Goal: Task Accomplishment & Management: Use online tool/utility

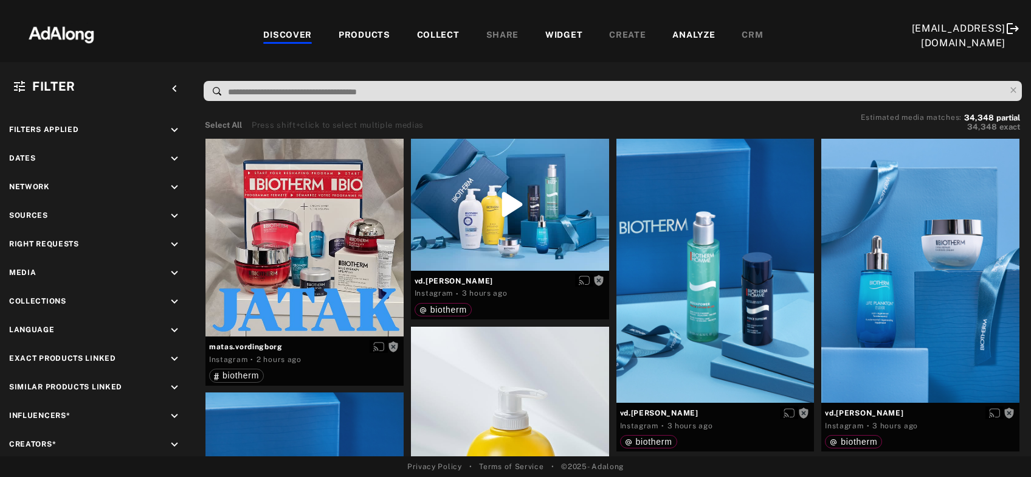
click at [435, 32] on div "COLLECT" at bounding box center [438, 36] width 43 height 15
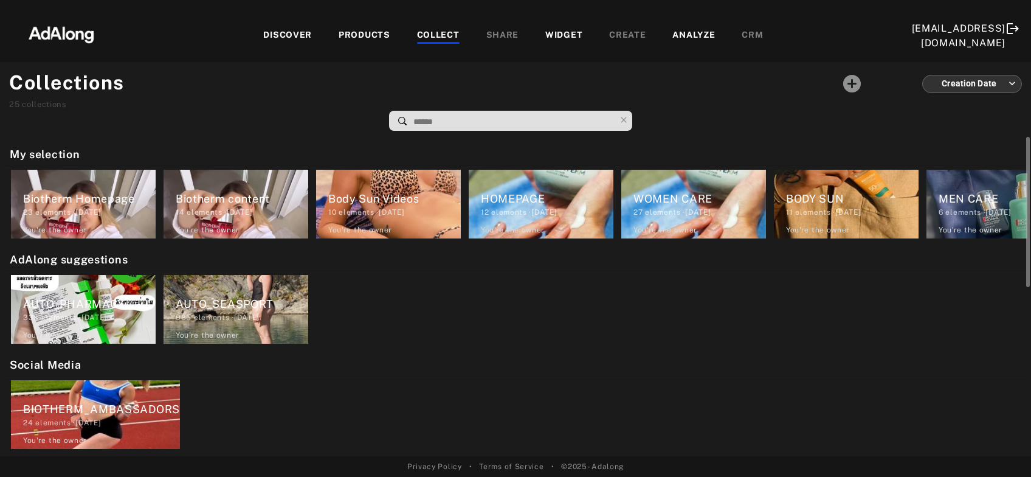
click at [83, 325] on div "AUTO_PHARMACY 338 elements · 2024.04.26 You're the owner delete" at bounding box center [83, 309] width 145 height 69
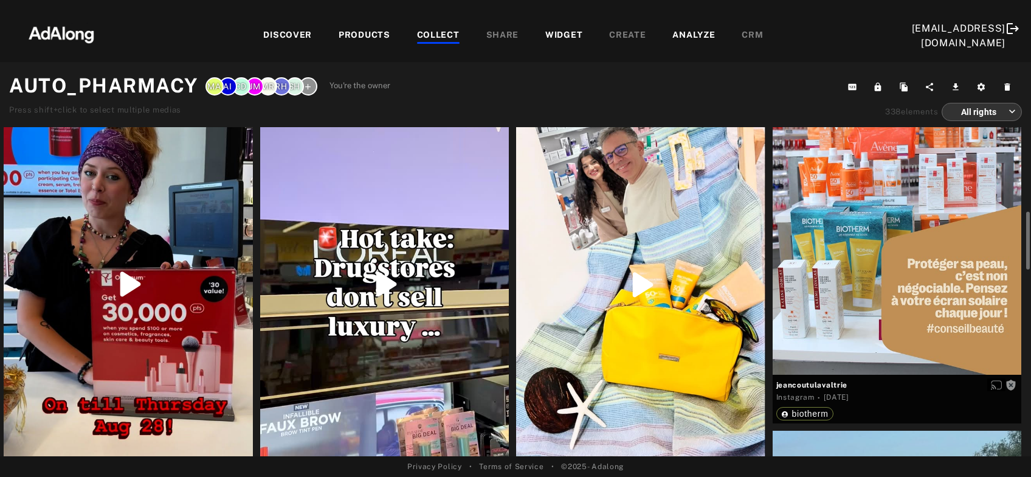
scroll to position [131, 0]
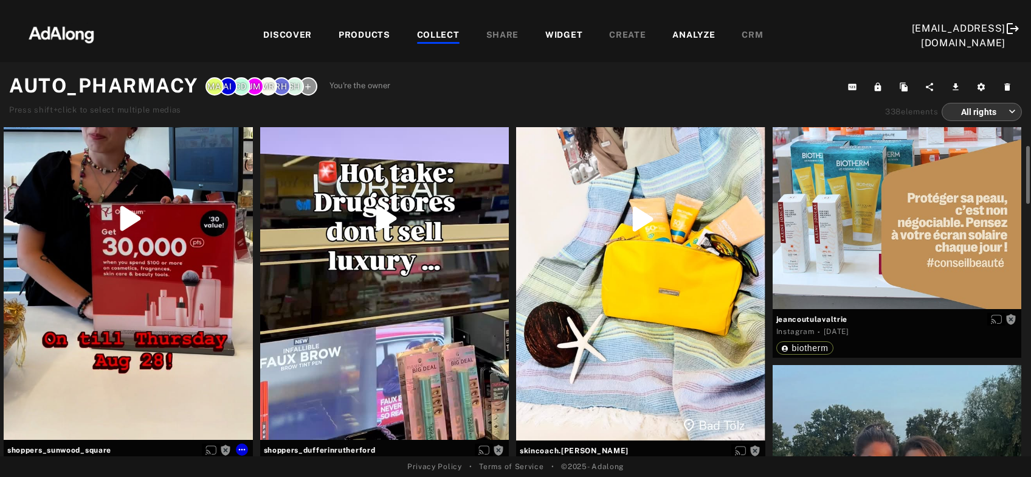
click at [129, 300] on div "Get rights" at bounding box center [128, 219] width 249 height 442
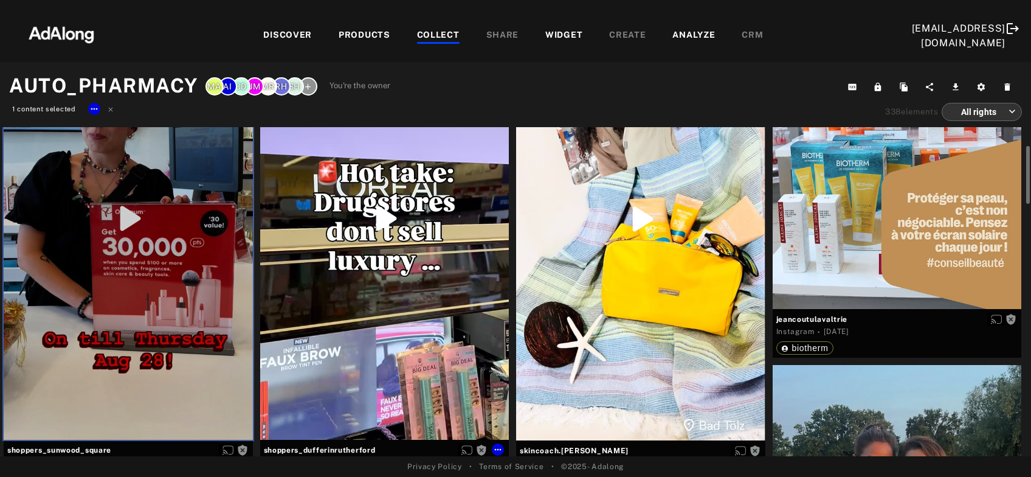
click at [364, 322] on div "Get rights" at bounding box center [384, 219] width 249 height 442
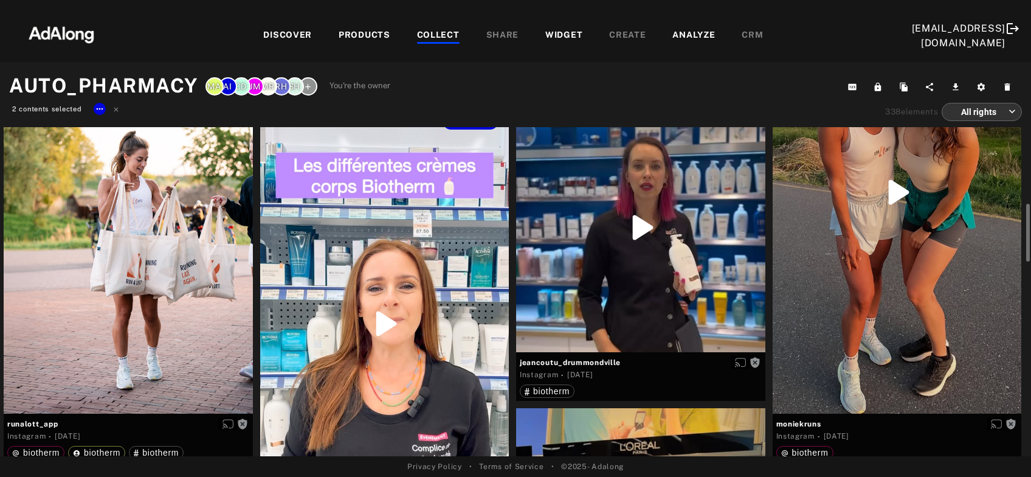
scroll to position [589, 0]
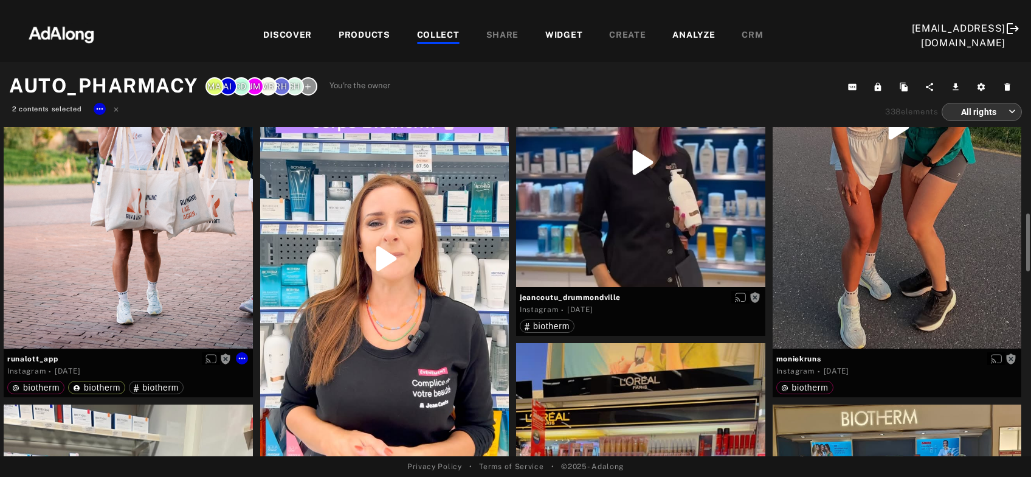
click at [182, 269] on div "Get rights" at bounding box center [128, 192] width 249 height 311
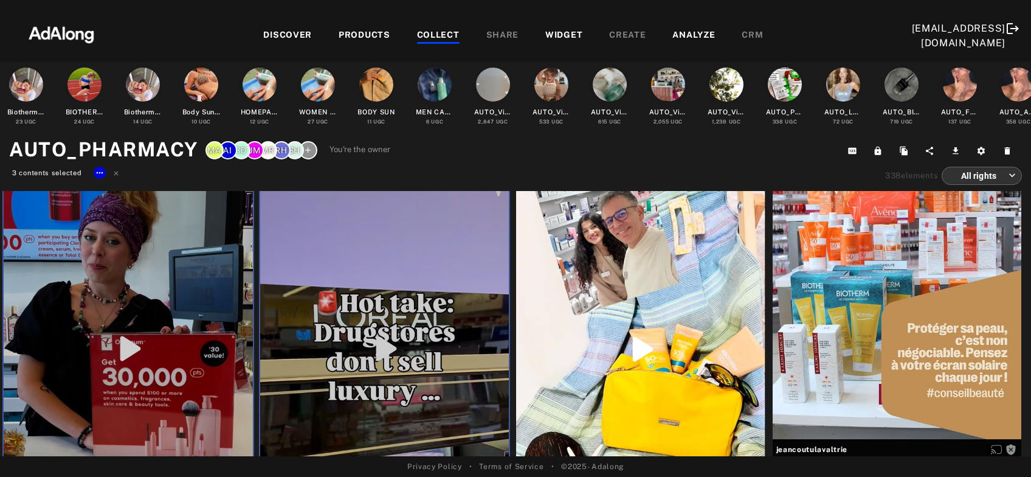
scroll to position [0, 0]
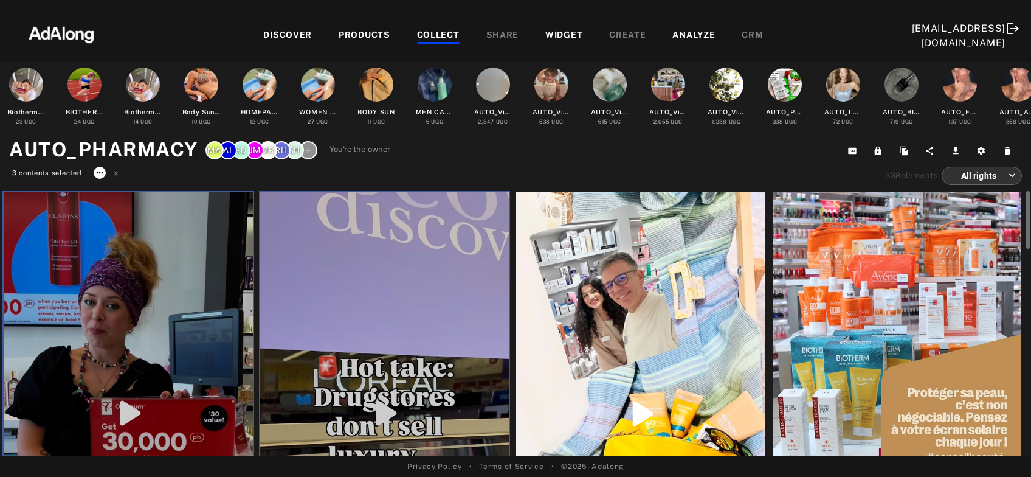
click at [103, 174] on icon at bounding box center [100, 173] width 10 height 10
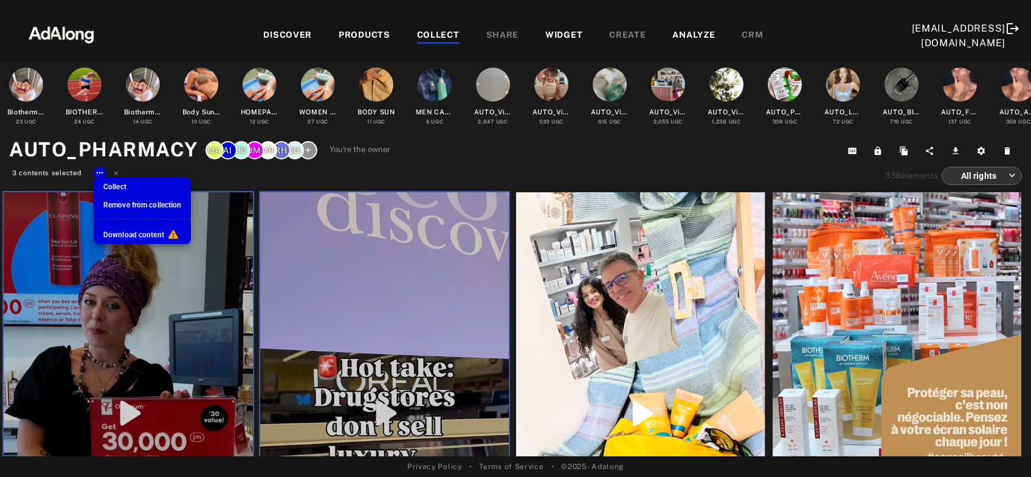
click at [136, 205] on span "Remove from collection" at bounding box center [142, 205] width 78 height 9
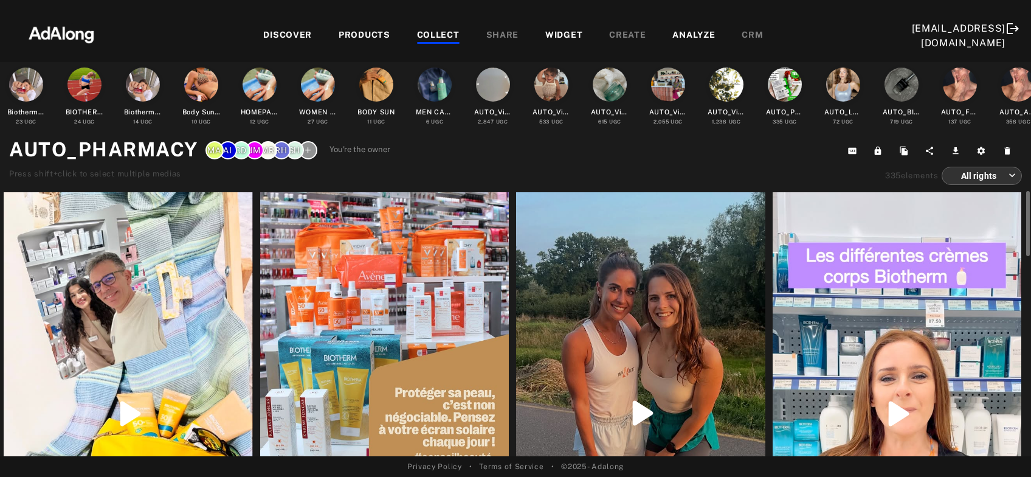
scroll to position [65, 0]
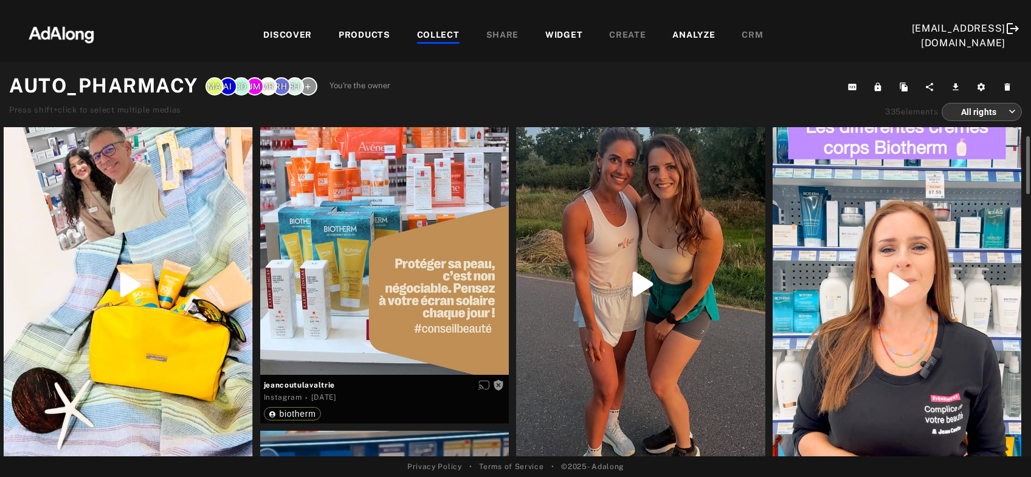
click at [150, 325] on div at bounding box center [128, 284] width 249 height 443
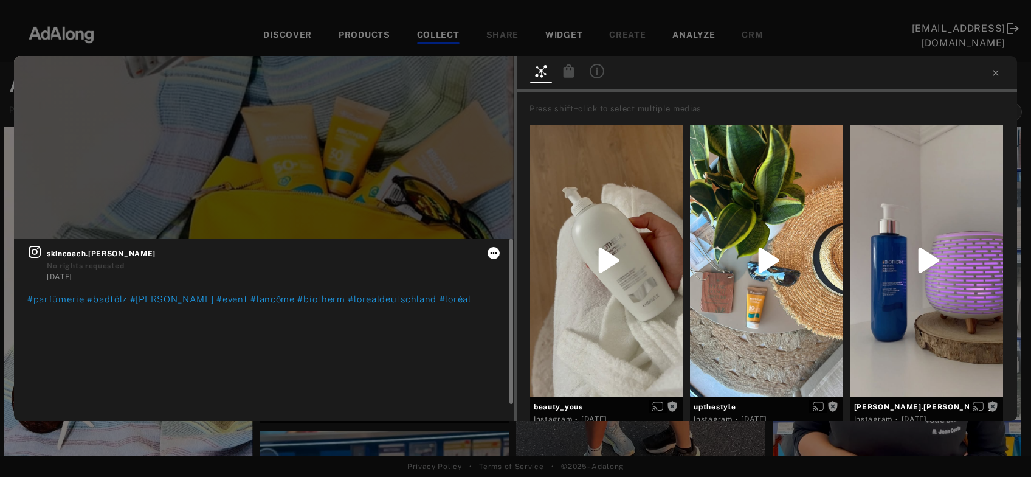
click at [490, 254] on icon at bounding box center [494, 253] width 10 height 10
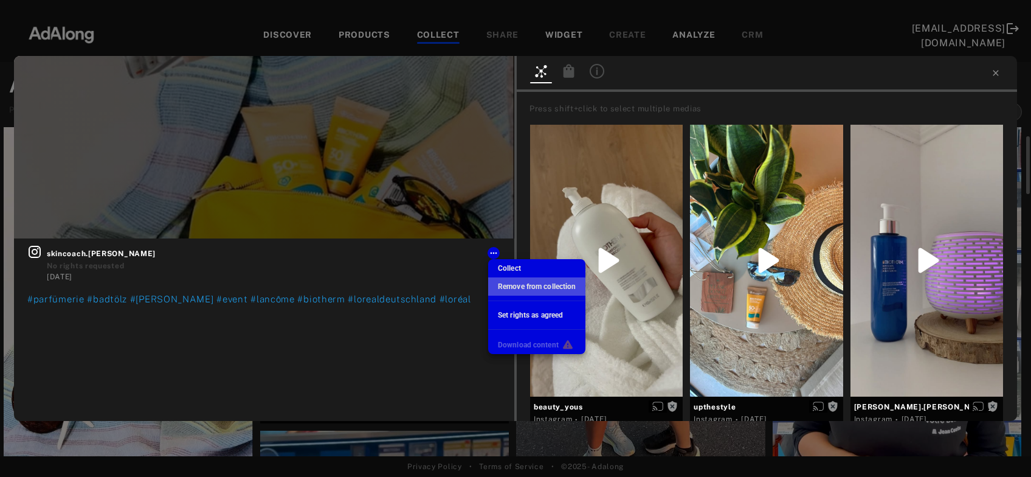
click at [513, 286] on span "Remove from collection" at bounding box center [537, 286] width 78 height 9
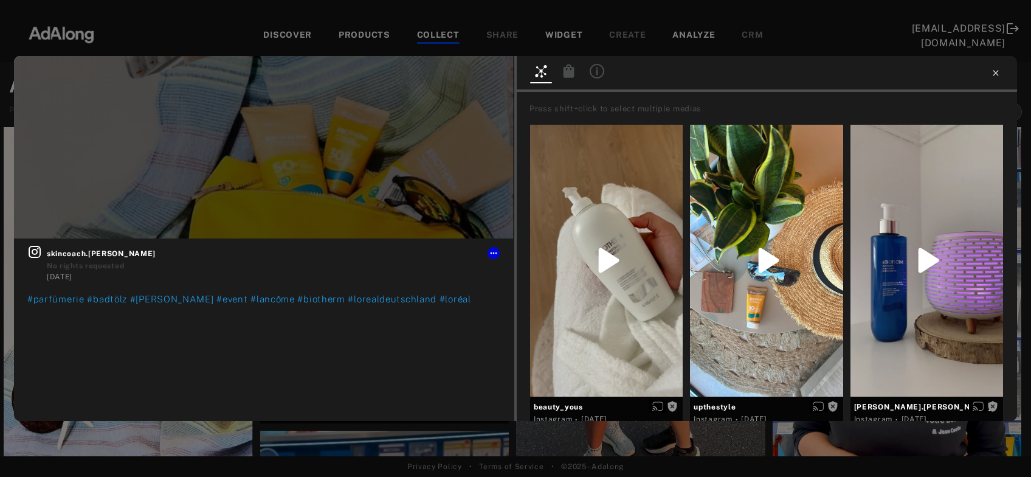
click at [995, 73] on icon at bounding box center [996, 73] width 10 height 10
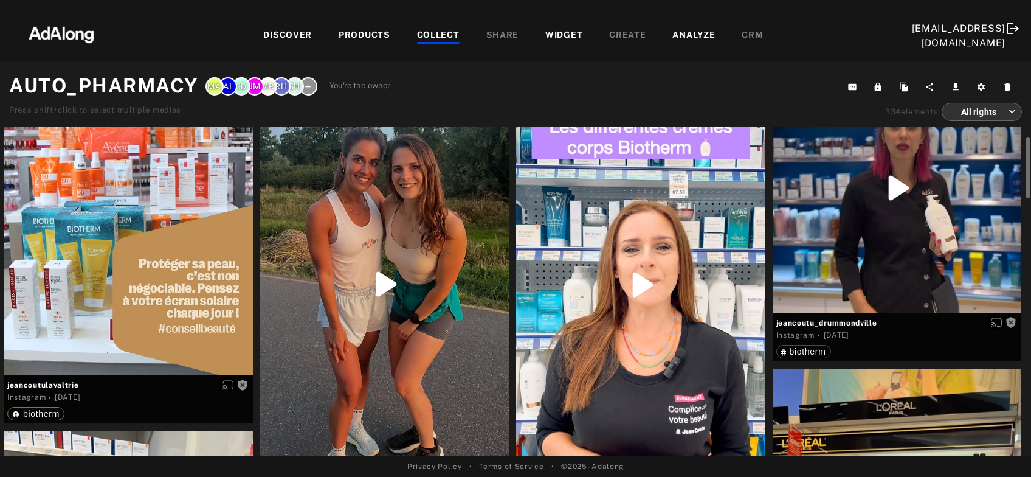
click at [450, 332] on div "Get rights" at bounding box center [384, 284] width 249 height 442
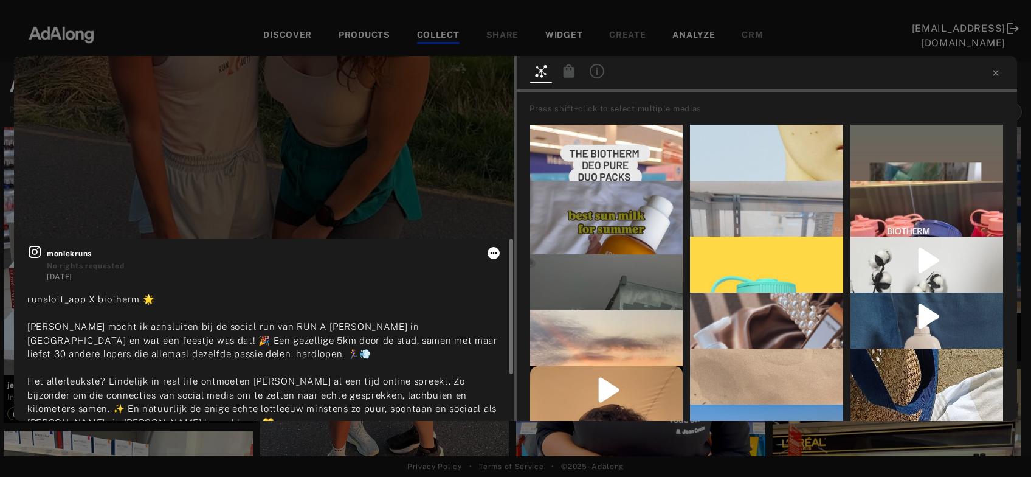
click at [495, 251] on icon at bounding box center [494, 253] width 10 height 10
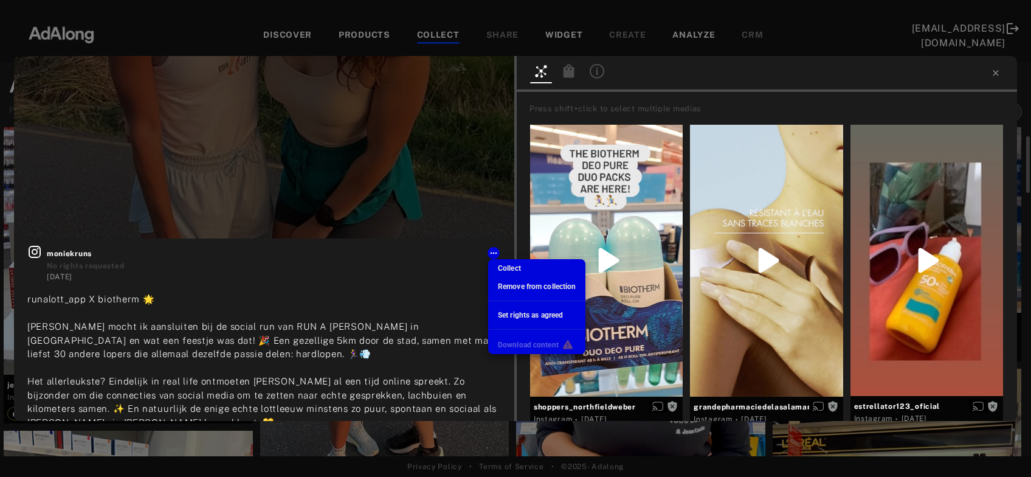
click at [507, 288] on span "Remove from collection" at bounding box center [537, 286] width 78 height 9
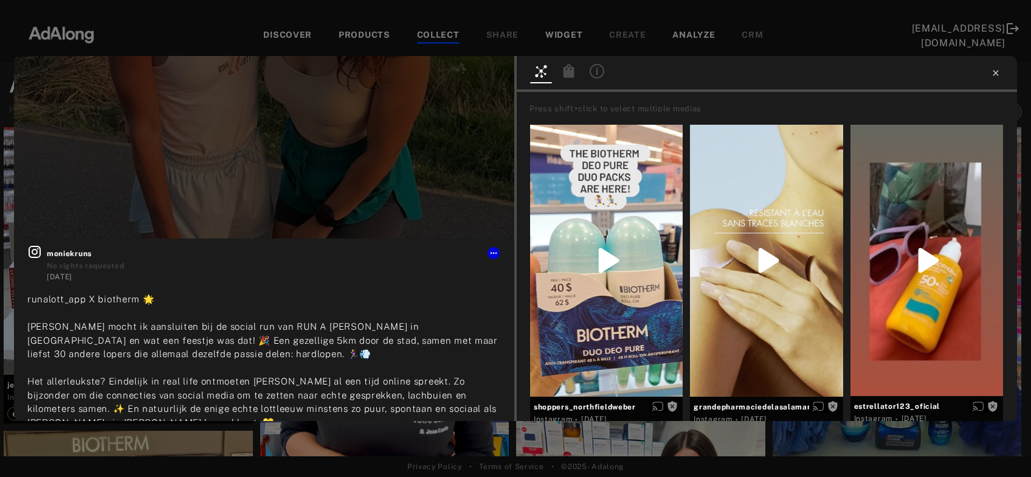
click at [995, 71] on icon at bounding box center [996, 73] width 10 height 10
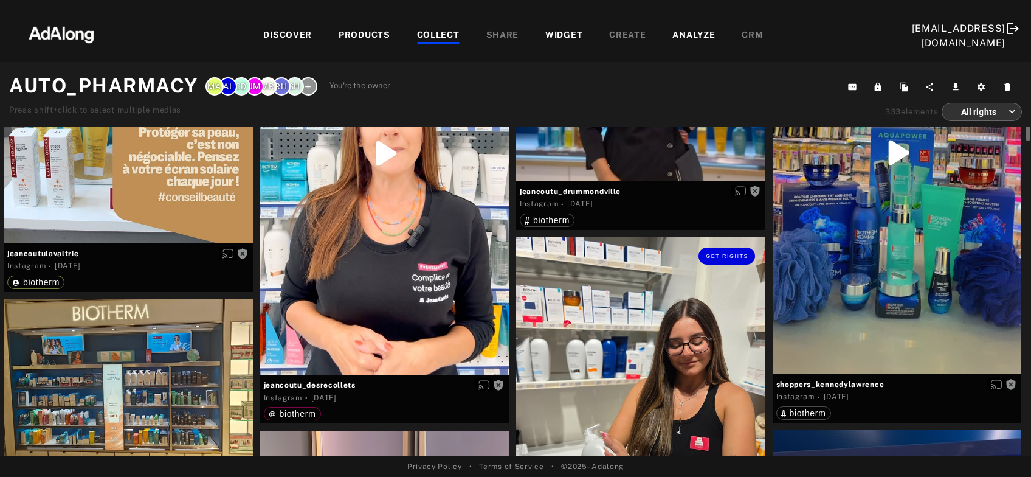
scroll to position [65, 0]
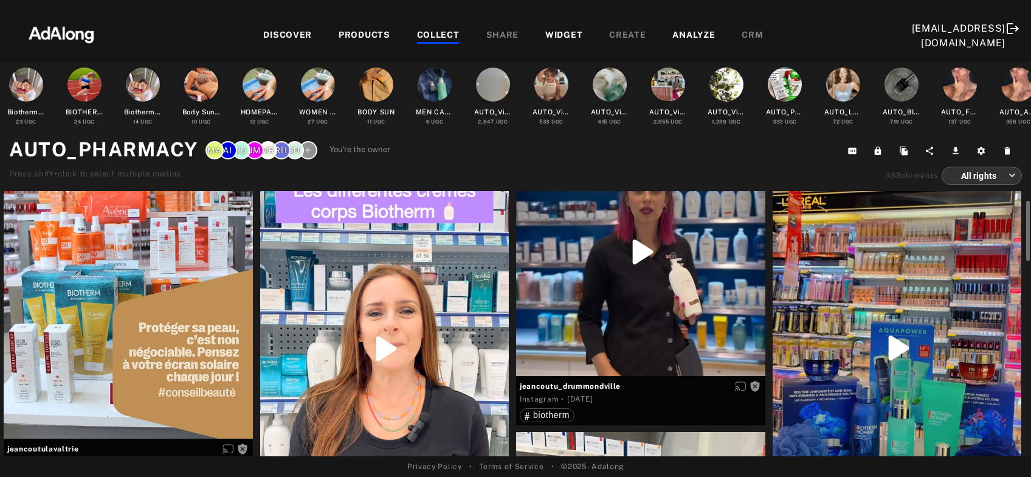
click at [401, 390] on div "Get rights" at bounding box center [384, 348] width 249 height 443
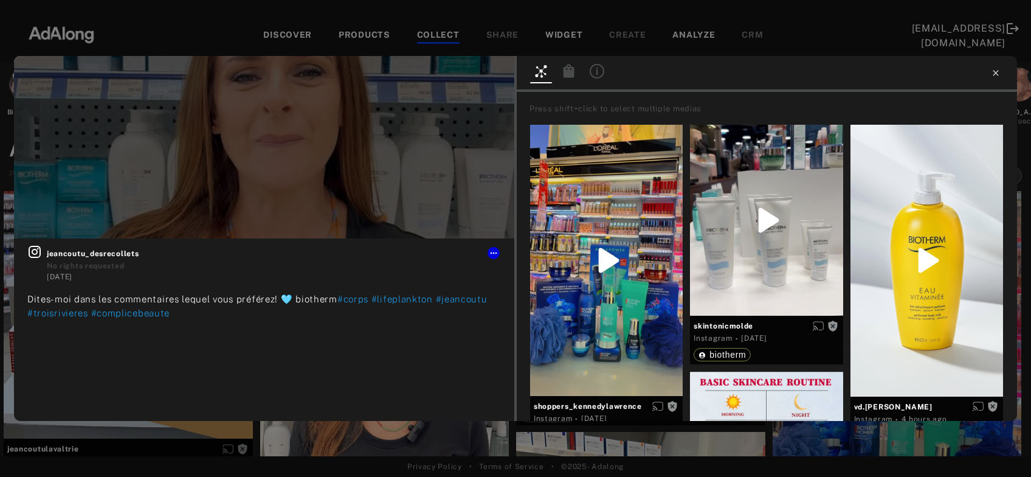
click at [999, 71] on icon at bounding box center [996, 73] width 10 height 10
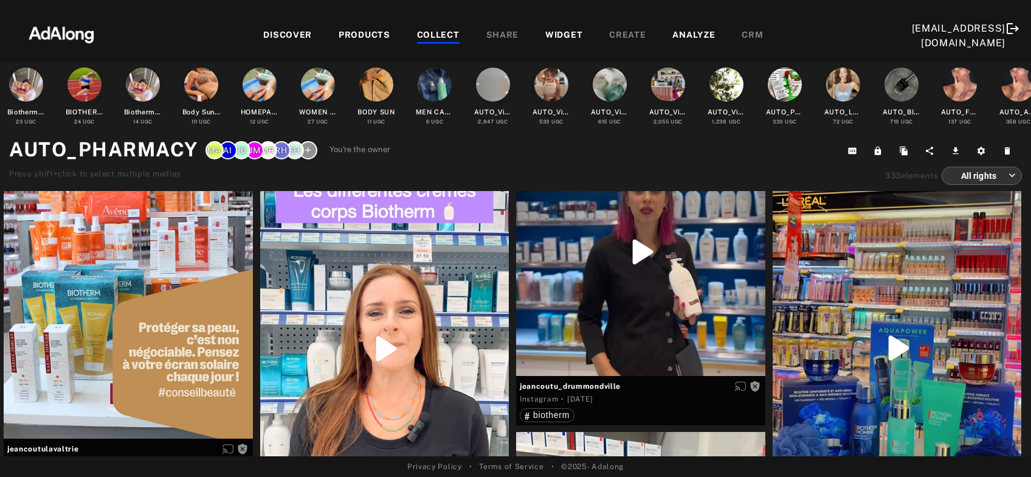
click at [431, 36] on div "COLLECT" at bounding box center [438, 36] width 43 height 15
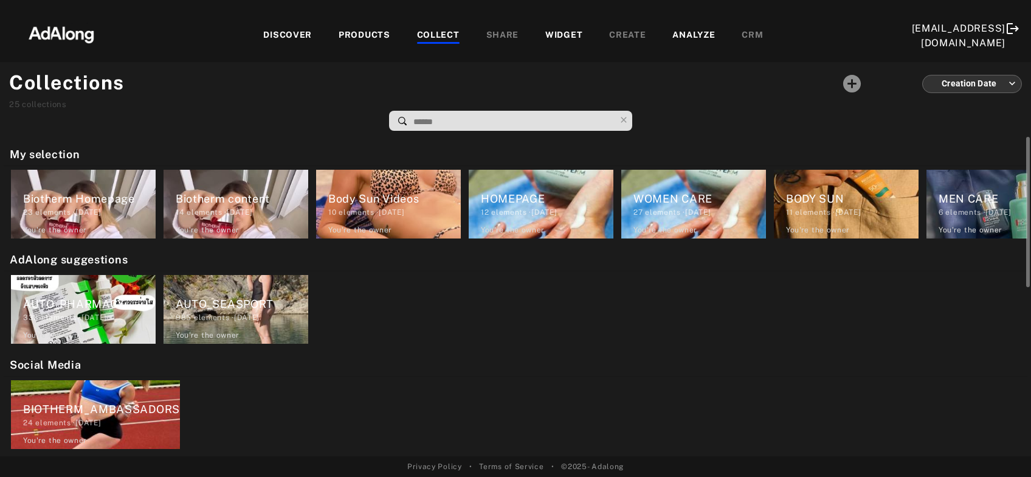
click at [223, 311] on div "AUTO_SEASPORT" at bounding box center [242, 303] width 133 height 16
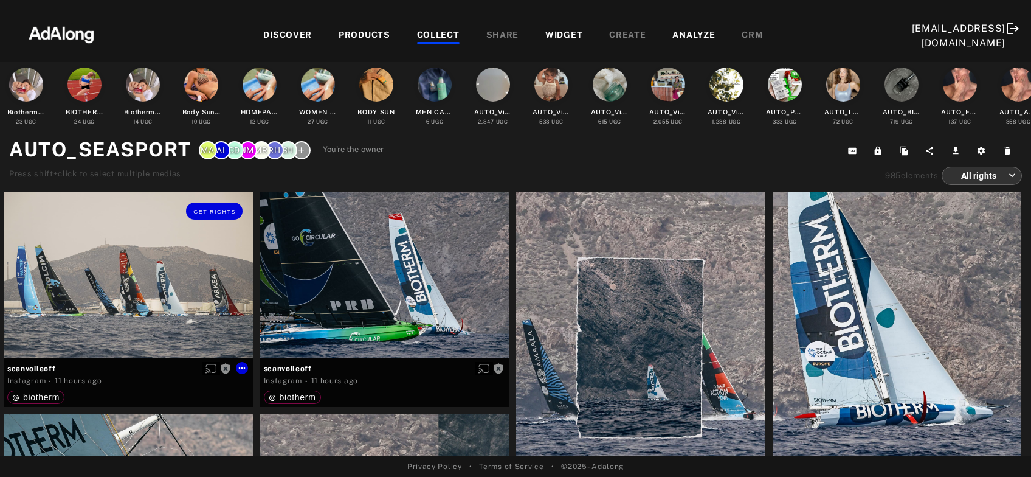
click at [111, 292] on div "Get rights" at bounding box center [128, 275] width 249 height 166
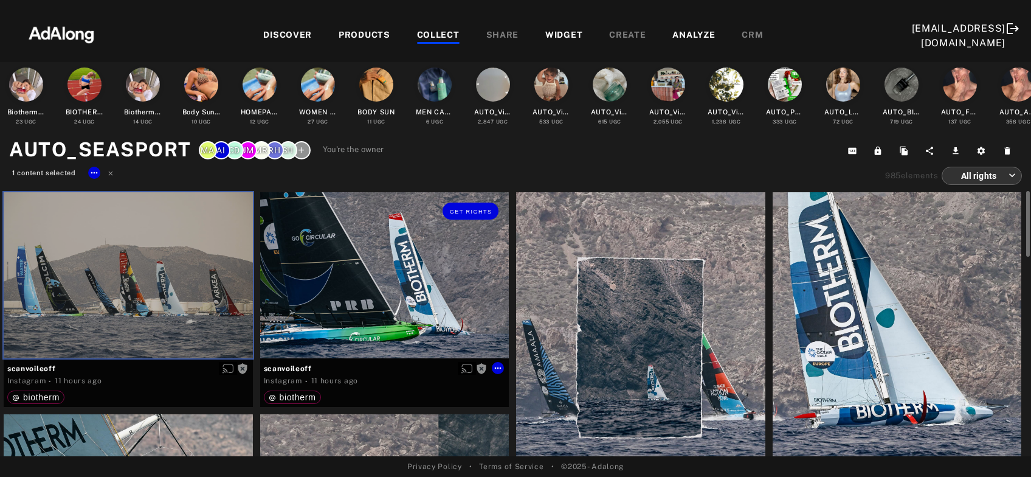
click at [356, 291] on div "Get rights" at bounding box center [384, 275] width 249 height 166
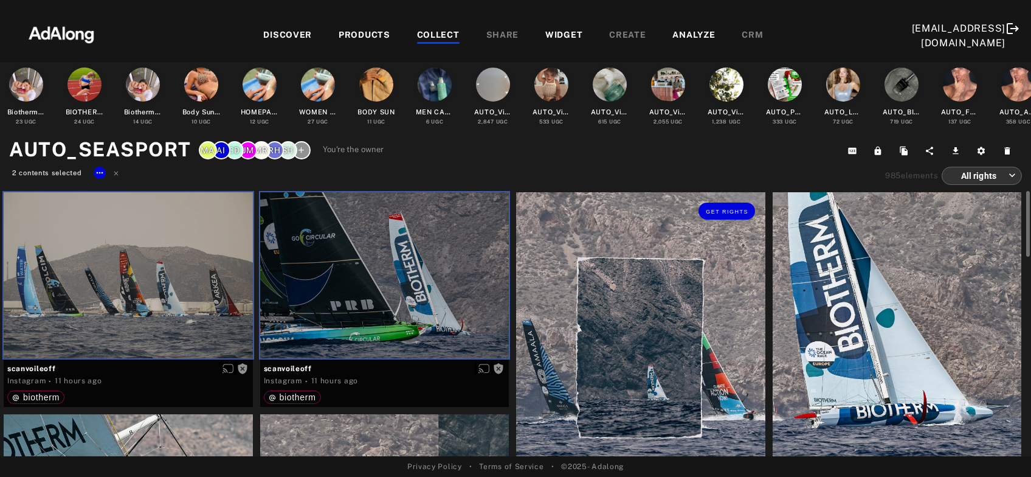
click at [604, 314] on div "Get rights" at bounding box center [640, 347] width 249 height 311
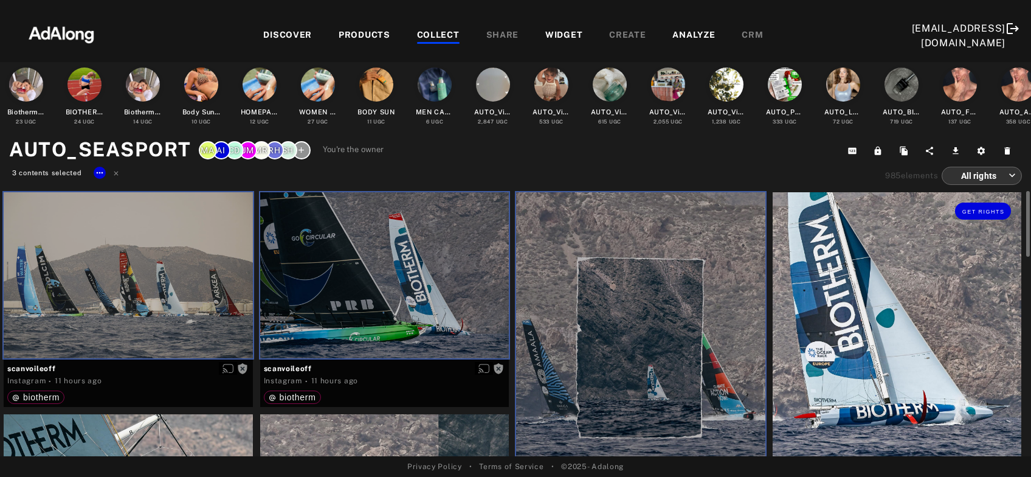
click at [828, 320] on div "Get rights" at bounding box center [897, 347] width 249 height 311
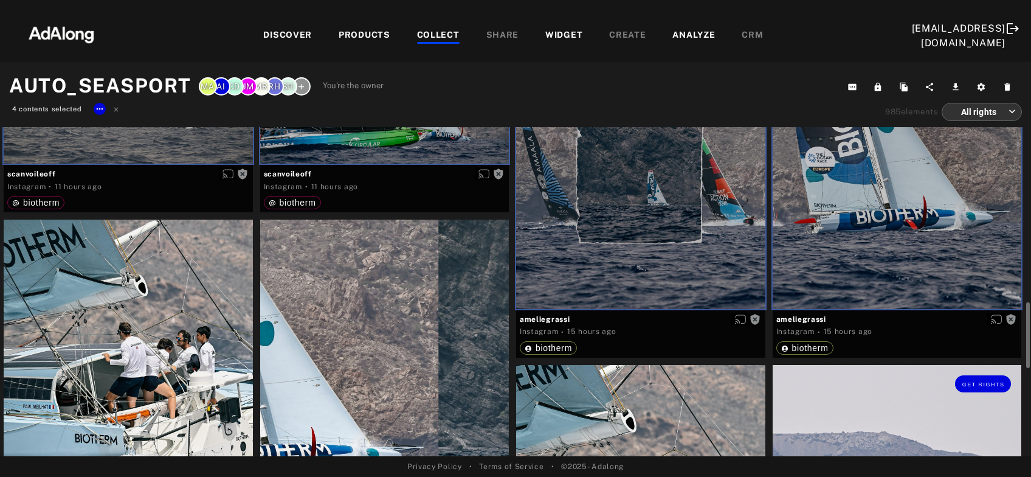
scroll to position [262, 0]
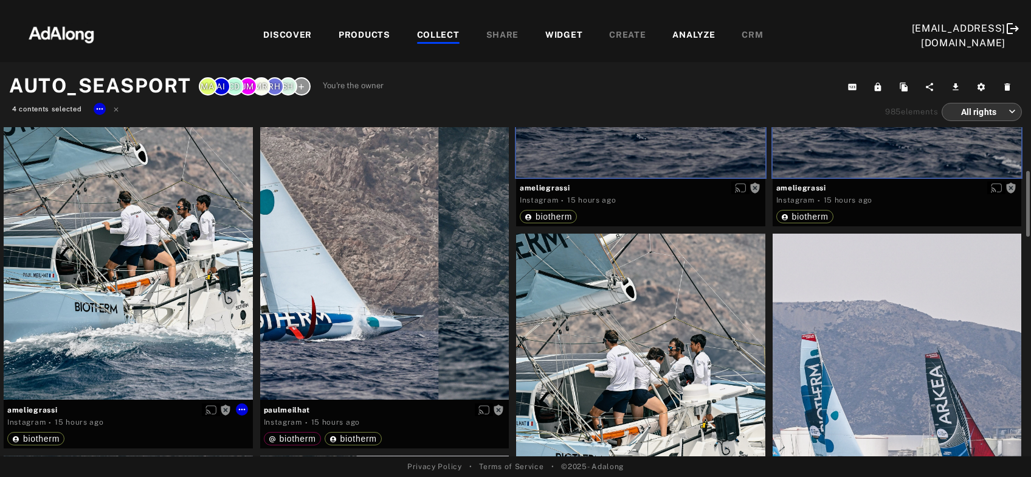
click at [146, 278] on div "Get rights" at bounding box center [128, 243] width 249 height 311
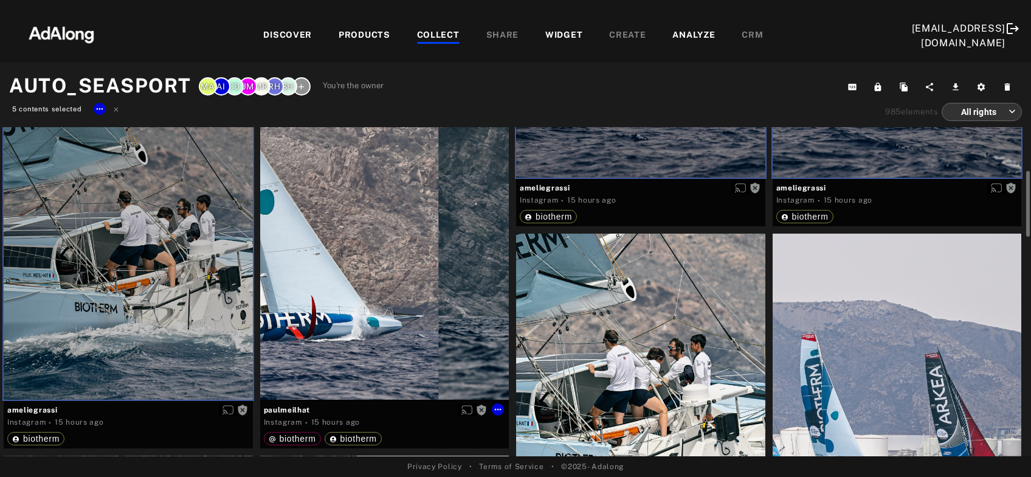
click at [333, 294] on div "Get rights" at bounding box center [384, 243] width 249 height 311
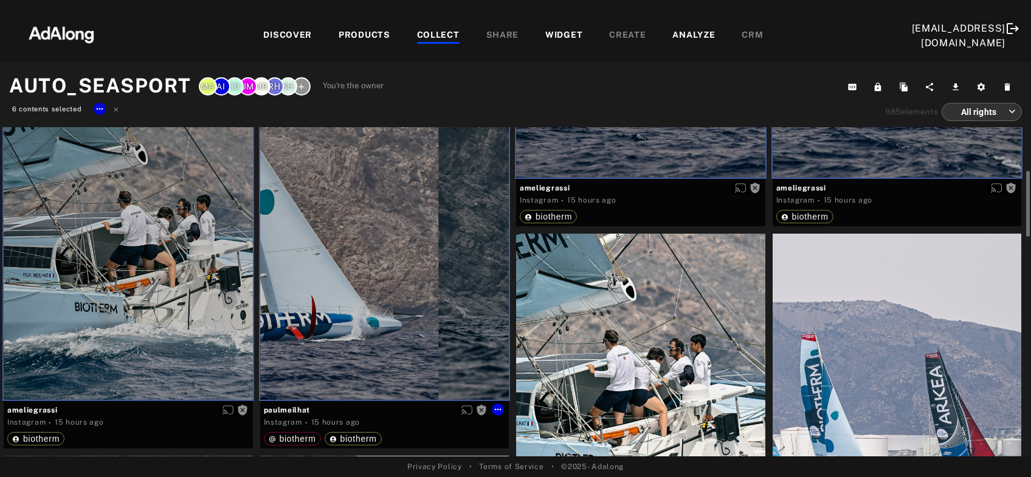
scroll to position [327, 0]
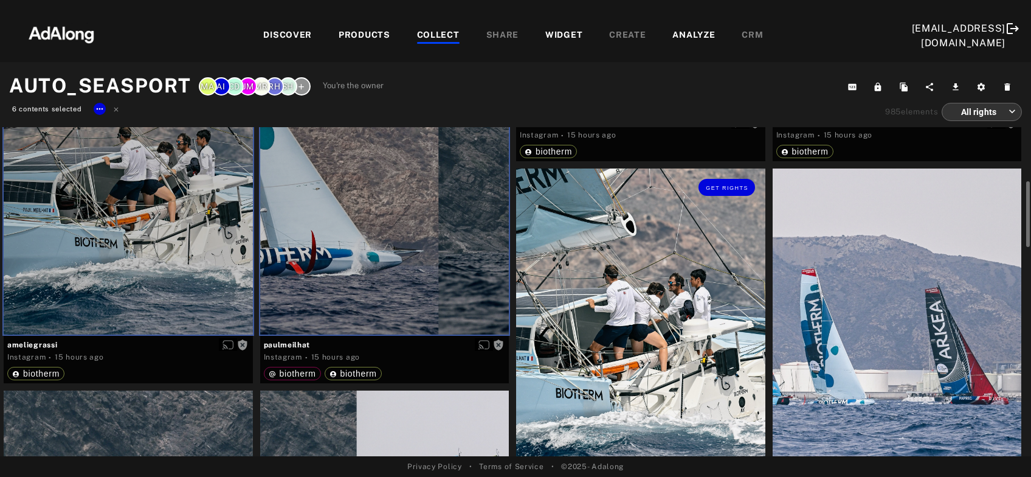
click at [626, 311] on div "Get rights" at bounding box center [640, 323] width 249 height 311
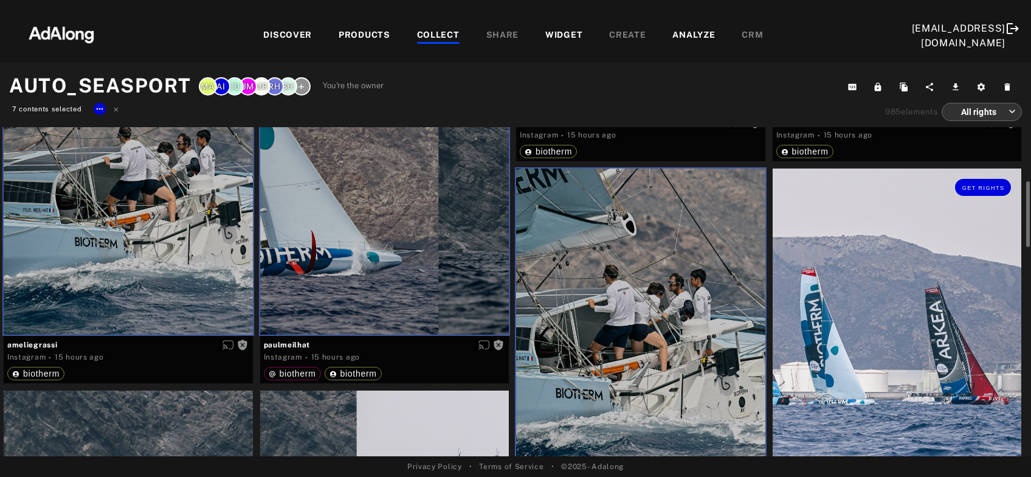
click at [837, 315] on div "Get rights" at bounding box center [897, 323] width 249 height 311
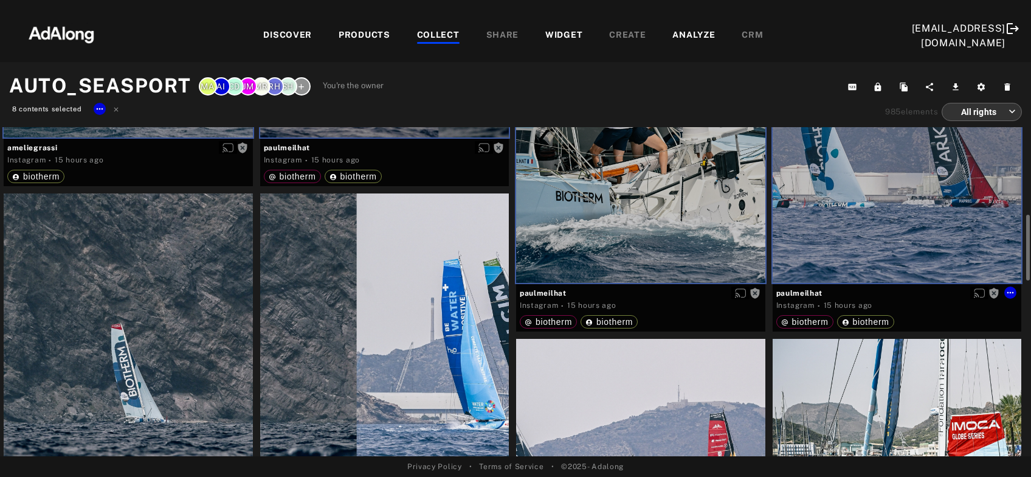
scroll to position [655, 0]
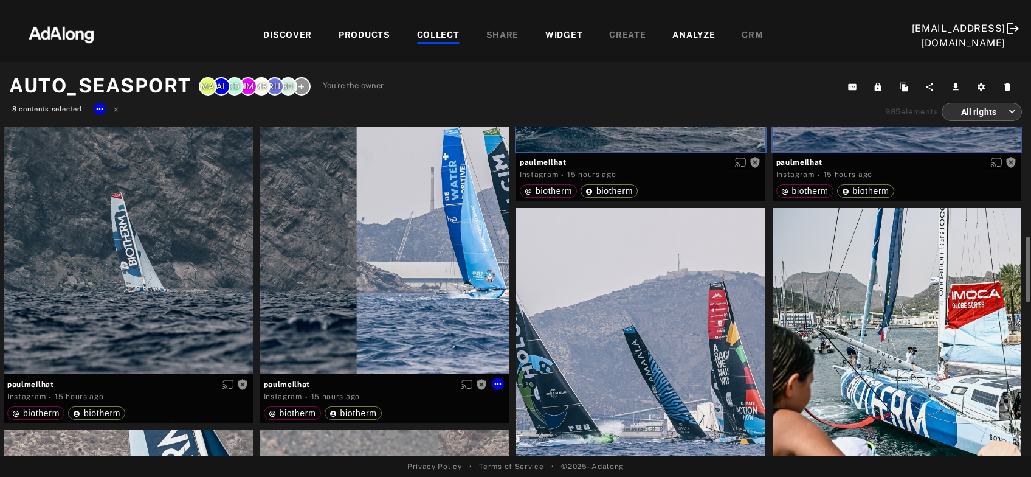
click at [412, 305] on div "Get rights" at bounding box center [384, 218] width 249 height 311
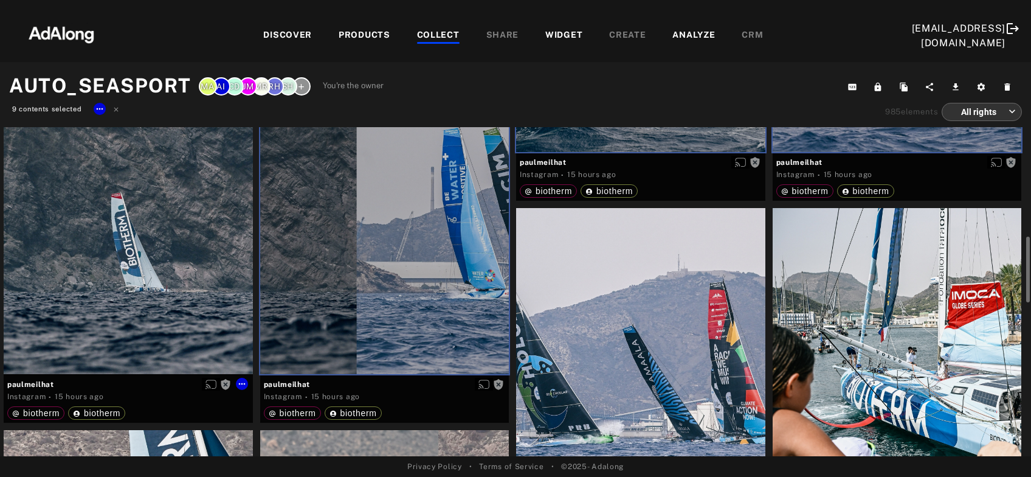
click at [160, 264] on div "Get rights" at bounding box center [128, 218] width 249 height 311
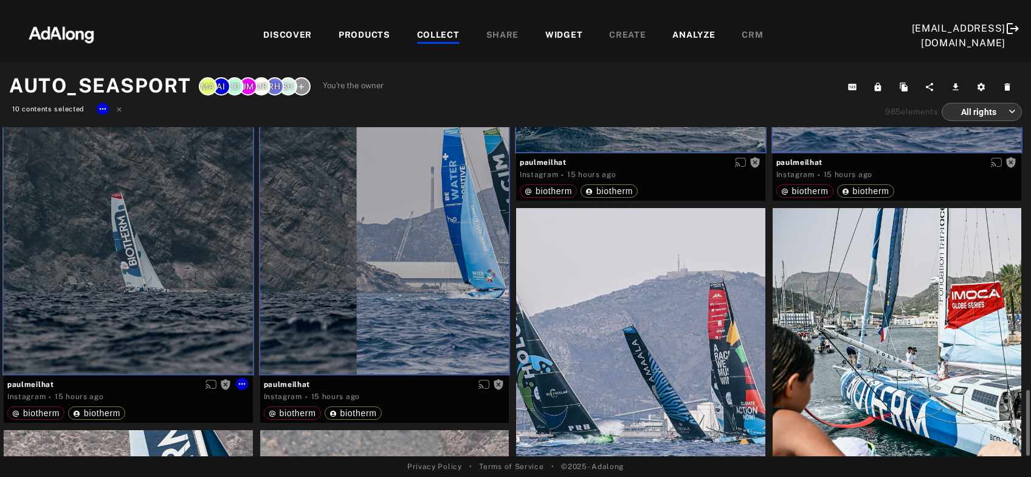
scroll to position [786, 0]
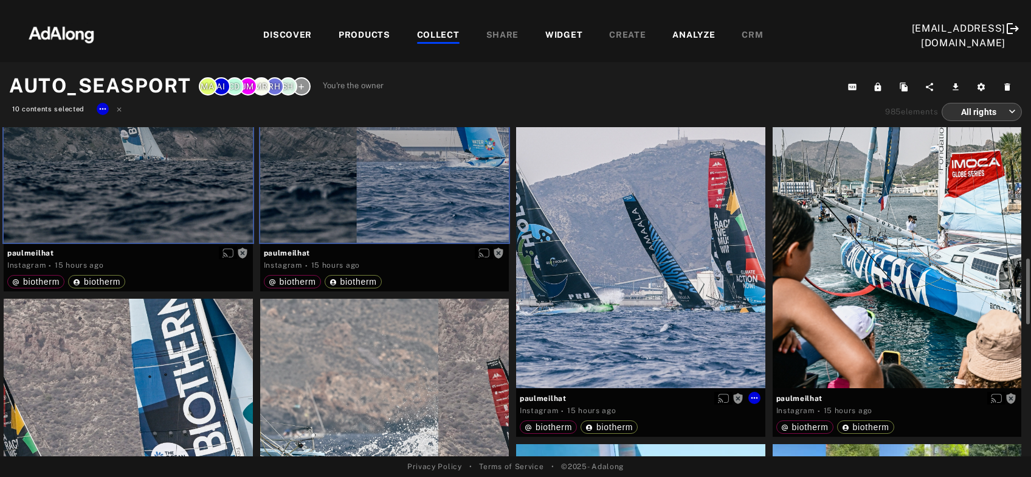
click at [651, 306] on div "Get rights" at bounding box center [640, 232] width 249 height 311
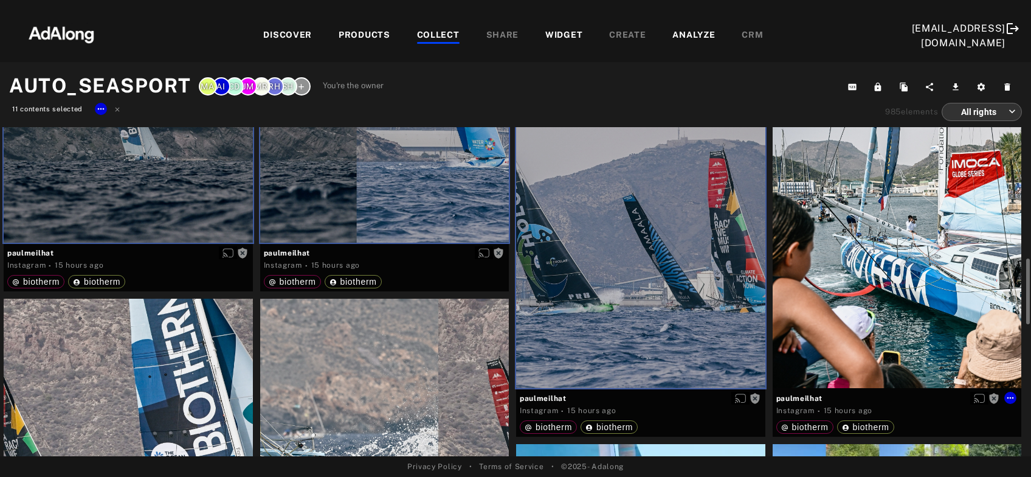
click at [883, 297] on div "Get rights" at bounding box center [897, 232] width 249 height 311
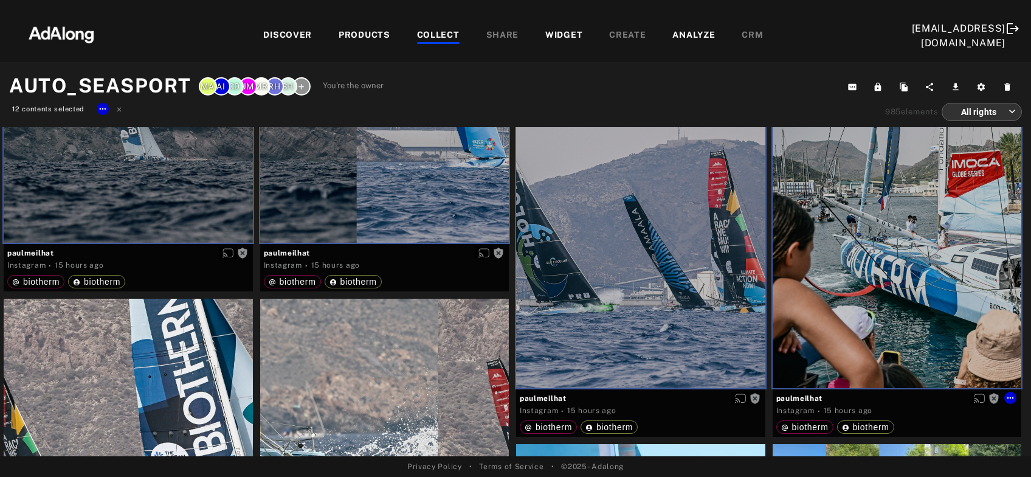
scroll to position [982, 0]
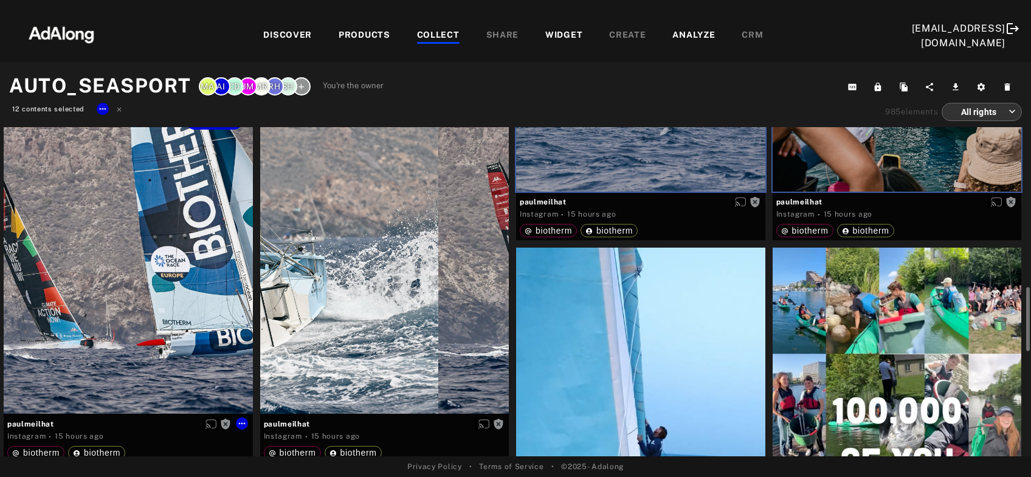
click at [126, 273] on div "Get rights" at bounding box center [128, 257] width 249 height 311
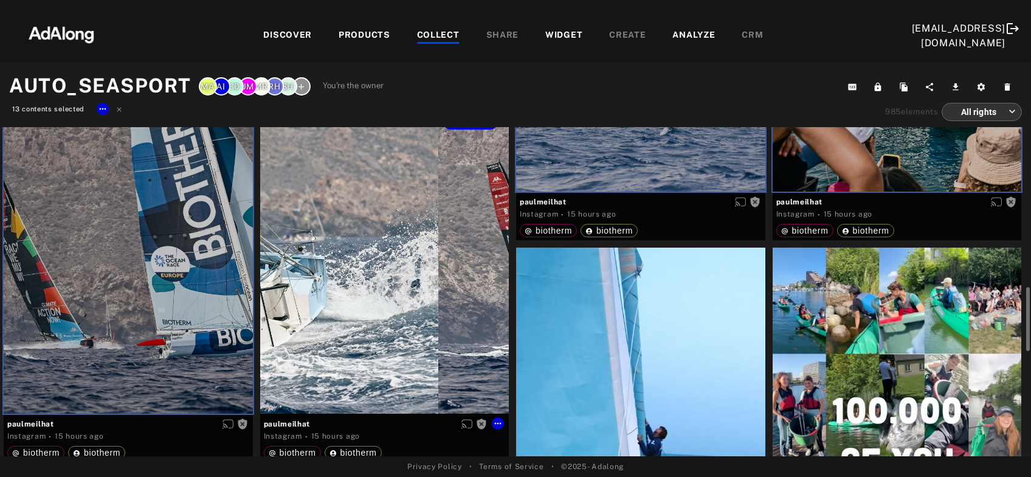
click at [355, 277] on div "Get rights" at bounding box center [384, 257] width 249 height 311
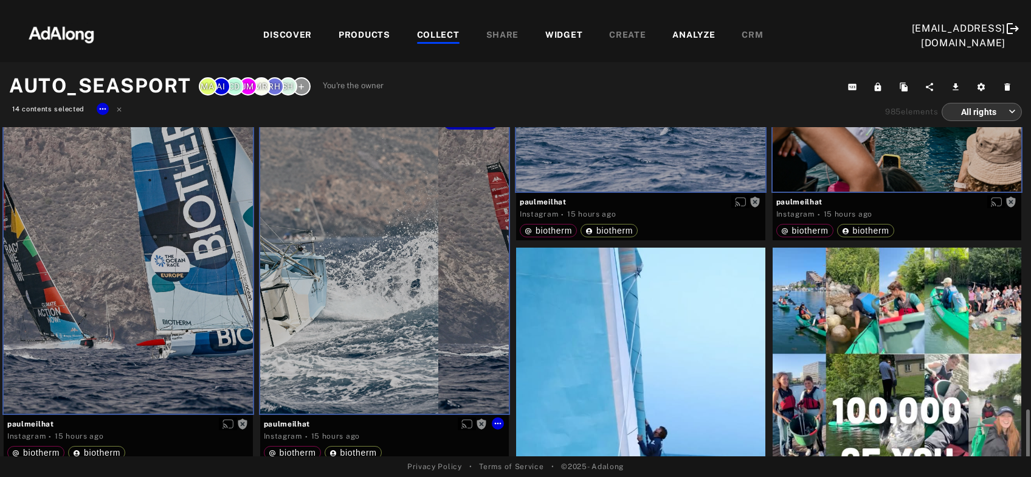
scroll to position [1114, 0]
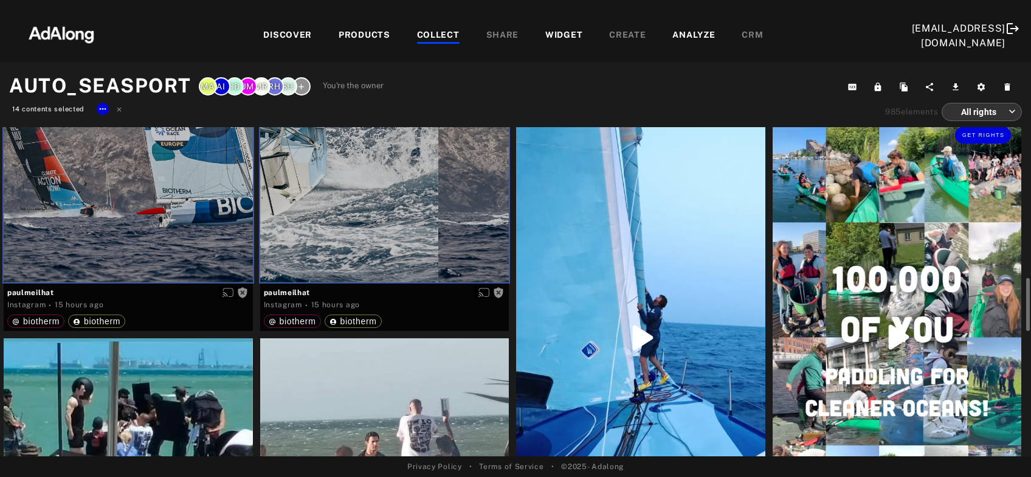
click at [902, 312] on div "Get rights" at bounding box center [897, 337] width 249 height 442
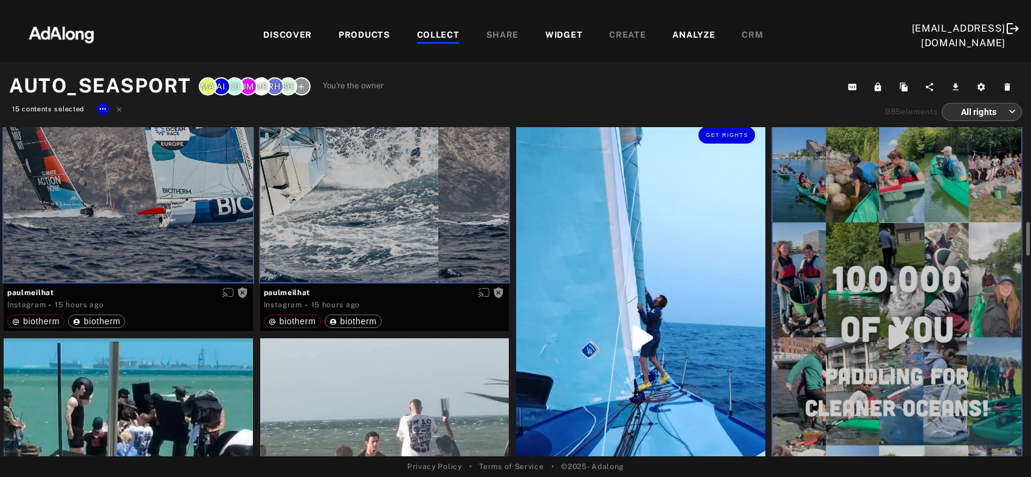
click at [650, 312] on div "Get rights" at bounding box center [640, 337] width 249 height 443
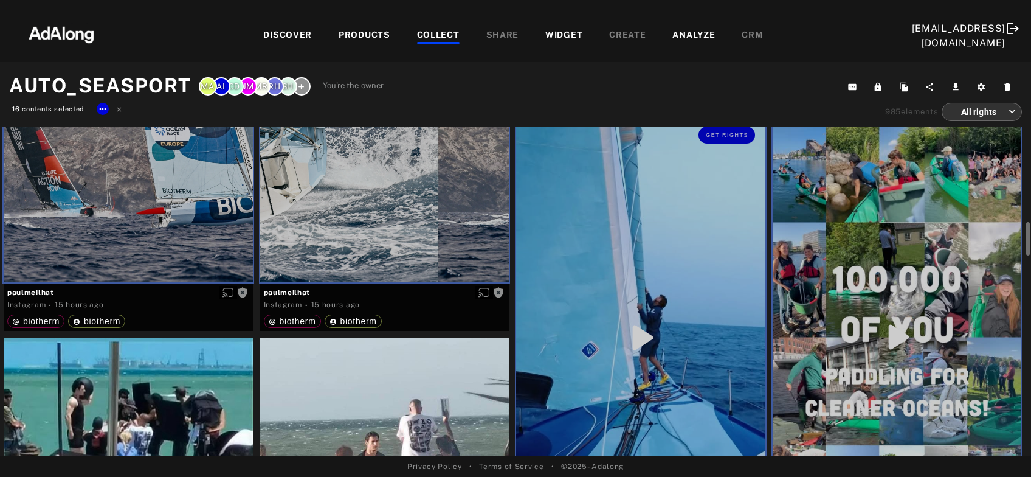
scroll to position [1244, 0]
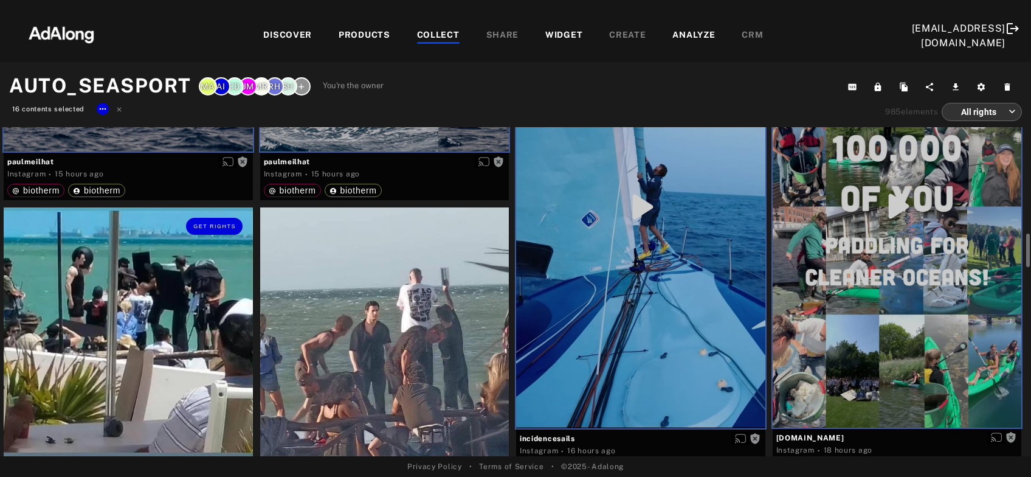
click at [164, 319] on div "Get rights" at bounding box center [128, 331] width 249 height 249
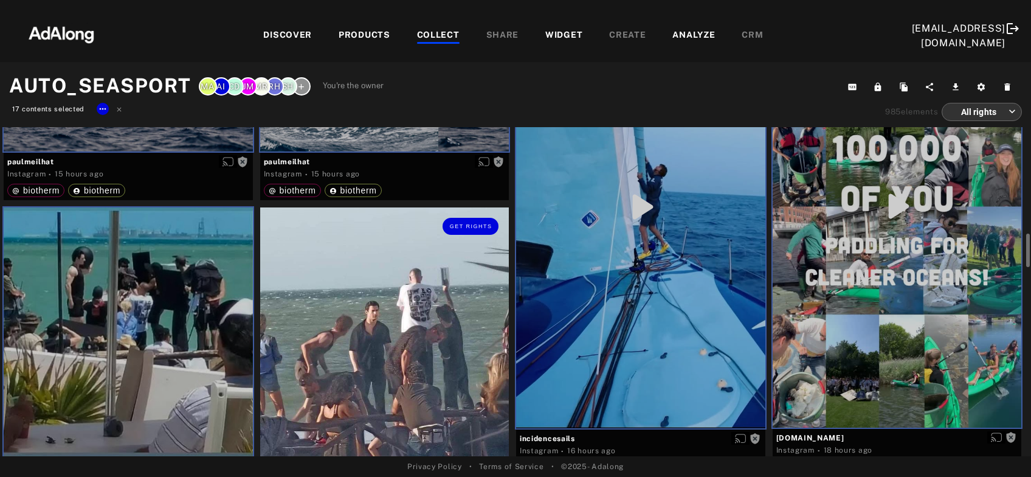
click at [402, 336] on div "Get rights" at bounding box center [384, 331] width 249 height 249
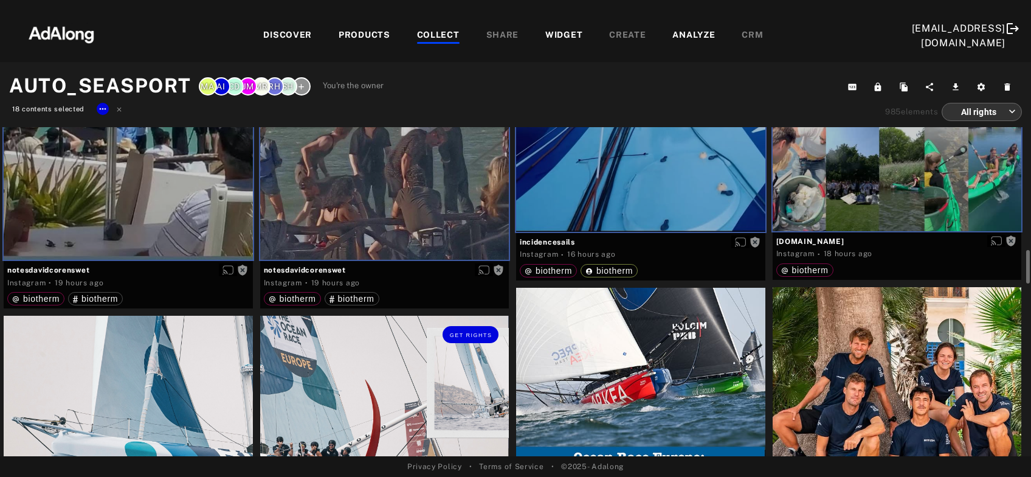
scroll to position [1506, 0]
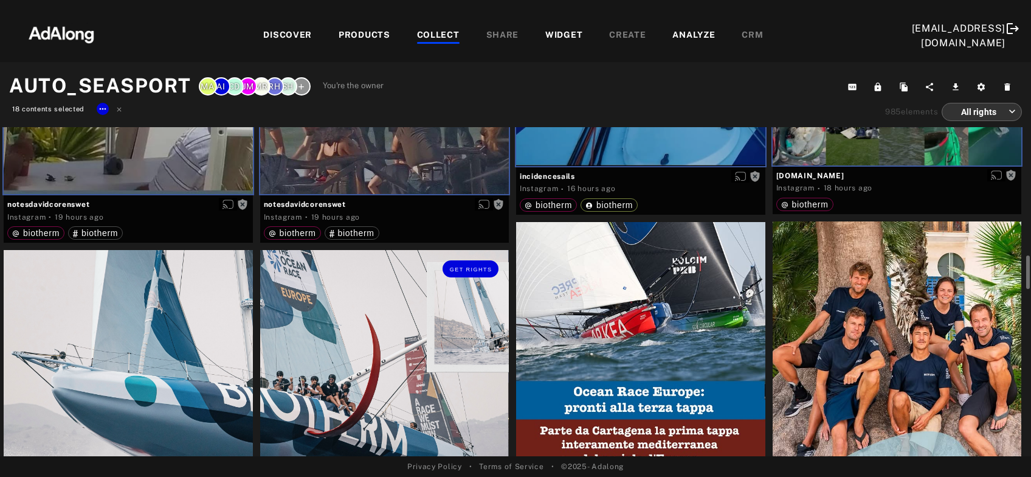
click at [402, 336] on div "Get rights" at bounding box center [384, 405] width 249 height 311
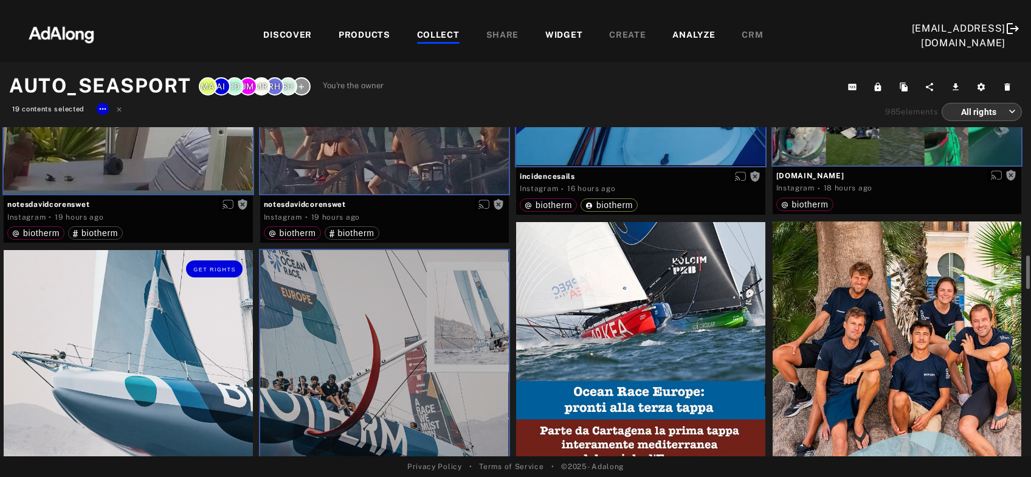
click at [193, 348] on div "Get rights" at bounding box center [128, 405] width 249 height 311
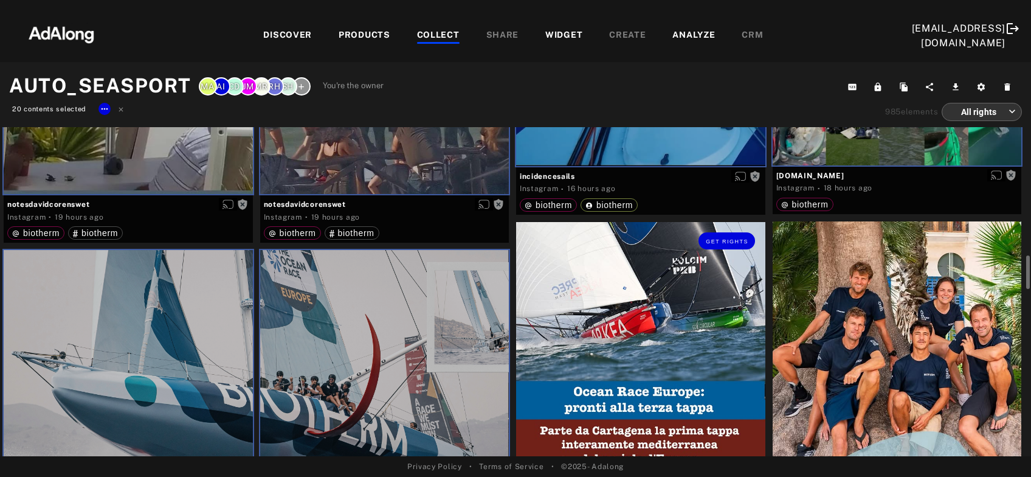
click at [640, 350] on div "Get rights" at bounding box center [640, 346] width 249 height 249
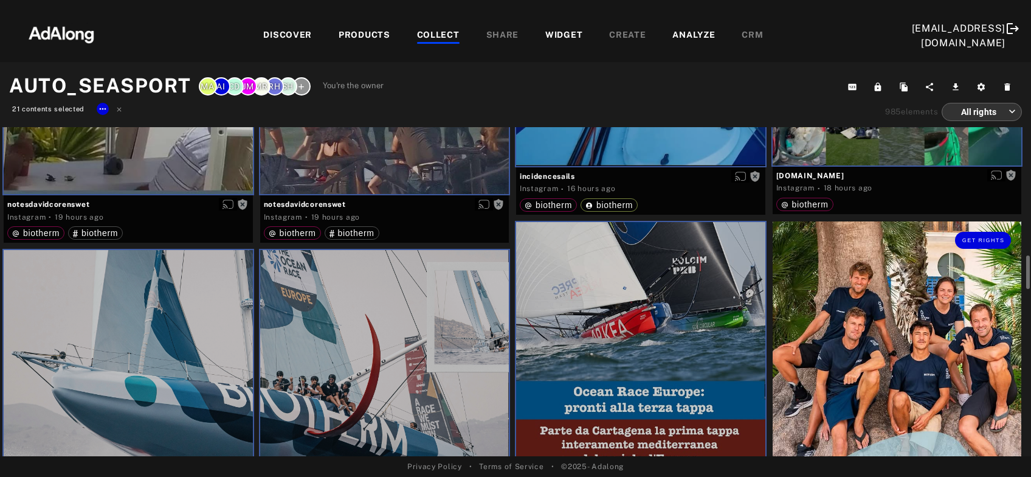
click at [882, 351] on div "Get rights" at bounding box center [897, 376] width 249 height 311
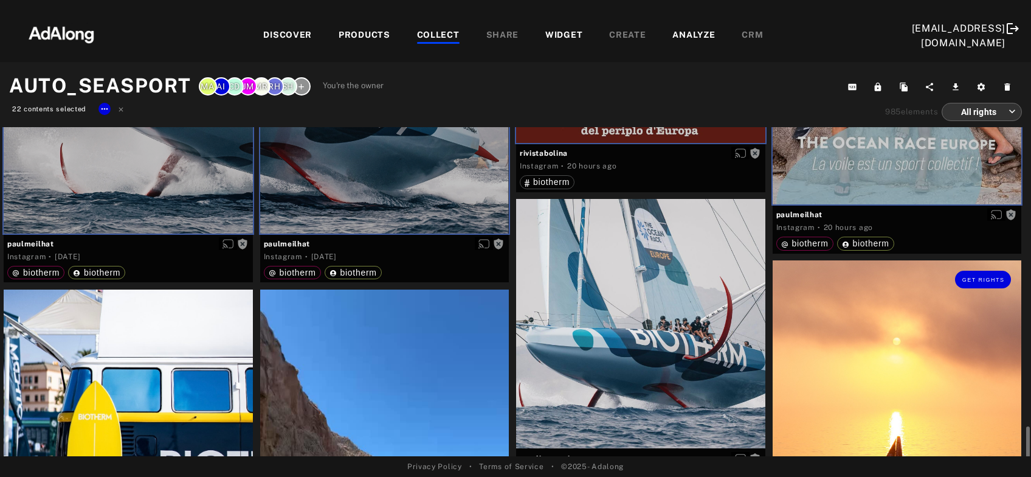
scroll to position [1965, 0]
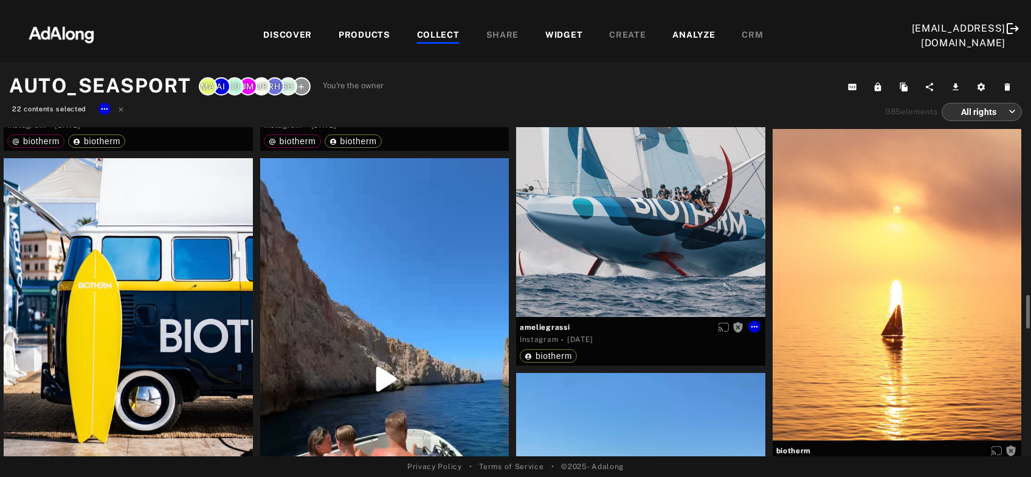
click at [600, 241] on div "Get rights" at bounding box center [640, 191] width 249 height 249
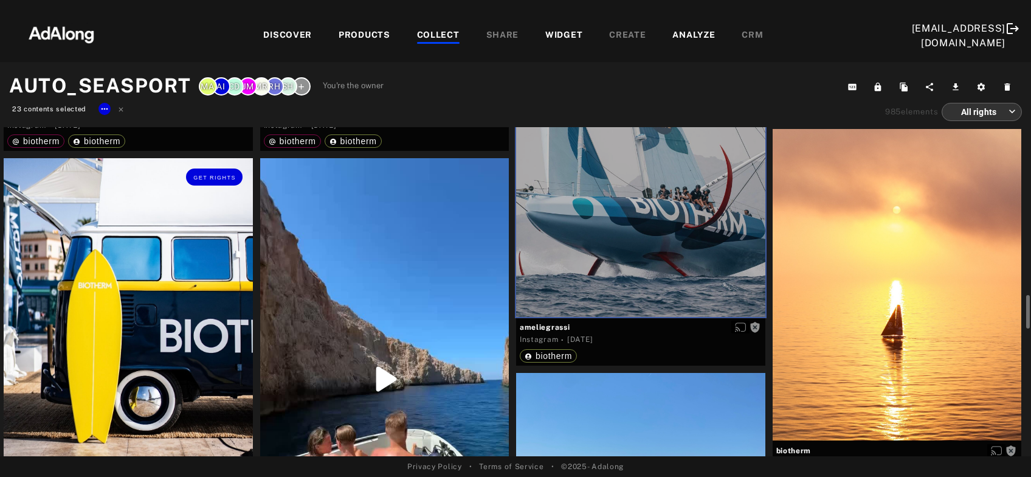
click at [131, 350] on div "Get rights" at bounding box center [128, 312] width 249 height 309
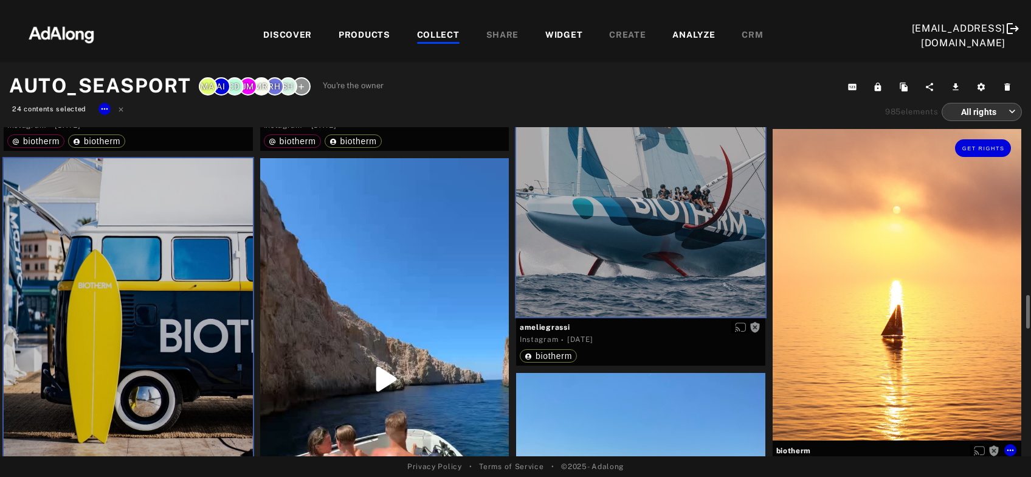
scroll to position [2096, 0]
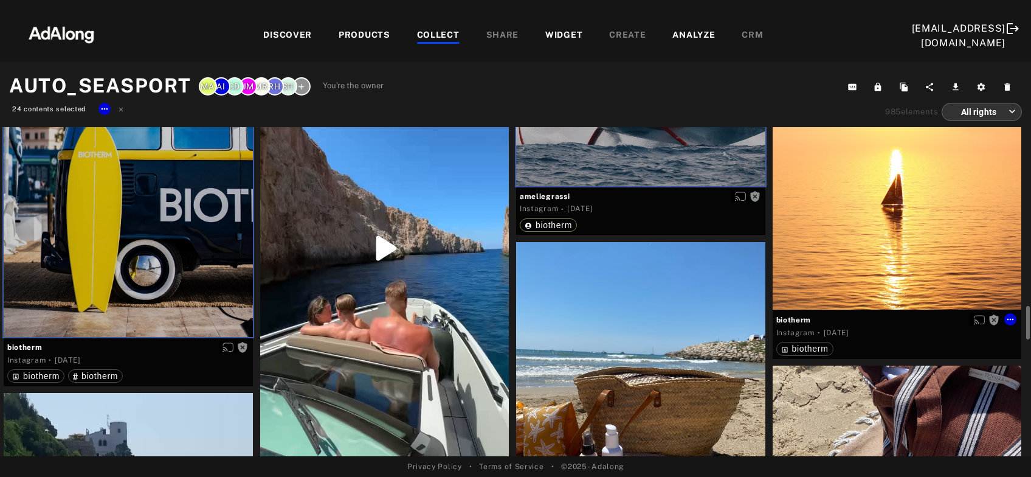
click at [846, 227] on div "Get rights" at bounding box center [897, 153] width 249 height 311
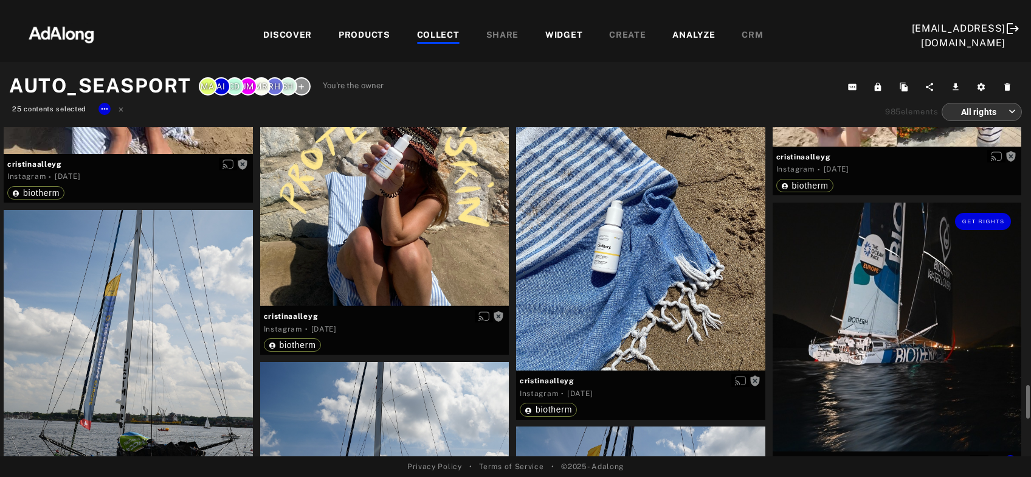
scroll to position [3079, 0]
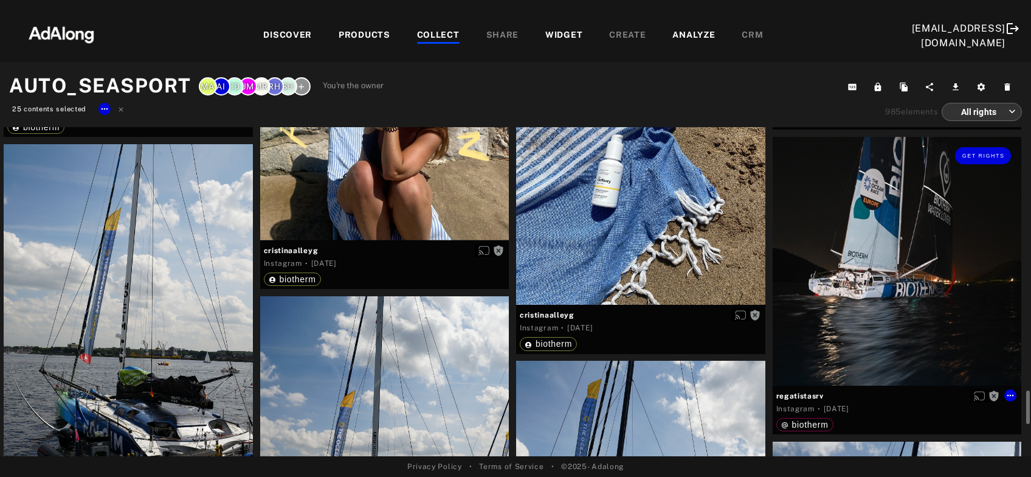
click at [868, 272] on div "Get rights" at bounding box center [897, 261] width 249 height 249
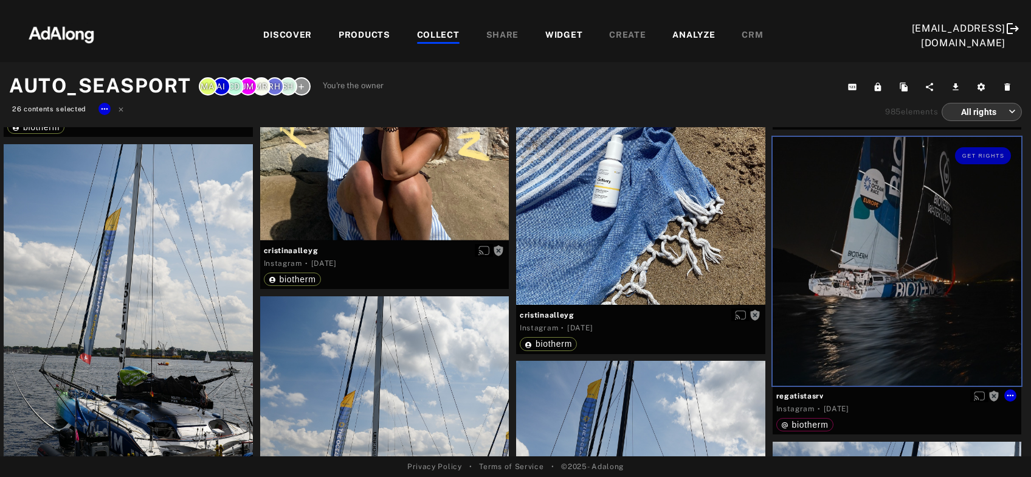
scroll to position [3210, 0]
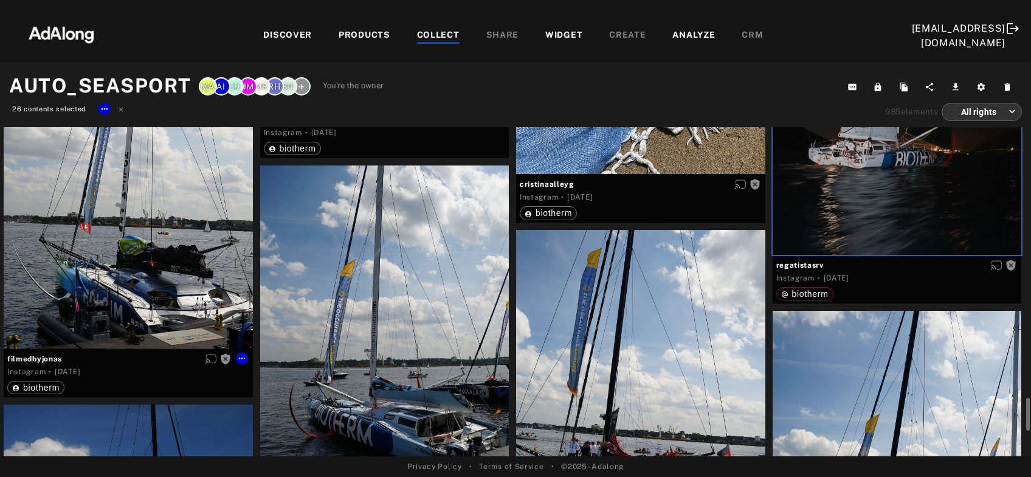
click at [155, 266] on div "Get rights" at bounding box center [128, 180] width 249 height 335
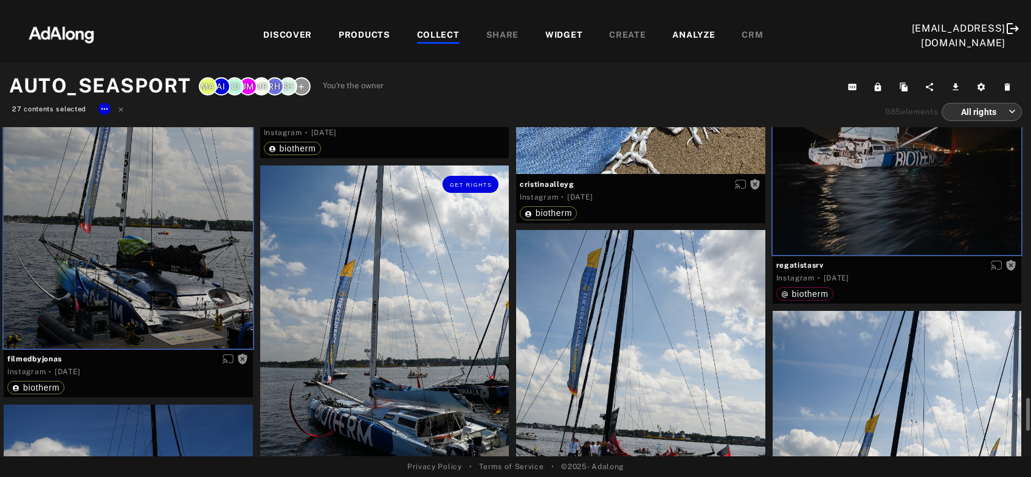
click at [379, 344] on div "Get rights" at bounding box center [384, 332] width 249 height 335
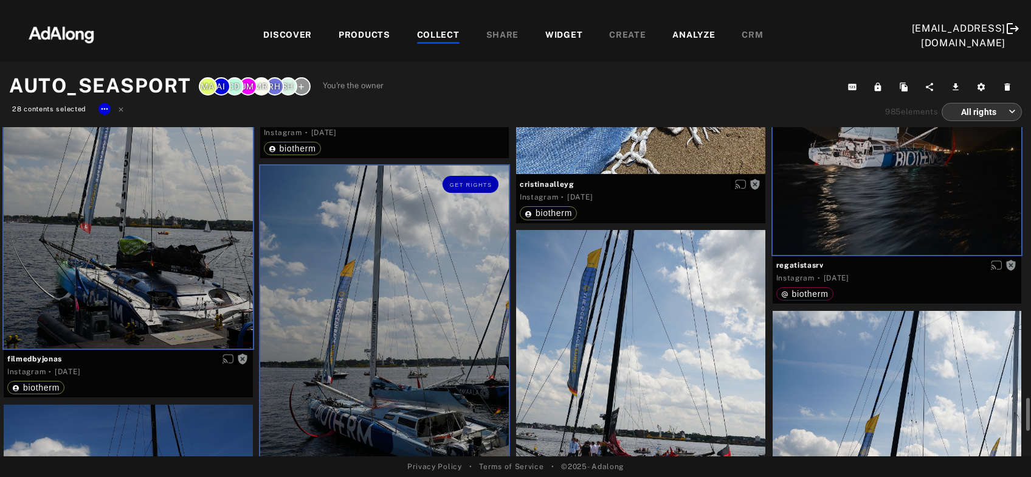
click at [633, 379] on div at bounding box center [640, 397] width 249 height 335
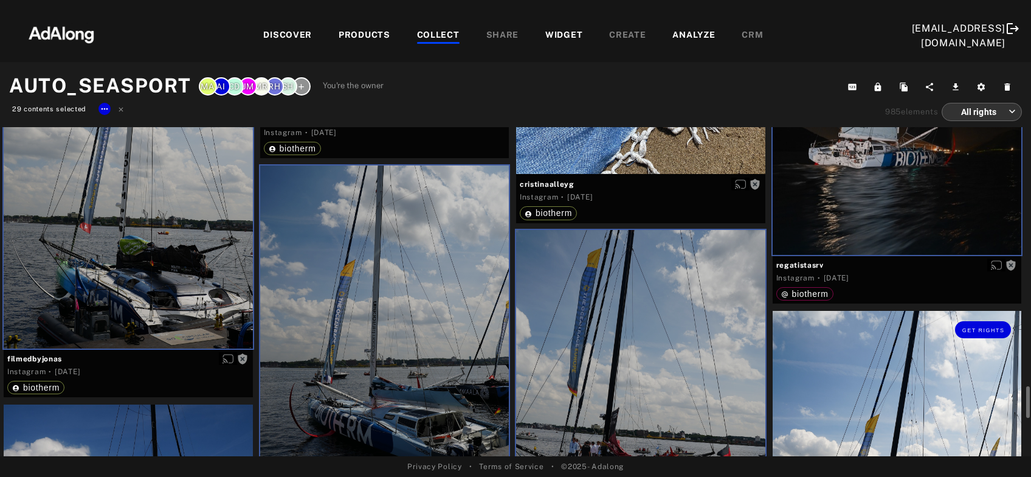
click at [871, 390] on div "Get rights" at bounding box center [897, 478] width 249 height 335
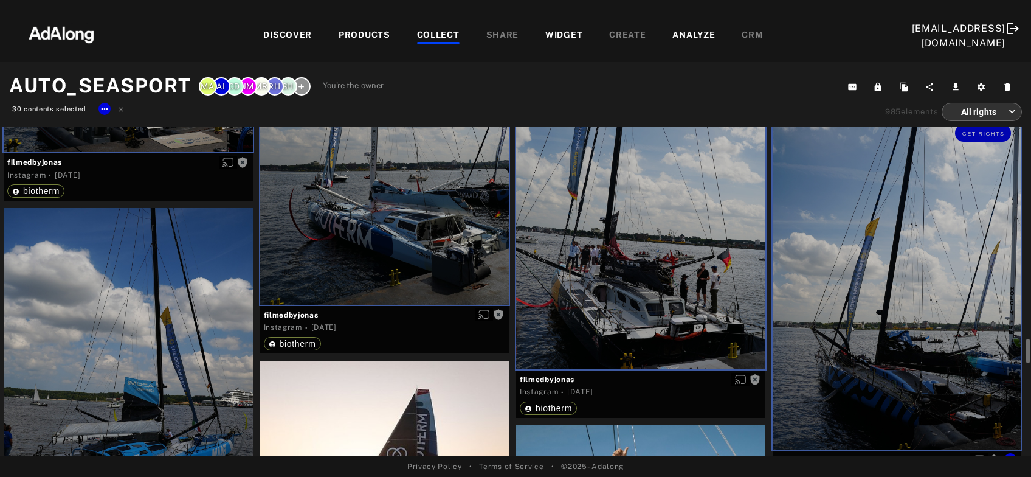
scroll to position [3538, 0]
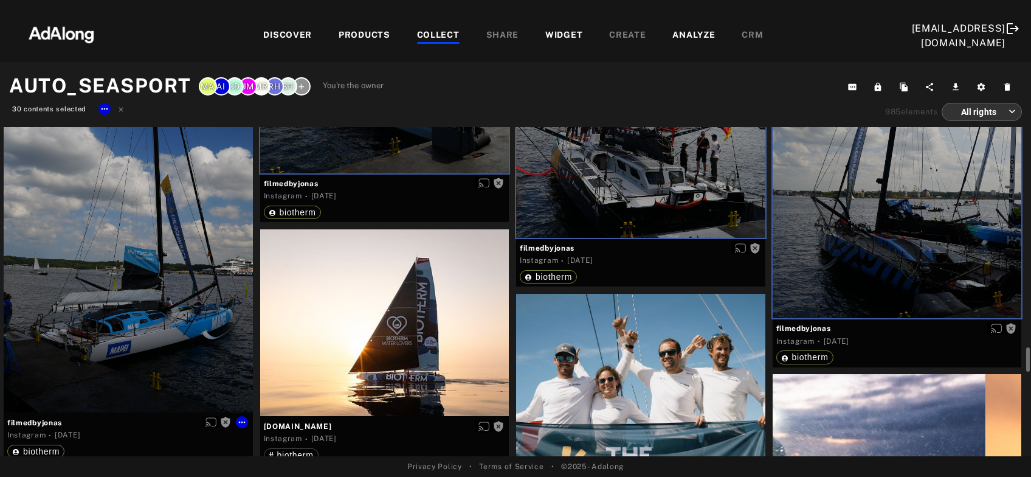
click at [102, 311] on div "Get rights" at bounding box center [128, 244] width 249 height 335
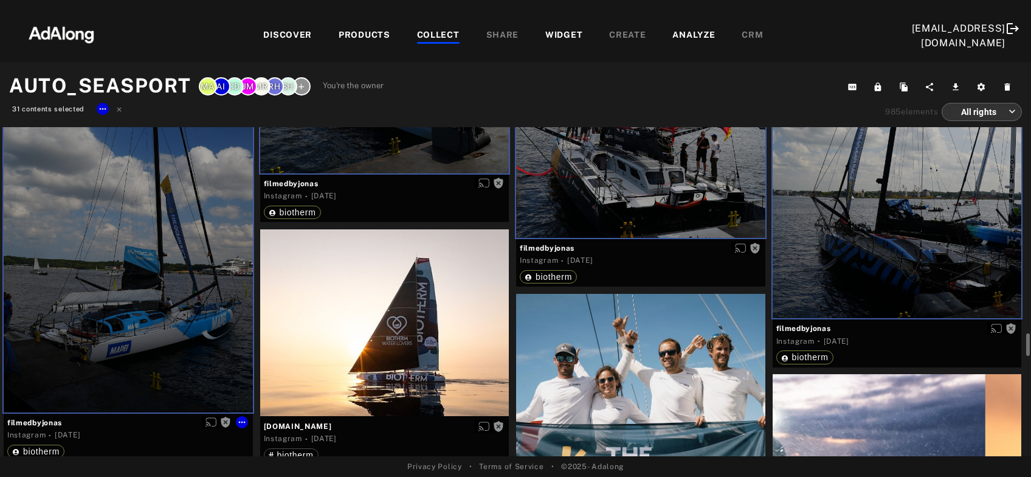
click at [370, 332] on div at bounding box center [384, 322] width 249 height 187
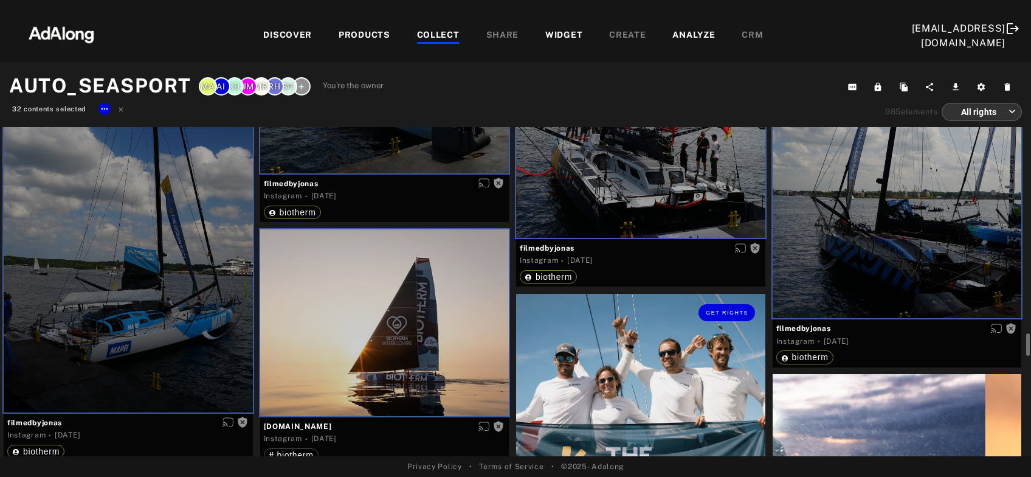
click at [613, 393] on div "Get rights" at bounding box center [640, 449] width 249 height 311
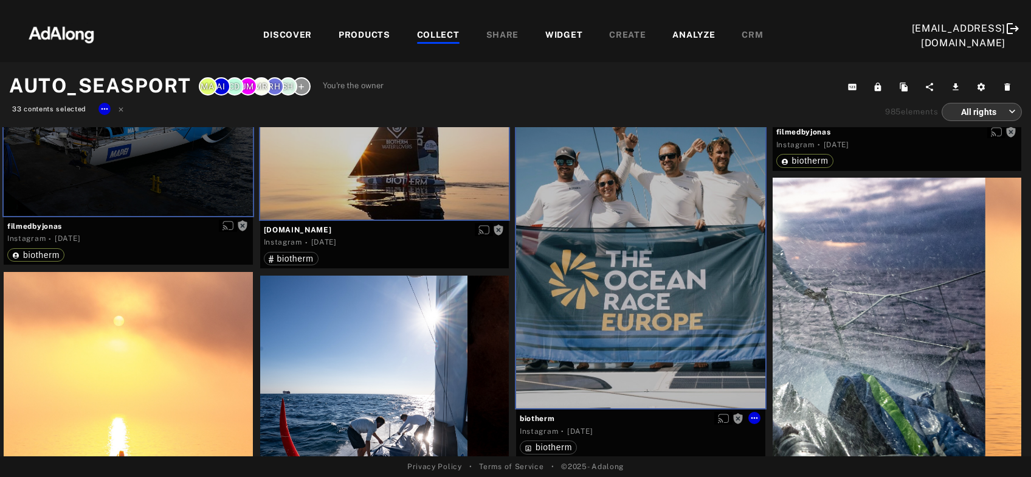
scroll to position [3865, 0]
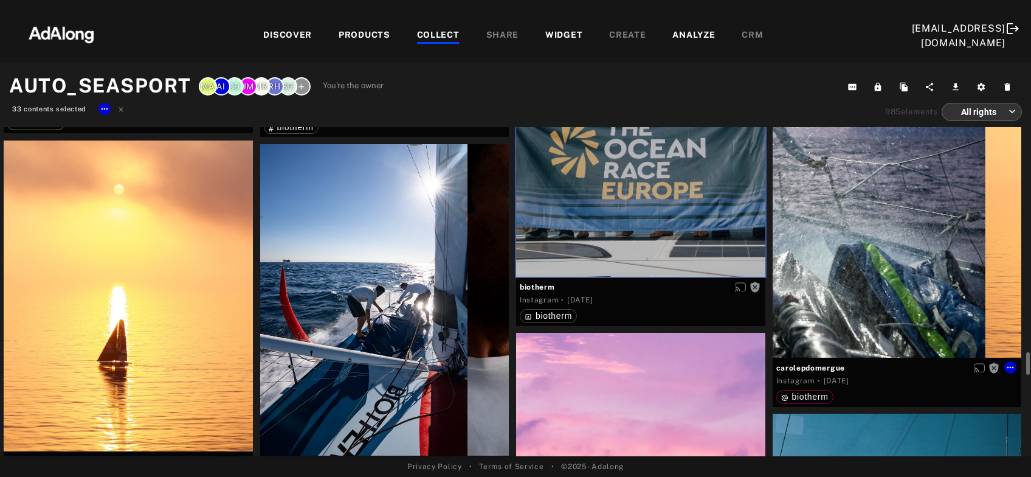
click at [893, 309] on div "Get rights" at bounding box center [897, 201] width 249 height 311
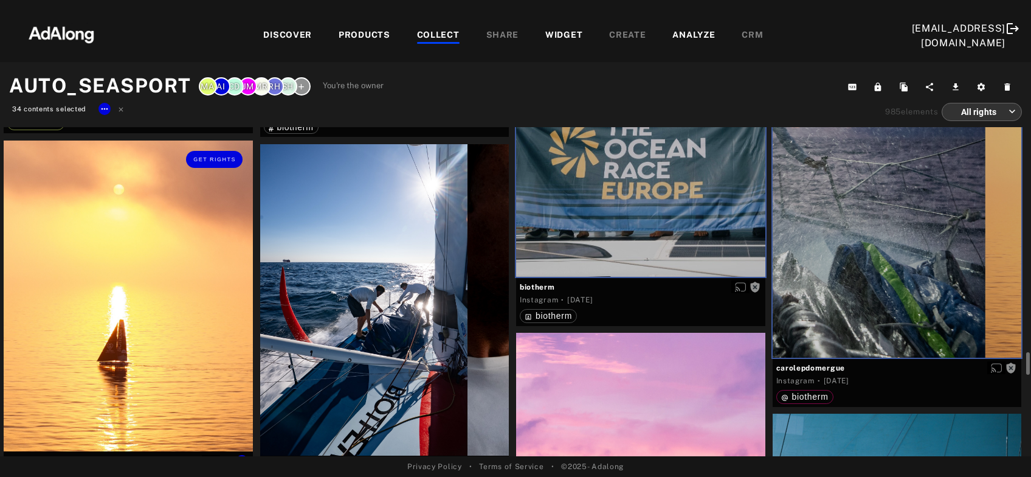
drag, startPoint x: 74, startPoint y: 325, endPoint x: 193, endPoint y: 327, distance: 118.6
click at [74, 326] on div "Get rights" at bounding box center [128, 295] width 249 height 311
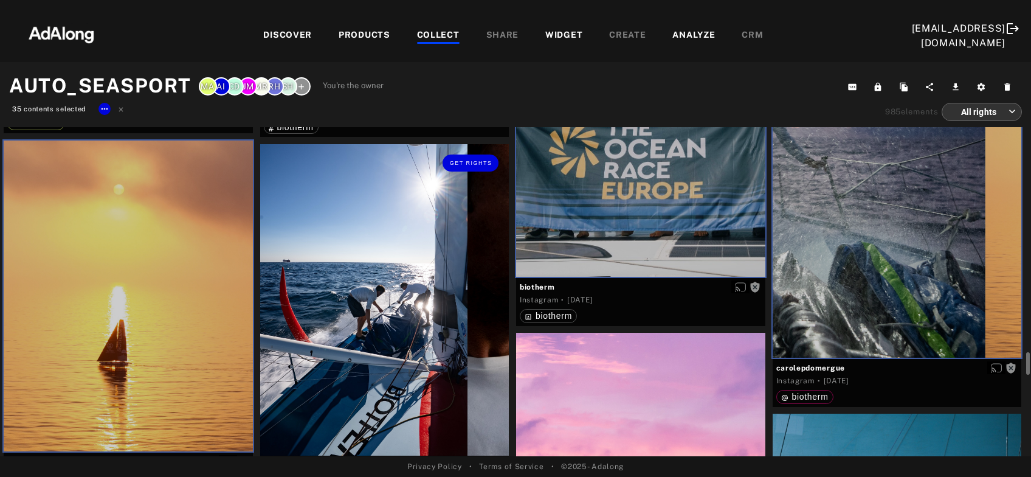
click at [398, 352] on div "Get rights" at bounding box center [384, 299] width 249 height 311
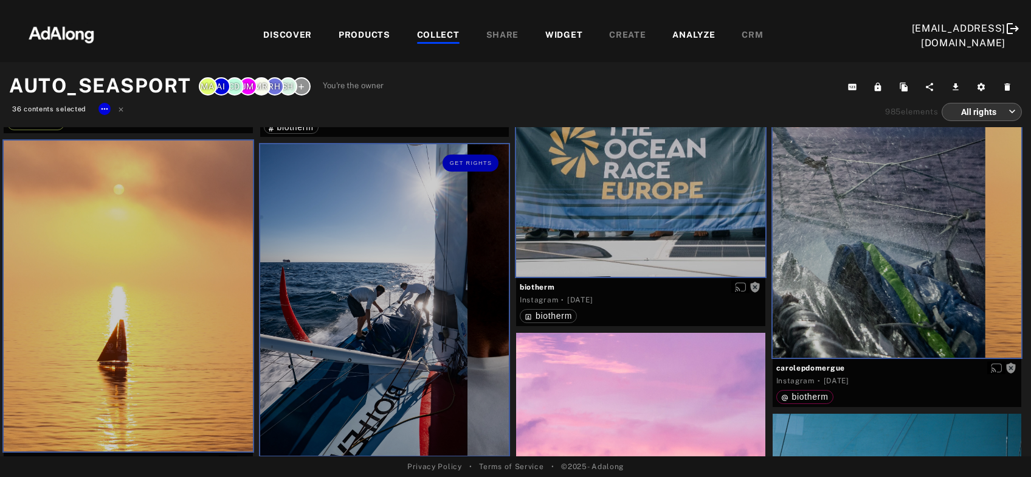
scroll to position [4062, 0]
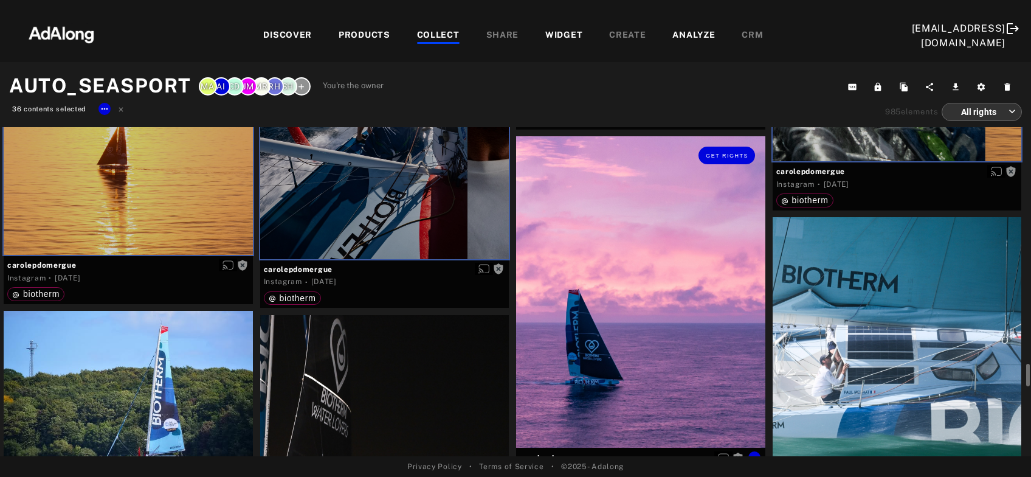
click at [633, 334] on div "Get rights" at bounding box center [640, 291] width 249 height 311
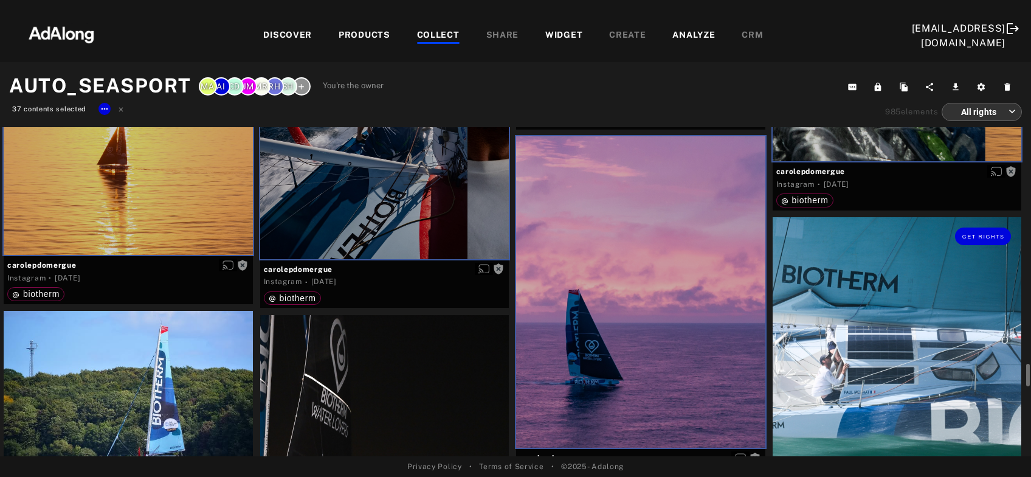
click at [837, 334] on div "Get rights" at bounding box center [897, 372] width 249 height 311
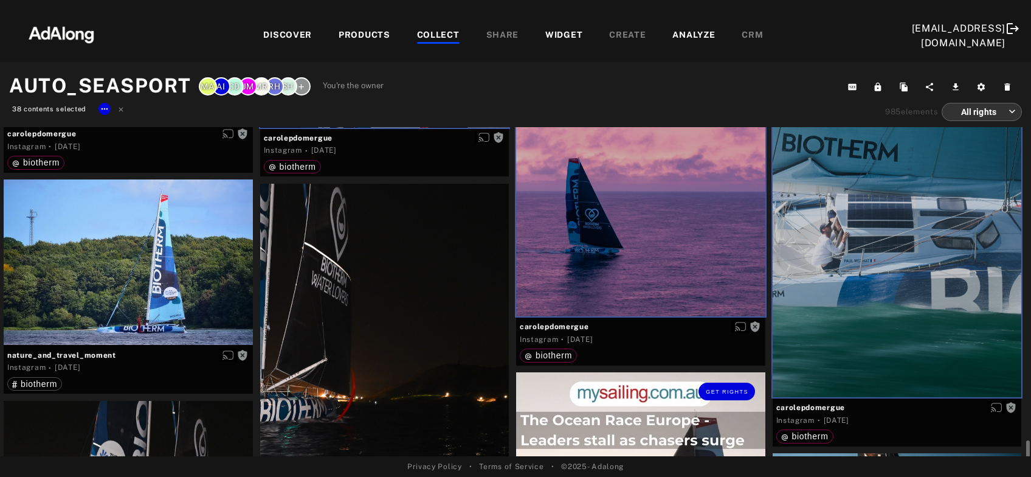
scroll to position [4258, 0]
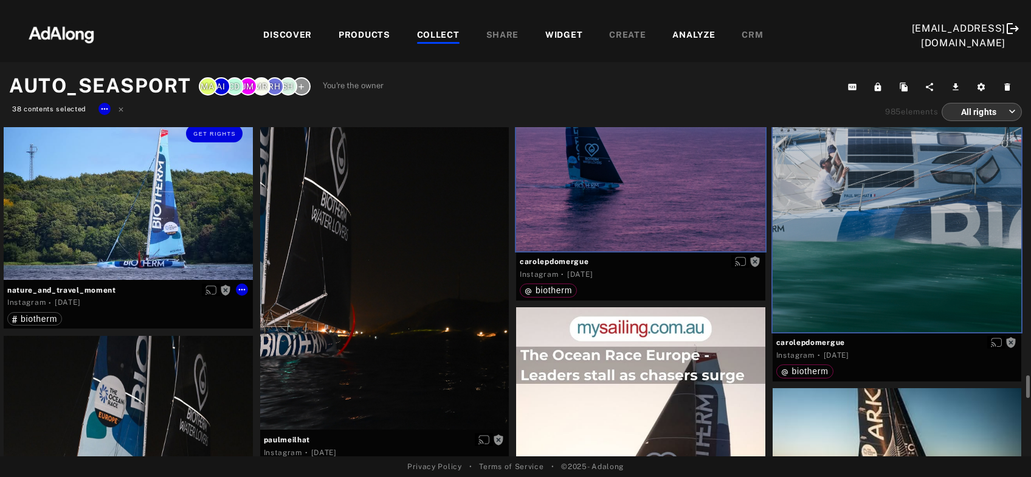
click at [153, 225] on div "Get rights" at bounding box center [128, 196] width 249 height 165
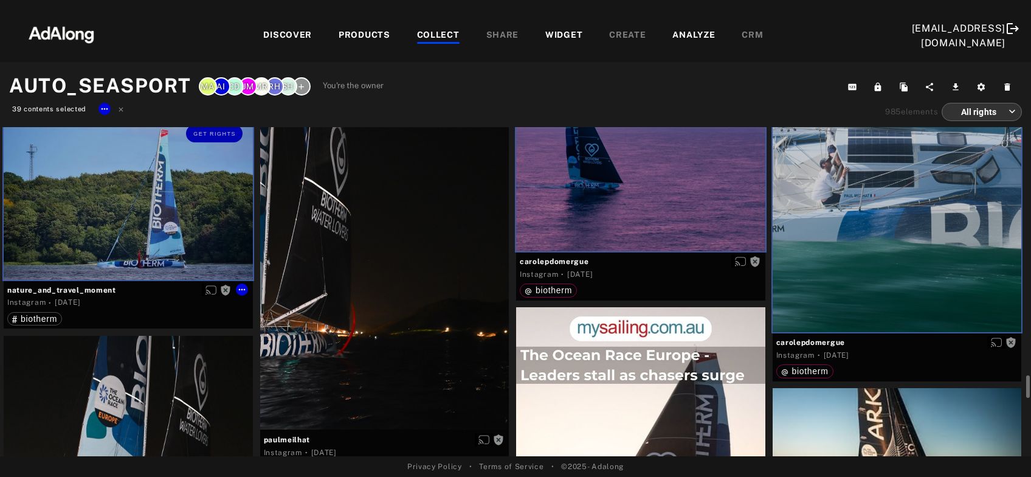
click at [364, 280] on div at bounding box center [384, 274] width 249 height 311
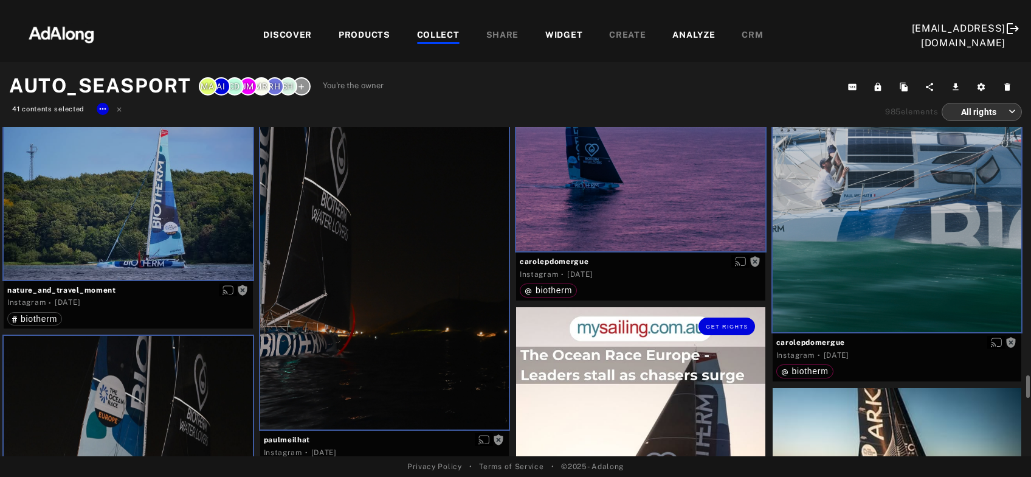
click at [621, 409] on div "Get rights" at bounding box center [640, 462] width 249 height 311
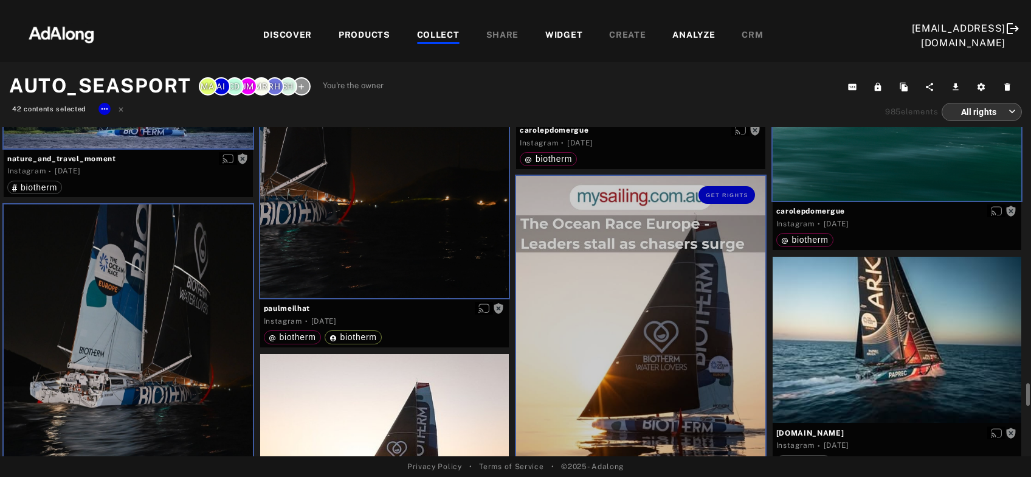
scroll to position [4520, 0]
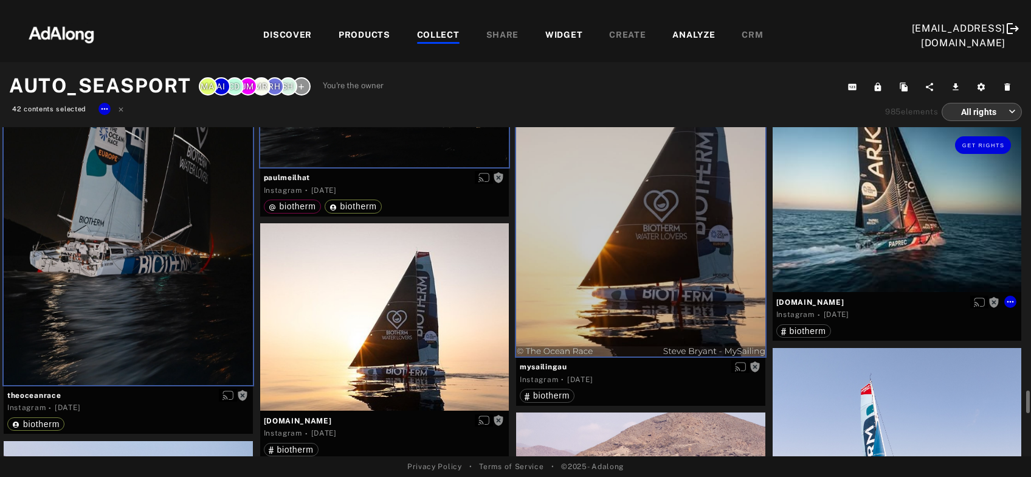
click at [867, 244] on div "Get rights" at bounding box center [897, 209] width 249 height 166
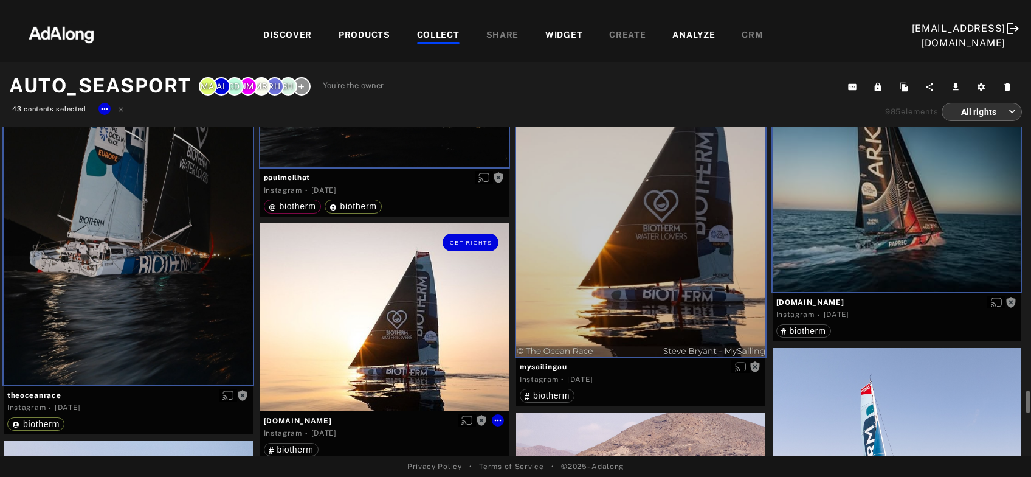
click at [361, 376] on div "Get rights" at bounding box center [384, 316] width 249 height 187
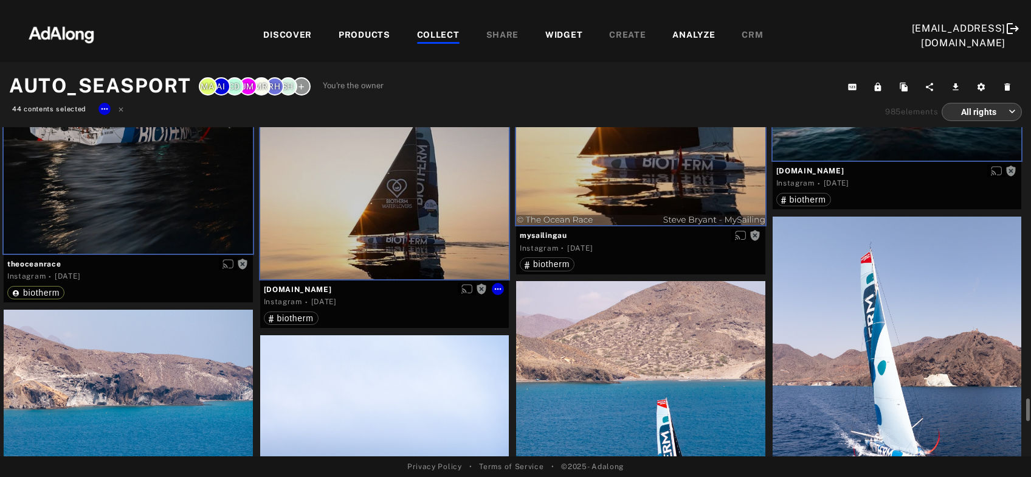
scroll to position [4848, 0]
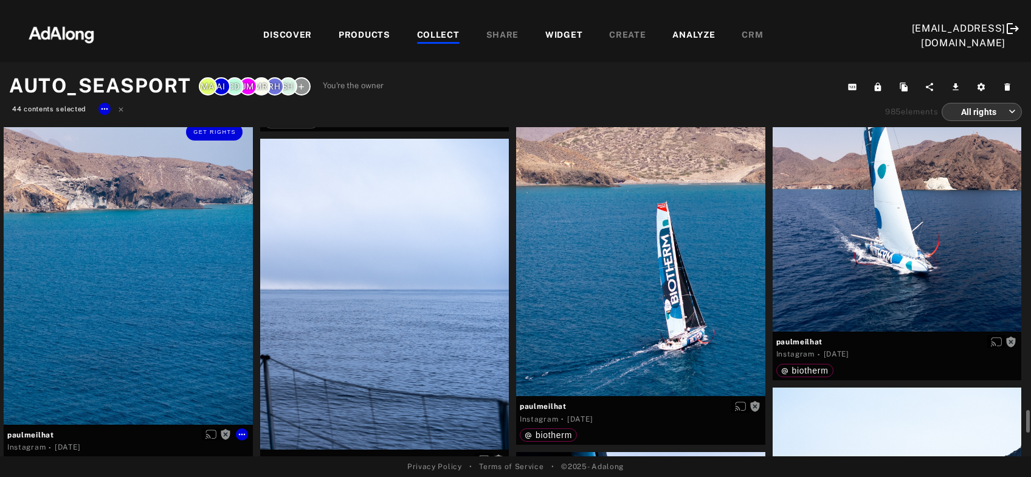
click at [144, 306] on div "Get rights" at bounding box center [128, 268] width 249 height 311
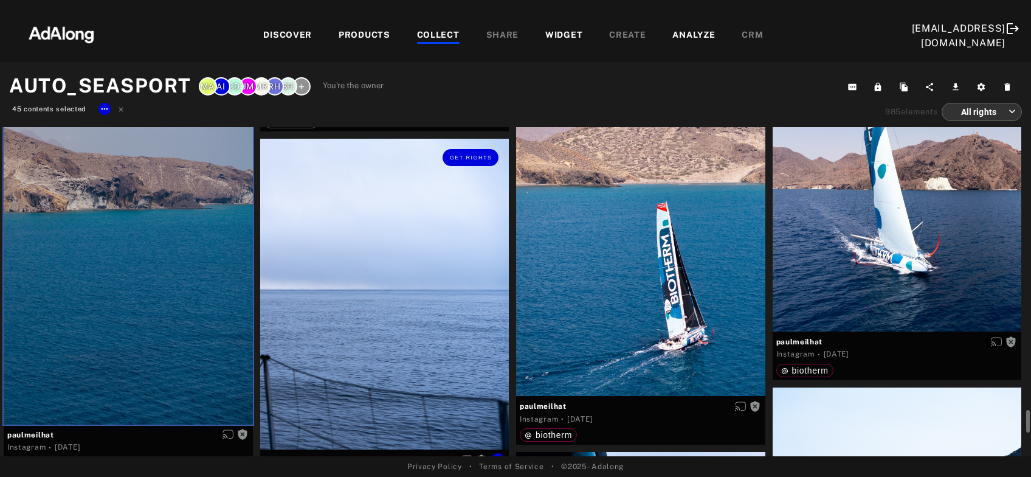
drag, startPoint x: 366, startPoint y: 305, endPoint x: 609, endPoint y: 271, distance: 245.5
click at [368, 304] on div "Get rights" at bounding box center [384, 294] width 249 height 311
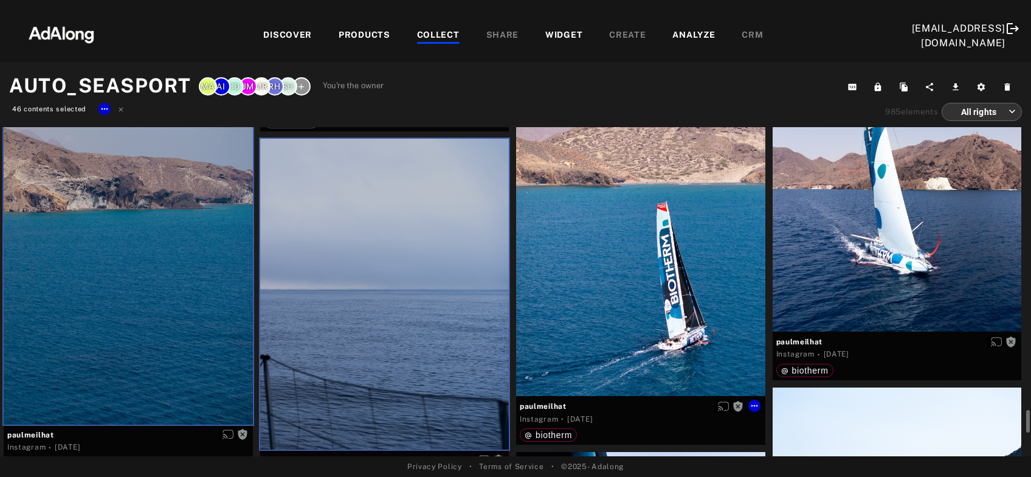
click at [638, 266] on div "Get rights" at bounding box center [640, 240] width 249 height 311
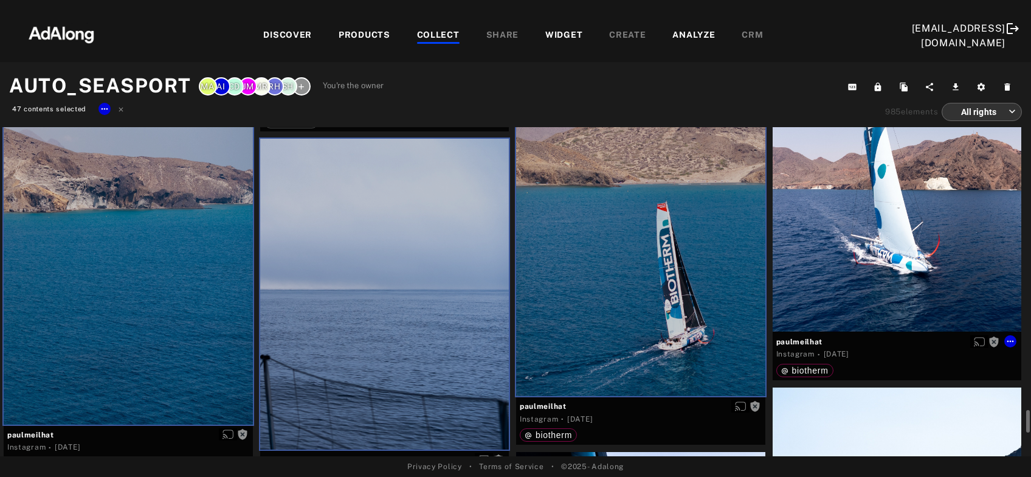
click at [945, 222] on div "Get rights" at bounding box center [897, 175] width 249 height 311
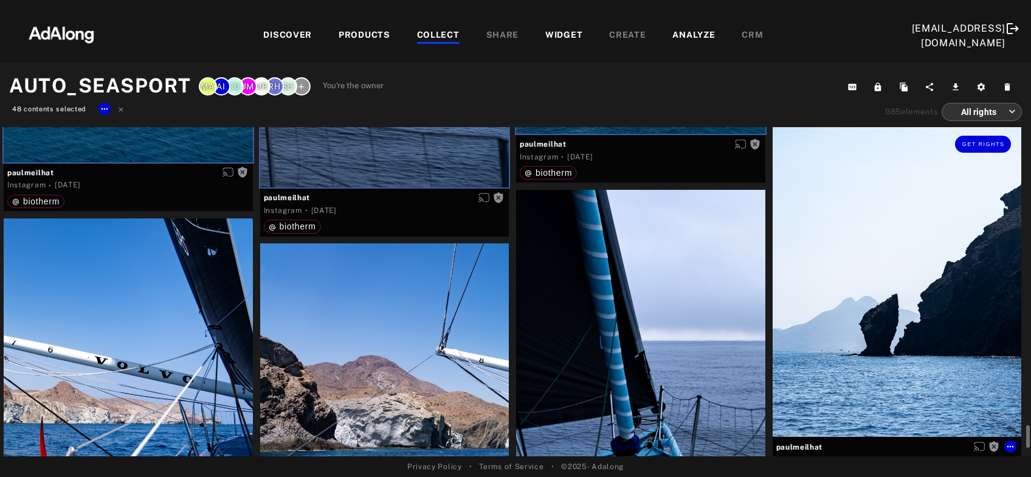
scroll to position [5241, 0]
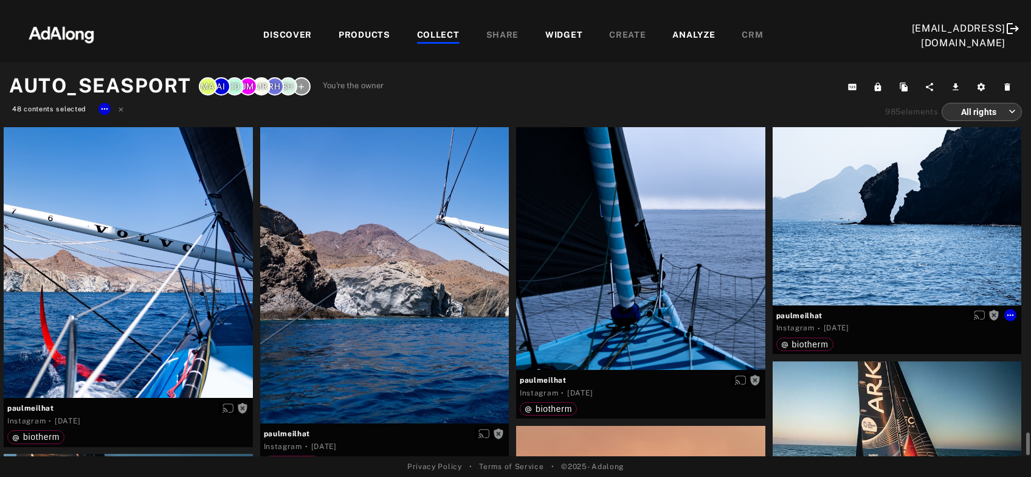
click at [932, 214] on div "Get rights" at bounding box center [897, 149] width 249 height 311
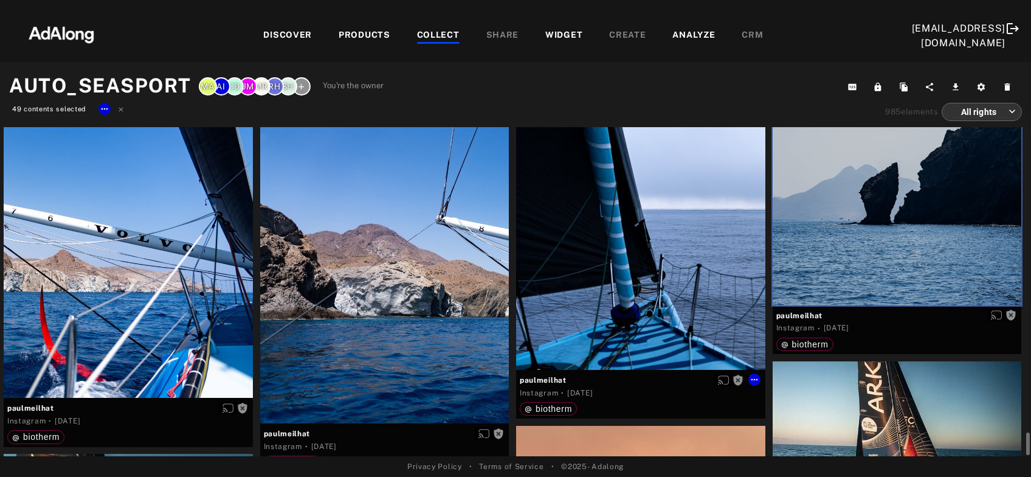
click at [648, 278] on div "Get rights" at bounding box center [640, 213] width 249 height 311
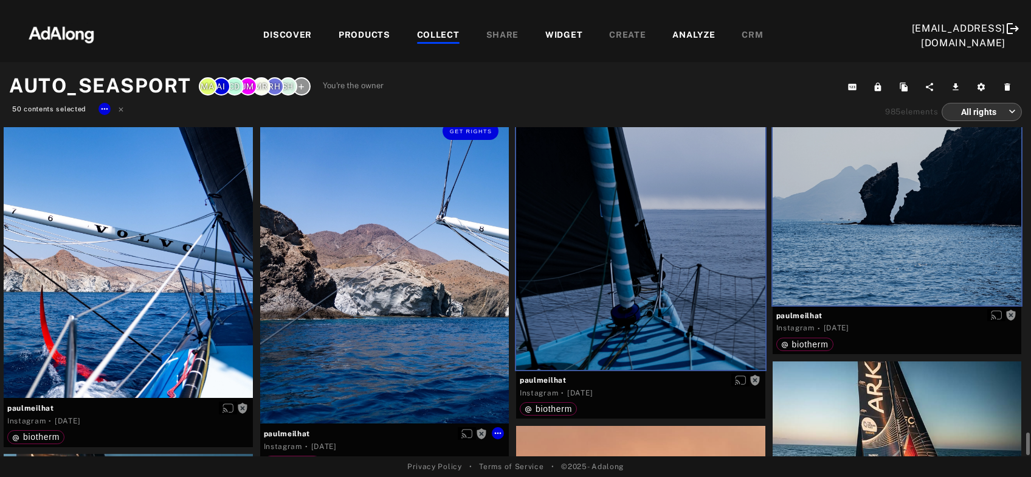
click at [426, 288] on div "Get rights" at bounding box center [384, 267] width 249 height 311
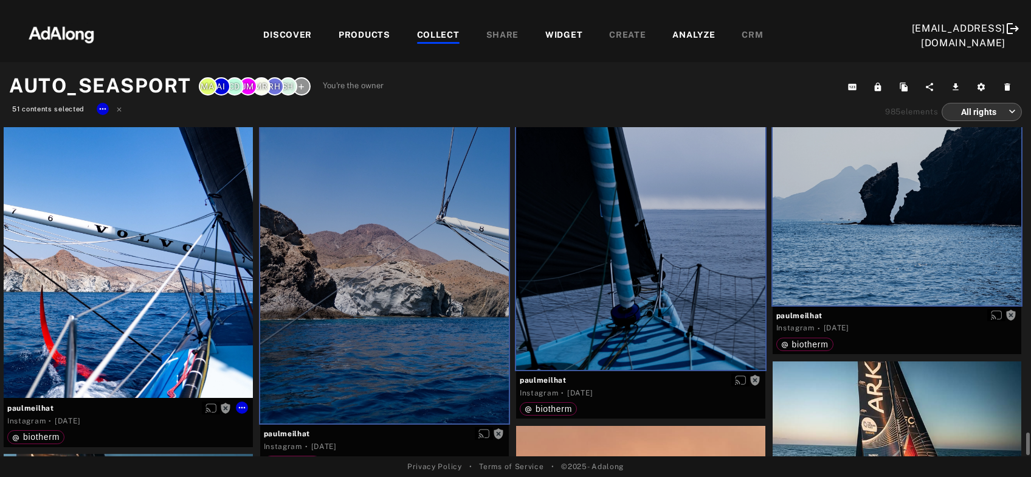
click at [235, 297] on div "Get rights" at bounding box center [128, 242] width 249 height 311
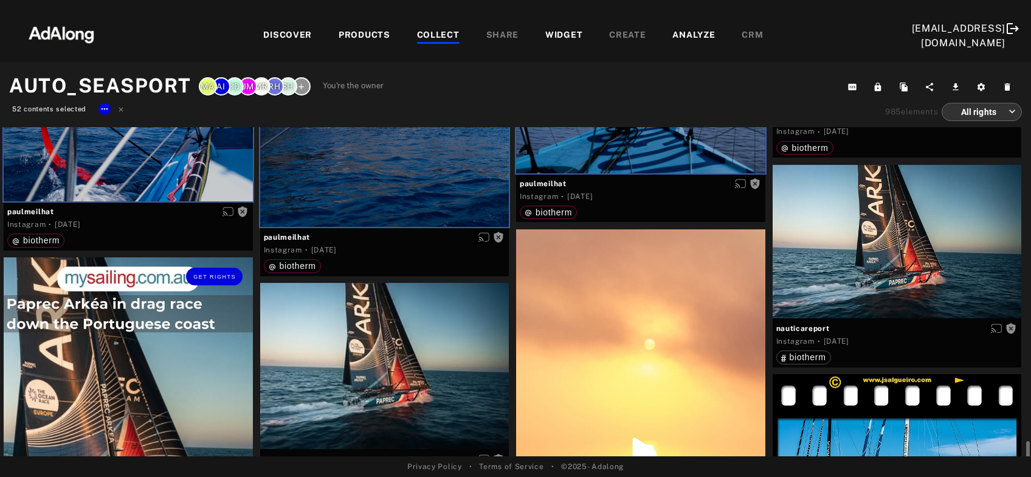
scroll to position [5569, 0]
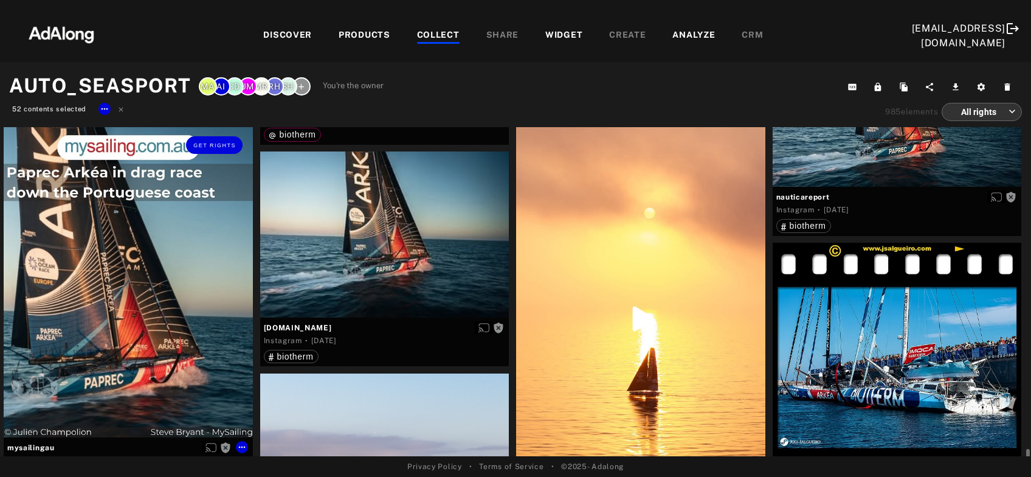
click at [138, 303] on div "Get rights" at bounding box center [128, 281] width 249 height 311
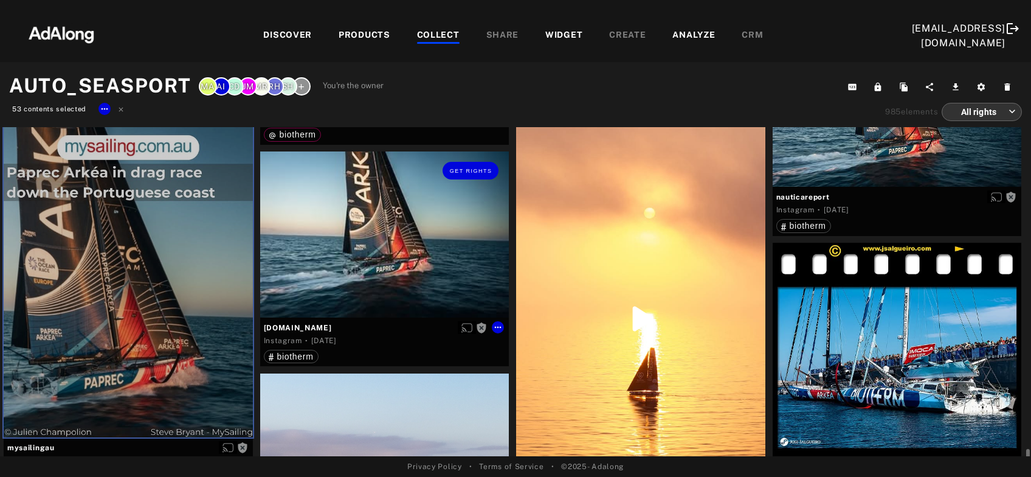
click at [424, 231] on div "Get rights" at bounding box center [384, 234] width 249 height 166
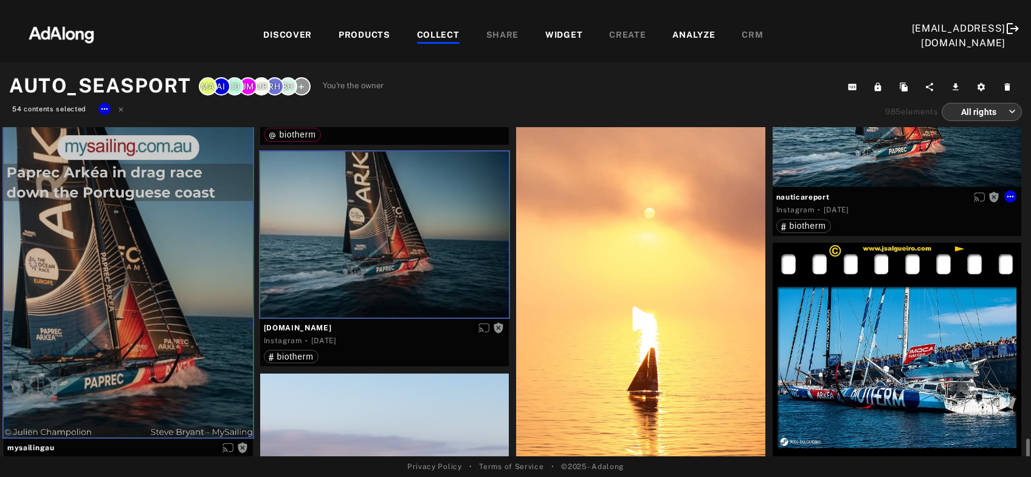
click at [886, 159] on div "Get rights" at bounding box center [897, 110] width 249 height 154
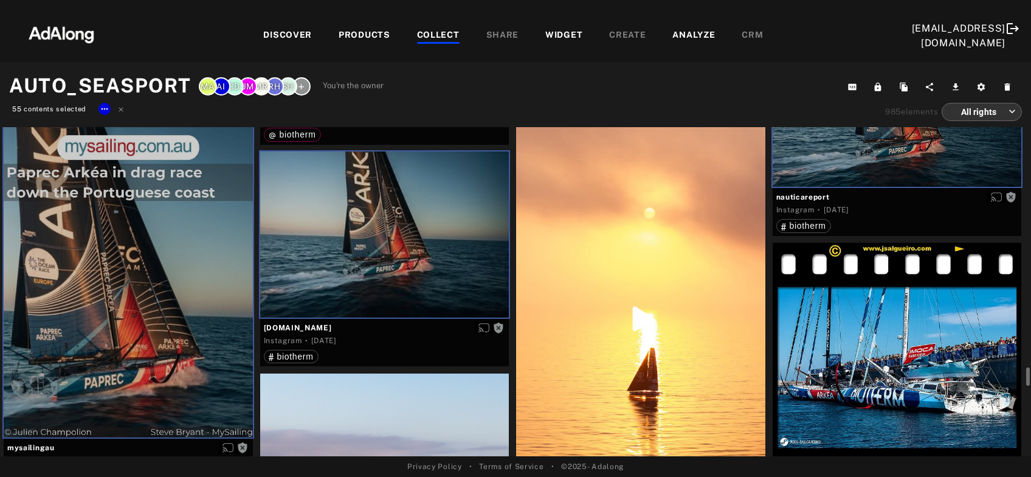
click at [717, 227] on div "Get rights" at bounding box center [640, 319] width 249 height 442
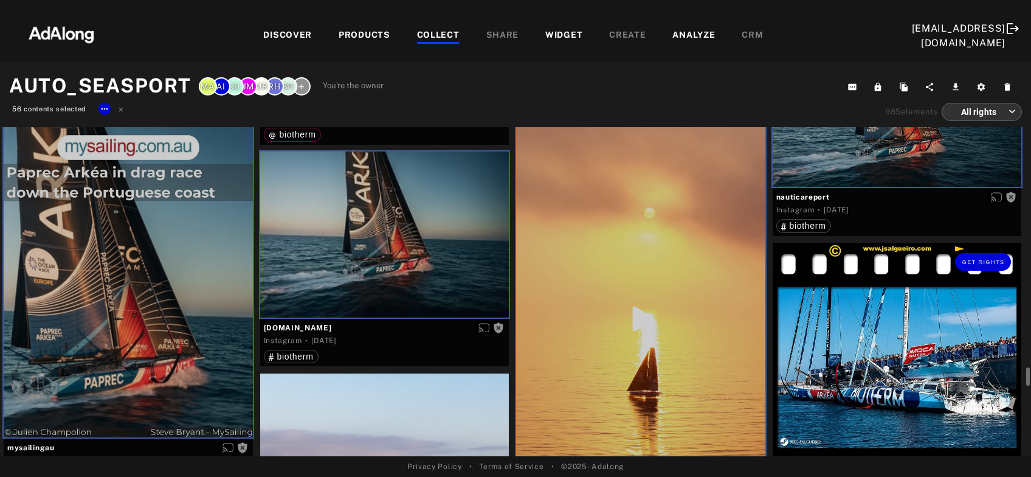
click at [892, 345] on div "Get rights" at bounding box center [897, 367] width 249 height 249
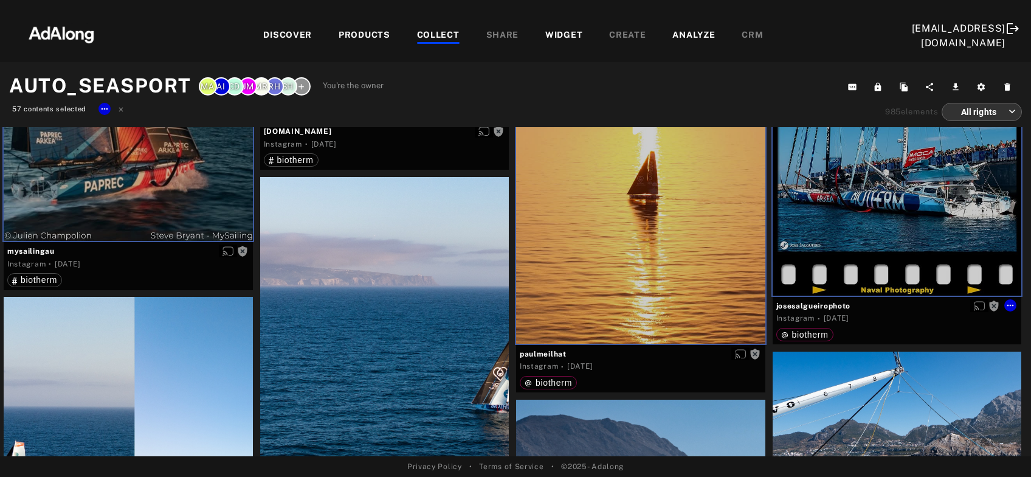
scroll to position [5896, 0]
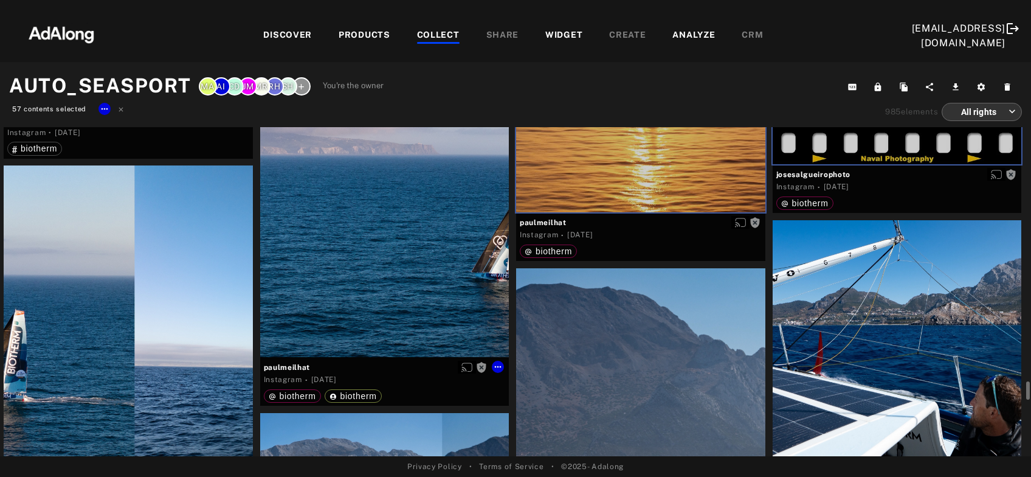
click at [373, 264] on div "Get rights" at bounding box center [384, 201] width 249 height 311
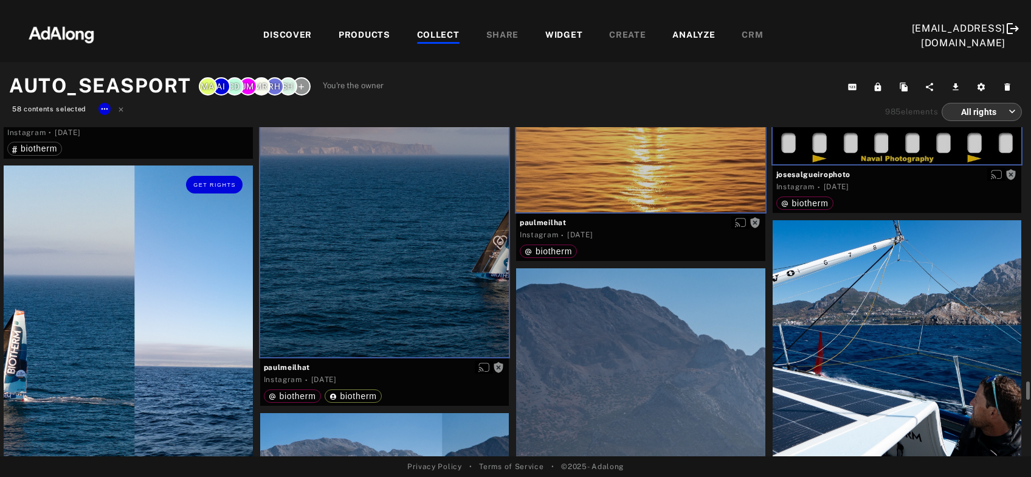
click at [131, 328] on div "Get rights" at bounding box center [128, 320] width 249 height 311
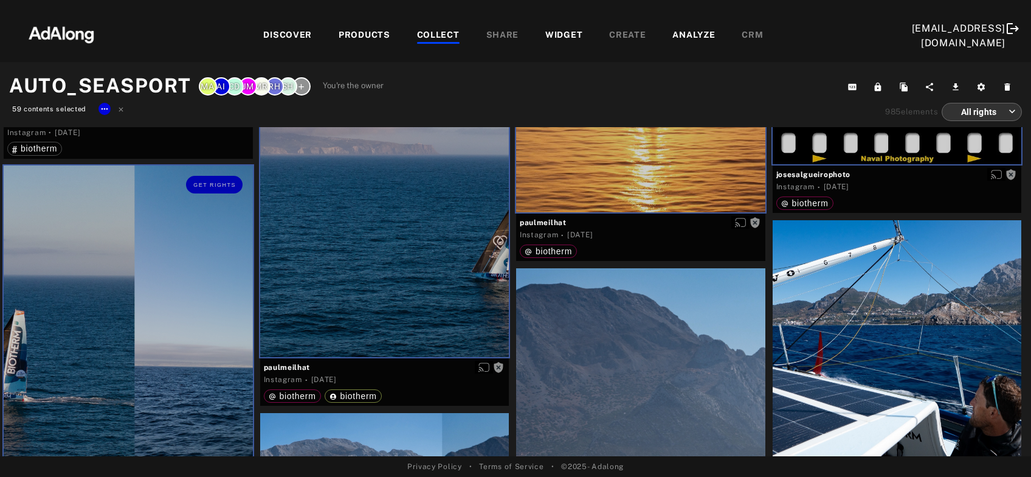
scroll to position [6093, 0]
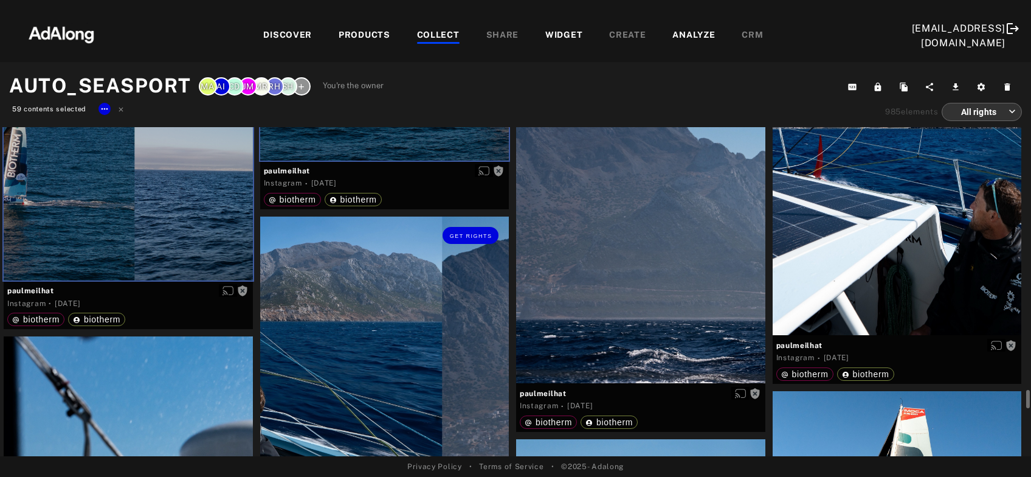
click at [368, 362] on div "Get rights" at bounding box center [384, 371] width 249 height 311
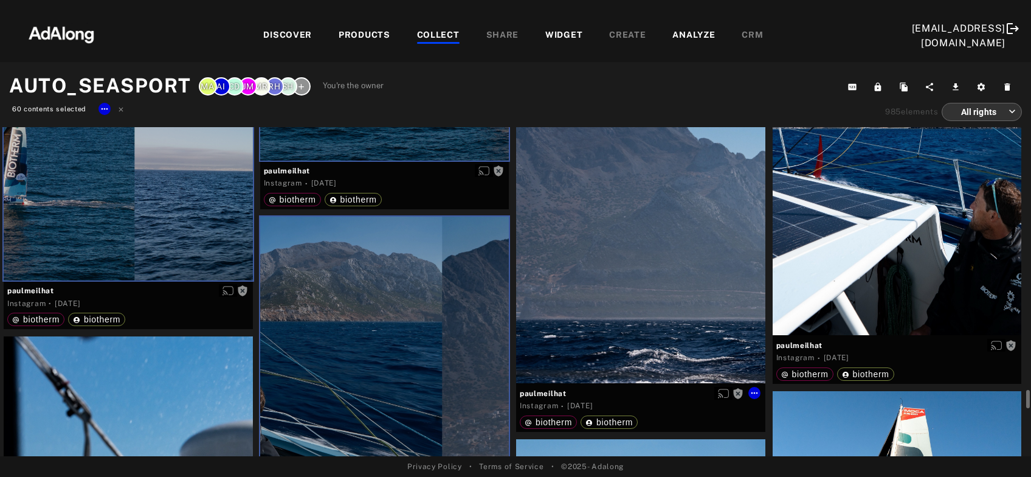
drag, startPoint x: 642, startPoint y: 294, endPoint x: 765, endPoint y: 264, distance: 127.1
click at [644, 294] on div "Get rights" at bounding box center [640, 227] width 249 height 311
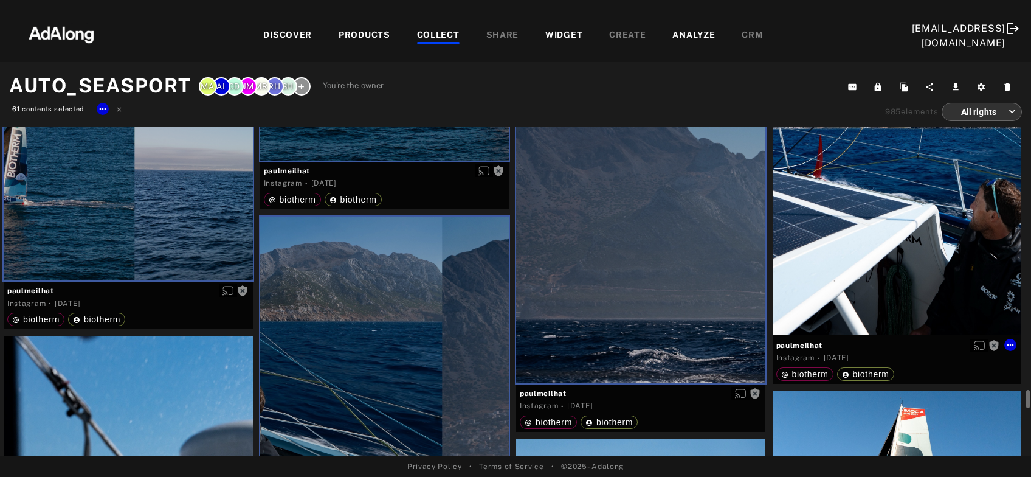
click at [880, 237] on div "Get rights" at bounding box center [897, 179] width 249 height 311
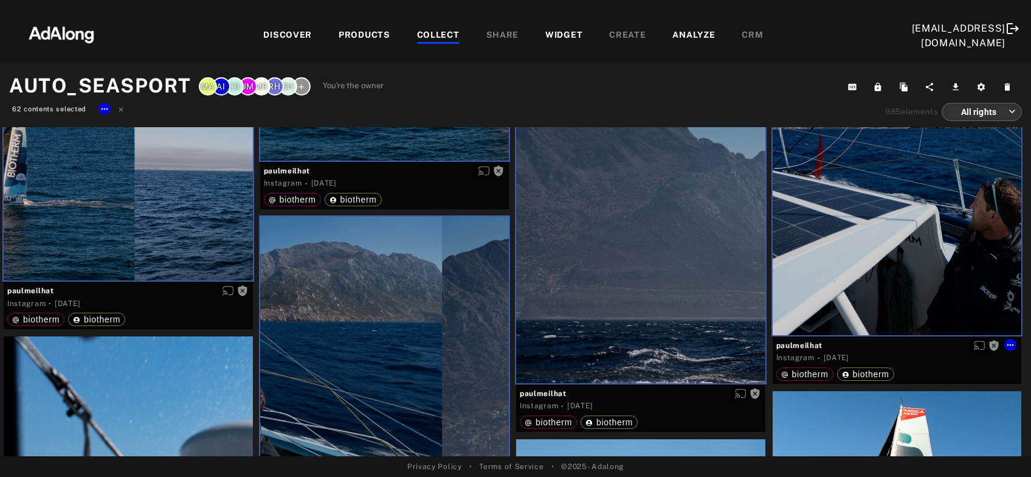
scroll to position [6289, 0]
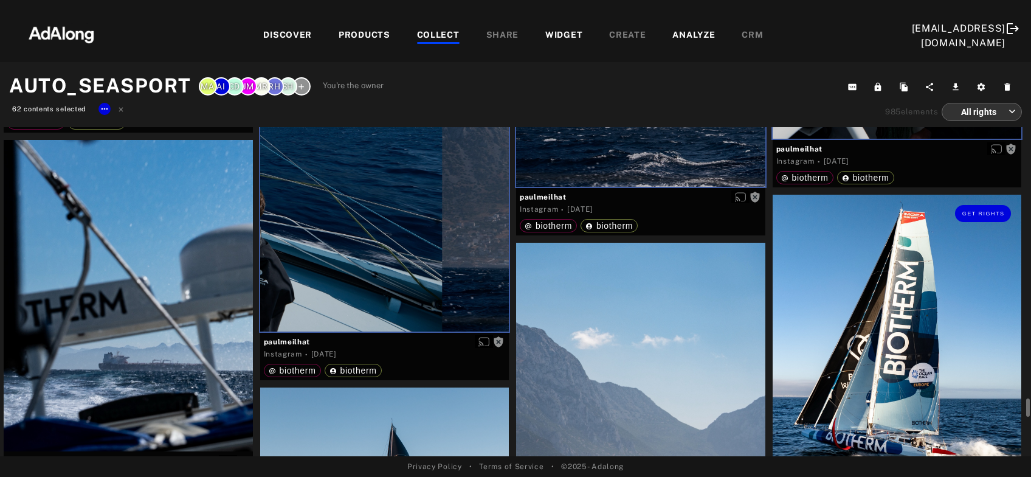
click at [885, 334] on div "Get rights" at bounding box center [897, 350] width 249 height 311
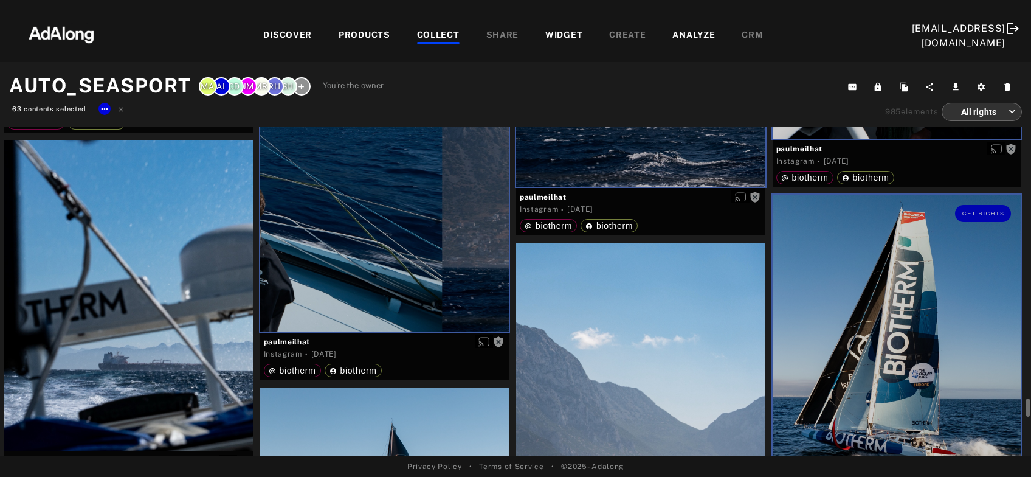
click at [680, 345] on div at bounding box center [640, 398] width 249 height 311
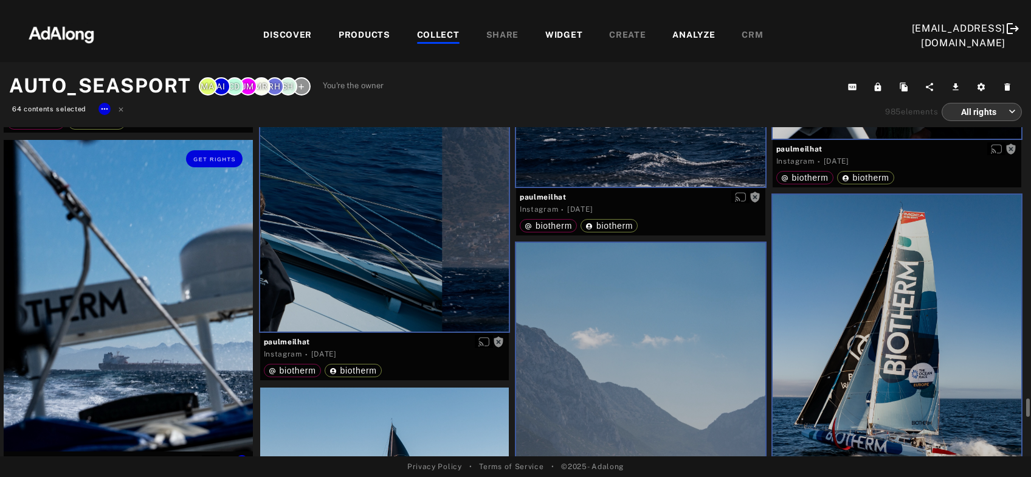
click at [161, 336] on div "Get rights" at bounding box center [128, 295] width 249 height 311
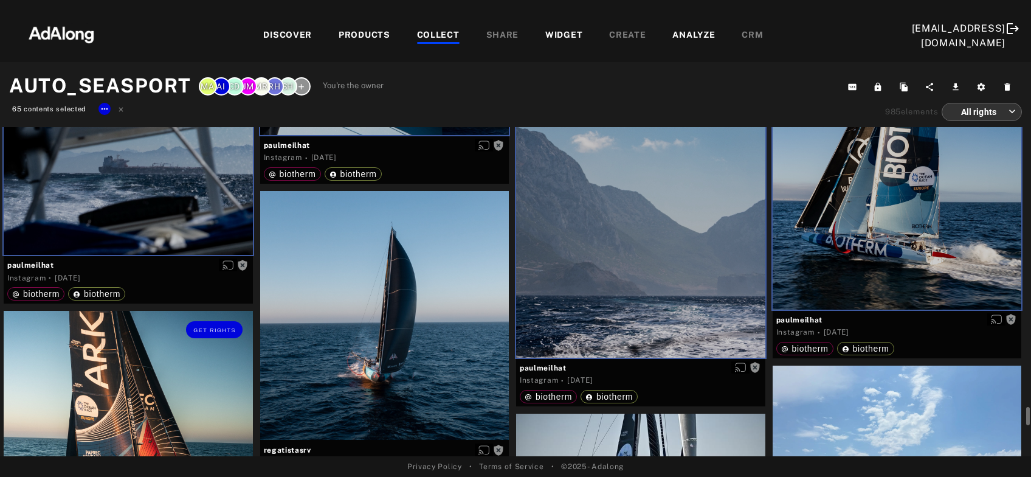
scroll to position [6617, 0]
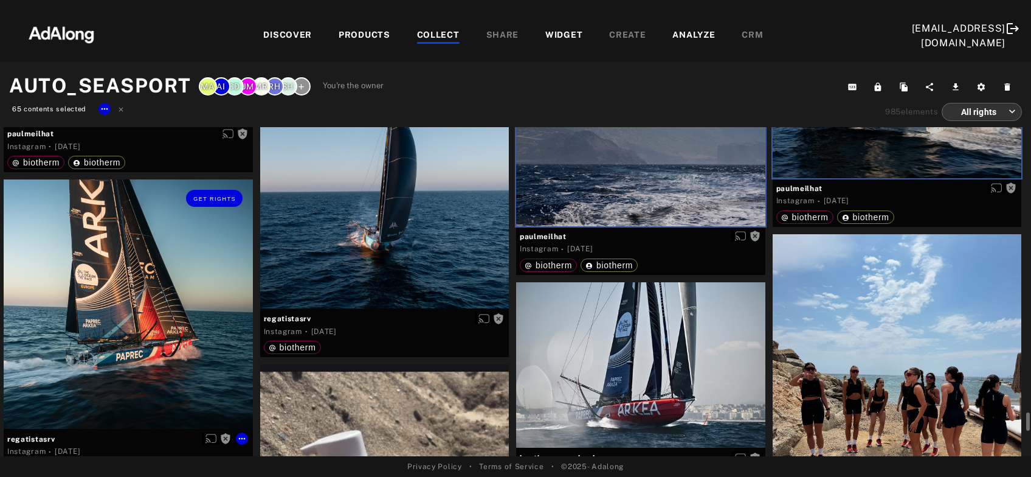
click at [131, 341] on div "Get rights" at bounding box center [128, 303] width 249 height 249
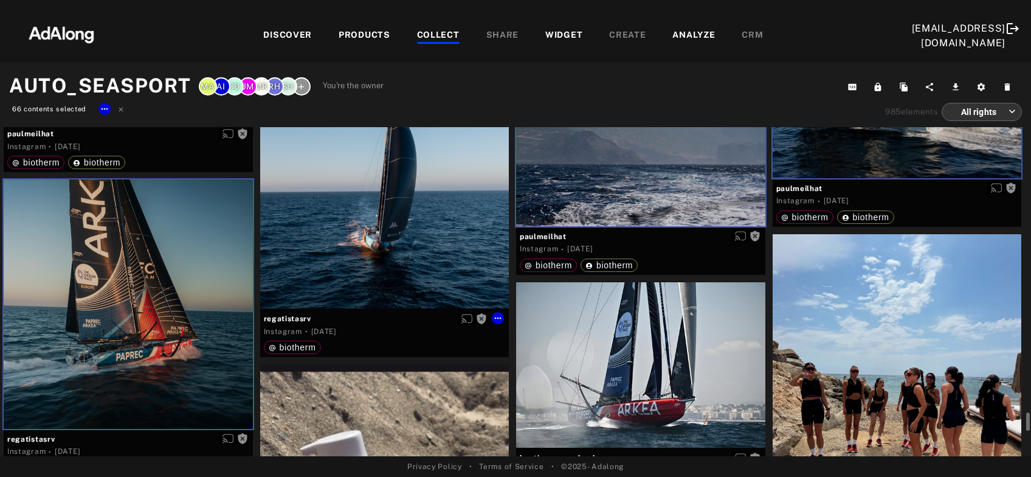
drag, startPoint x: 364, startPoint y: 236, endPoint x: 495, endPoint y: 307, distance: 149.3
click at [364, 235] on div "Get rights" at bounding box center [384, 184] width 249 height 249
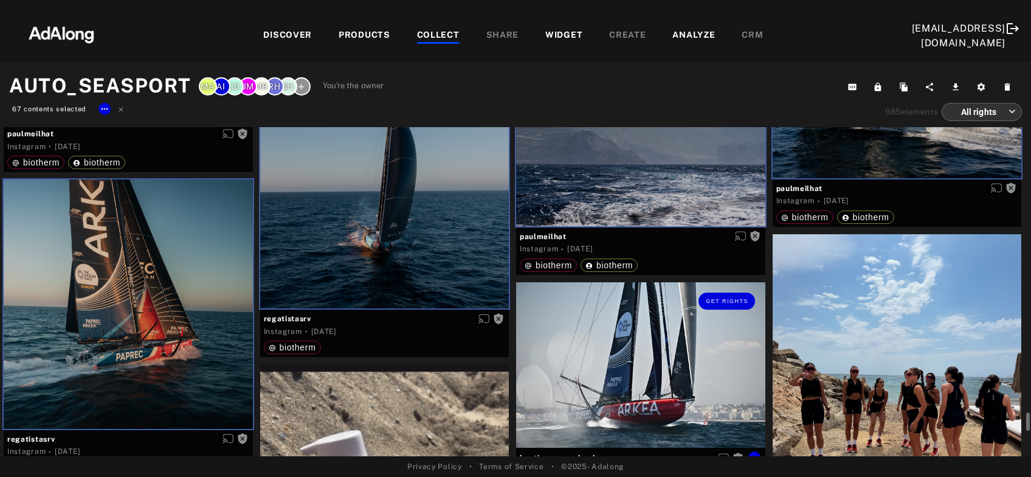
click at [595, 368] on div "Get rights" at bounding box center [640, 365] width 249 height 166
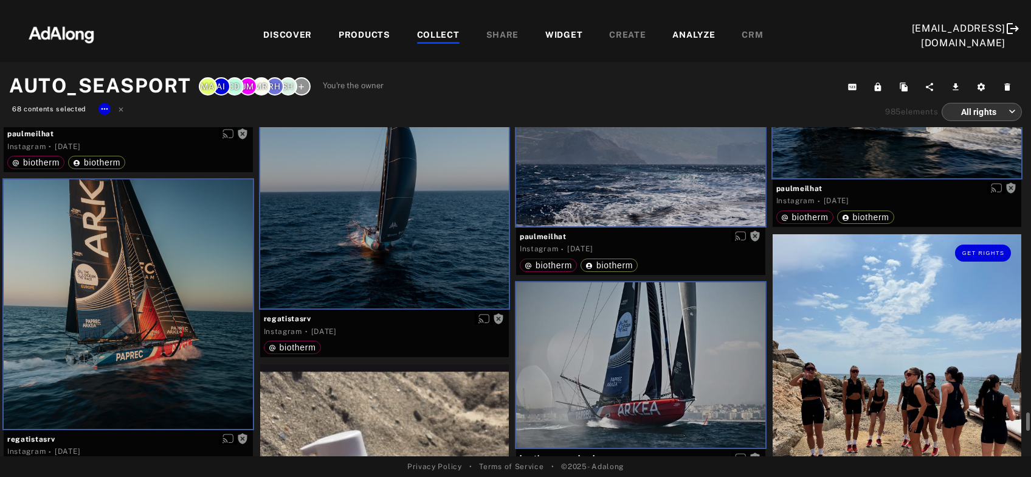
click at [888, 368] on div "Get rights" at bounding box center [897, 389] width 249 height 311
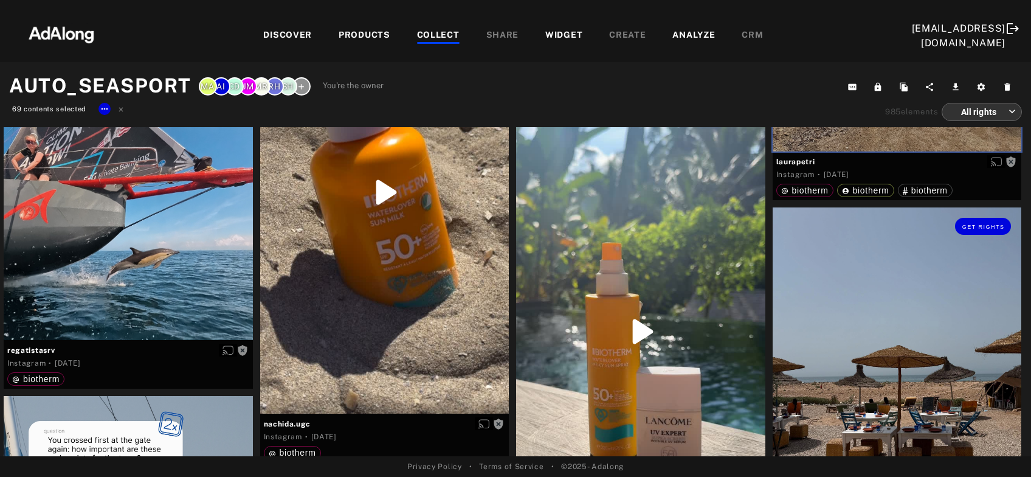
scroll to position [7075, 0]
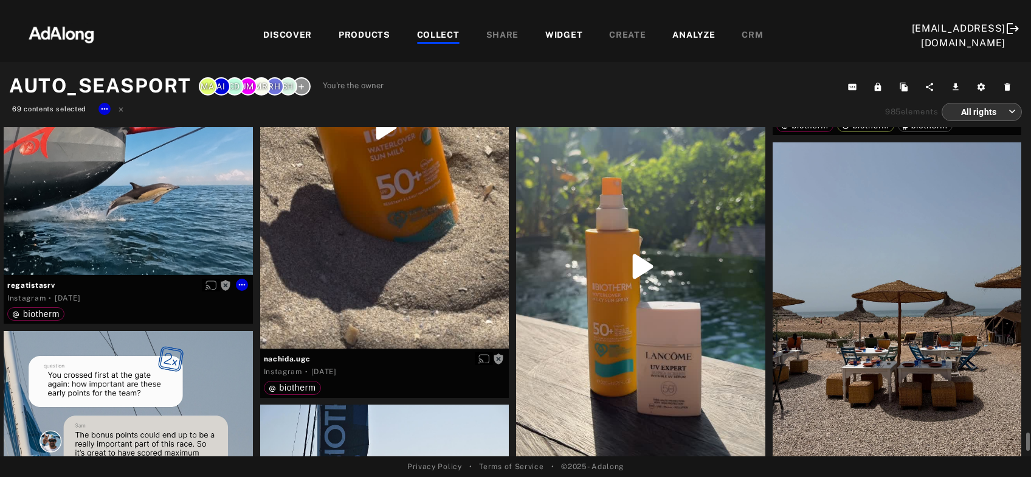
click at [145, 187] on div "Get rights" at bounding box center [128, 150] width 249 height 249
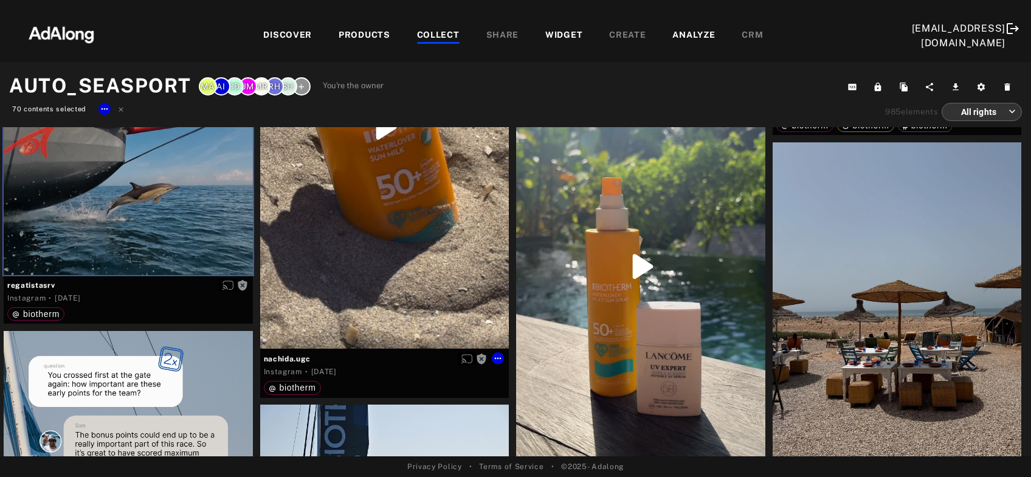
scroll to position [7206, 0]
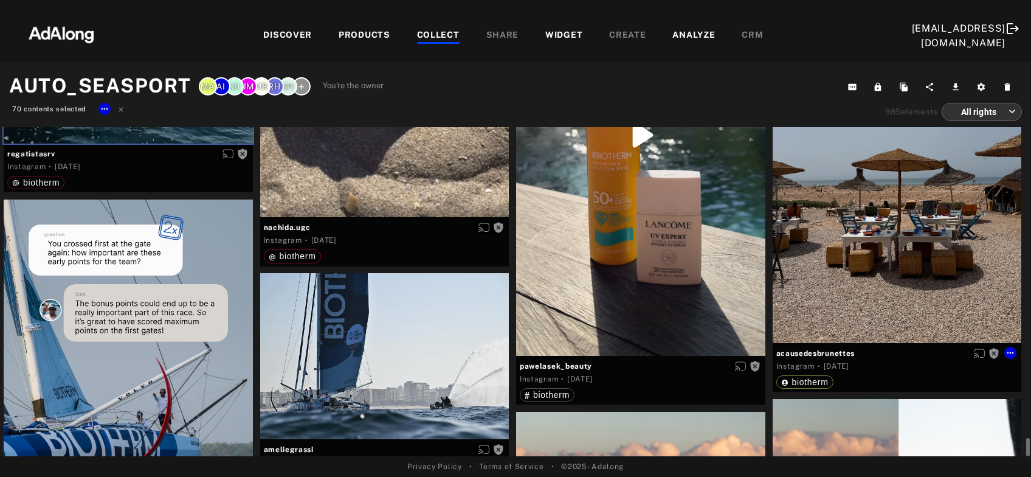
click at [872, 249] on div "Get rights" at bounding box center [897, 177] width 249 height 332
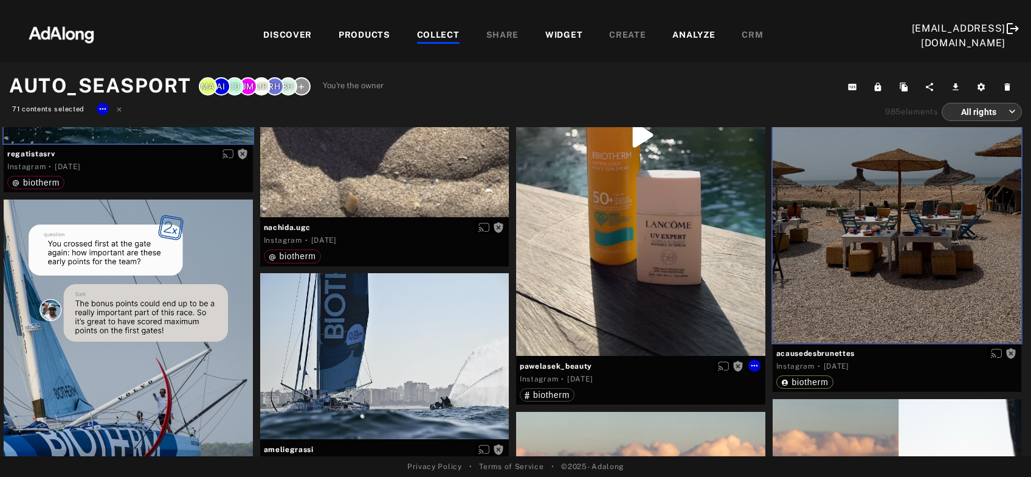
scroll to position [7337, 0]
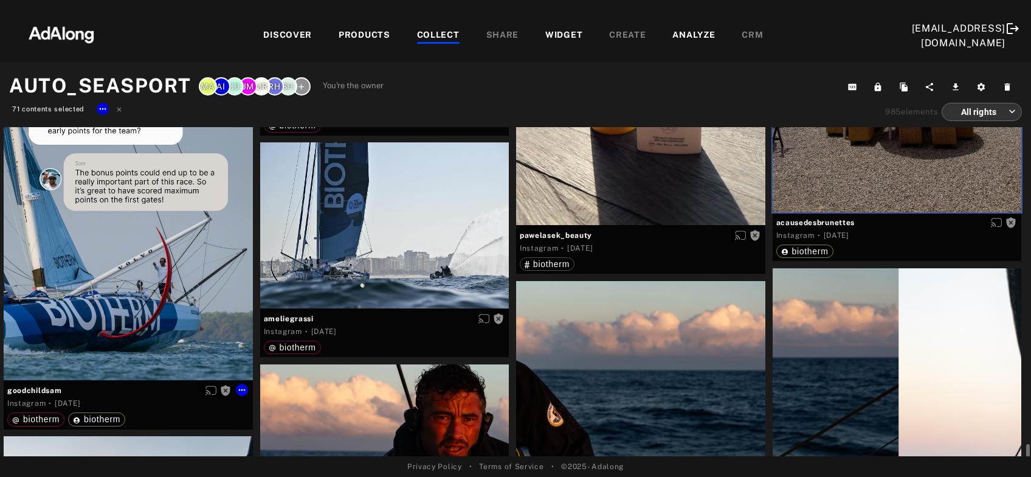
click at [132, 256] on div "Get rights" at bounding box center [128, 224] width 249 height 311
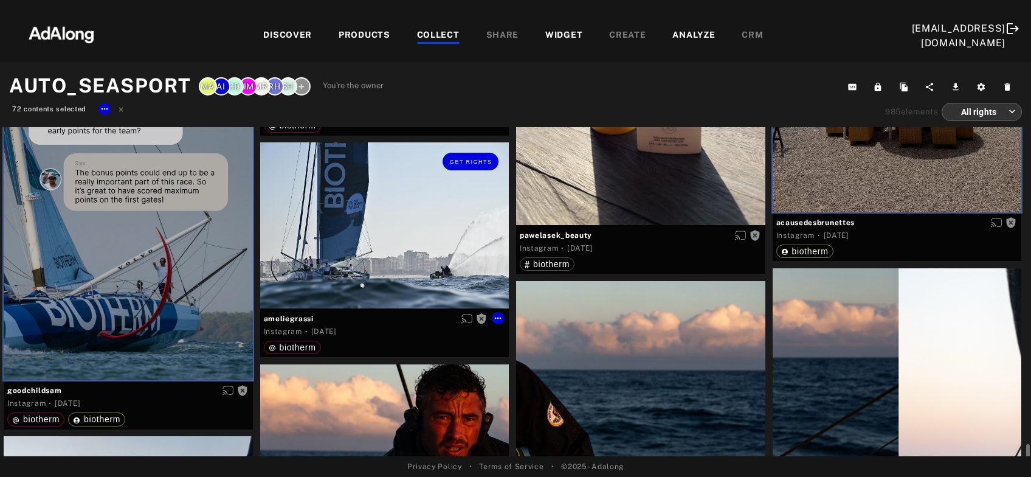
click at [380, 257] on div "Get rights" at bounding box center [384, 225] width 249 height 166
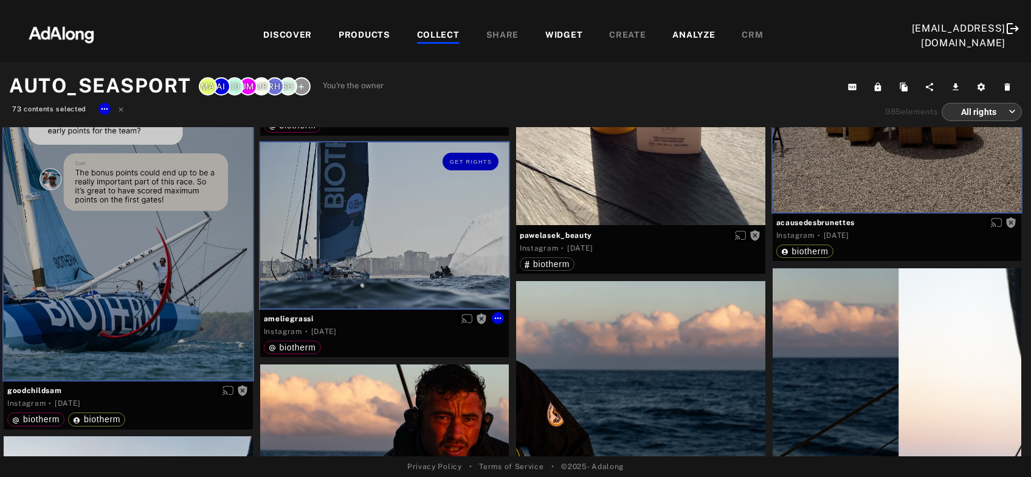
scroll to position [7468, 0]
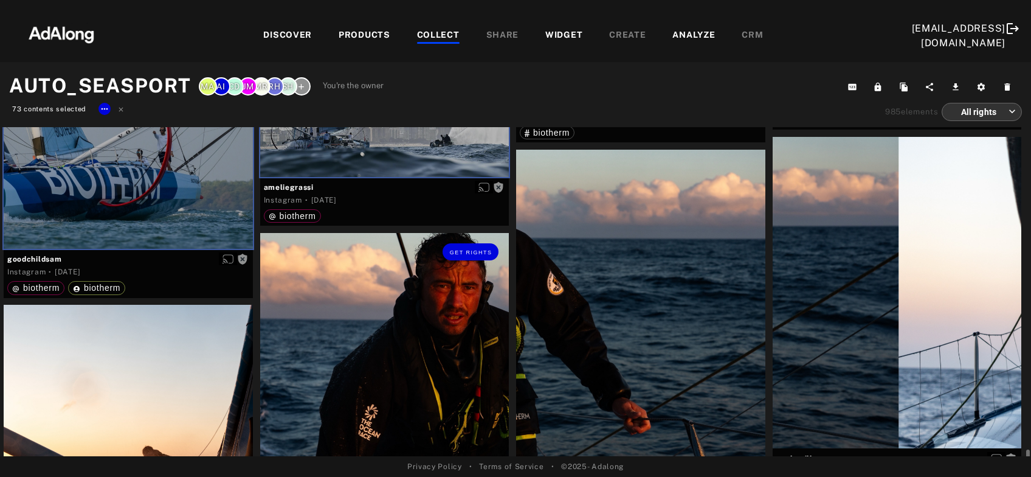
click at [396, 344] on div "Get rights" at bounding box center [384, 388] width 249 height 311
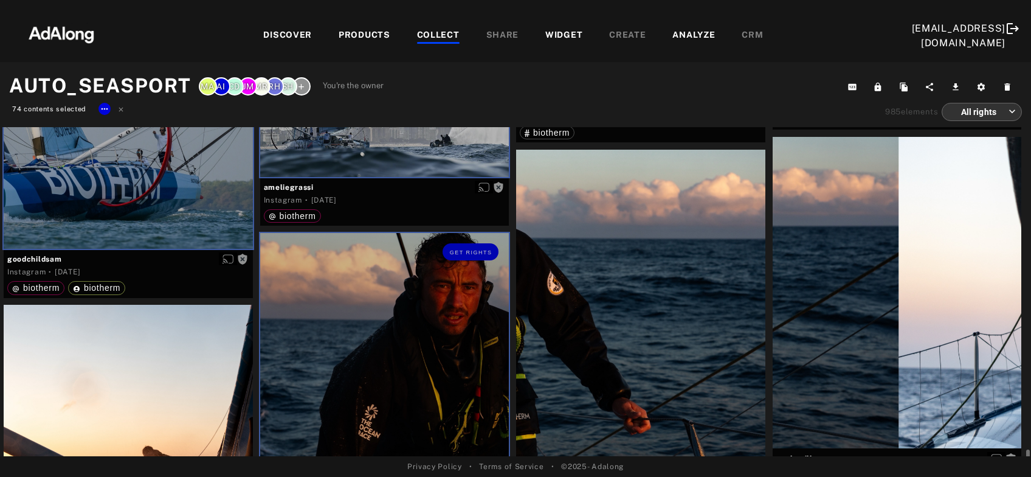
click at [615, 347] on div at bounding box center [640, 305] width 249 height 311
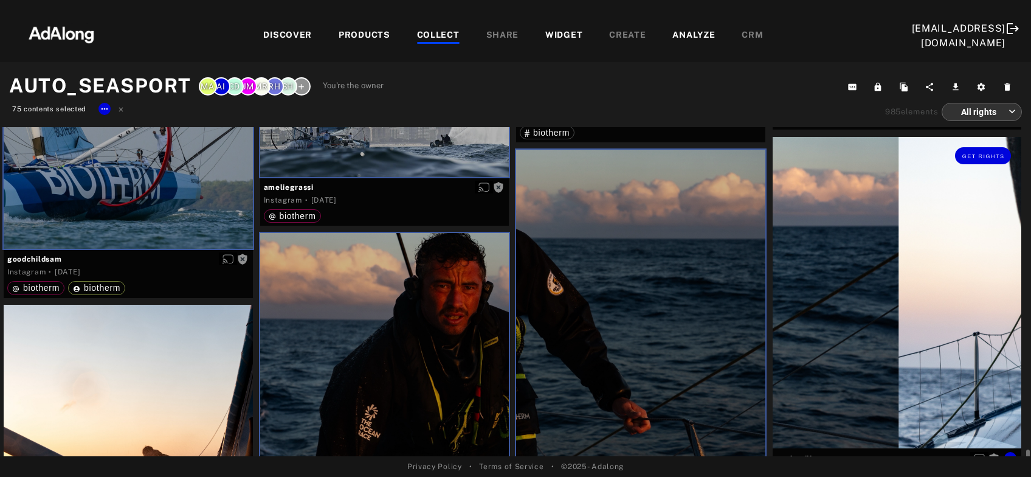
click at [840, 348] on div "Get rights" at bounding box center [897, 292] width 249 height 311
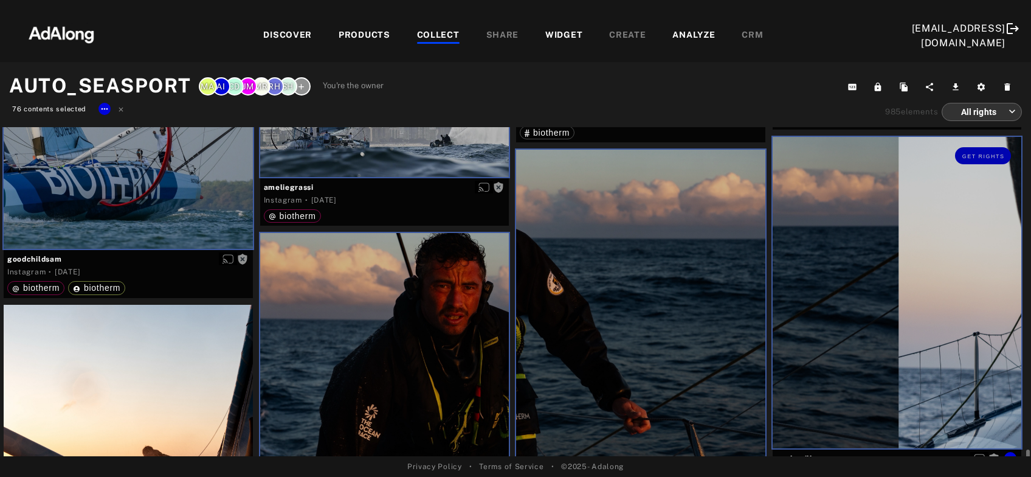
scroll to position [7599, 0]
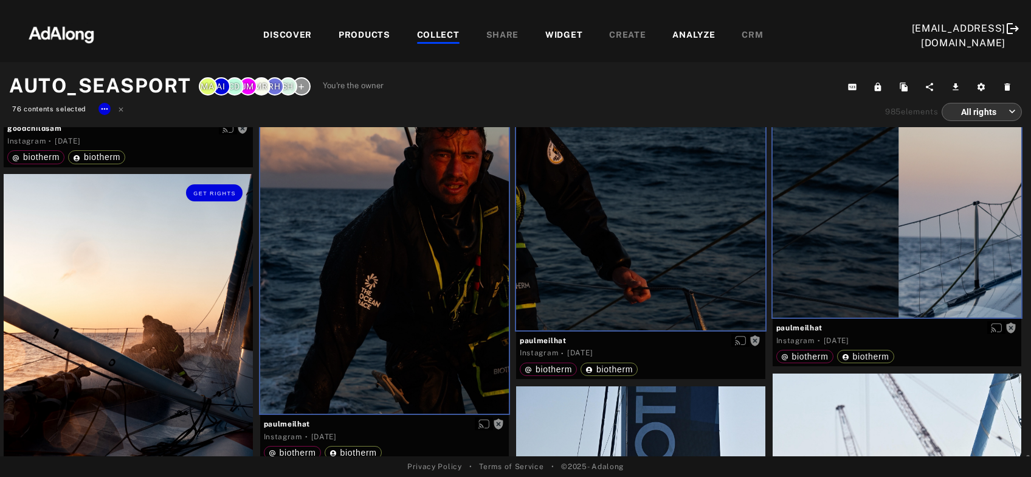
click at [143, 343] on div "Get rights" at bounding box center [128, 329] width 249 height 311
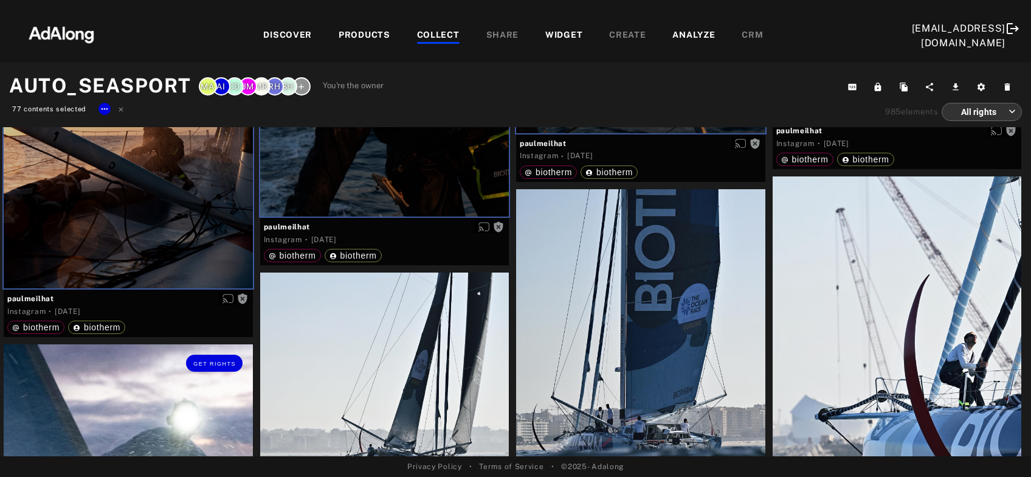
scroll to position [7927, 0]
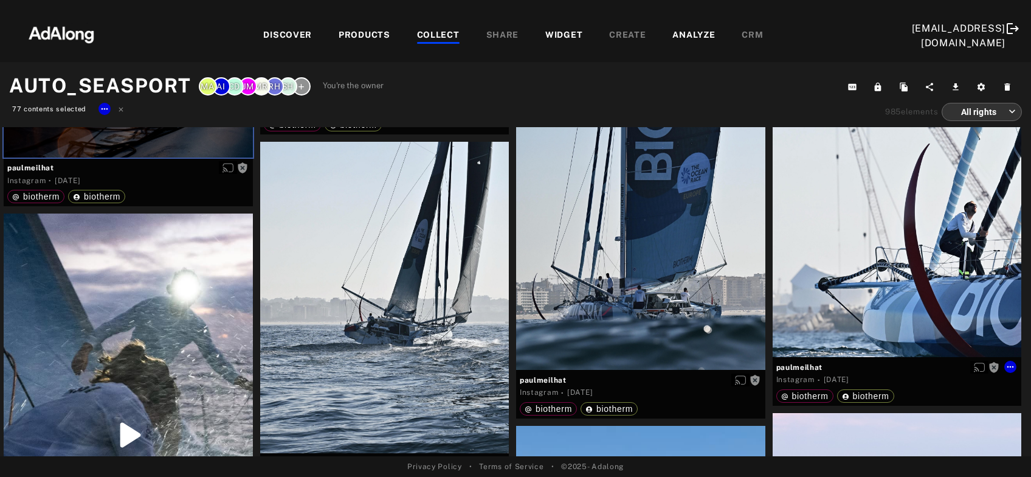
click at [888, 254] on div "Get rights" at bounding box center [897, 201] width 249 height 311
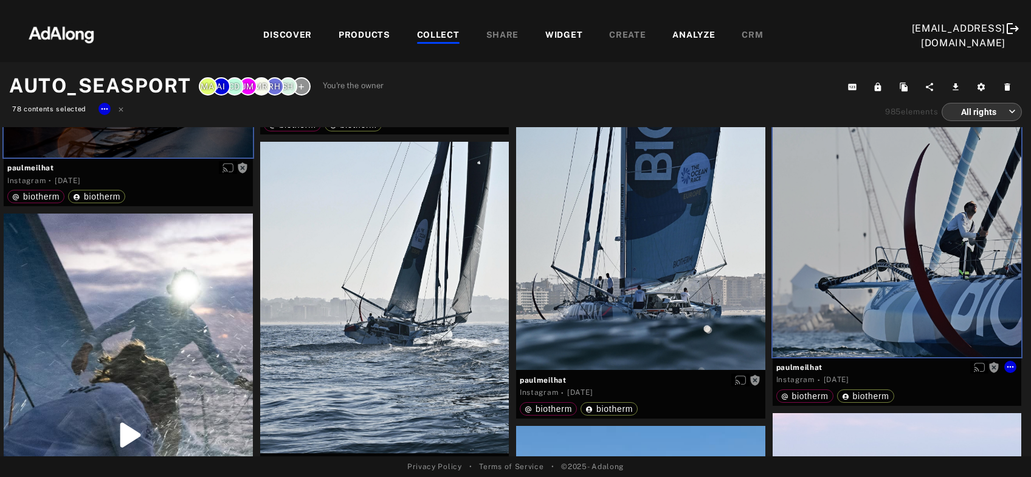
click at [613, 254] on div at bounding box center [640, 213] width 249 height 311
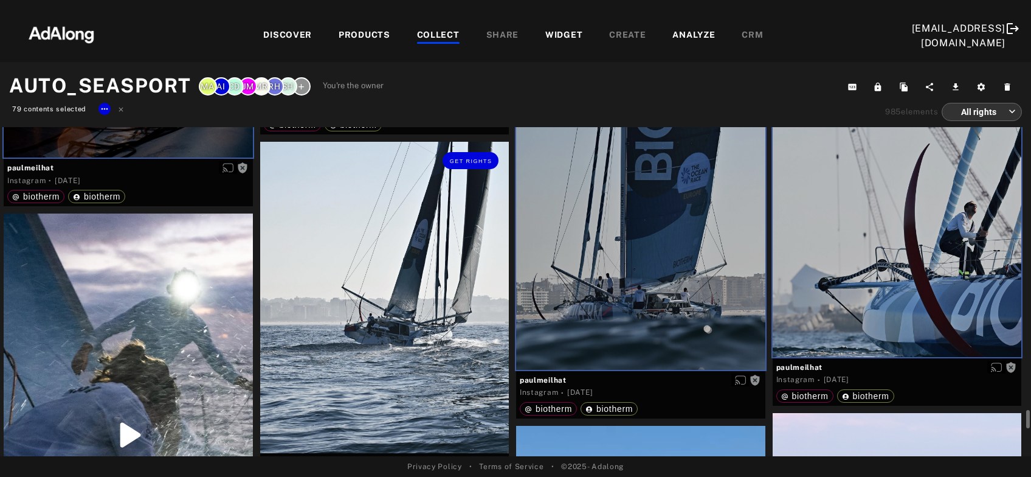
click at [436, 297] on div "Get rights" at bounding box center [384, 297] width 249 height 311
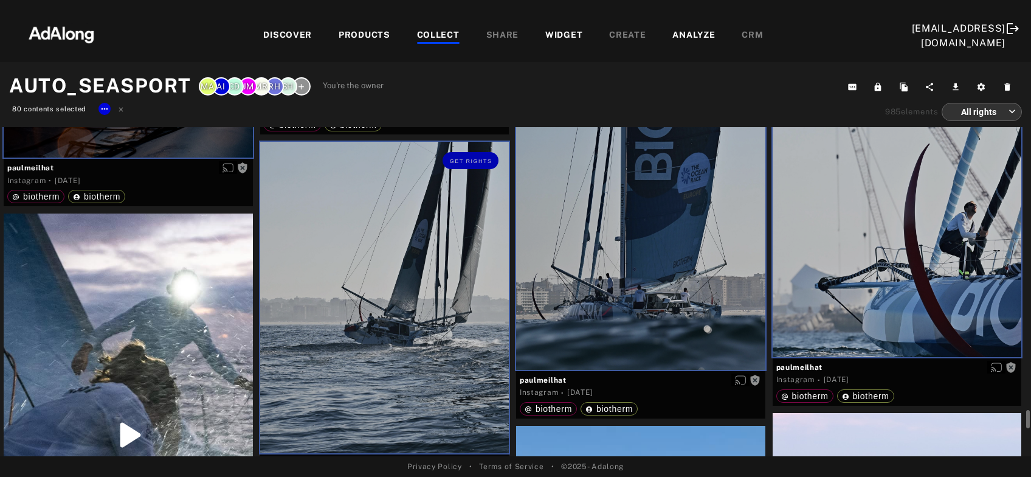
click at [167, 365] on div at bounding box center [128, 434] width 249 height 442
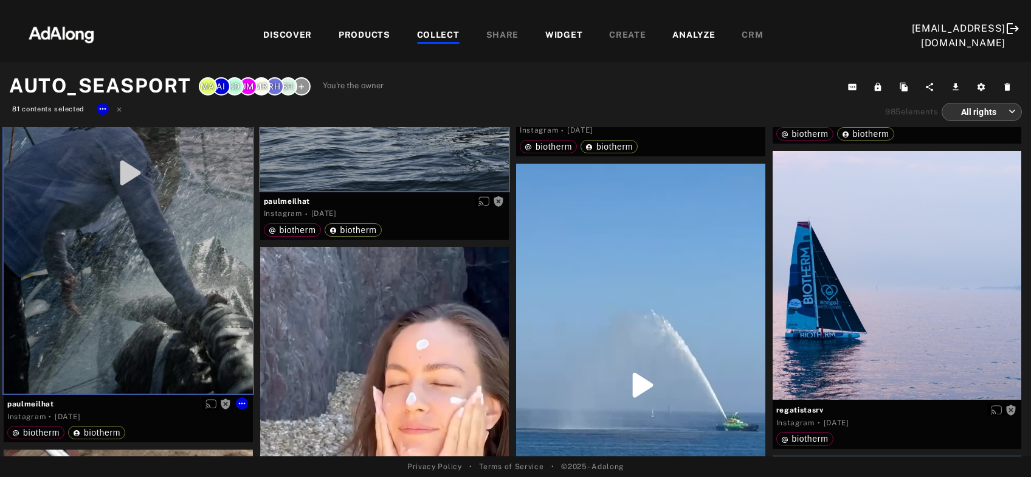
scroll to position [8255, 0]
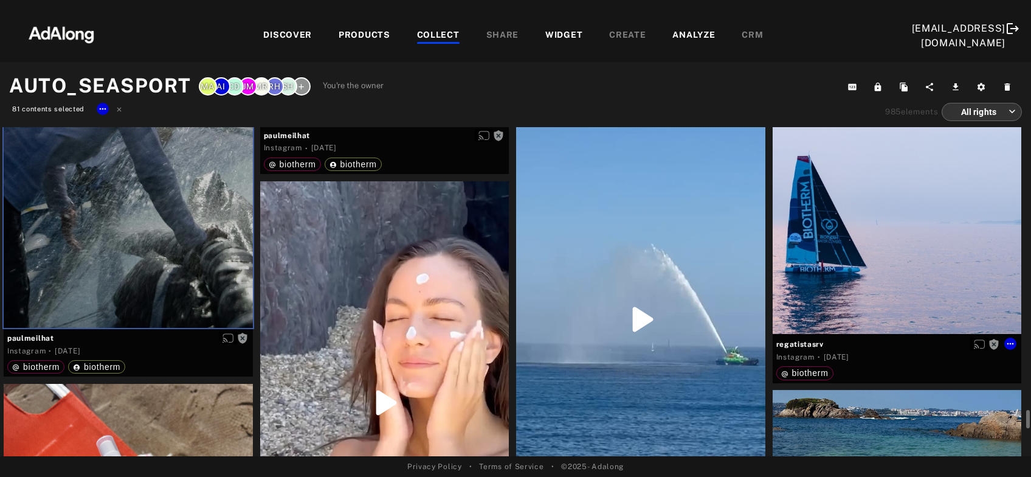
click at [909, 229] on div "Get rights" at bounding box center [897, 209] width 249 height 249
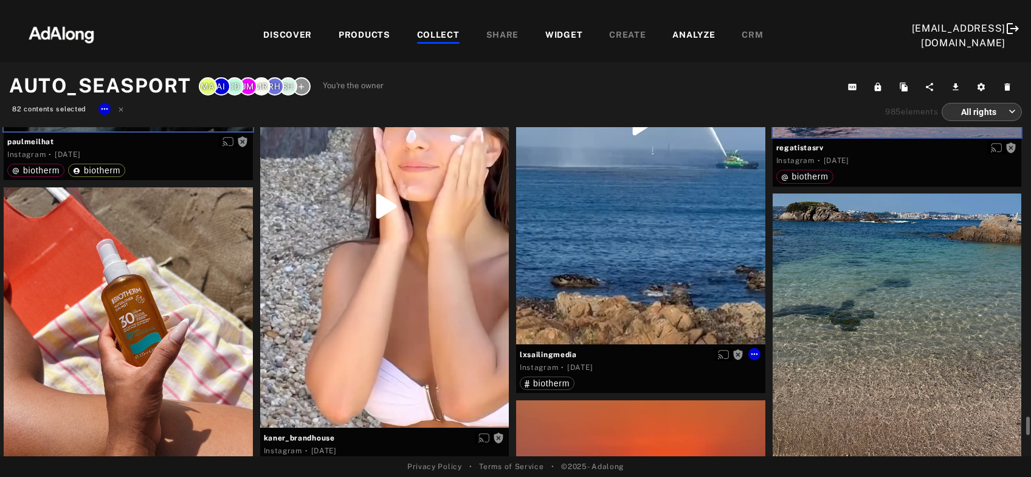
scroll to position [8582, 0]
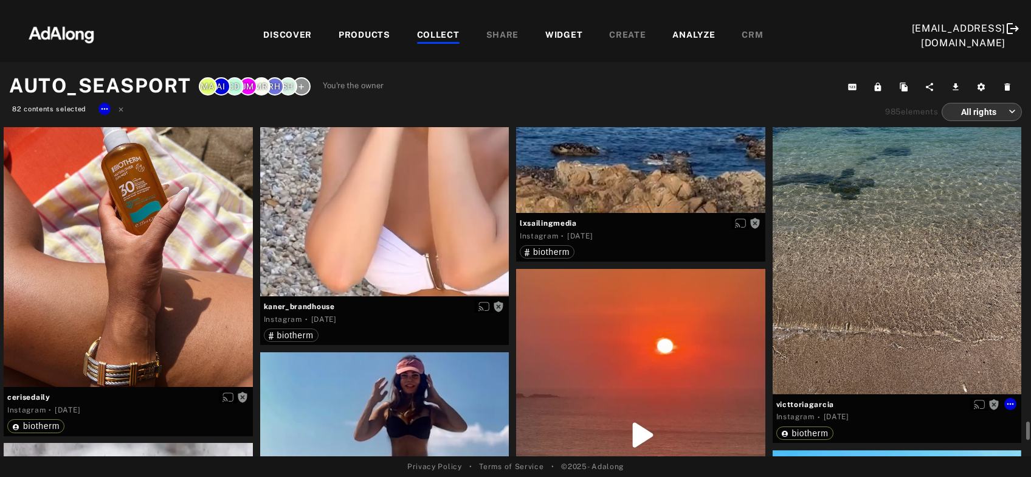
click at [896, 294] on div "Get rights" at bounding box center [897, 227] width 249 height 331
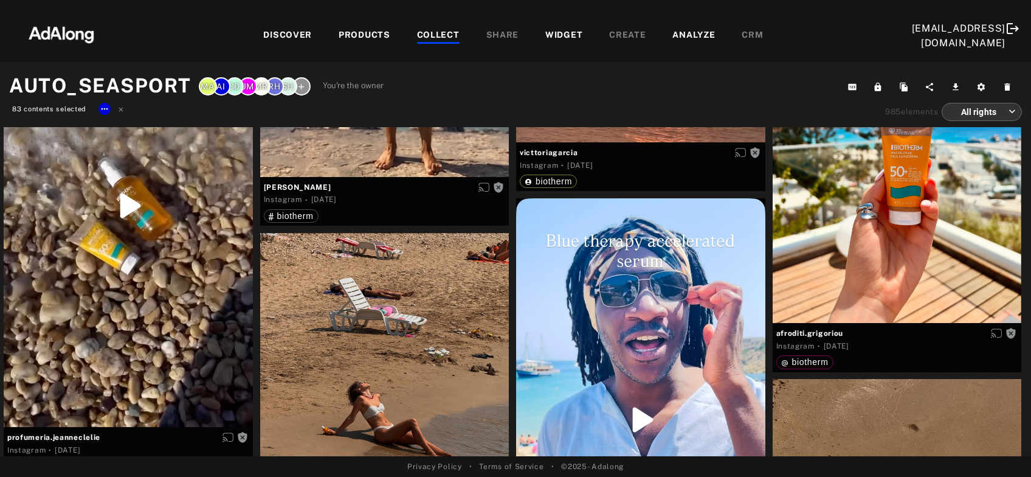
scroll to position [9172, 0]
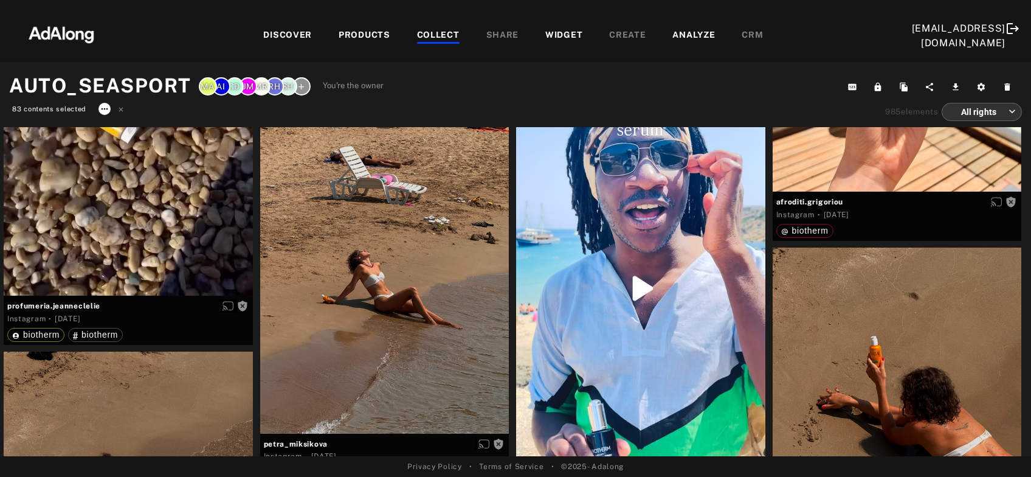
click at [105, 113] on icon at bounding box center [105, 109] width 10 height 10
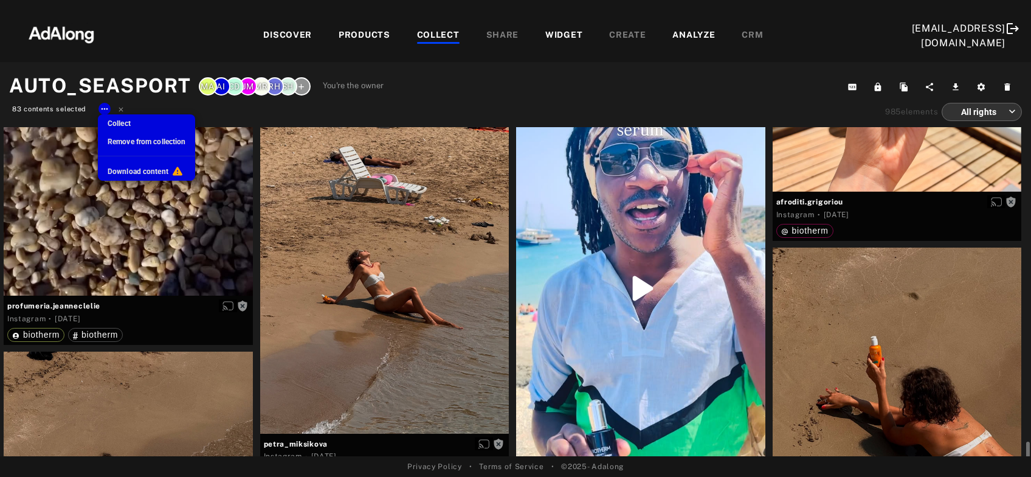
click at [146, 141] on span "Remove from collection" at bounding box center [147, 141] width 78 height 9
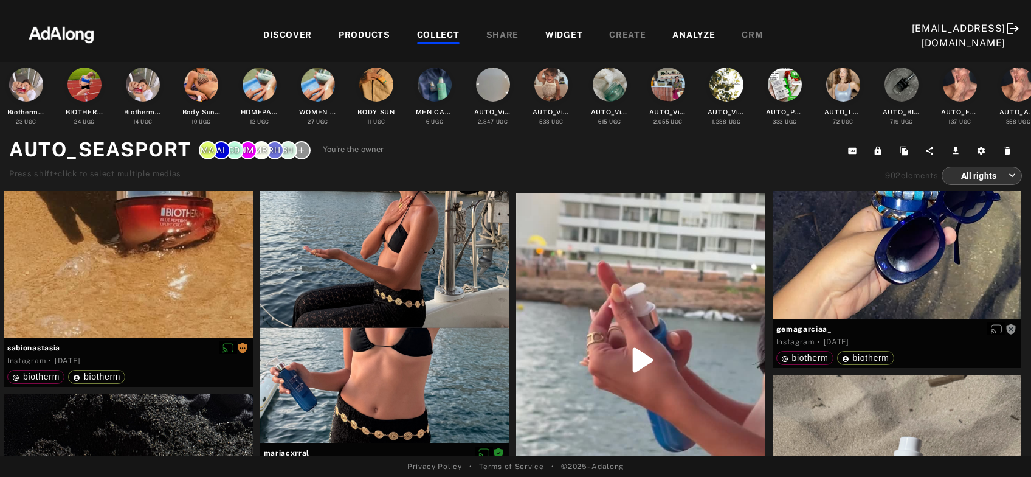
scroll to position [0, 0]
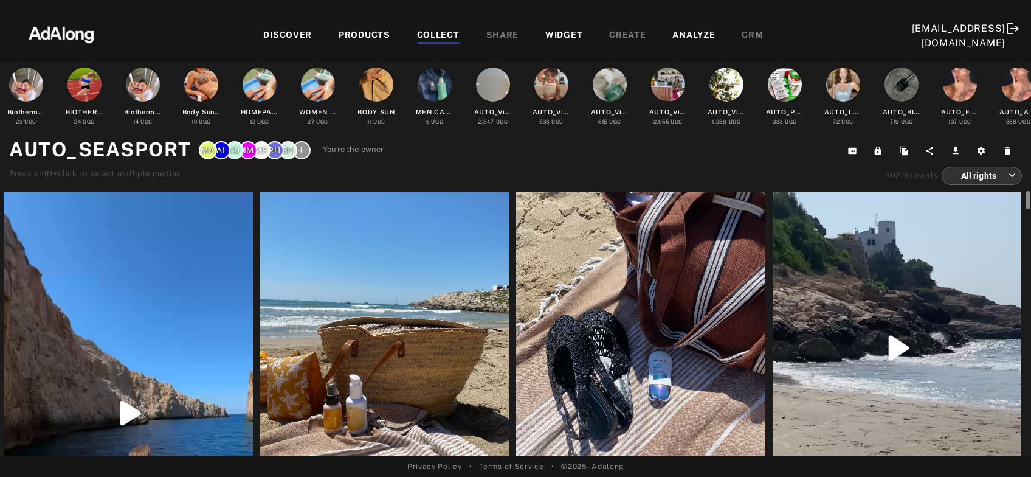
drag, startPoint x: 1027, startPoint y: 374, endPoint x: 1026, endPoint y: 185, distance: 188.5
click at [1030, 183] on div "Biotherm Homepage 23 UGC BIOTHERM_AMBASSADORS 24 UGC Biotherm content 14 UGC Bo…" at bounding box center [515, 259] width 1031 height 394
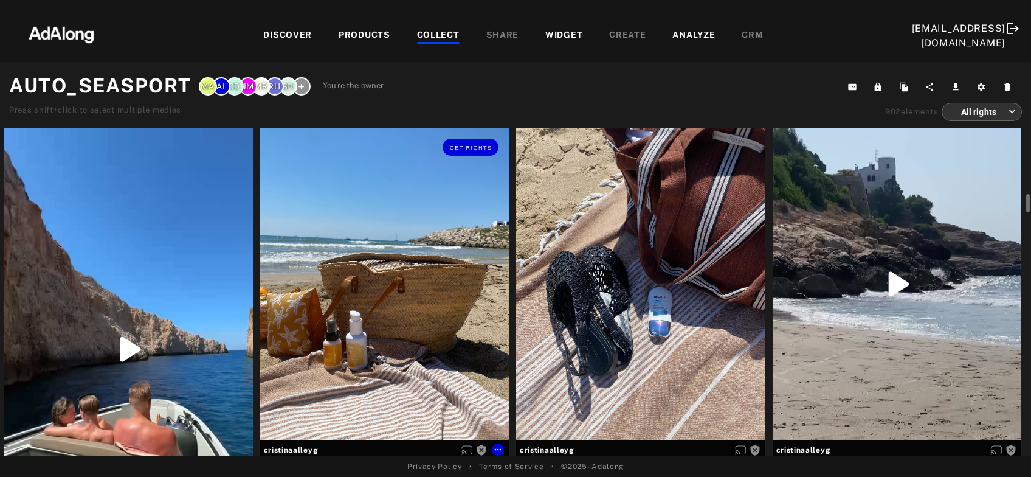
scroll to position [65, 0]
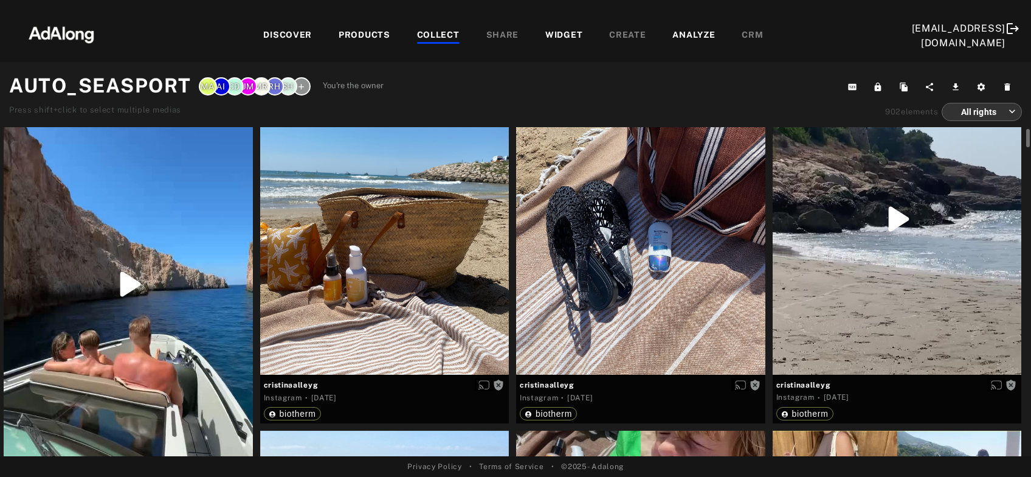
click at [123, 314] on div "Get rights" at bounding box center [128, 284] width 249 height 442
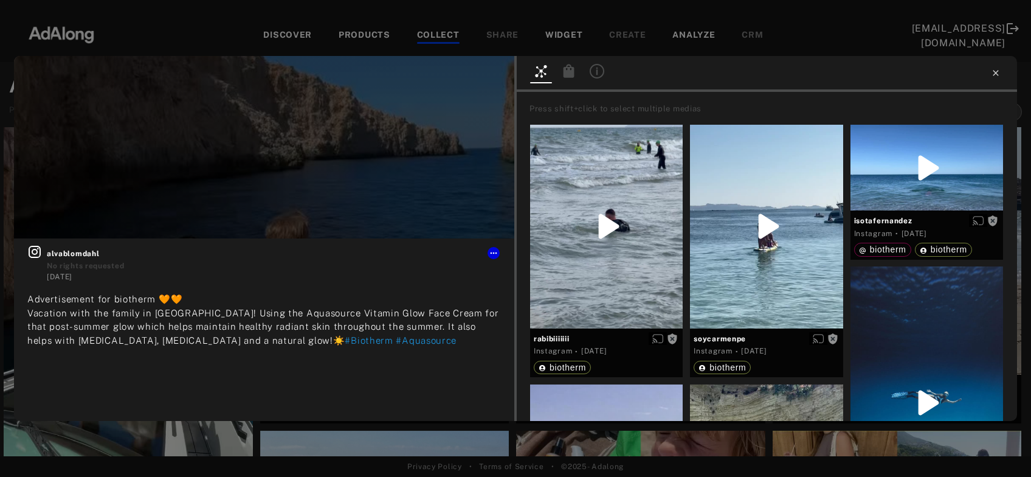
click at [995, 72] on icon at bounding box center [995, 72] width 5 height 5
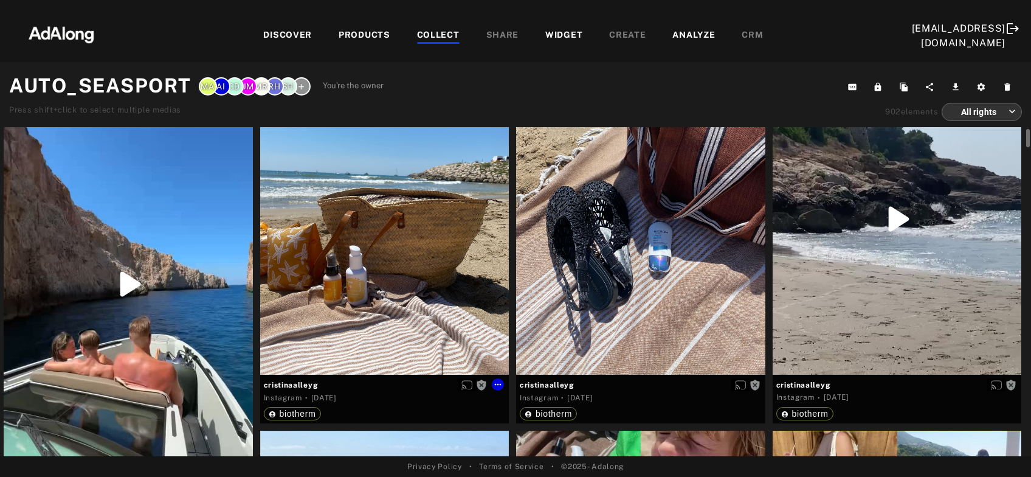
click at [376, 291] on div "Get rights" at bounding box center [384, 218] width 249 height 311
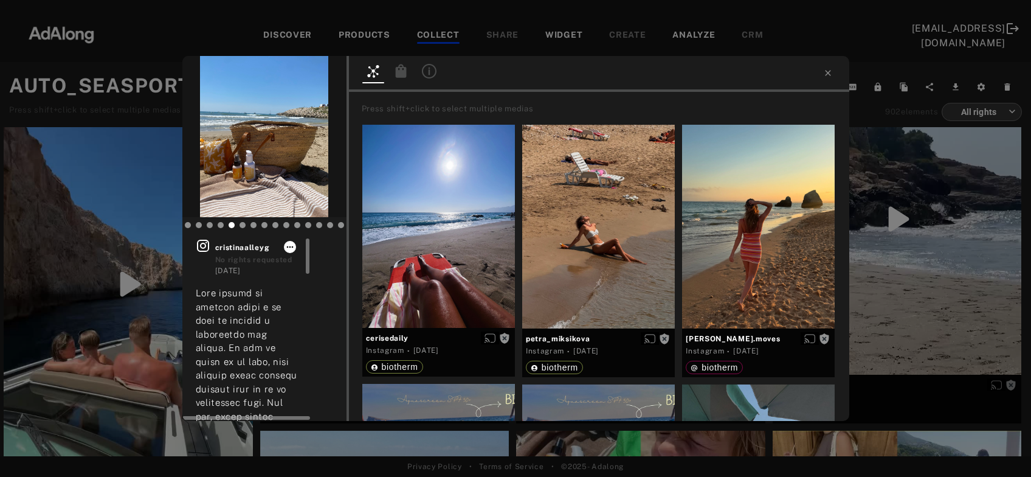
click at [288, 247] on icon at bounding box center [290, 247] width 7 height 2
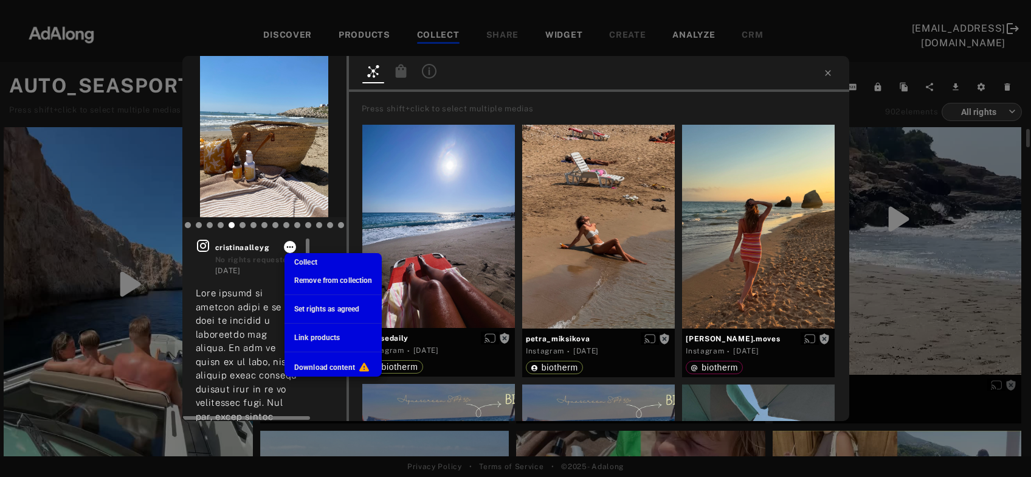
scroll to position [65, 0]
click at [312, 277] on span "Remove from collection" at bounding box center [333, 280] width 78 height 9
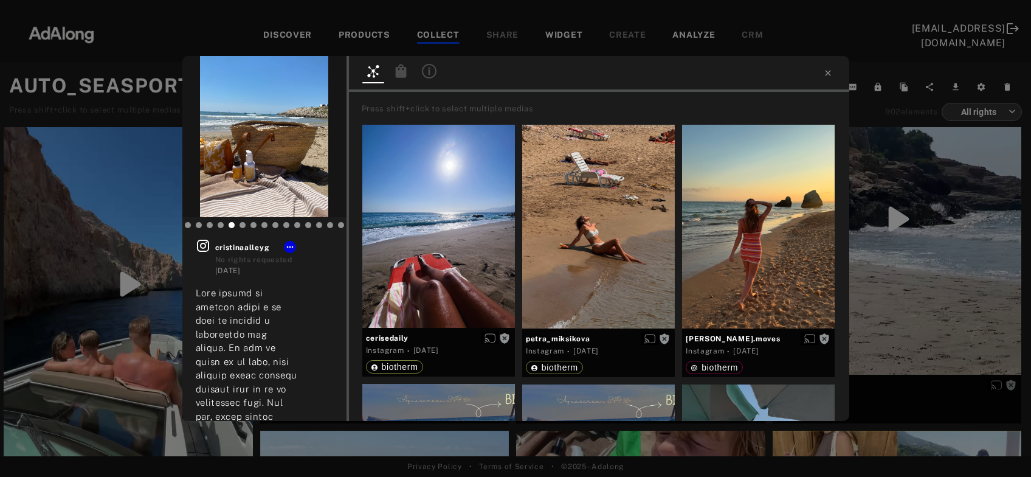
click at [117, 218] on div "Get rights cristinaalleyg No rights requested 3 days ago Press shift+click to s…" at bounding box center [515, 238] width 1031 height 477
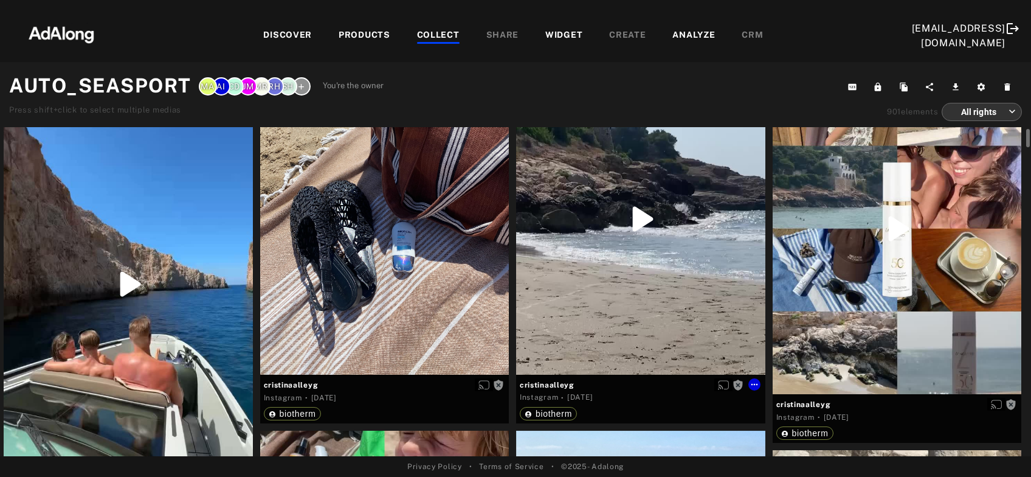
click at [621, 285] on div "Get rights" at bounding box center [640, 218] width 249 height 311
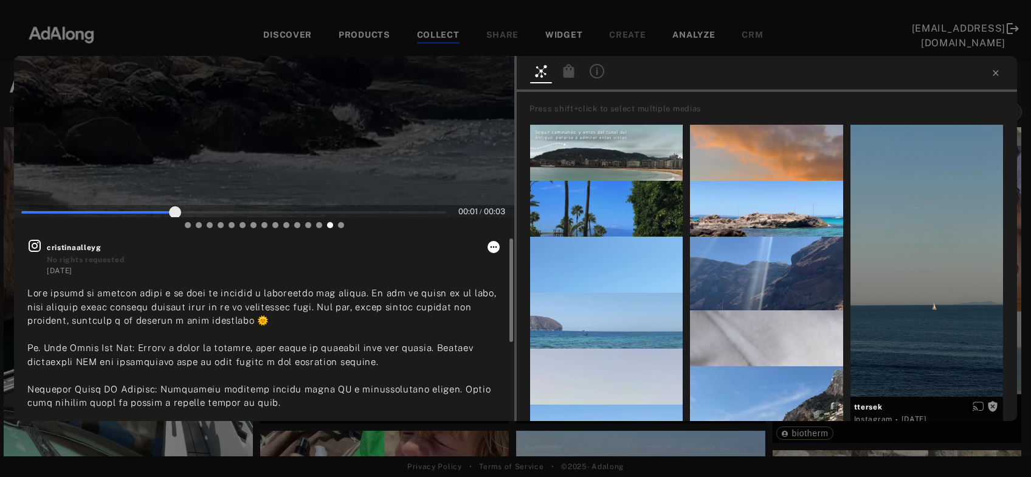
click at [494, 246] on icon at bounding box center [494, 247] width 7 height 2
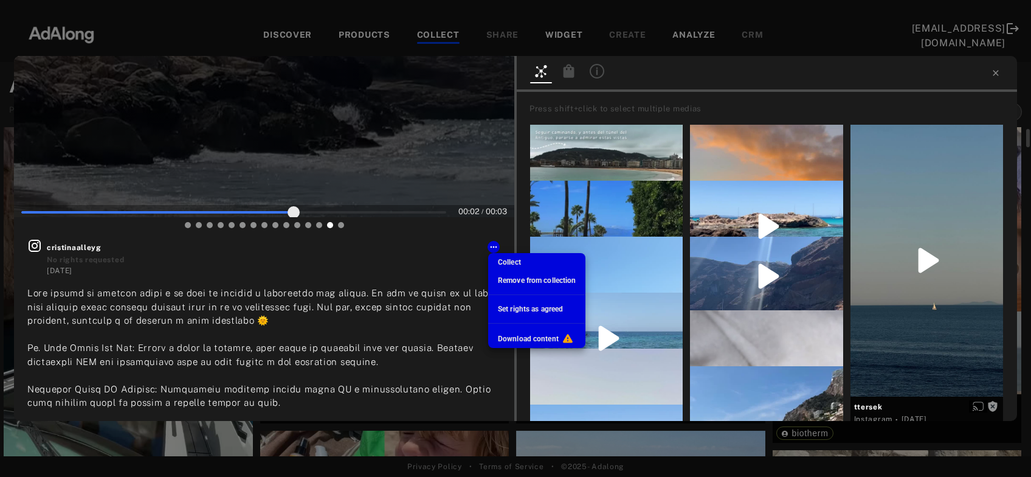
click at [516, 281] on span "Remove from collection" at bounding box center [537, 280] width 78 height 9
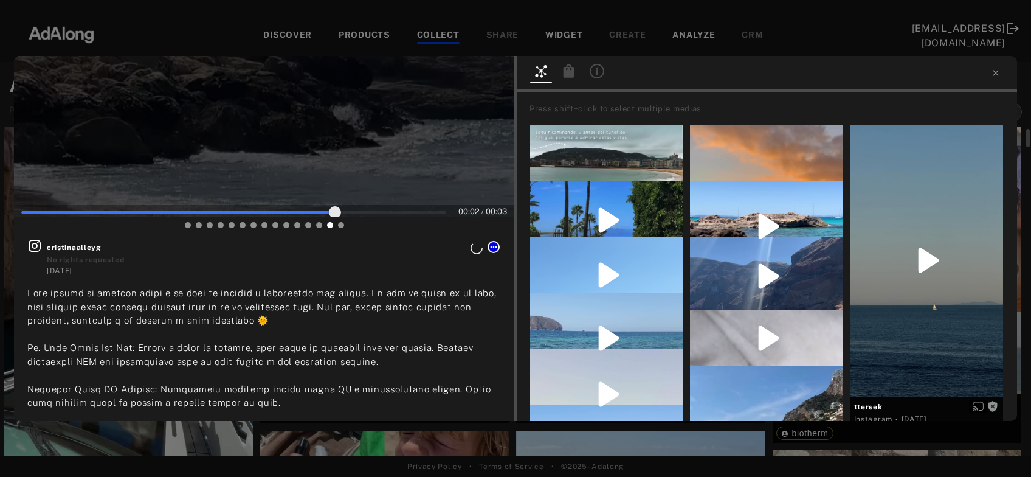
scroll to position [65, 0]
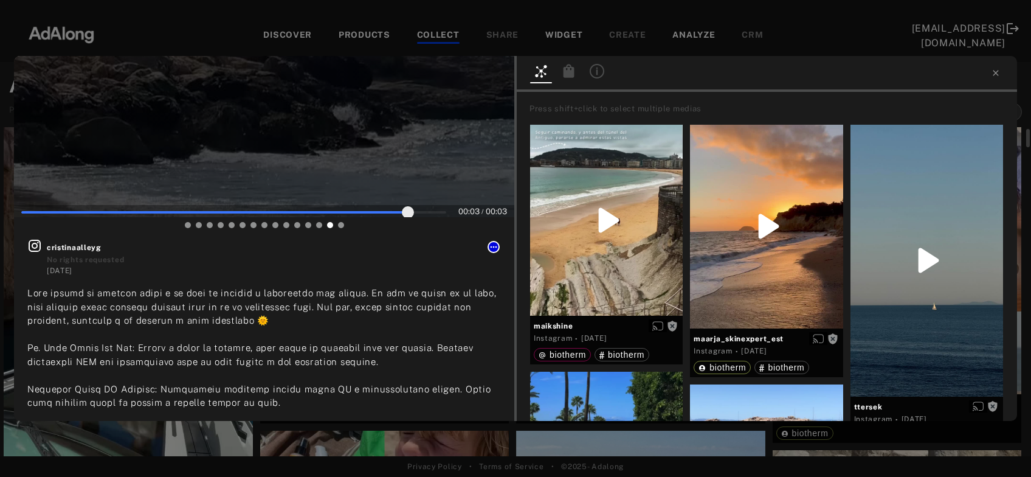
type input "***"
click at [996, 72] on icon at bounding box center [995, 72] width 5 height 5
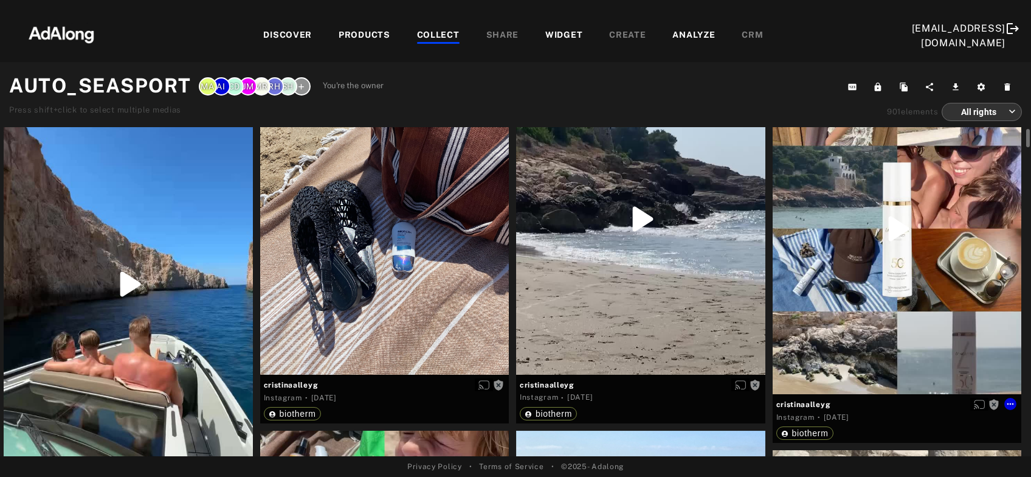
click at [889, 225] on div "Get rights" at bounding box center [897, 228] width 249 height 331
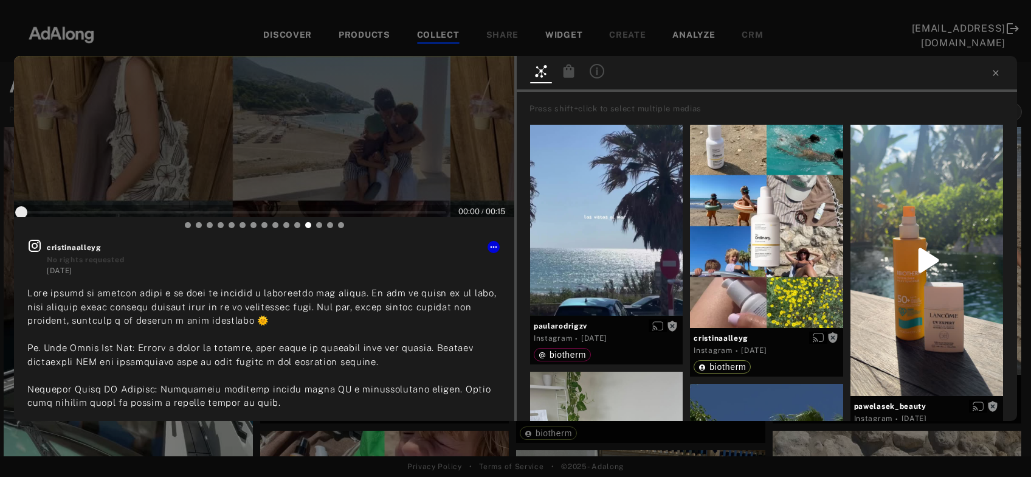
click at [275, 147] on div at bounding box center [264, 136] width 500 height 161
click at [497, 246] on icon at bounding box center [494, 247] width 10 height 10
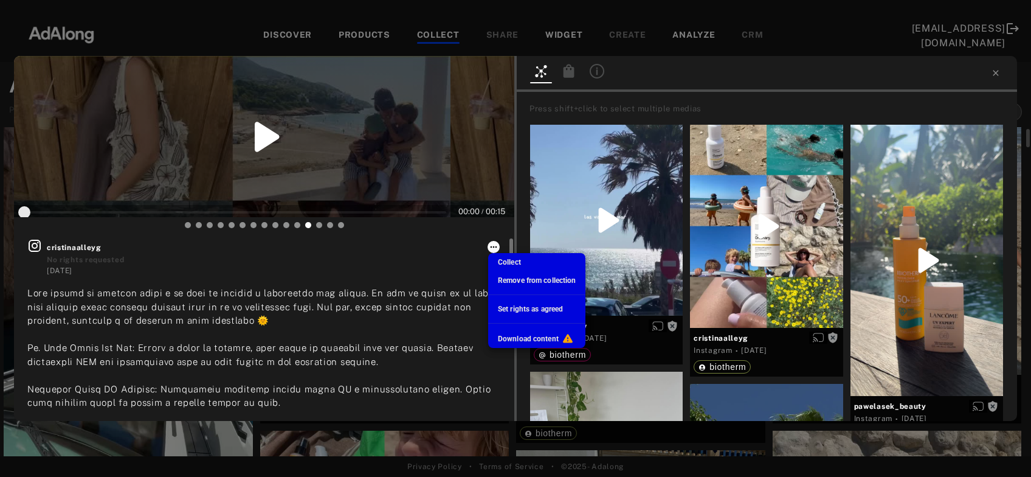
scroll to position [65, 0]
click at [523, 277] on span "Remove from collection" at bounding box center [537, 280] width 78 height 9
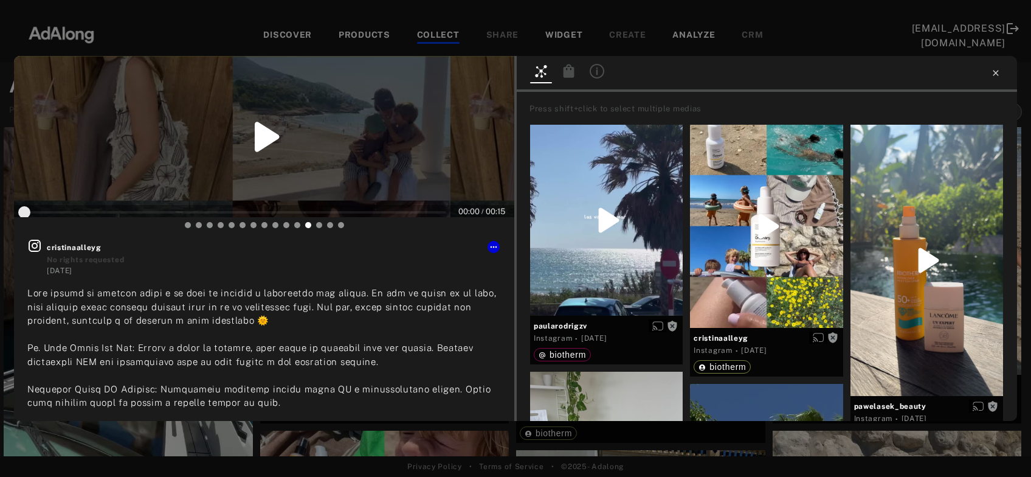
type input "*"
click at [993, 71] on icon at bounding box center [995, 72] width 5 height 5
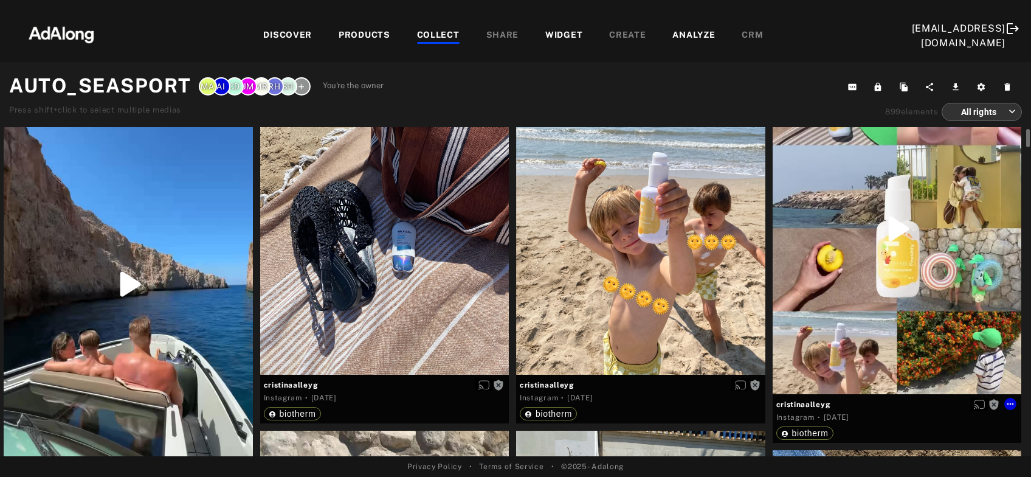
click at [927, 317] on div "Get rights" at bounding box center [897, 228] width 249 height 331
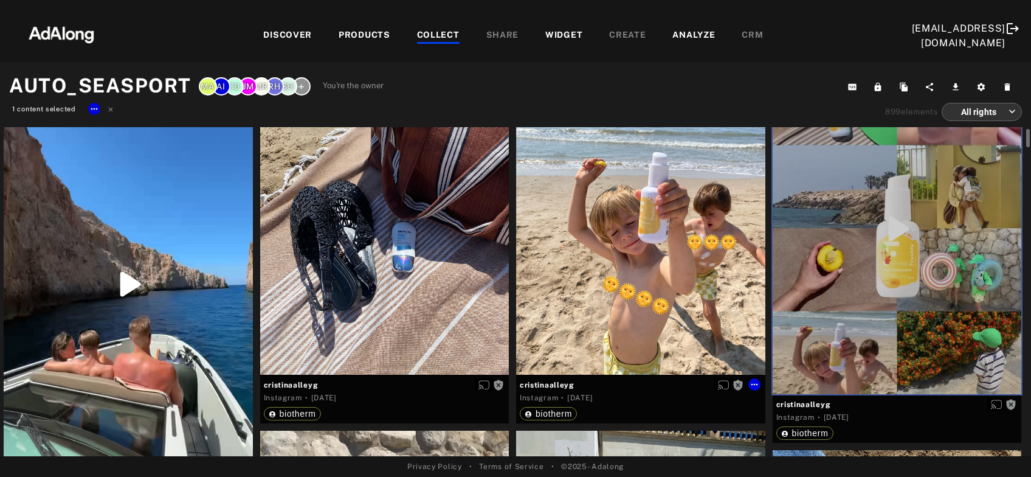
click at [663, 281] on div "Get rights" at bounding box center [640, 218] width 249 height 311
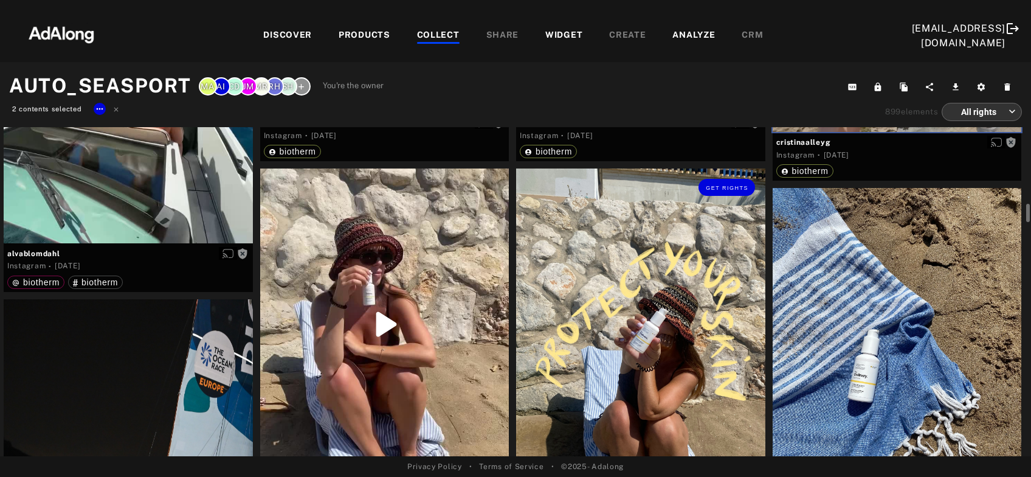
scroll to position [458, 0]
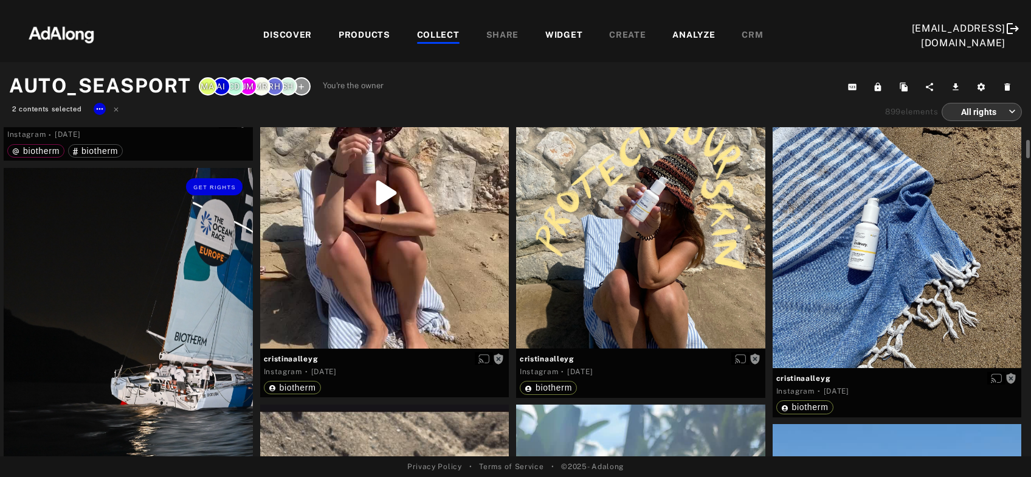
click at [125, 314] on div "Get rights" at bounding box center [128, 323] width 249 height 311
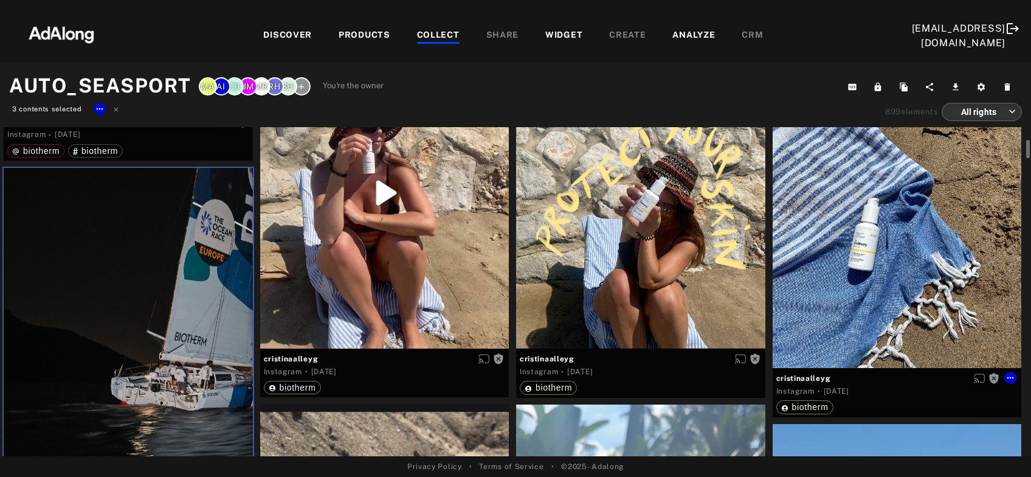
click at [840, 303] on div "Get rights" at bounding box center [897, 212] width 249 height 311
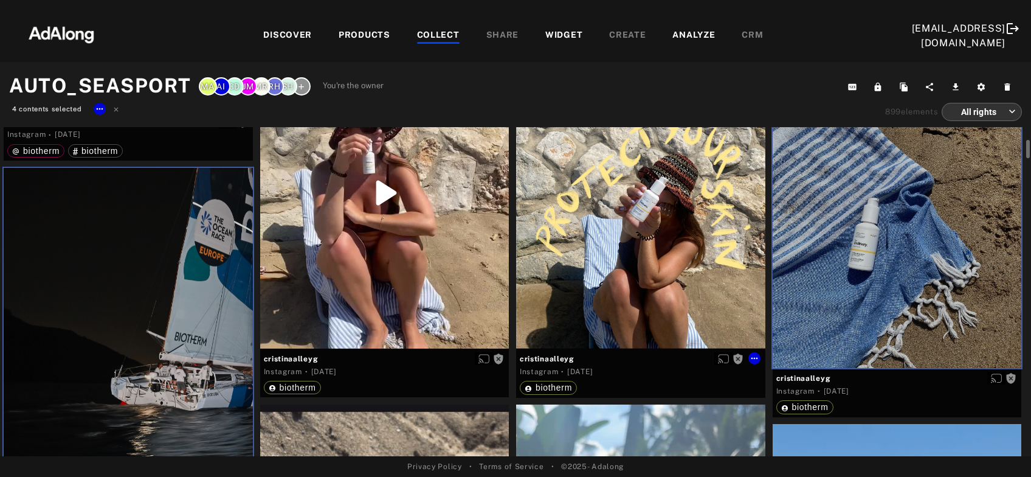
click at [640, 283] on div "Get rights" at bounding box center [640, 192] width 249 height 311
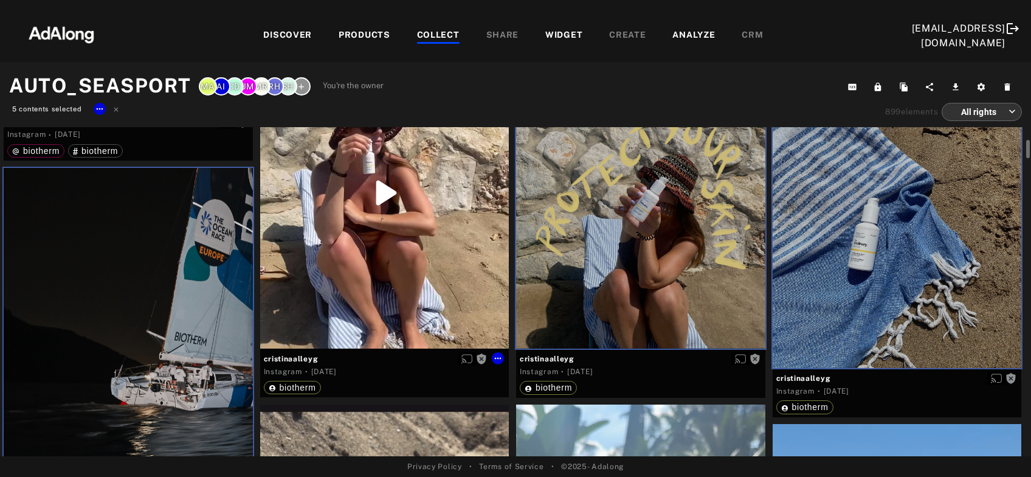
click at [426, 273] on div "Get rights" at bounding box center [384, 192] width 249 height 311
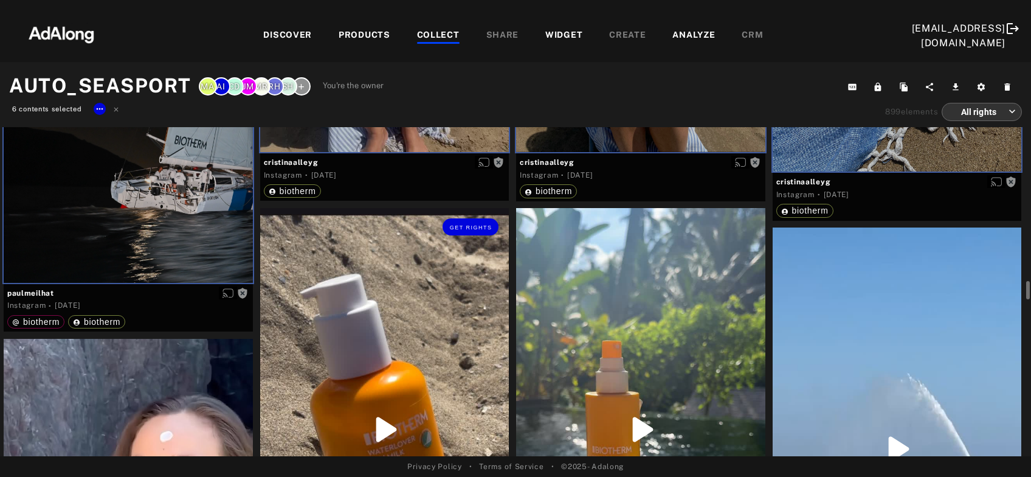
scroll to position [786, 0]
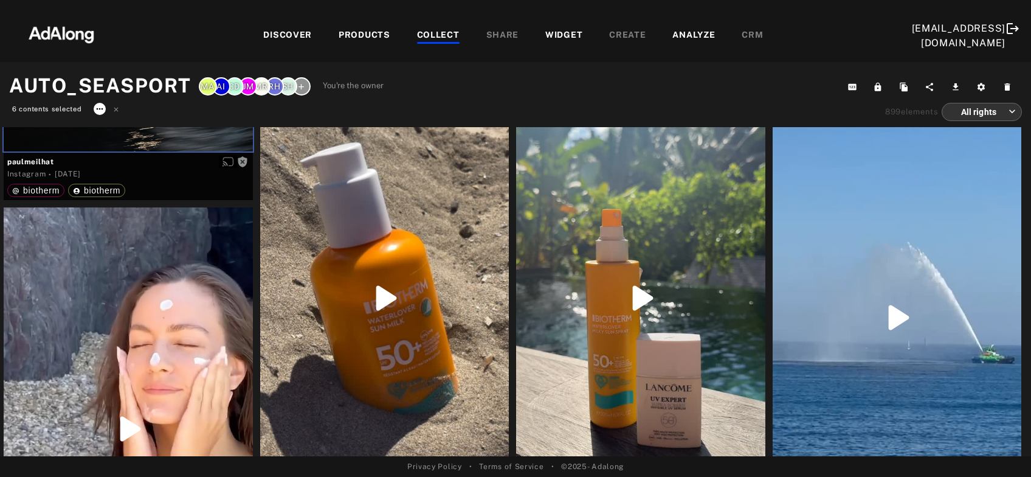
click at [98, 110] on icon at bounding box center [100, 109] width 10 height 10
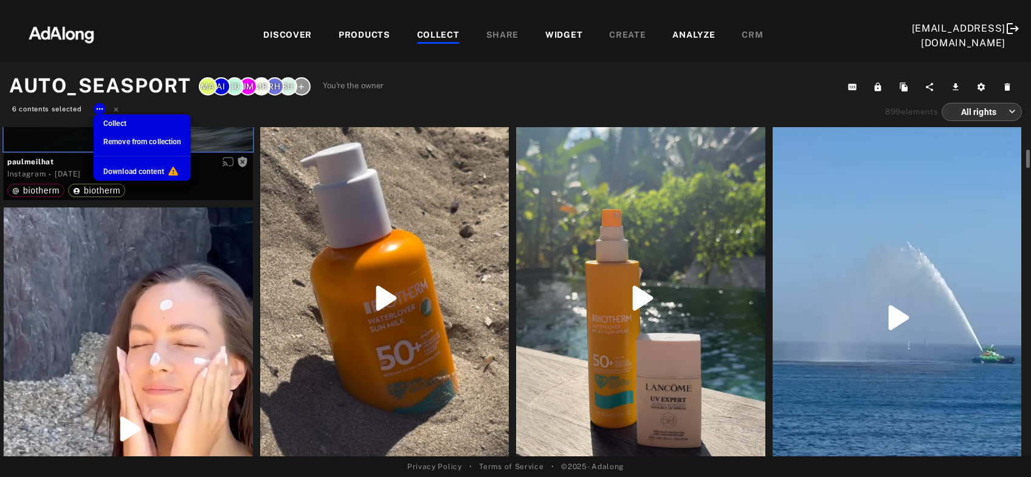
click at [108, 140] on span "Remove from collection" at bounding box center [142, 141] width 78 height 9
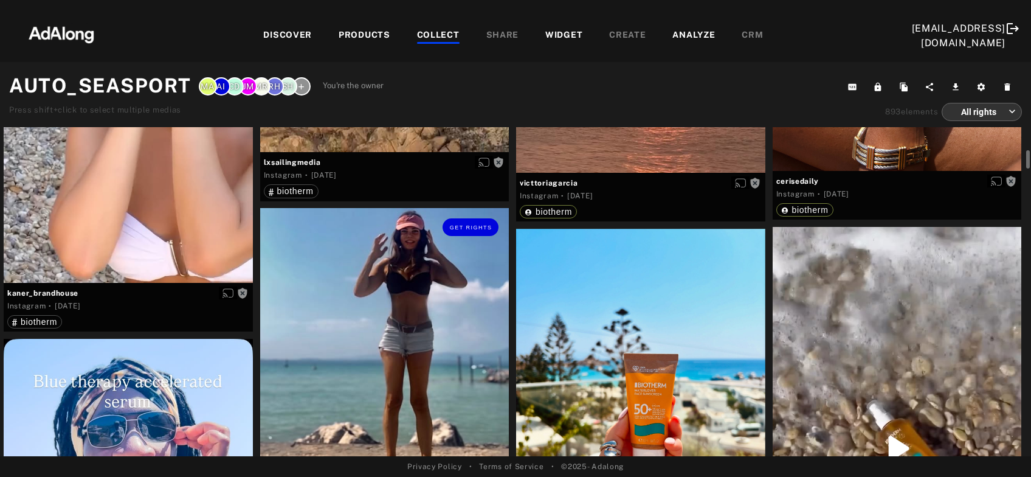
scroll to position [917, 0]
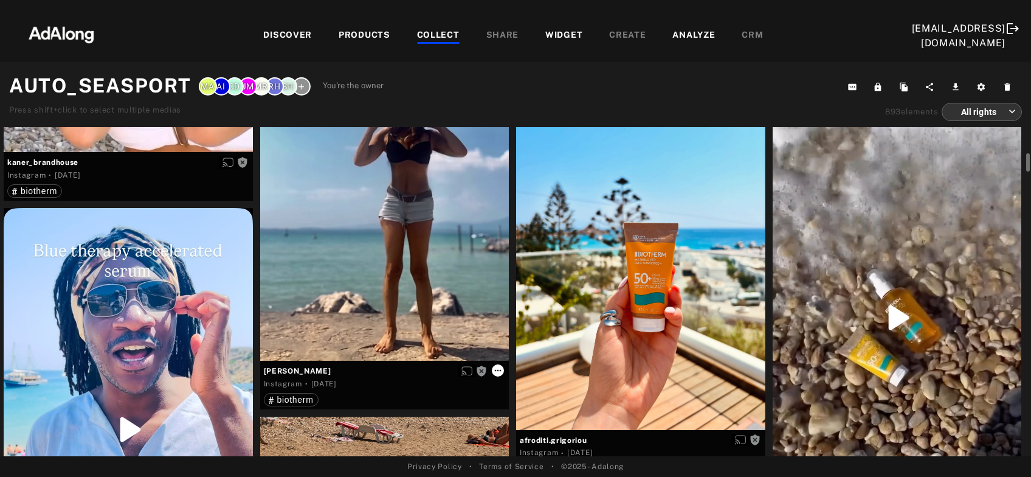
click at [500, 366] on icon at bounding box center [498, 370] width 10 height 10
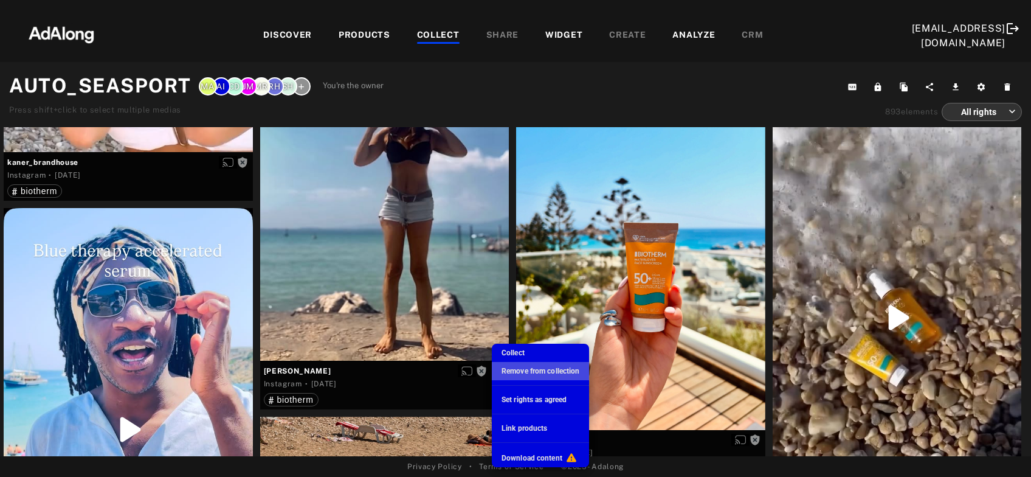
click at [523, 369] on span "Remove from collection" at bounding box center [541, 371] width 78 height 9
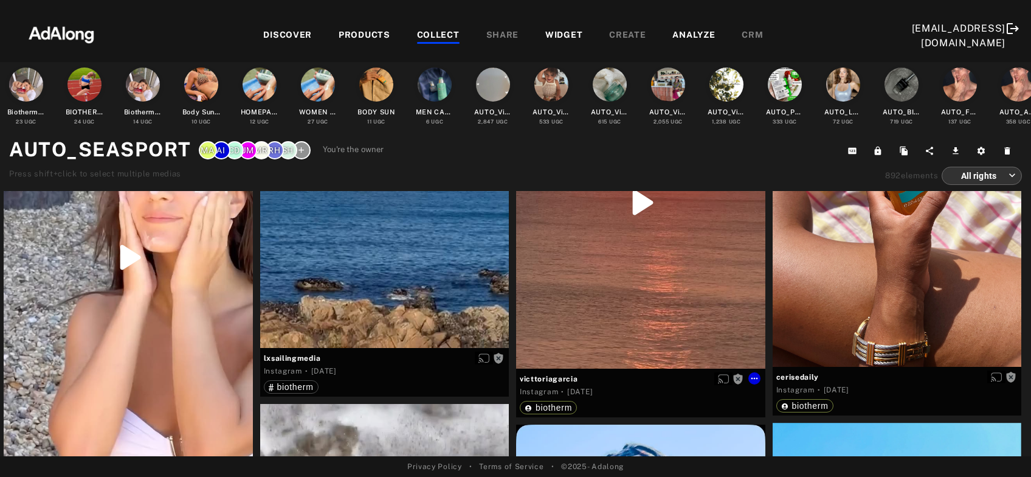
scroll to position [523, 0]
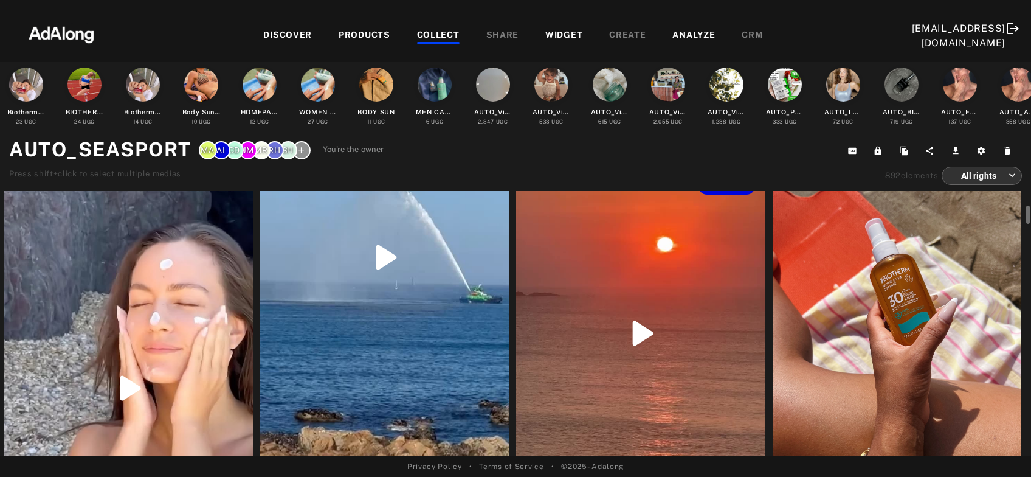
click at [674, 337] on div "Get rights" at bounding box center [640, 333] width 249 height 332
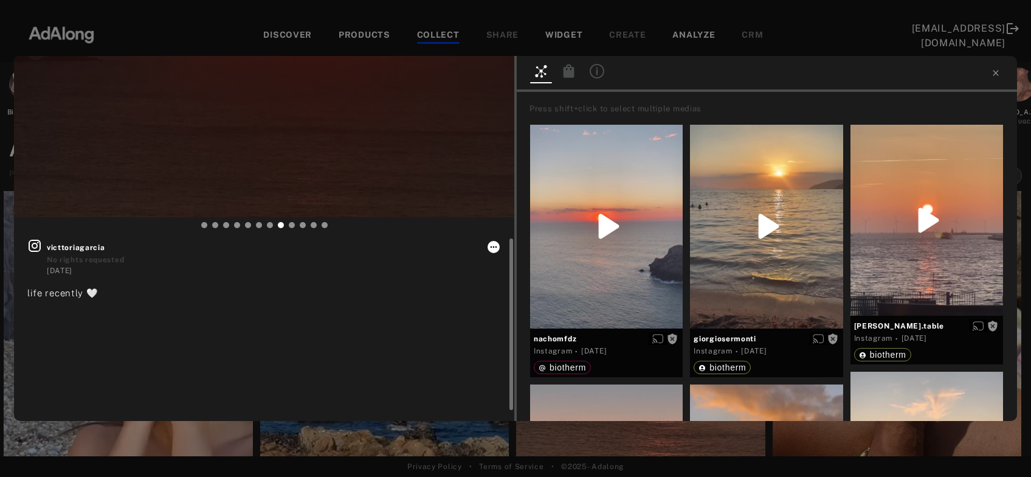
click at [495, 250] on icon at bounding box center [494, 247] width 10 height 10
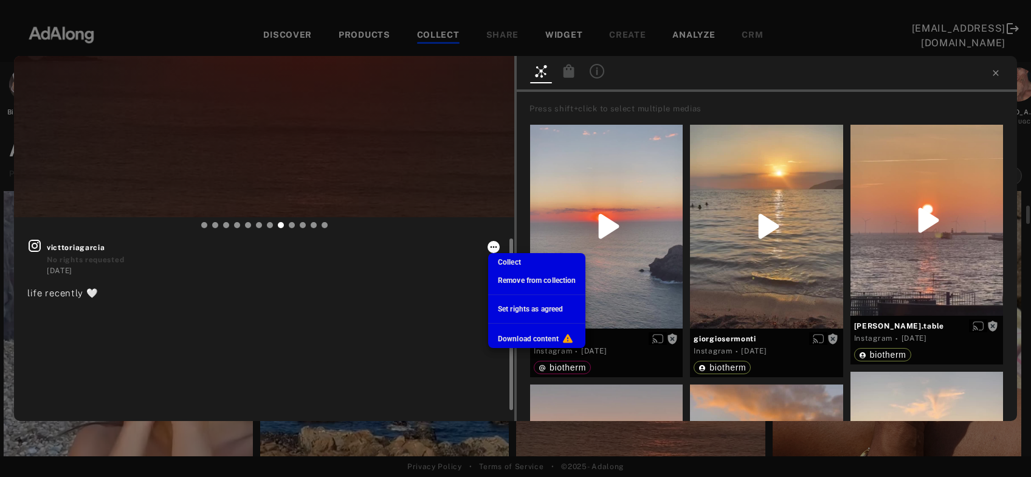
type input "***"
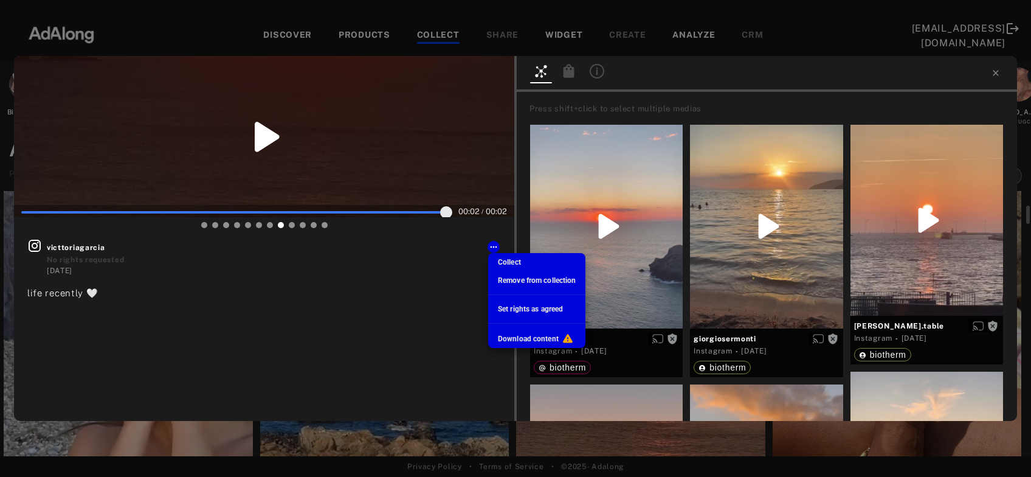
click at [532, 278] on span "Remove from collection" at bounding box center [537, 280] width 78 height 9
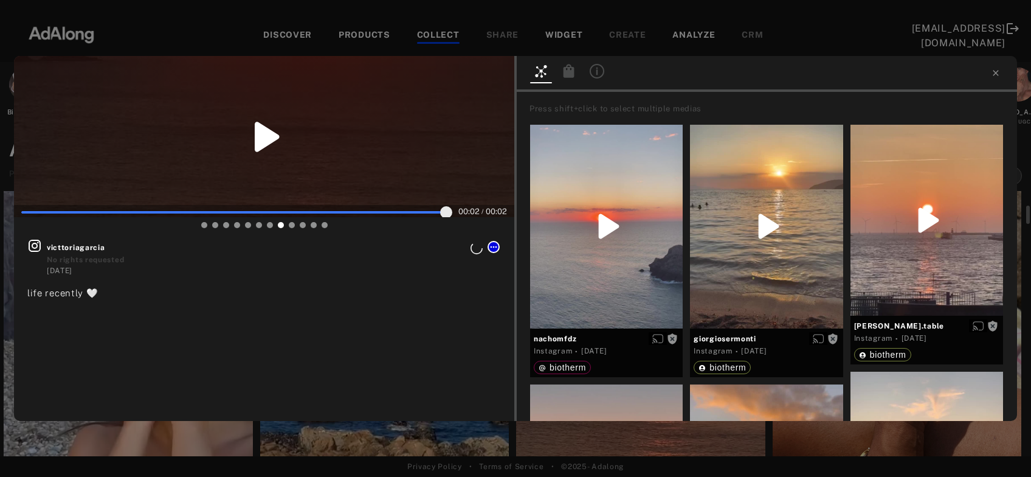
scroll to position [523, 0]
click at [995, 72] on icon at bounding box center [995, 72] width 5 height 5
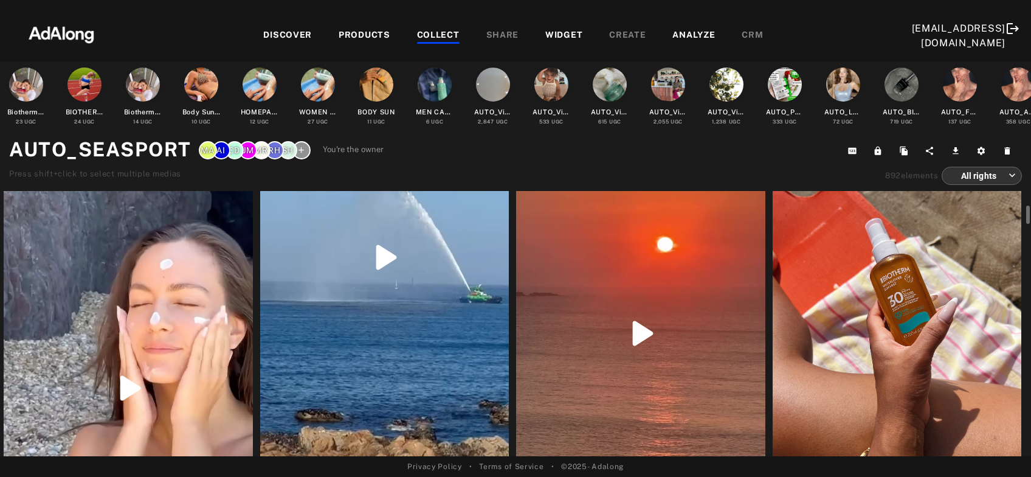
click at [421, 338] on div "Get rights" at bounding box center [384, 257] width 249 height 443
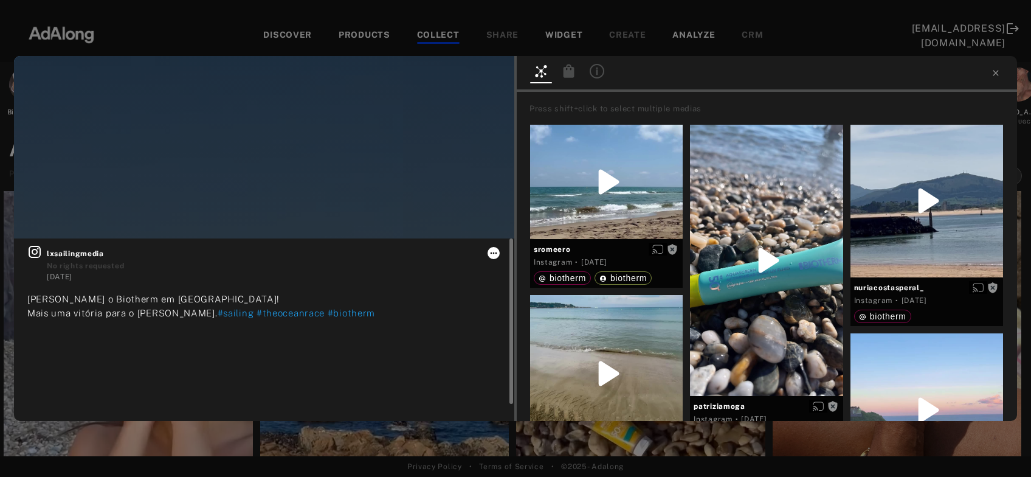
click at [494, 257] on icon at bounding box center [494, 253] width 10 height 10
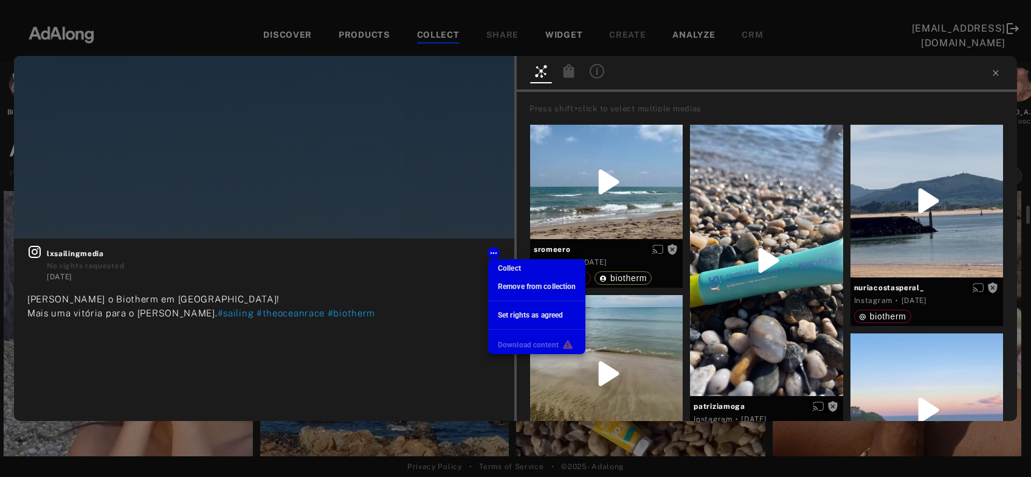
click at [512, 287] on span "Remove from collection" at bounding box center [537, 286] width 78 height 9
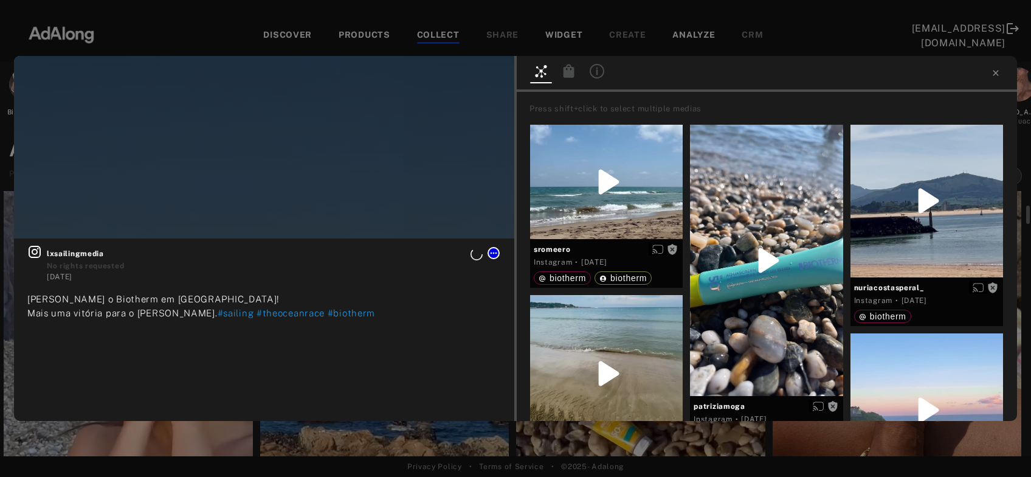
scroll to position [523, 0]
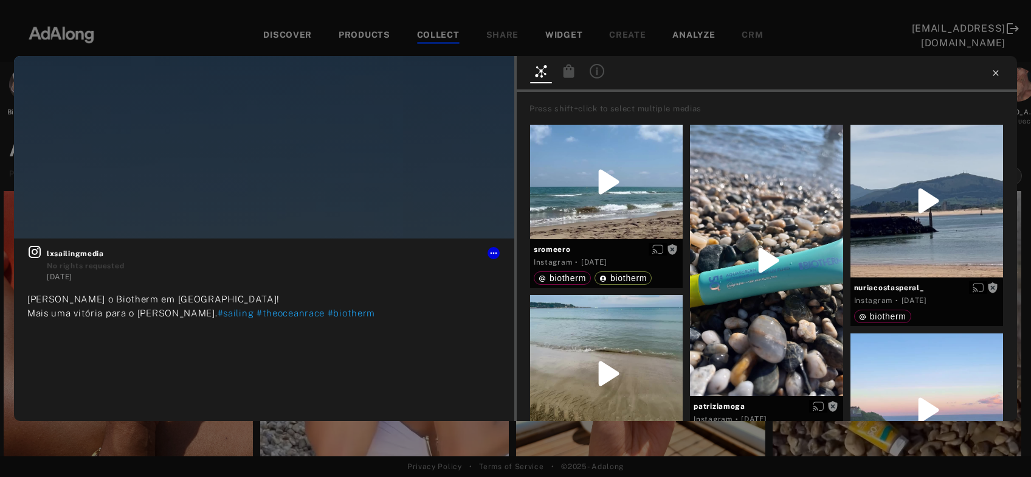
click at [994, 75] on icon at bounding box center [995, 72] width 5 height 5
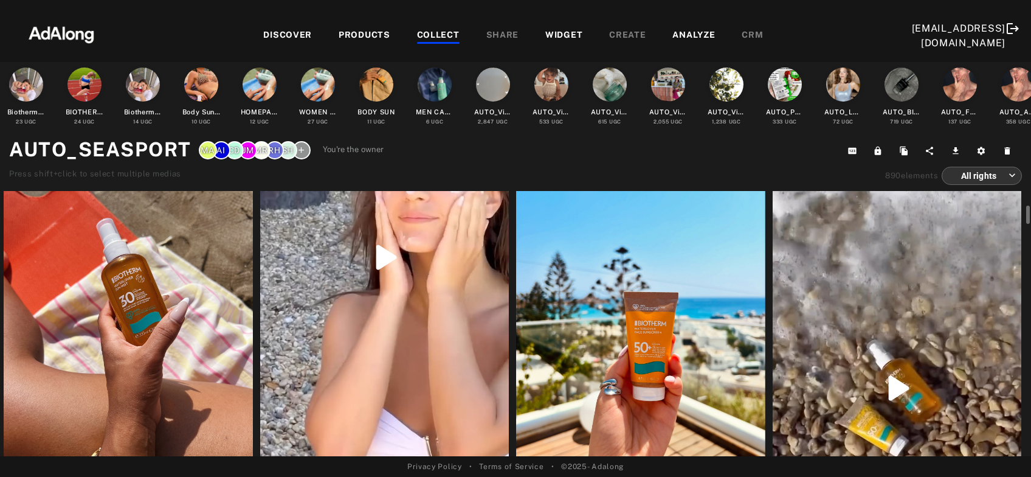
click at [381, 348] on div "Get rights" at bounding box center [384, 257] width 249 height 443
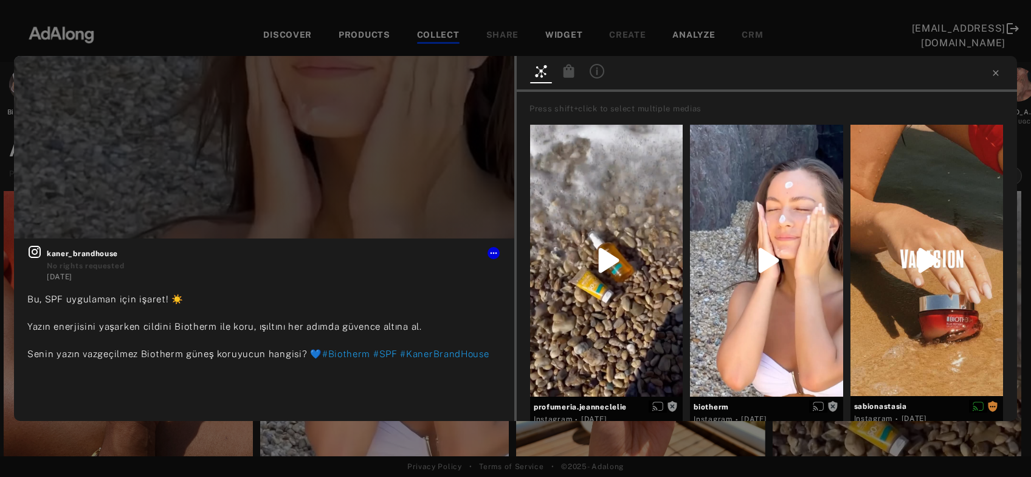
click at [1001, 71] on div at bounding box center [767, 74] width 500 height 36
click at [996, 73] on icon at bounding box center [996, 73] width 10 height 10
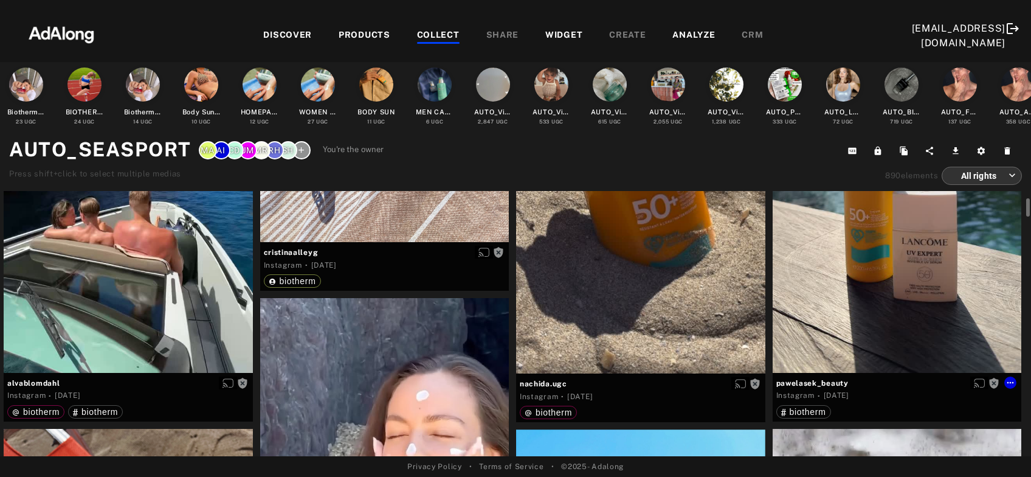
scroll to position [196, 0]
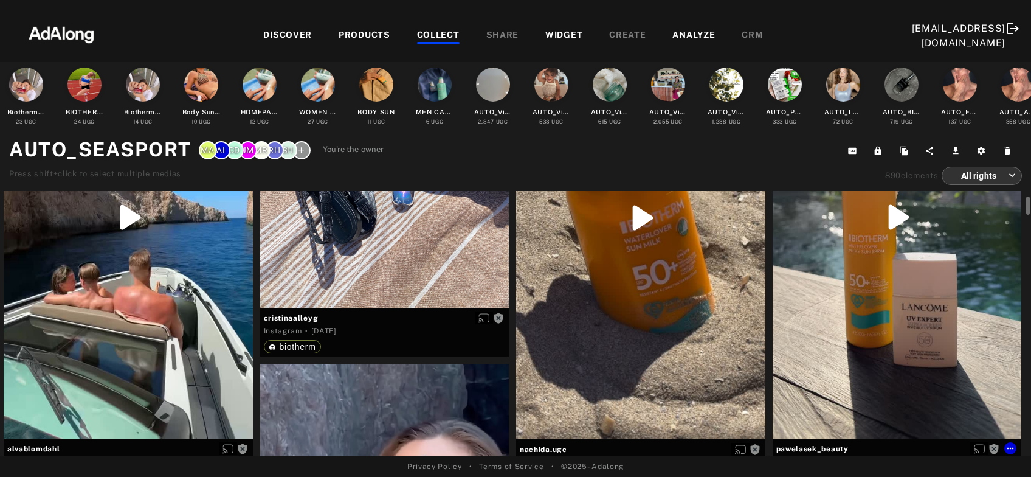
click at [888, 286] on div "Get rights" at bounding box center [897, 217] width 249 height 442
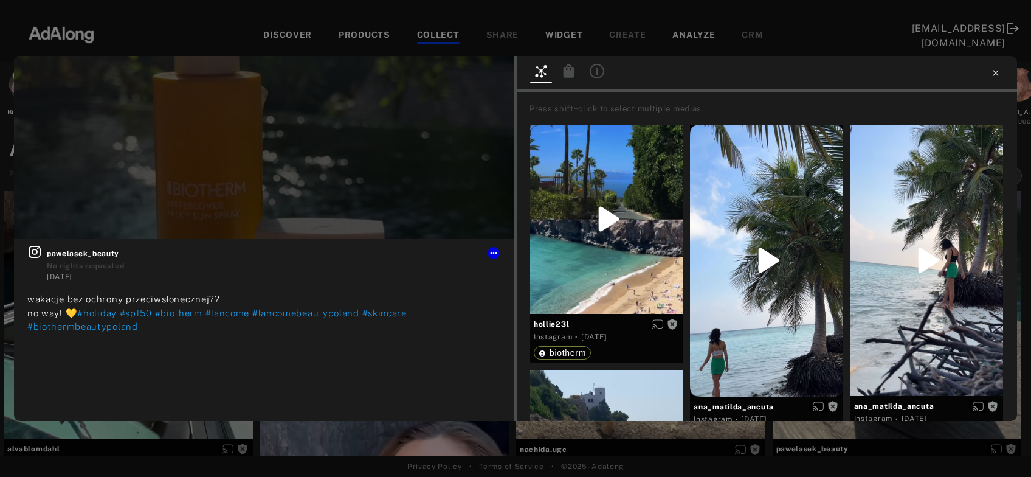
click at [993, 74] on icon at bounding box center [996, 73] width 10 height 10
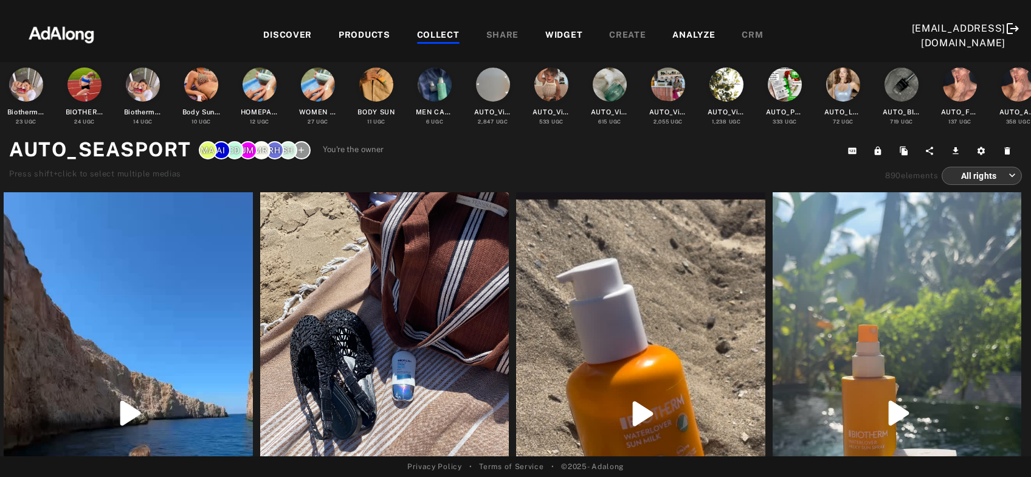
click at [433, 36] on div "COLLECT" at bounding box center [438, 36] width 43 height 15
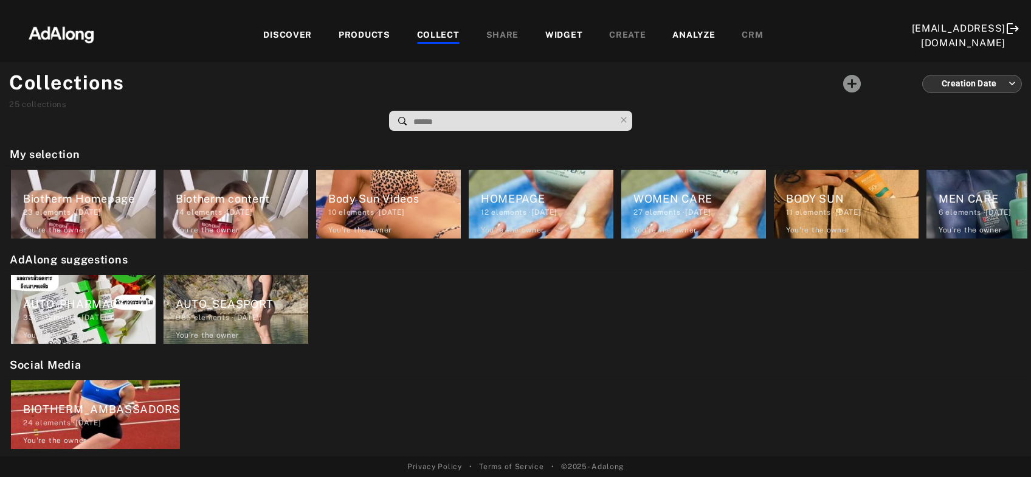
click at [433, 36] on div "COLLECT" at bounding box center [438, 36] width 43 height 15
click at [525, 329] on div "AUTO_PHARMACY 333 elements · 2024.04.26 You're the owner delete AUTO_SEASPORT 8…" at bounding box center [516, 309] width 1024 height 76
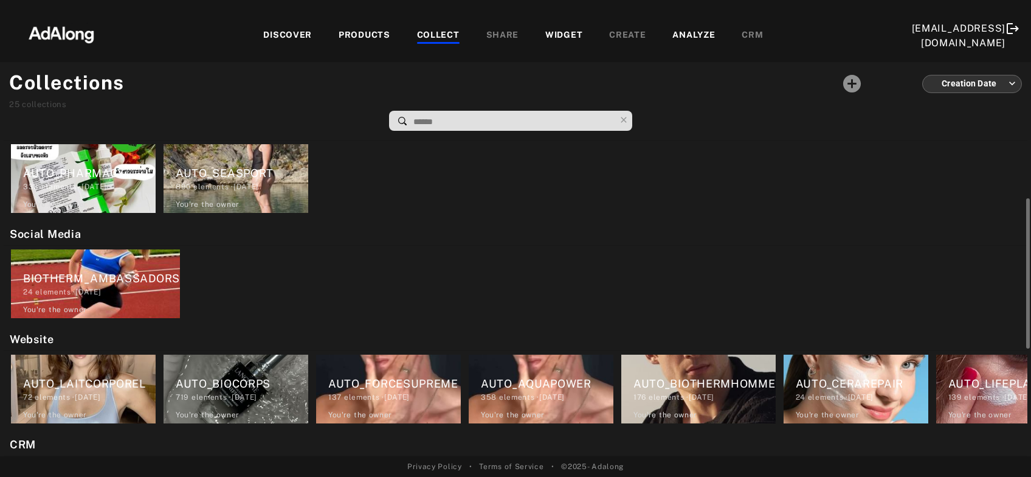
scroll to position [196, 0]
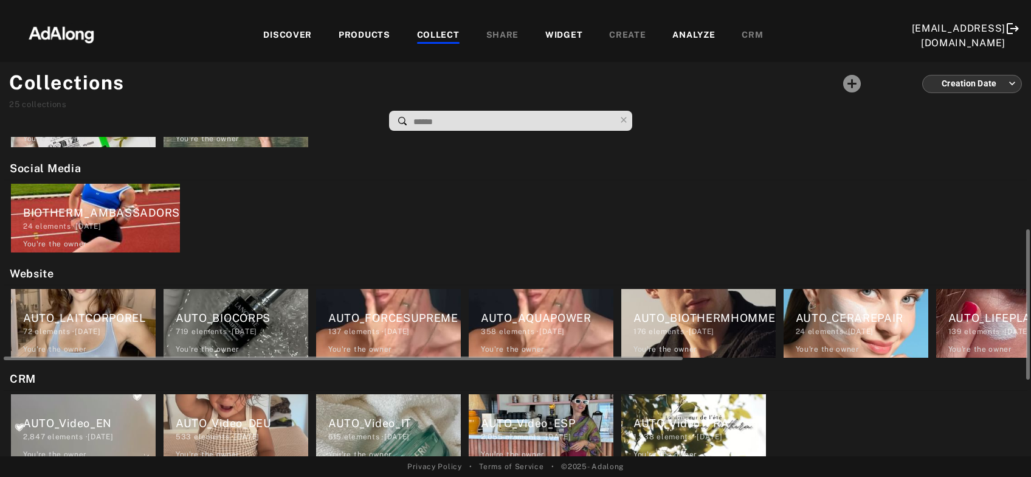
click at [112, 333] on div "72 elements · 2024.04.26" at bounding box center [89, 331] width 133 height 11
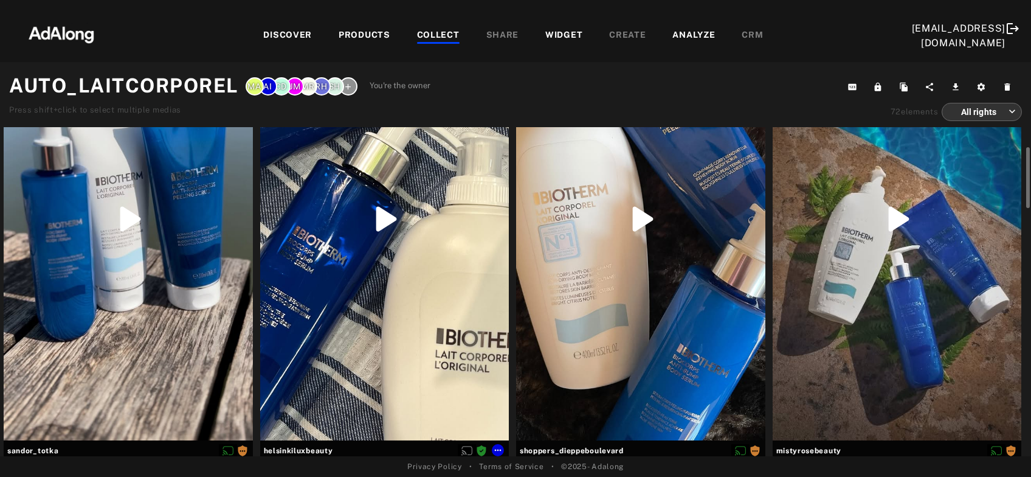
scroll to position [196, 0]
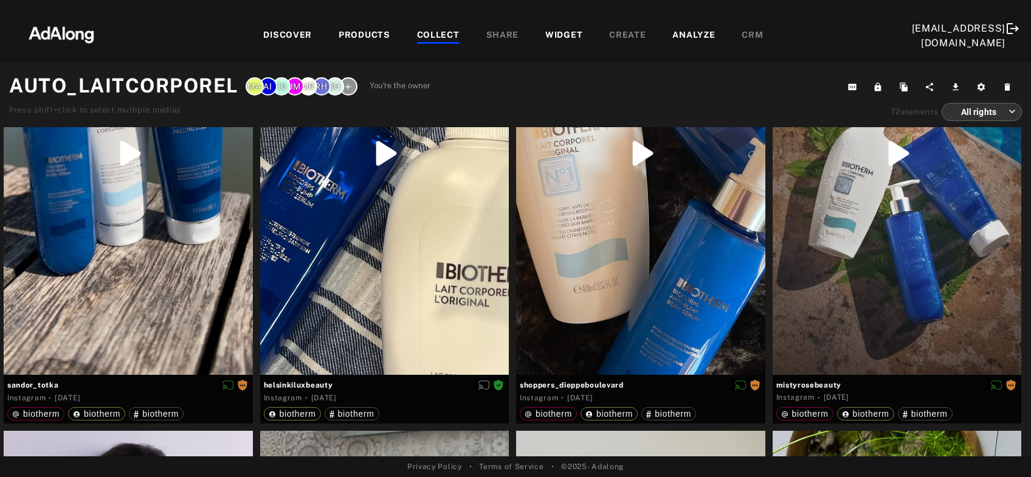
click at [421, 36] on div "COLLECT" at bounding box center [438, 36] width 43 height 15
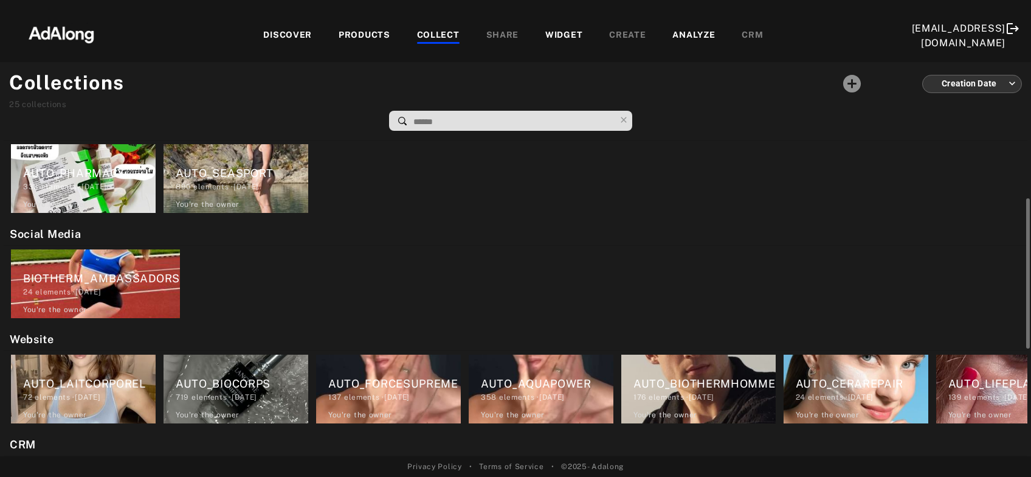
scroll to position [196, 0]
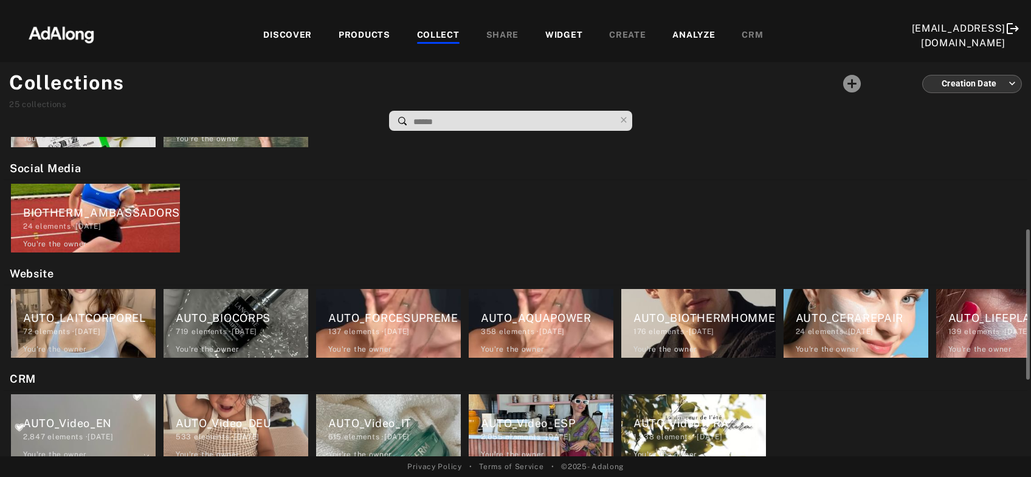
click at [249, 344] on div "AUTO_BIOCORPS 719 elements · 2024.04.26 You're the owner delete" at bounding box center [236, 323] width 145 height 69
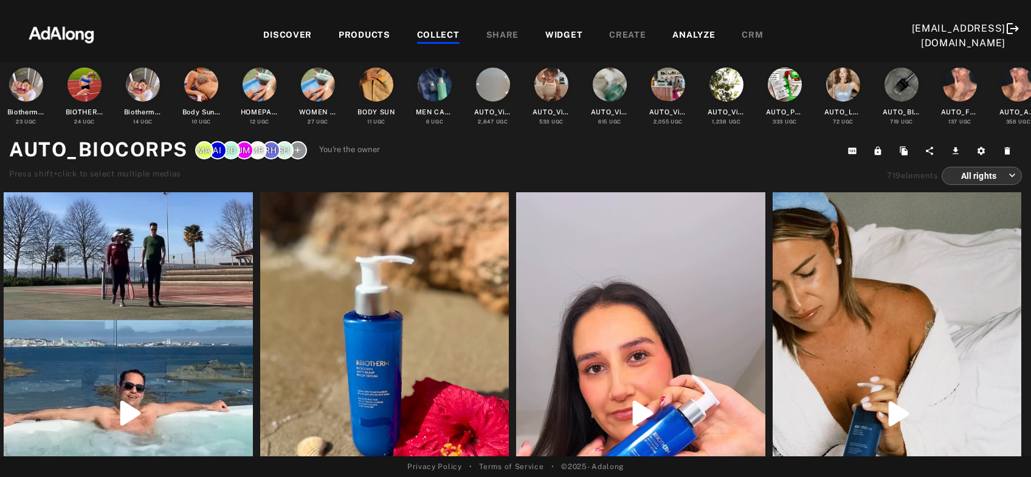
click at [436, 36] on div "COLLECT" at bounding box center [438, 36] width 43 height 15
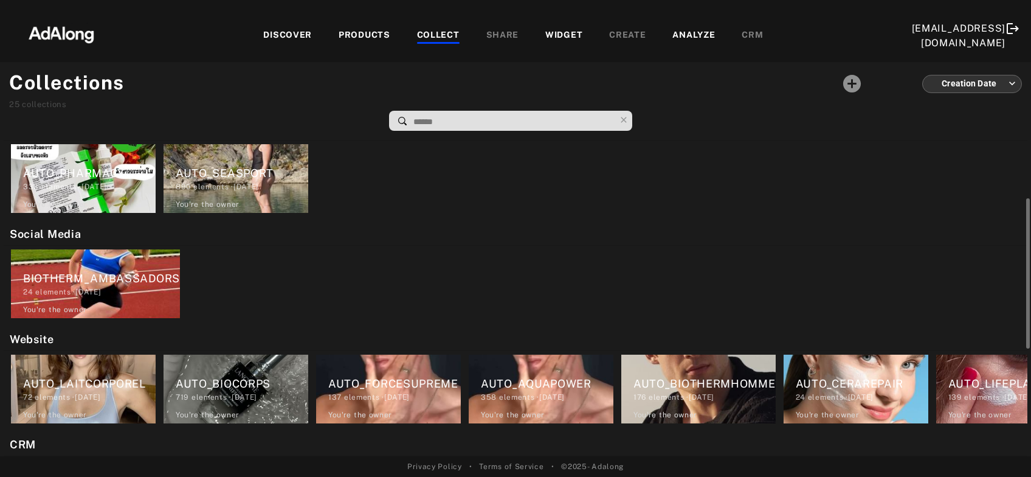
scroll to position [196, 0]
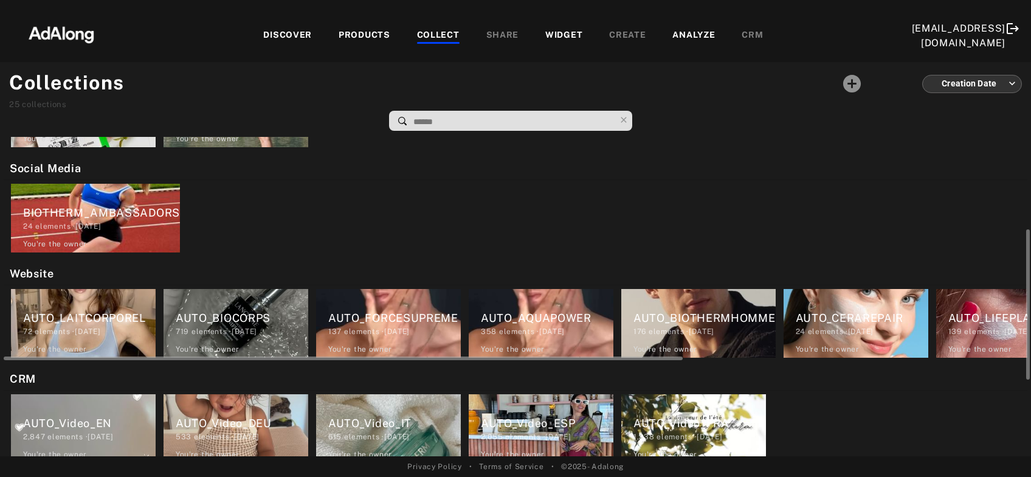
click at [396, 317] on div "AUTO_FORCESUPREME" at bounding box center [394, 317] width 133 height 16
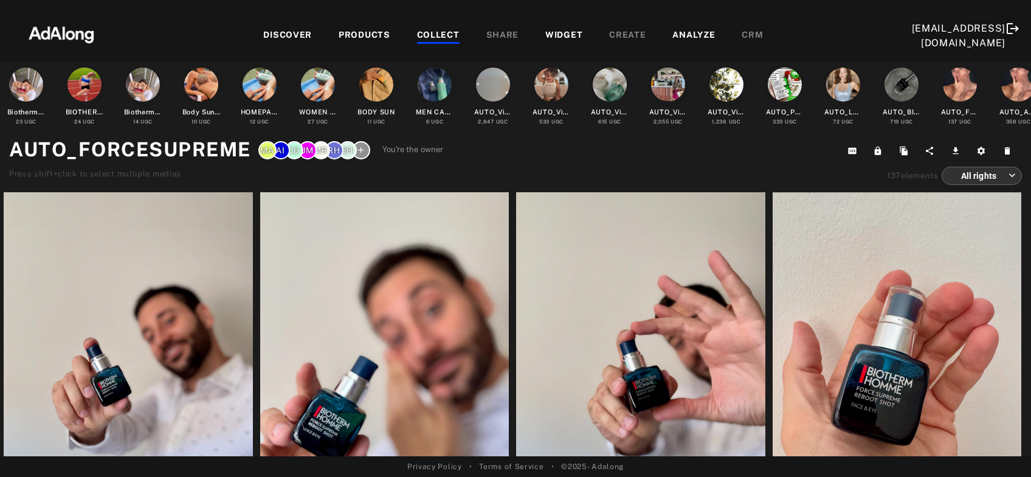
click at [436, 35] on div "COLLECT" at bounding box center [438, 36] width 43 height 15
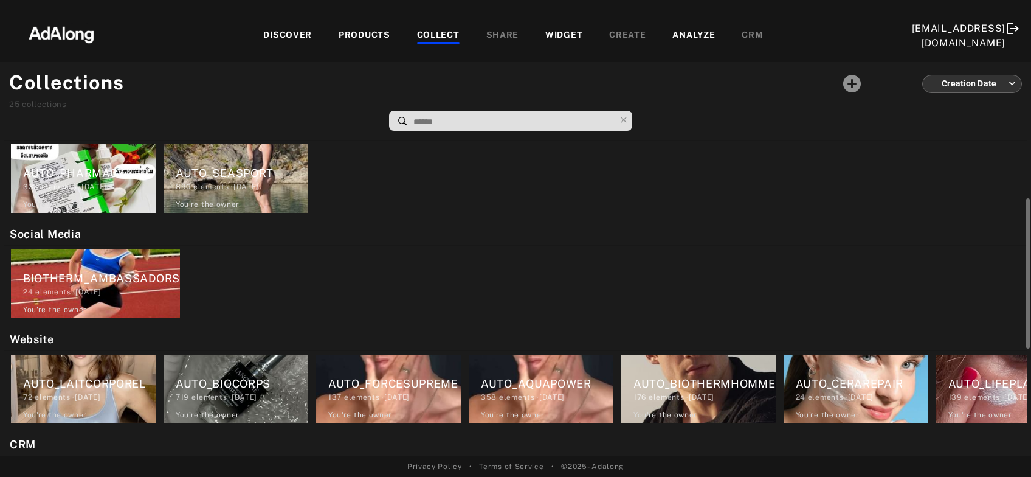
scroll to position [196, 0]
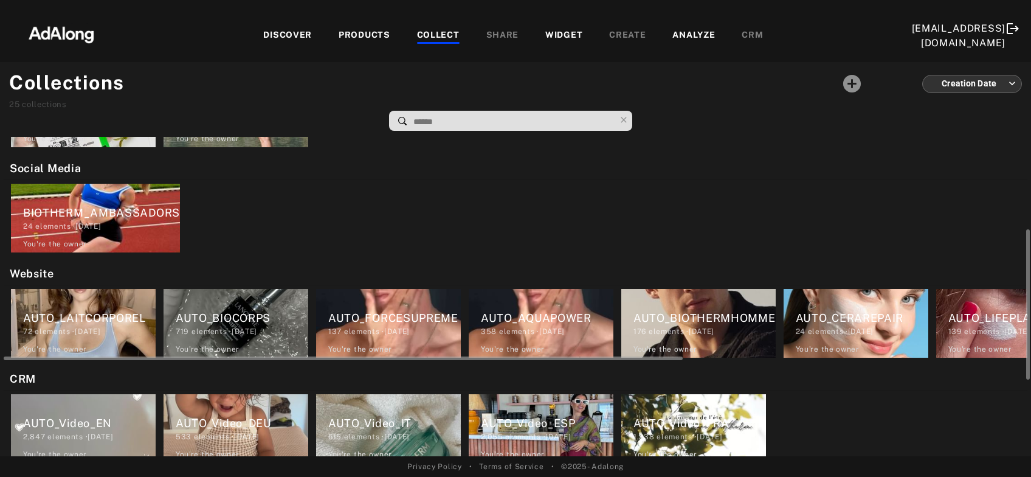
click at [513, 332] on div "358 elements · 2024.04.26" at bounding box center [547, 331] width 133 height 11
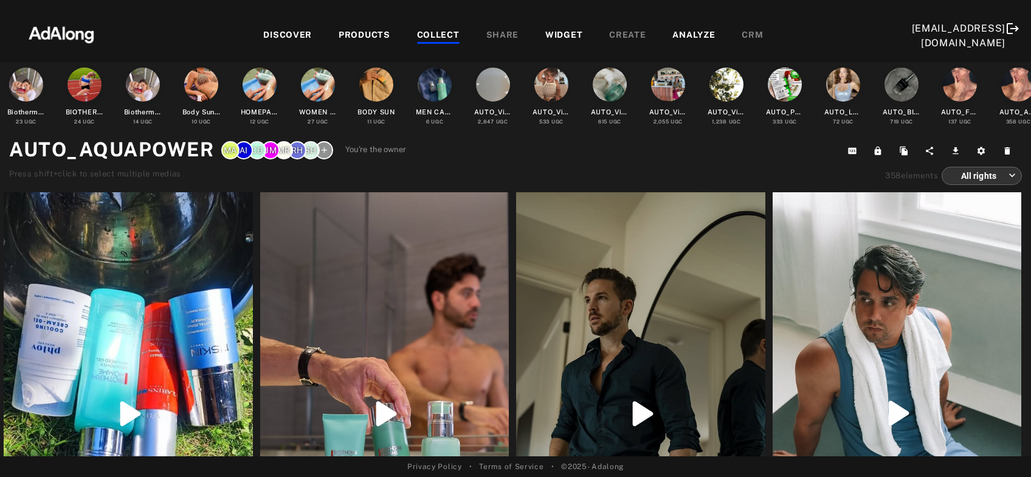
click at [423, 38] on div "COLLECT" at bounding box center [438, 36] width 43 height 15
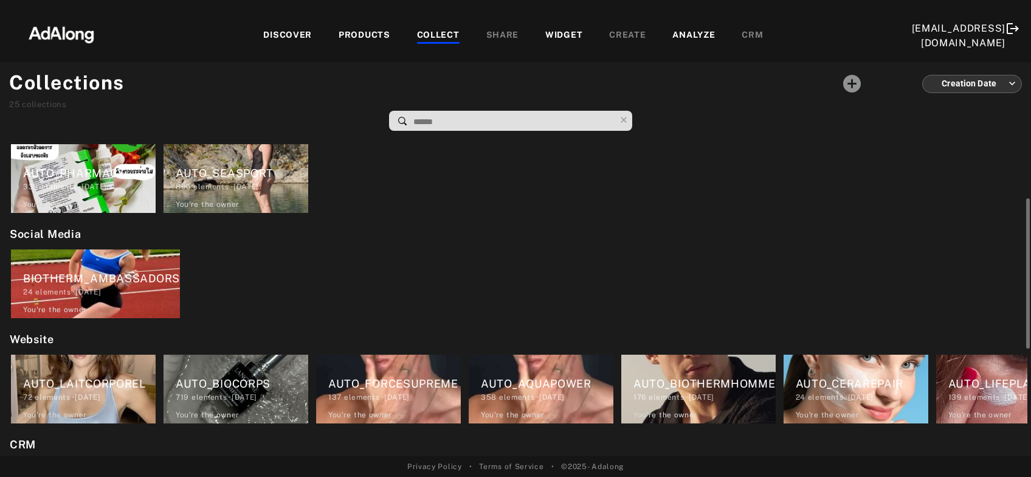
scroll to position [196, 0]
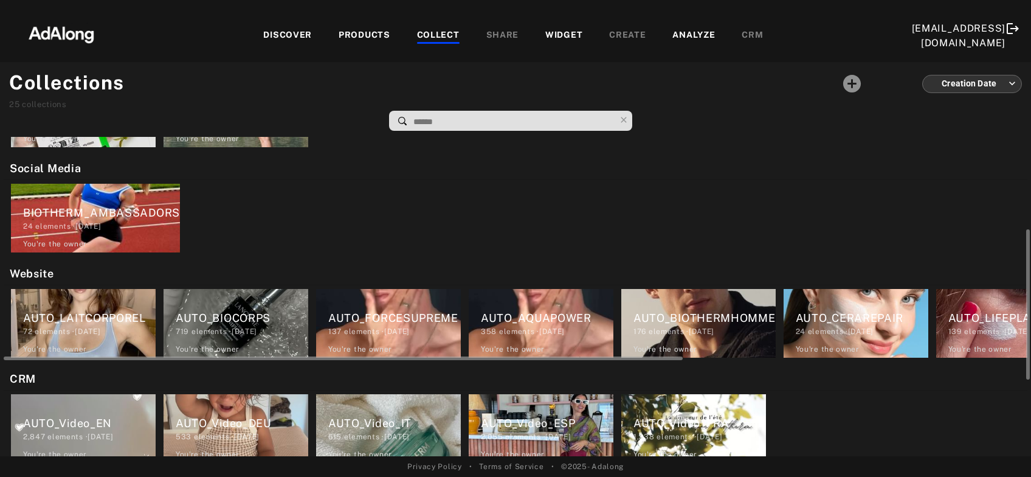
click at [694, 330] on div "176 elements · 2024.04.26" at bounding box center [704, 331] width 142 height 11
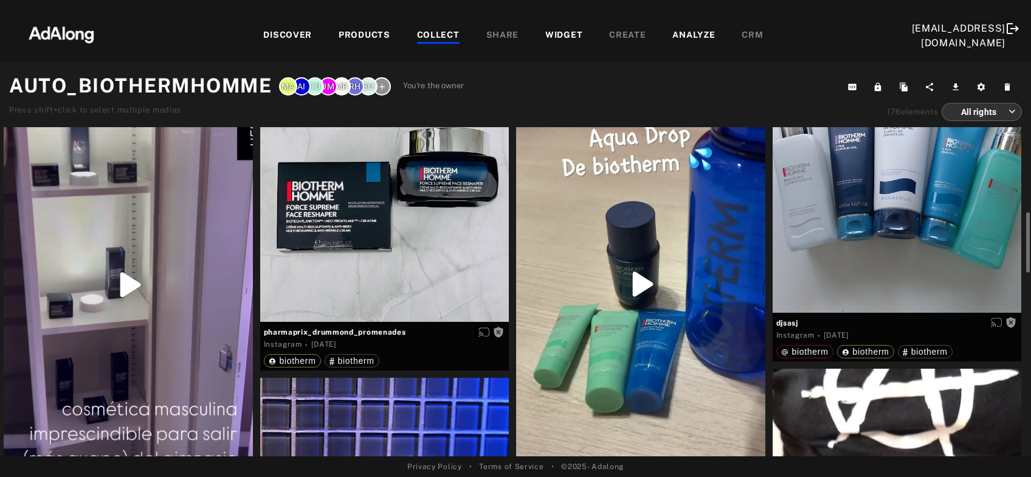
scroll to position [196, 0]
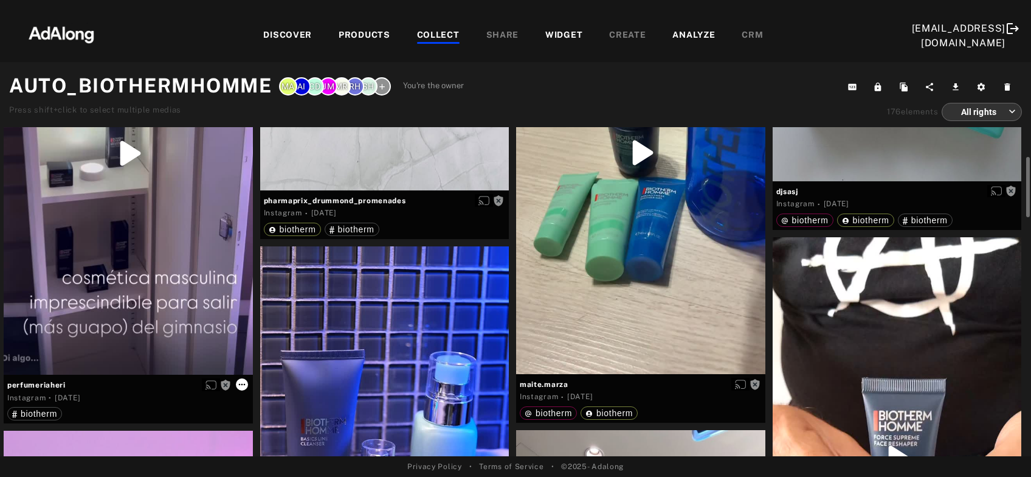
click at [242, 384] on icon at bounding box center [242, 384] width 10 height 10
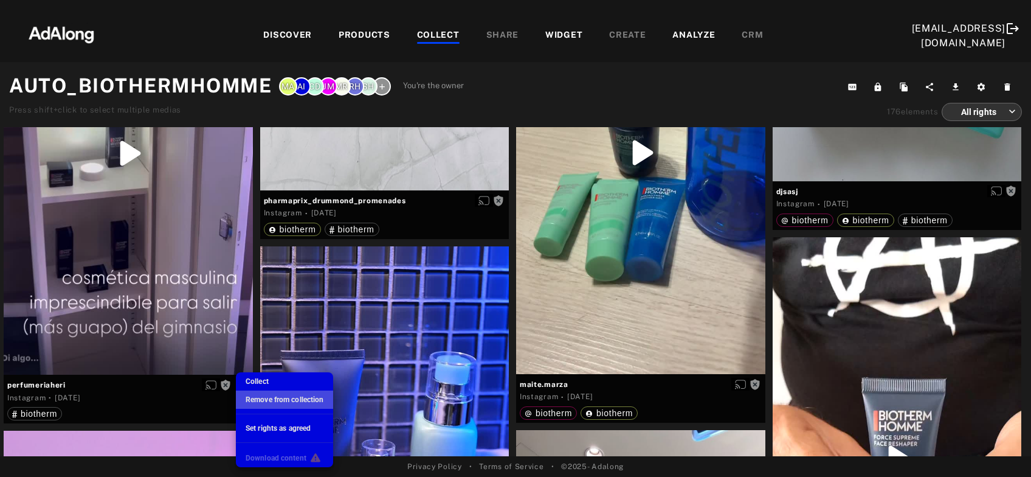
click at [266, 402] on span "Remove from collection" at bounding box center [285, 399] width 78 height 9
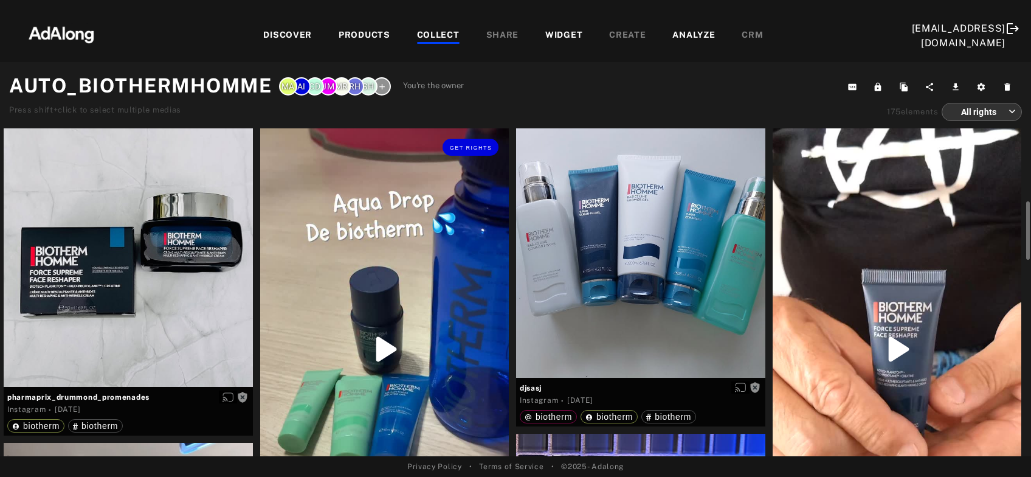
scroll to position [65, 0]
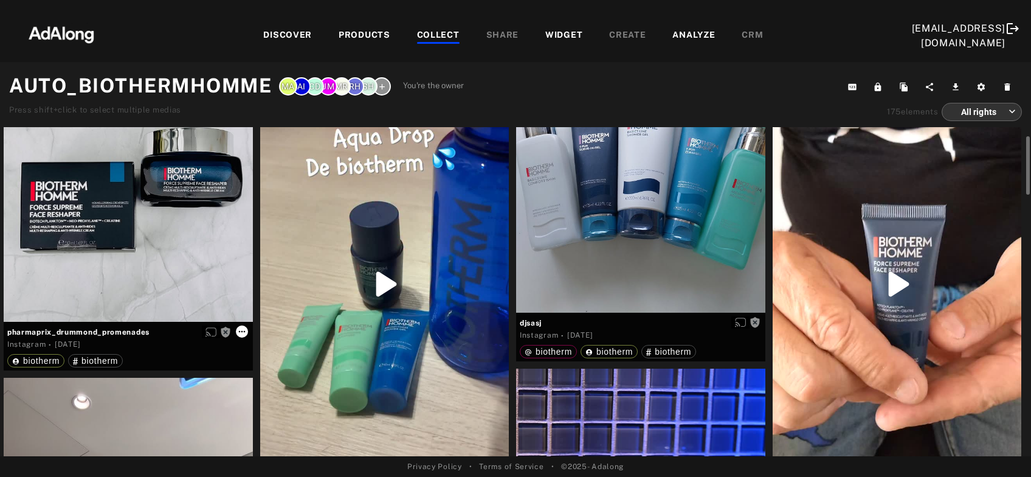
click at [243, 333] on icon at bounding box center [242, 331] width 10 height 10
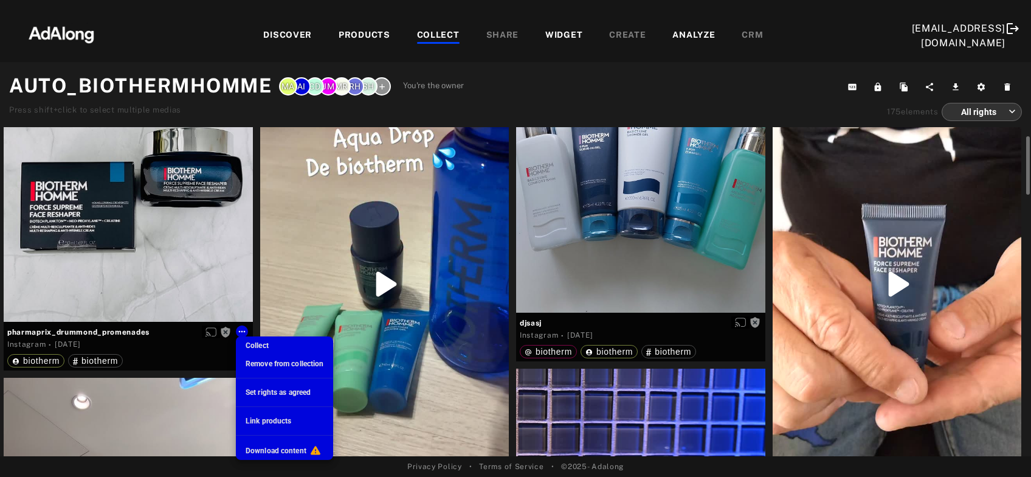
click at [260, 366] on span "Remove from collection" at bounding box center [285, 363] width 78 height 9
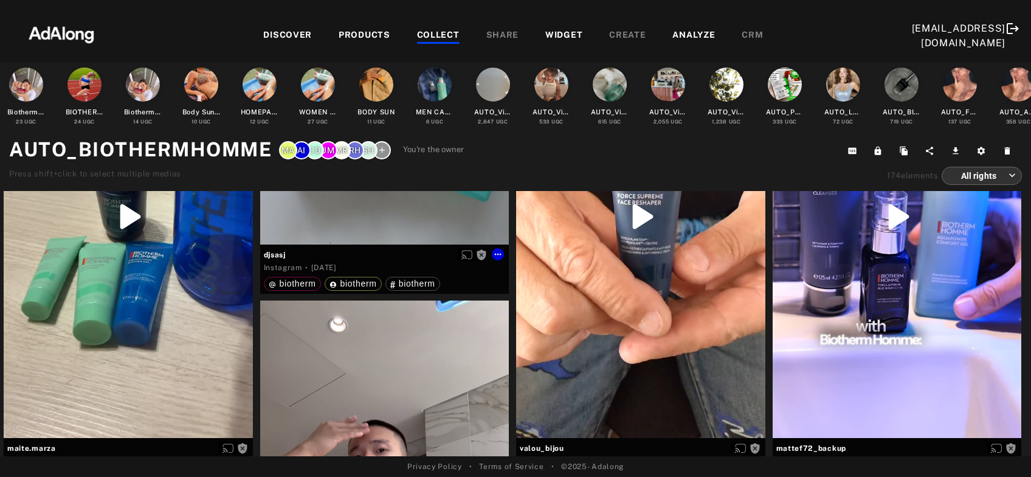
scroll to position [0, 0]
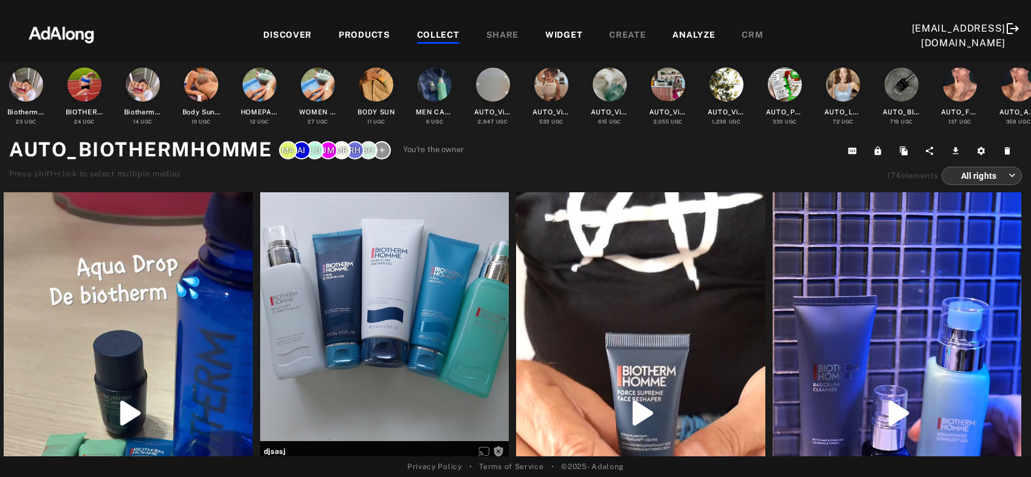
click at [423, 36] on div "COLLECT" at bounding box center [438, 36] width 43 height 15
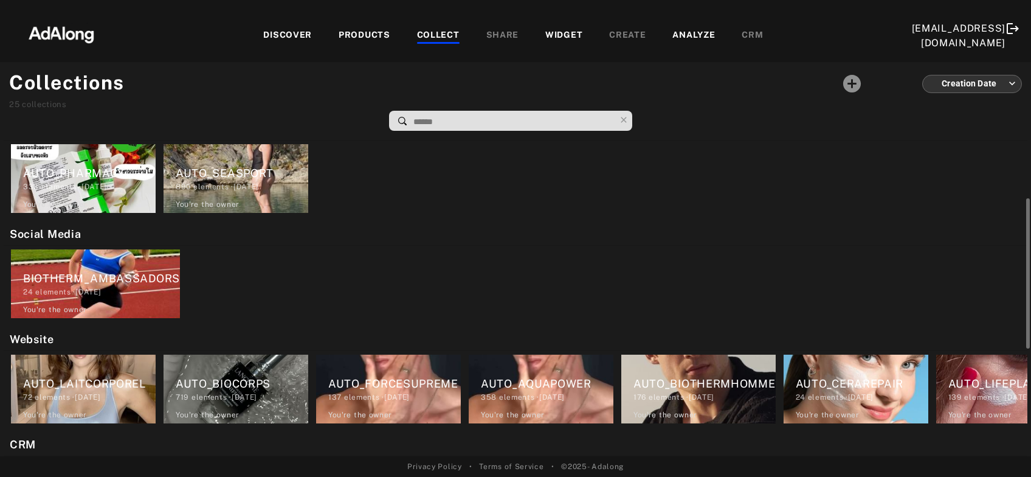
scroll to position [196, 0]
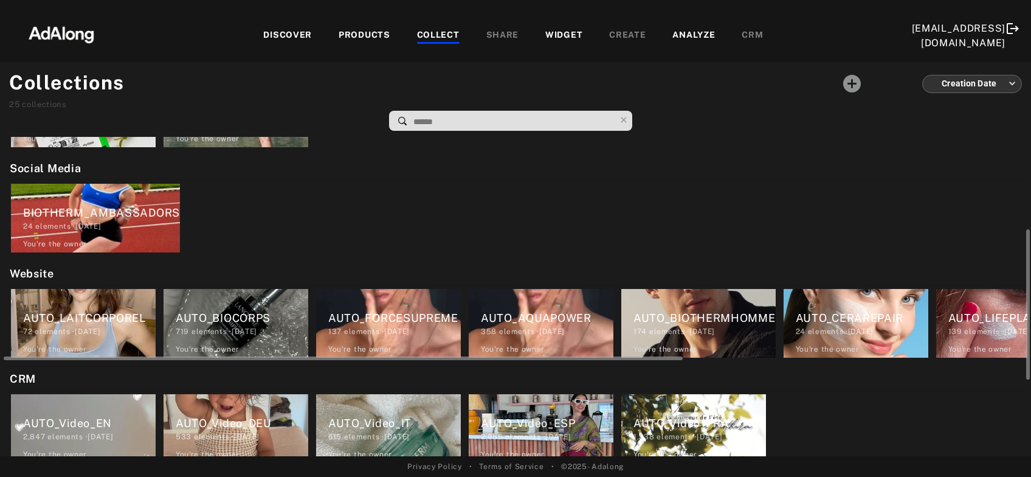
click at [846, 326] on div "24 elements · 2024.04.26" at bounding box center [862, 331] width 133 height 11
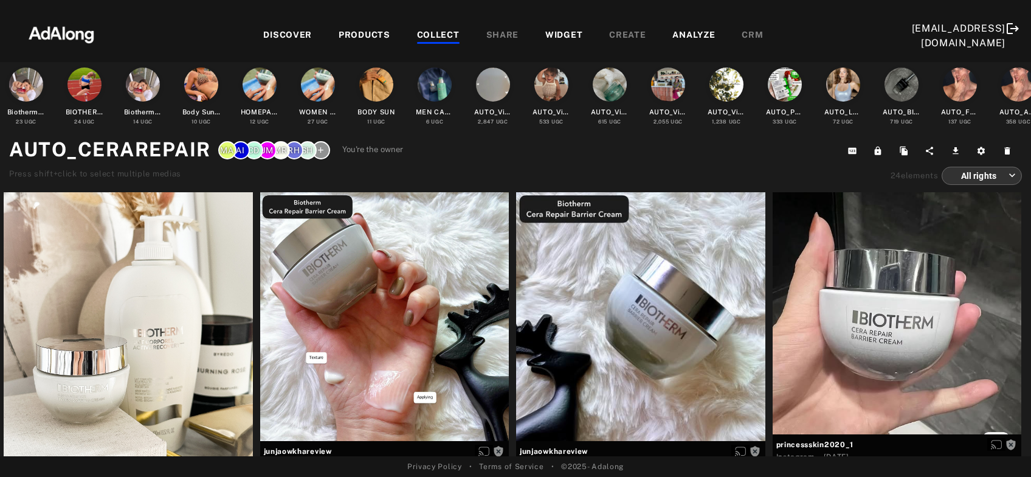
click at [432, 36] on div "COLLECT" at bounding box center [438, 36] width 43 height 15
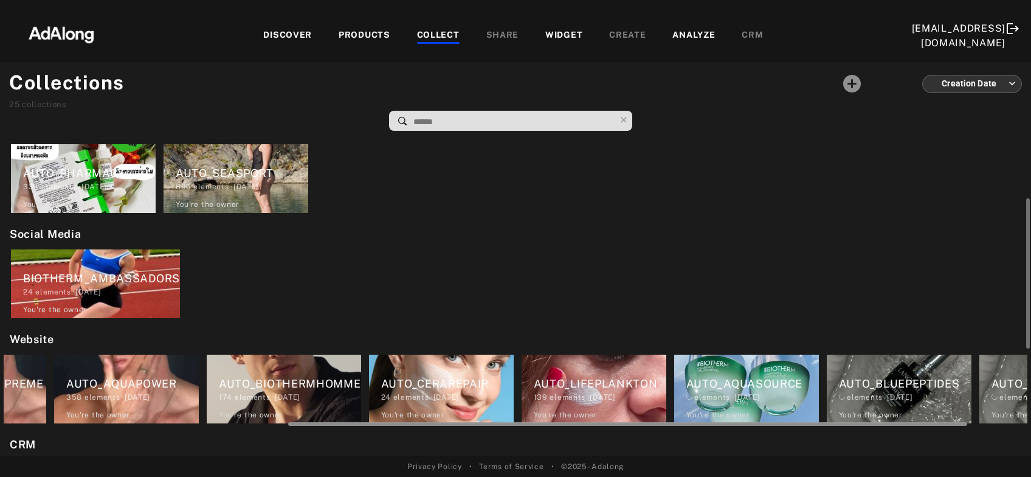
scroll to position [0, 519]
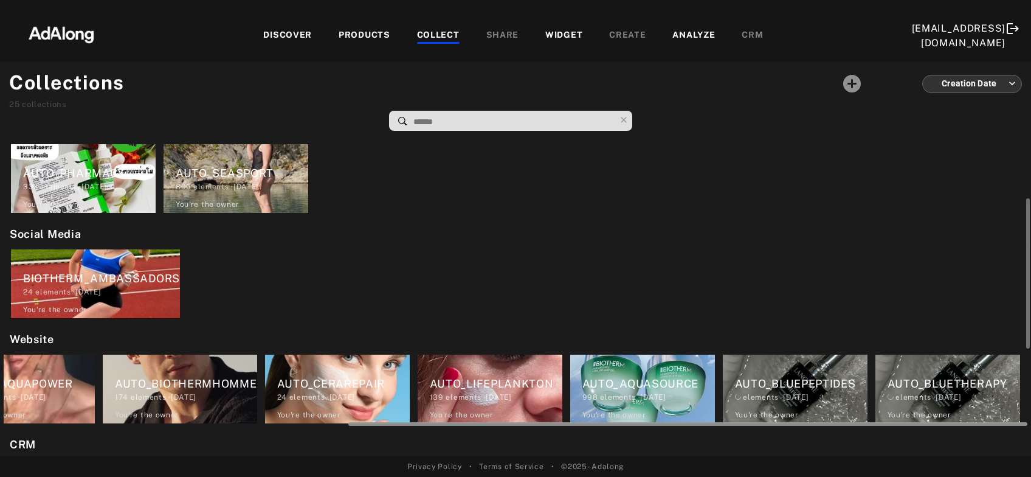
drag, startPoint x: 559, startPoint y: 423, endPoint x: 959, endPoint y: 433, distance: 400.2
click at [959, 433] on div "My selection Biotherm Homepage 23 elements · 2025.05.30 You're the owner delete…" at bounding box center [515, 296] width 1031 height 319
click at [505, 402] on div "AUTO_LIFEPLANKTON 139 elements · 2024.04.26 You're the owner delete" at bounding box center [490, 388] width 145 height 69
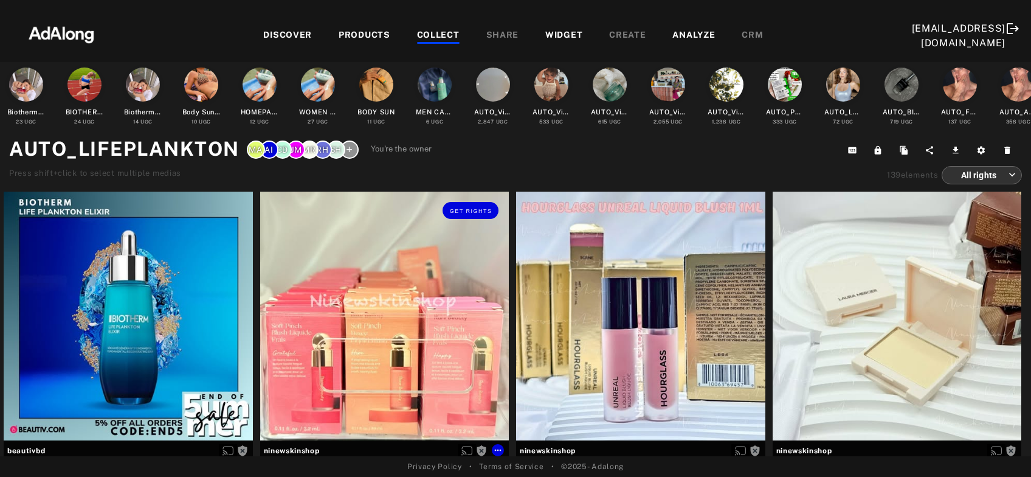
scroll to position [65, 0]
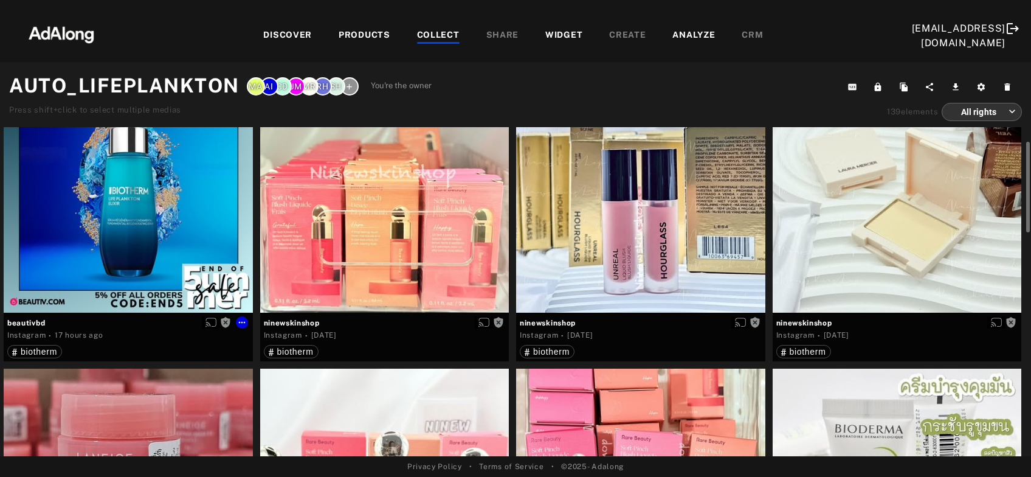
click at [140, 210] on div "Get rights" at bounding box center [128, 187] width 249 height 249
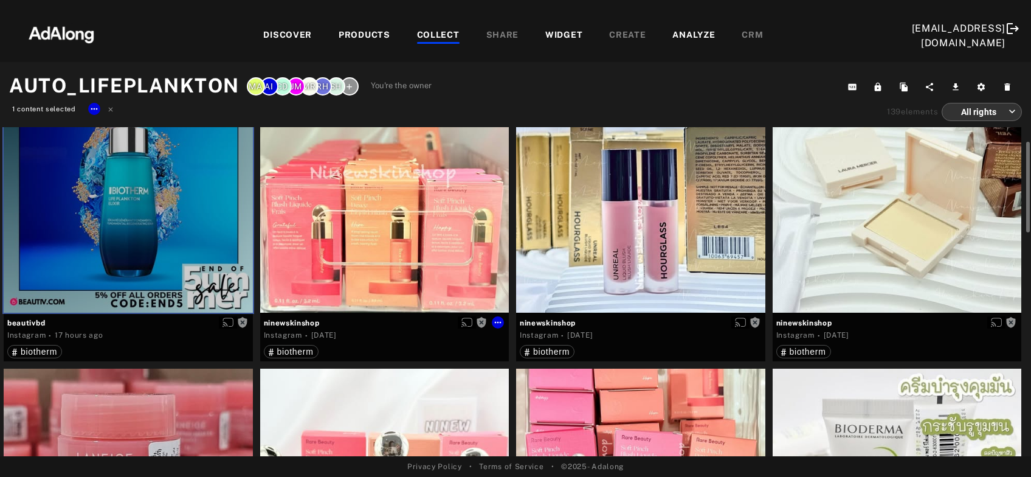
click at [379, 219] on div "Get rights" at bounding box center [384, 187] width 249 height 249
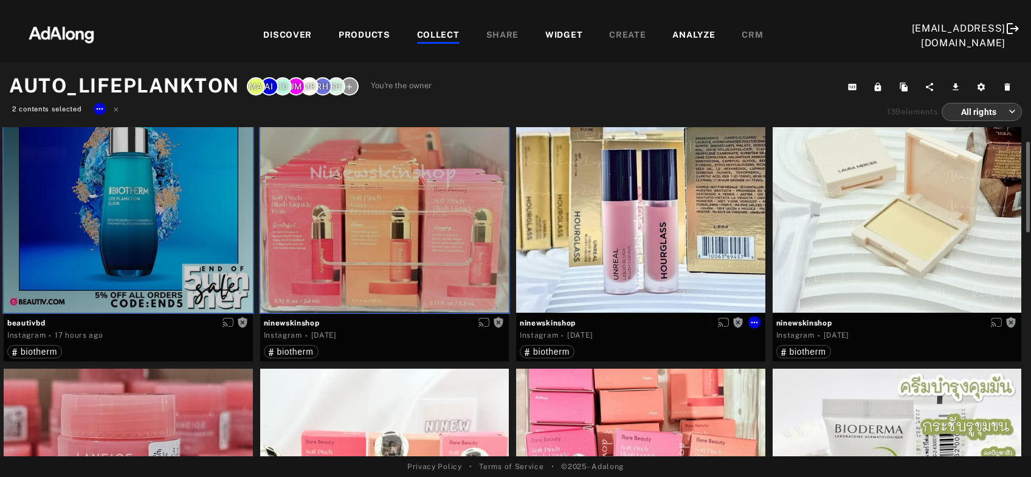
click at [599, 233] on div "Get rights" at bounding box center [640, 187] width 249 height 249
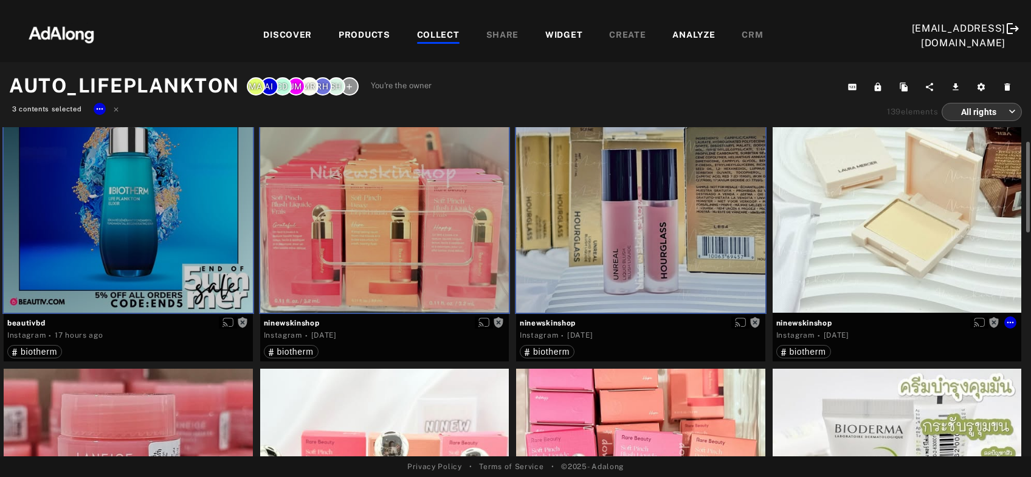
click at [857, 234] on div "Get rights" at bounding box center [897, 187] width 249 height 249
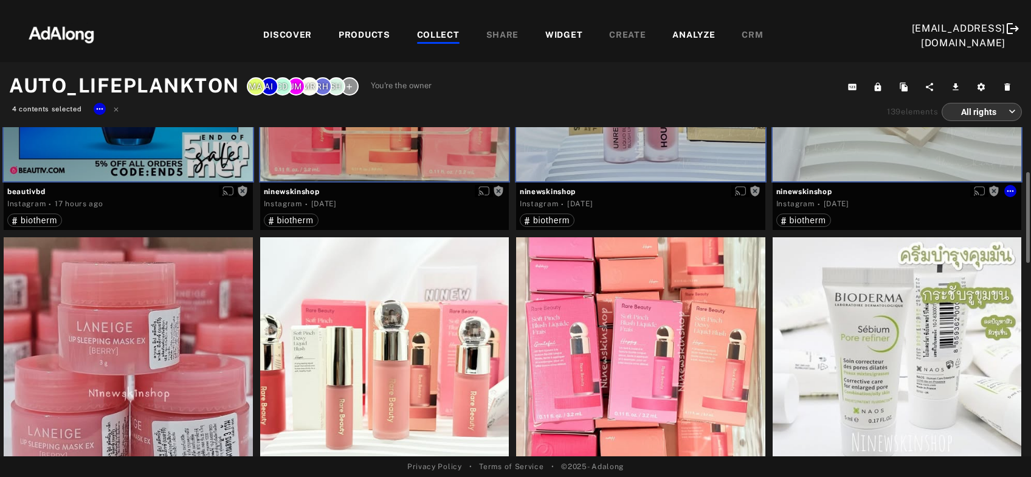
scroll to position [262, 0]
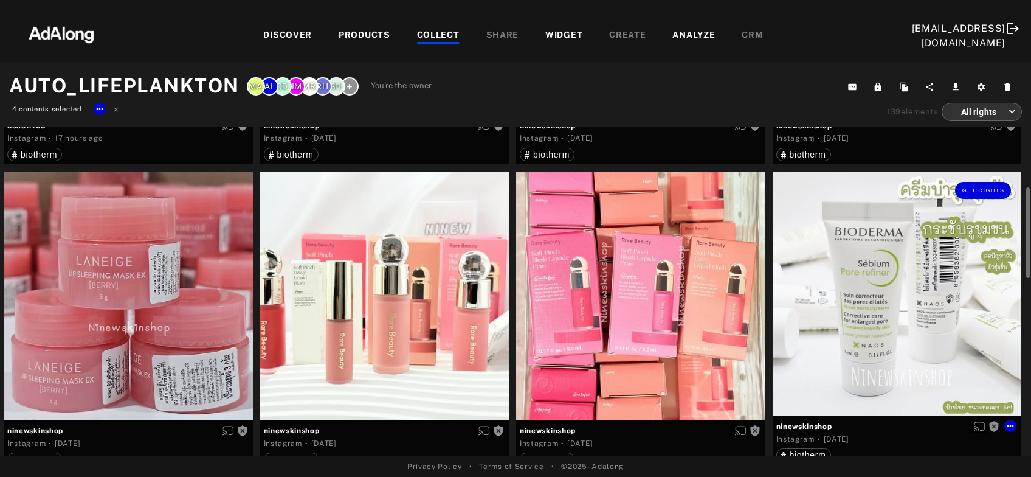
click at [875, 319] on div "Get rights" at bounding box center [897, 293] width 249 height 245
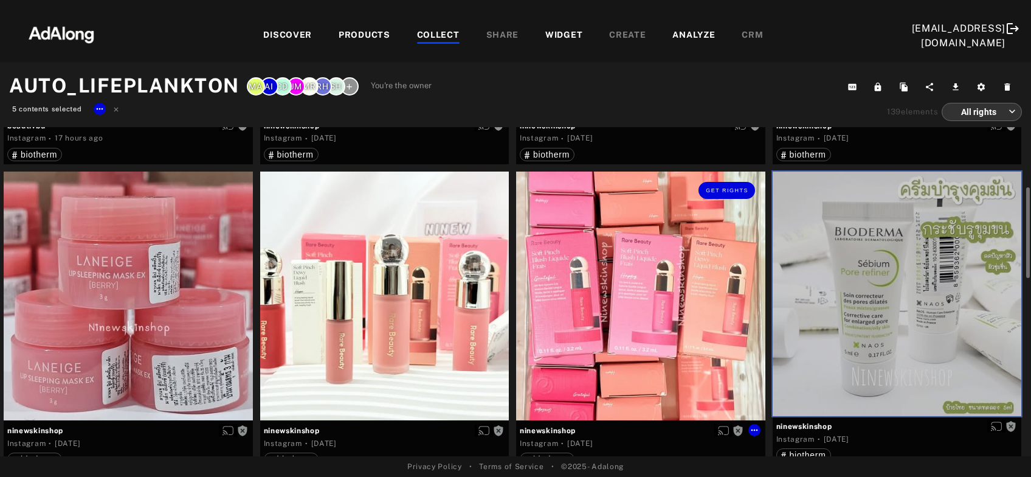
click at [692, 319] on div "Get rights" at bounding box center [640, 295] width 249 height 249
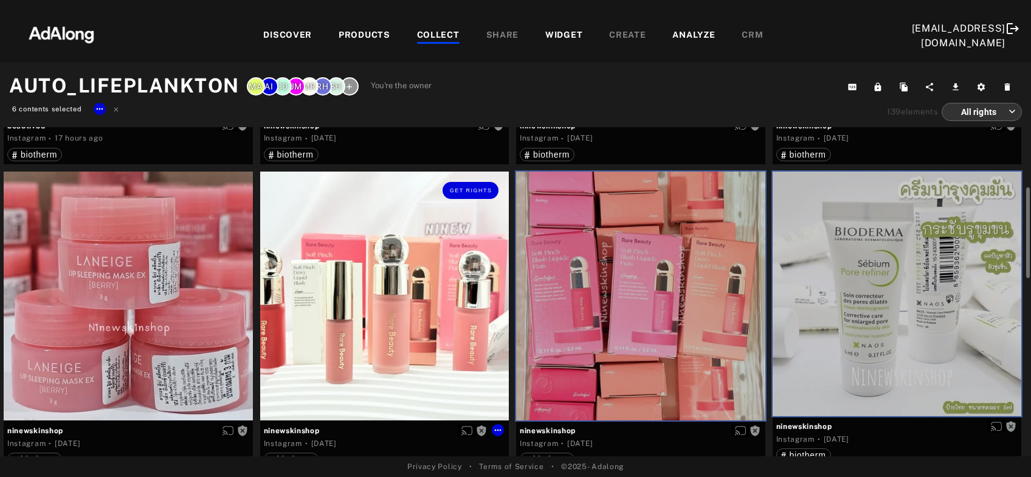
click at [426, 319] on div "Get rights" at bounding box center [384, 295] width 249 height 249
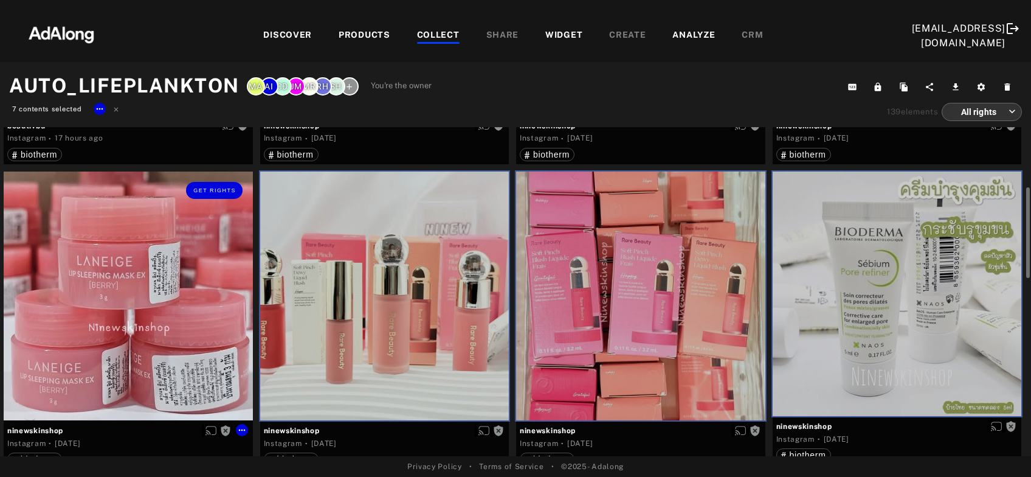
click at [214, 317] on div "Get rights" at bounding box center [128, 295] width 249 height 249
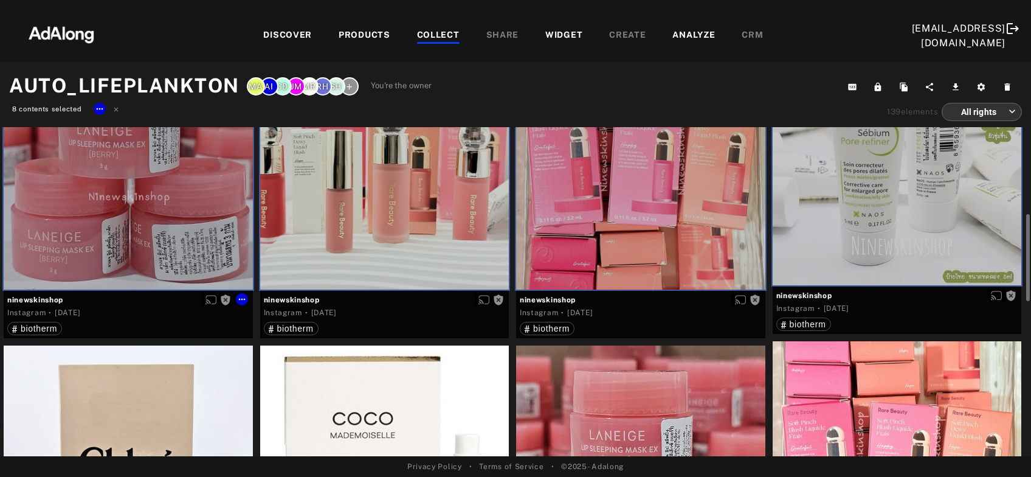
scroll to position [524, 0]
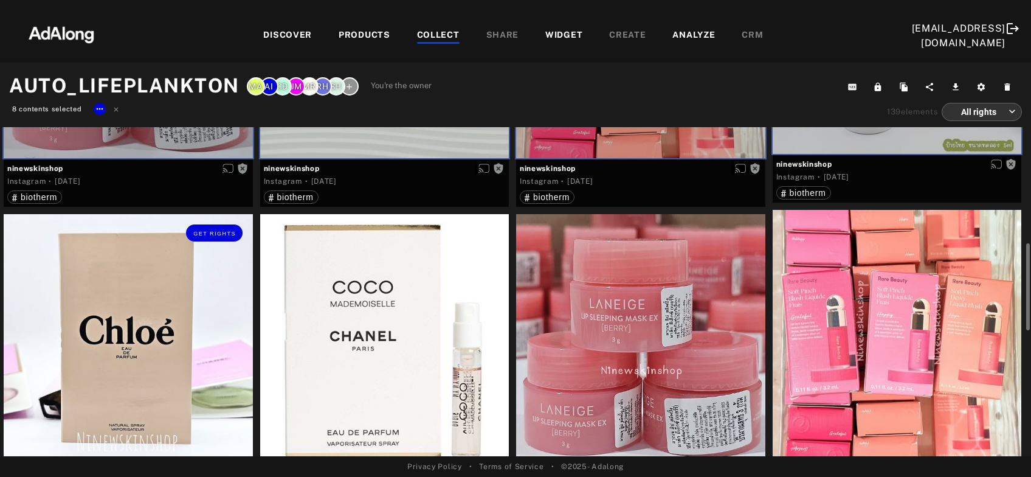
click at [176, 357] on div "Get rights" at bounding box center [128, 338] width 249 height 249
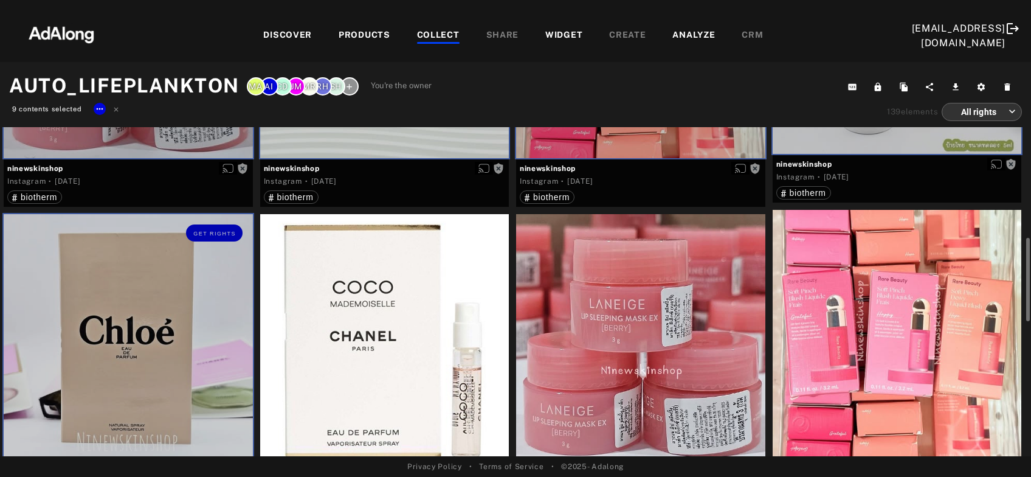
click at [419, 360] on div at bounding box center [384, 338] width 249 height 249
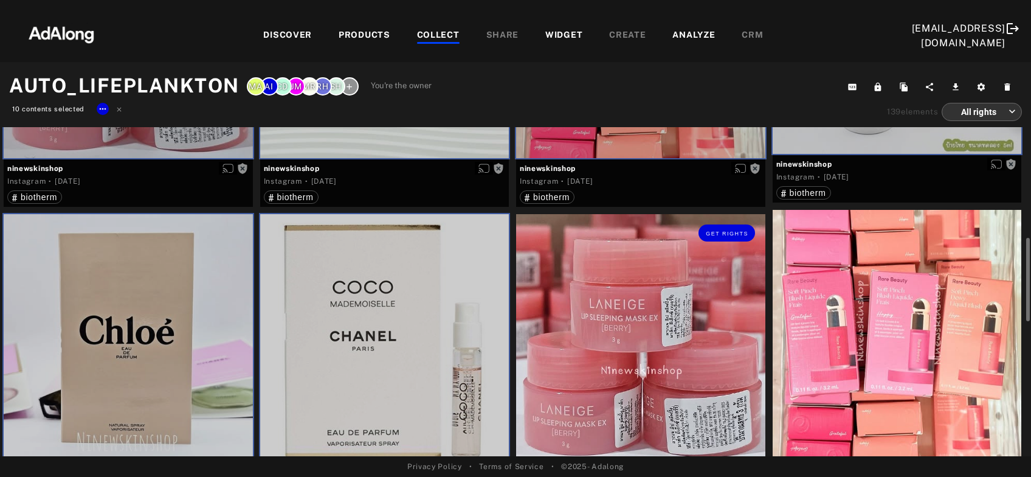
click at [629, 368] on div "Get rights" at bounding box center [640, 338] width 249 height 249
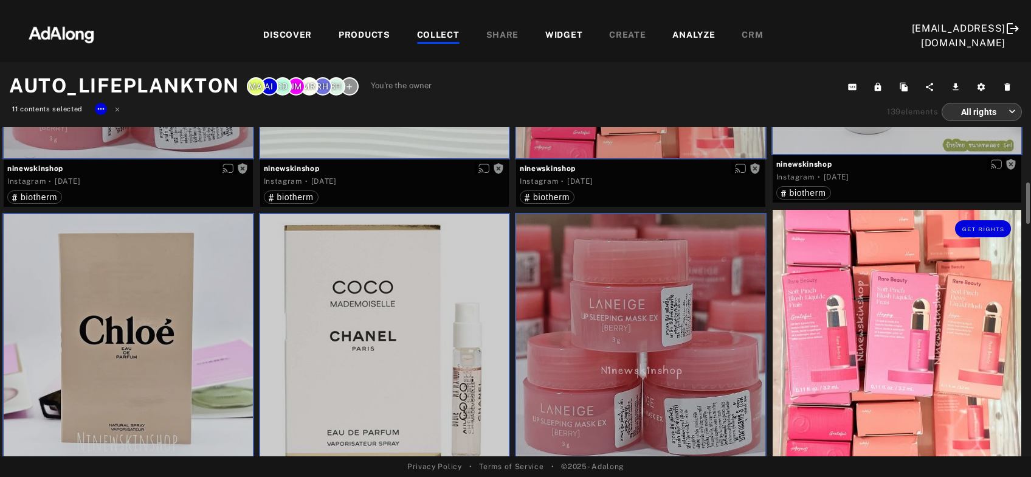
click at [815, 366] on div "Get rights" at bounding box center [897, 334] width 249 height 249
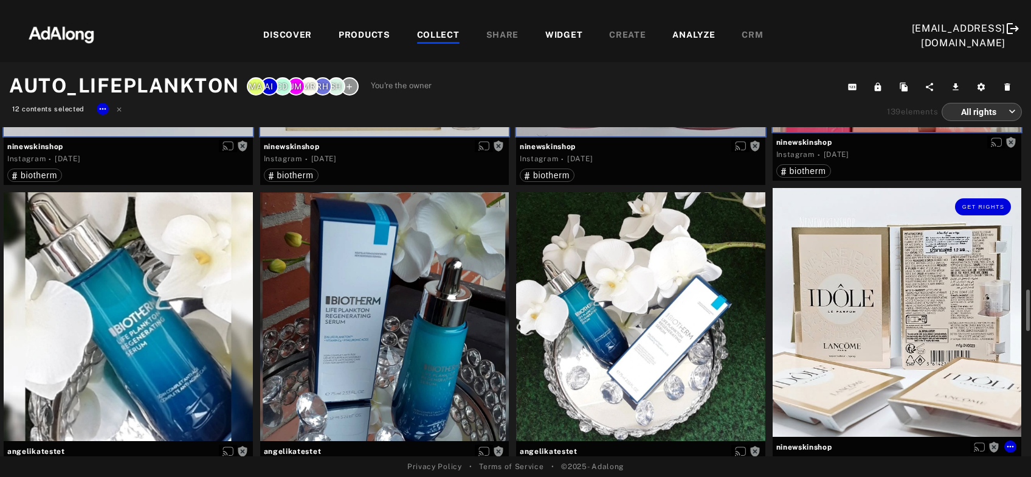
scroll to position [917, 0]
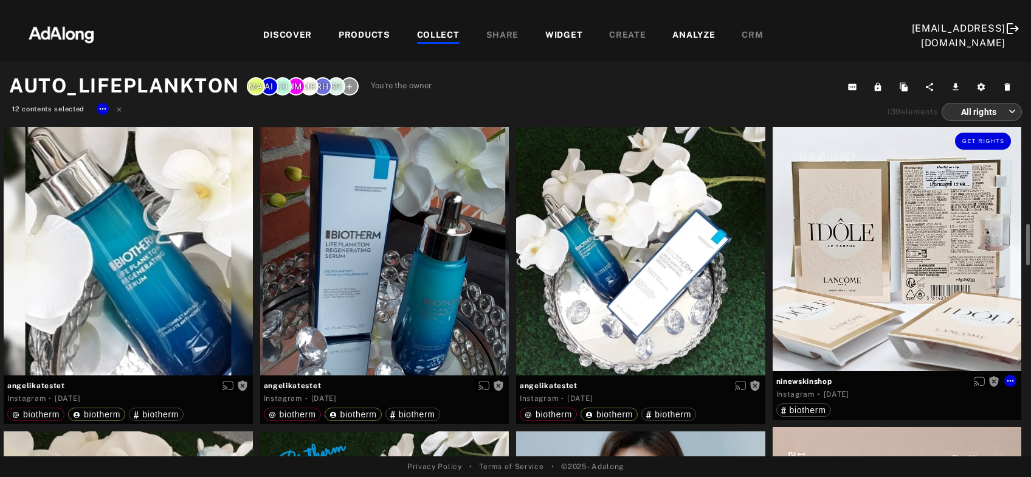
click at [939, 274] on div "Get rights" at bounding box center [897, 246] width 249 height 249
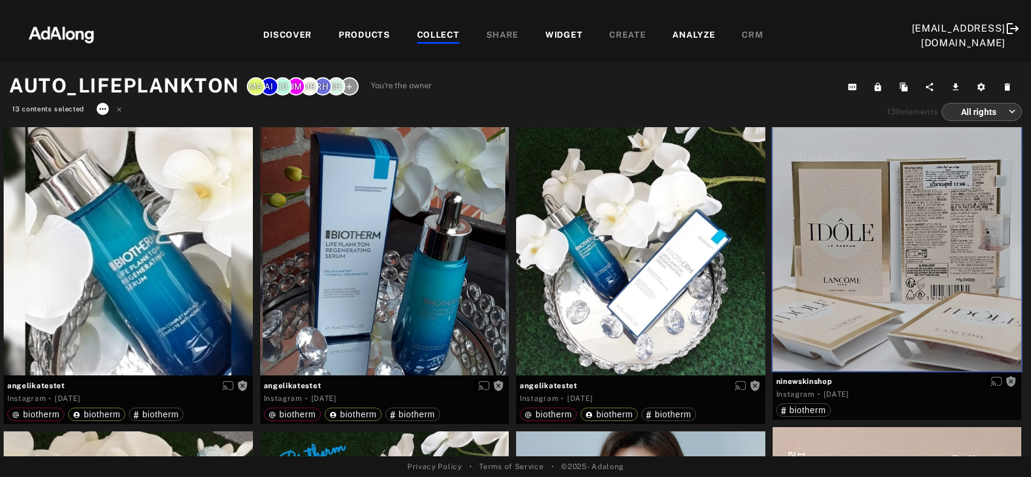
click at [106, 111] on icon at bounding box center [103, 109] width 10 height 10
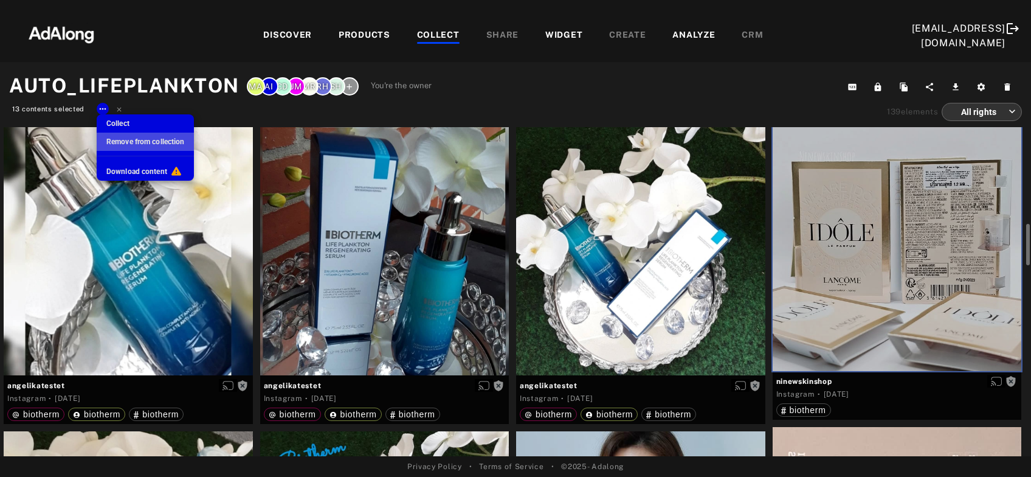
click at [143, 141] on span "Remove from collection" at bounding box center [145, 141] width 78 height 9
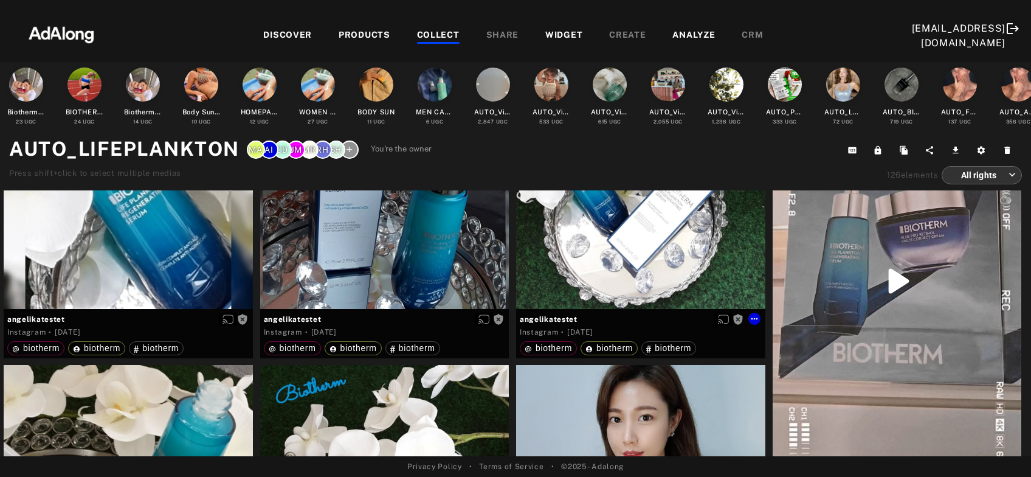
scroll to position [0, 0]
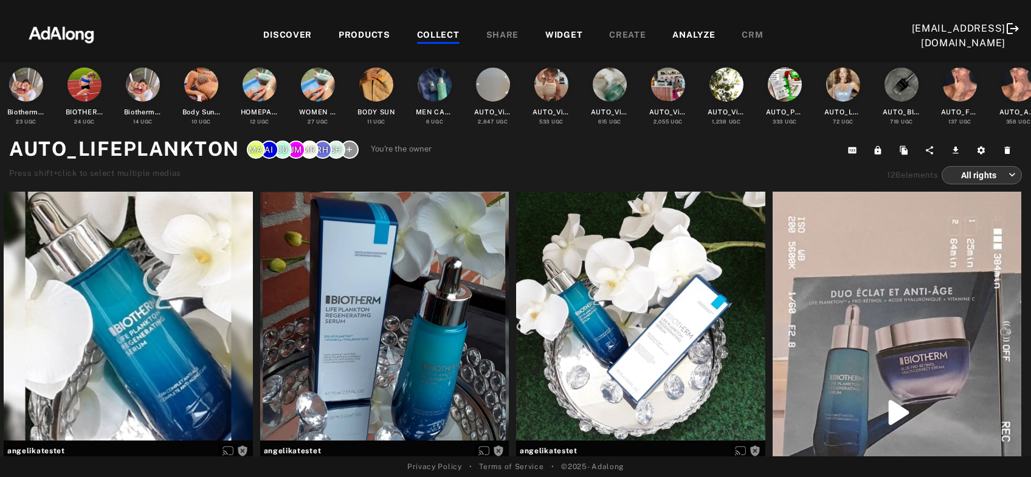
click at [424, 40] on div "COLLECT" at bounding box center [438, 36] width 43 height 15
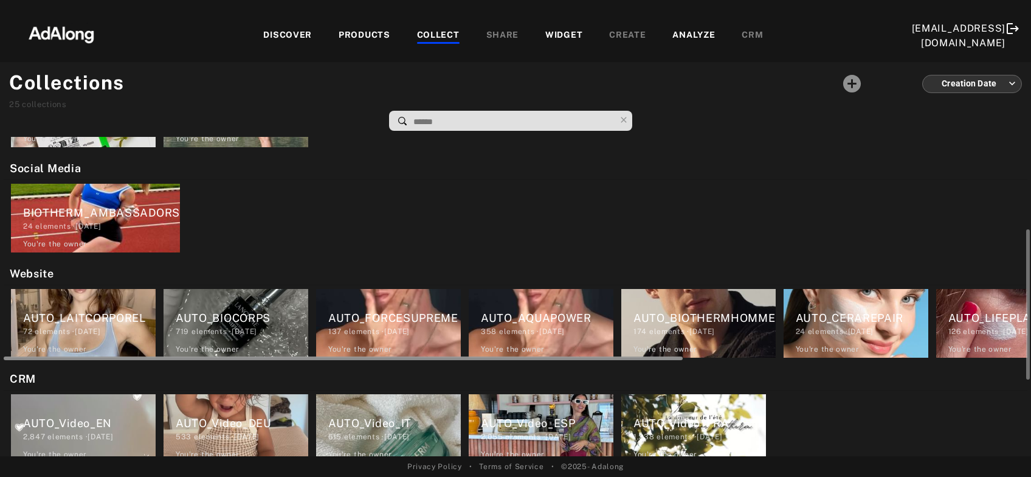
scroll to position [0, 519]
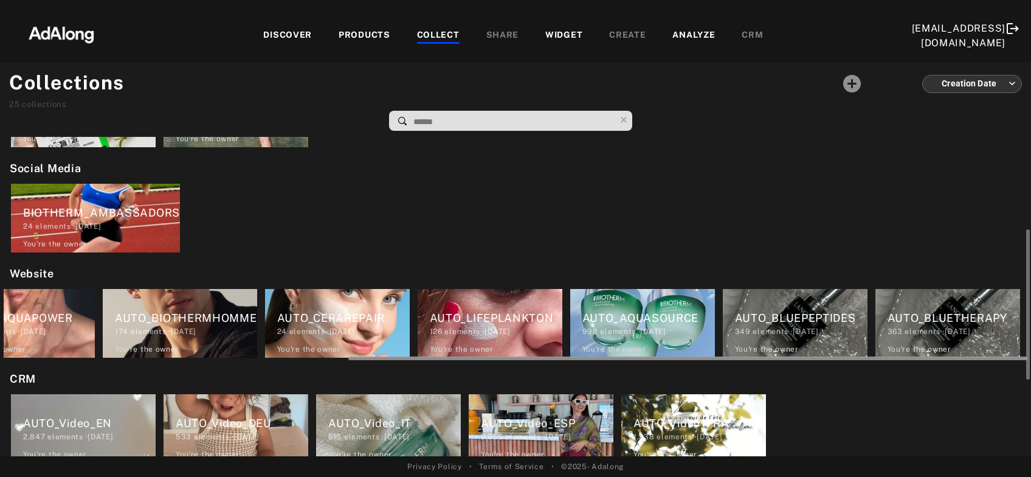
drag, startPoint x: 421, startPoint y: 359, endPoint x: 494, endPoint y: 360, distance: 73.0
click at [494, 360] on div at bounding box center [516, 356] width 1024 height 9
click at [637, 324] on div "AUTO_AQUASOURCE" at bounding box center [648, 317] width 133 height 16
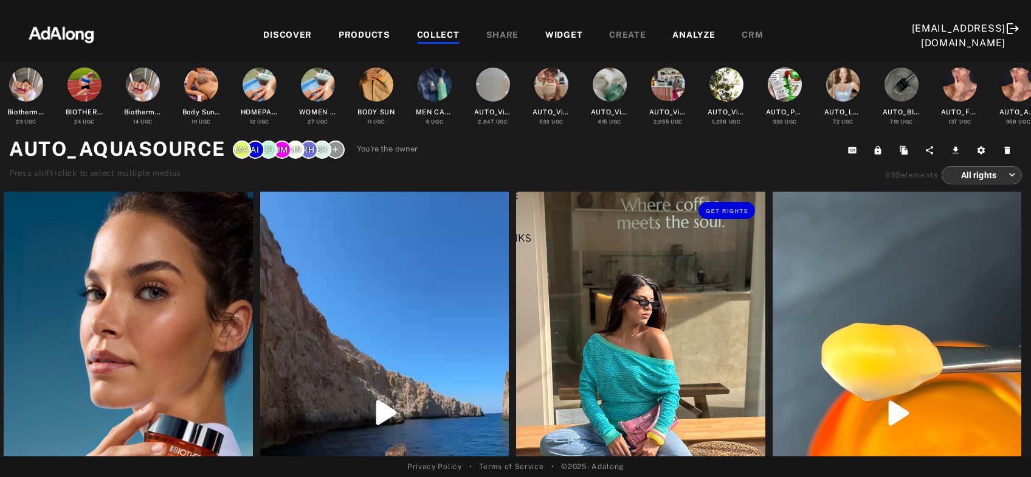
scroll to position [131, 0]
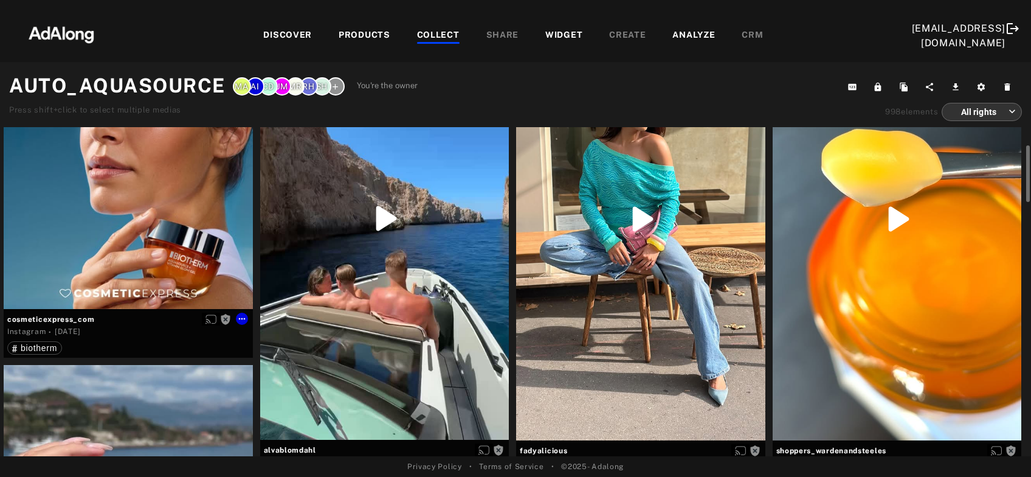
click at [181, 242] on div "Get rights" at bounding box center [128, 153] width 249 height 311
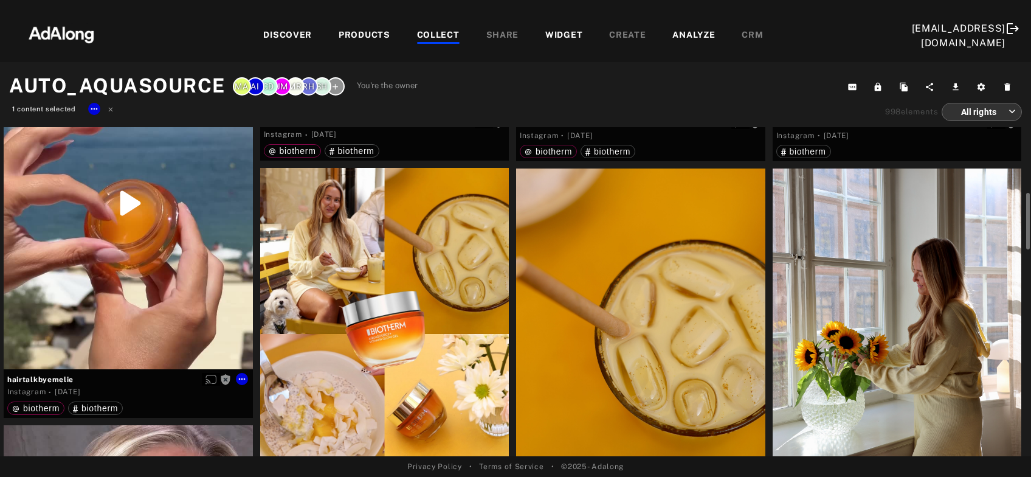
scroll to position [524, 0]
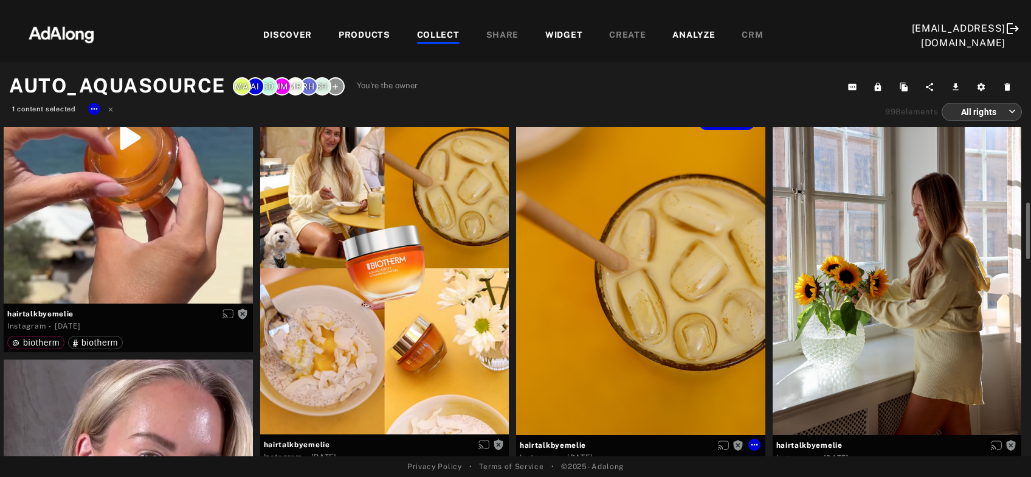
click at [681, 317] on div "Get rights" at bounding box center [640, 269] width 249 height 332
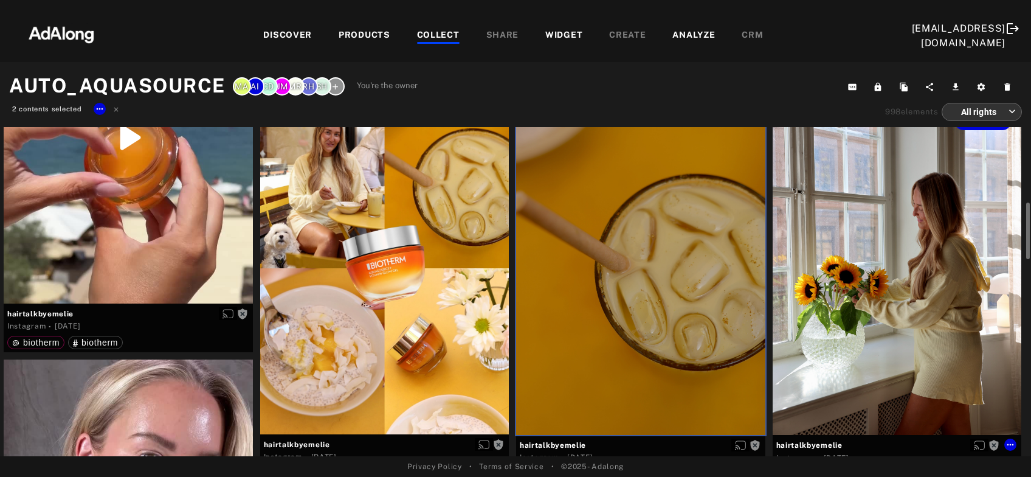
click at [876, 312] on div "Get rights" at bounding box center [897, 269] width 249 height 332
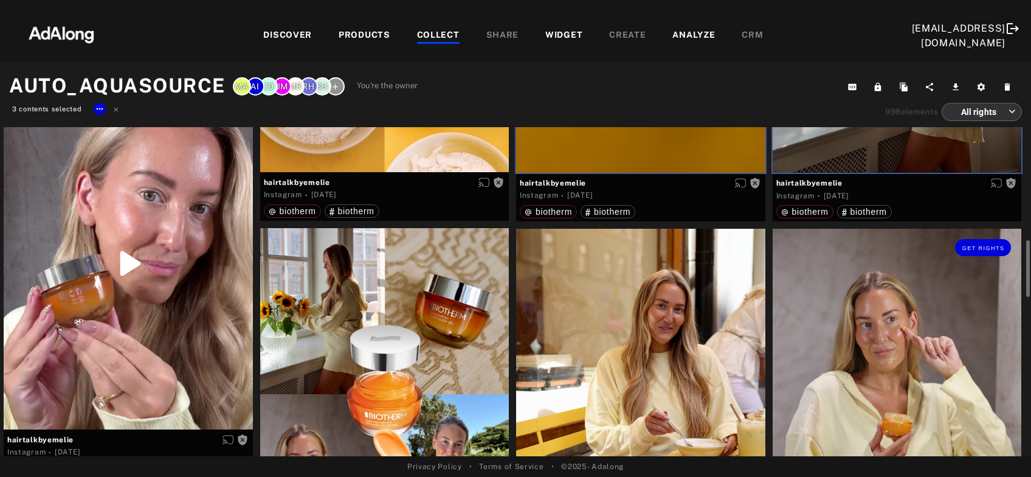
scroll to position [917, 0]
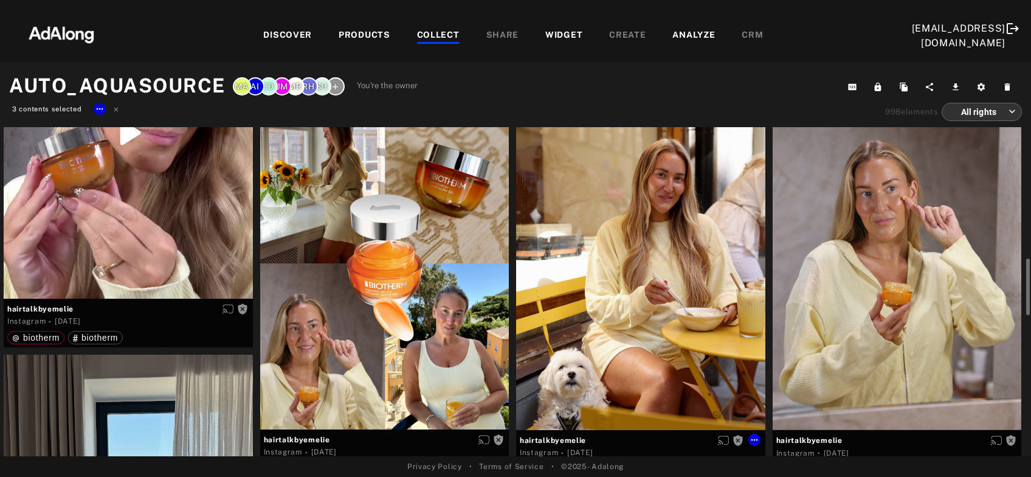
click at [701, 327] on div "Get rights" at bounding box center [640, 264] width 249 height 332
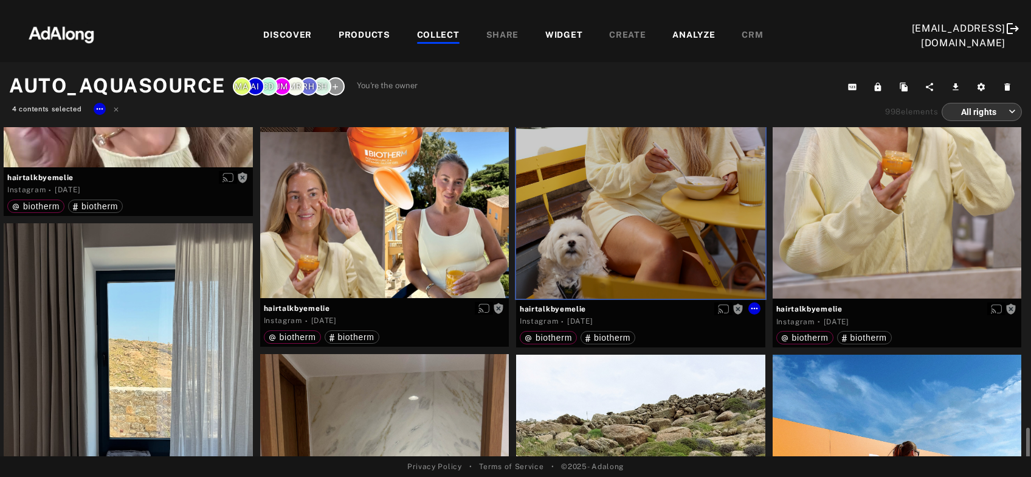
scroll to position [1179, 0]
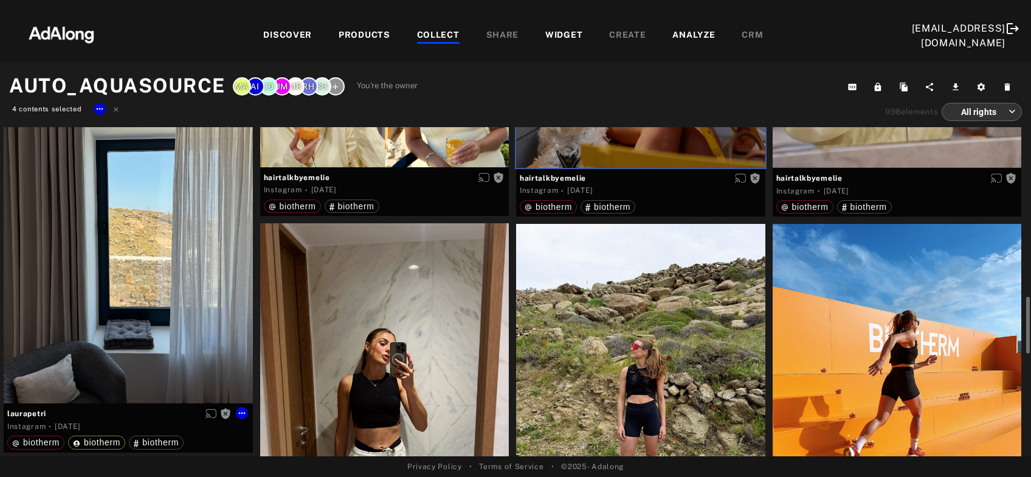
click at [115, 318] on div "Get rights" at bounding box center [128, 247] width 249 height 311
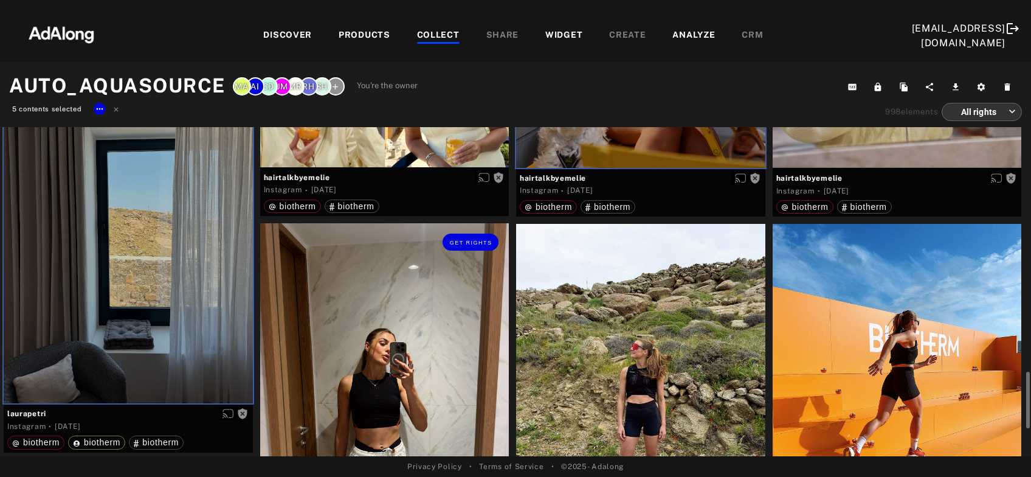
scroll to position [1244, 0]
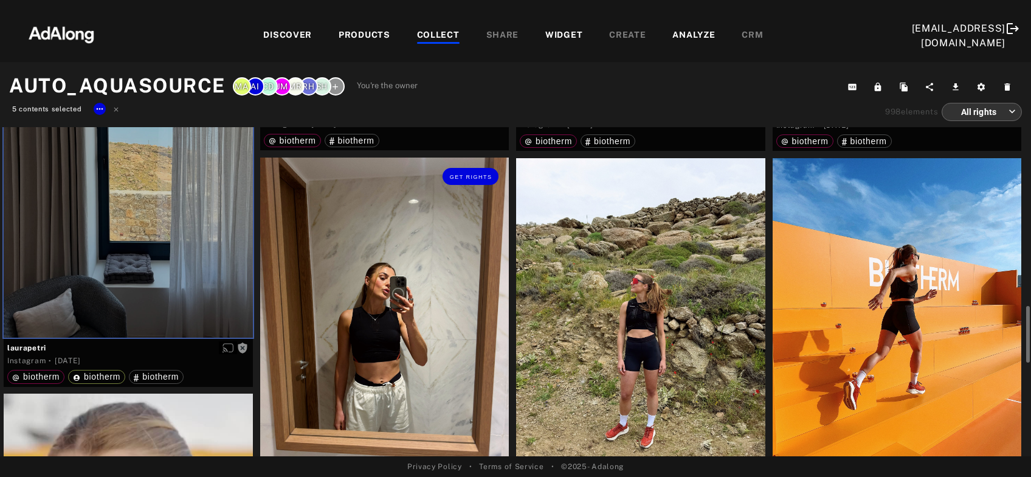
click at [402, 318] on div "Get rights" at bounding box center [384, 312] width 249 height 311
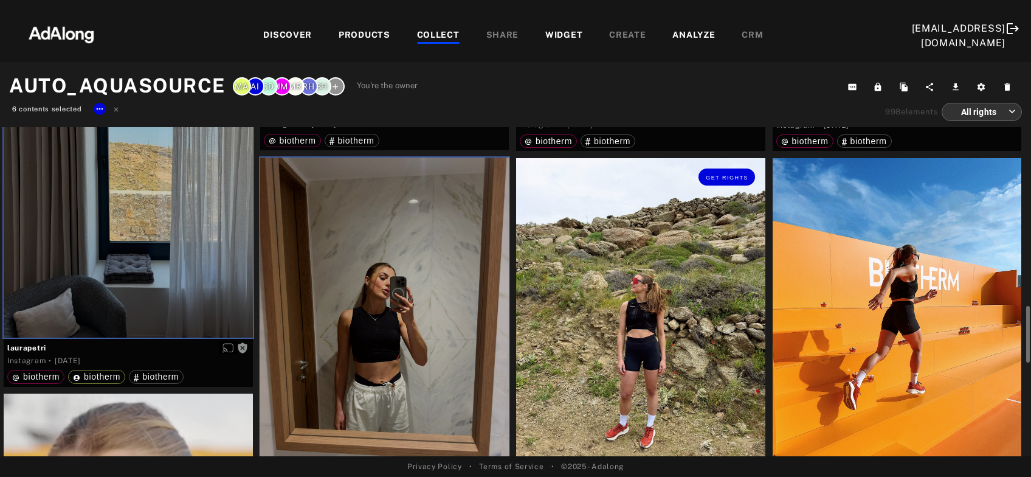
click at [614, 317] on div "Get rights" at bounding box center [640, 313] width 249 height 311
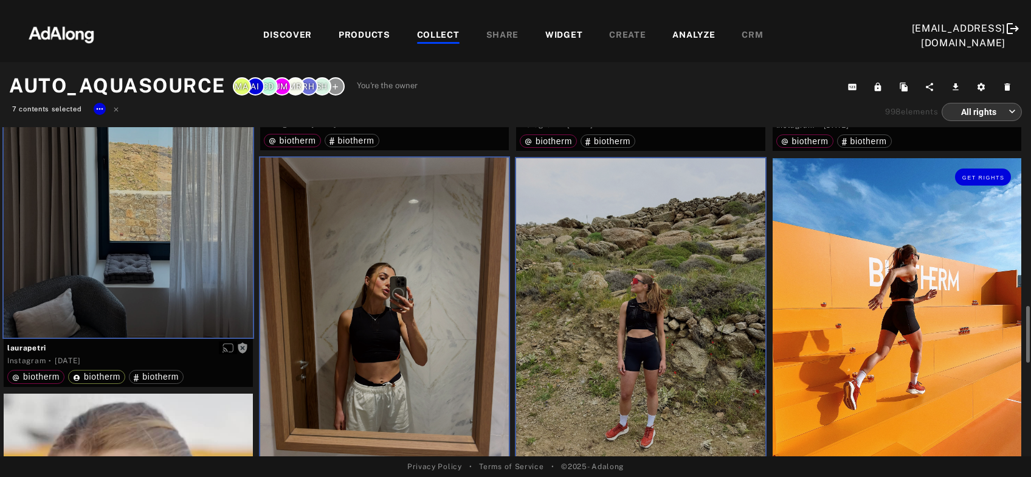
click at [864, 314] on div "Get rights" at bounding box center [897, 313] width 249 height 311
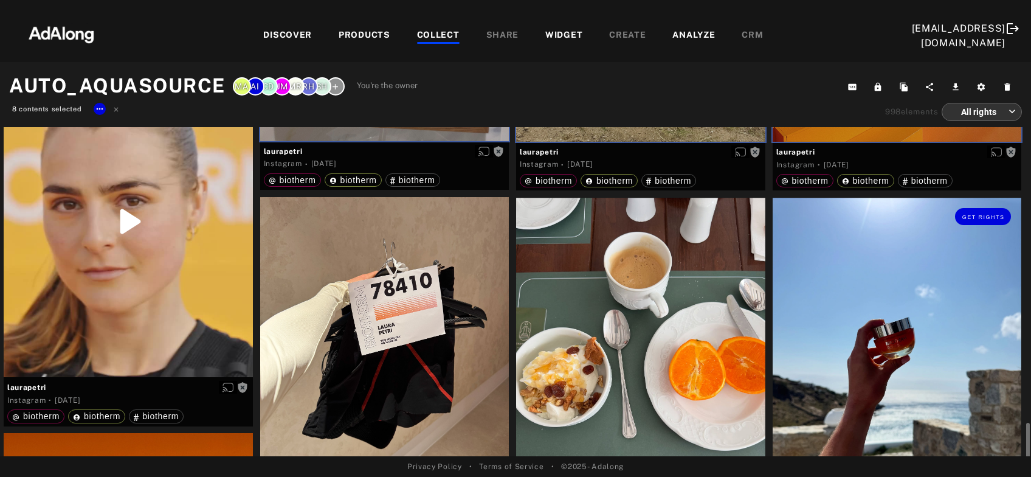
scroll to position [1638, 0]
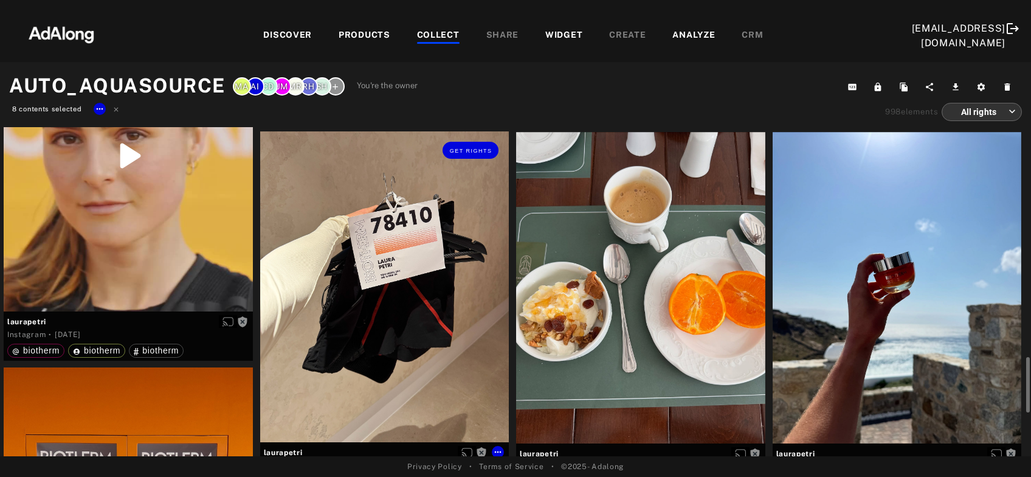
click at [383, 329] on div "Get rights" at bounding box center [384, 286] width 249 height 311
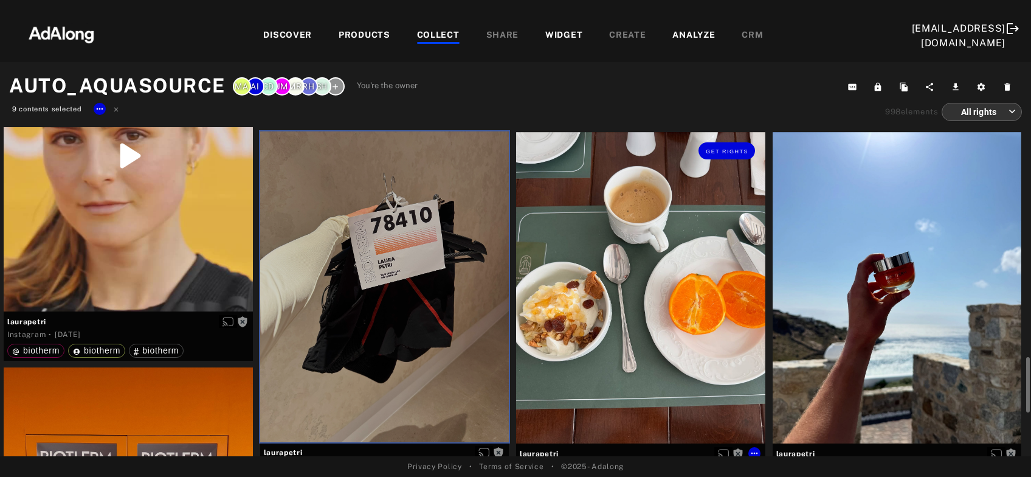
click at [644, 311] on div "Get rights" at bounding box center [640, 287] width 249 height 311
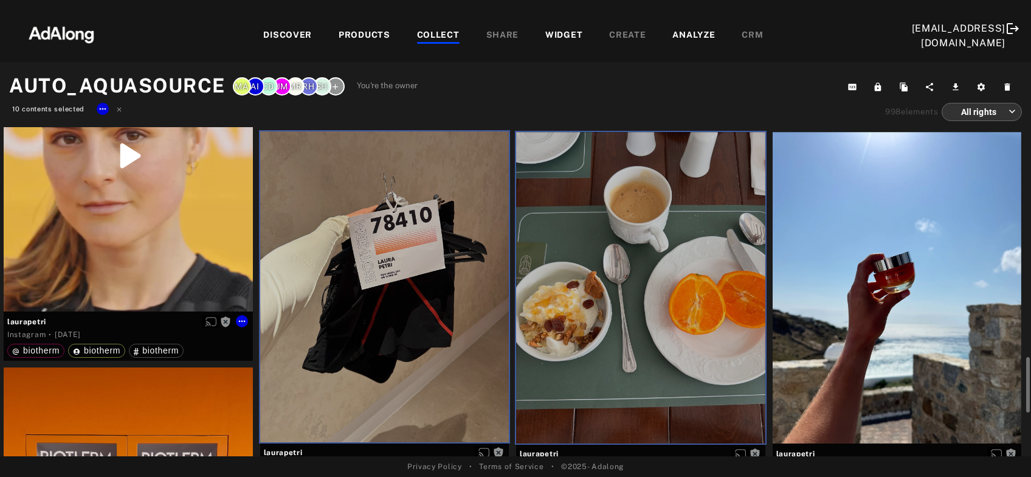
click at [109, 247] on div "Get rights" at bounding box center [128, 155] width 249 height 311
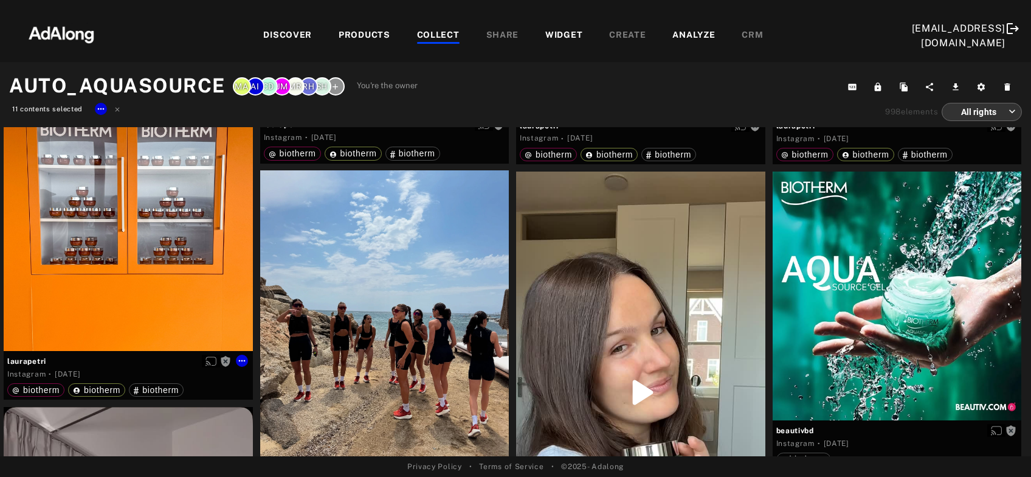
scroll to position [2031, 0]
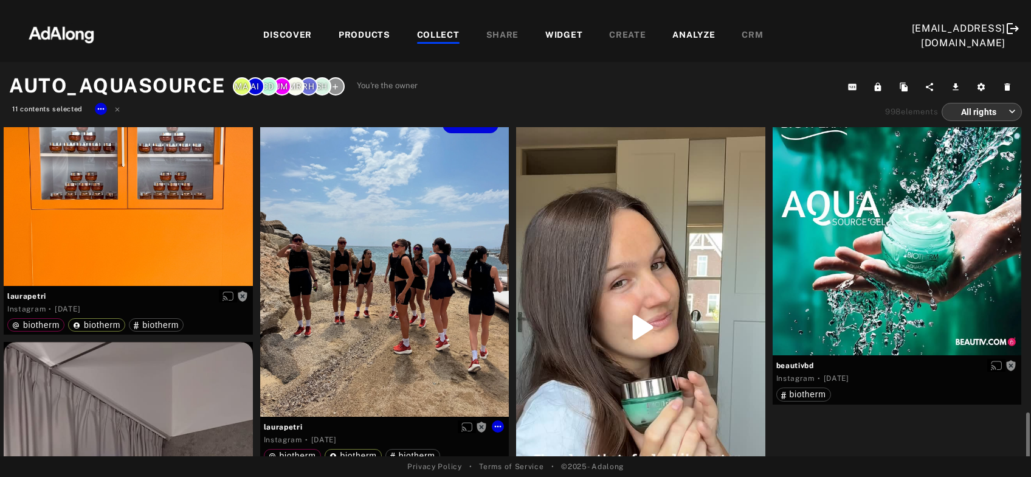
click at [408, 331] on div "Get rights" at bounding box center [384, 260] width 249 height 311
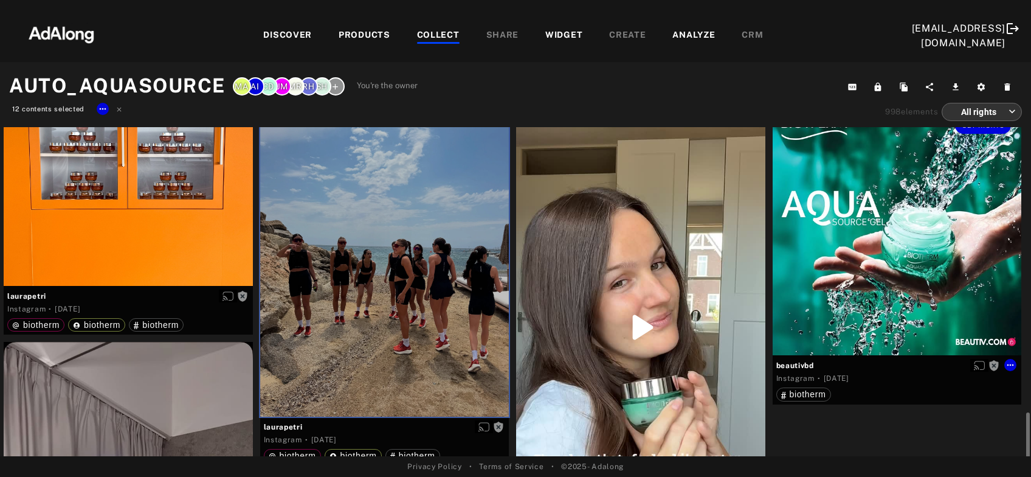
click at [861, 241] on div "Get rights" at bounding box center [897, 230] width 249 height 249
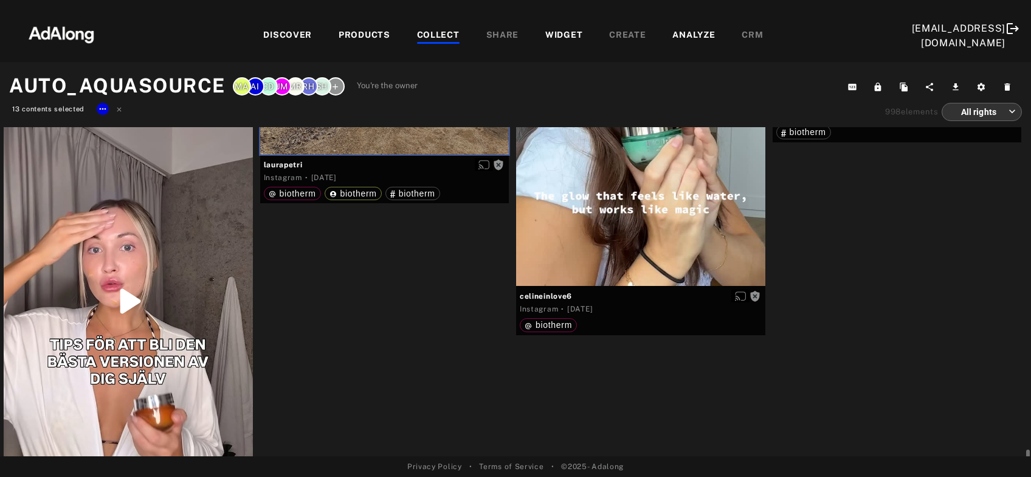
scroll to position [2413, 0]
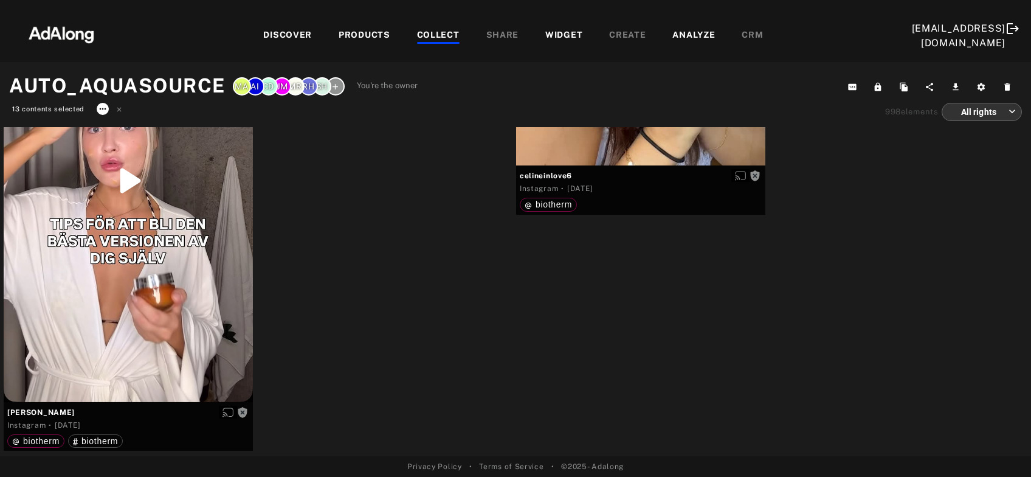
click at [106, 108] on icon at bounding box center [103, 109] width 10 height 10
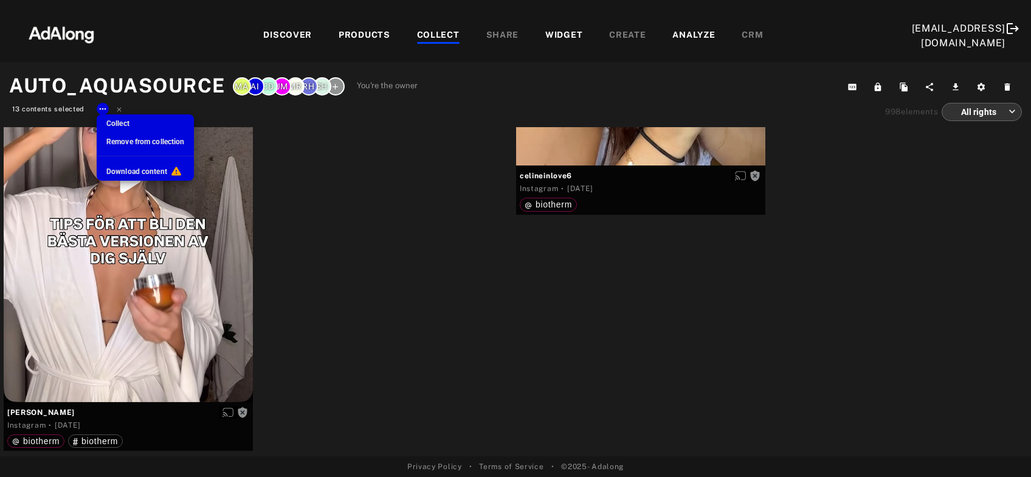
click at [136, 143] on span "Remove from collection" at bounding box center [145, 141] width 78 height 9
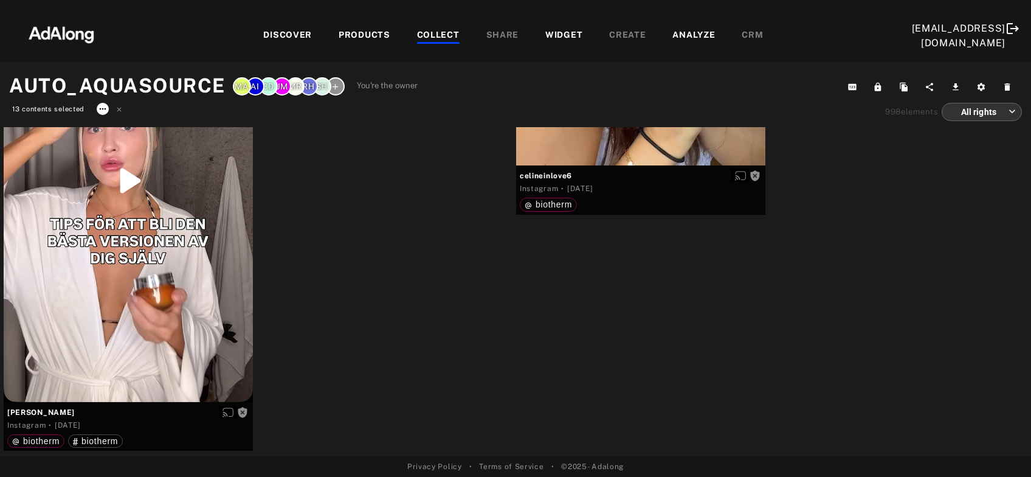
click at [103, 112] on icon at bounding box center [103, 109] width 10 height 10
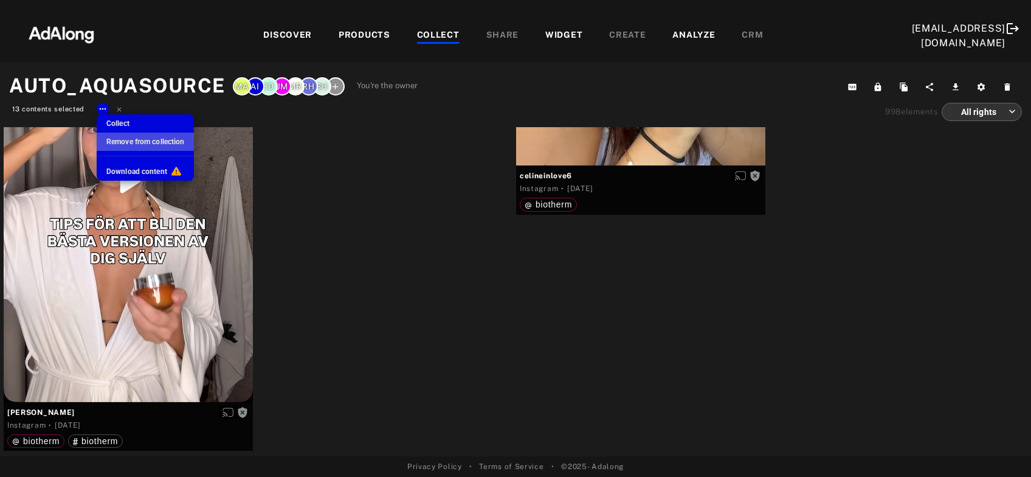
click at [128, 143] on span "Remove from collection" at bounding box center [145, 141] width 78 height 9
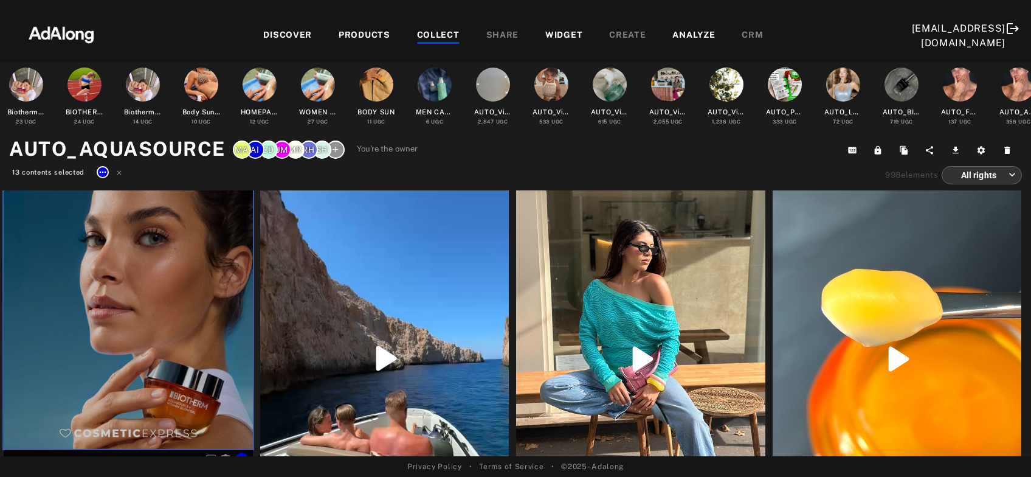
scroll to position [0, 0]
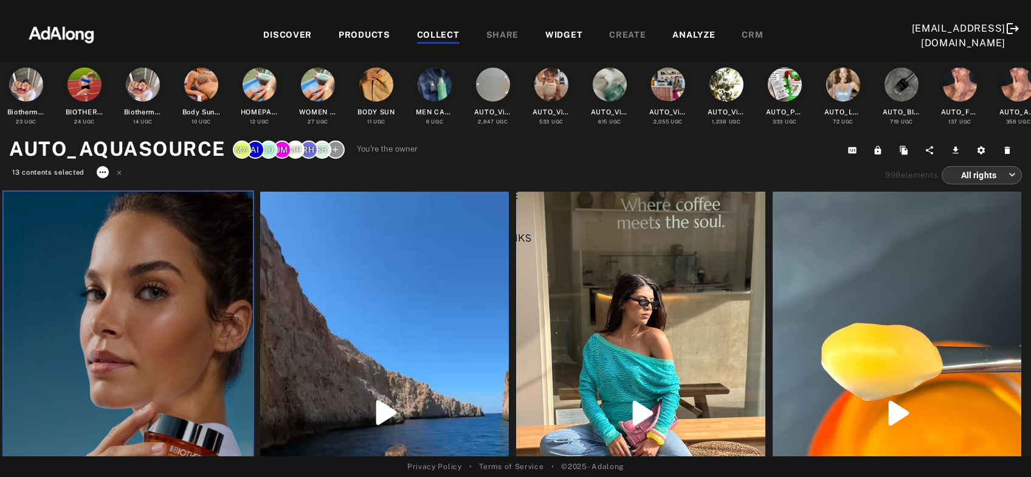
click at [99, 171] on icon at bounding box center [103, 172] width 10 height 10
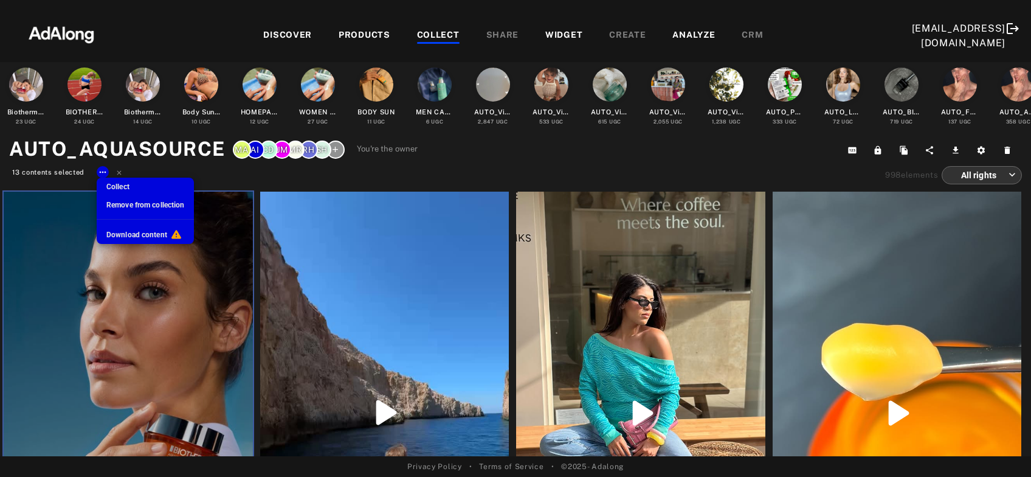
click at [121, 204] on span "Remove from collection" at bounding box center [145, 205] width 78 height 9
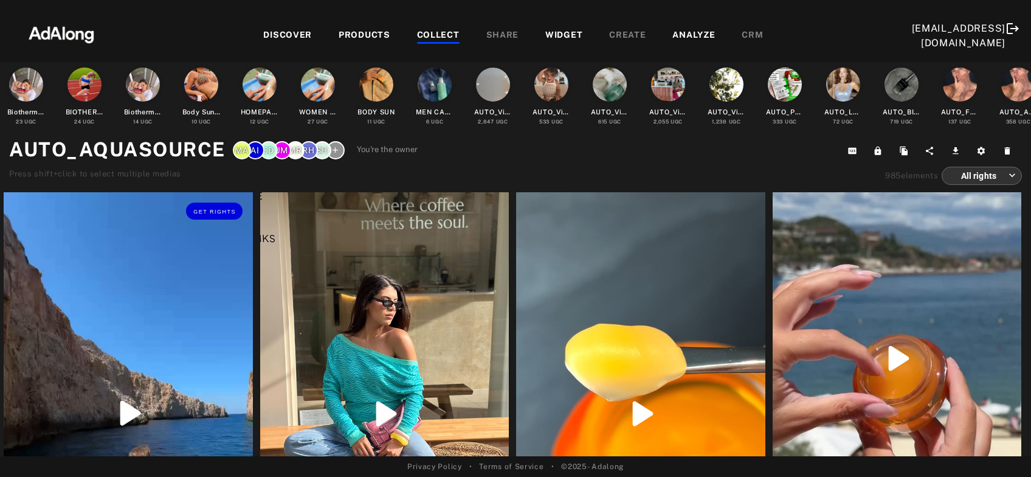
scroll to position [131, 0]
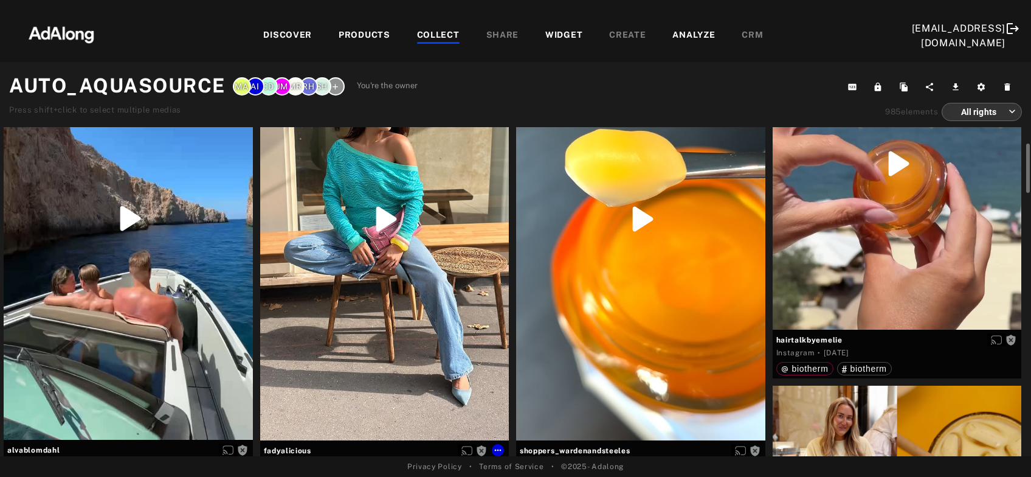
click at [362, 269] on div "Get rights" at bounding box center [384, 219] width 249 height 443
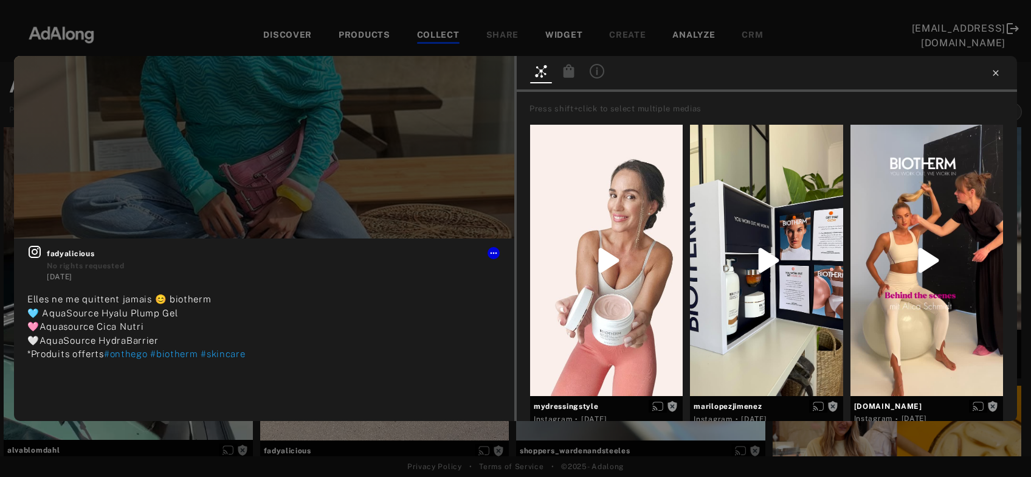
click at [996, 75] on icon at bounding box center [996, 73] width 10 height 10
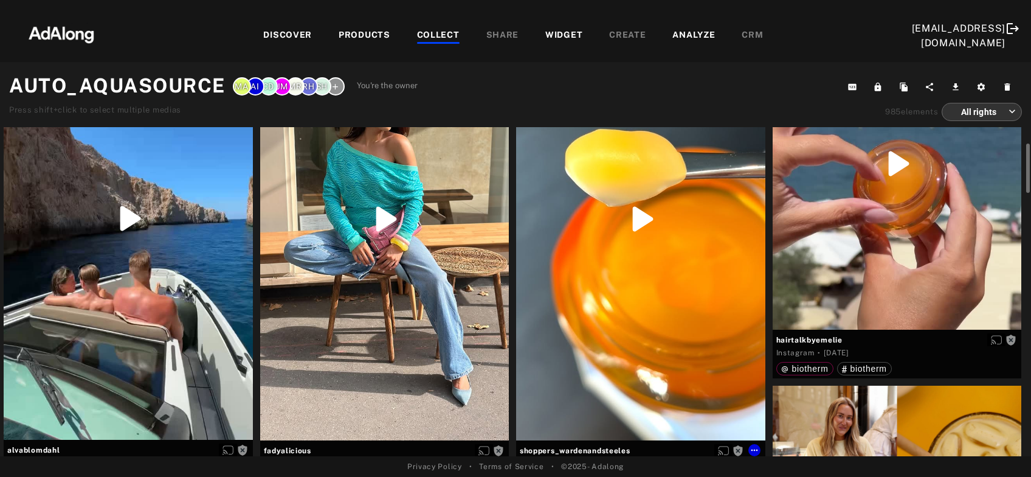
click at [629, 325] on div "Get rights" at bounding box center [640, 219] width 249 height 443
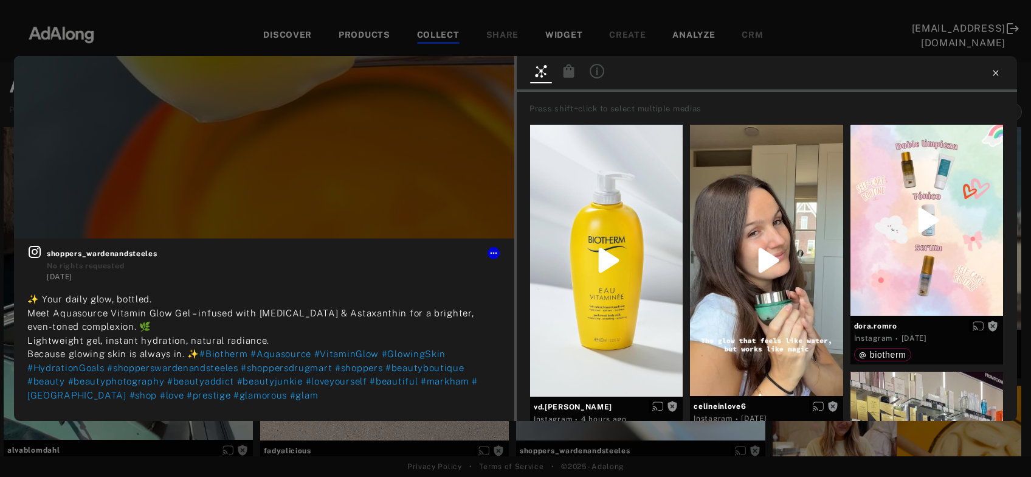
click at [995, 76] on icon at bounding box center [996, 73] width 10 height 10
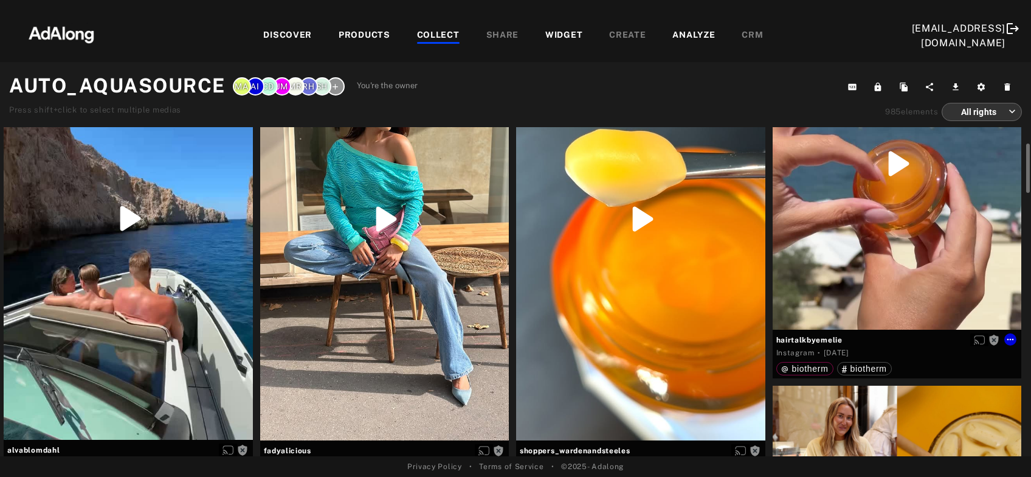
click at [920, 256] on div "Get rights" at bounding box center [897, 164] width 249 height 332
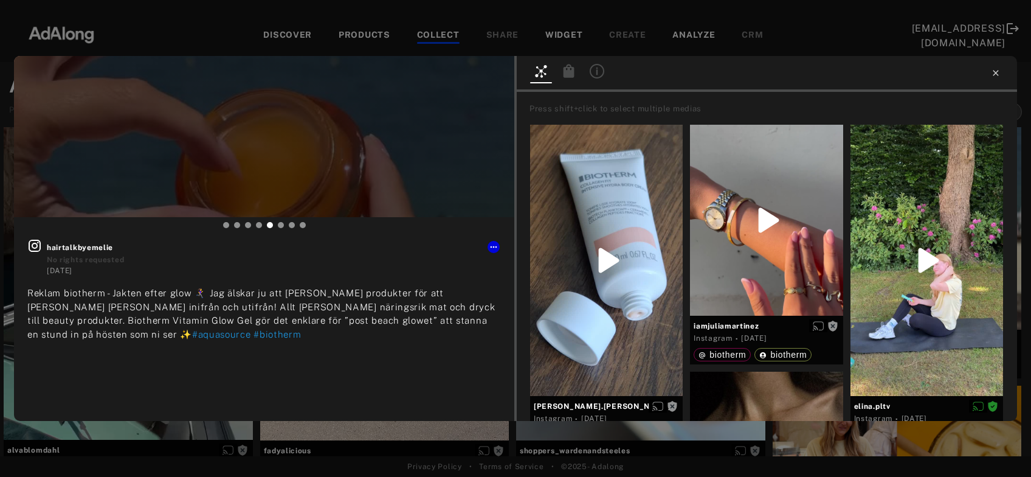
type input "**"
click at [995, 74] on icon at bounding box center [995, 72] width 5 height 5
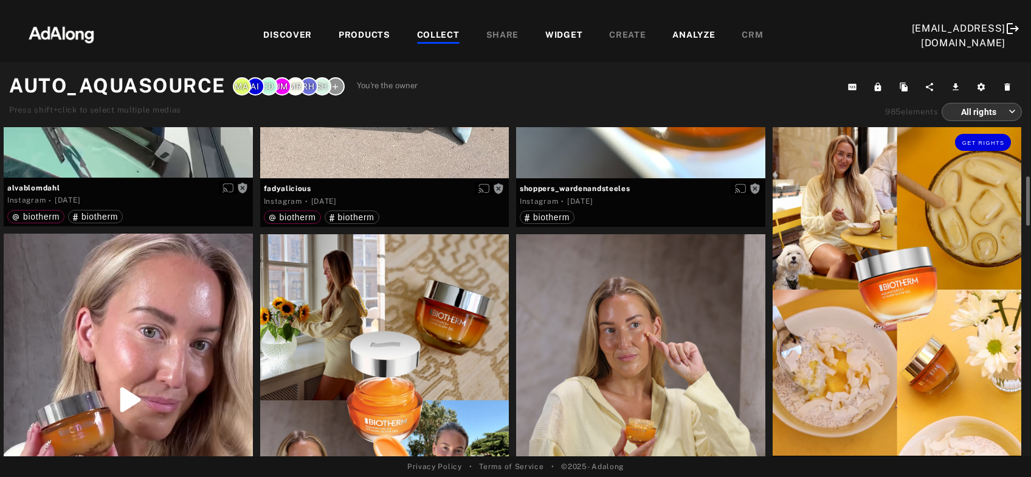
scroll to position [524, 0]
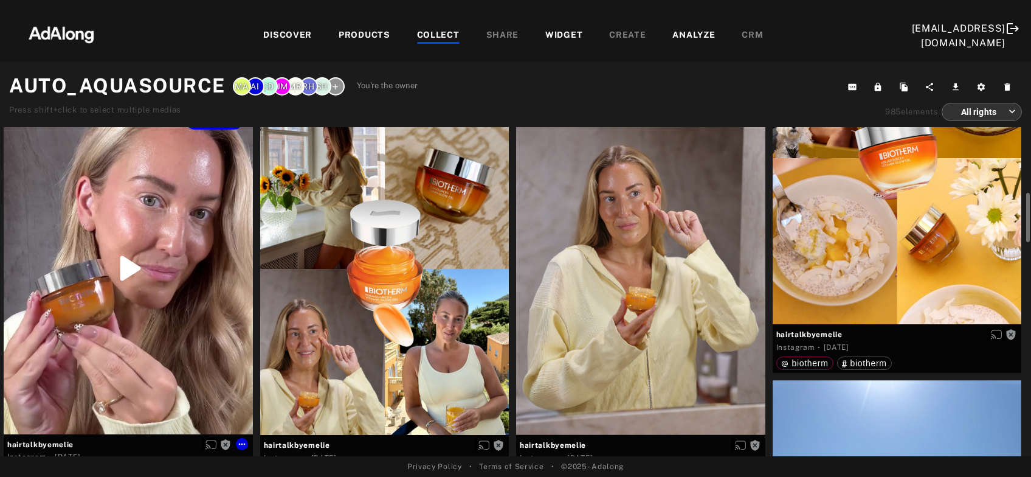
click at [147, 261] on div "Get rights" at bounding box center [128, 268] width 249 height 332
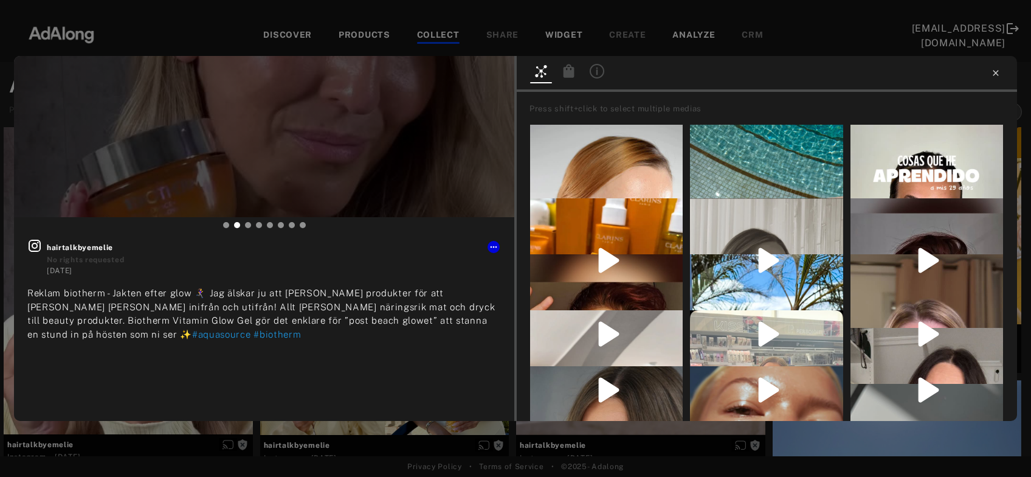
type input "**"
click at [993, 75] on icon at bounding box center [996, 73] width 10 height 10
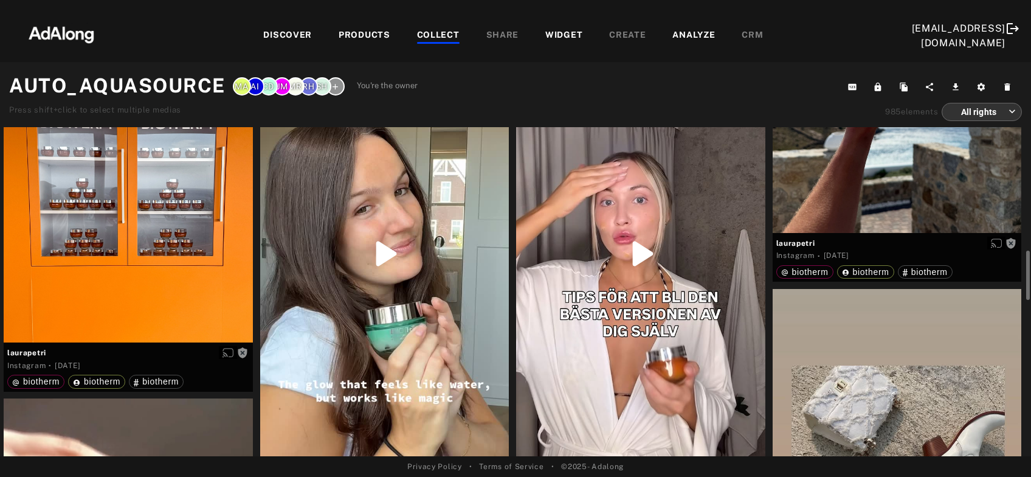
scroll to position [1048, 0]
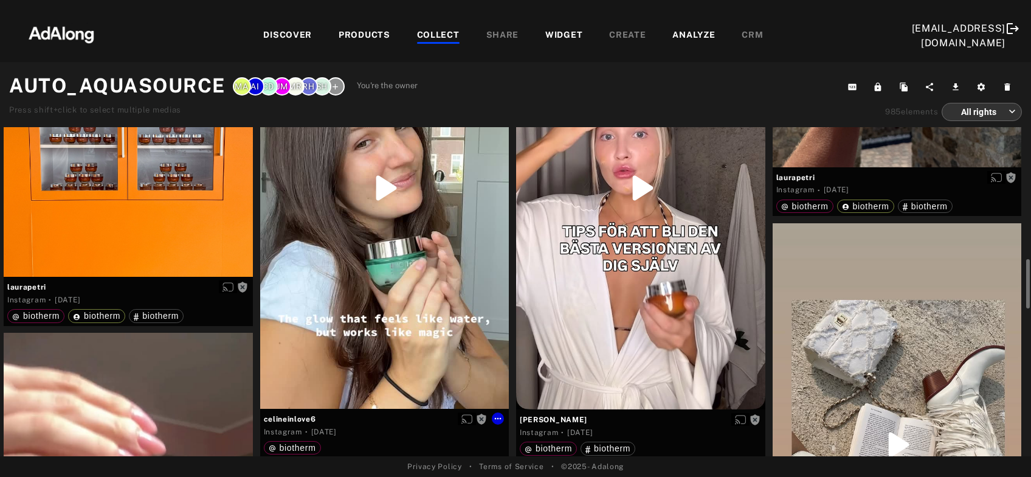
click at [376, 225] on div "Get rights" at bounding box center [384, 188] width 249 height 442
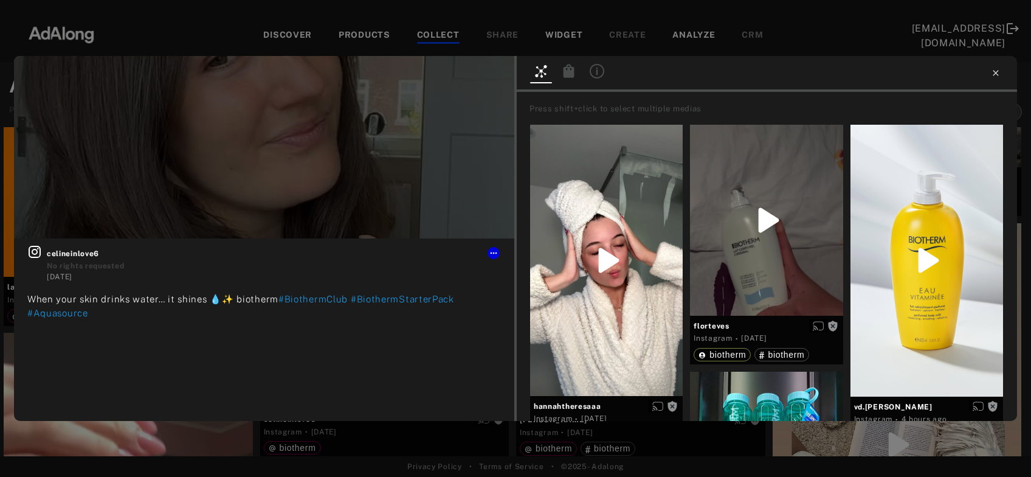
click at [997, 74] on icon at bounding box center [996, 73] width 10 height 10
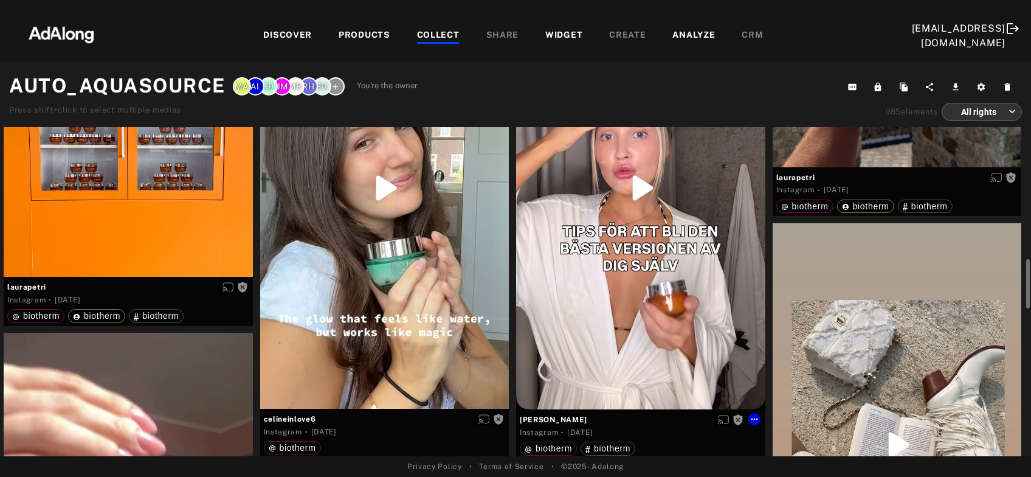
click at [672, 302] on div "Get rights" at bounding box center [640, 188] width 249 height 443
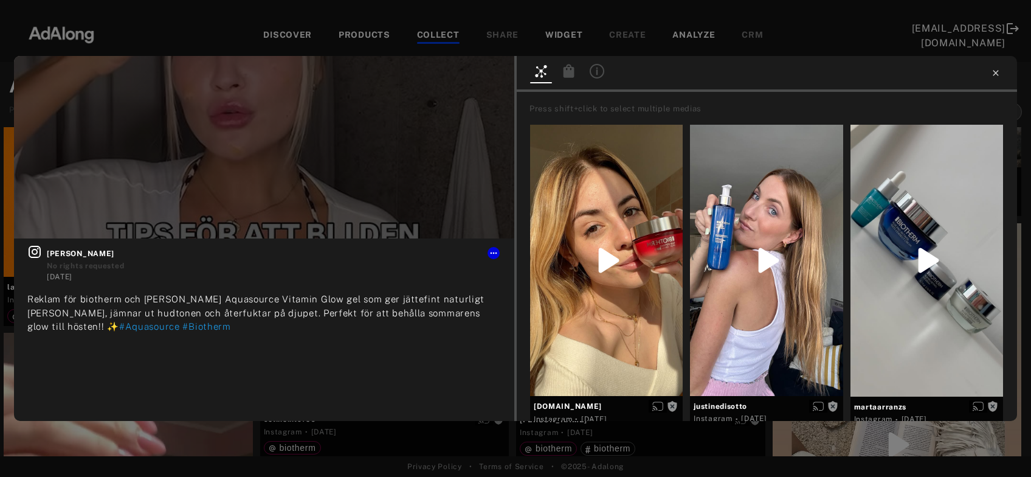
click at [995, 76] on icon at bounding box center [996, 73] width 10 height 10
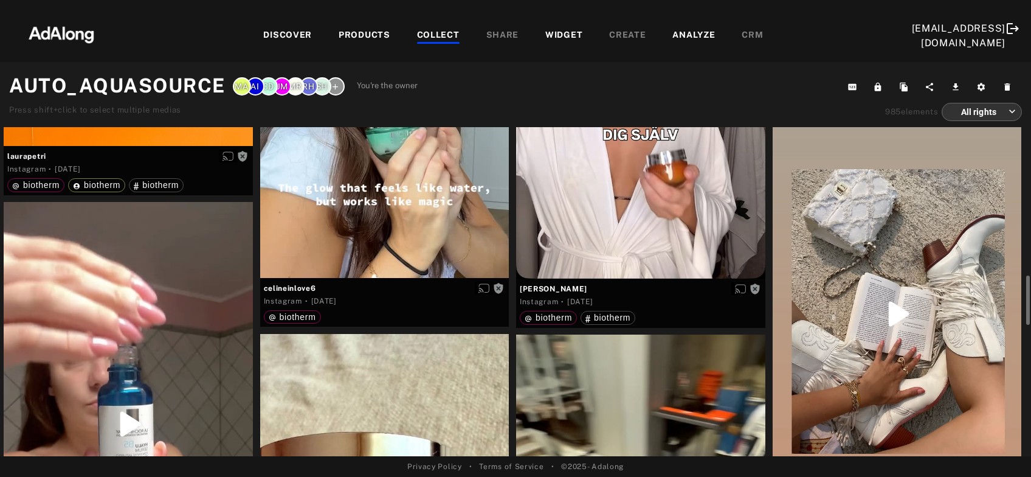
scroll to position [1244, 0]
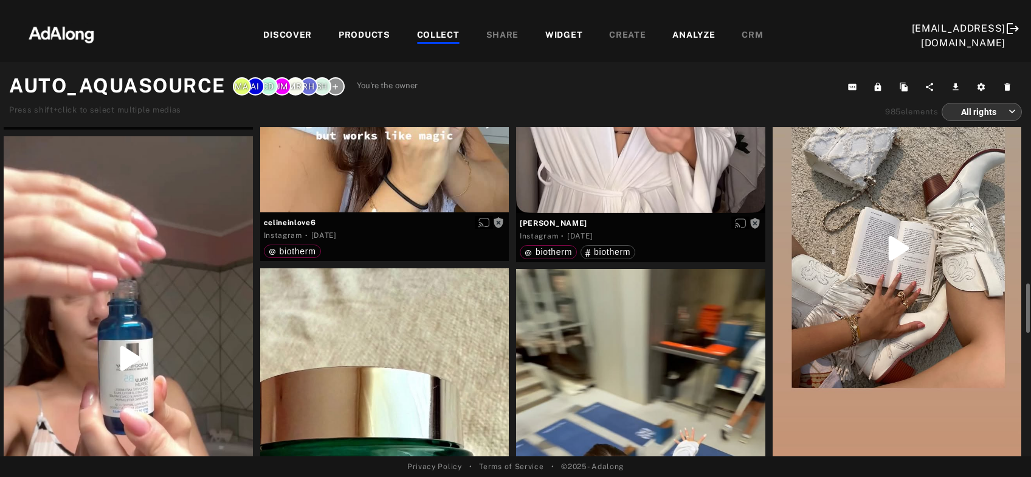
click at [906, 253] on div "Get rights" at bounding box center [897, 248] width 249 height 443
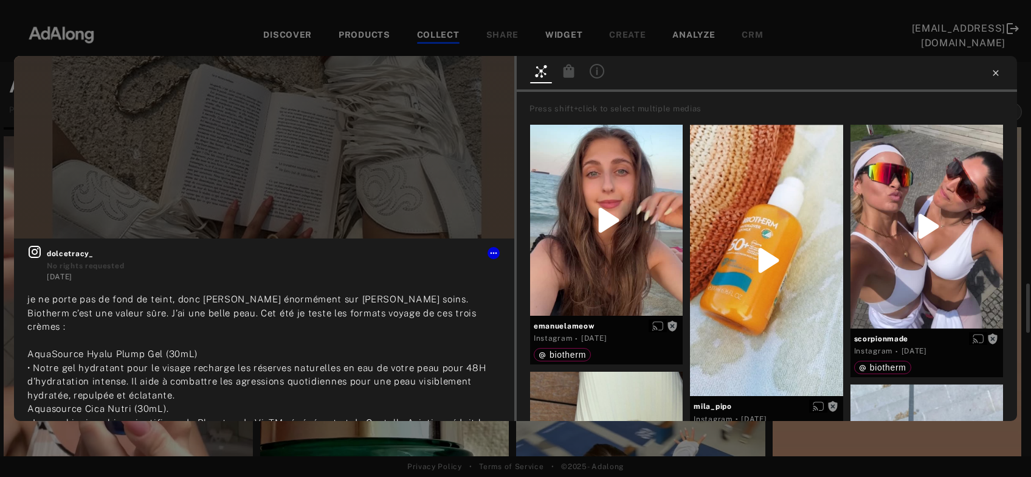
click at [996, 75] on icon at bounding box center [996, 73] width 10 height 10
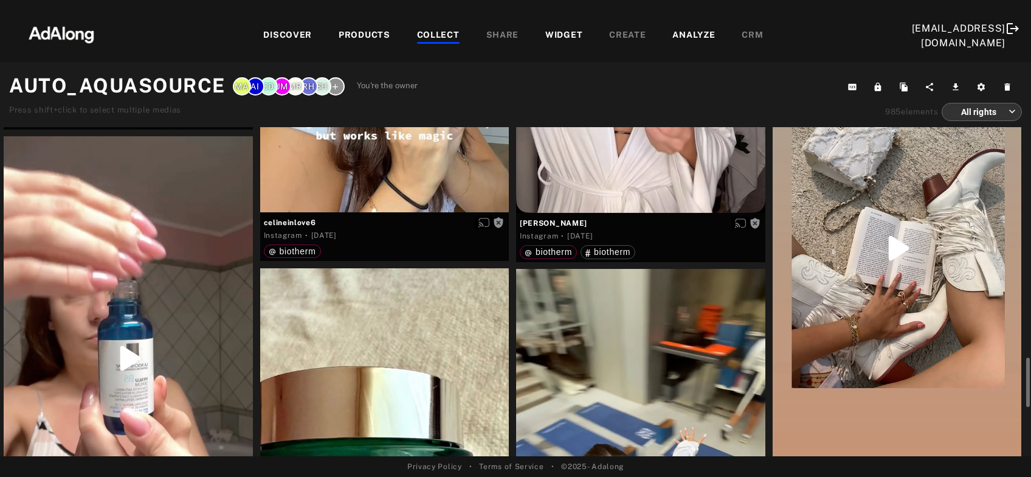
scroll to position [1310, 0]
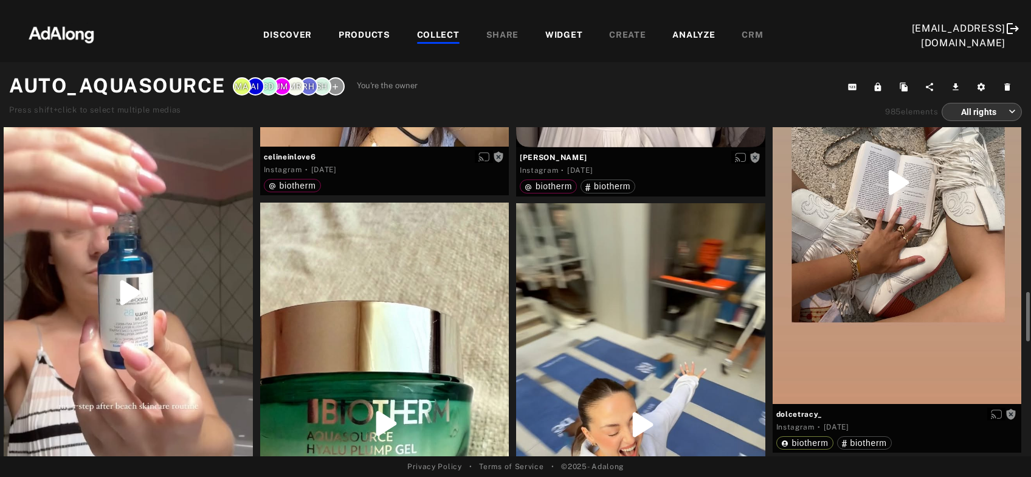
click at [174, 303] on div "Get rights" at bounding box center [128, 292] width 249 height 443
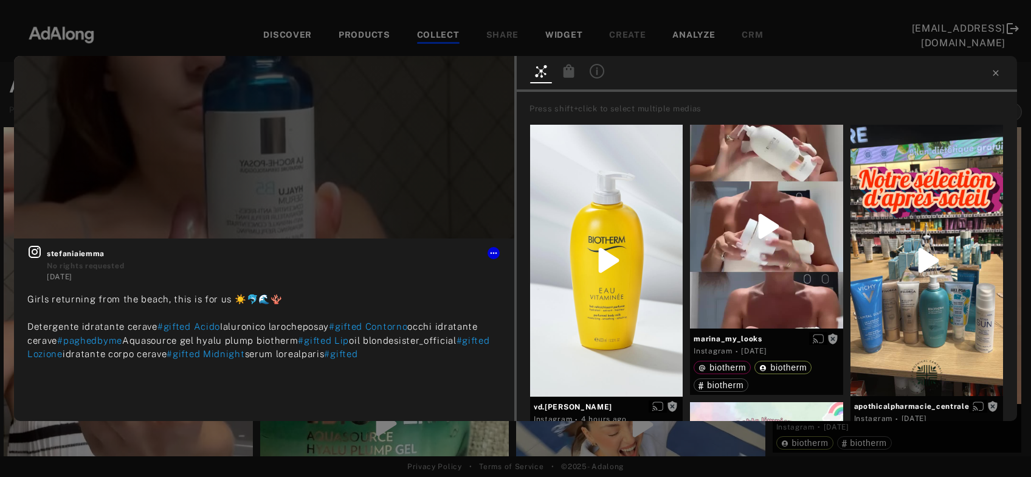
click at [996, 79] on div at bounding box center [767, 74] width 500 height 36
click at [992, 73] on icon at bounding box center [996, 73] width 10 height 10
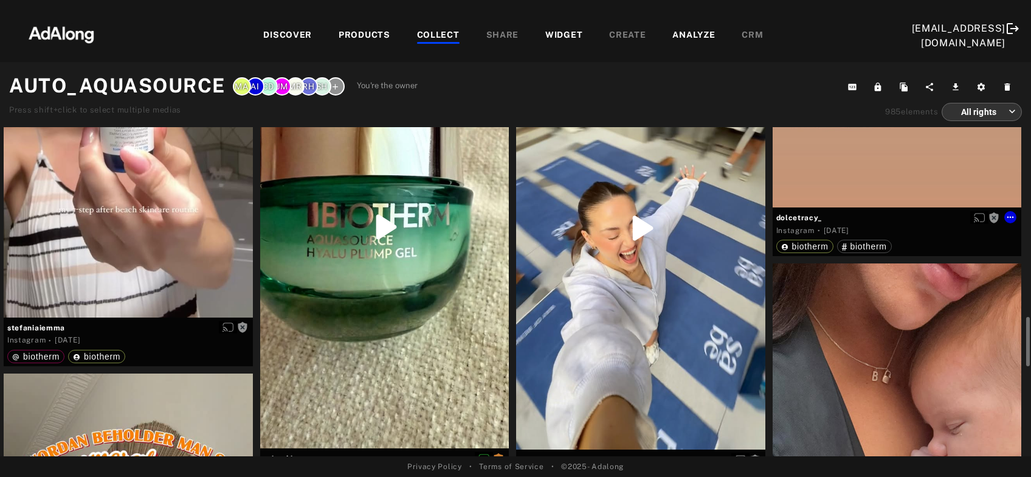
scroll to position [1572, 0]
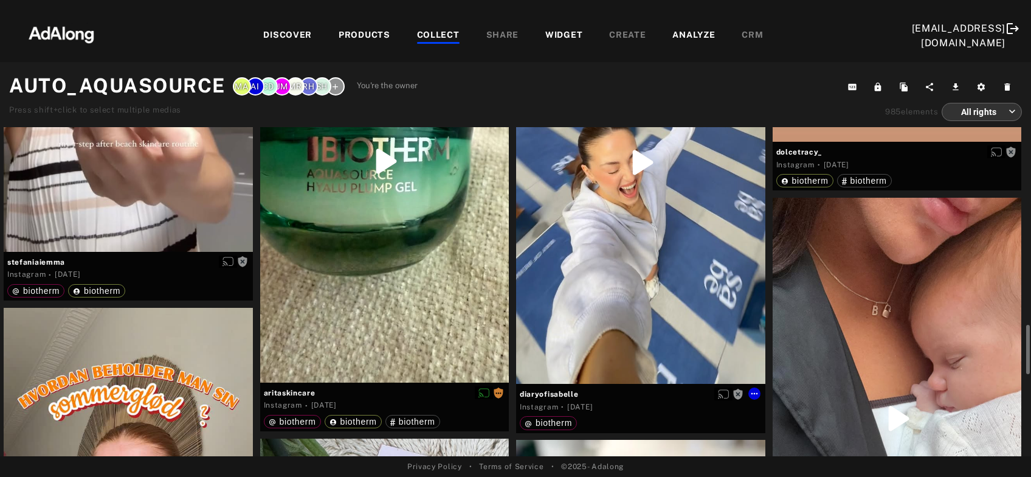
click at [651, 231] on div "Get rights" at bounding box center [640, 162] width 249 height 443
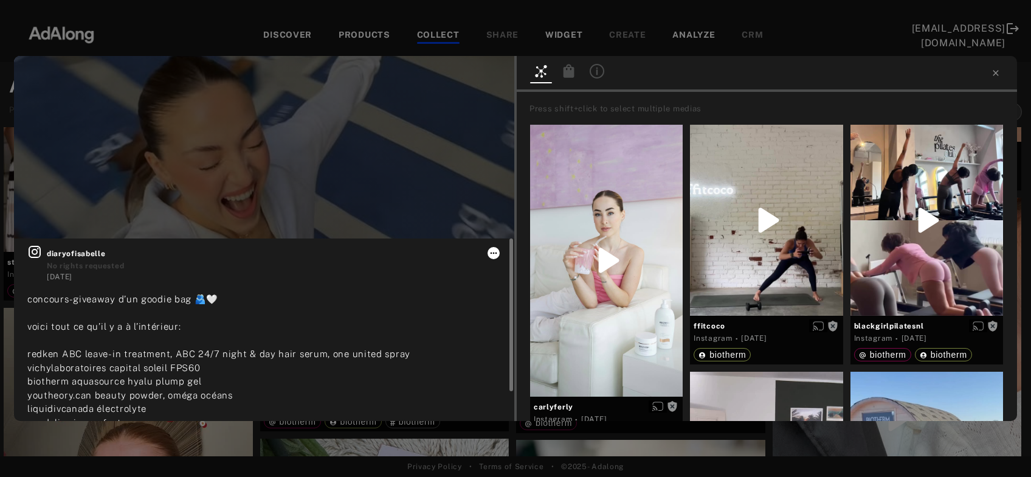
click at [494, 254] on icon at bounding box center [494, 253] width 7 height 2
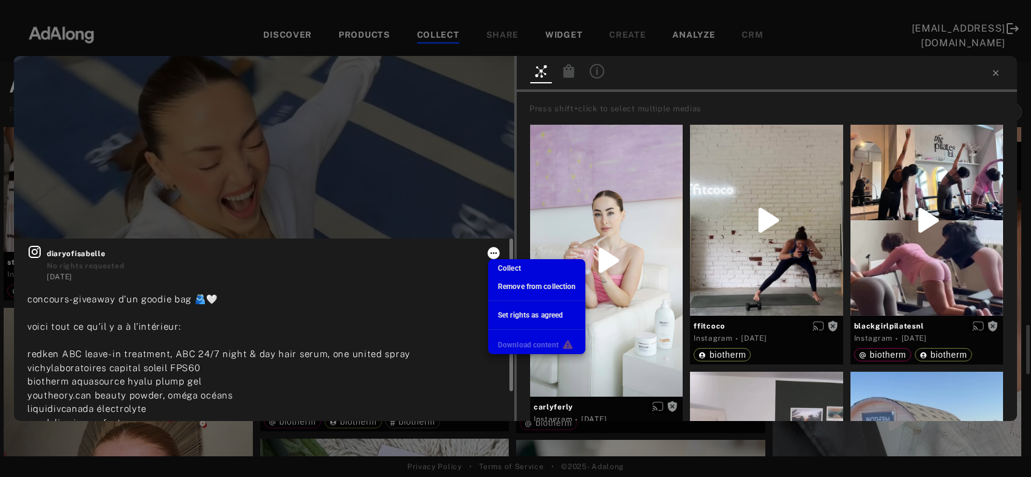
scroll to position [1572, 0]
click at [527, 286] on span "Remove from collection" at bounding box center [537, 286] width 78 height 9
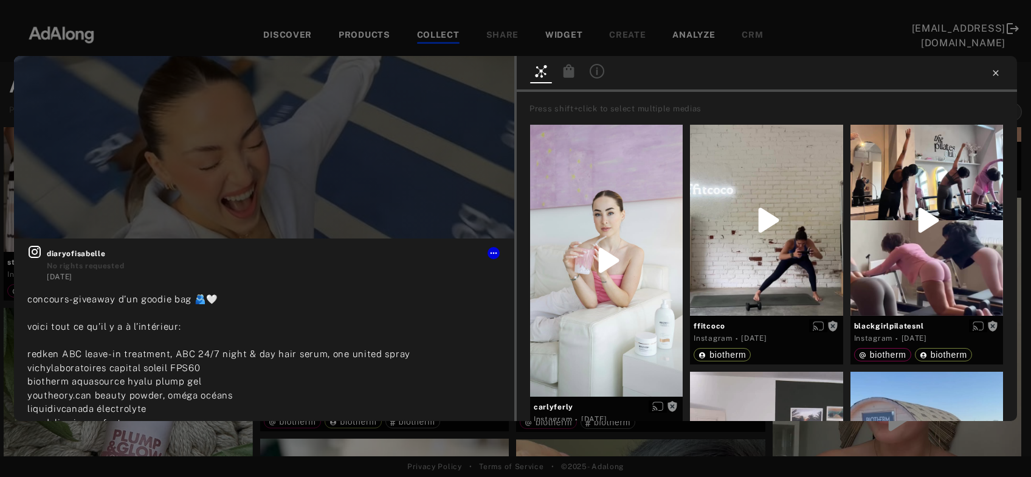
click at [996, 75] on icon at bounding box center [996, 73] width 10 height 10
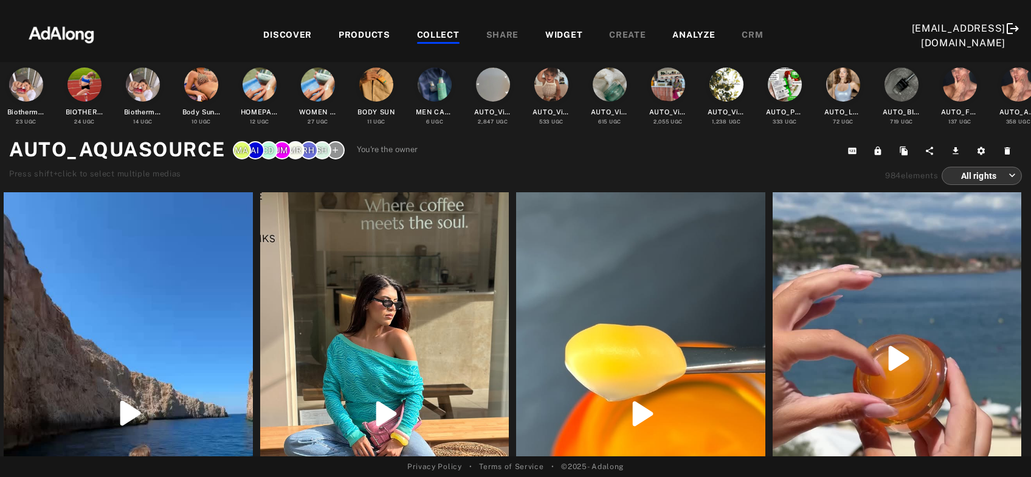
click at [426, 35] on div "COLLECT" at bounding box center [438, 36] width 43 height 15
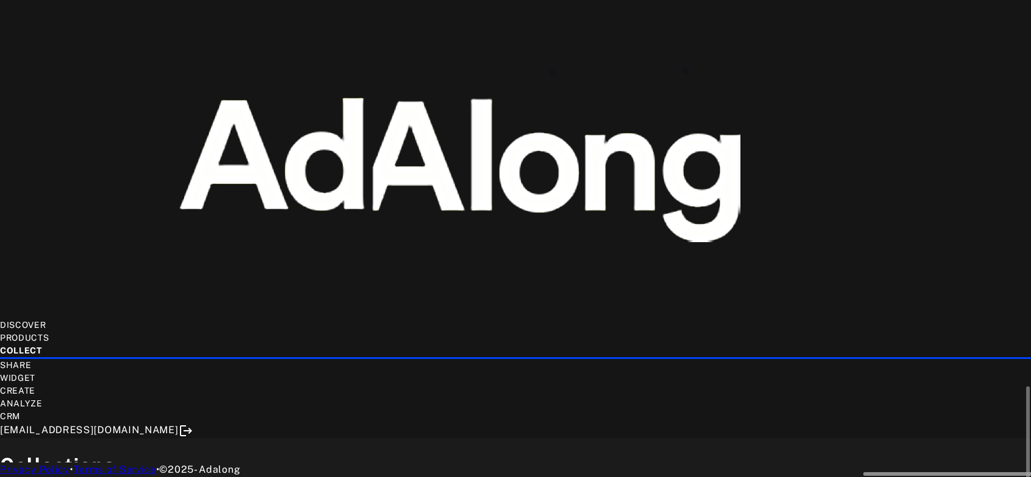
scroll to position [0, 519]
drag, startPoint x: 539, startPoint y: 292, endPoint x: 922, endPoint y: 288, distance: 383.6
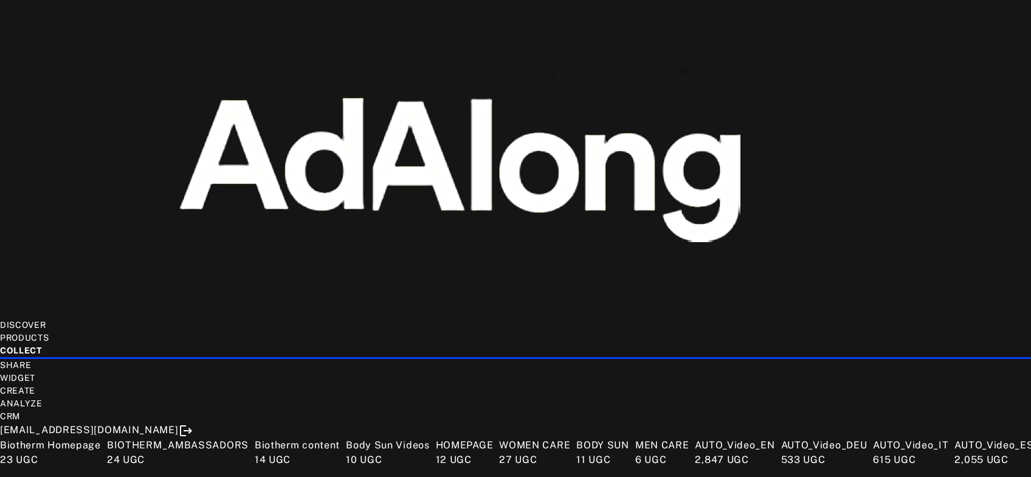
scroll to position [720, 0]
click at [436, 344] on div "COLLECT" at bounding box center [515, 351] width 1031 height 15
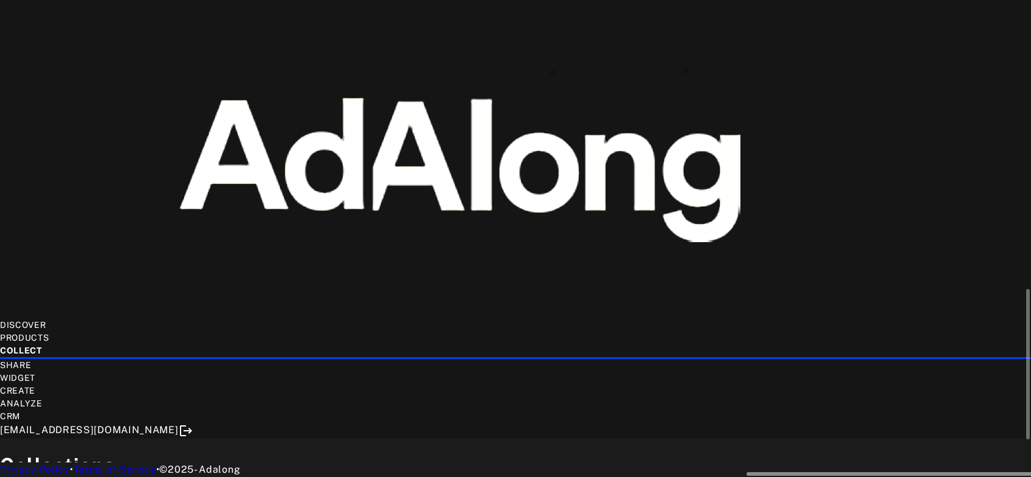
scroll to position [0, 519]
drag, startPoint x: 549, startPoint y: 357, endPoint x: 992, endPoint y: 359, distance: 443.2
click at [992, 468] on div at bounding box center [1031, 472] width 1024 height 9
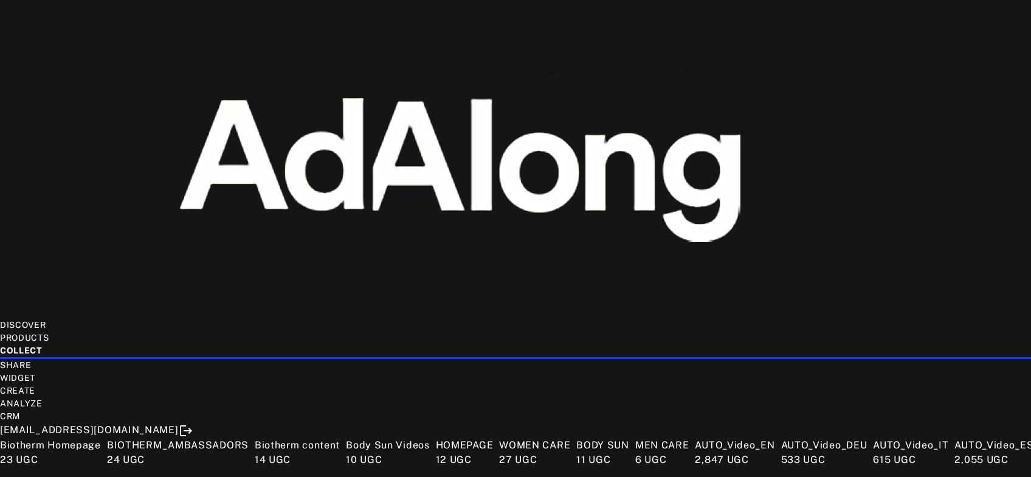
click at [433, 344] on div "COLLECT" at bounding box center [515, 351] width 1031 height 15
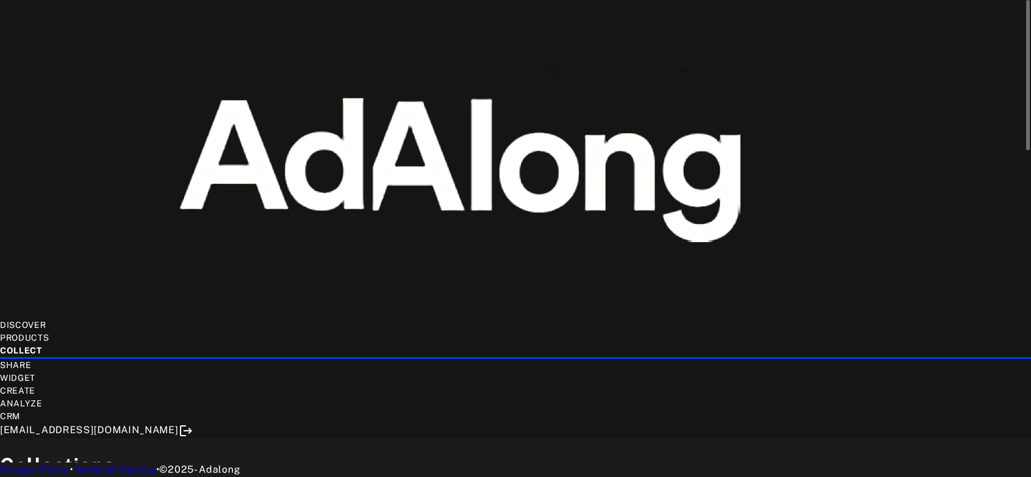
click at [297, 319] on div "DISCOVER" at bounding box center [515, 325] width 1031 height 13
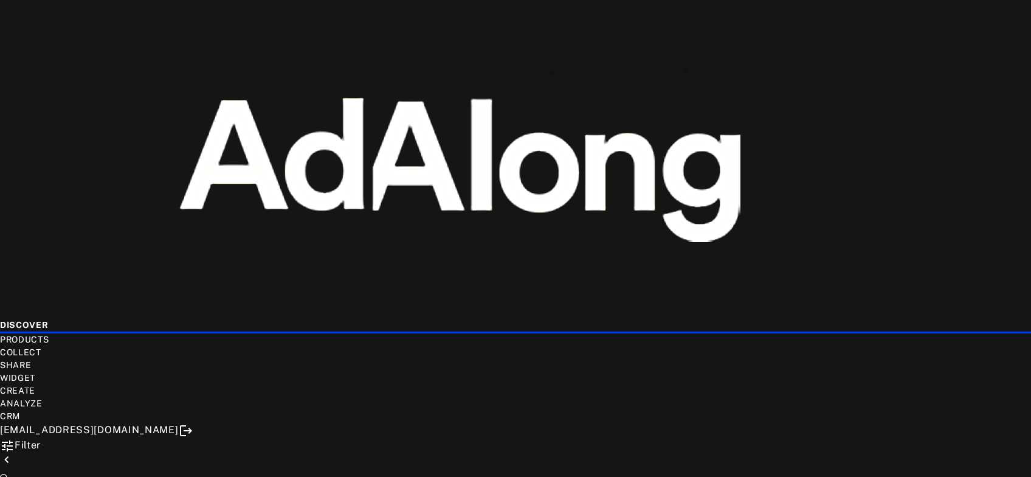
drag, startPoint x: 24, startPoint y: 272, endPoint x: 21, endPoint y: 285, distance: 13.7
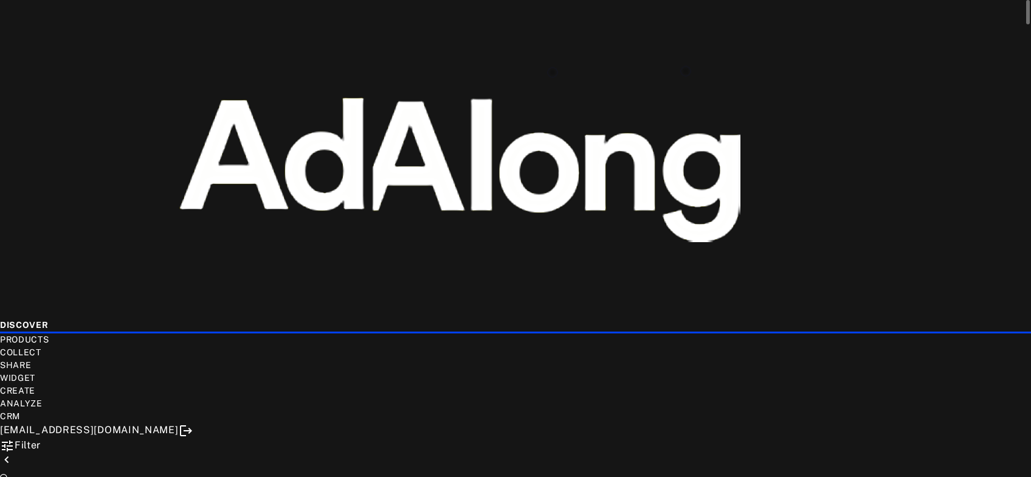
type input "********"
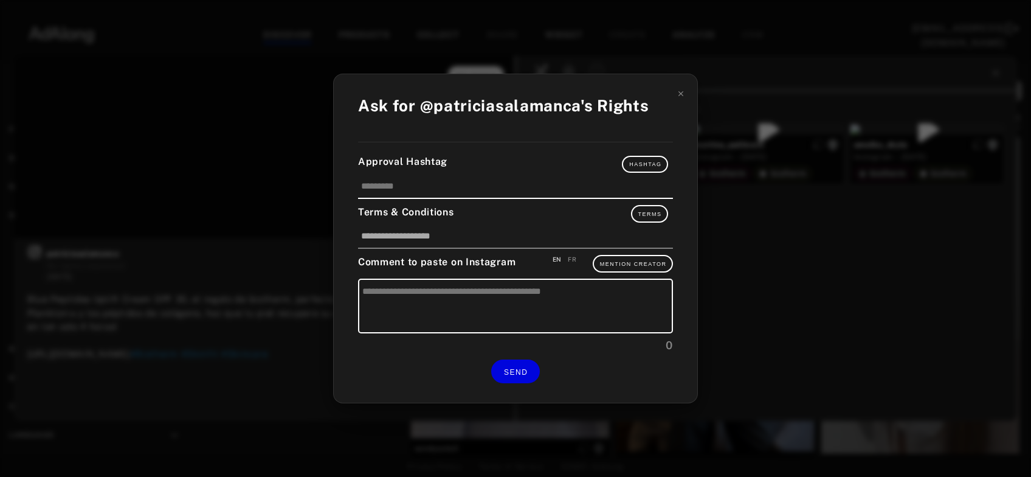
type input "**********"
type textarea "**********"
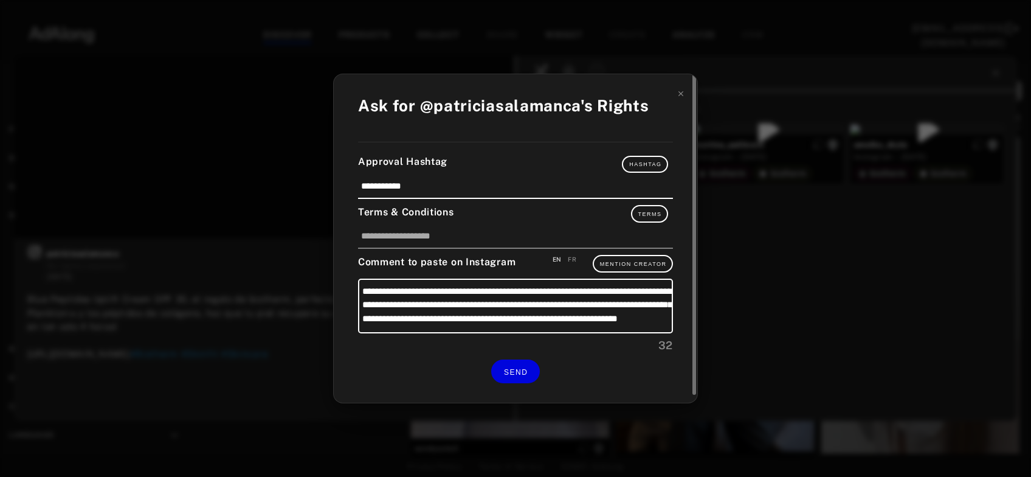
scroll to position [12, 0]
click at [505, 368] on span "SEND" at bounding box center [516, 372] width 24 height 9
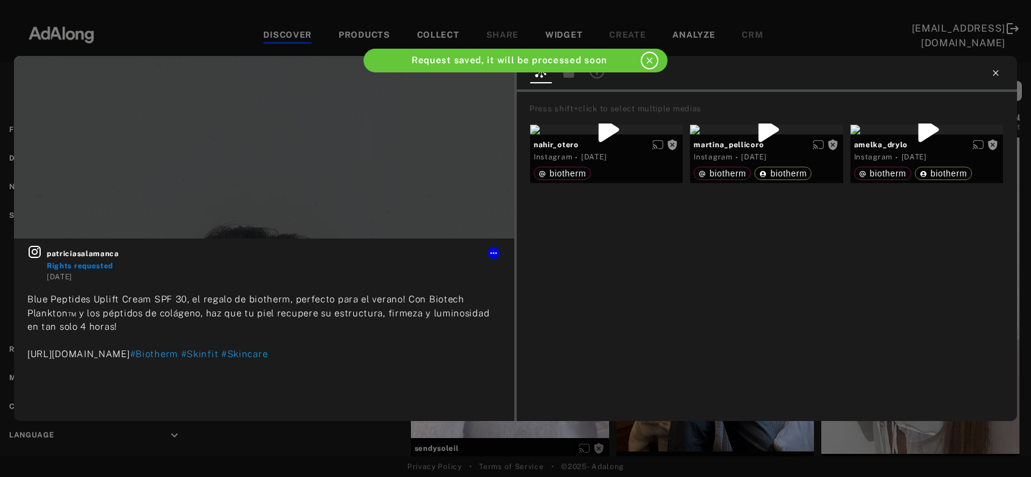
click at [996, 70] on icon at bounding box center [996, 73] width 10 height 10
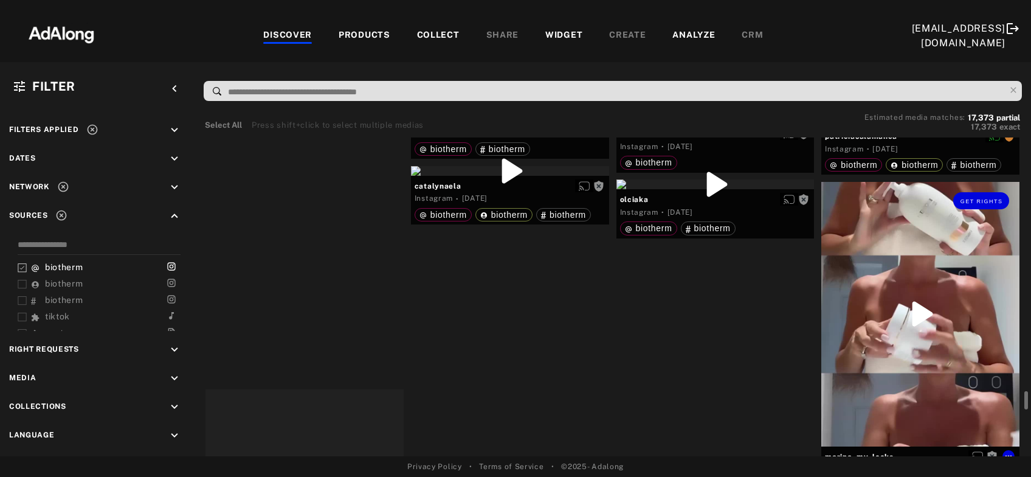
scroll to position [6421, 0]
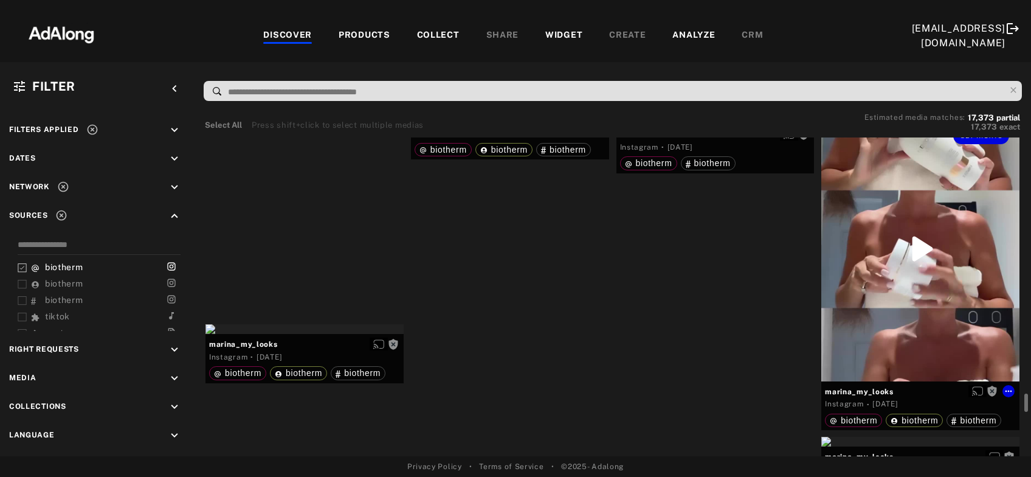
click at [949, 263] on div "Get rights" at bounding box center [920, 249] width 198 height 264
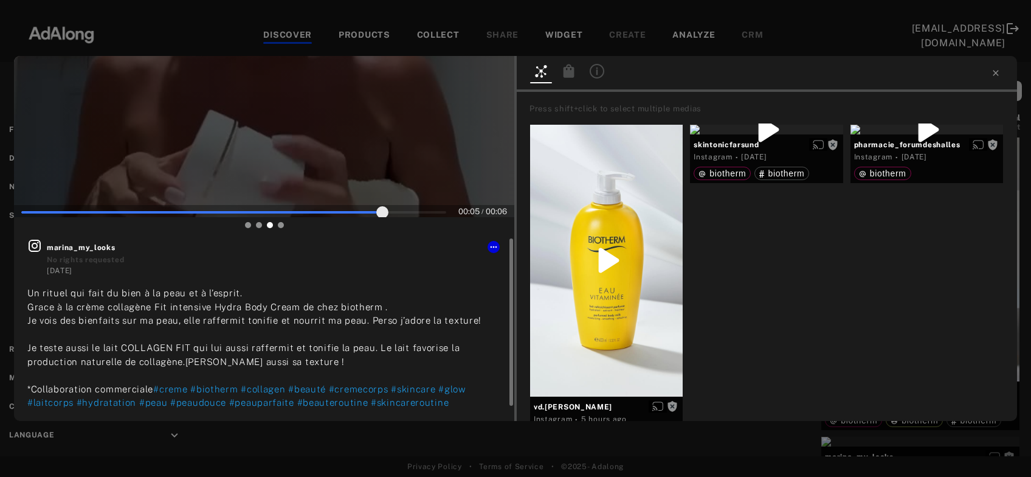
click at [29, 246] on icon at bounding box center [35, 246] width 12 height 12
type input "***"
drag, startPoint x: 995, startPoint y: 77, endPoint x: 993, endPoint y: 92, distance: 15.3
click at [995, 76] on icon at bounding box center [996, 73] width 10 height 10
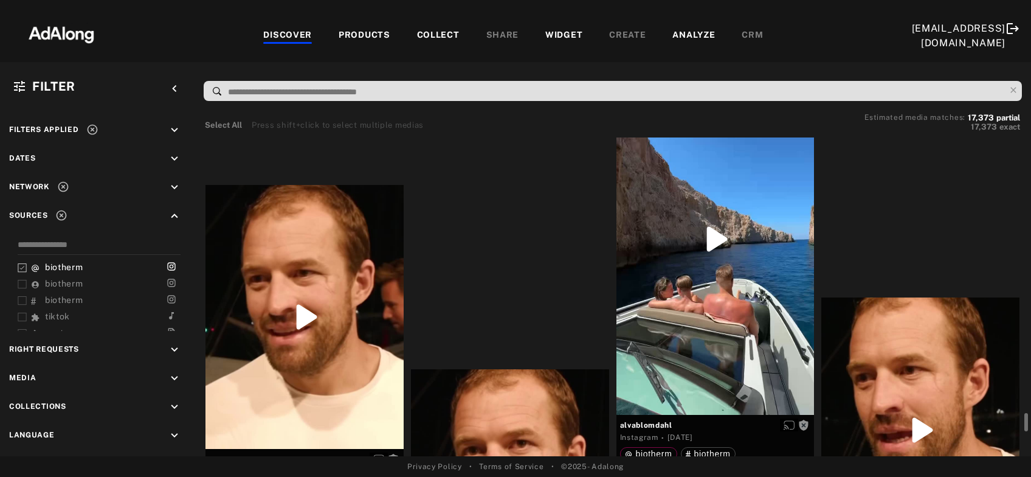
scroll to position [6946, 0]
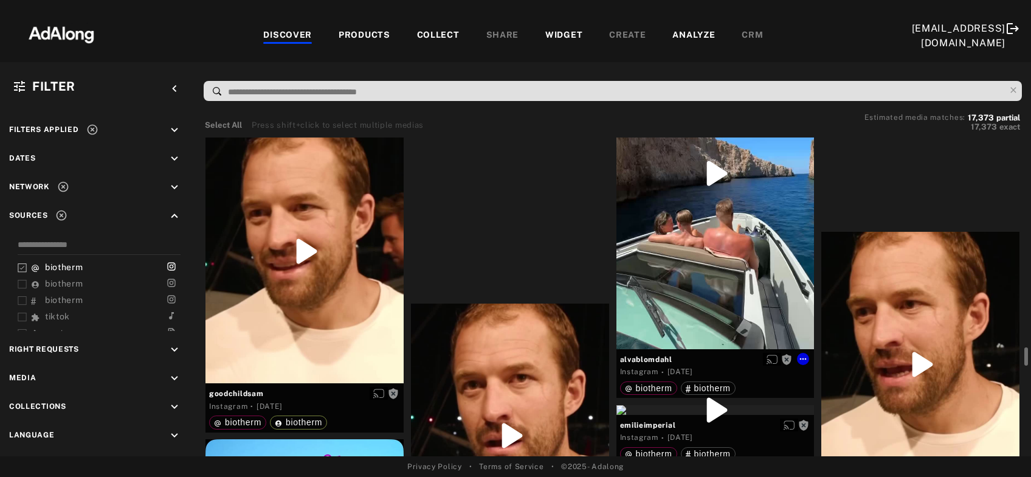
click at [677, 263] on div "Get rights" at bounding box center [715, 173] width 198 height 351
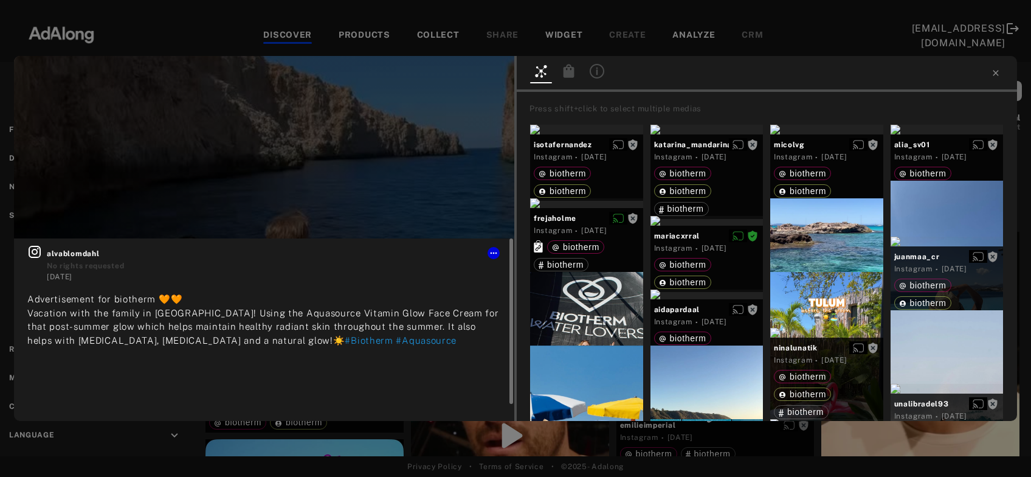
click at [37, 251] on icon at bounding box center [35, 252] width 12 height 12
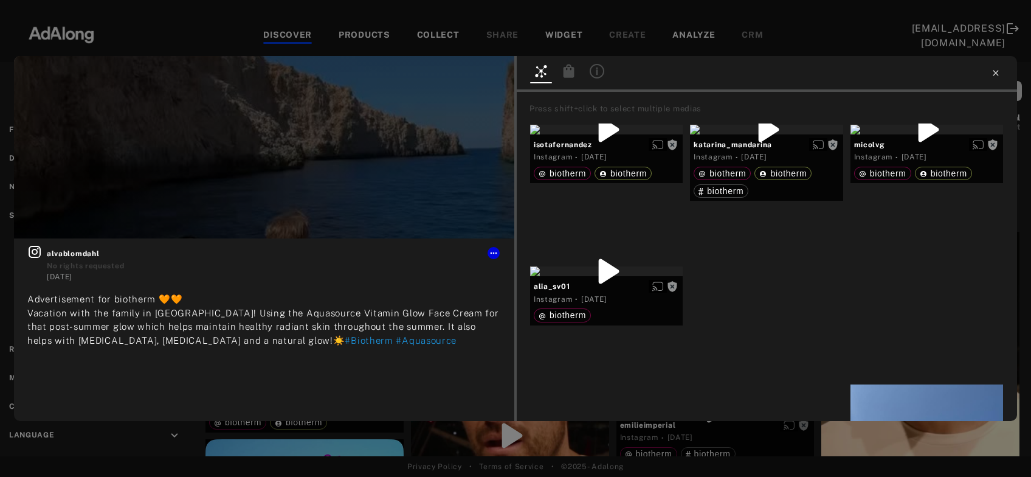
click at [995, 72] on icon at bounding box center [995, 72] width 5 height 5
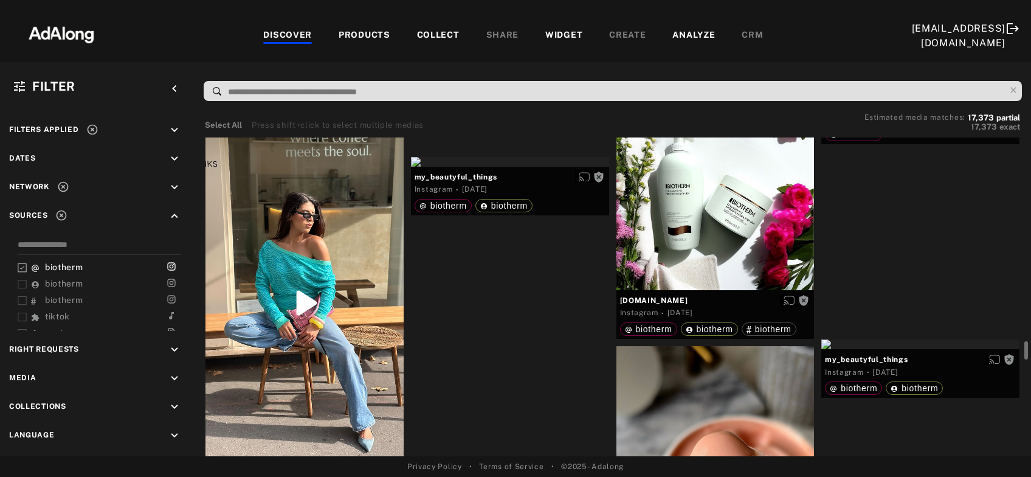
scroll to position [7732, 0]
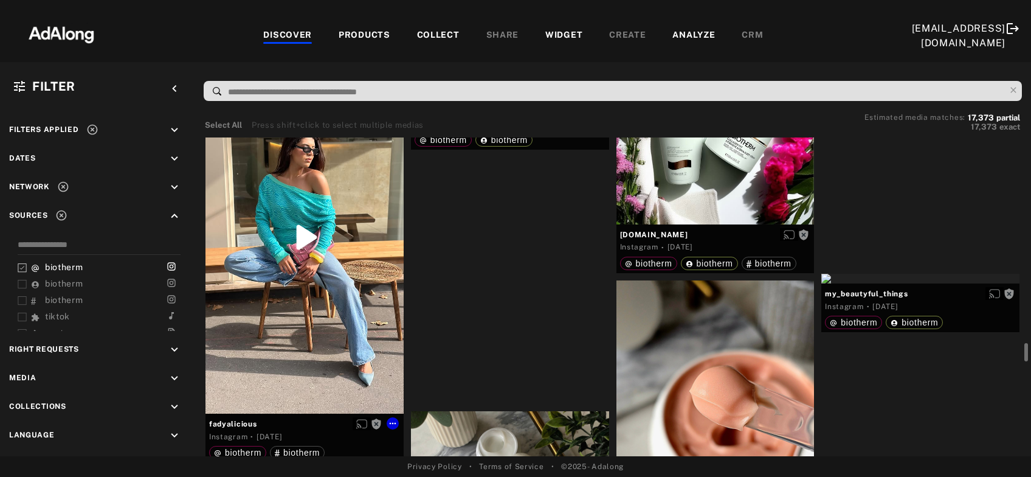
click at [291, 308] on div "Get rights" at bounding box center [304, 237] width 198 height 352
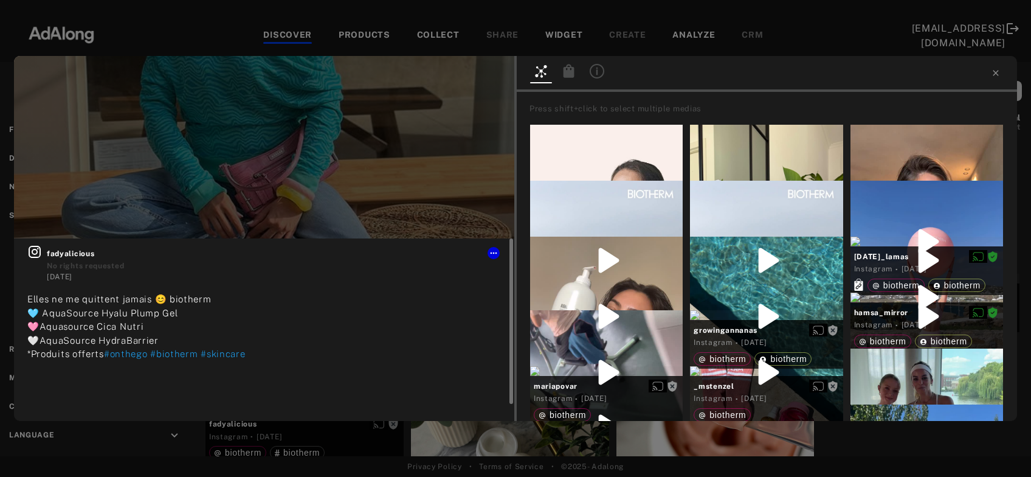
click at [33, 255] on icon at bounding box center [34, 251] width 15 height 15
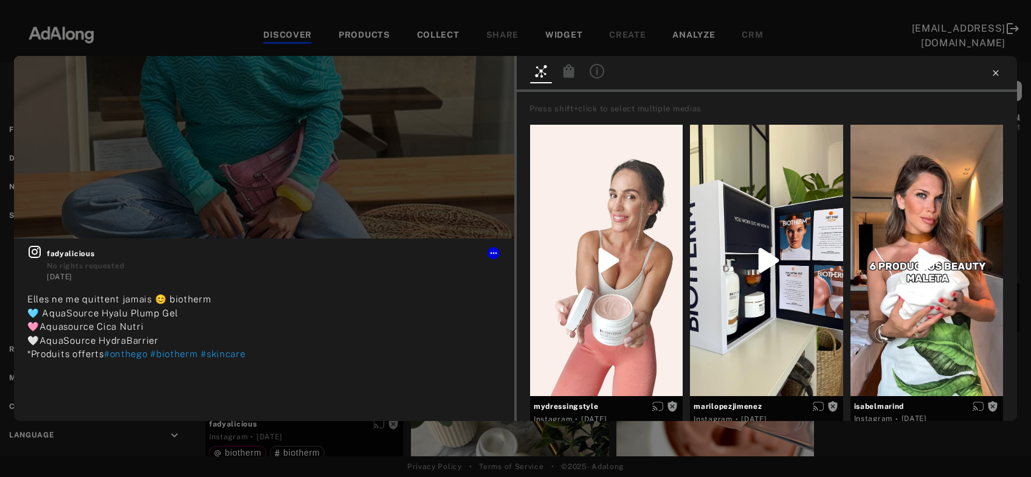
click at [996, 69] on icon at bounding box center [996, 73] width 10 height 10
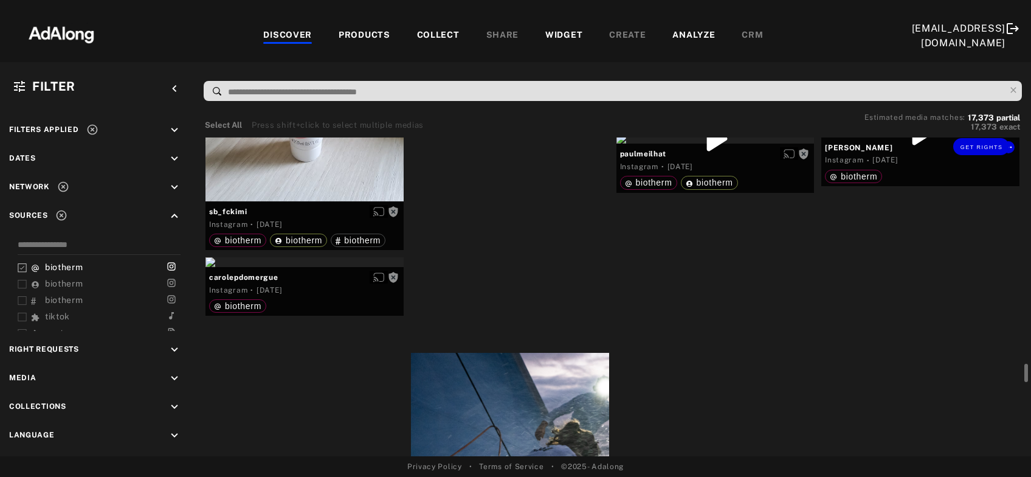
scroll to position [8583, 0]
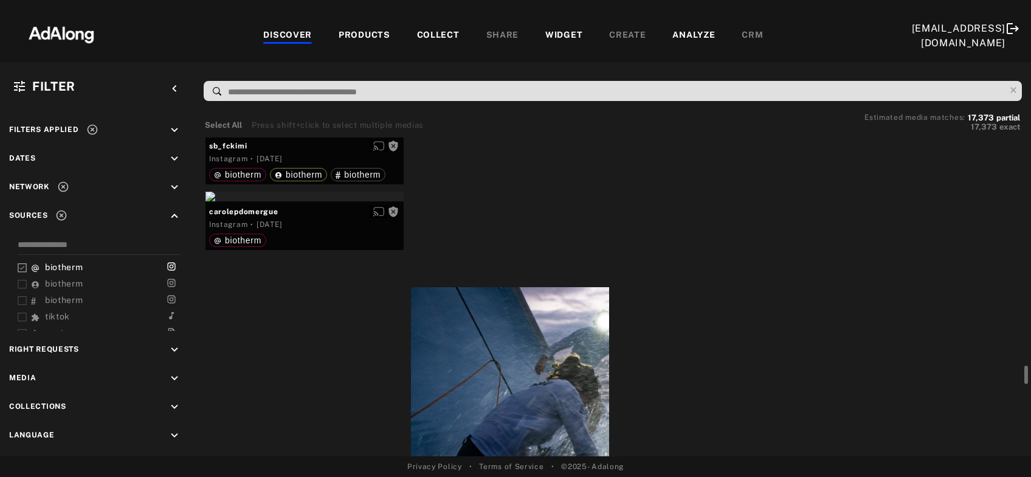
click at [931, 72] on div "Get rights" at bounding box center [920, 67] width 198 height 10
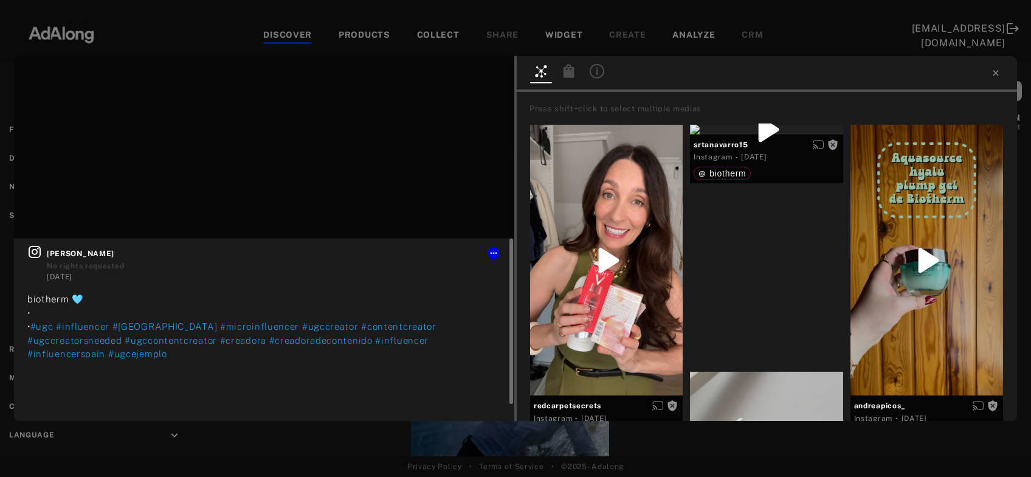
click at [29, 258] on icon at bounding box center [34, 251] width 15 height 15
click at [998, 75] on icon at bounding box center [995, 72] width 5 height 5
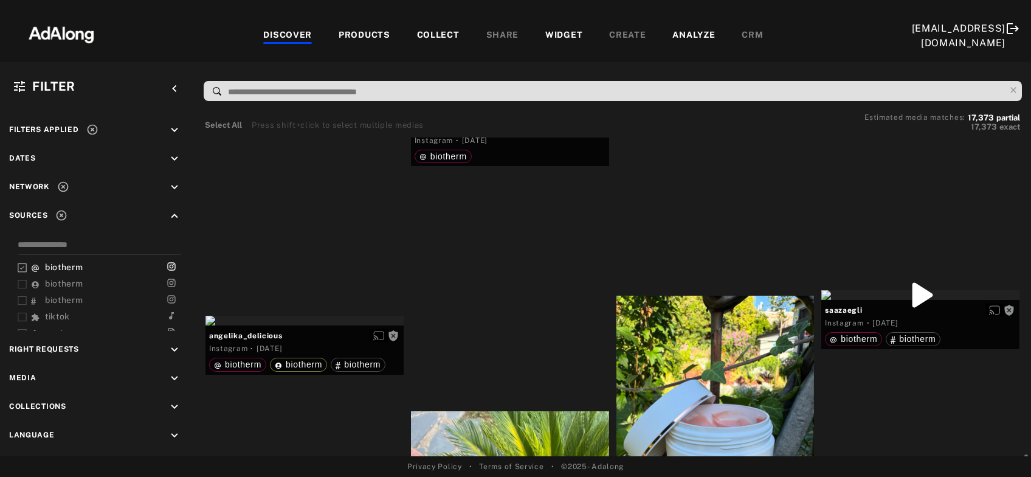
scroll to position [9500, 0]
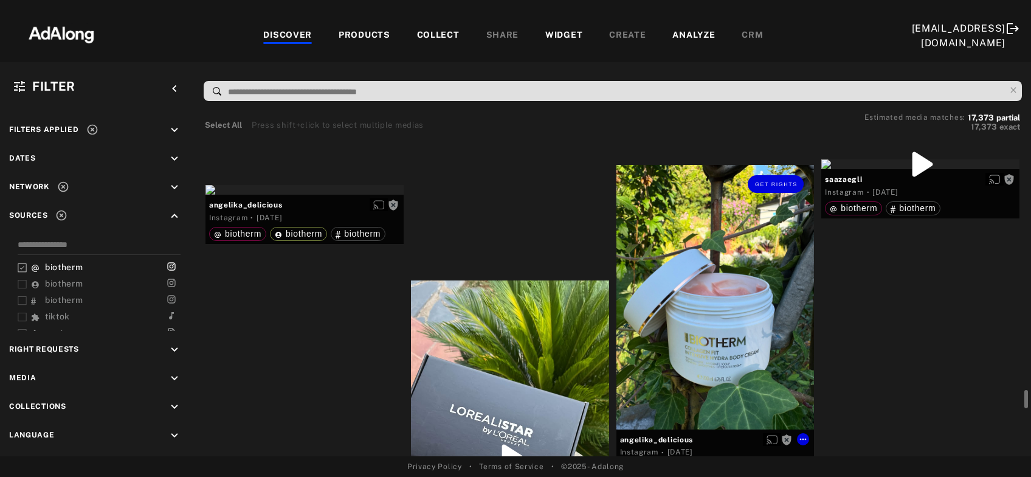
click at [719, 294] on div "Get rights" at bounding box center [715, 297] width 198 height 264
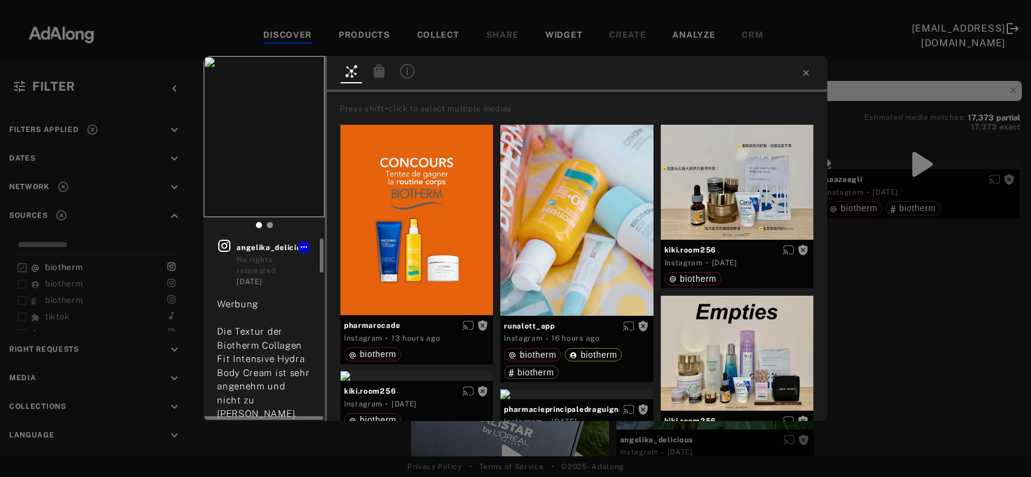
click at [221, 243] on icon at bounding box center [224, 245] width 15 height 15
click at [303, 71] on button "Get rights" at bounding box center [286, 74] width 56 height 17
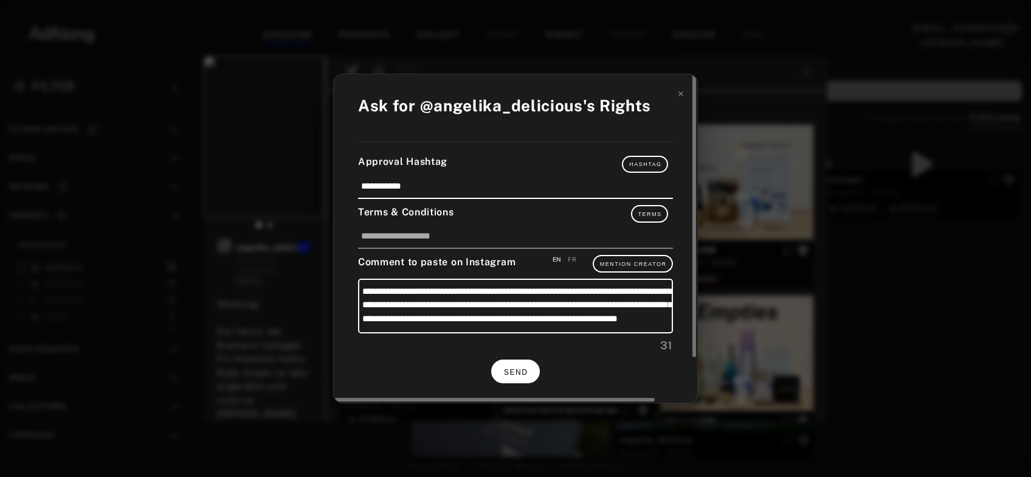
click at [512, 370] on span "SEND" at bounding box center [516, 372] width 24 height 9
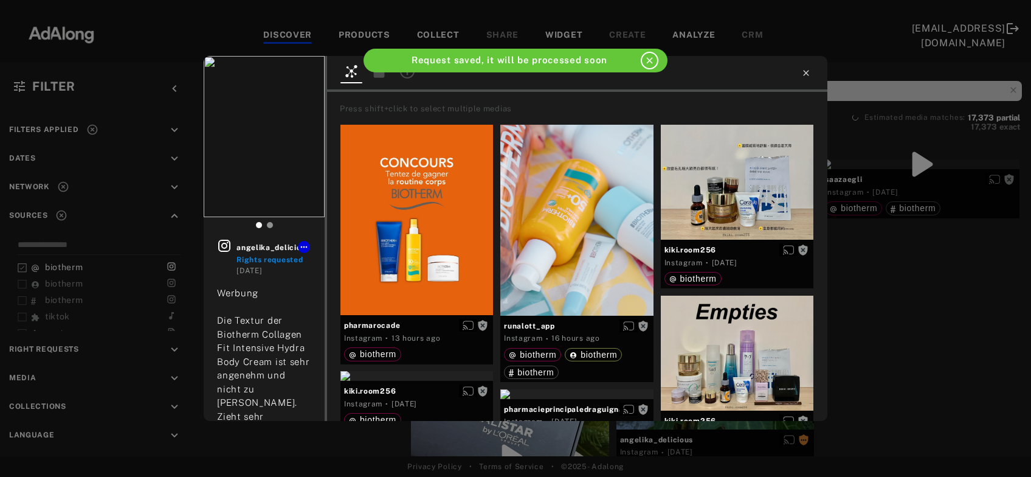
click at [805, 75] on icon at bounding box center [805, 72] width 5 height 5
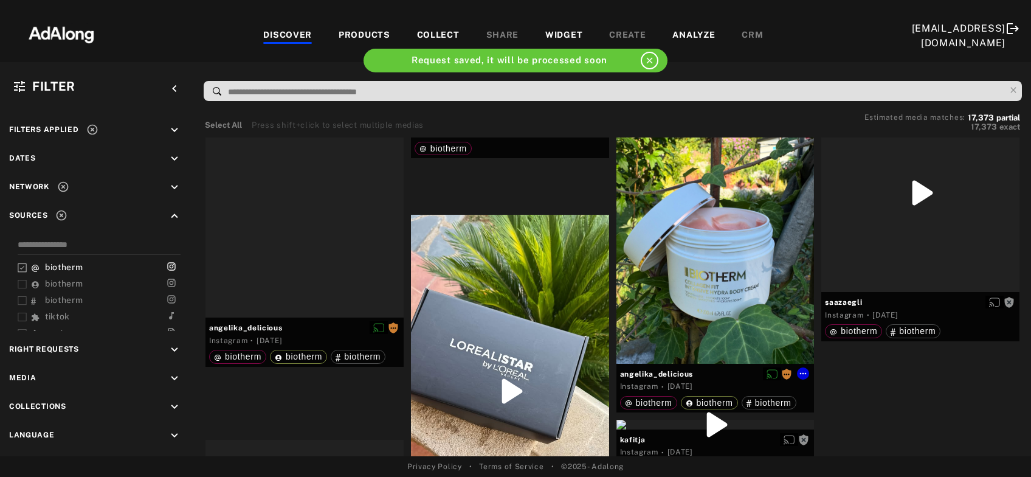
scroll to position [9632, 0]
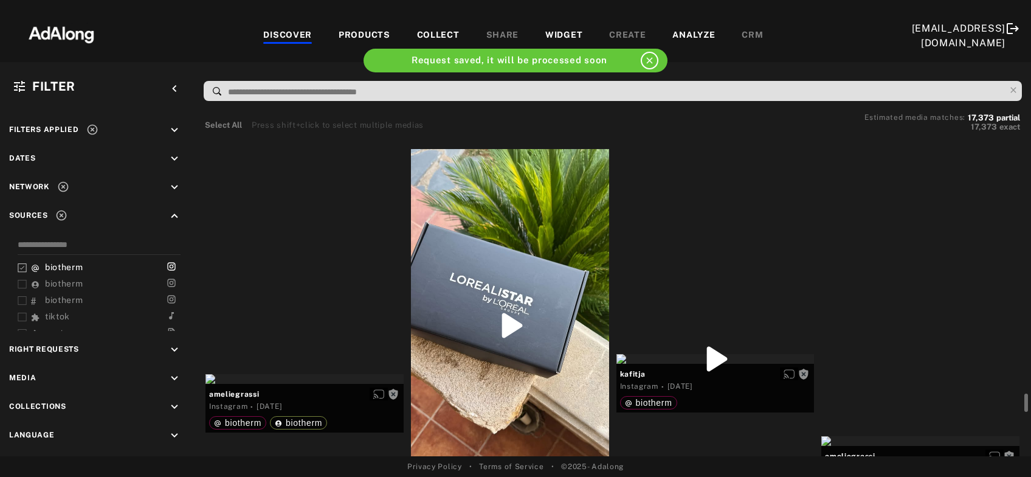
click at [913, 38] on div "Get rights" at bounding box center [920, 33] width 198 height 10
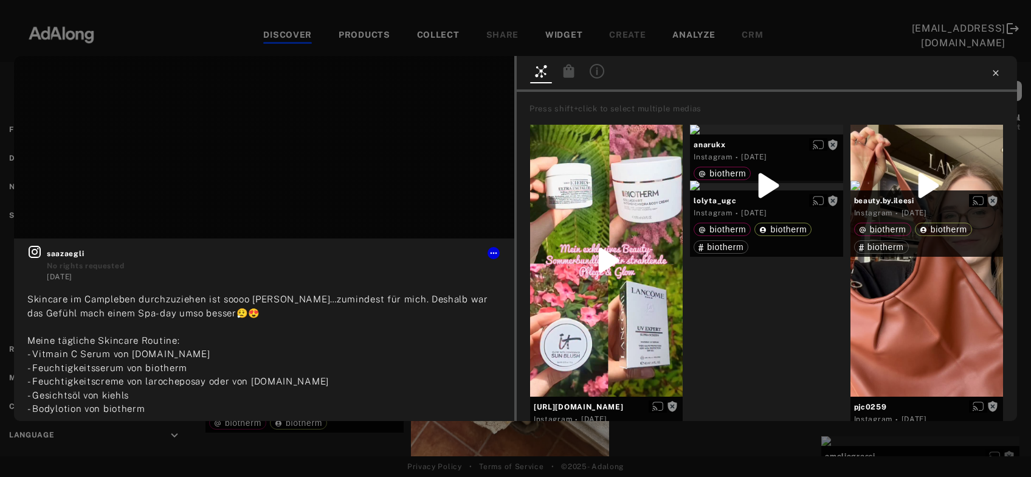
click at [992, 72] on icon at bounding box center [996, 73] width 10 height 10
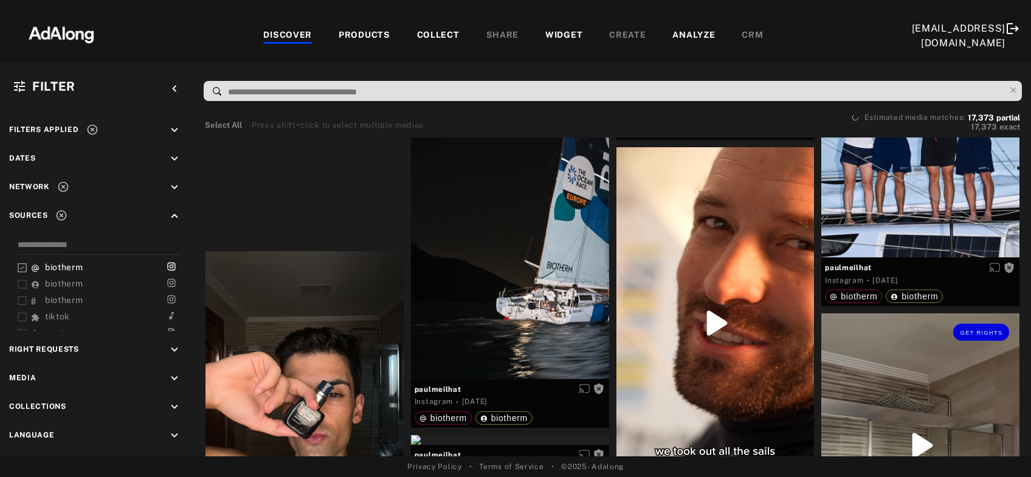
scroll to position [10680, 0]
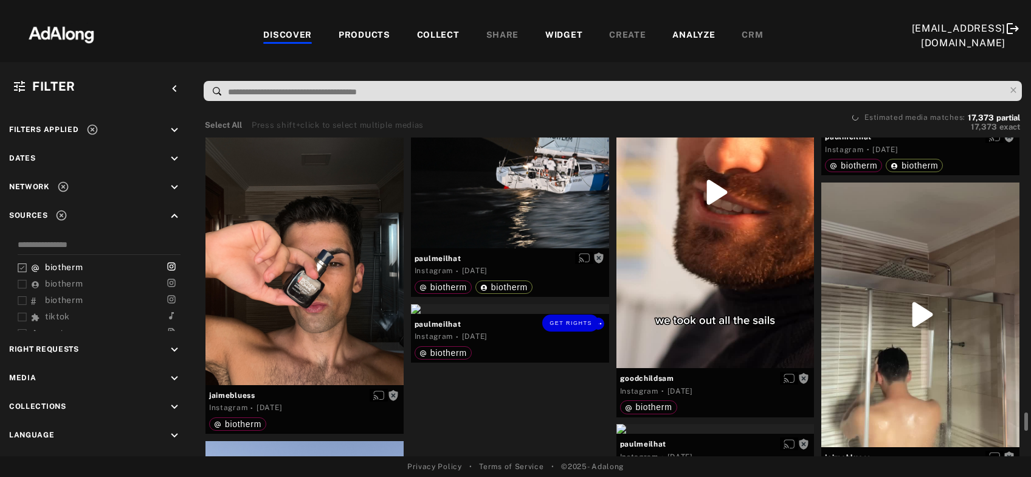
click at [282, 309] on div at bounding box center [304, 252] width 198 height 264
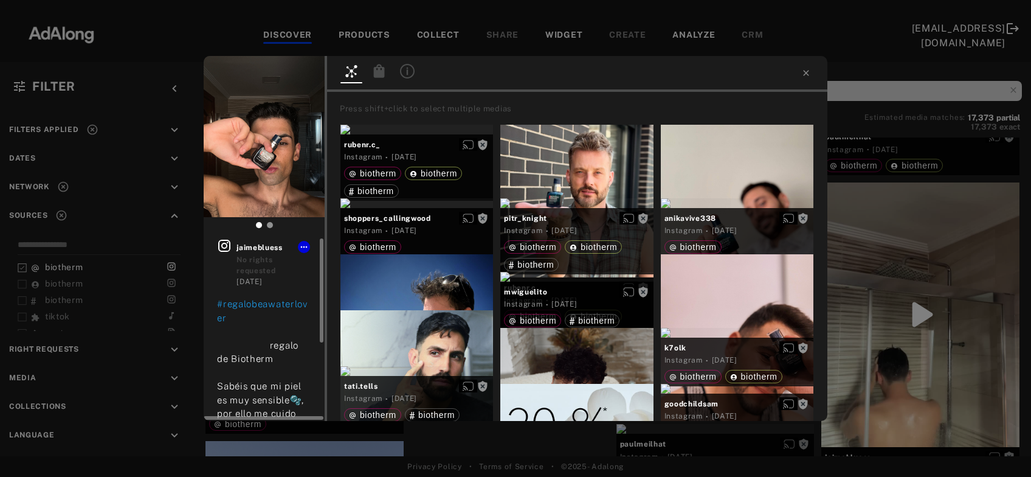
click at [223, 244] on icon at bounding box center [224, 246] width 12 height 12
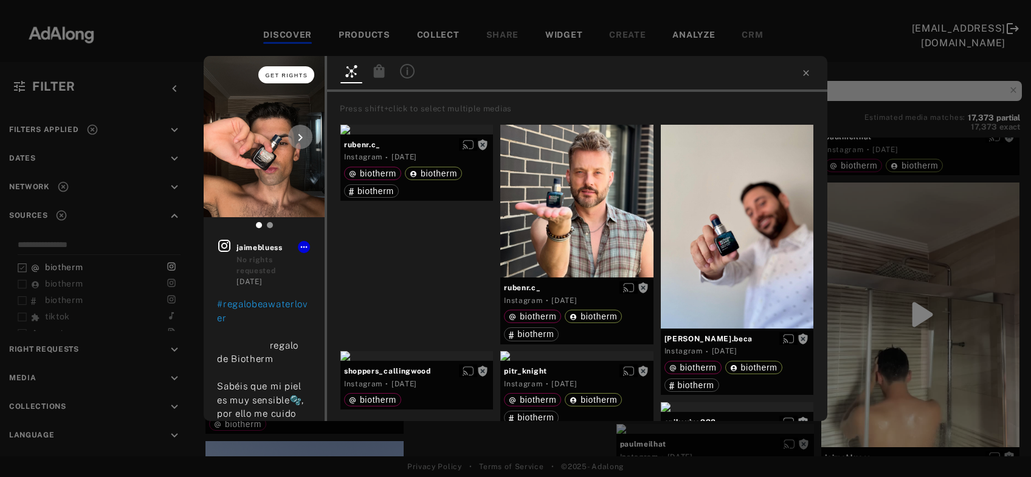
click at [303, 74] on span "Get rights" at bounding box center [287, 75] width 43 height 6
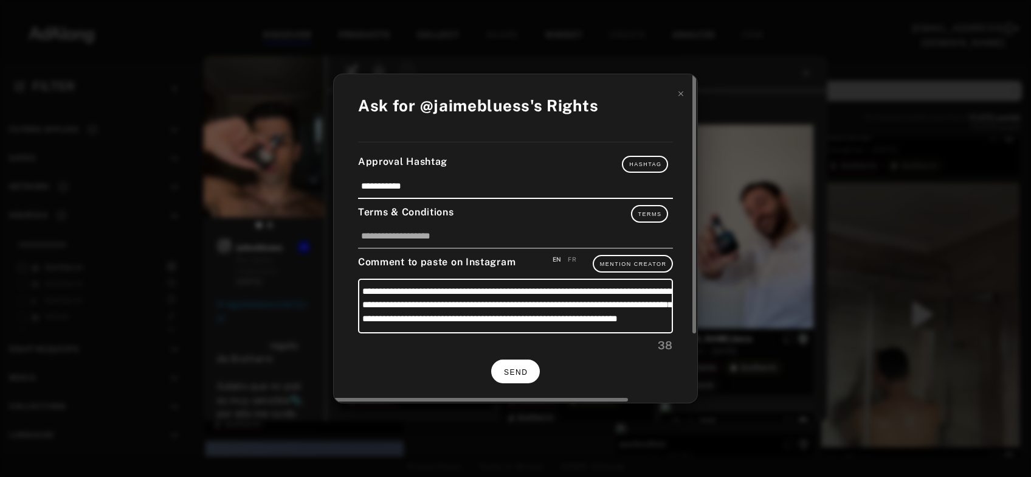
click at [507, 371] on span "SEND" at bounding box center [516, 372] width 24 height 9
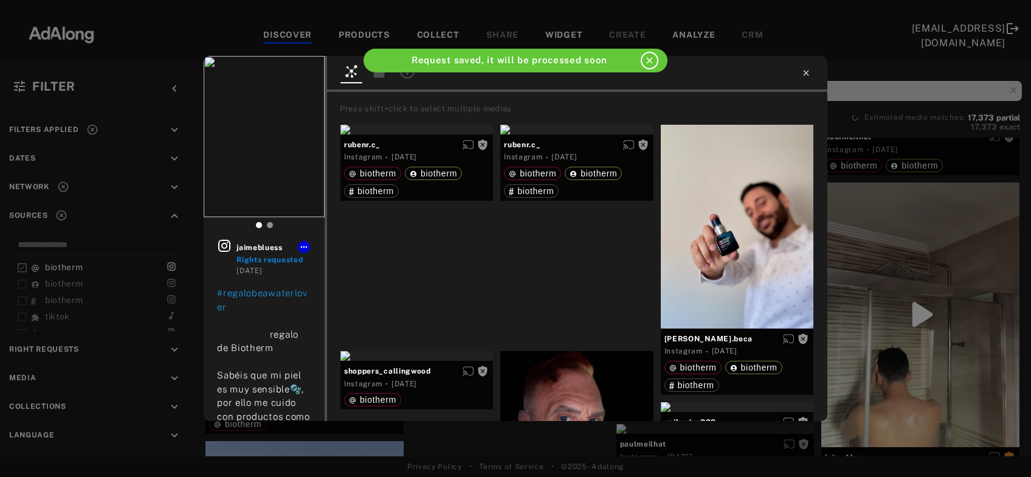
click at [806, 71] on icon at bounding box center [806, 73] width 10 height 10
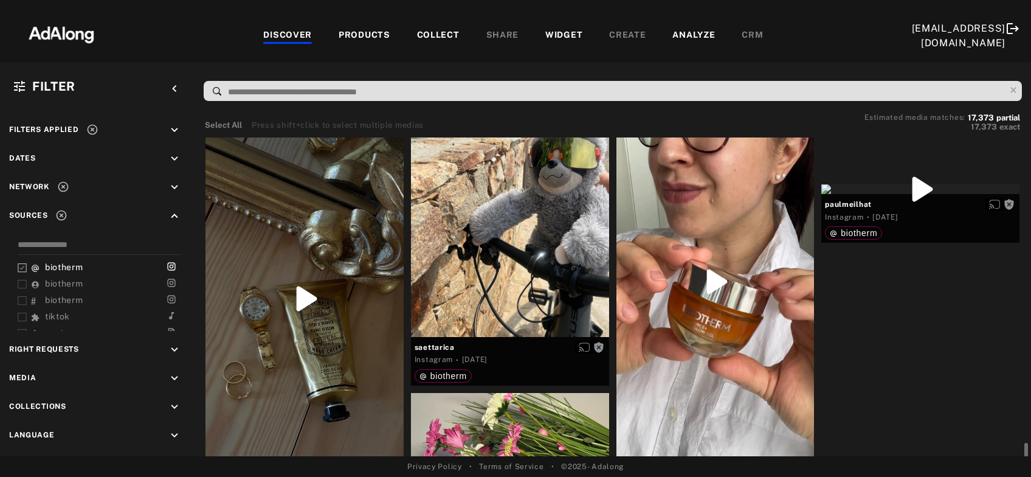
scroll to position [11990, 0]
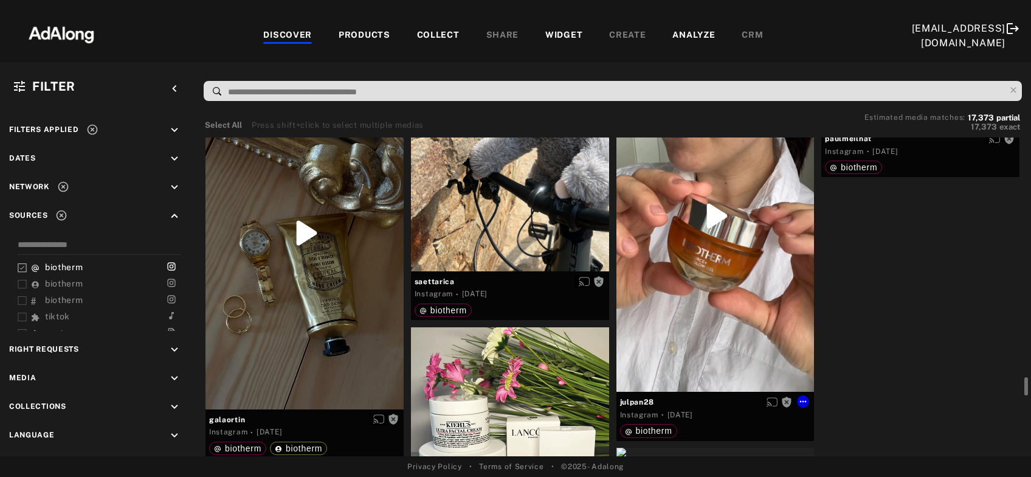
click at [730, 254] on div "Get rights" at bounding box center [715, 215] width 198 height 351
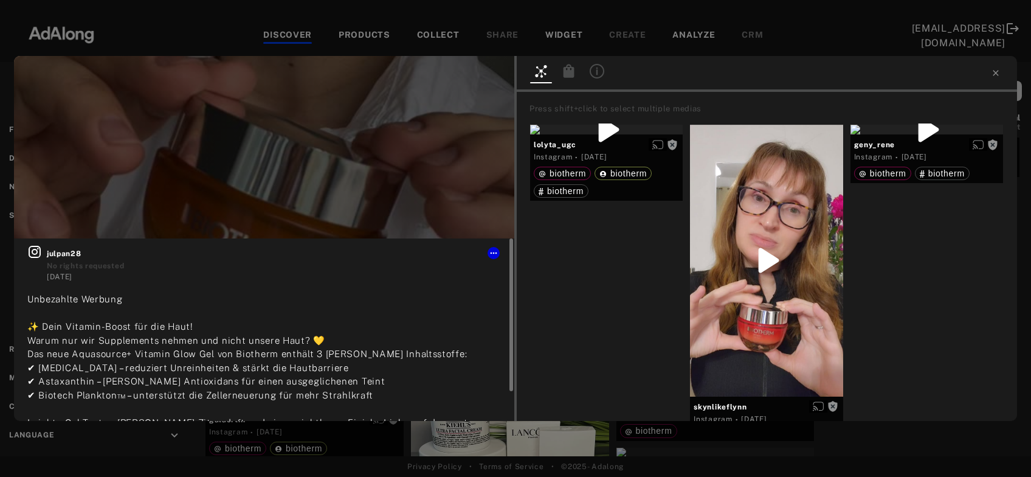
click at [30, 255] on icon at bounding box center [34, 251] width 15 height 15
click at [477, 78] on span "Get rights" at bounding box center [476, 75] width 43 height 6
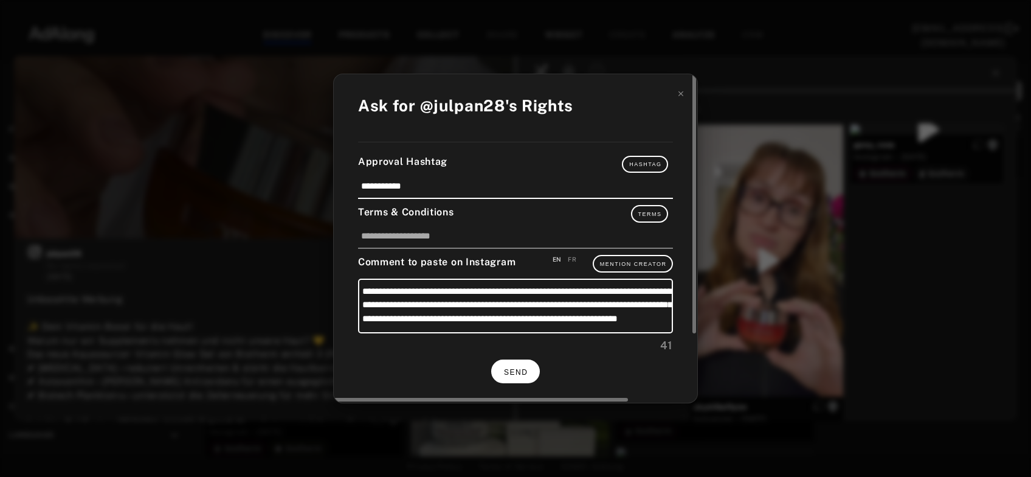
click at [526, 368] on span "SEND" at bounding box center [516, 372] width 24 height 9
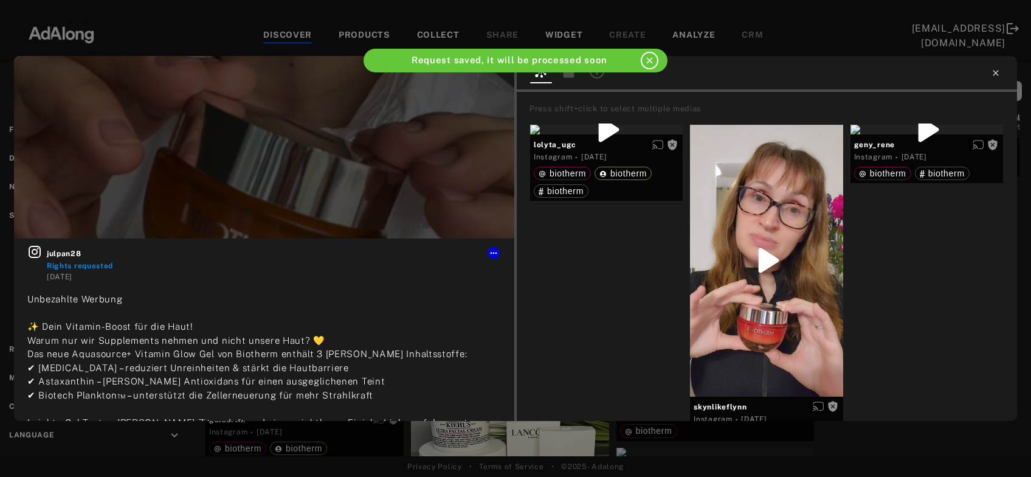
click at [998, 73] on icon at bounding box center [996, 73] width 10 height 10
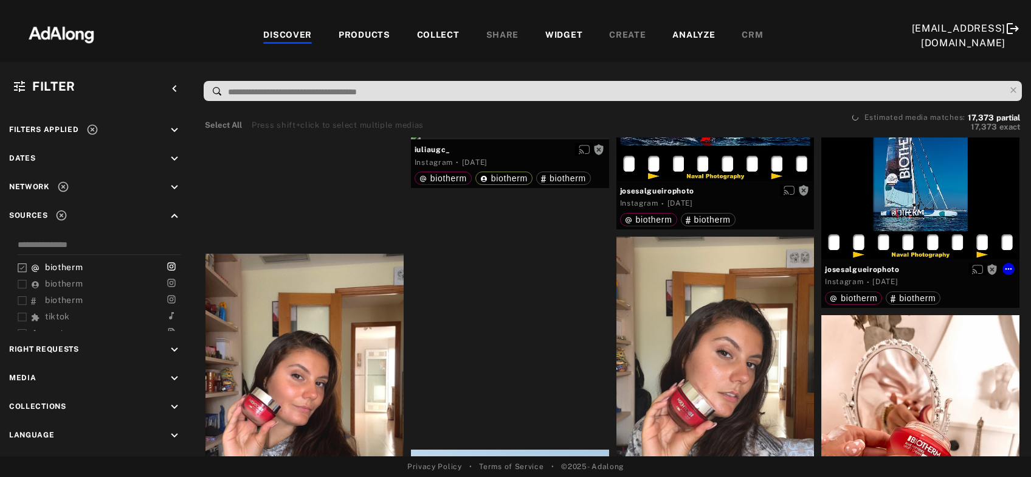
scroll to position [13431, 0]
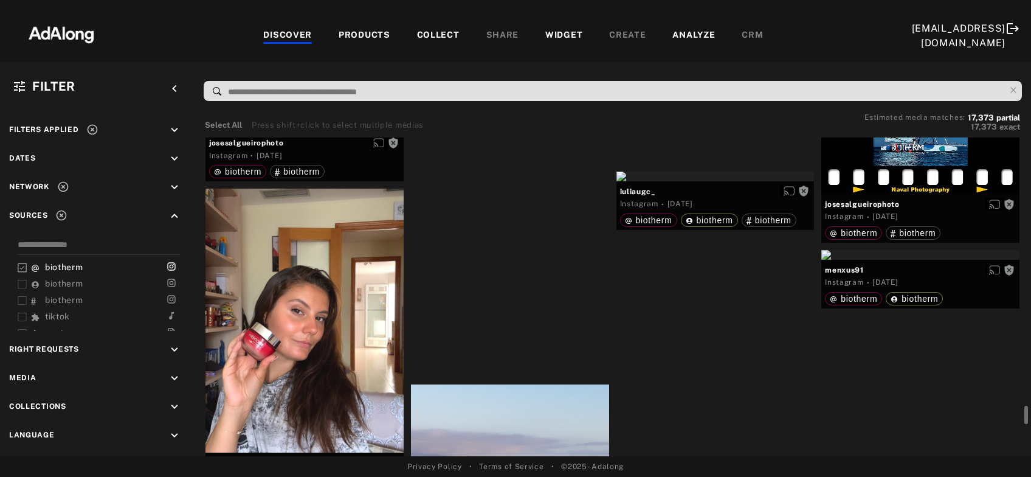
click at [514, 74] on div "Get rights" at bounding box center [510, 69] width 198 height 10
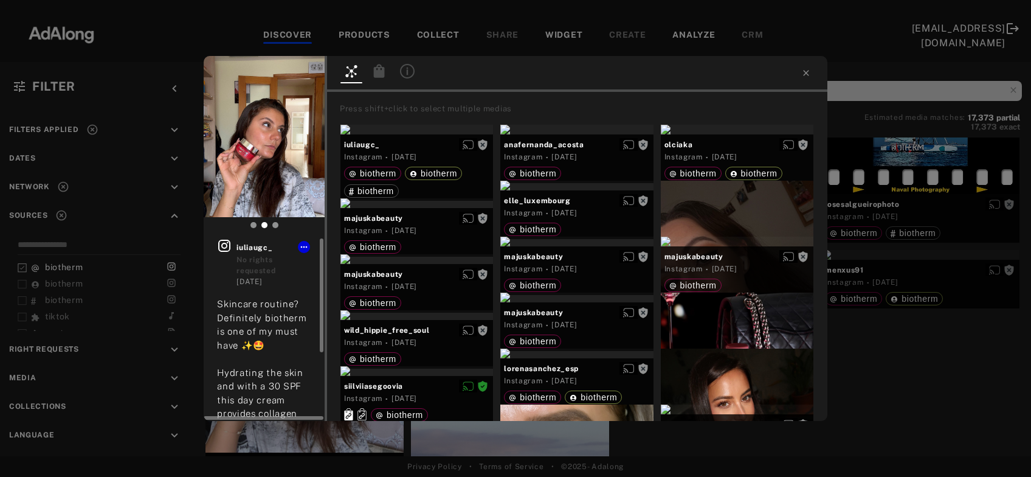
click at [226, 241] on icon at bounding box center [224, 246] width 12 height 12
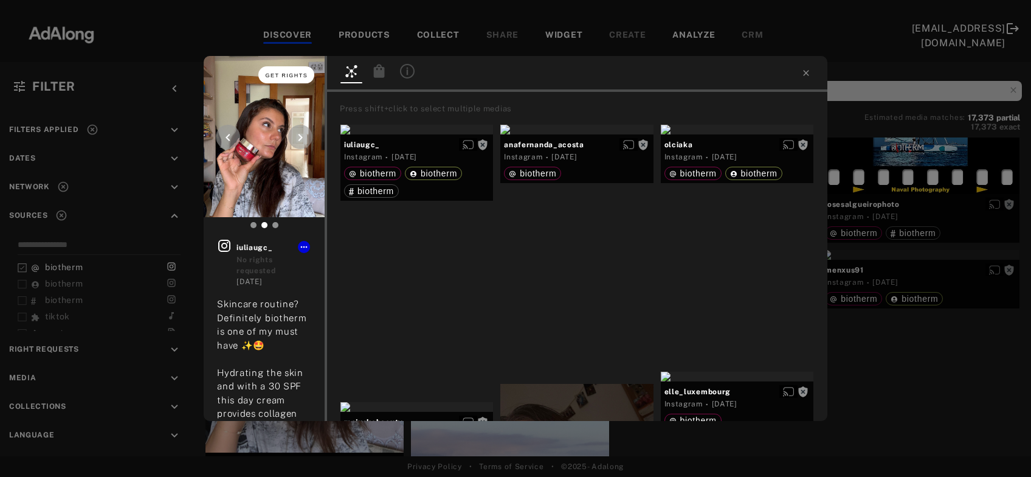
click at [308, 76] on span "Get rights" at bounding box center [287, 75] width 43 height 6
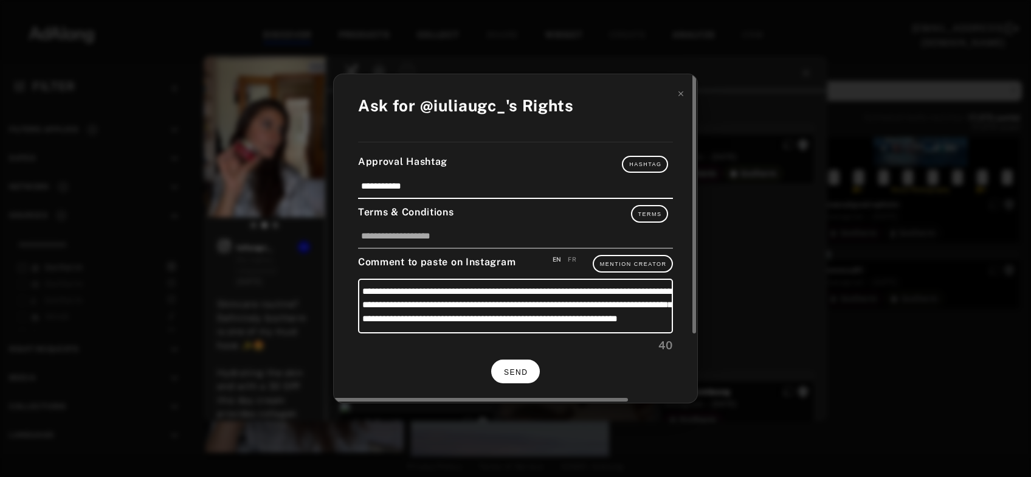
click at [512, 368] on span "SEND" at bounding box center [516, 372] width 24 height 9
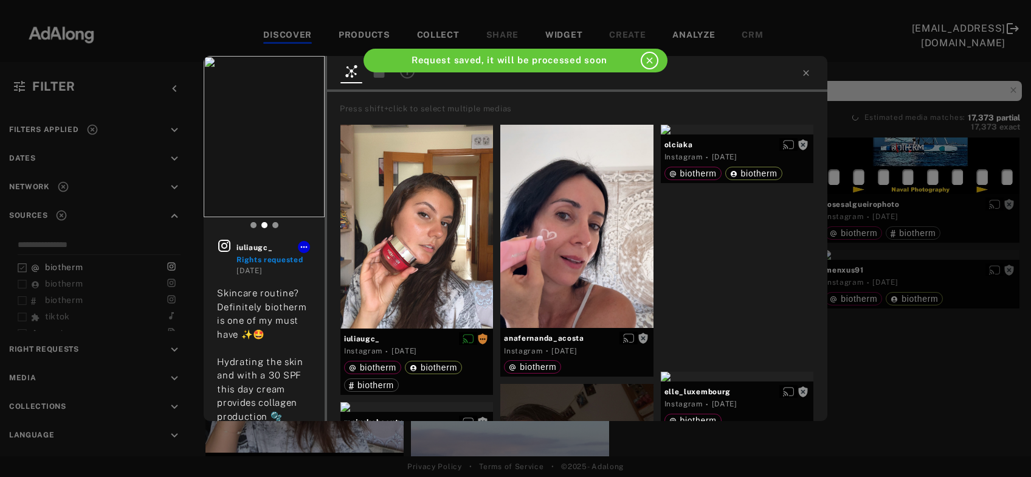
click at [803, 67] on div at bounding box center [577, 74] width 500 height 36
click at [807, 74] on icon at bounding box center [805, 72] width 5 height 5
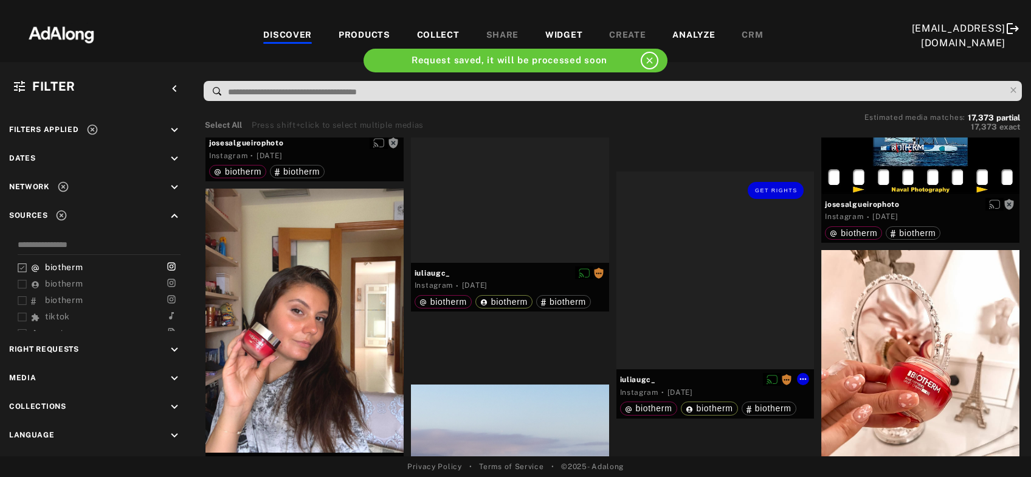
scroll to position [13562, 0]
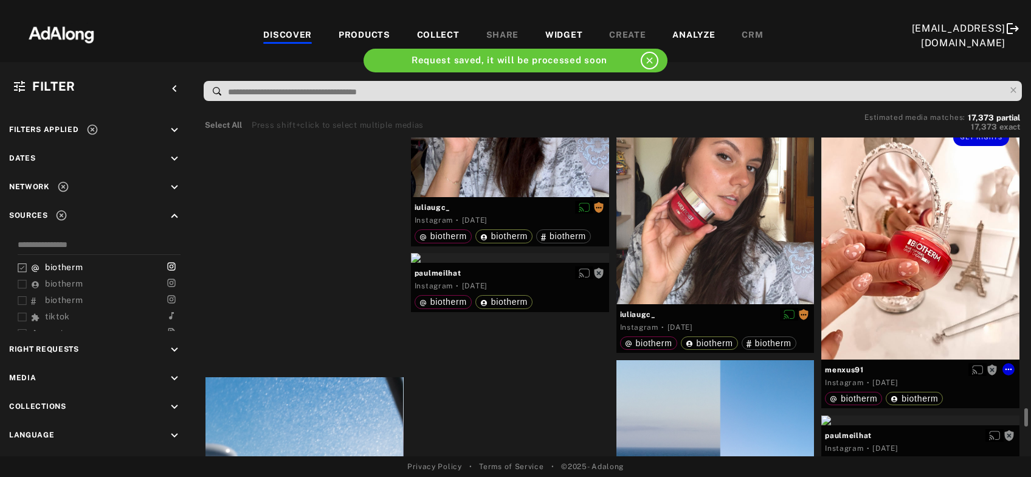
click at [936, 265] on div "Get rights" at bounding box center [920, 239] width 198 height 241
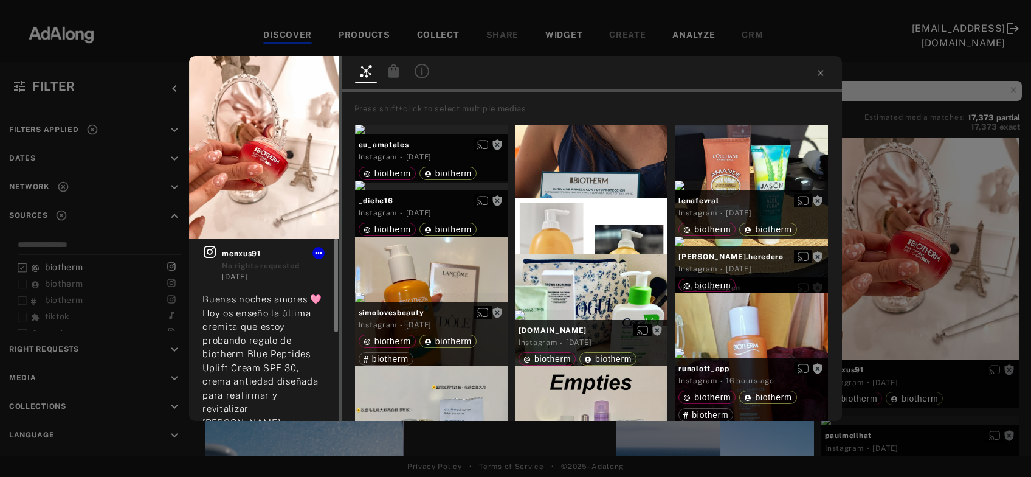
click at [210, 249] on icon at bounding box center [210, 252] width 12 height 12
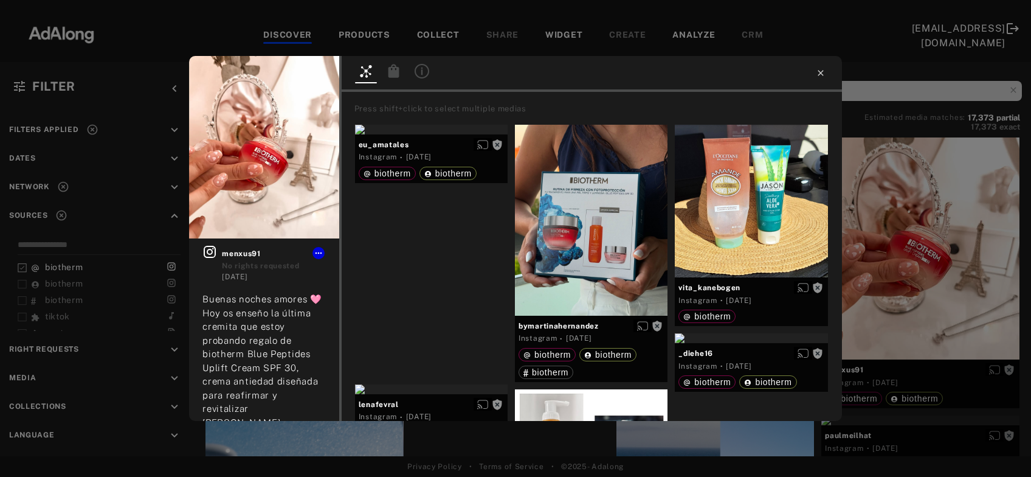
click at [819, 74] on icon at bounding box center [821, 73] width 10 height 10
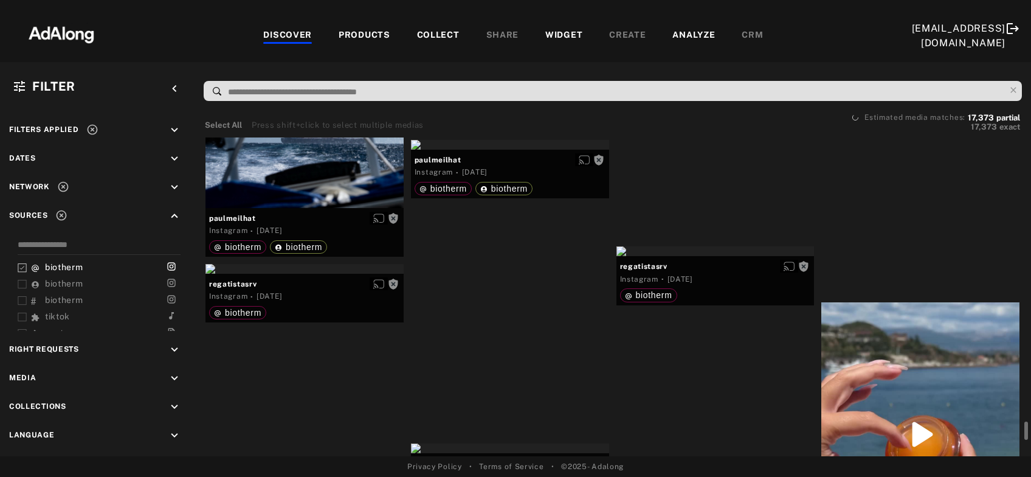
scroll to position [14348, 0]
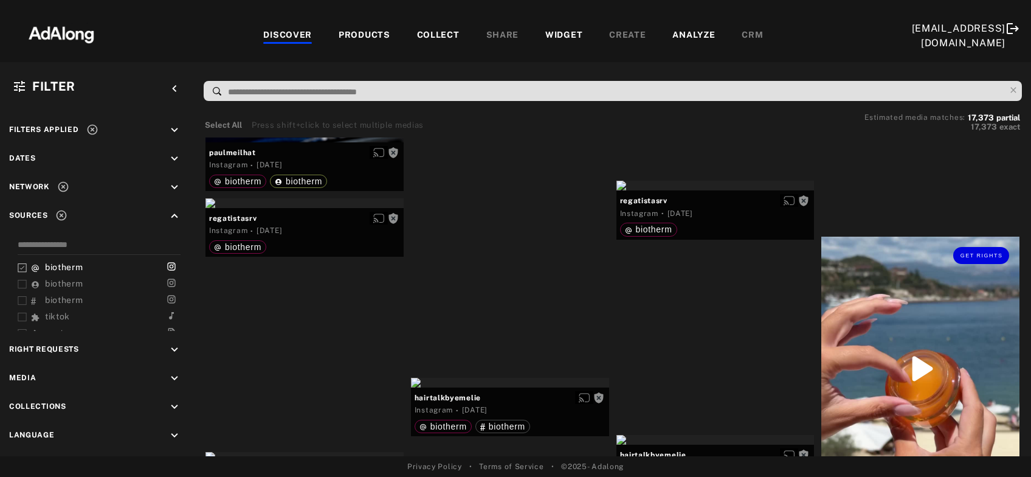
click at [917, 271] on div "Get rights" at bounding box center [920, 368] width 198 height 264
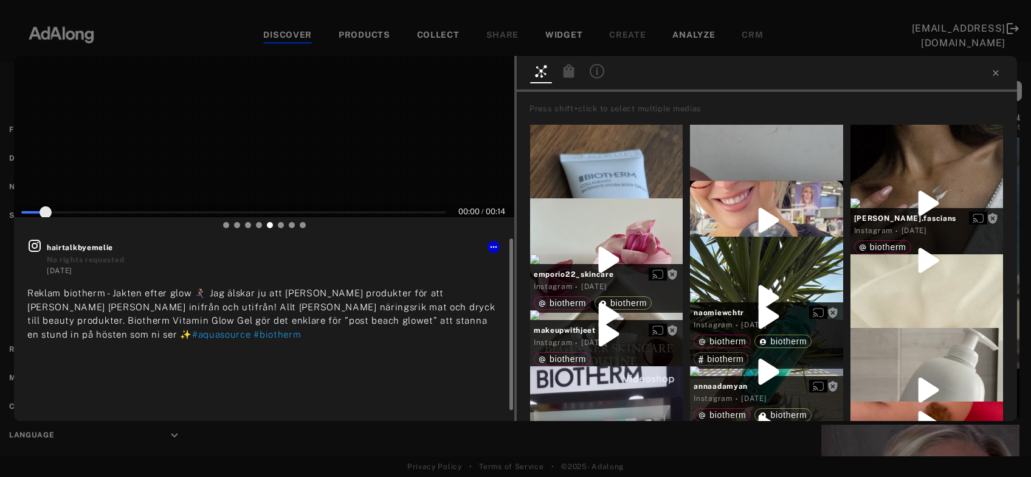
click at [35, 251] on icon at bounding box center [35, 246] width 12 height 12
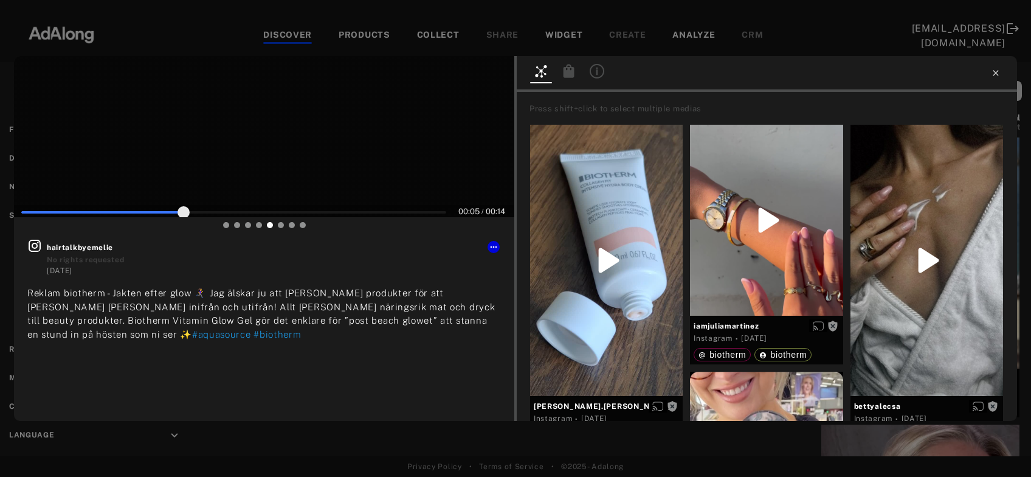
type input "**"
click at [995, 71] on icon at bounding box center [996, 73] width 10 height 10
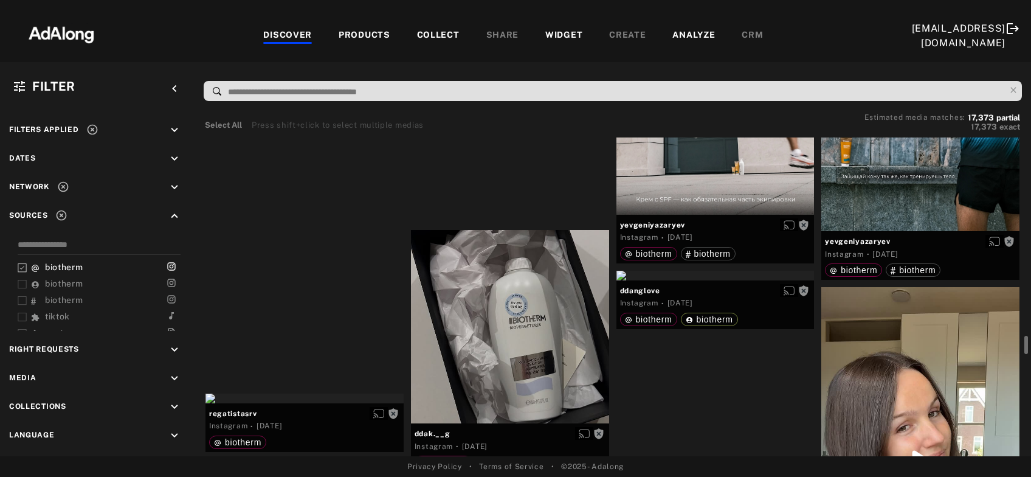
scroll to position [16708, 0]
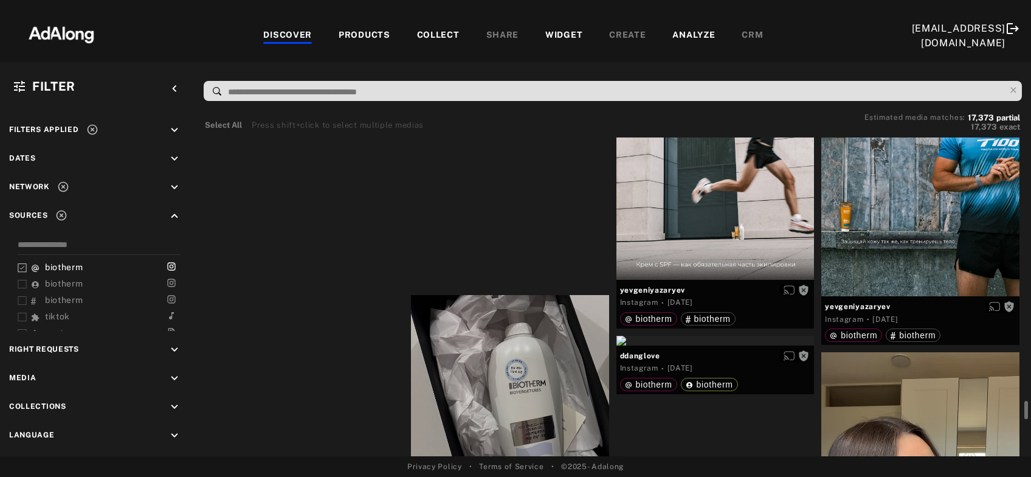
click at [316, 60] on div "Get rights" at bounding box center [304, 55] width 198 height 10
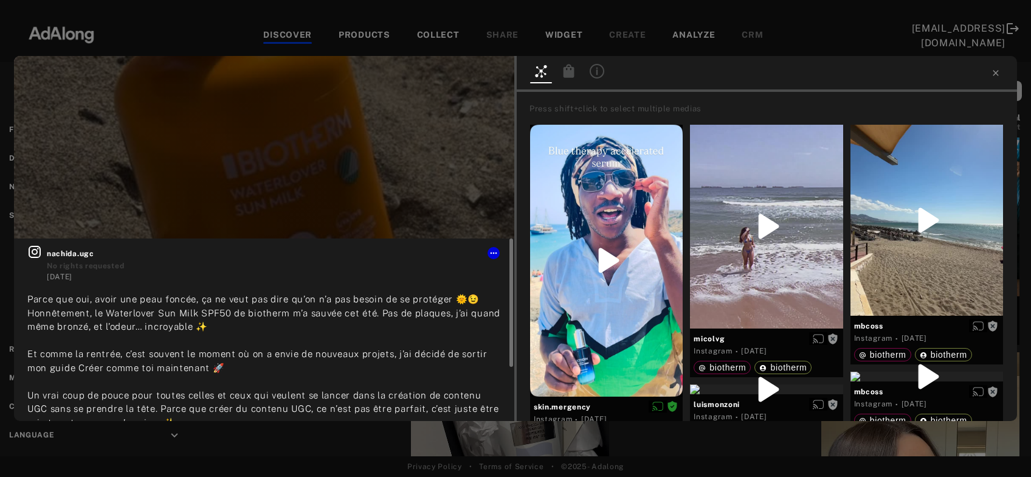
click at [36, 257] on icon at bounding box center [35, 252] width 12 height 12
click at [477, 79] on button "Get rights" at bounding box center [476, 74] width 56 height 17
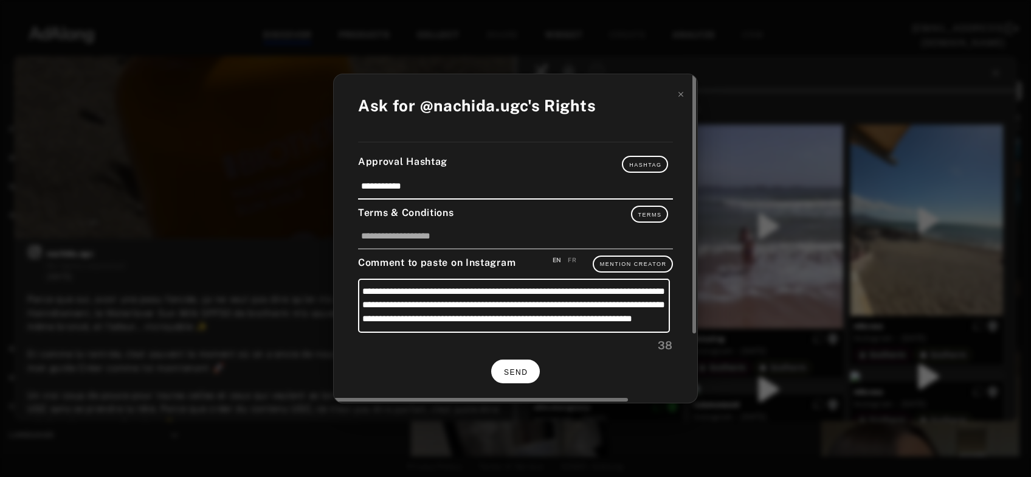
click at [524, 368] on span "SEND" at bounding box center [516, 372] width 24 height 9
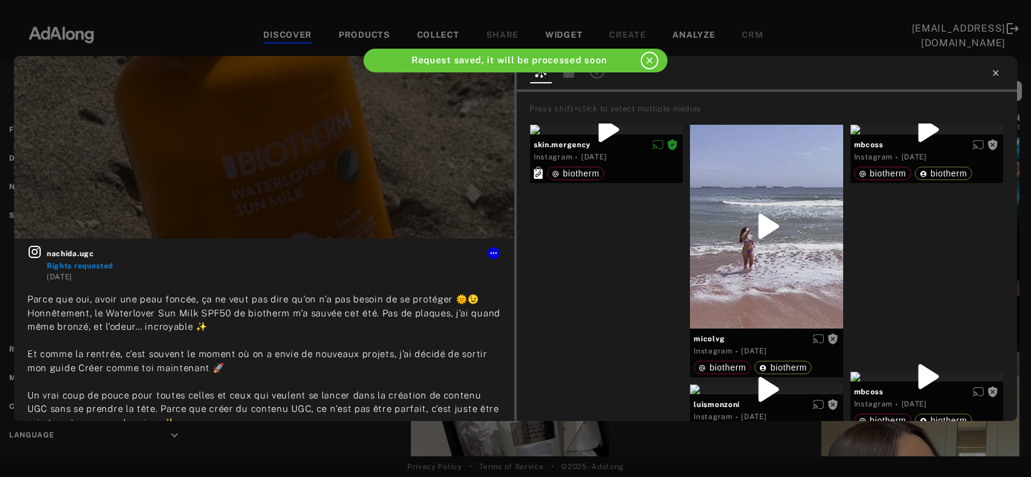
click at [995, 72] on icon at bounding box center [995, 72] width 5 height 5
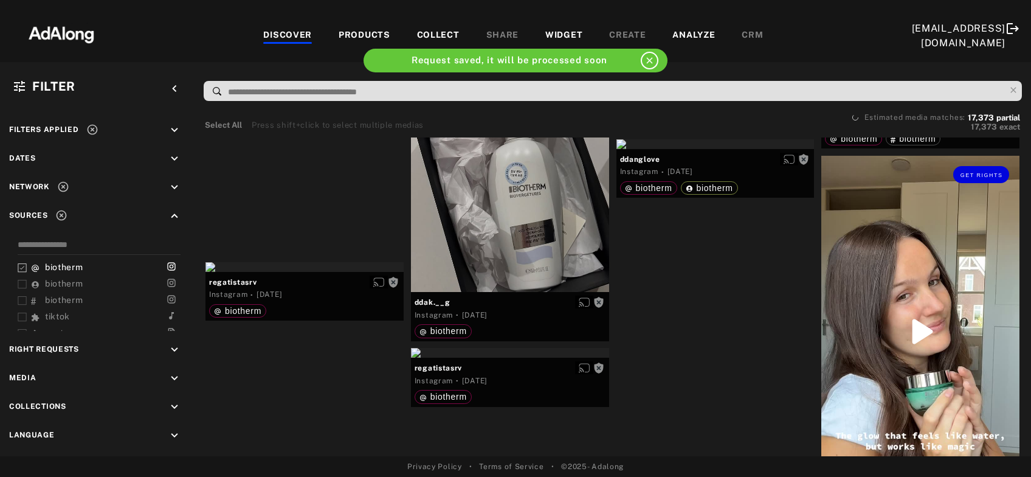
scroll to position [17035, 0]
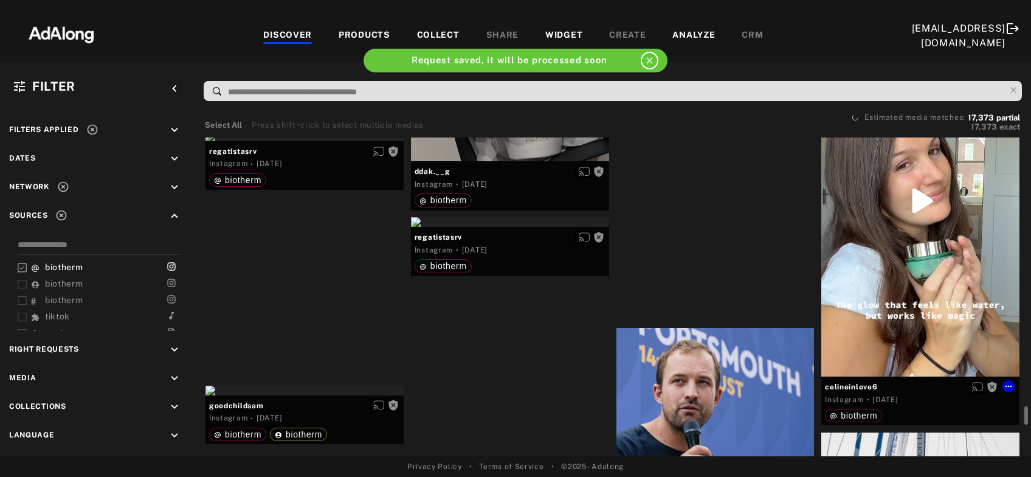
click at [918, 199] on div "Get rights" at bounding box center [920, 200] width 198 height 351
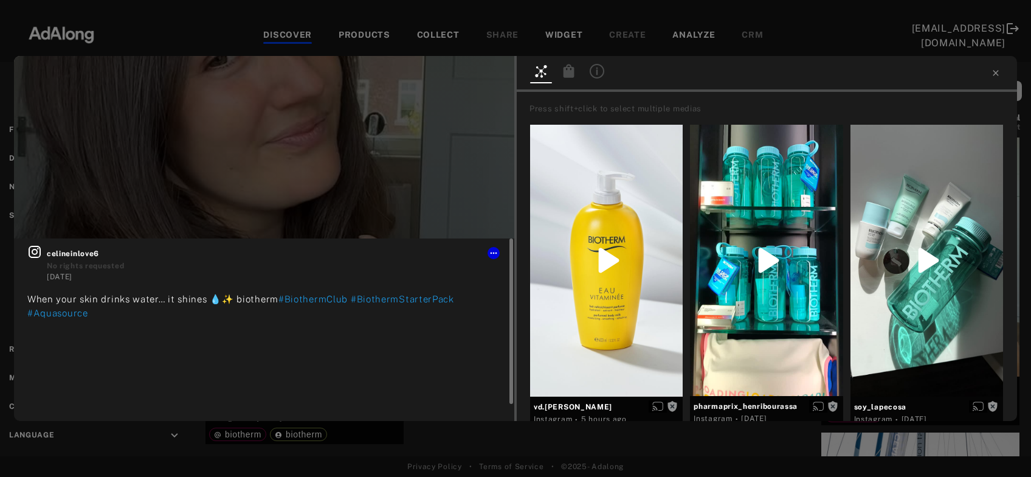
click at [38, 252] on icon at bounding box center [35, 252] width 12 height 12
click at [492, 80] on button "Get rights" at bounding box center [476, 74] width 56 height 17
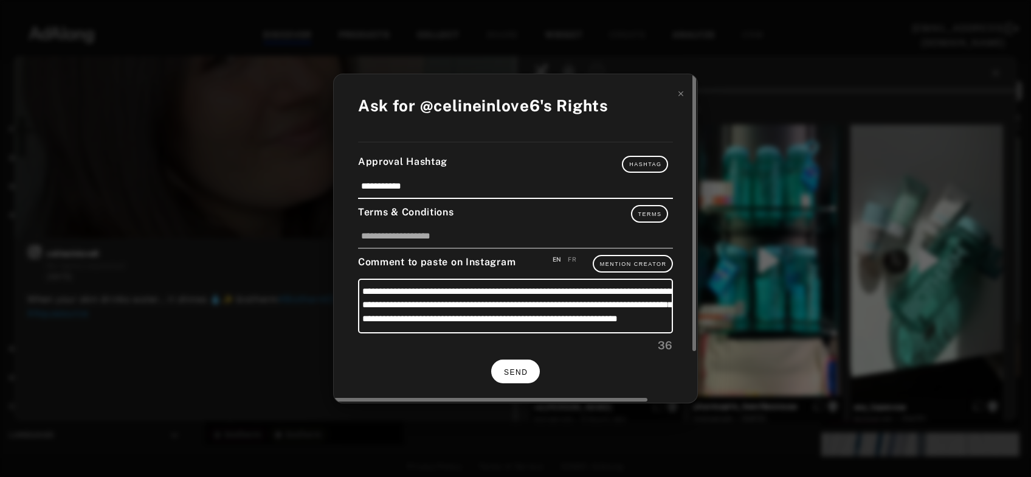
click at [527, 368] on span "SEND" at bounding box center [516, 372] width 24 height 9
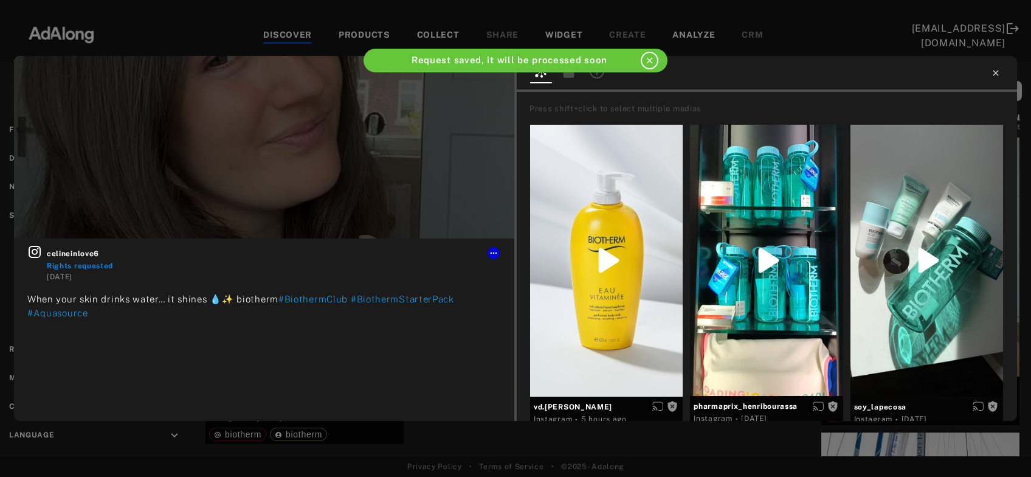
click at [994, 76] on icon at bounding box center [996, 73] width 10 height 10
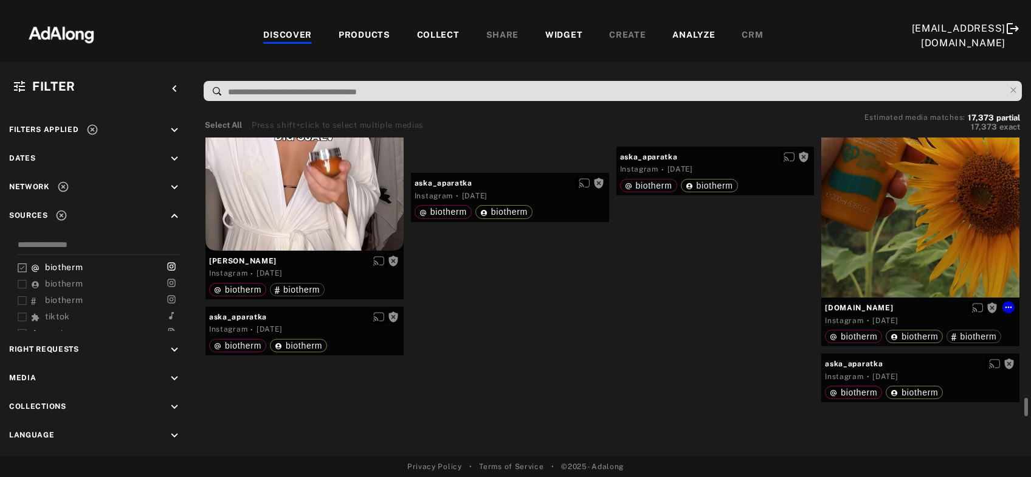
scroll to position [19880, 0]
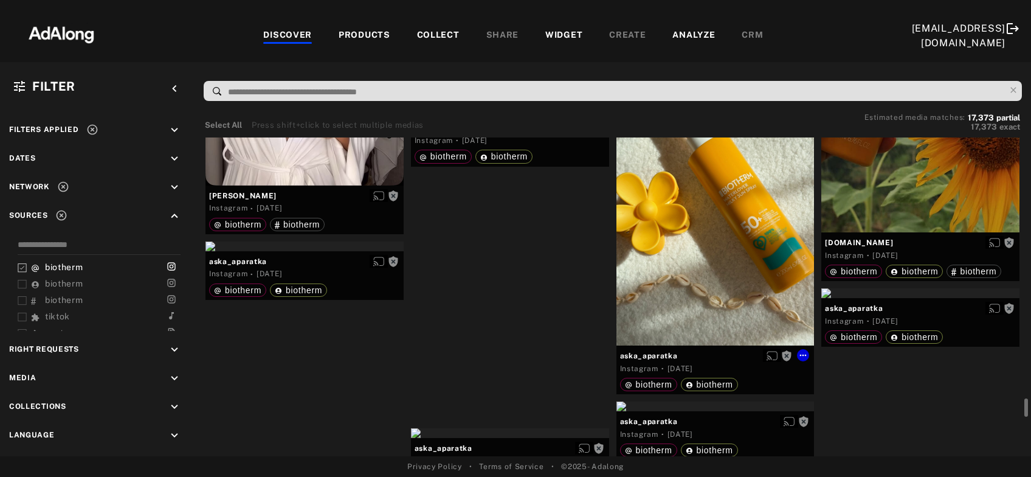
click at [750, 274] on div "Get rights" at bounding box center [715, 213] width 198 height 264
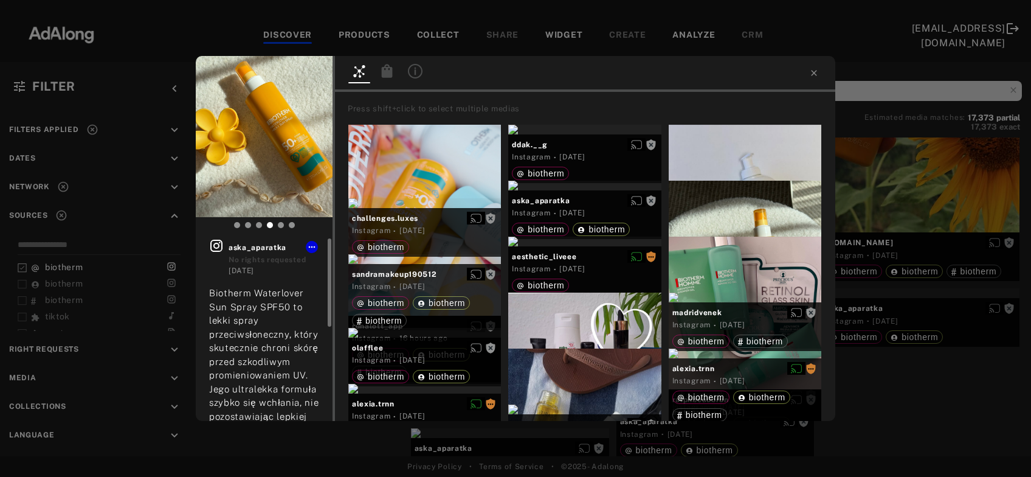
click at [221, 255] on div at bounding box center [216, 249] width 15 height 22
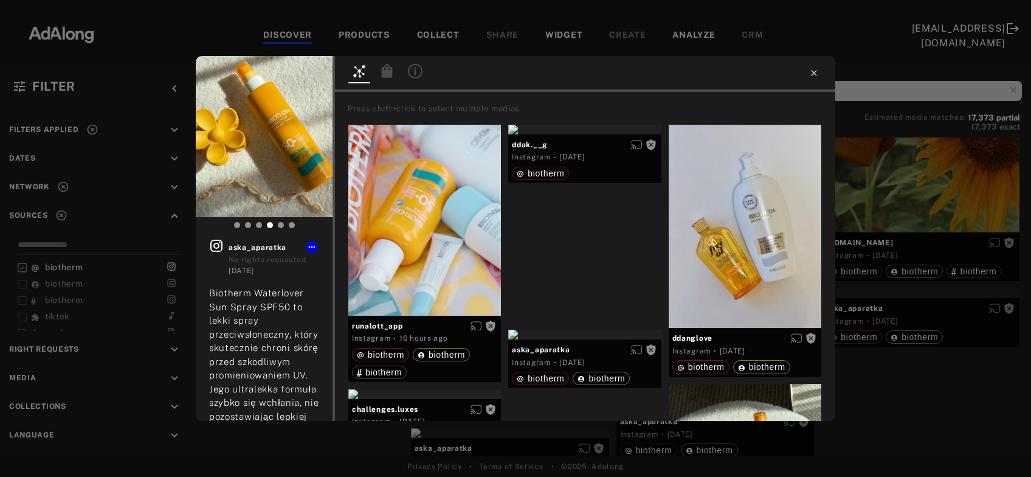
click at [810, 72] on icon at bounding box center [814, 73] width 10 height 10
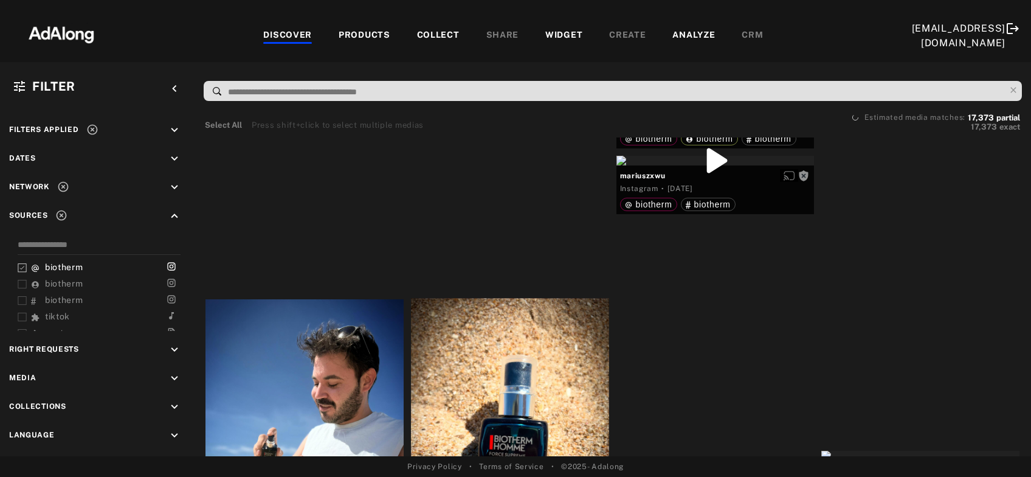
scroll to position [22044, 0]
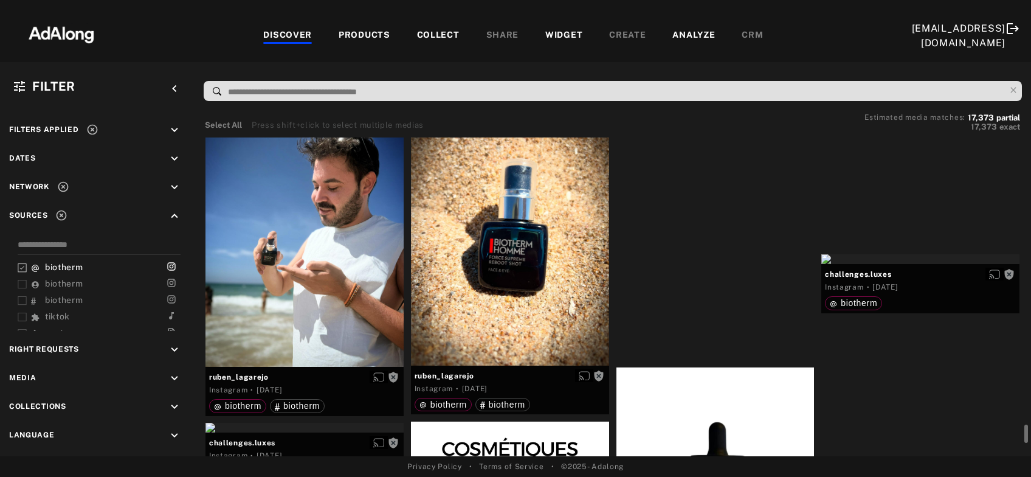
click at [291, 278] on div at bounding box center [304, 235] width 198 height 264
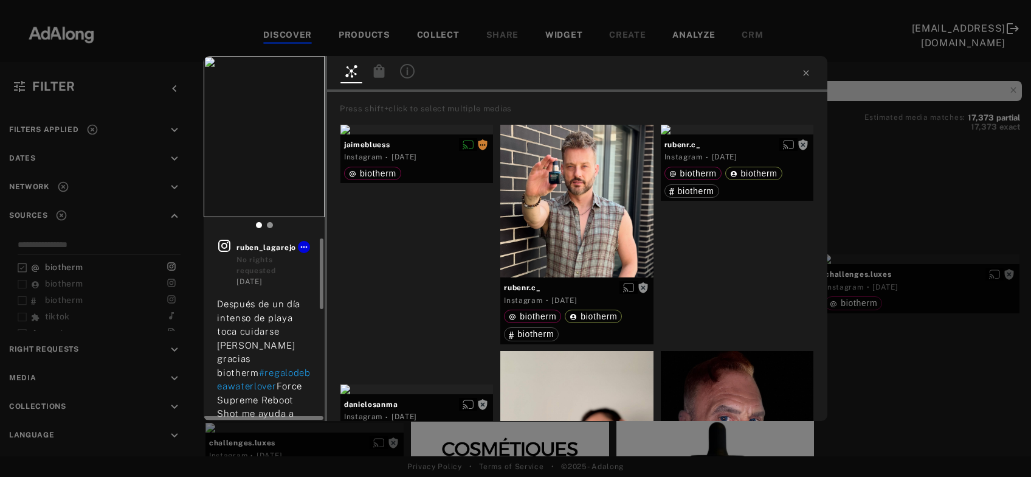
click at [221, 244] on icon at bounding box center [224, 245] width 15 height 15
click at [916, 177] on div "Get rights [PERSON_NAME] rights requested [DATE] Después de un día intenso de p…" at bounding box center [515, 238] width 1031 height 477
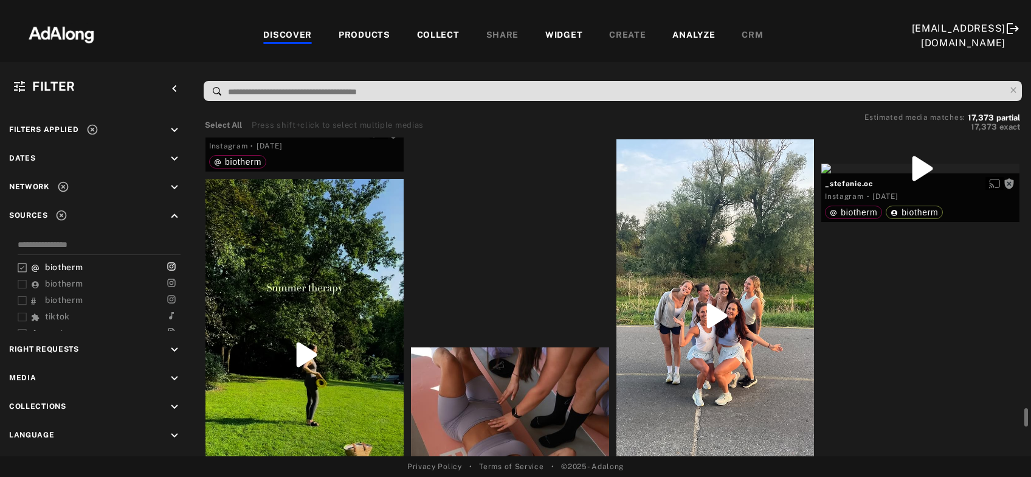
scroll to position [24010, 0]
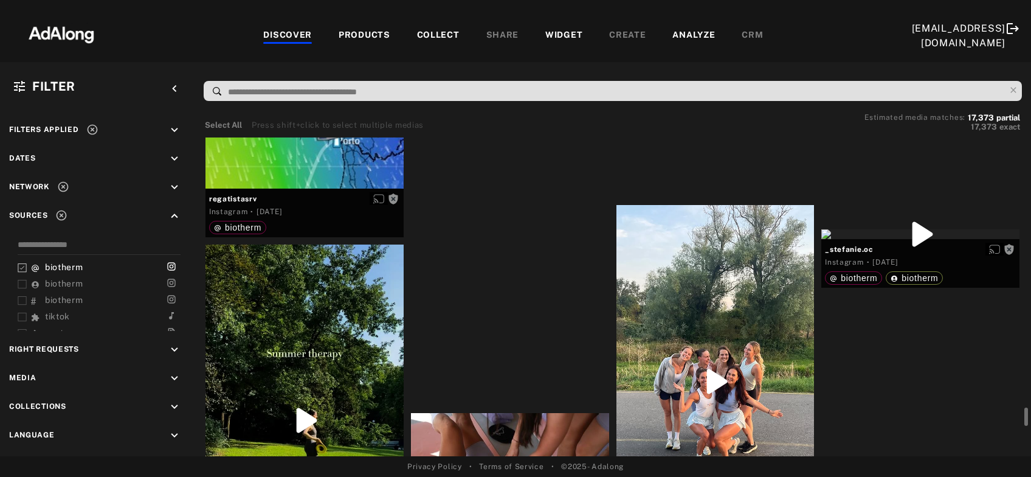
click at [492, 15] on div "Get rights" at bounding box center [510, 10] width 198 height 10
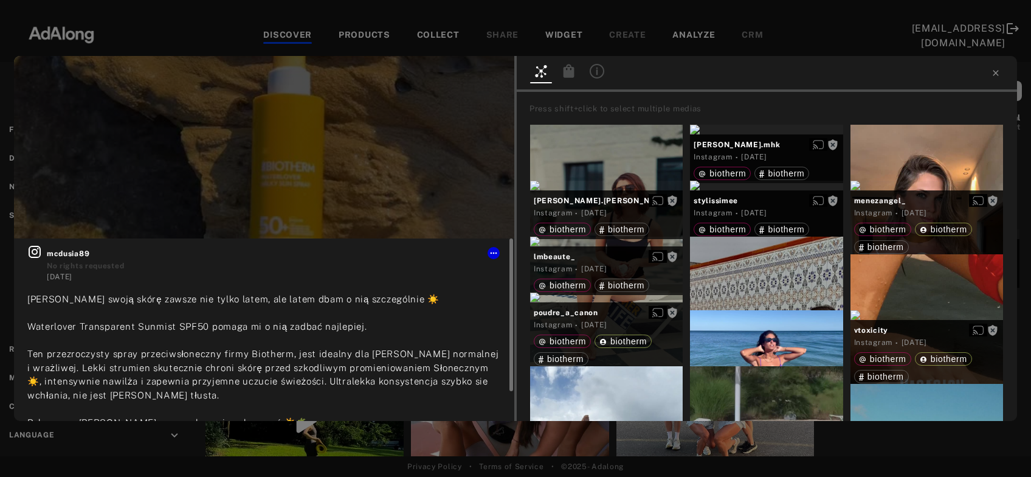
click at [35, 251] on icon at bounding box center [34, 251] width 15 height 15
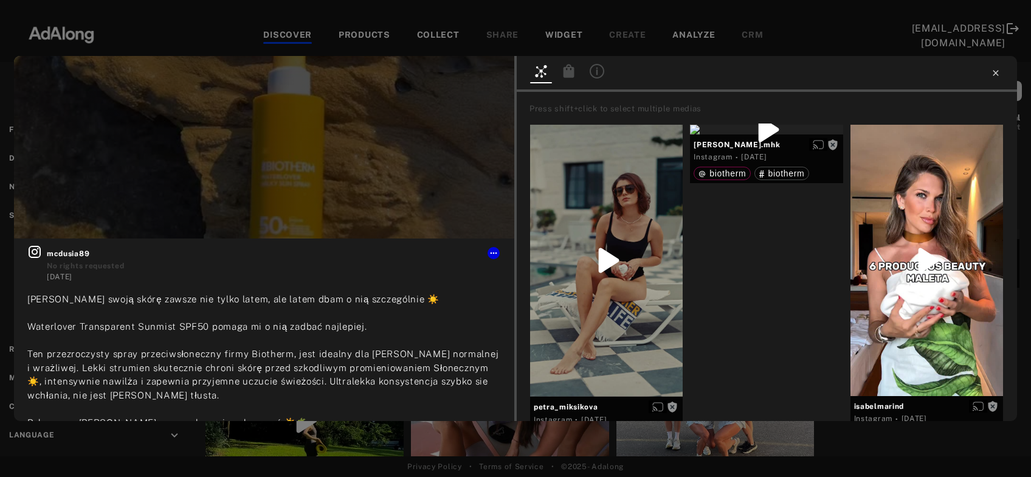
click at [996, 74] on icon at bounding box center [995, 72] width 5 height 5
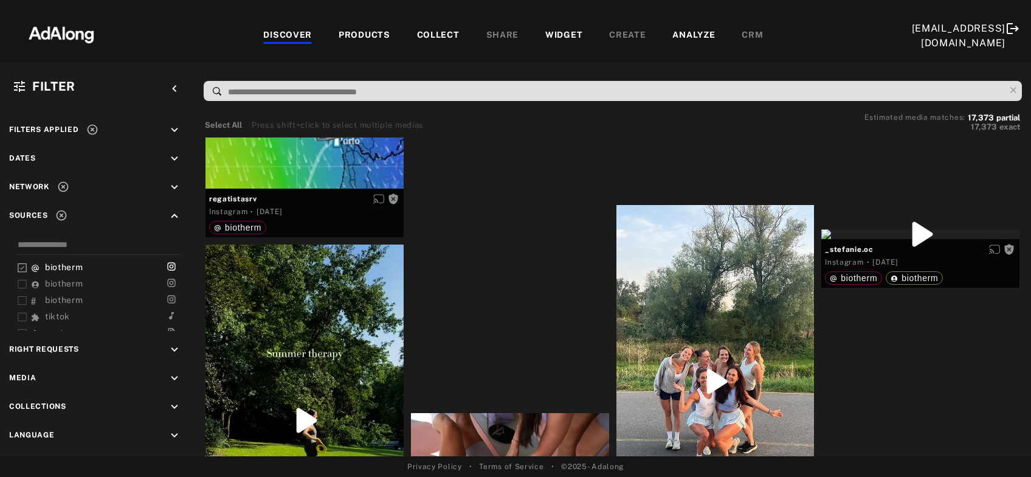
click at [90, 133] on icon at bounding box center [92, 129] width 12 height 12
click at [176, 348] on icon "keyboard_arrow_down" at bounding box center [174, 349] width 13 height 13
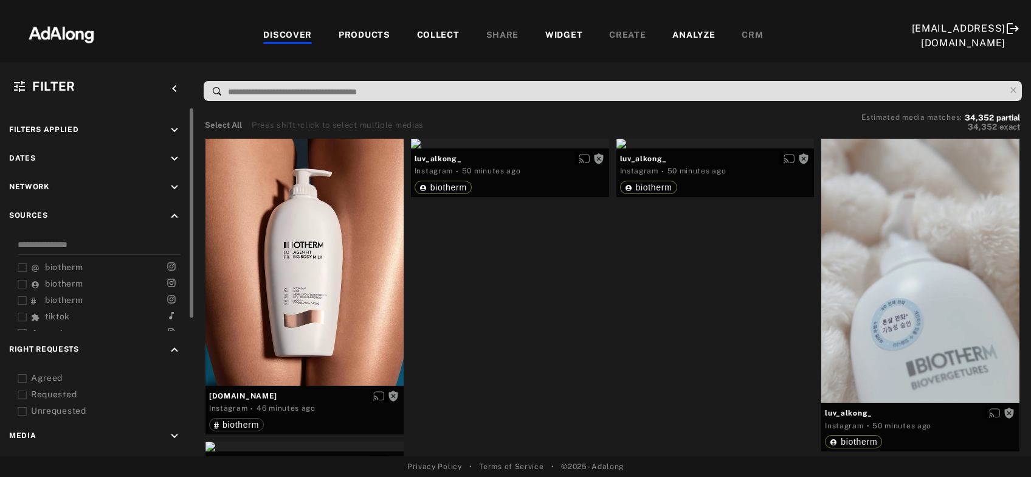
click at [20, 376] on icon at bounding box center [22, 378] width 9 height 9
click at [26, 393] on icon at bounding box center [22, 394] width 9 height 9
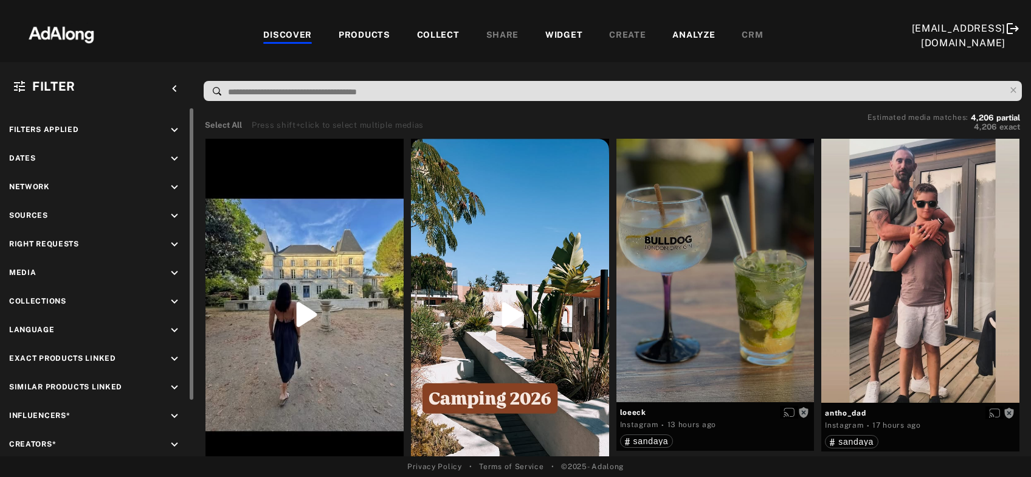
click at [177, 157] on icon "keyboard_arrow_down" at bounding box center [174, 158] width 13 height 13
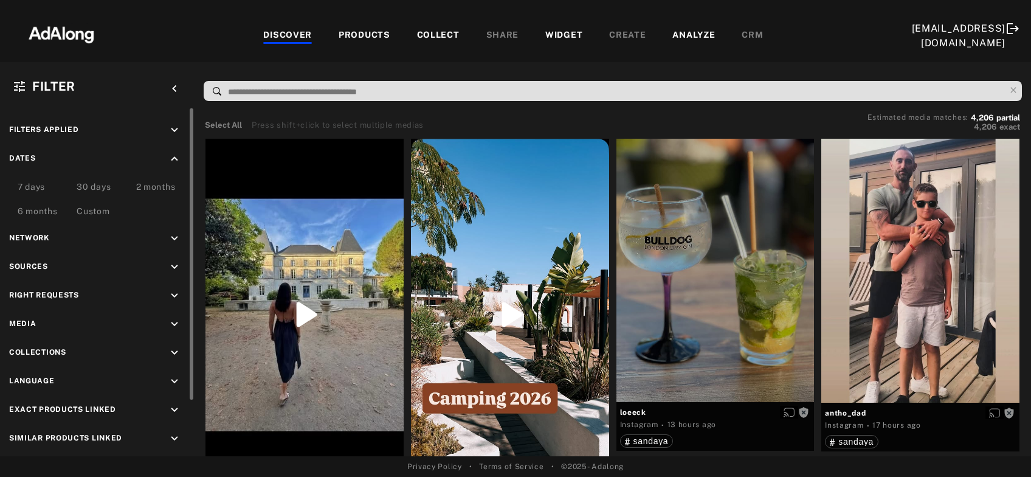
click at [35, 188] on div "7 days" at bounding box center [31, 188] width 27 height 15
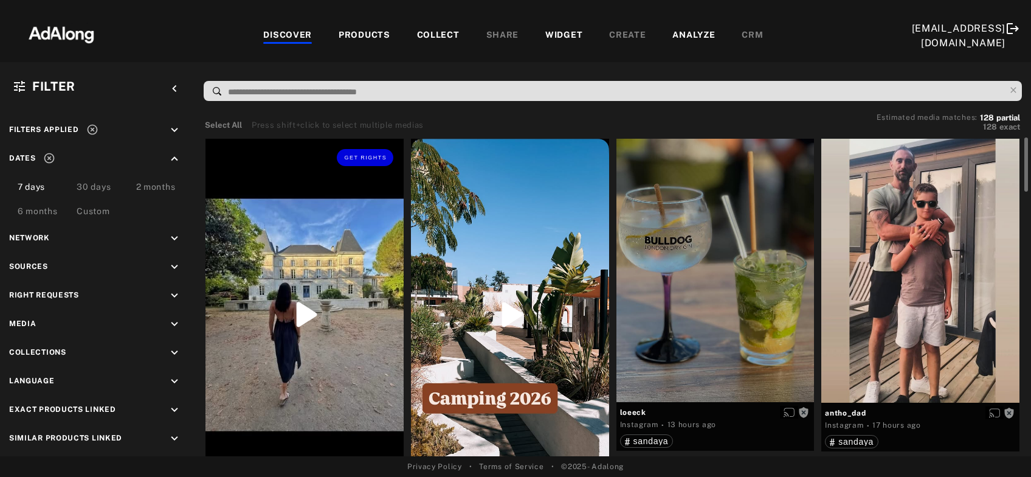
scroll to position [65, 0]
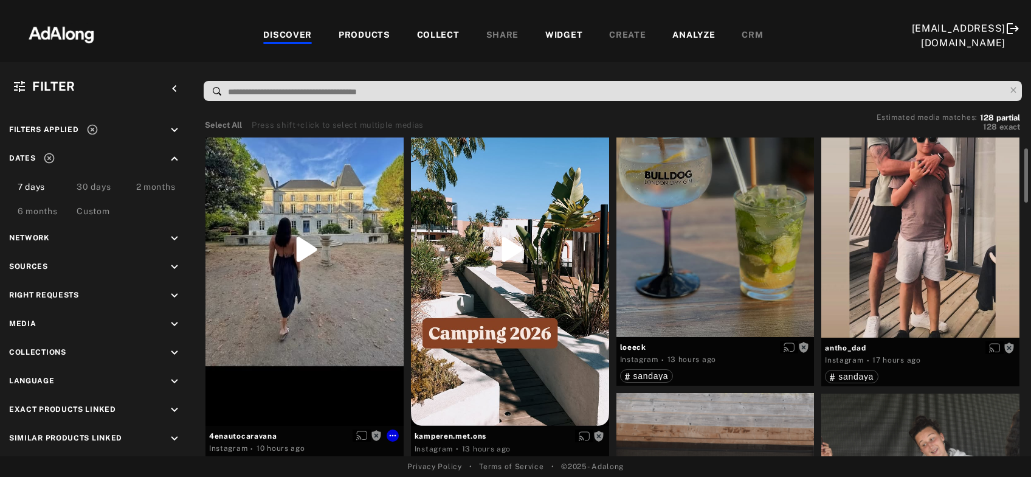
click at [318, 272] on div "Get rights" at bounding box center [304, 250] width 198 height 352
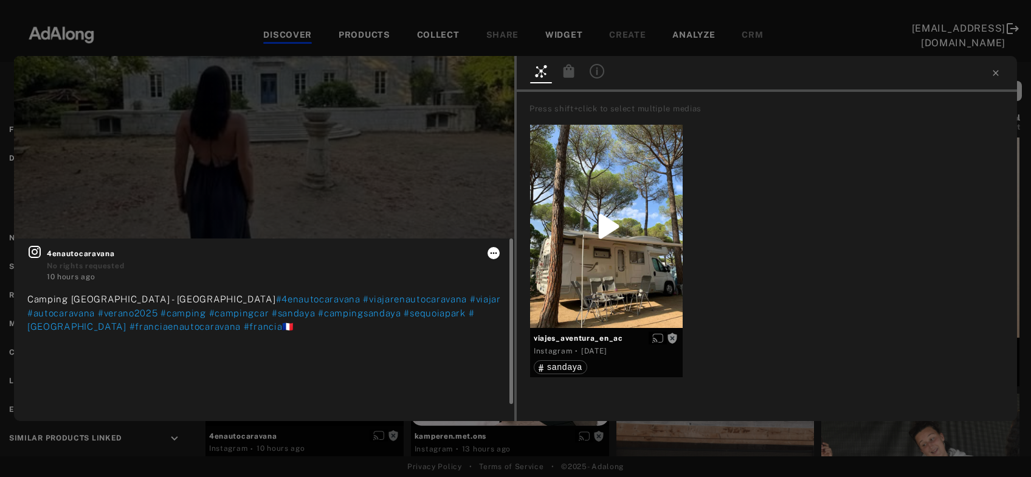
click at [499, 251] on icon at bounding box center [494, 253] width 10 height 10
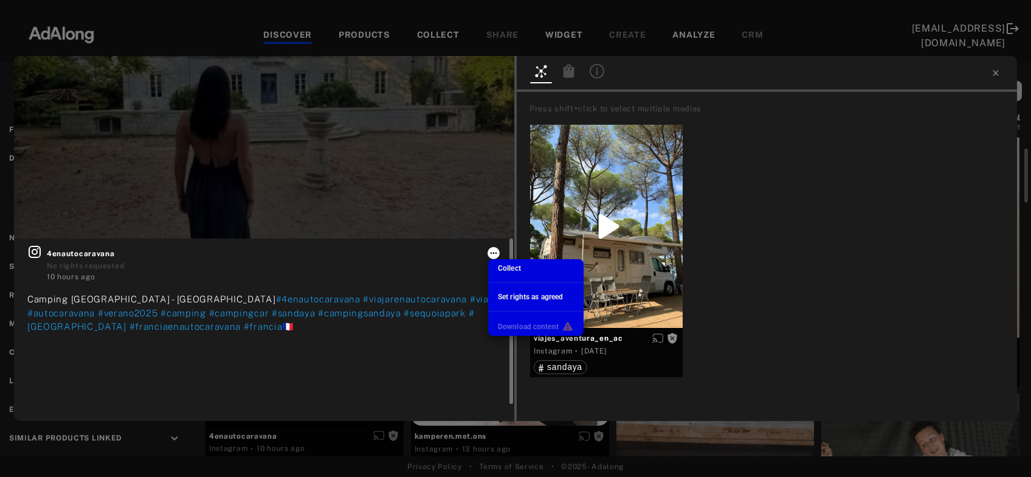
scroll to position [65, 0]
click at [504, 267] on span "Collect" at bounding box center [509, 268] width 23 height 9
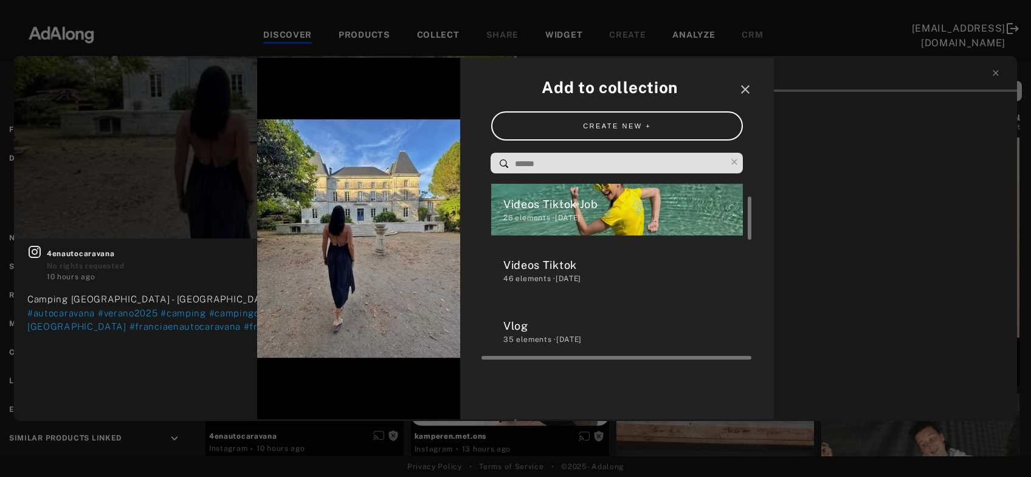
scroll to position [99, 0]
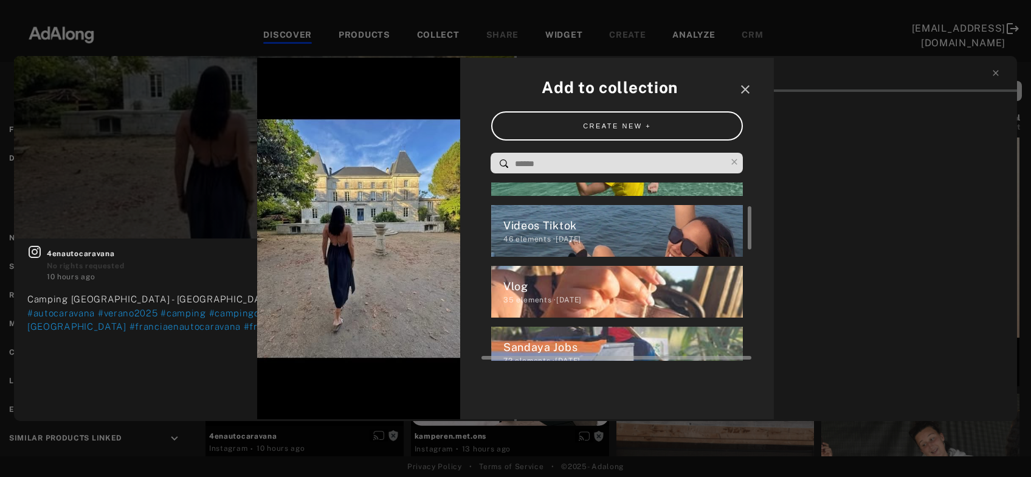
click at [578, 281] on div "Vlog" at bounding box center [623, 286] width 240 height 16
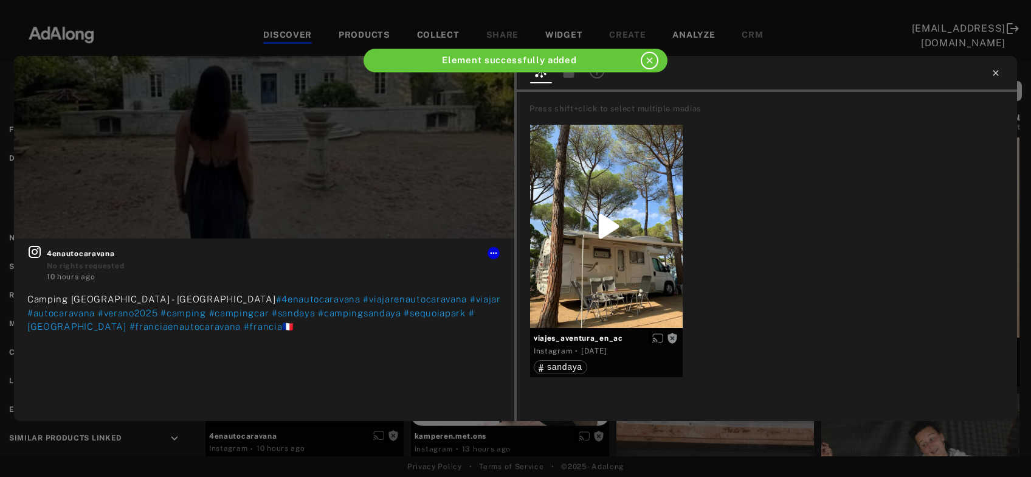
click at [996, 72] on icon at bounding box center [995, 72] width 5 height 5
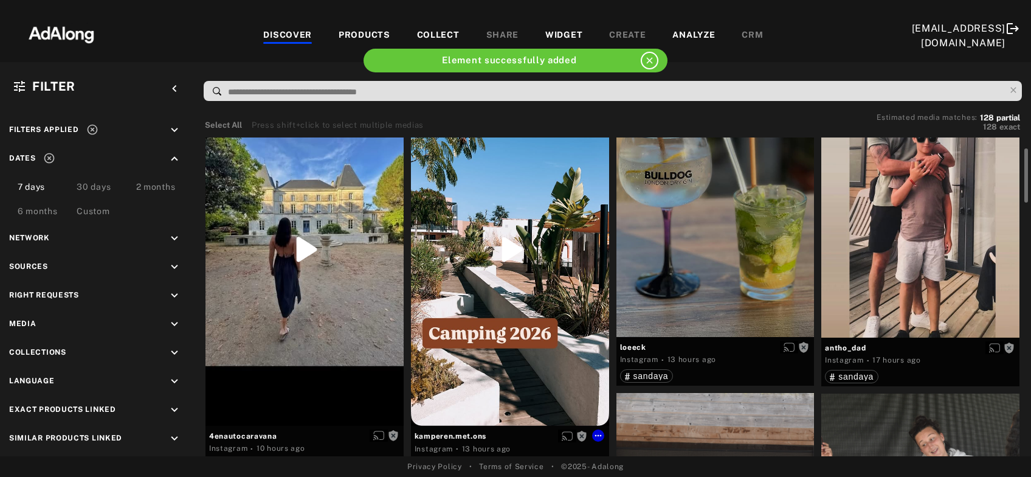
click at [533, 249] on div "Get rights" at bounding box center [510, 250] width 198 height 352
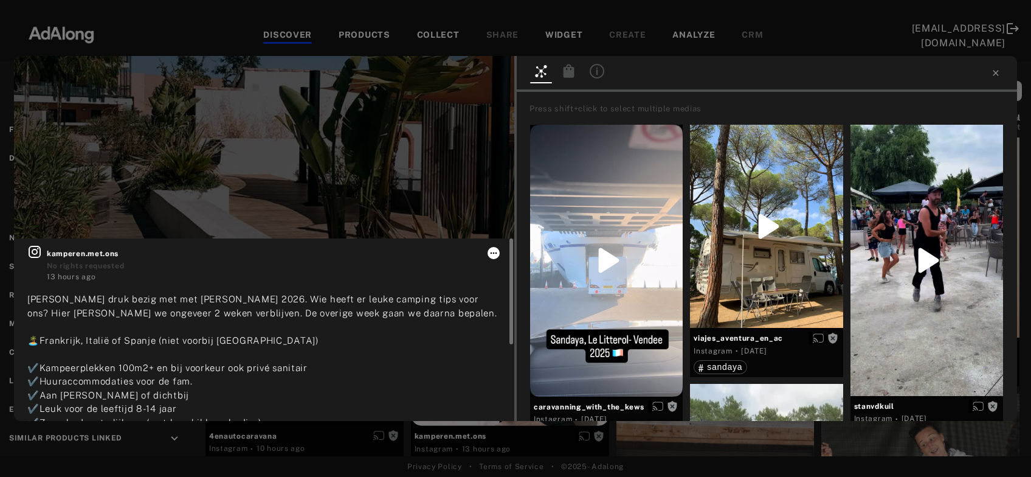
click at [490, 251] on icon at bounding box center [494, 253] width 10 height 10
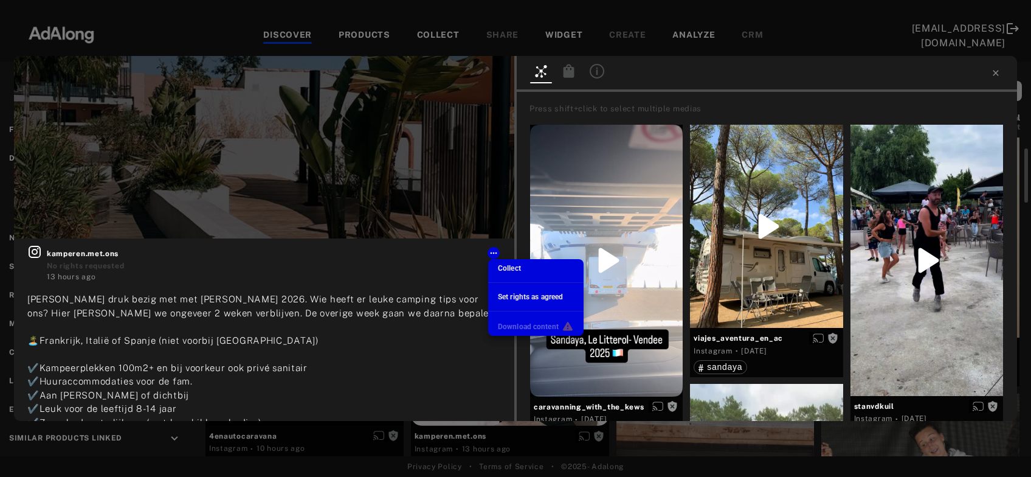
scroll to position [99, 0]
click at [500, 265] on span "Collect" at bounding box center [509, 268] width 23 height 9
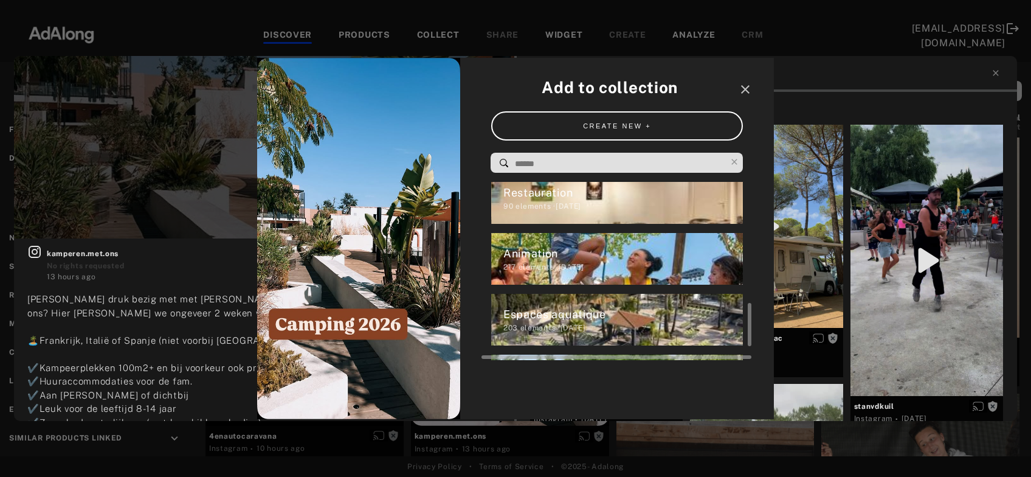
scroll to position [551, 0]
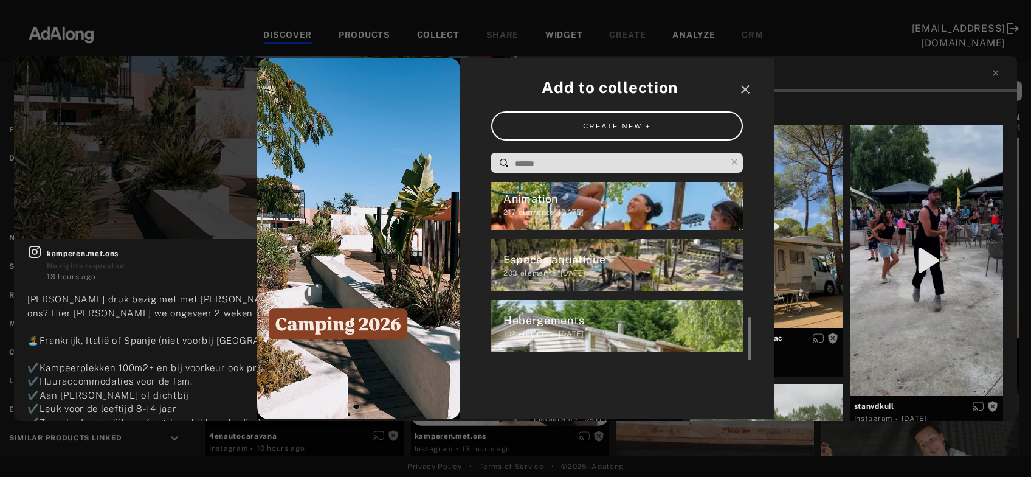
drag, startPoint x: 528, startPoint y: 324, endPoint x: 548, endPoint y: 316, distance: 21.0
click at [528, 325] on div "Hebergements" at bounding box center [623, 320] width 240 height 16
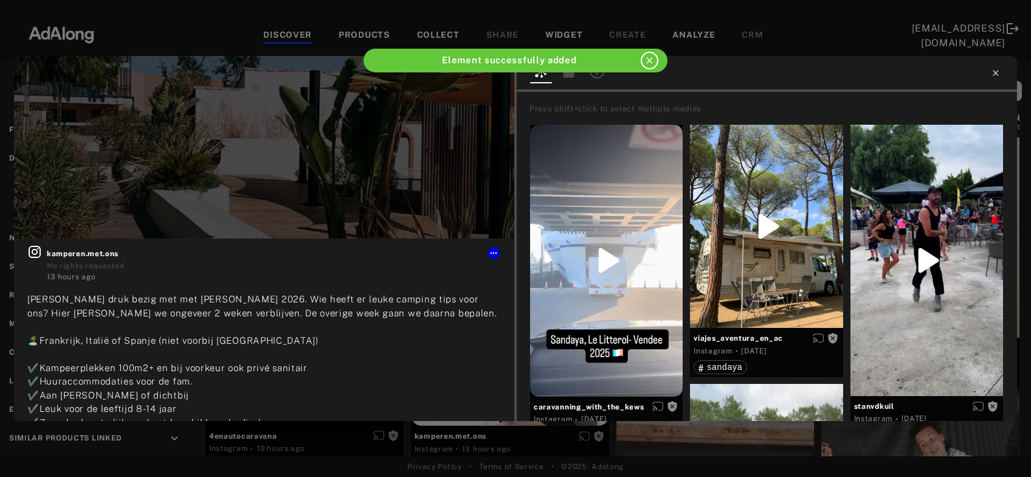
click at [996, 74] on icon at bounding box center [995, 72] width 5 height 5
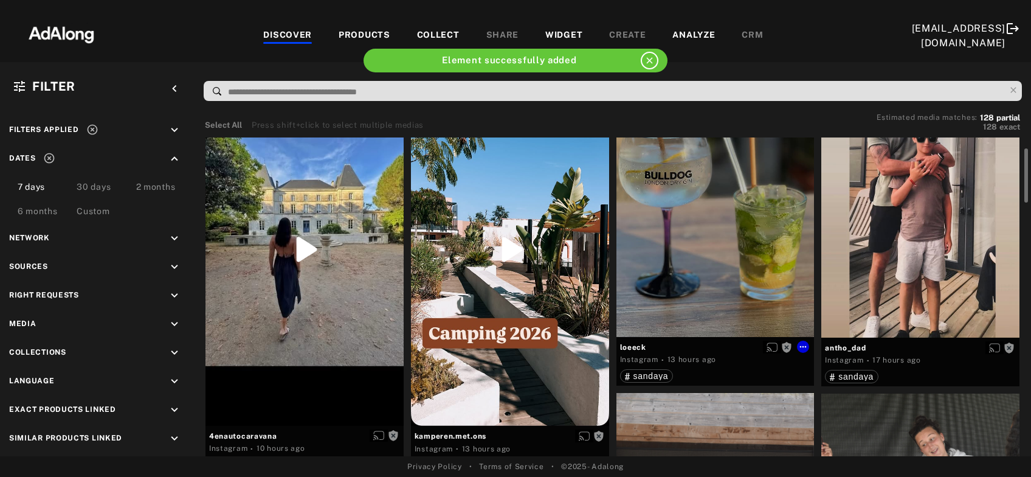
click at [723, 252] on div "Get rights" at bounding box center [715, 205] width 198 height 263
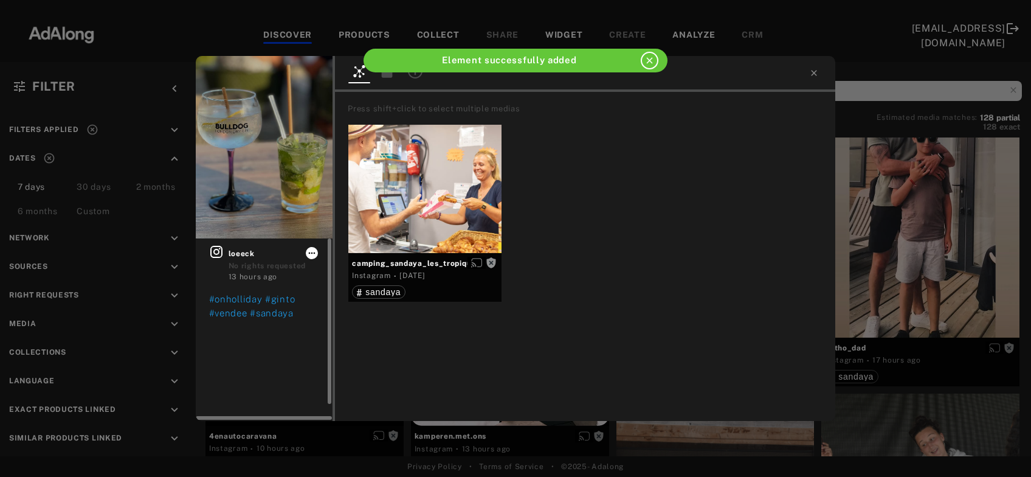
click at [309, 256] on icon at bounding box center [312, 253] width 10 height 10
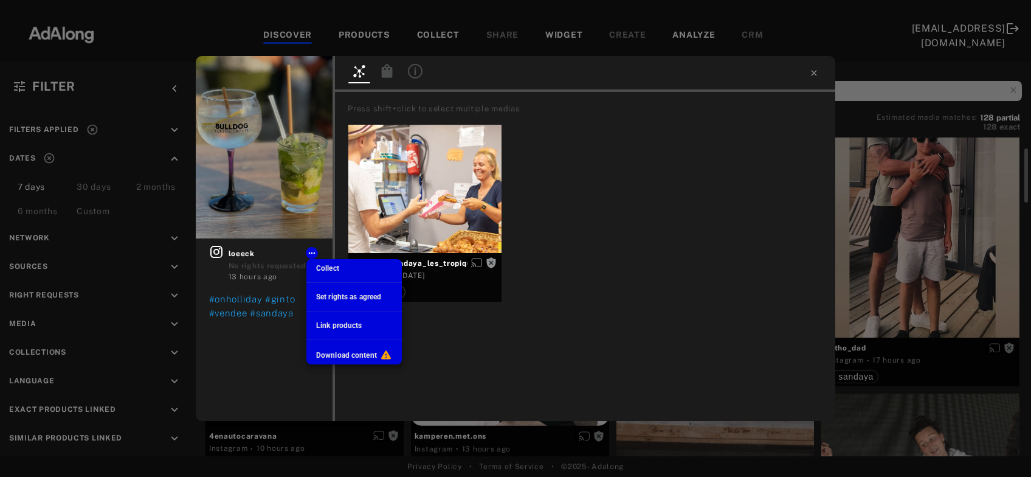
click at [322, 271] on span "Collect" at bounding box center [327, 268] width 23 height 9
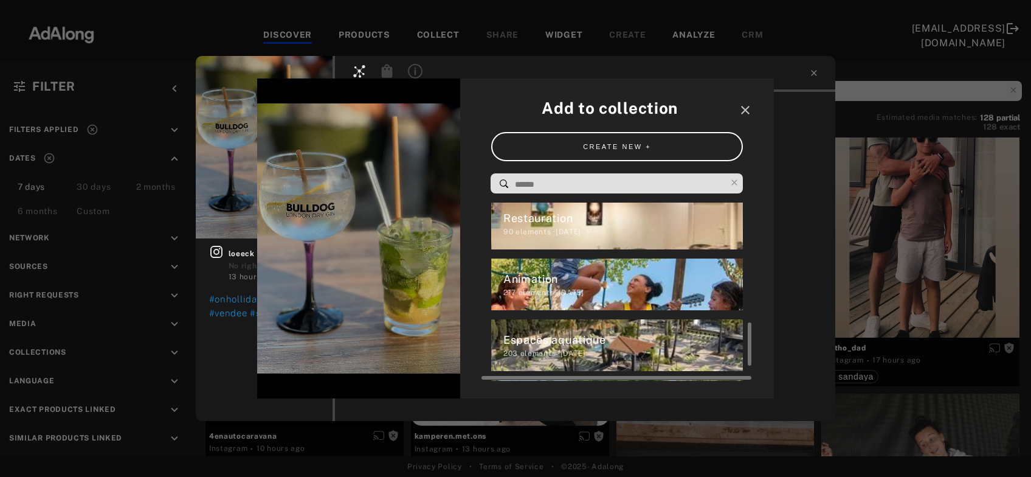
scroll to position [451, 0]
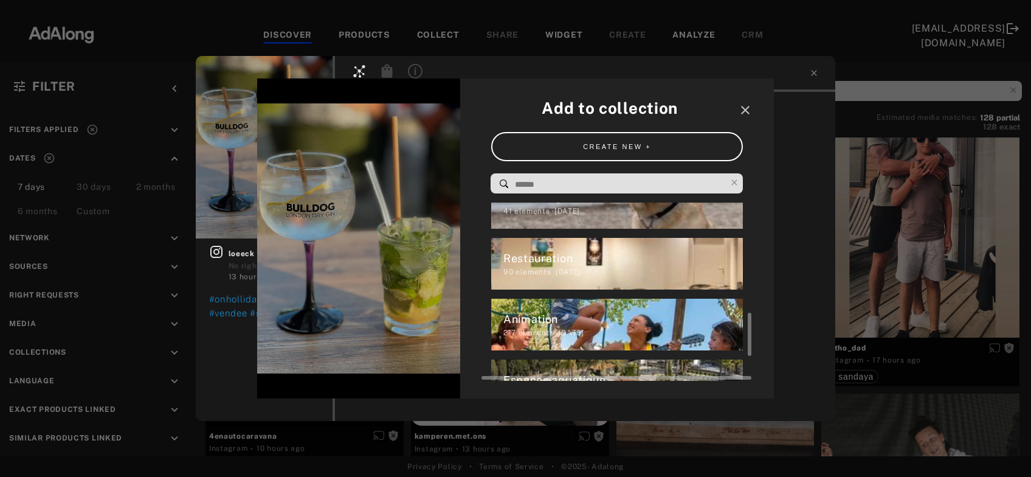
click at [614, 263] on div "Restauration" at bounding box center [623, 258] width 240 height 16
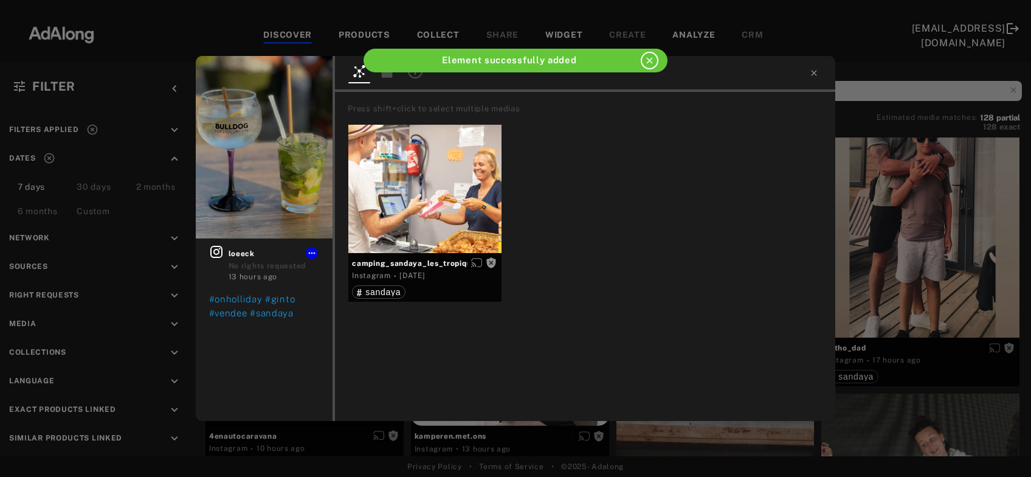
click at [978, 258] on div "Get rights loeeck No rights requested 13 hours ago #onholliday #ginto #vendee #…" at bounding box center [515, 238] width 1031 height 477
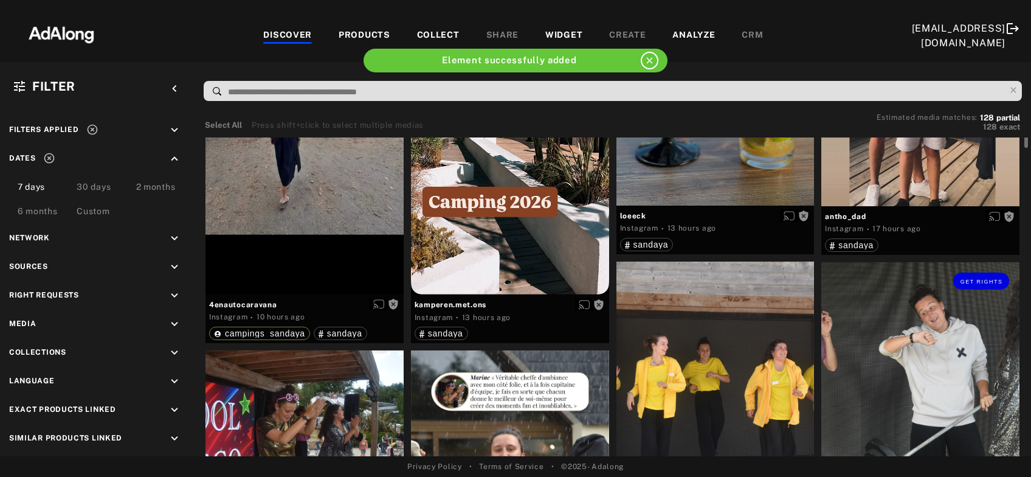
scroll to position [131, 0]
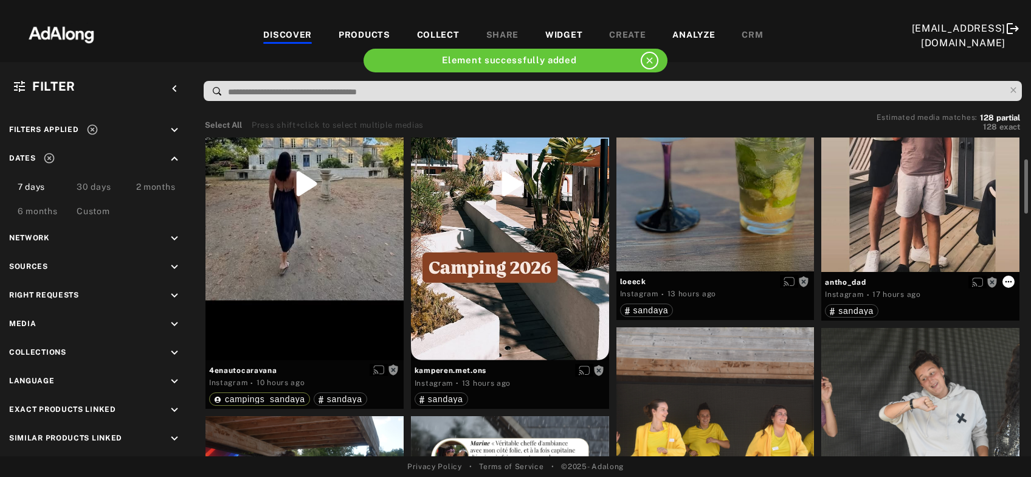
click at [1006, 281] on icon at bounding box center [1009, 282] width 10 height 10
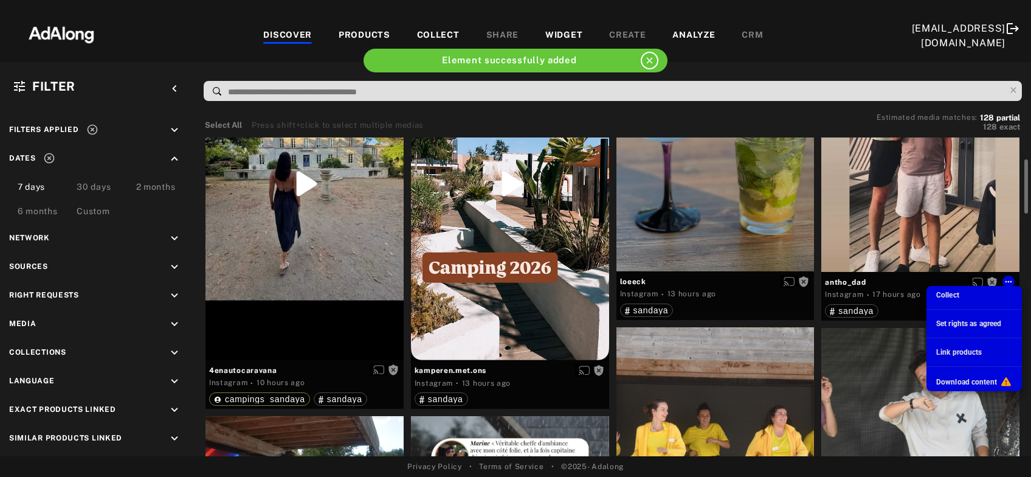
click at [975, 296] on li "Collect" at bounding box center [973, 295] width 95 height 18
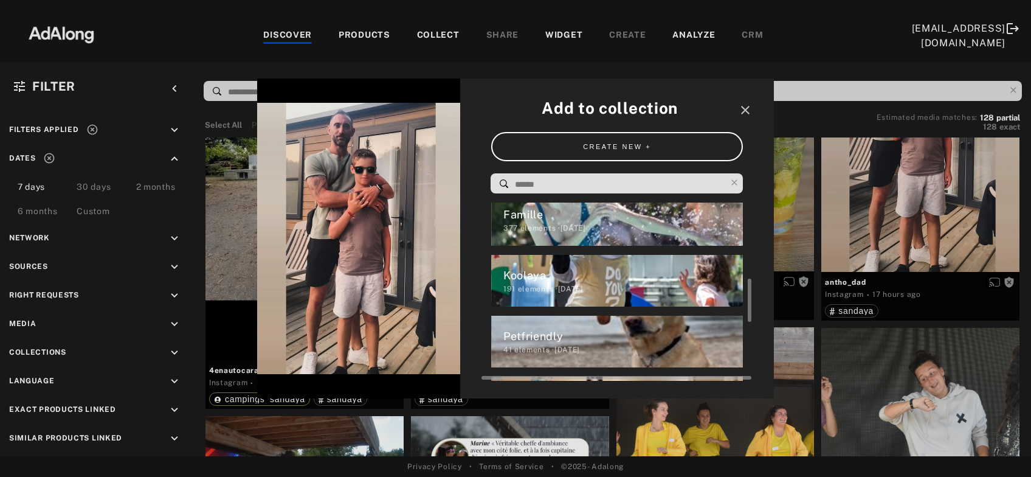
scroll to position [253, 0]
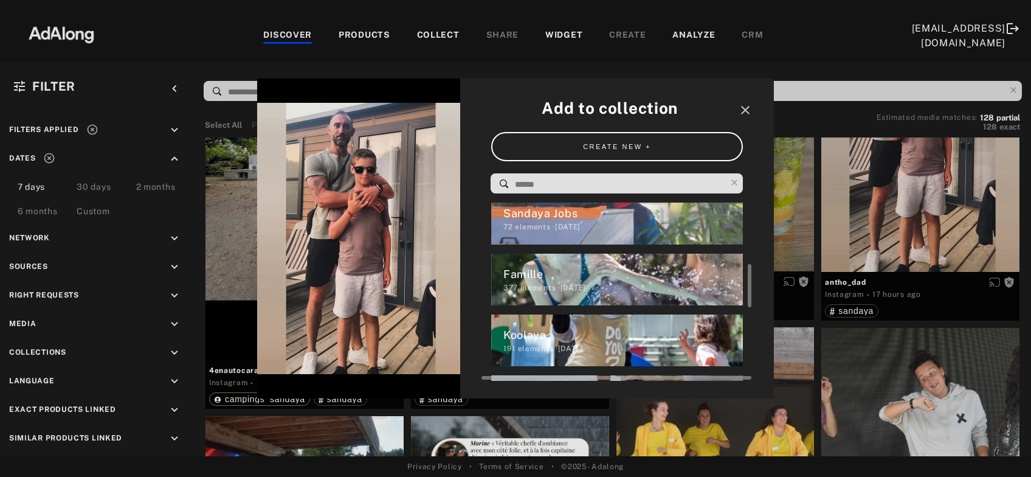
click at [554, 278] on div "Famille" at bounding box center [623, 274] width 240 height 16
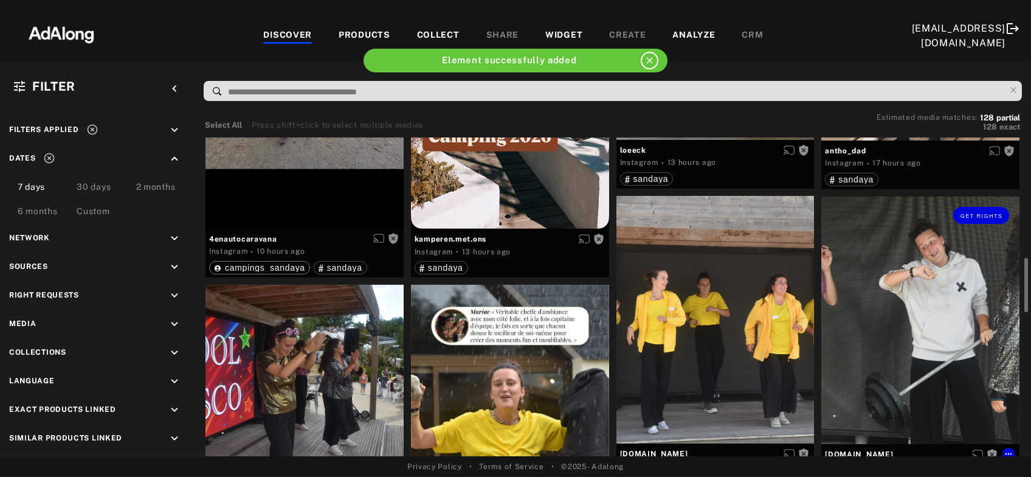
scroll to position [327, 0]
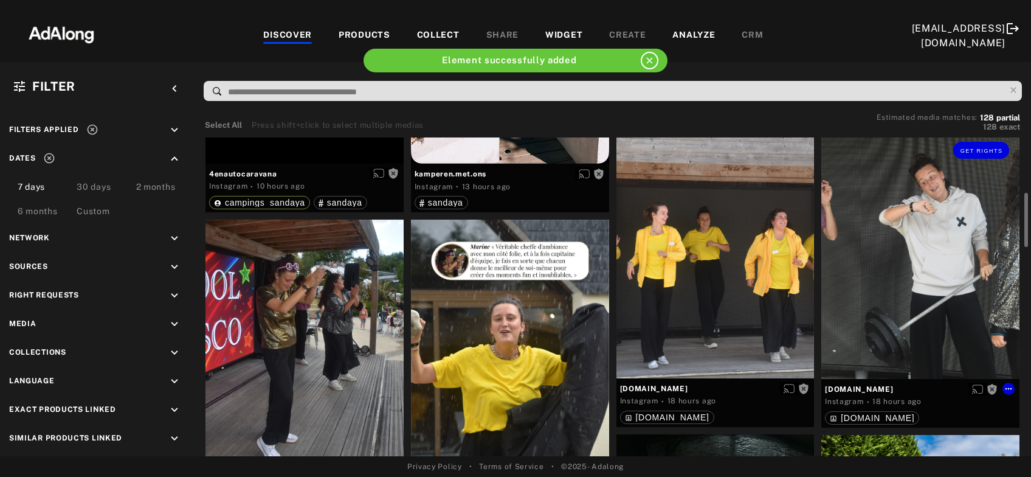
click at [922, 288] on div "Get rights" at bounding box center [920, 254] width 198 height 247
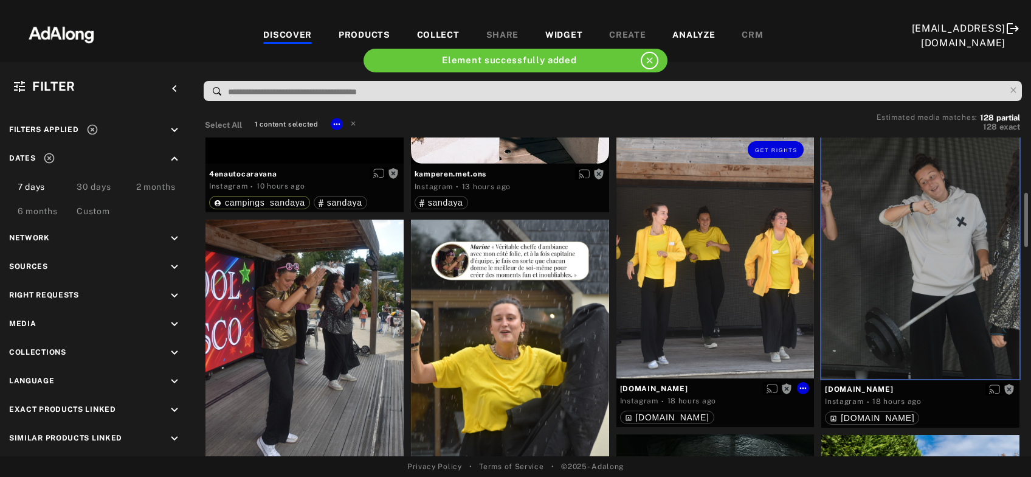
click at [707, 296] on div "Get rights" at bounding box center [715, 254] width 198 height 247
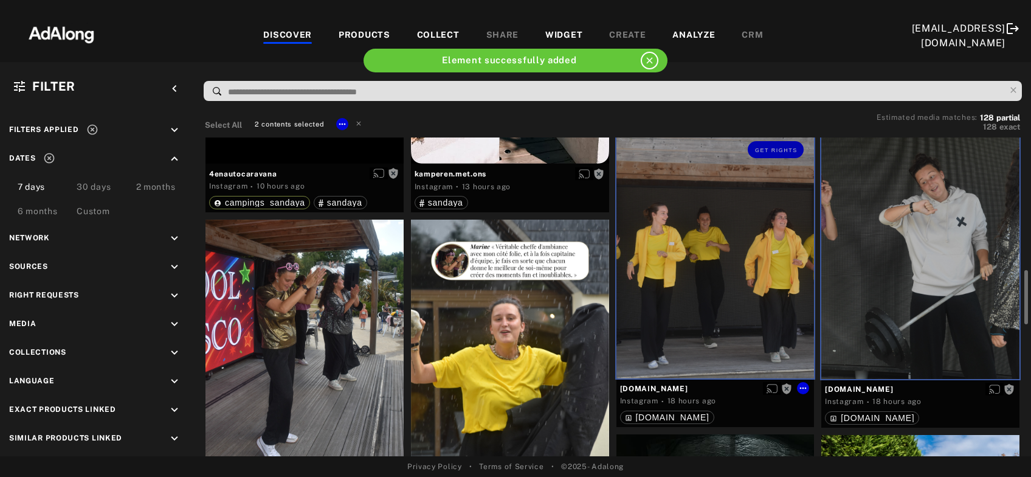
scroll to position [393, 0]
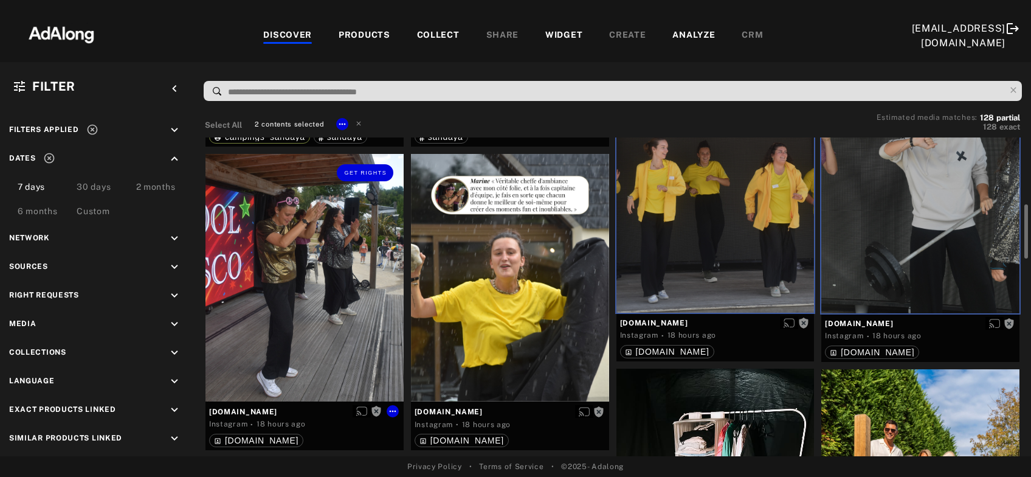
click at [326, 319] on div "Get rights" at bounding box center [304, 277] width 198 height 247
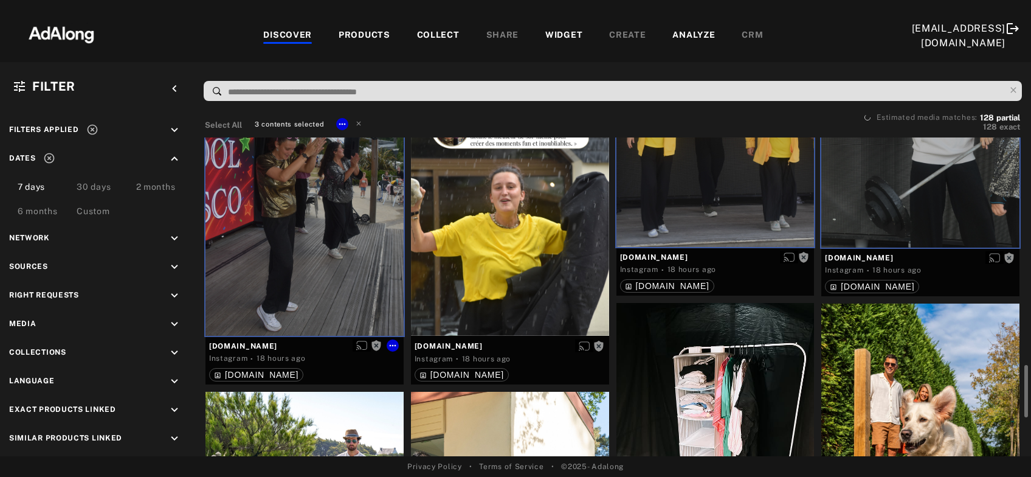
scroll to position [589, 0]
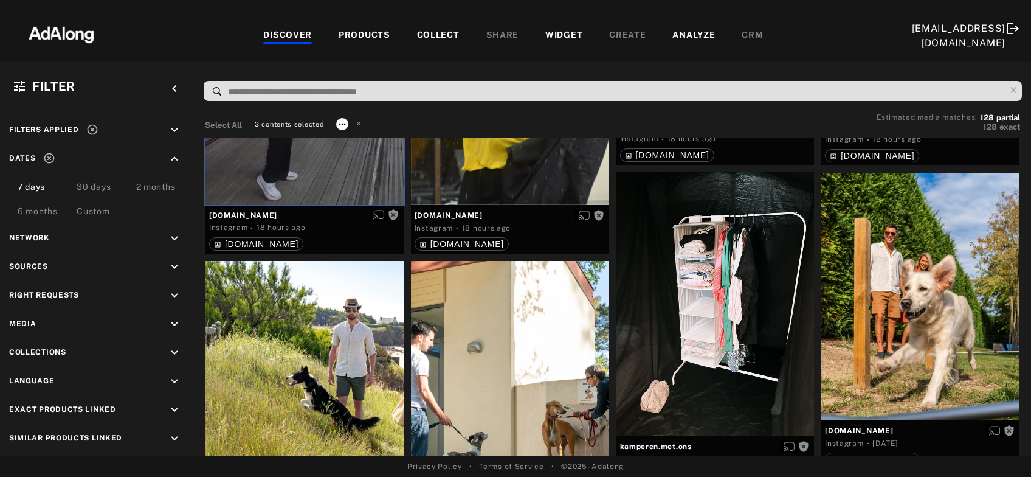
click at [340, 124] on icon at bounding box center [342, 124] width 10 height 10
click at [356, 136] on span "Collect" at bounding box center [357, 138] width 23 height 9
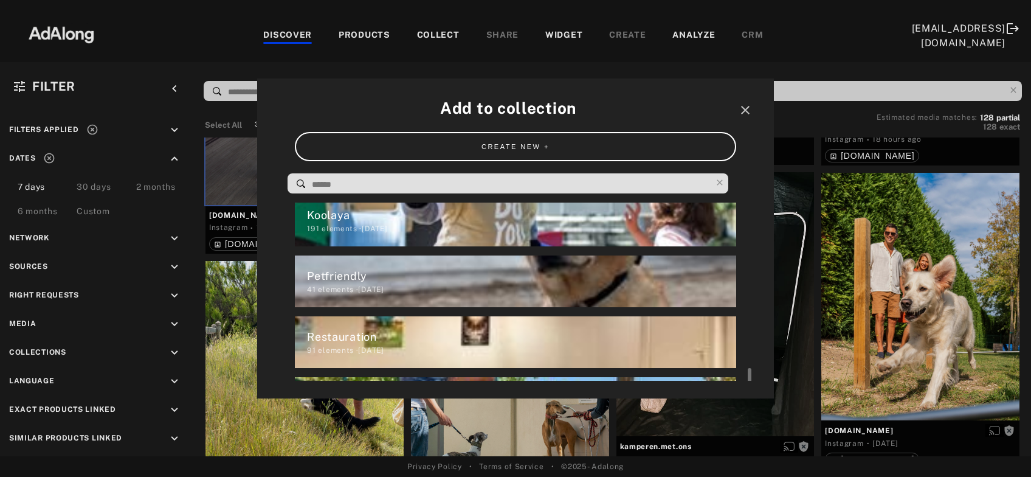
scroll to position [432, 0]
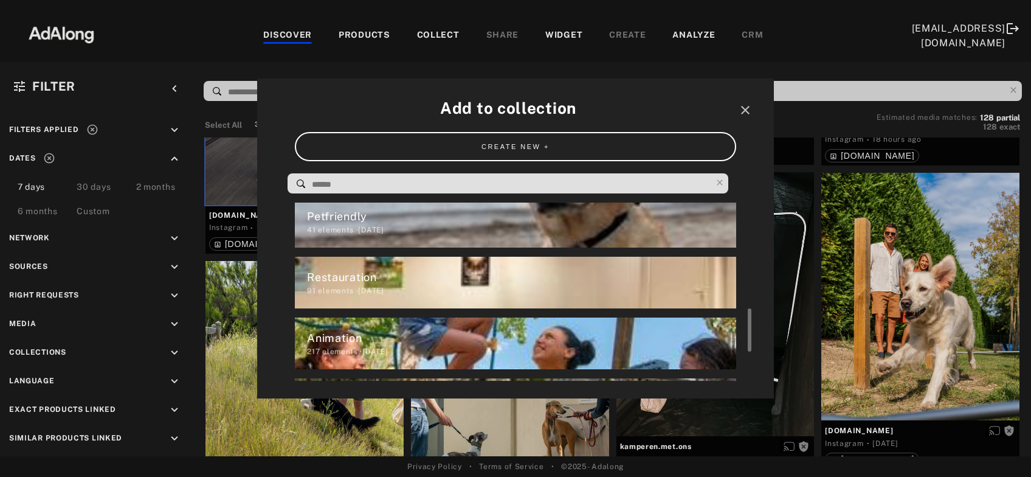
click at [336, 345] on div "Animation" at bounding box center [521, 338] width 429 height 16
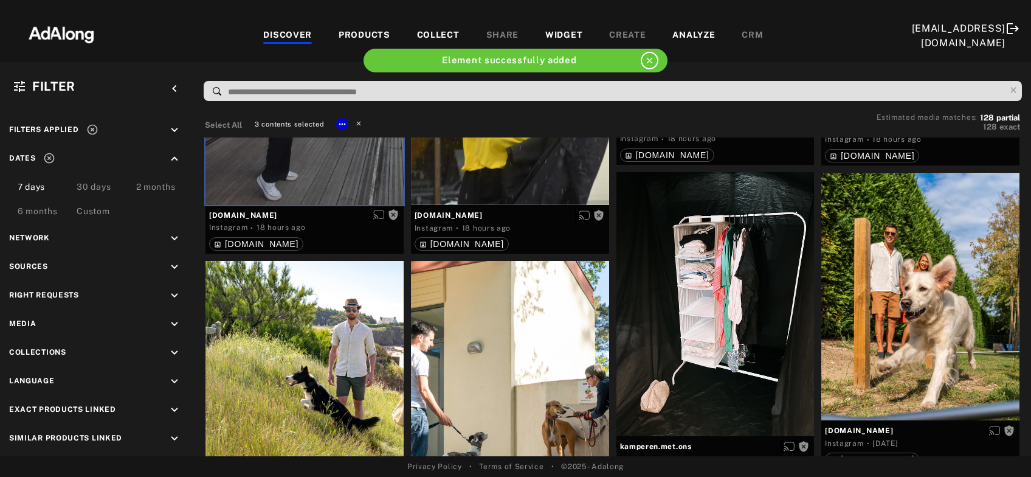
click at [357, 122] on icon at bounding box center [358, 123] width 9 height 9
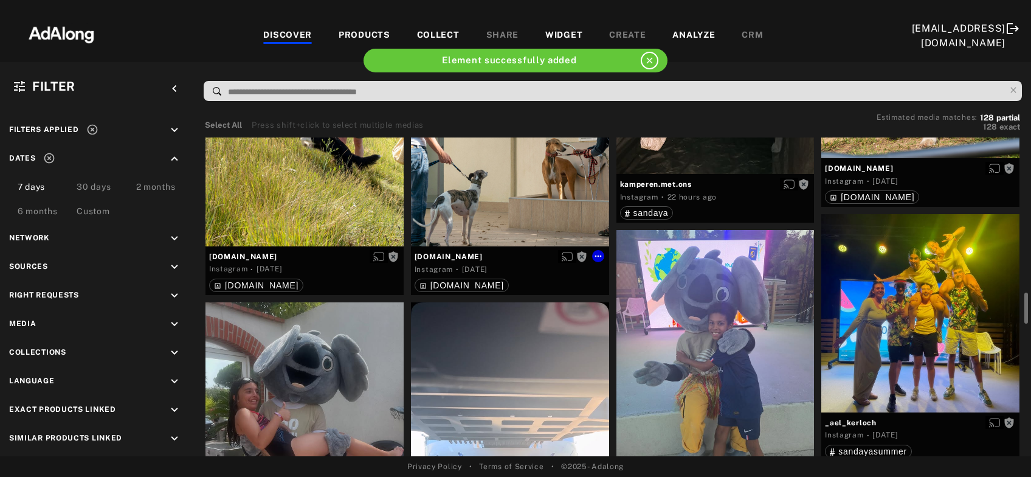
scroll to position [917, 0]
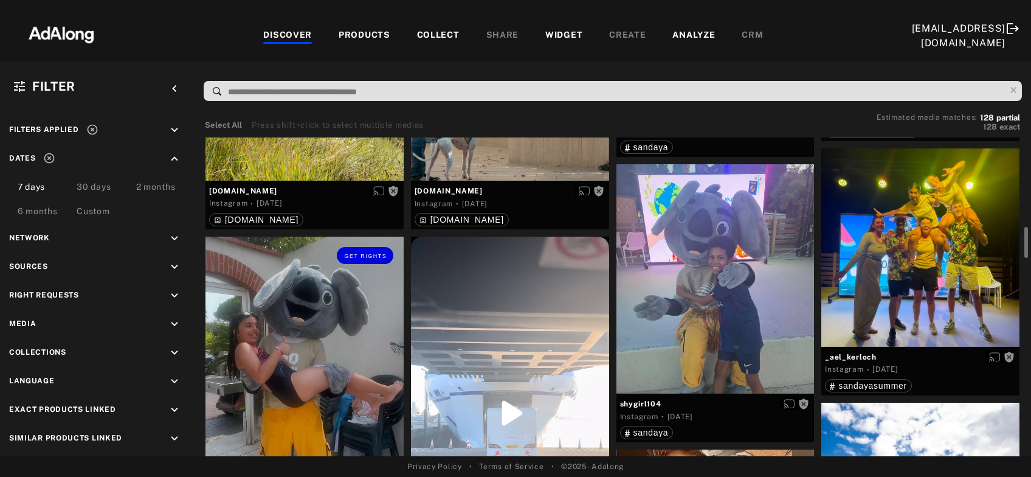
click at [314, 385] on div "Get rights" at bounding box center [304, 368] width 198 height 264
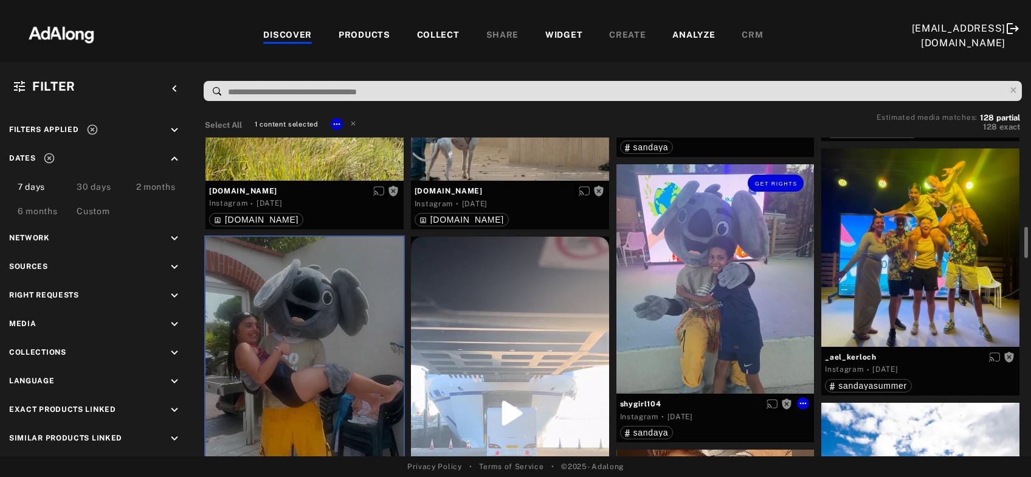
click at [688, 298] on div "Get rights" at bounding box center [715, 278] width 198 height 229
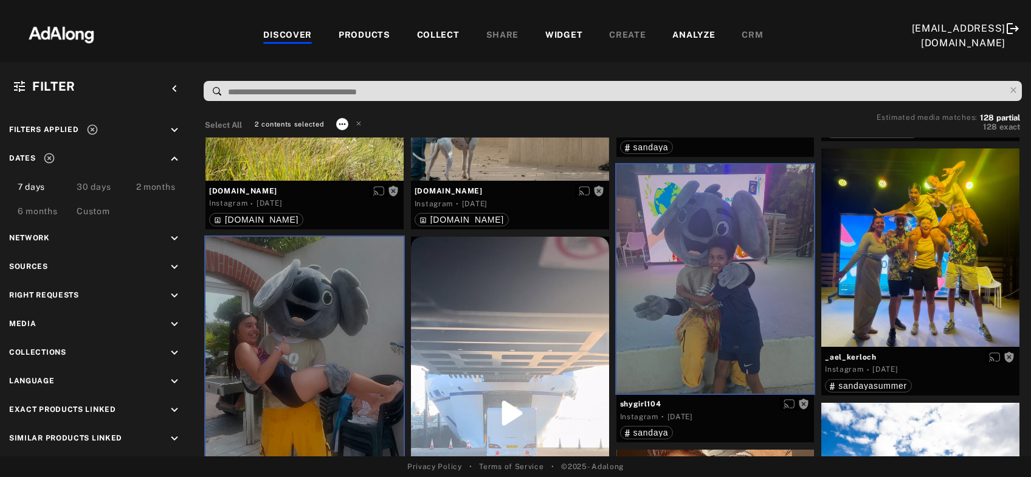
click at [343, 125] on icon at bounding box center [342, 124] width 10 height 10
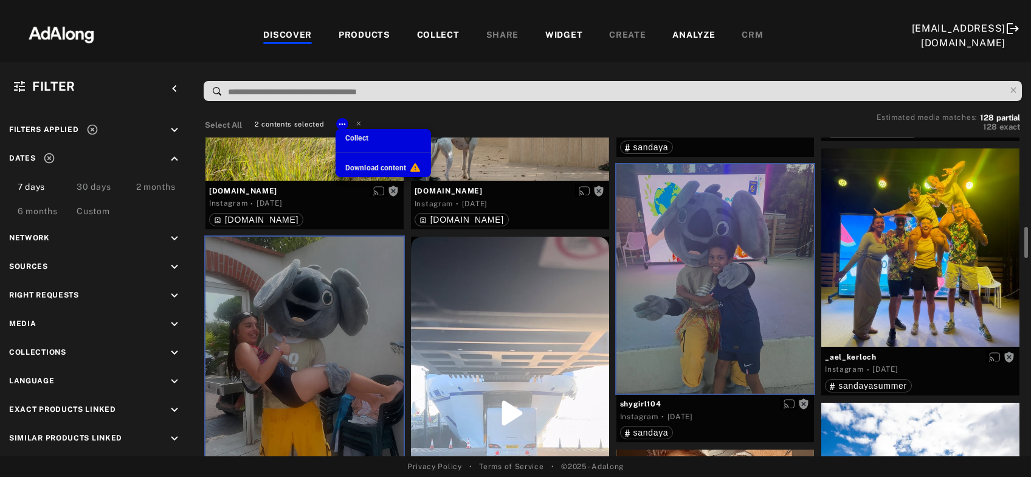
scroll to position [432, 0]
click at [353, 136] on span "Collect" at bounding box center [356, 138] width 23 height 9
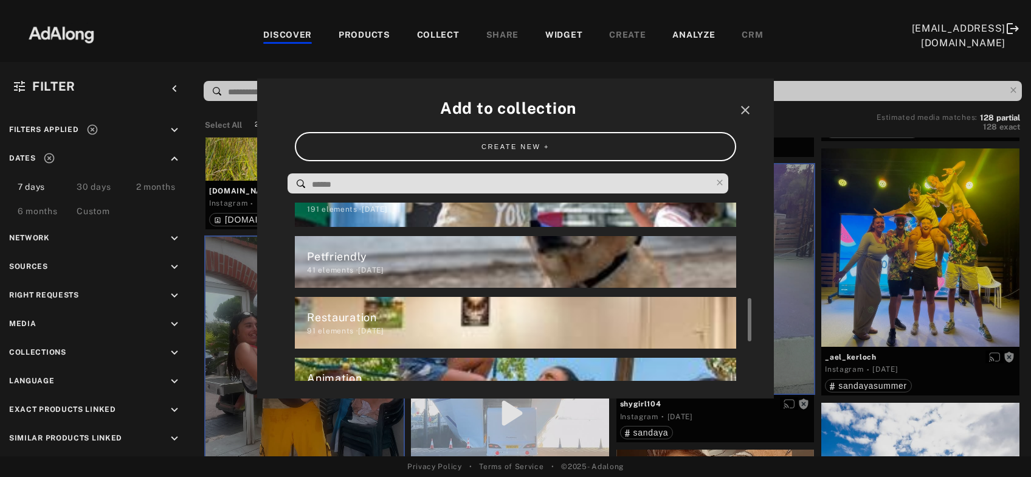
scroll to position [333, 0]
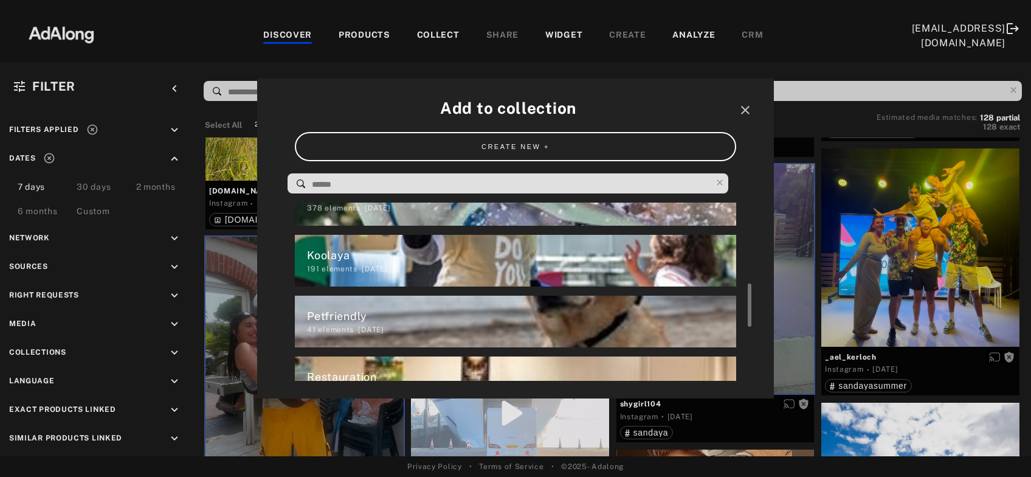
click at [356, 261] on div "Koolaya" at bounding box center [521, 255] width 429 height 16
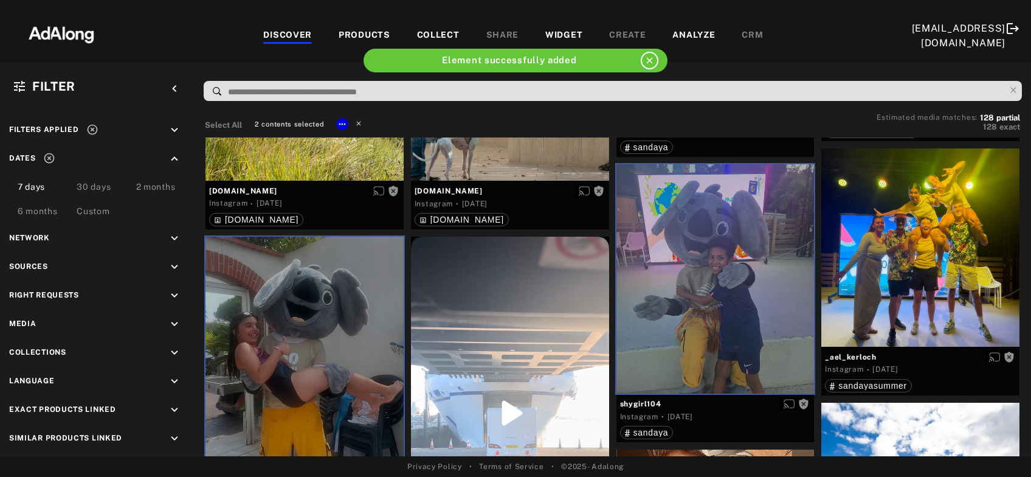
click at [361, 123] on icon at bounding box center [358, 123] width 9 height 9
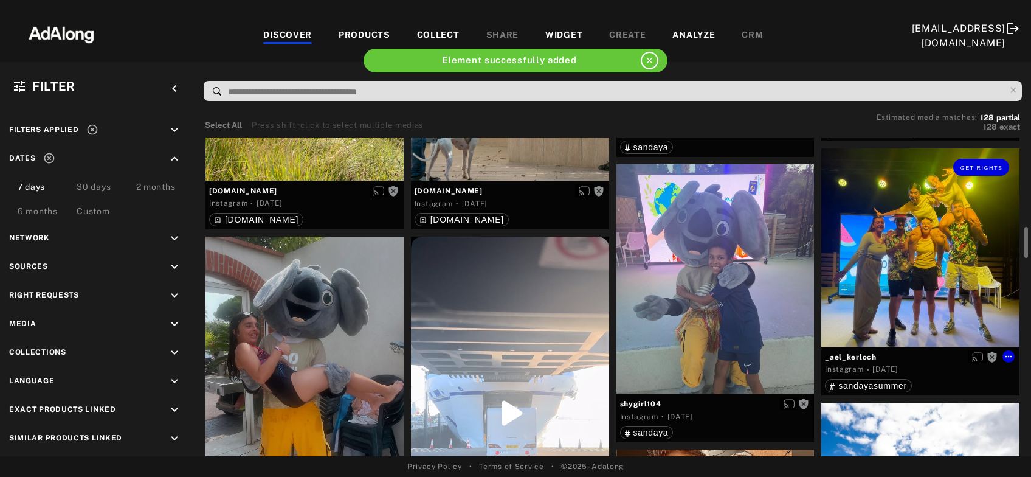
click at [906, 237] on div "Get rights" at bounding box center [920, 247] width 198 height 198
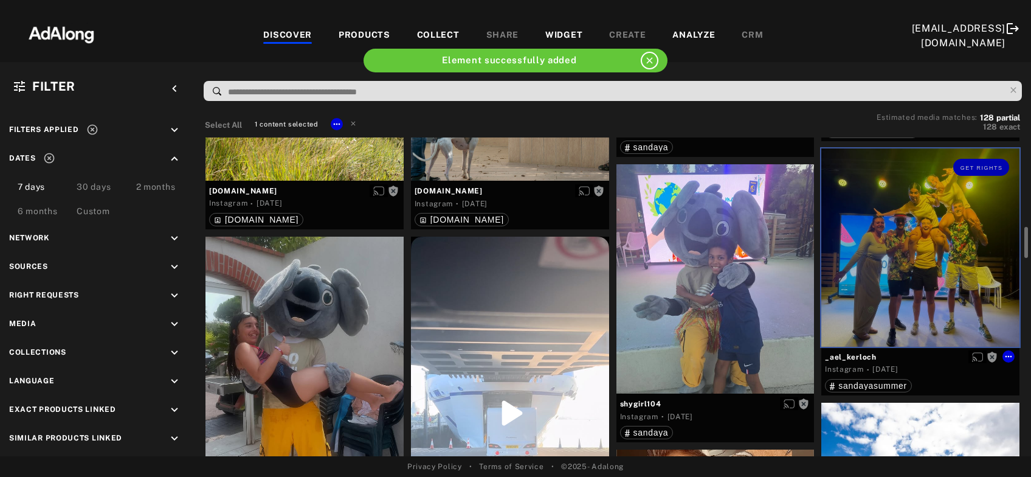
scroll to position [982, 0]
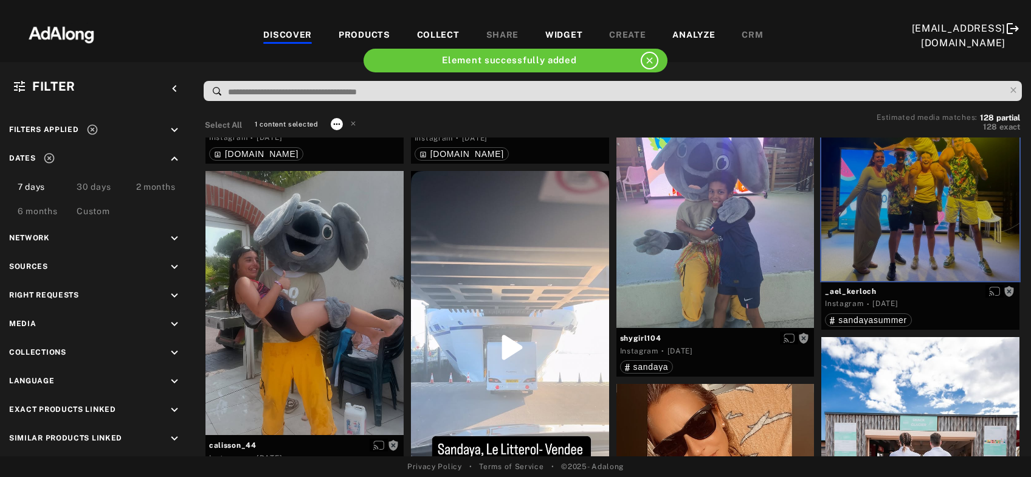
click at [337, 127] on icon at bounding box center [337, 124] width 10 height 10
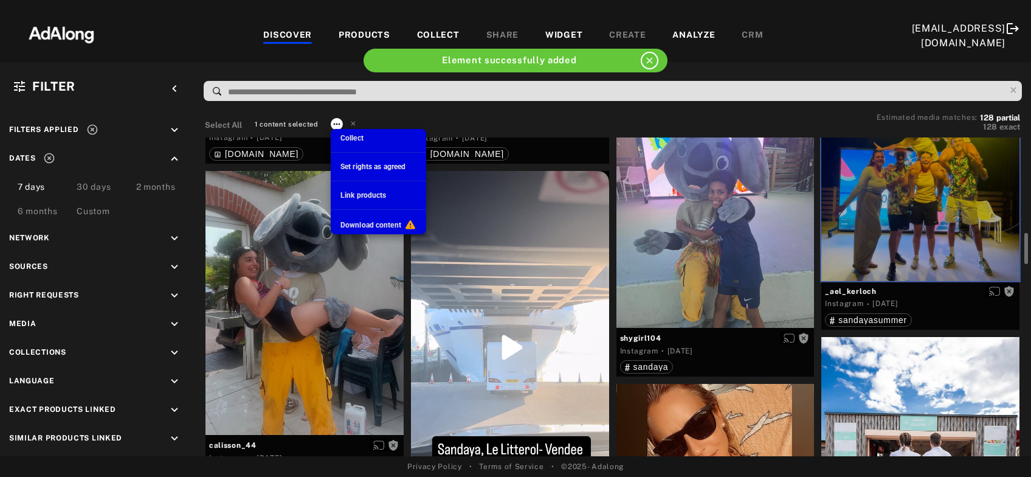
scroll to position [333, 0]
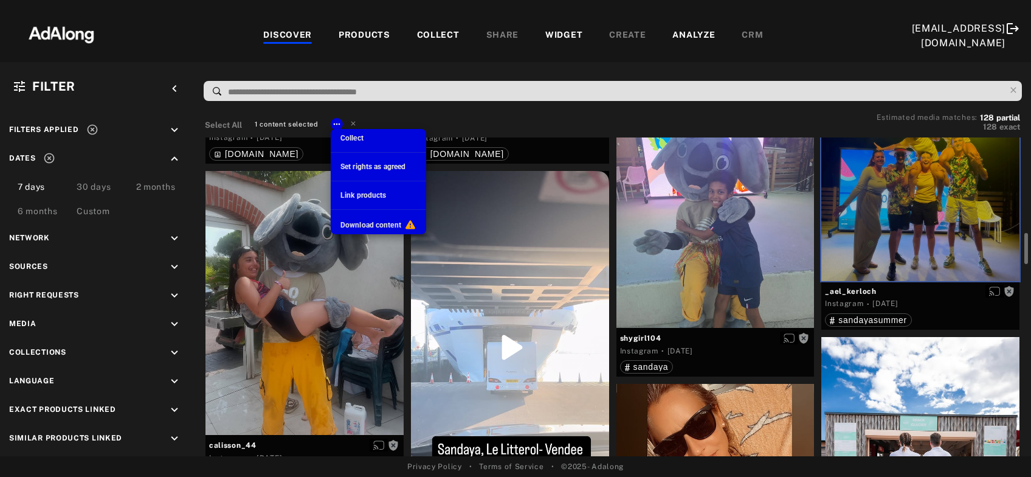
click at [362, 138] on span "Collect" at bounding box center [351, 138] width 23 height 9
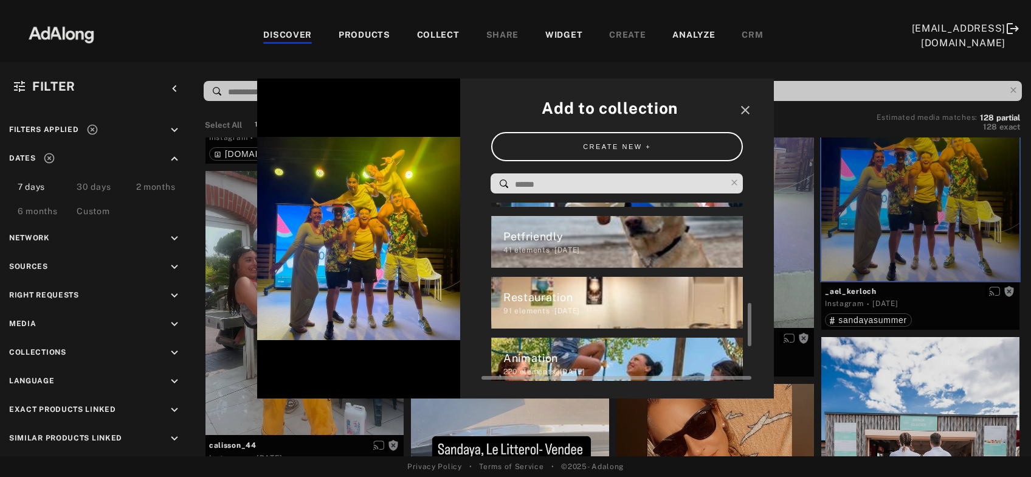
scroll to position [0, 0]
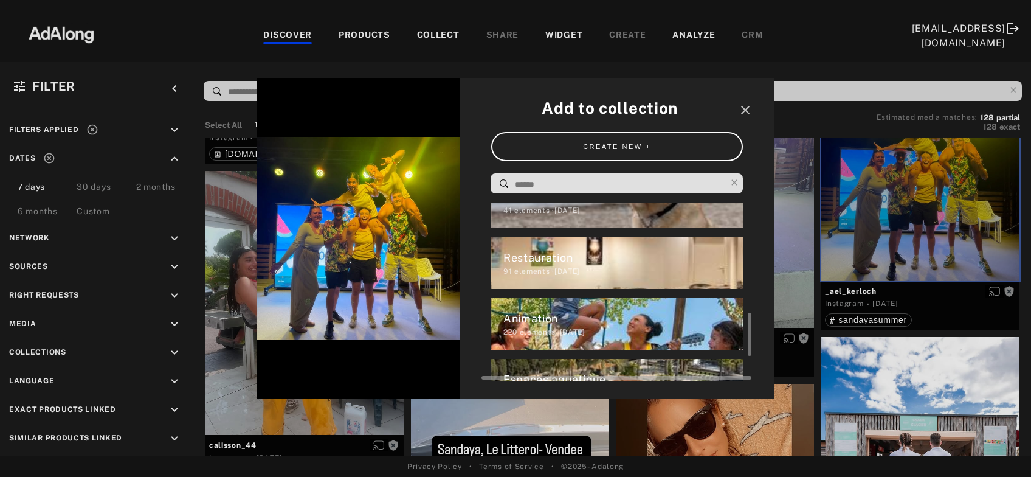
click at [550, 316] on div "Animation" at bounding box center [623, 318] width 240 height 16
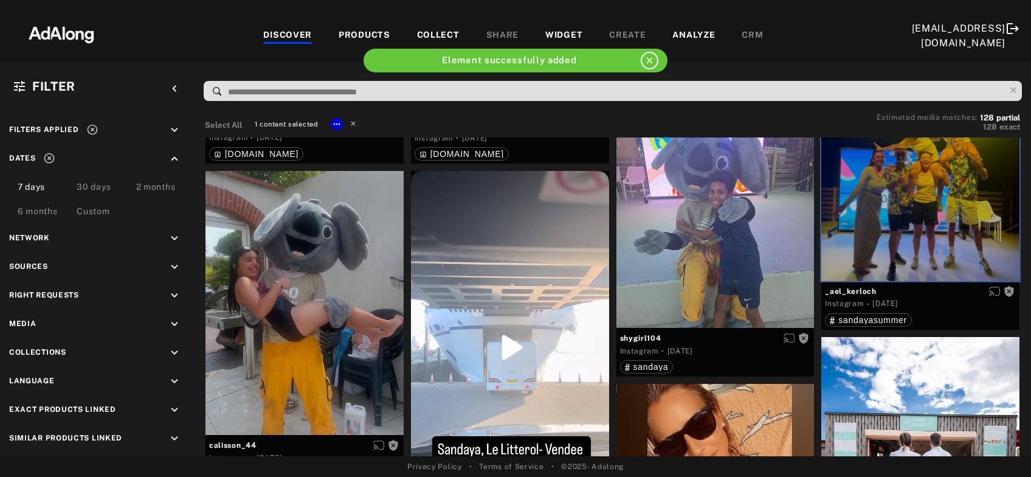
click at [354, 123] on icon at bounding box center [353, 123] width 9 height 9
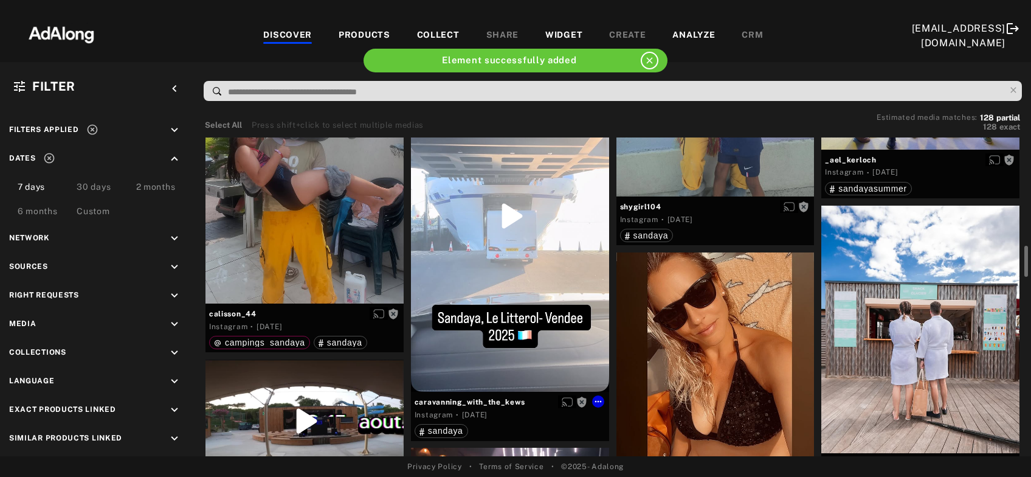
click at [503, 253] on div "Get rights" at bounding box center [510, 216] width 198 height 352
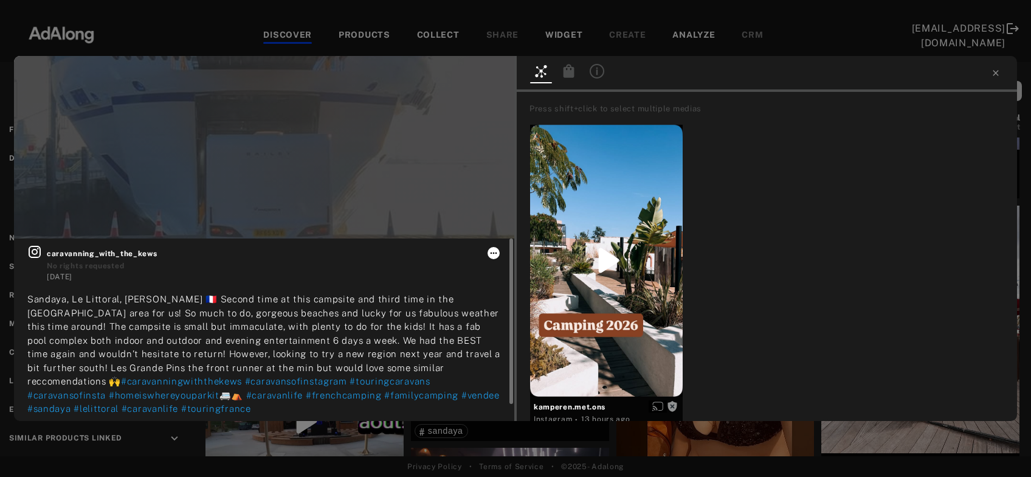
click at [493, 255] on icon at bounding box center [494, 253] width 10 height 10
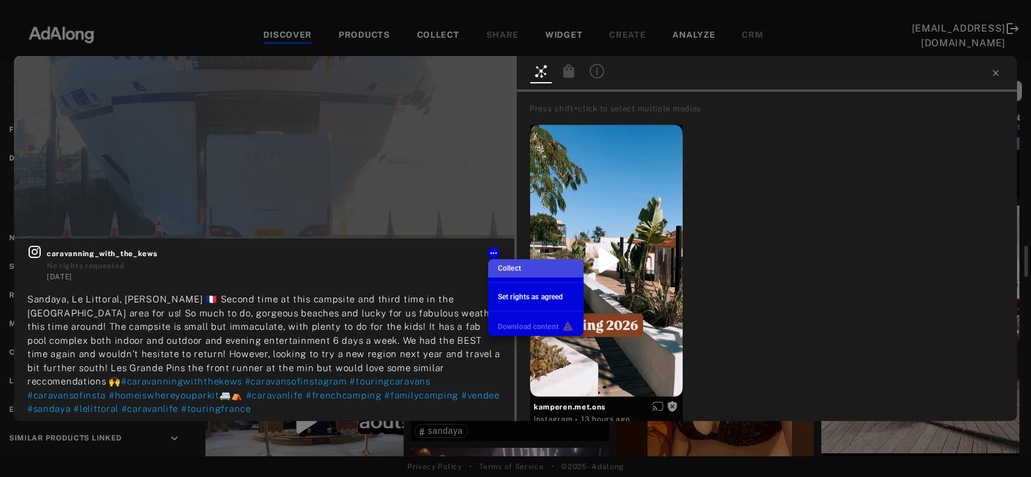
click at [504, 269] on span "Collect" at bounding box center [509, 268] width 23 height 9
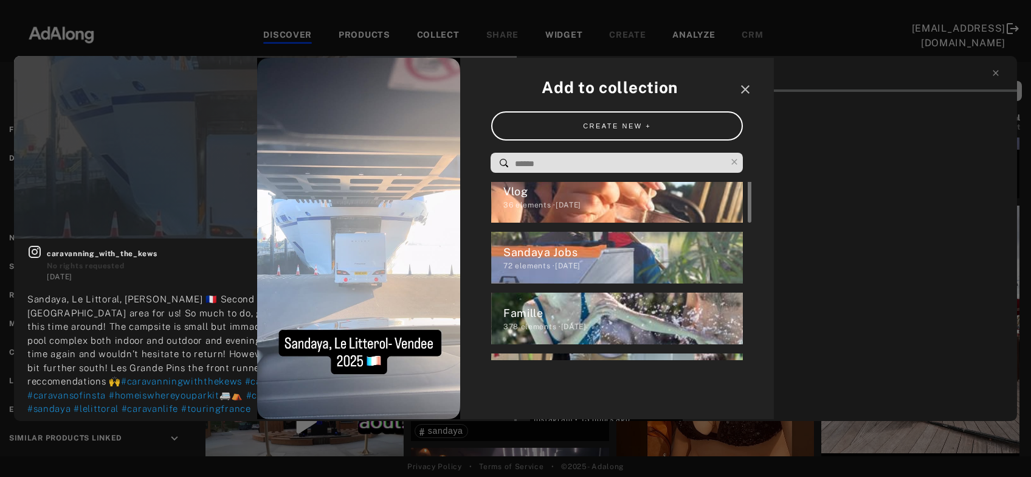
scroll to position [154, 0]
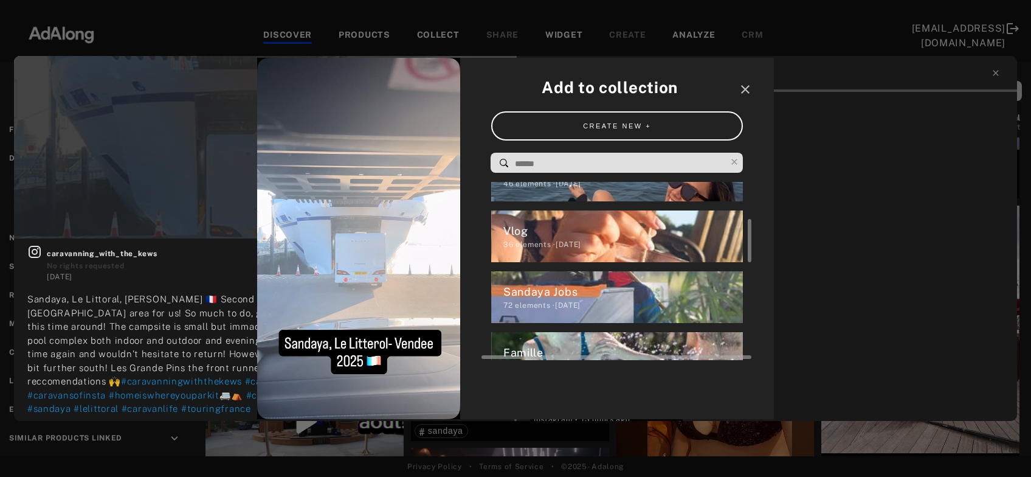
click at [522, 225] on div "Vlog" at bounding box center [623, 231] width 240 height 16
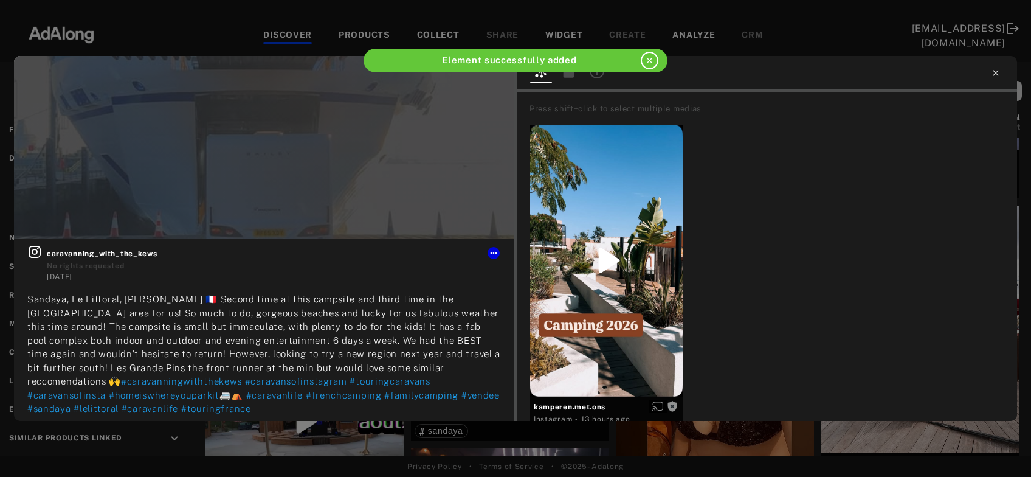
click at [995, 72] on icon at bounding box center [995, 72] width 5 height 5
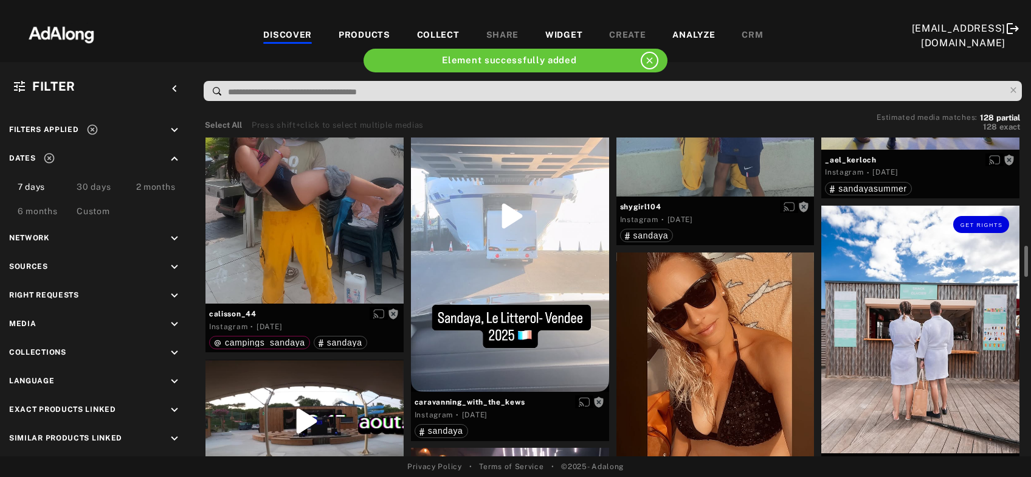
scroll to position [1244, 0]
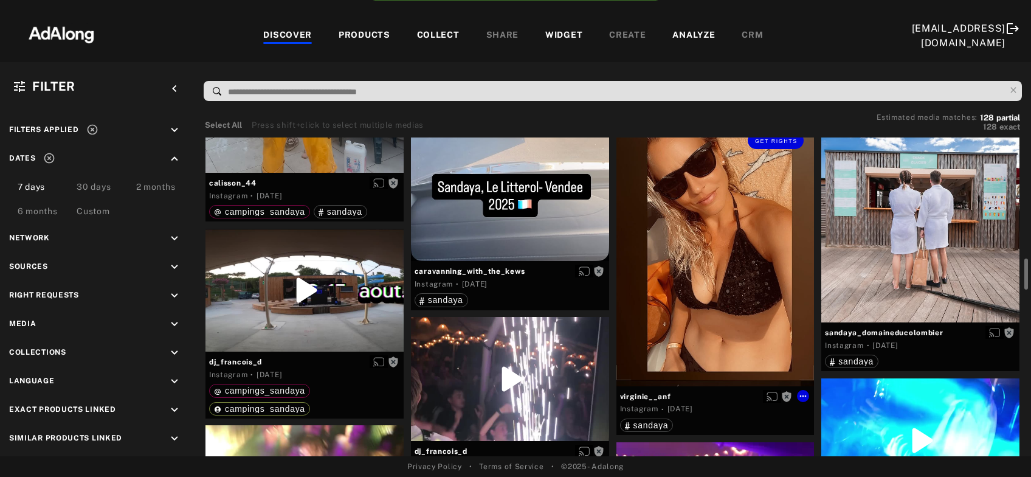
click at [746, 270] on div "Get rights" at bounding box center [715, 254] width 198 height 264
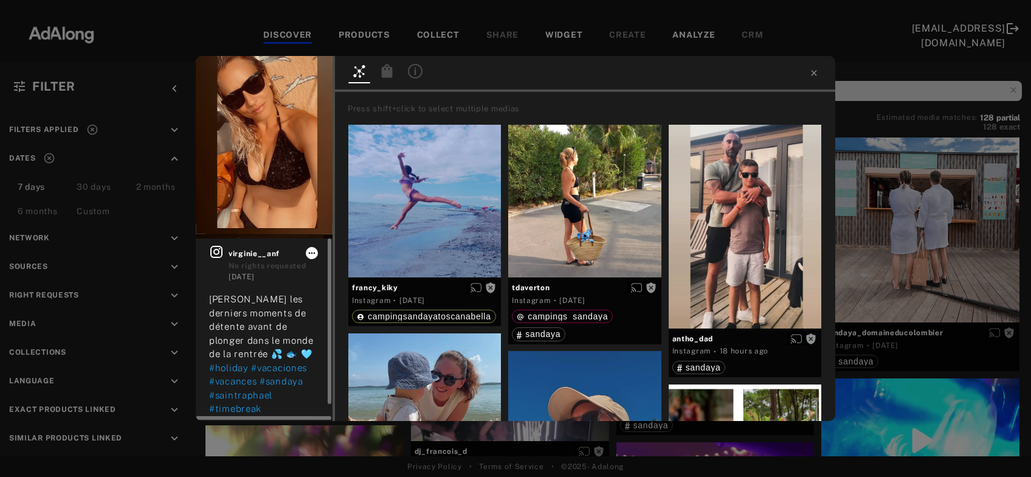
click at [308, 253] on icon at bounding box center [312, 253] width 10 height 10
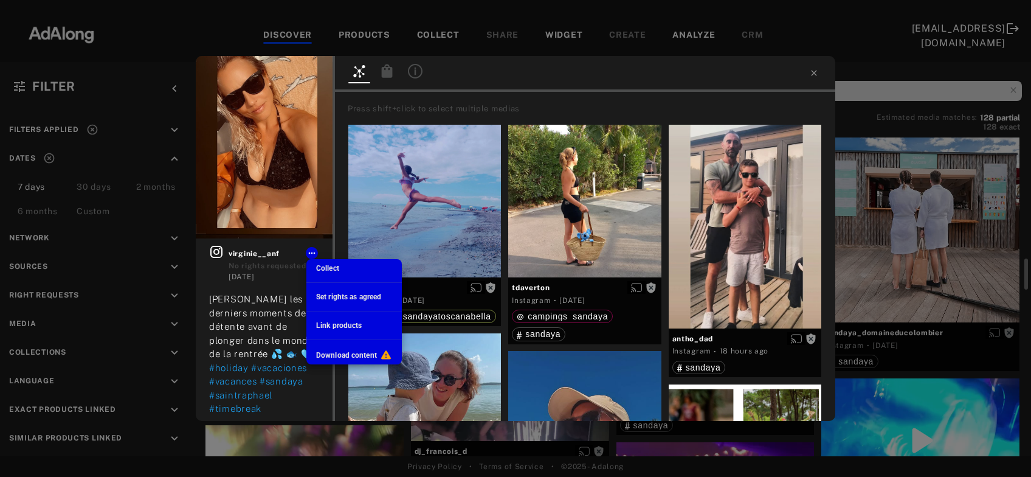
click at [320, 268] on span "Collect" at bounding box center [327, 268] width 23 height 9
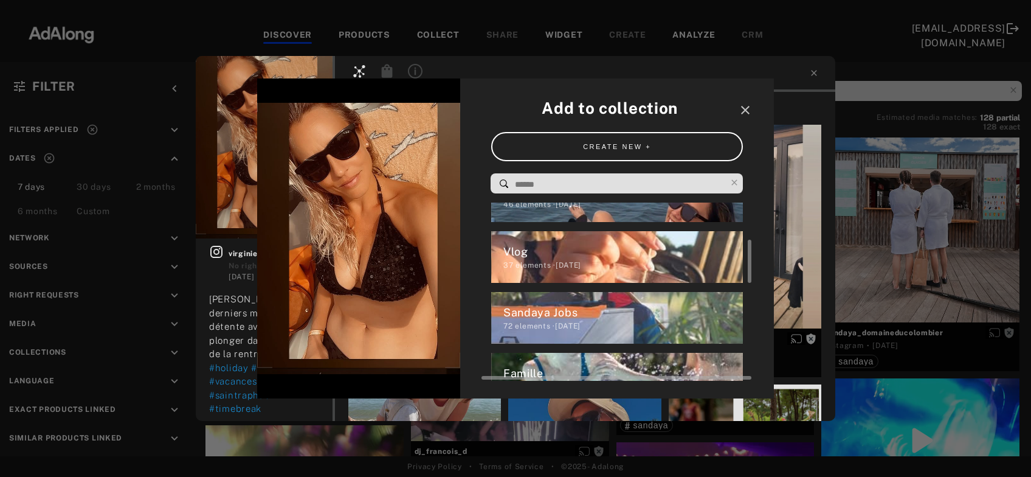
scroll to position [213, 0]
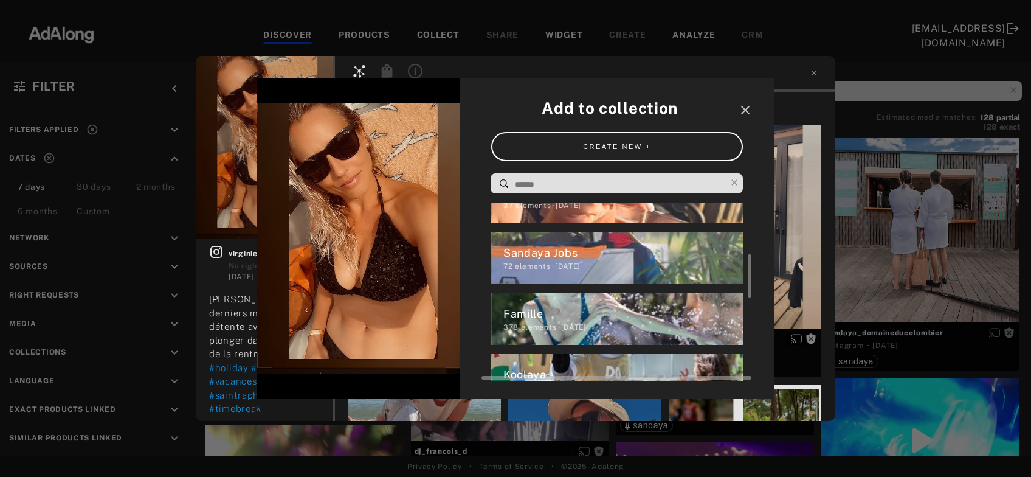
click at [562, 308] on div "Famille" at bounding box center [623, 313] width 240 height 16
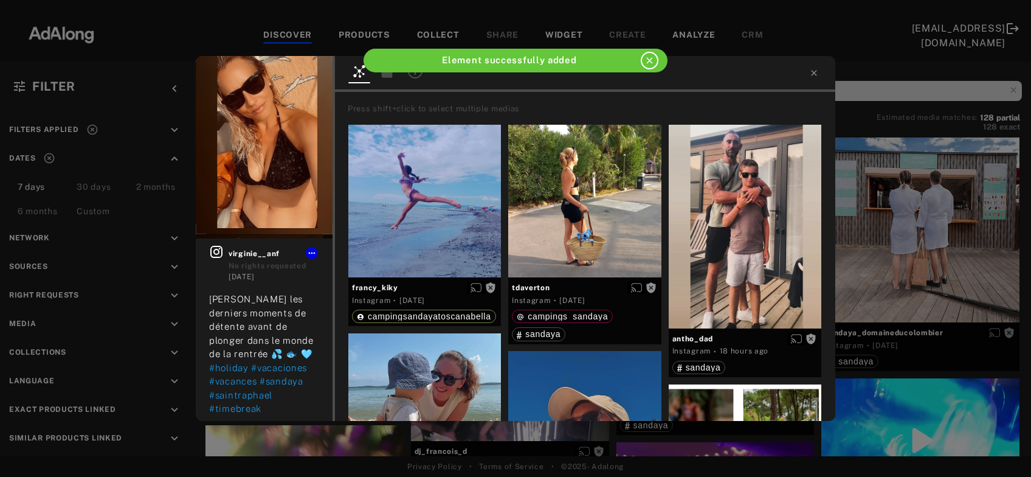
click at [903, 232] on div "Get rights virginie__anf No rights requested 2 days ago Je savoure les derniers…" at bounding box center [515, 238] width 1031 height 477
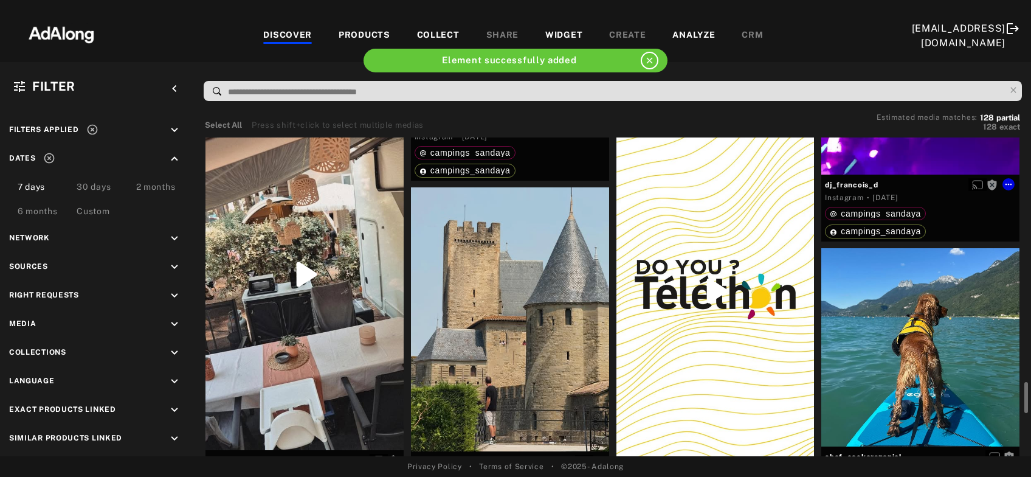
scroll to position [1834, 0]
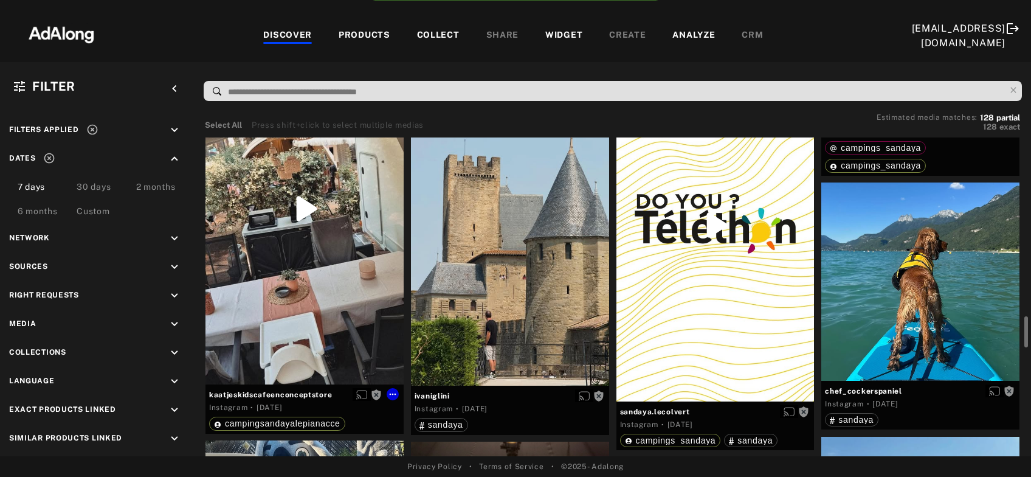
click at [286, 272] on div "Get rights" at bounding box center [304, 209] width 198 height 352
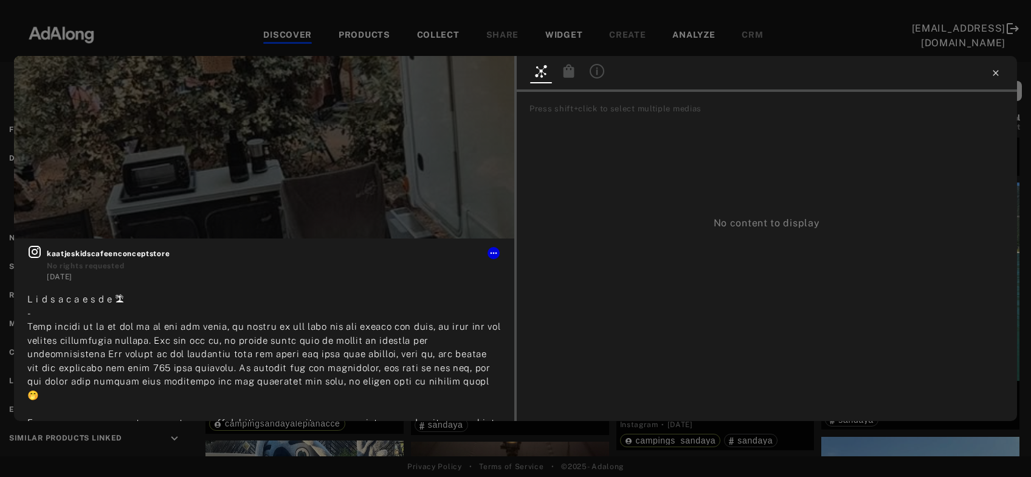
click at [998, 76] on icon at bounding box center [996, 73] width 10 height 10
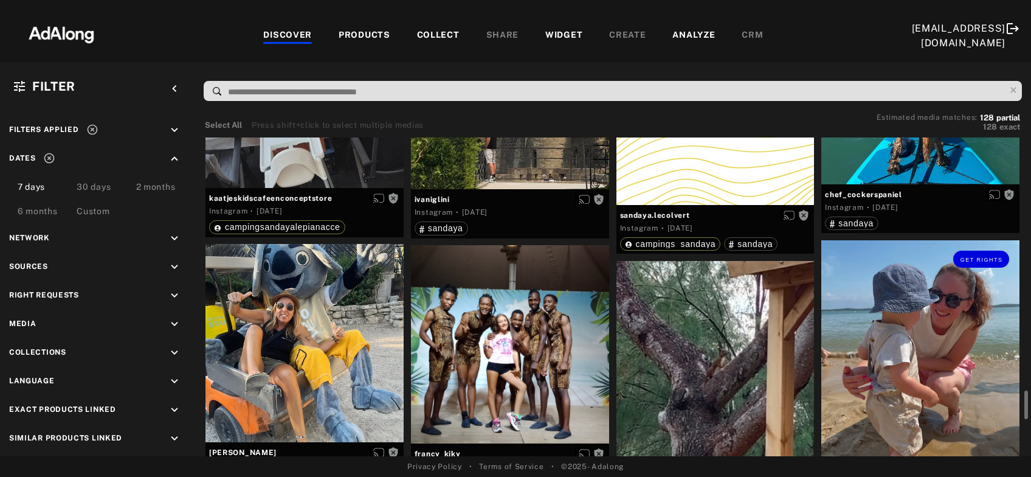
scroll to position [2096, 0]
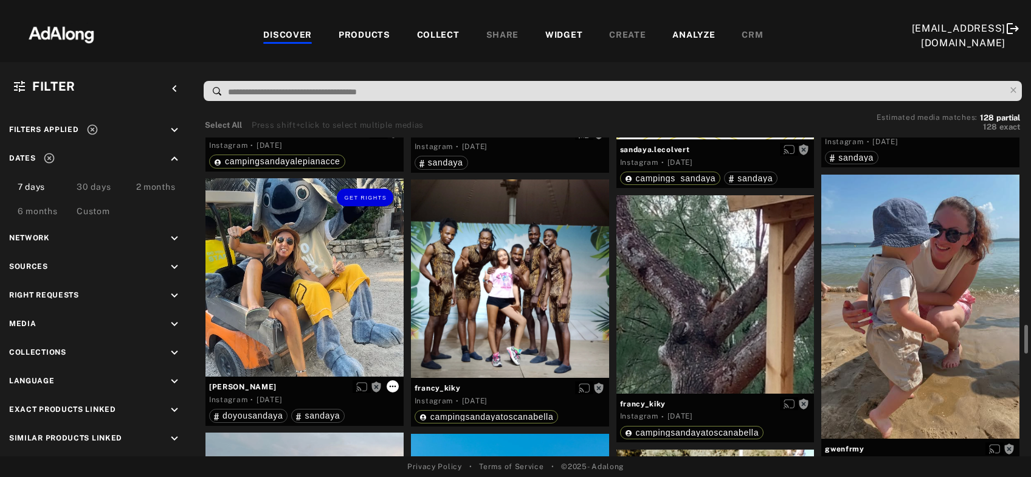
click at [392, 385] on icon at bounding box center [392, 386] width 7 height 2
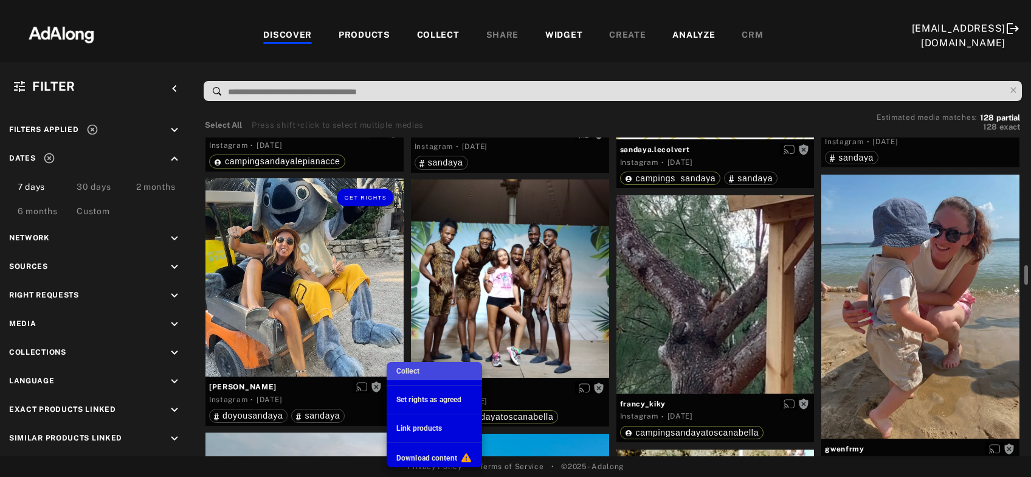
click at [413, 371] on span "Collect" at bounding box center [407, 371] width 23 height 9
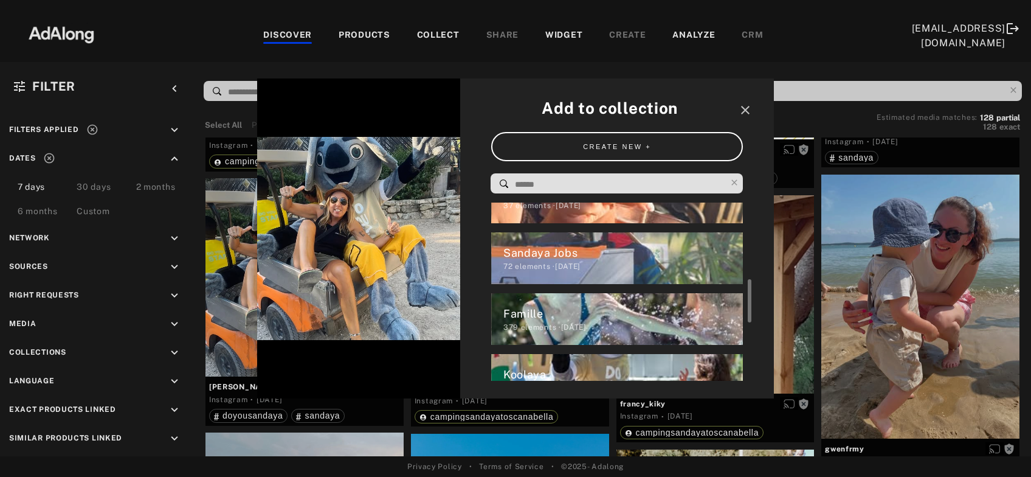
scroll to position [253, 0]
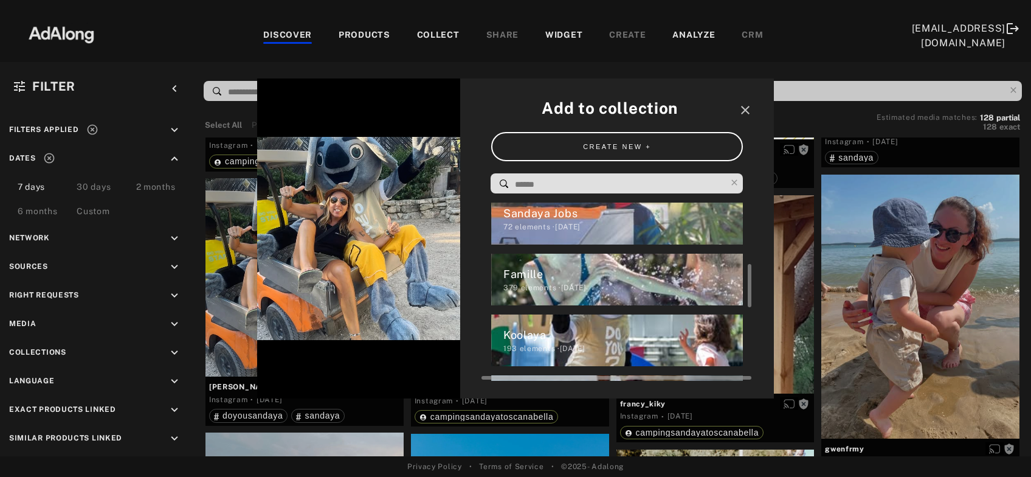
click at [523, 341] on div "Koolaya" at bounding box center [623, 334] width 240 height 16
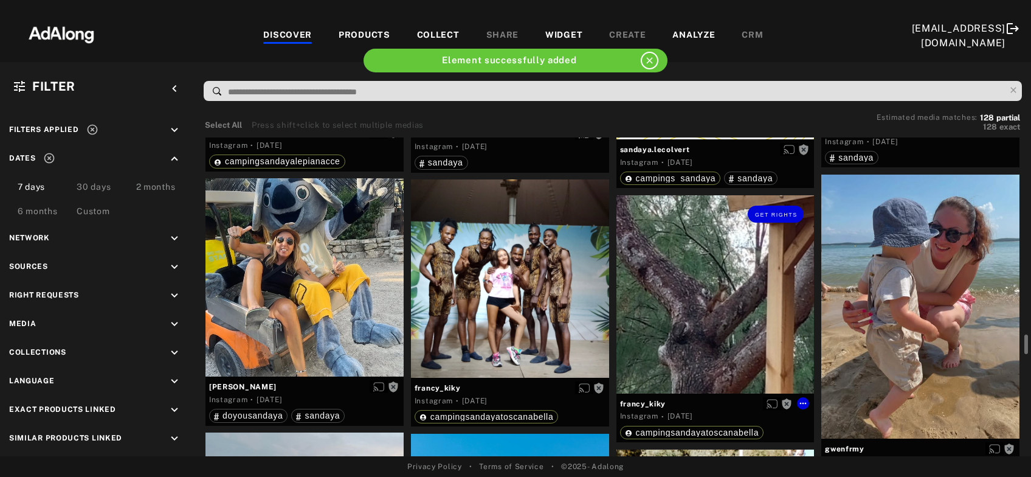
scroll to position [2162, 0]
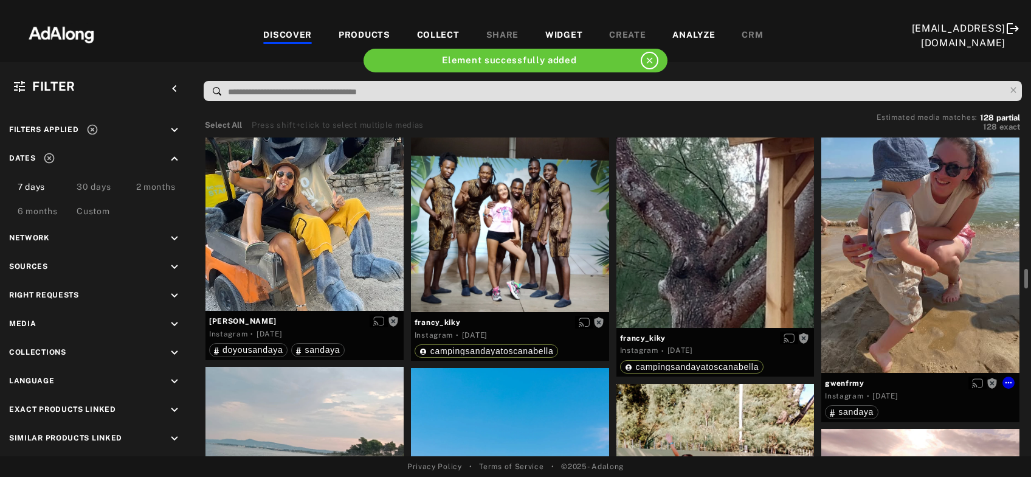
click at [926, 247] on div "Get rights" at bounding box center [920, 241] width 198 height 264
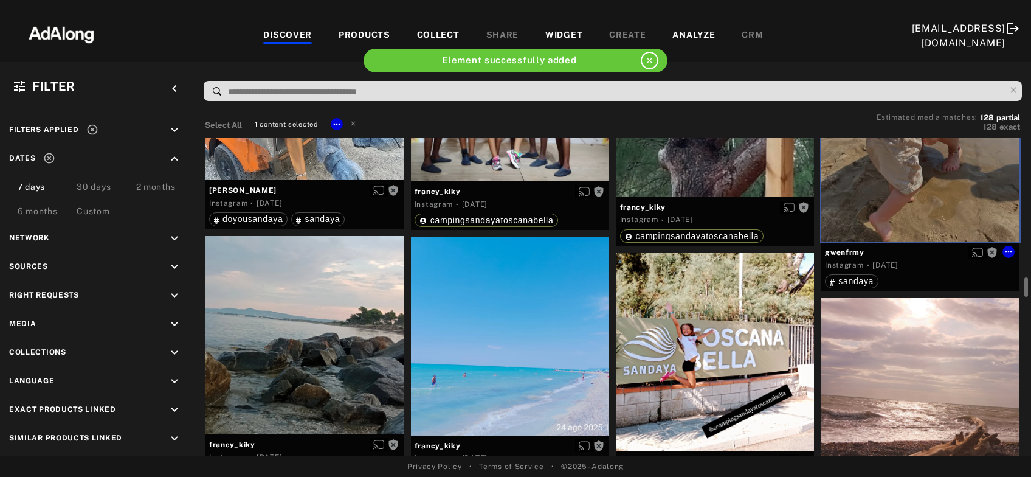
scroll to position [2358, 0]
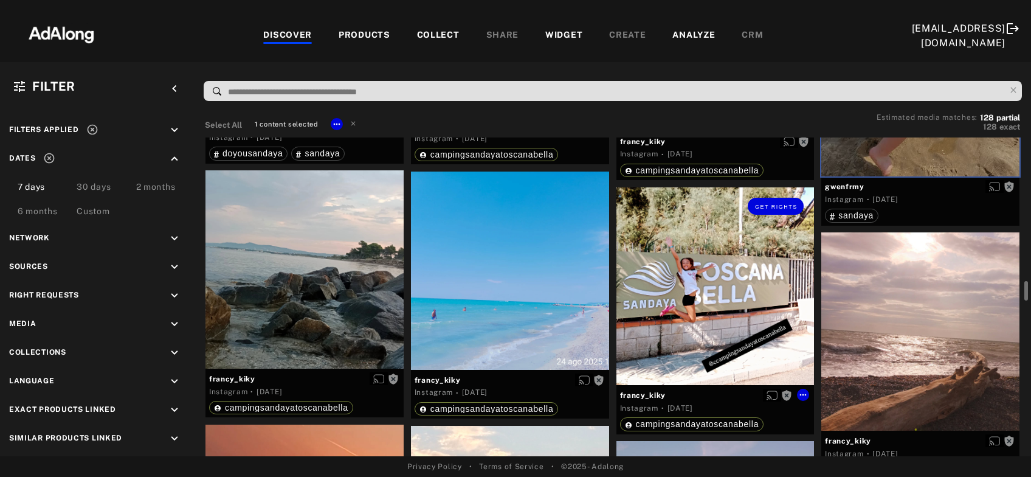
click at [712, 294] on div "Get rights" at bounding box center [715, 286] width 198 height 198
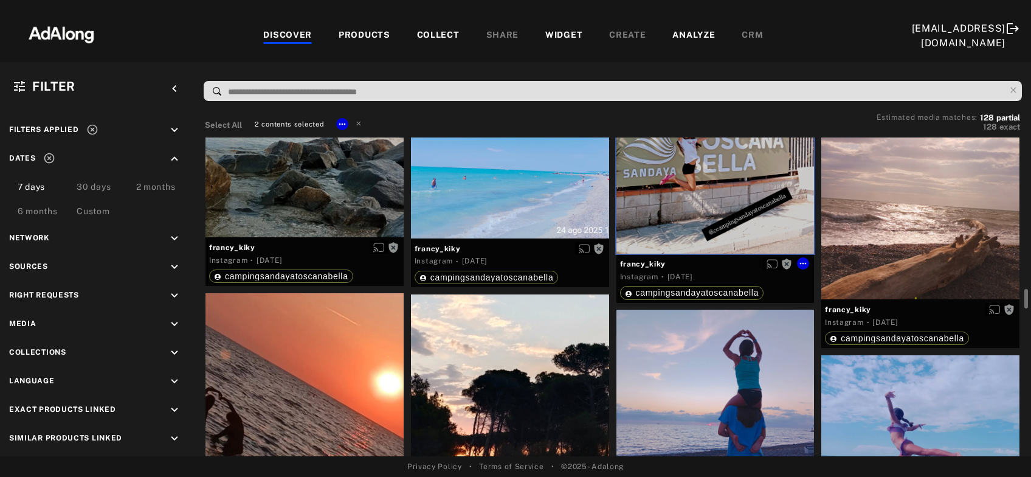
scroll to position [2620, 0]
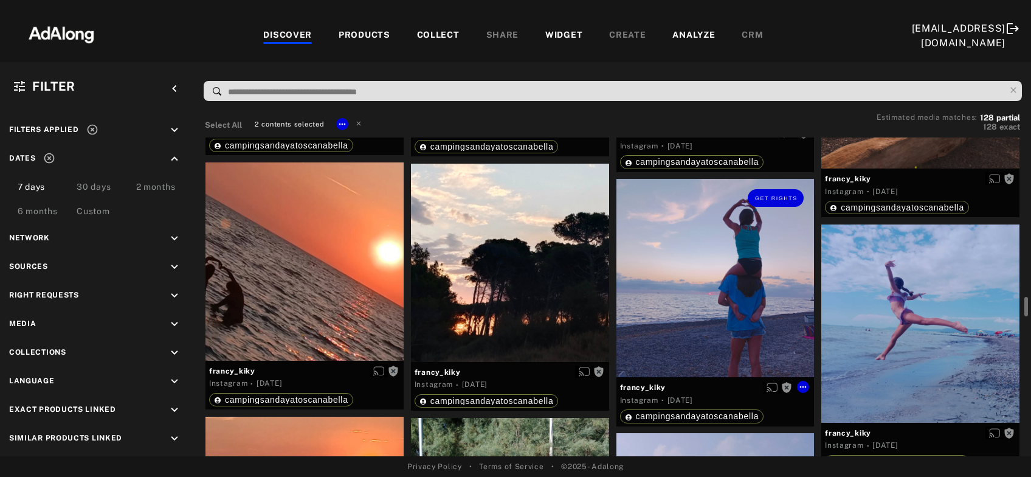
click at [713, 299] on div "Get rights" at bounding box center [715, 278] width 198 height 198
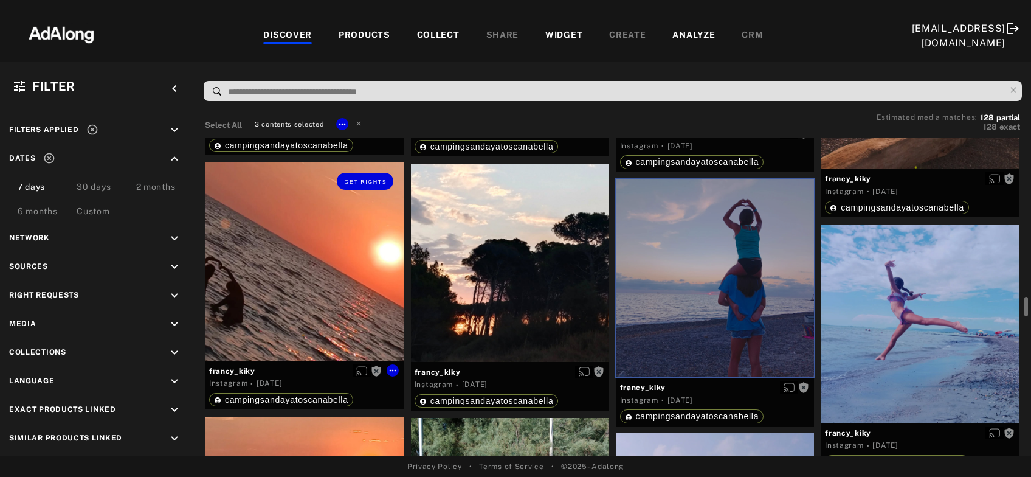
click at [339, 298] on div "Get rights" at bounding box center [304, 261] width 198 height 198
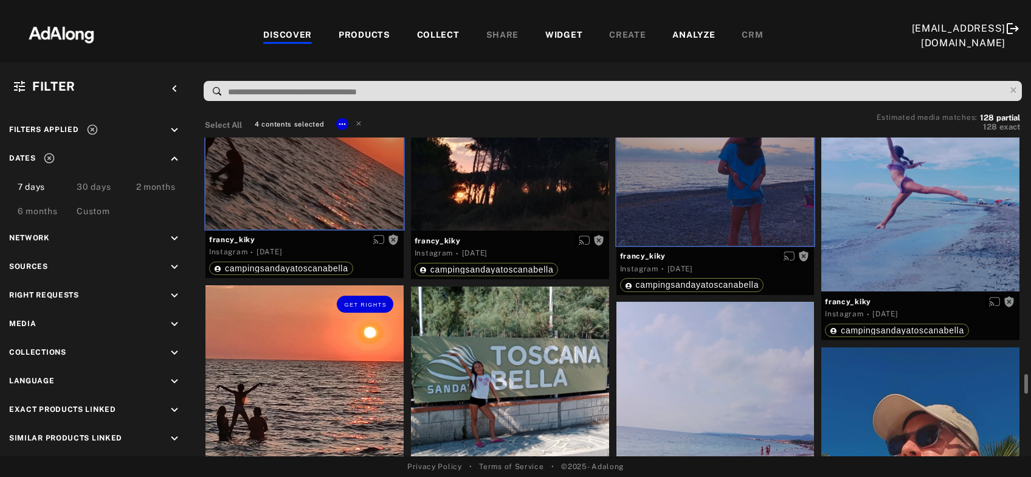
scroll to position [2882, 0]
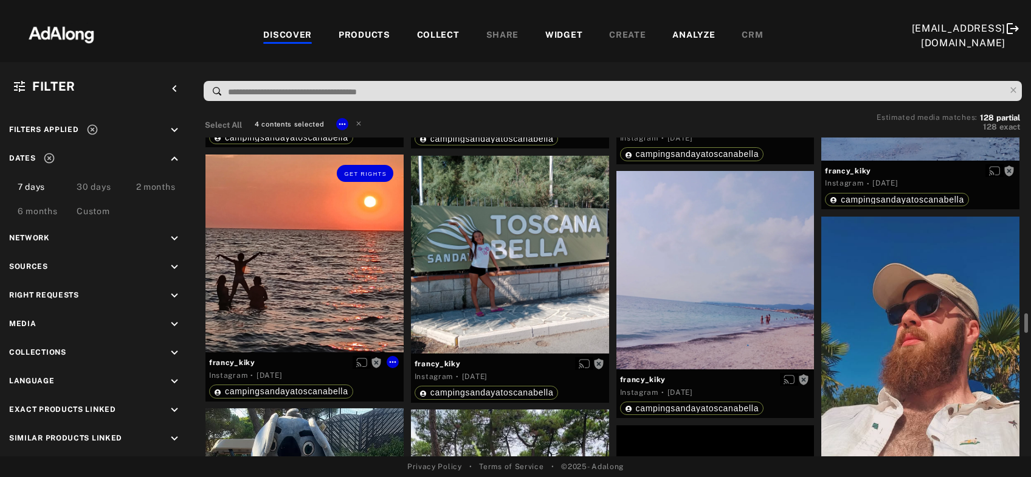
click at [340, 298] on div "Get rights" at bounding box center [304, 253] width 198 height 198
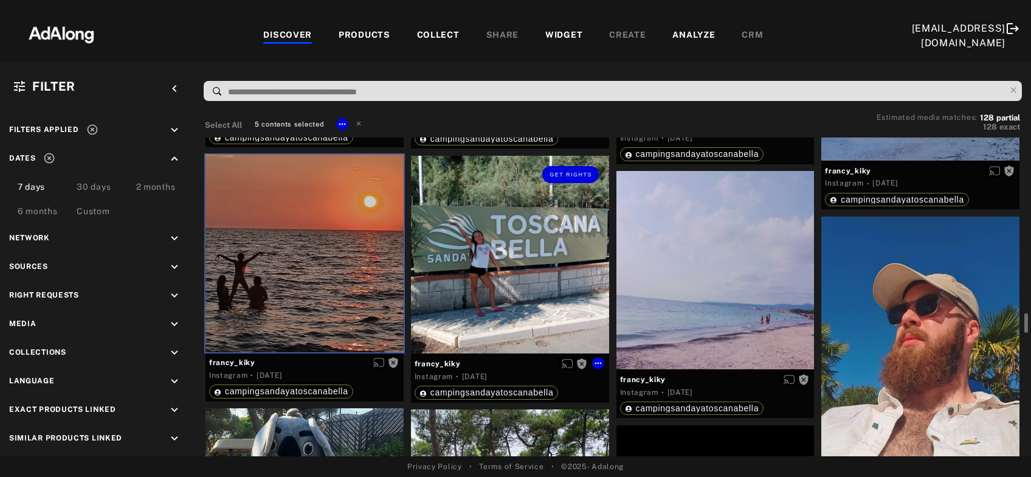
click at [513, 305] on div "Get rights" at bounding box center [510, 255] width 198 height 198
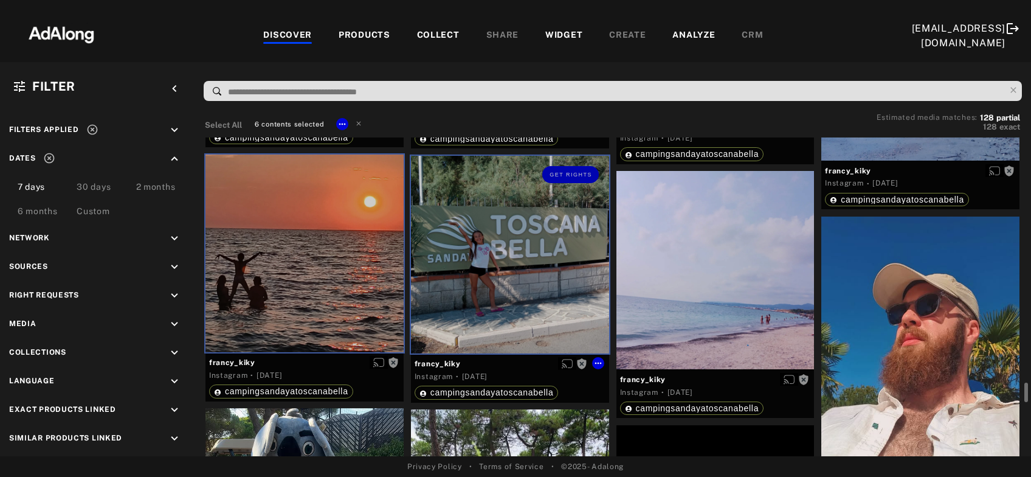
scroll to position [2948, 0]
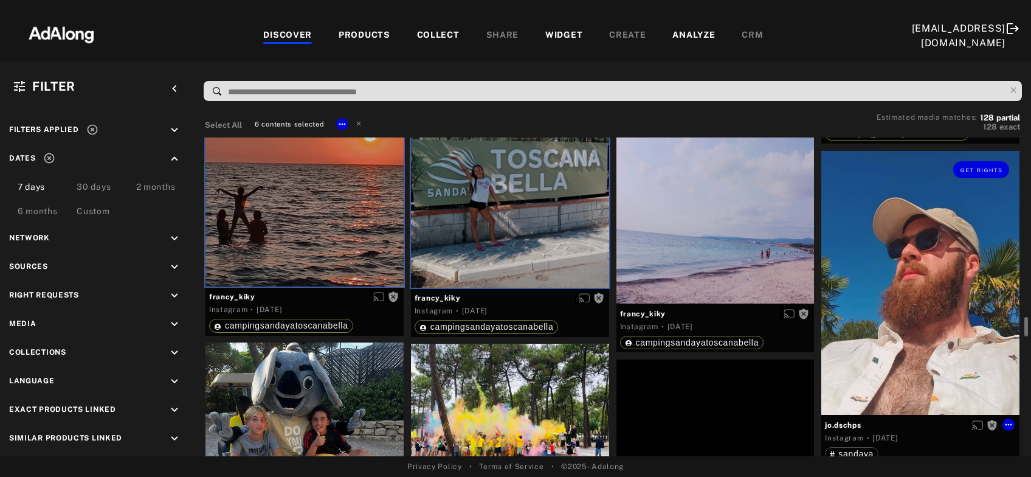
click at [870, 316] on div "Get rights" at bounding box center [920, 283] width 198 height 264
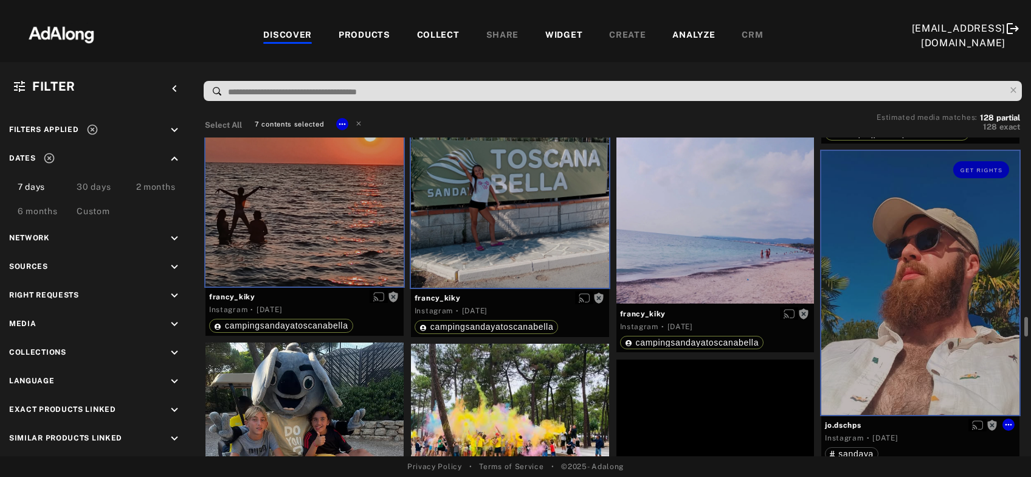
scroll to position [3079, 0]
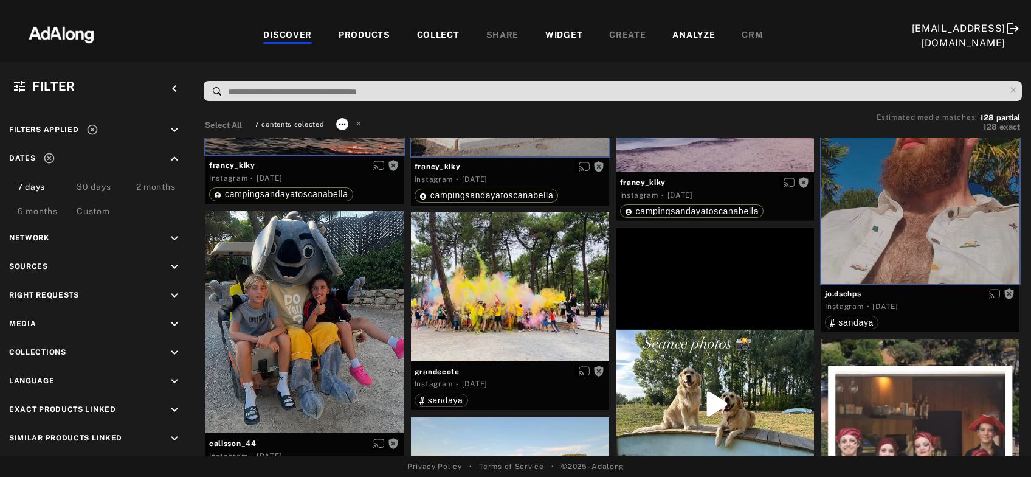
click at [344, 123] on icon at bounding box center [342, 124] width 7 height 2
click at [357, 136] on span "Collect" at bounding box center [356, 138] width 23 height 9
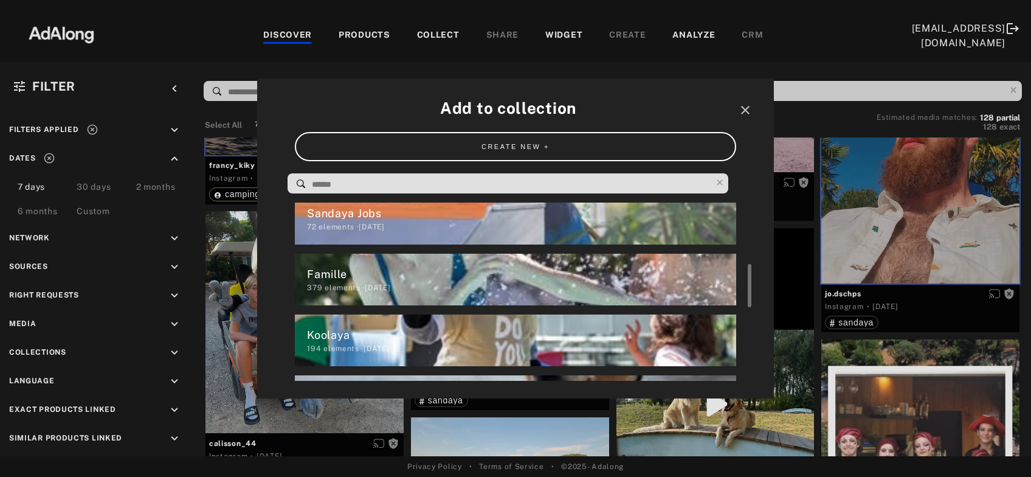
click at [450, 291] on div "379 elements · 2025.03.28" at bounding box center [521, 287] width 429 height 11
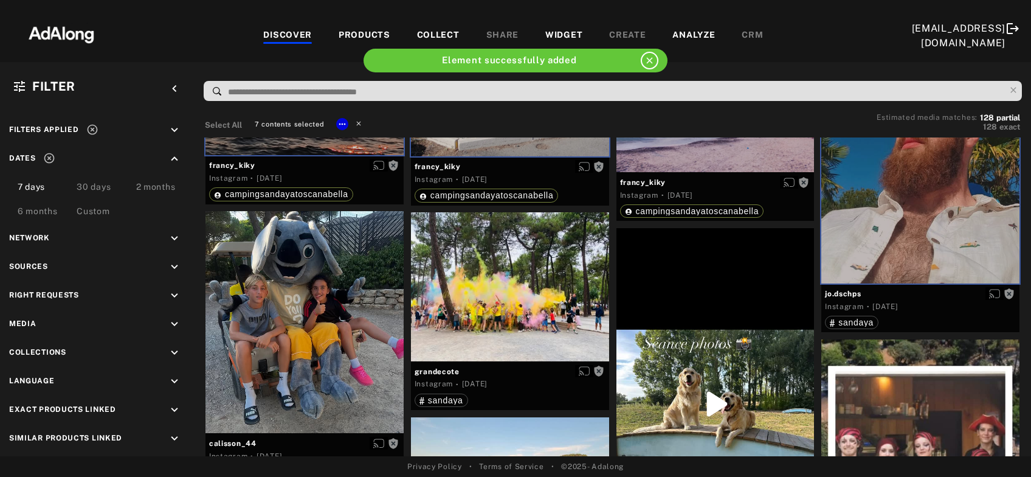
click at [360, 121] on icon at bounding box center [359, 123] width 4 height 4
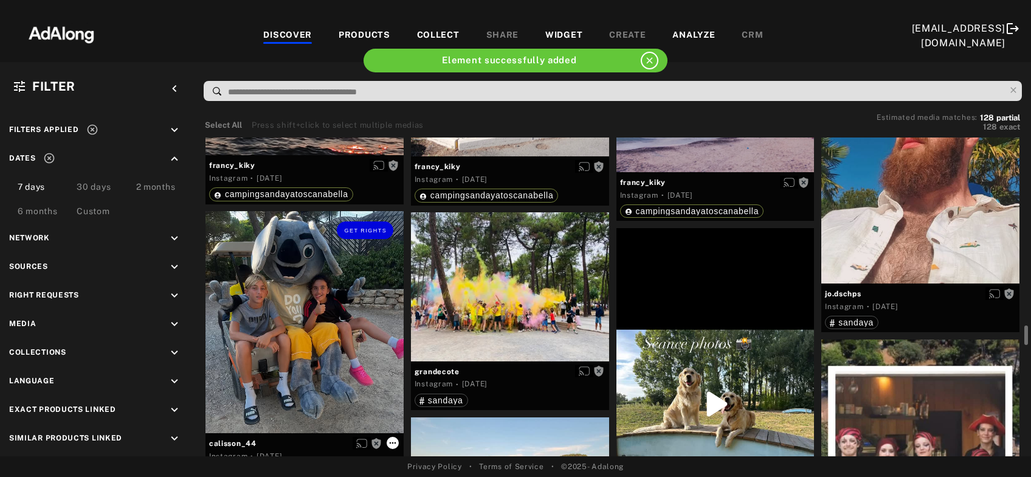
click at [395, 441] on icon at bounding box center [393, 443] width 10 height 10
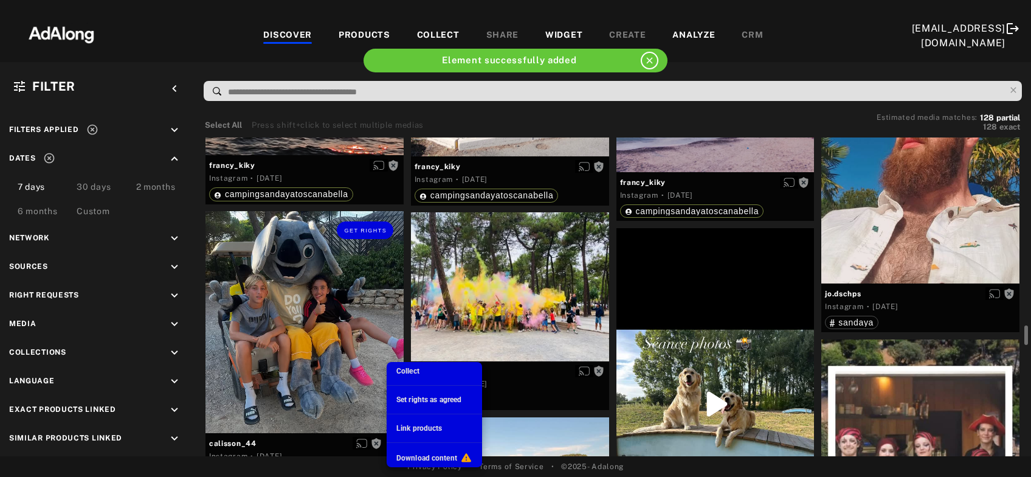
click at [410, 370] on span "Collect" at bounding box center [407, 371] width 23 height 9
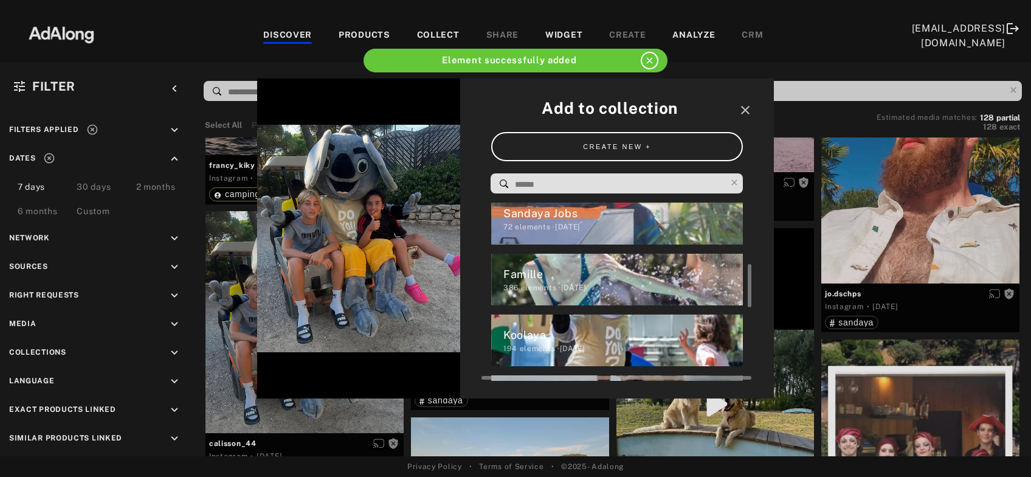
click at [518, 354] on div "Koolaya 194 elements · 2025.03.28" at bounding box center [617, 340] width 252 height 52
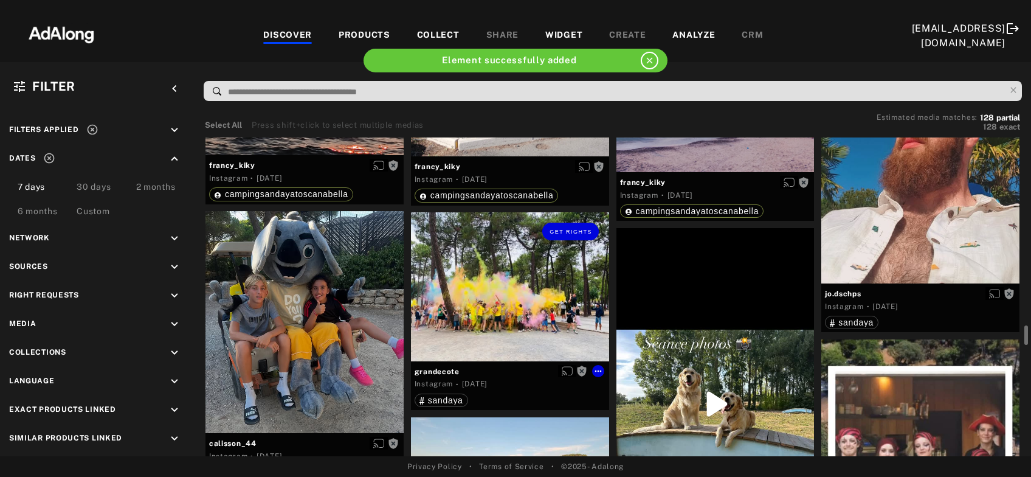
click at [495, 299] on div "Get rights" at bounding box center [510, 286] width 198 height 148
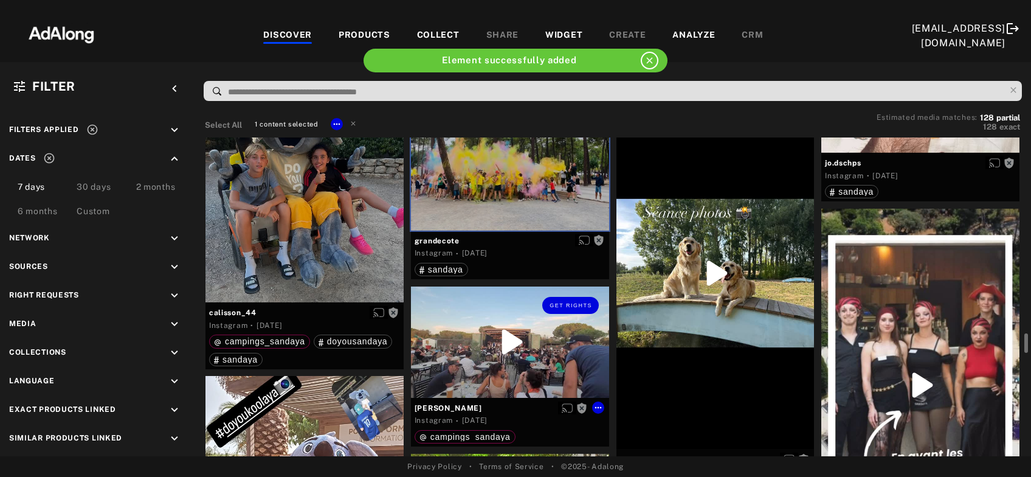
scroll to position [3276, 0]
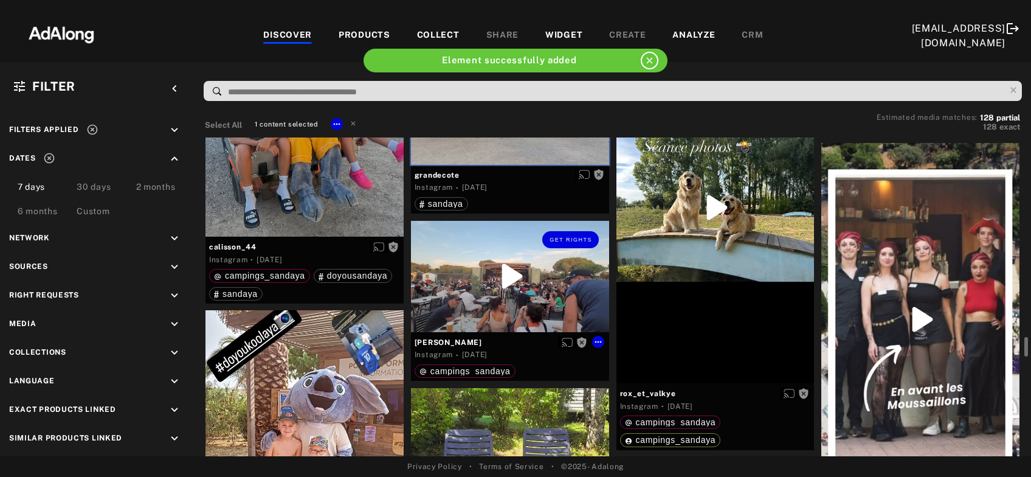
click at [495, 299] on div "Get rights" at bounding box center [510, 276] width 198 height 111
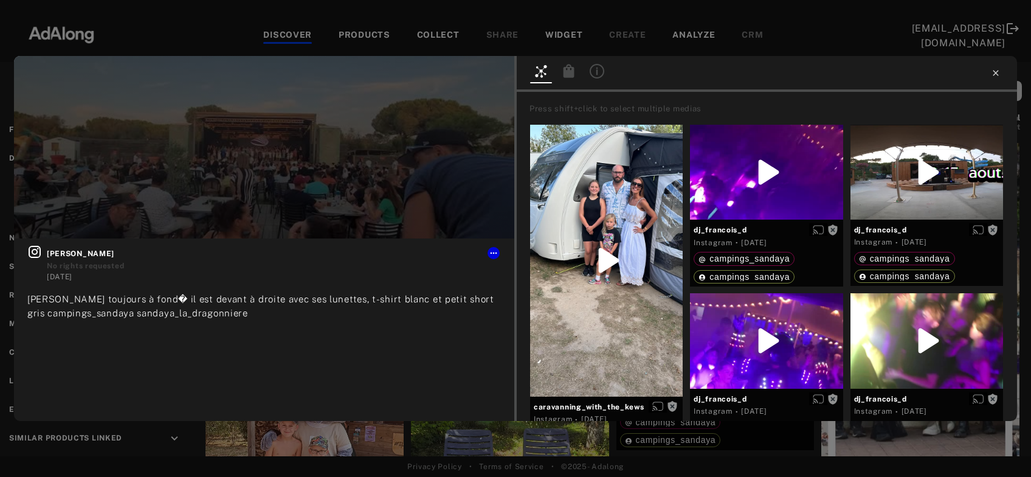
click at [996, 74] on icon at bounding box center [996, 73] width 10 height 10
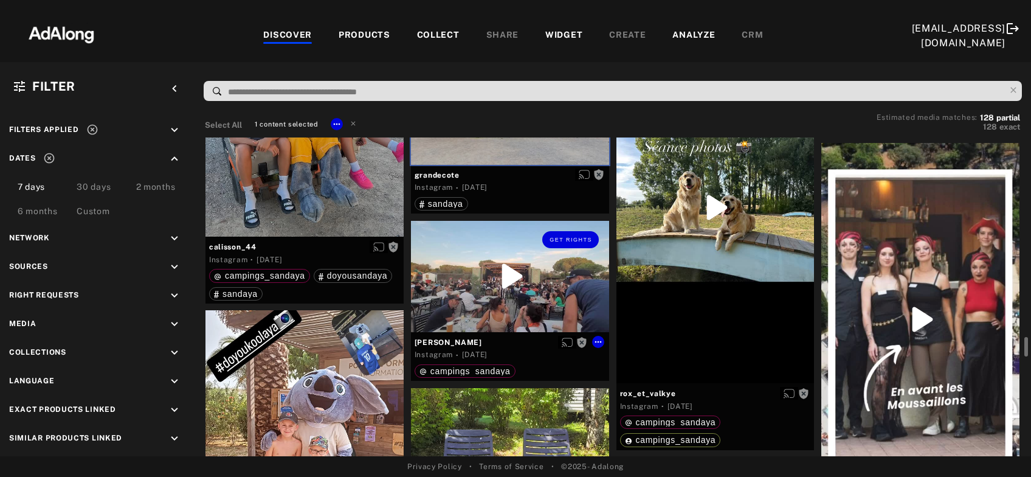
click at [475, 294] on div "Get rights" at bounding box center [510, 276] width 198 height 111
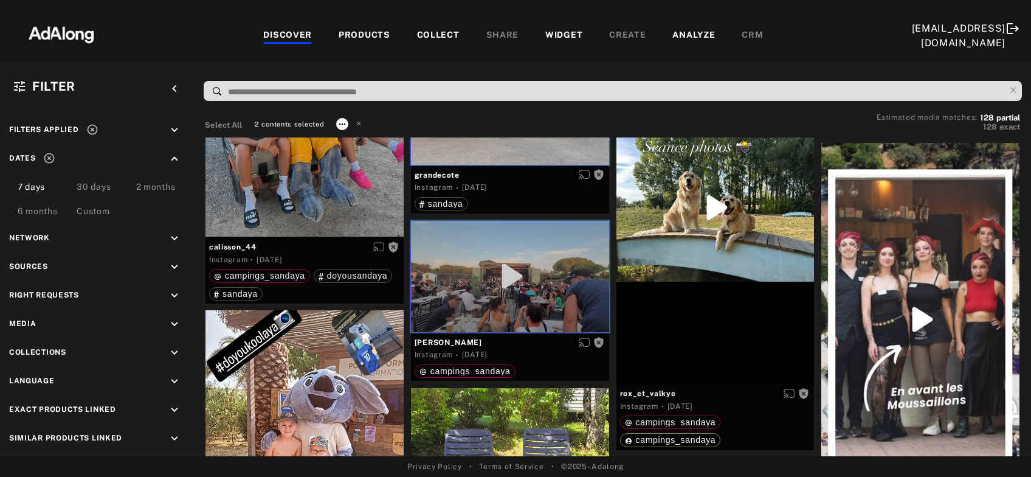
click at [341, 126] on icon at bounding box center [342, 124] width 10 height 10
click at [354, 142] on span "Collect" at bounding box center [356, 138] width 23 height 9
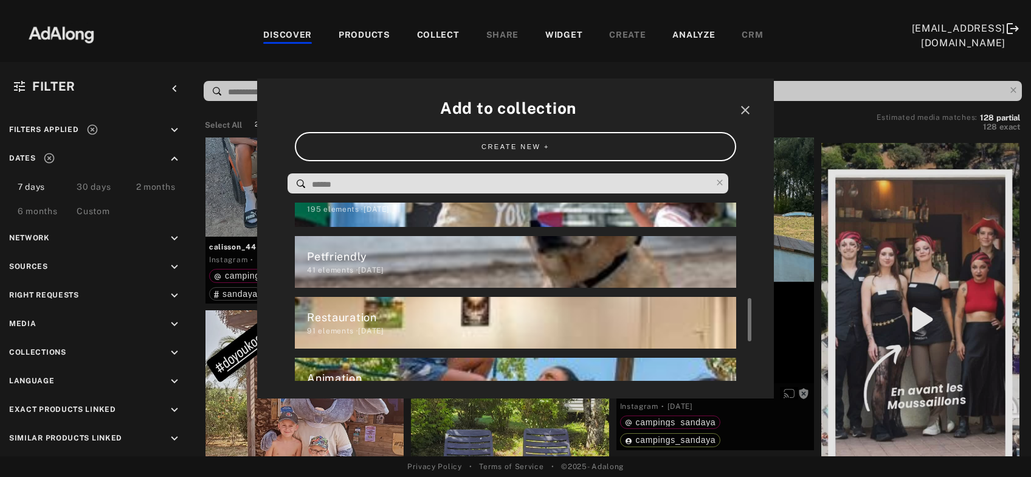
scroll to position [452, 0]
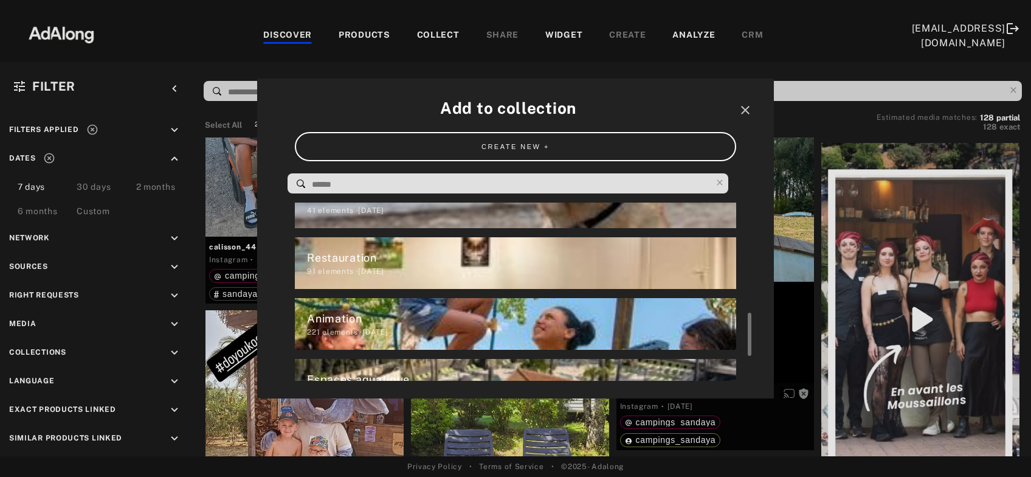
click at [334, 325] on div "Animation" at bounding box center [521, 318] width 429 height 16
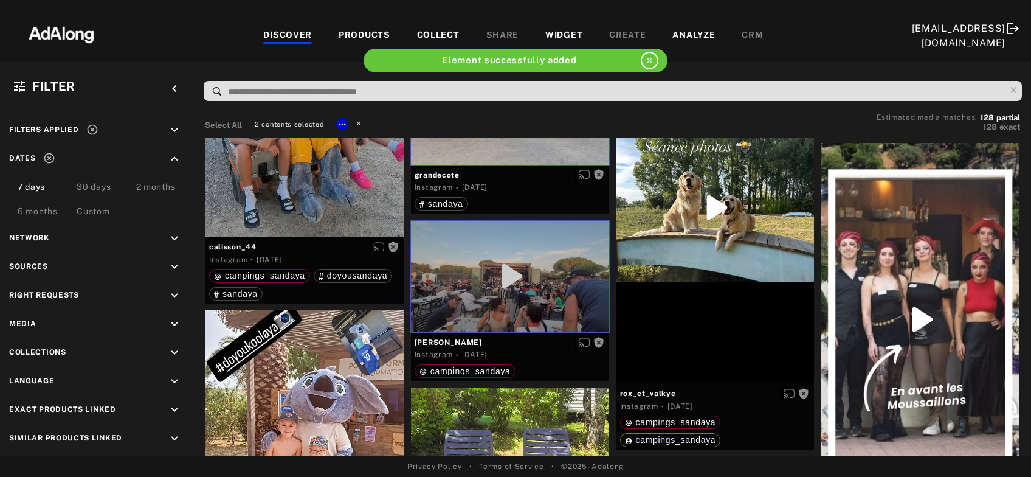
click at [361, 121] on icon at bounding box center [358, 123] width 9 height 9
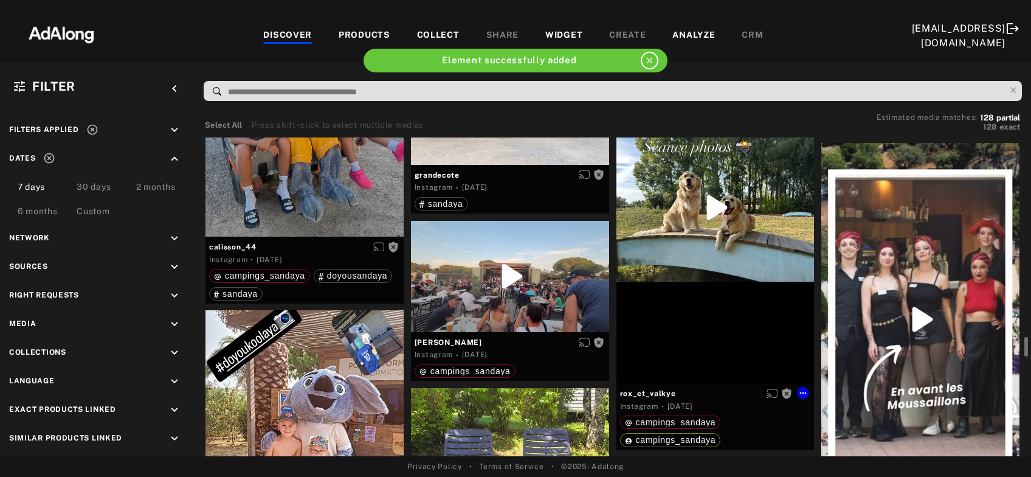
click at [721, 236] on div "Get rights" at bounding box center [715, 207] width 198 height 351
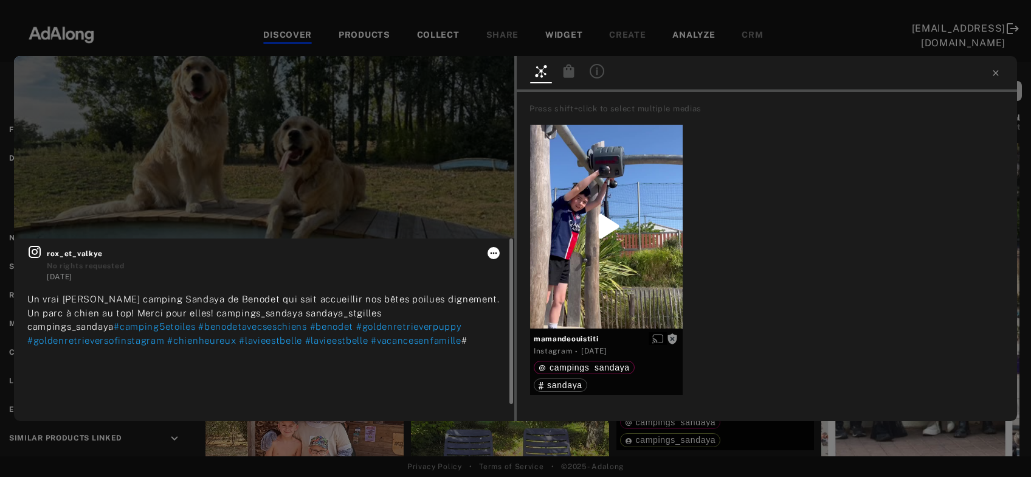
click at [497, 251] on icon at bounding box center [494, 253] width 10 height 10
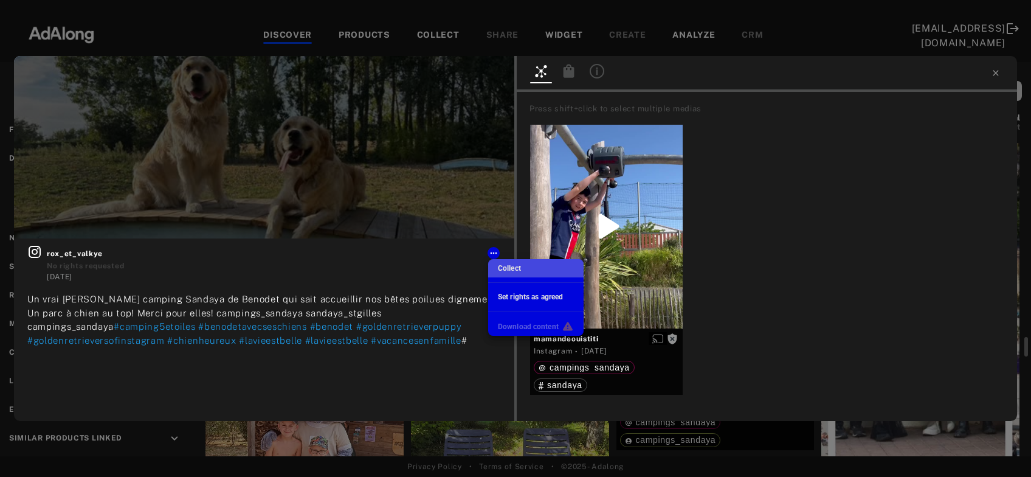
click at [516, 268] on span "Collect" at bounding box center [509, 268] width 23 height 9
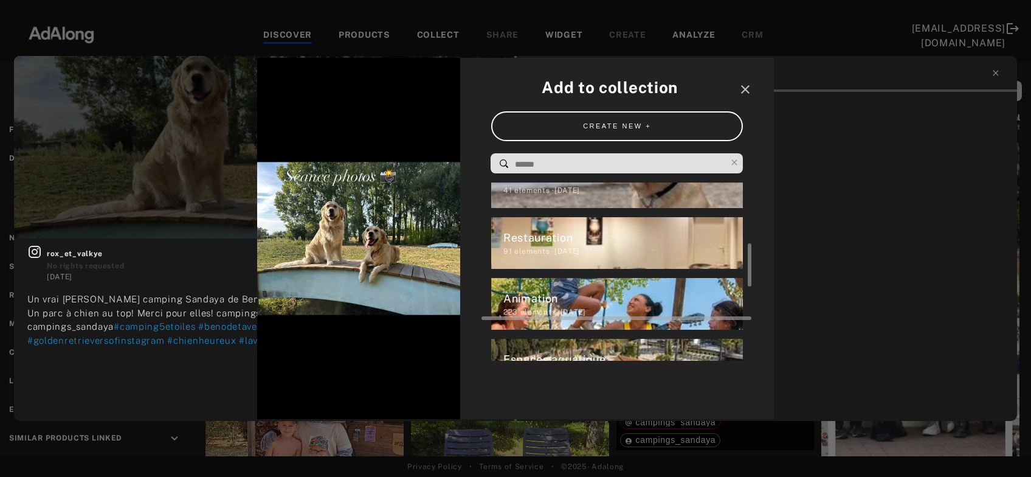
scroll to position [392, 0]
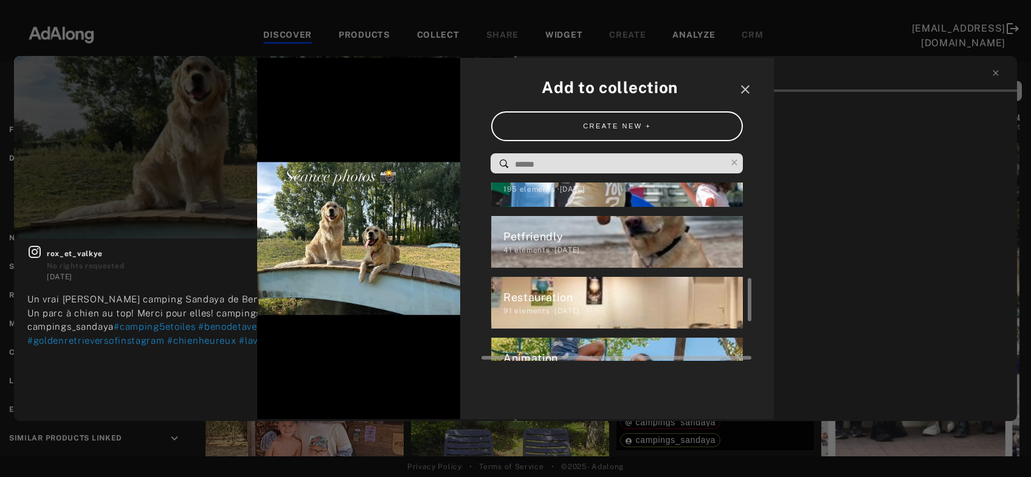
click at [595, 250] on div "41 elements · 2025.03.28" at bounding box center [623, 249] width 240 height 11
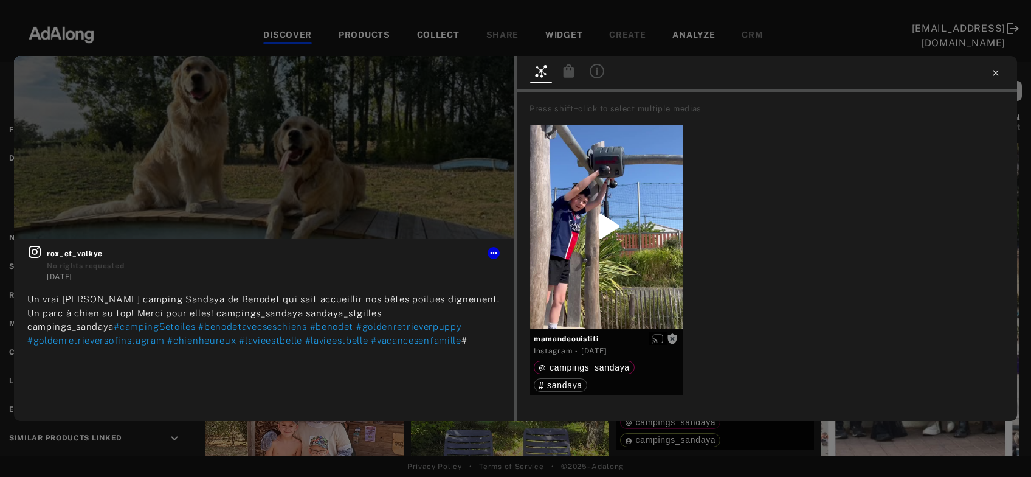
click at [997, 71] on icon at bounding box center [996, 73] width 10 height 10
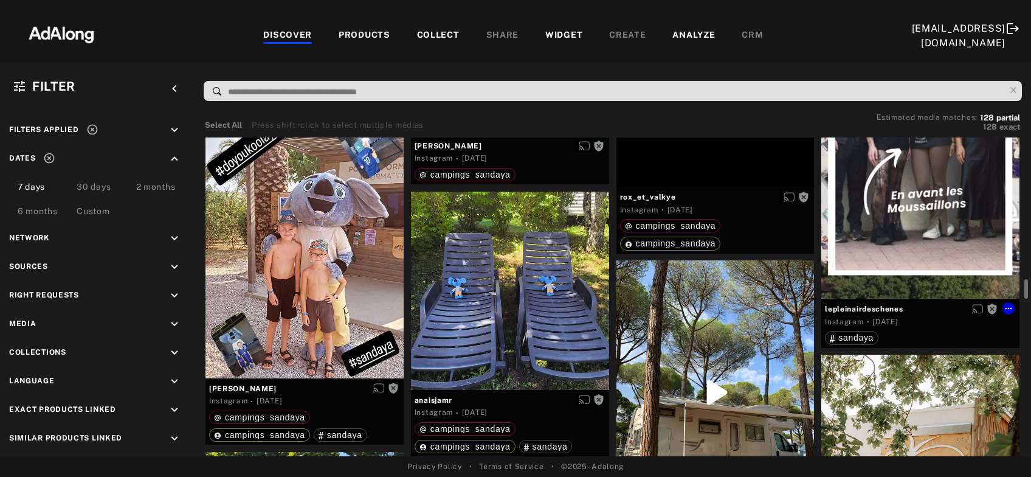
scroll to position [3406, 0]
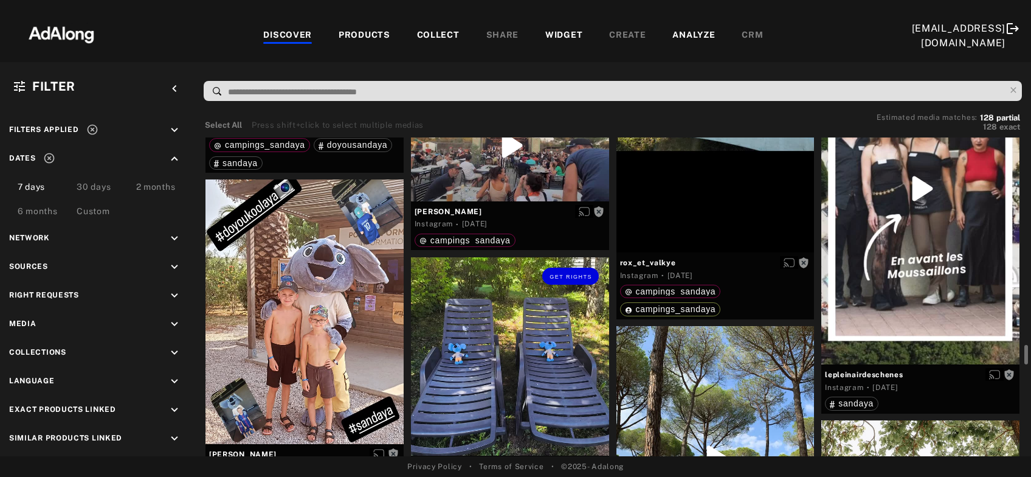
click at [509, 384] on div "Get rights" at bounding box center [510, 356] width 198 height 198
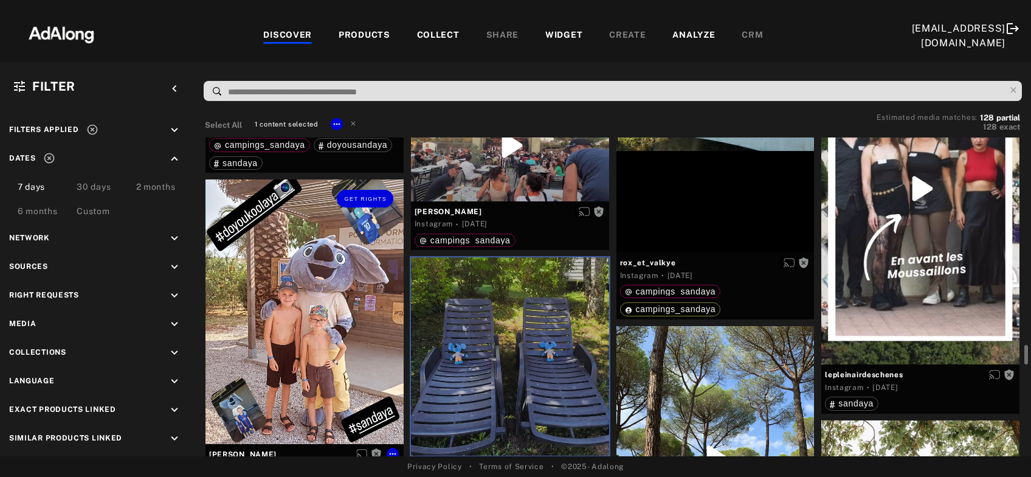
click at [382, 375] on div "Get rights" at bounding box center [304, 311] width 198 height 264
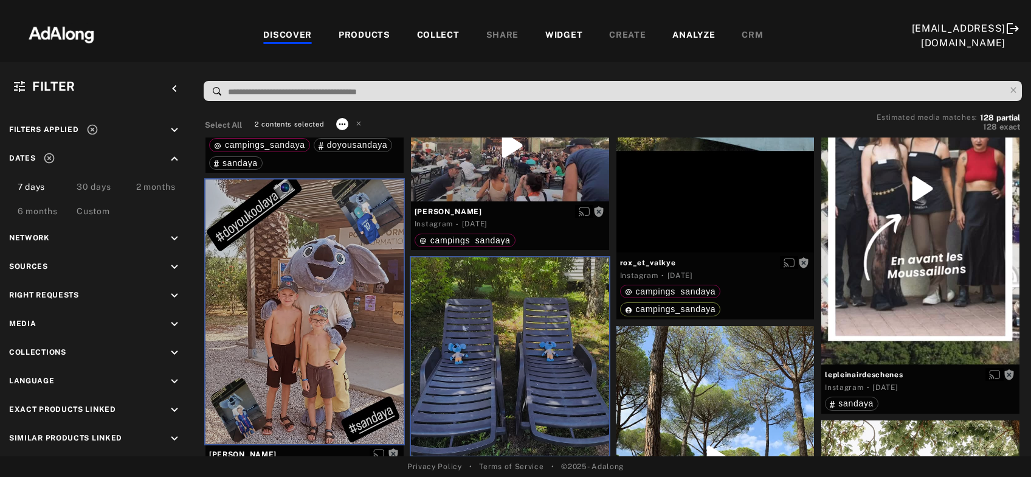
click at [341, 125] on icon at bounding box center [342, 124] width 10 height 10
click at [352, 137] on span "Collect" at bounding box center [356, 138] width 23 height 9
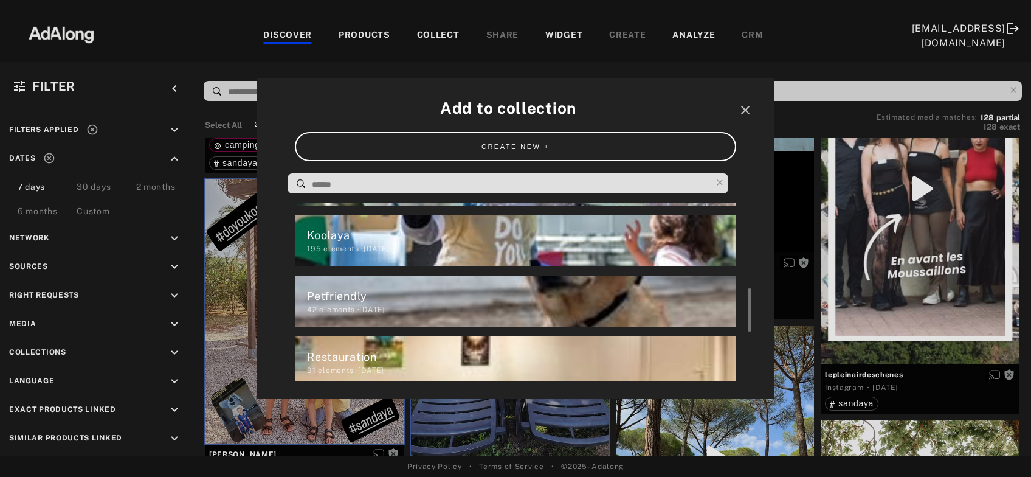
scroll to position [312, 0]
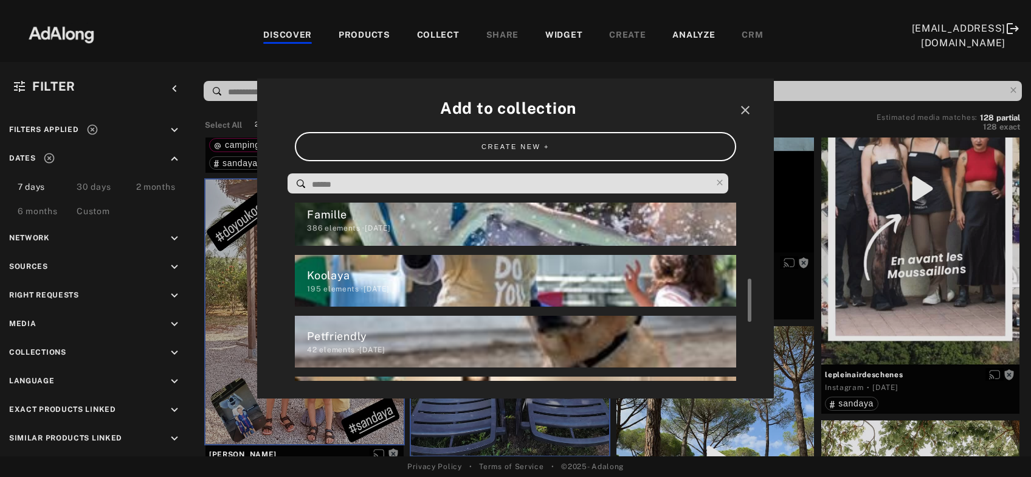
click at [363, 285] on div "195 elements · 2025.03.28" at bounding box center [521, 288] width 429 height 11
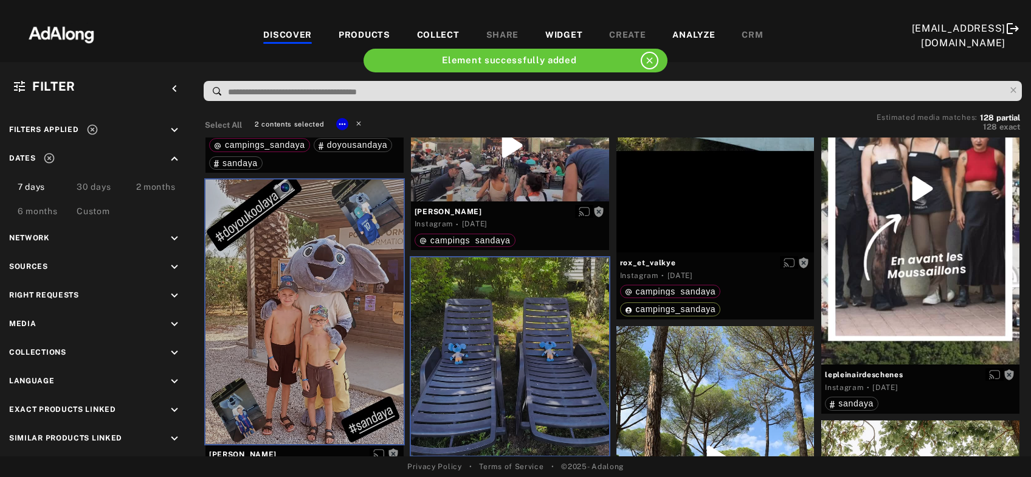
click at [356, 123] on icon at bounding box center [358, 123] width 9 height 9
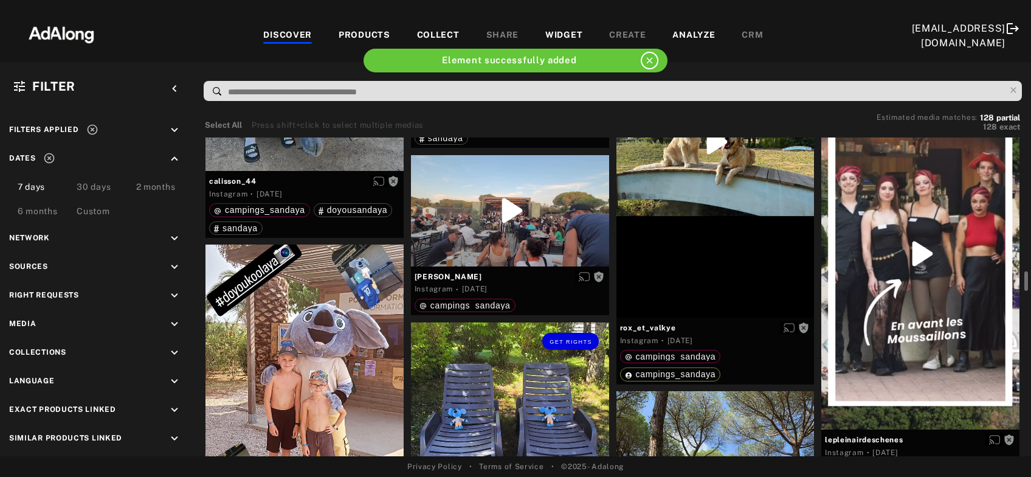
scroll to position [3276, 0]
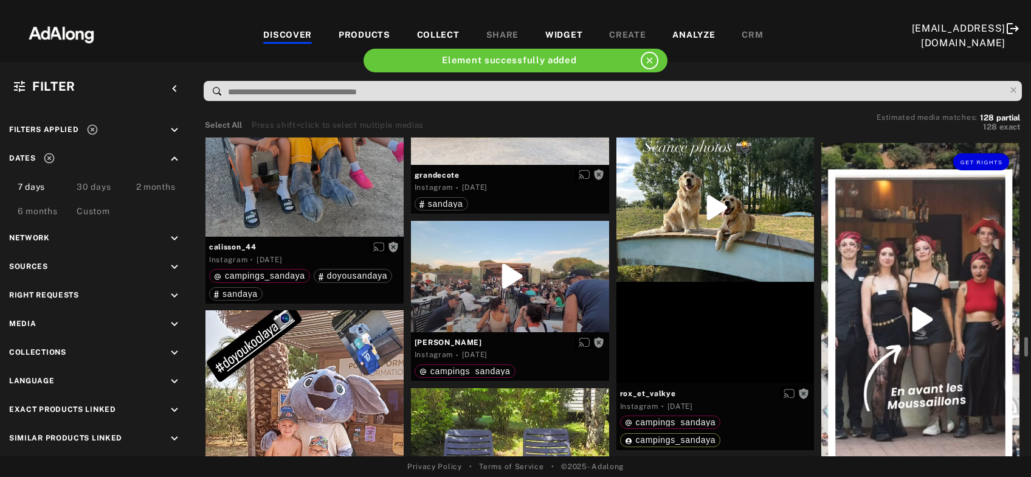
click at [890, 336] on div "Get rights" at bounding box center [920, 319] width 198 height 352
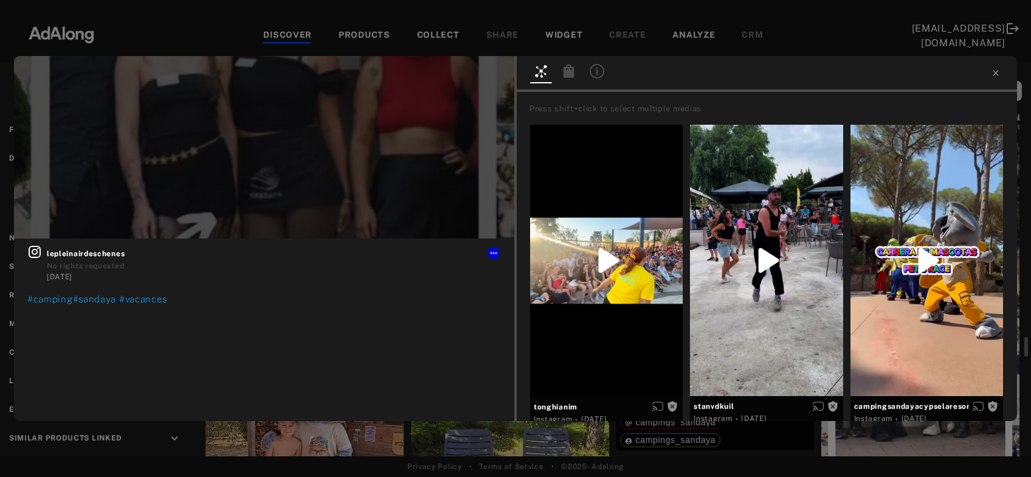
drag, startPoint x: 998, startPoint y: 73, endPoint x: 846, endPoint y: 181, distance: 187.1
click at [998, 72] on icon at bounding box center [996, 73] width 10 height 10
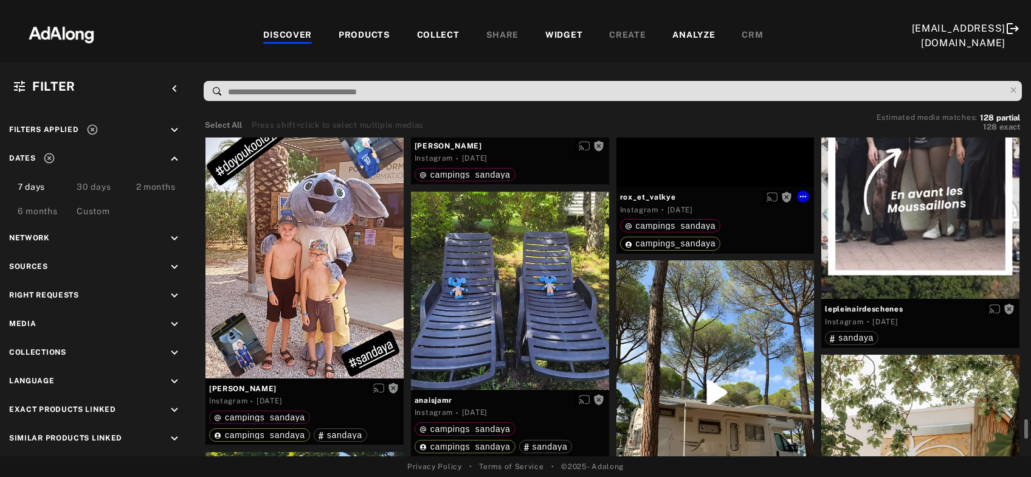
scroll to position [3603, 0]
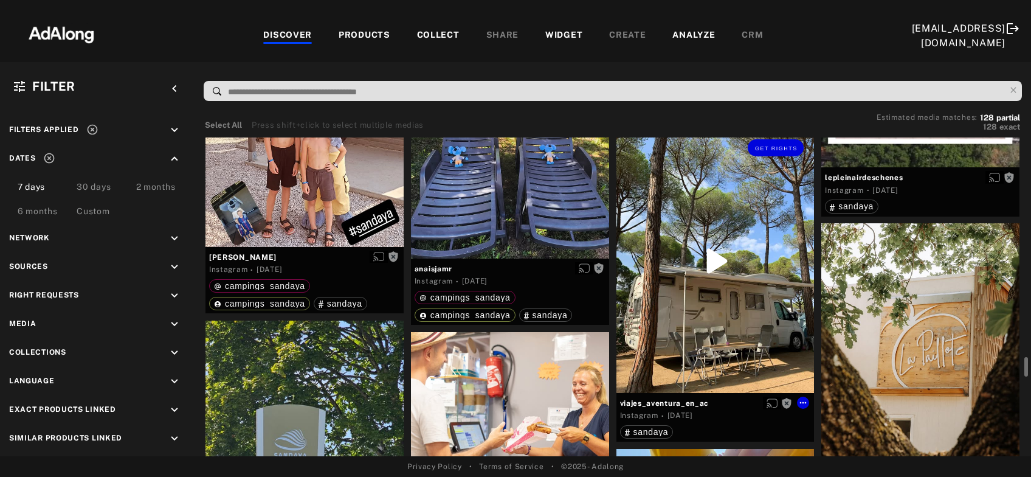
click at [728, 300] on div "Get rights" at bounding box center [715, 261] width 198 height 264
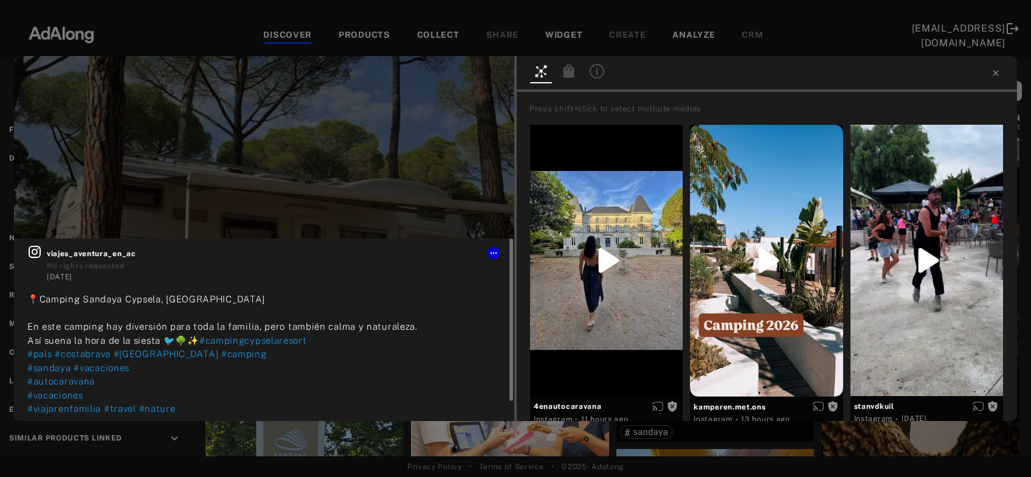
click at [40, 249] on icon at bounding box center [35, 252] width 12 height 12
click at [495, 251] on icon at bounding box center [494, 253] width 10 height 10
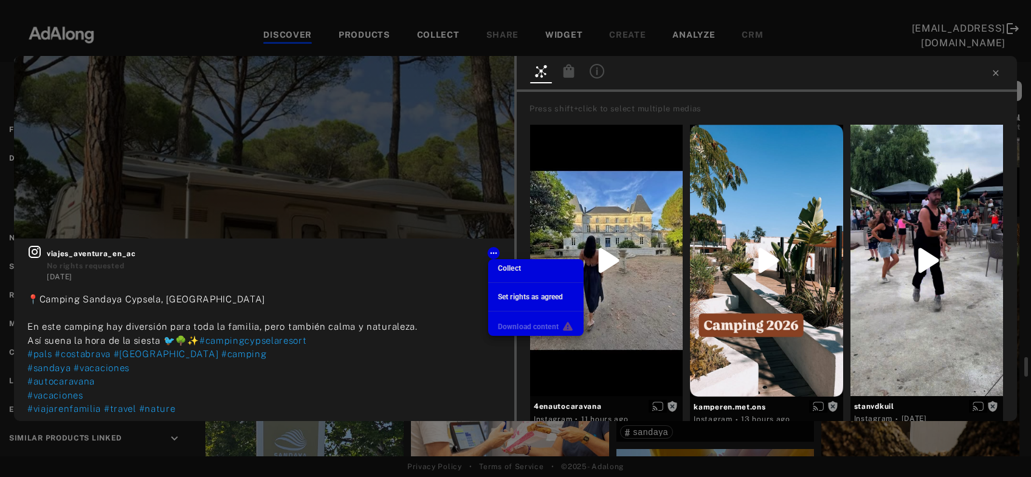
scroll to position [312, 0]
click at [504, 267] on span "Collect" at bounding box center [509, 268] width 23 height 9
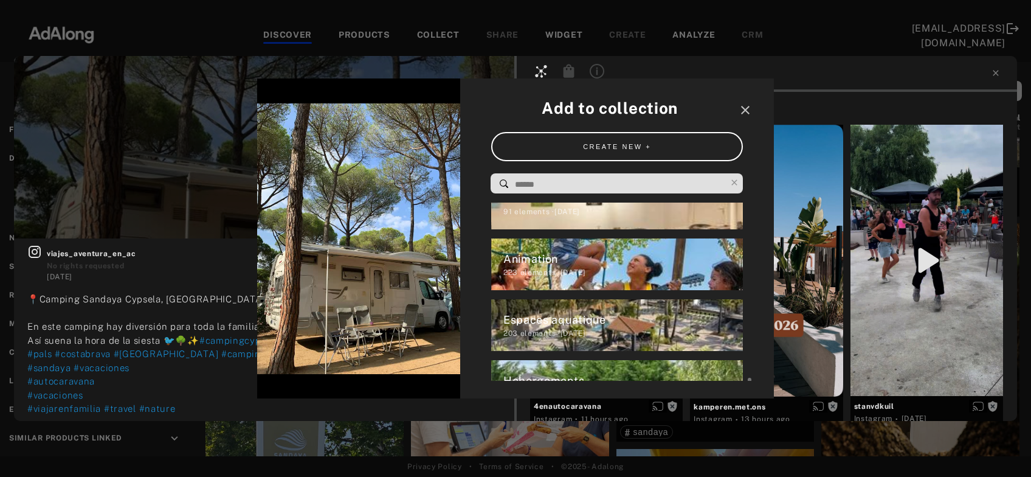
scroll to position [551, 0]
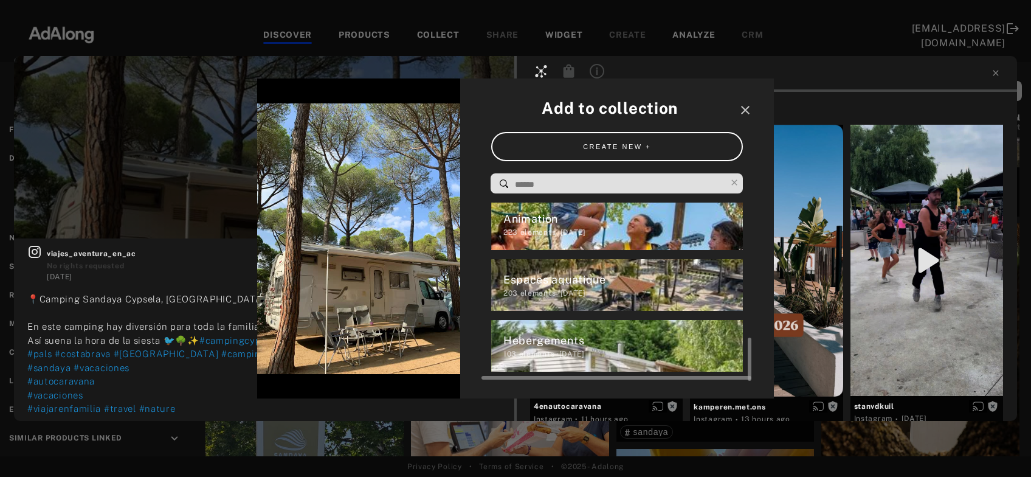
click at [582, 340] on div "Hebergements" at bounding box center [623, 340] width 240 height 16
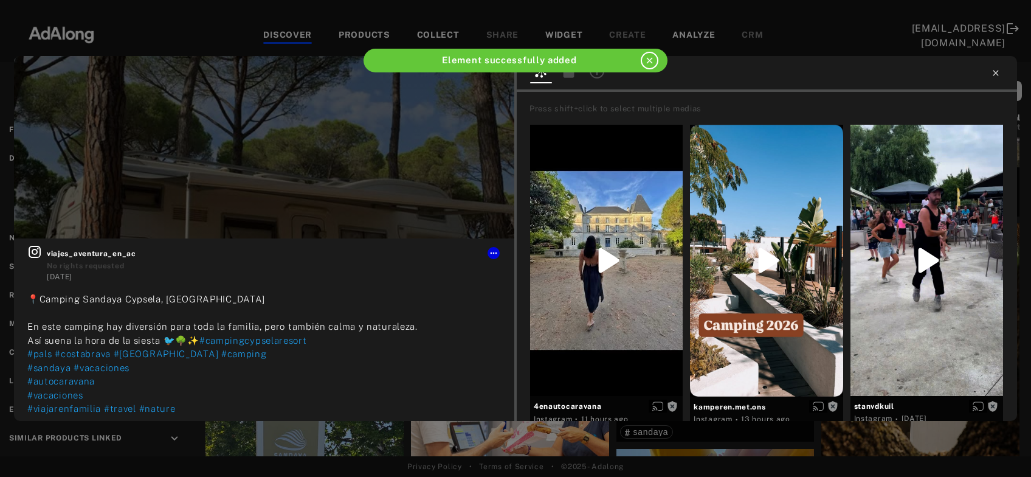
click at [996, 72] on icon at bounding box center [996, 73] width 10 height 10
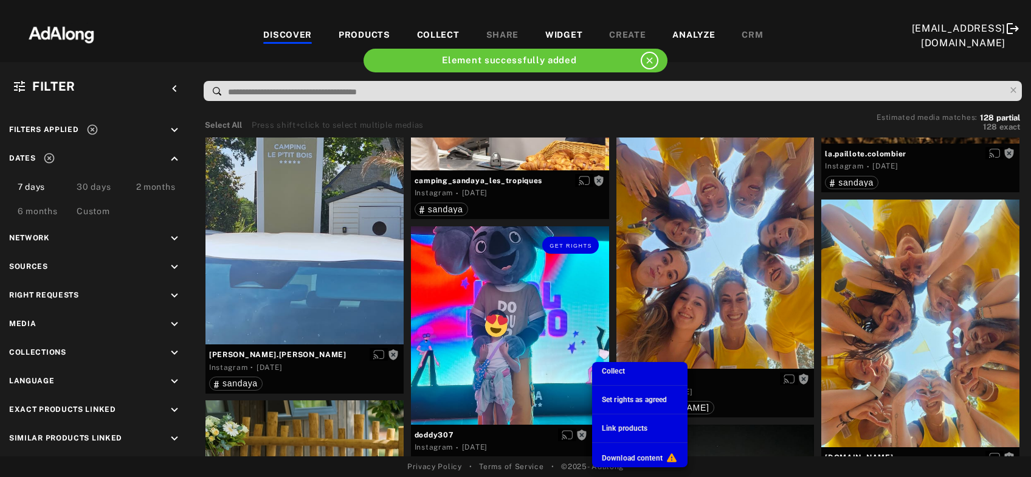
scroll to position [551, 0]
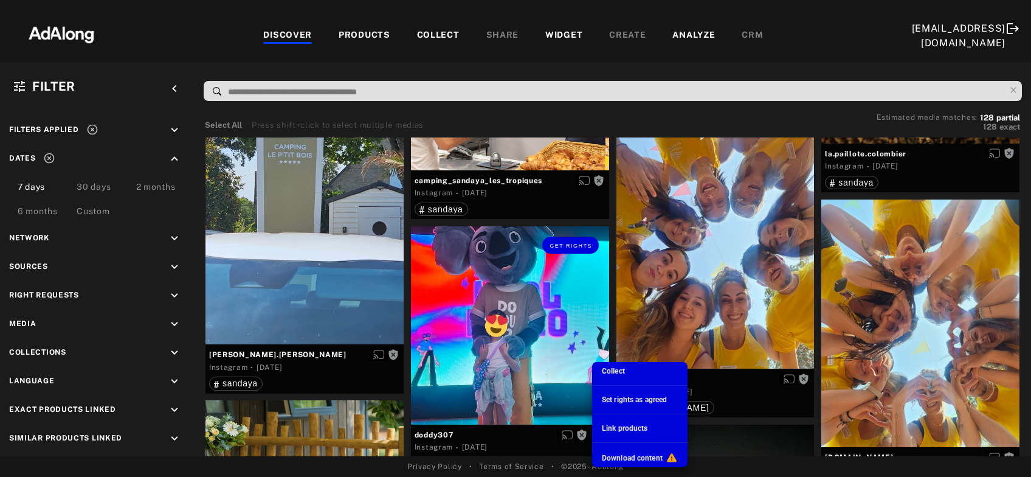
click at [627, 371] on li "Collect" at bounding box center [639, 371] width 95 height 18
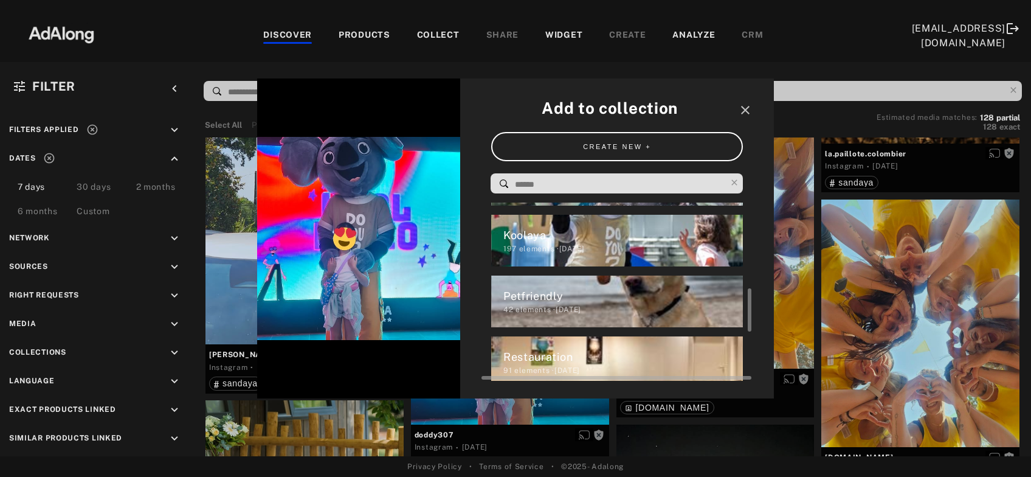
scroll to position [293, 0]
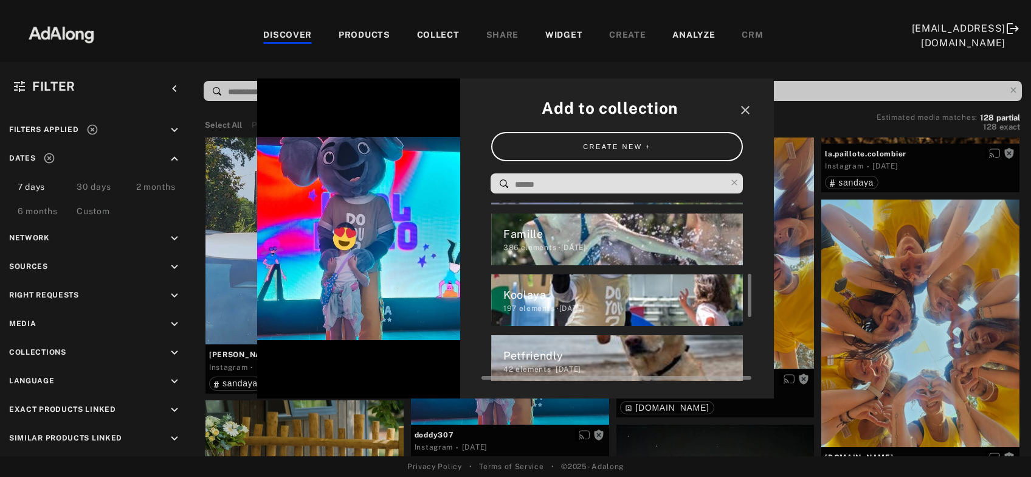
click at [618, 291] on div "Koolaya" at bounding box center [623, 294] width 240 height 16
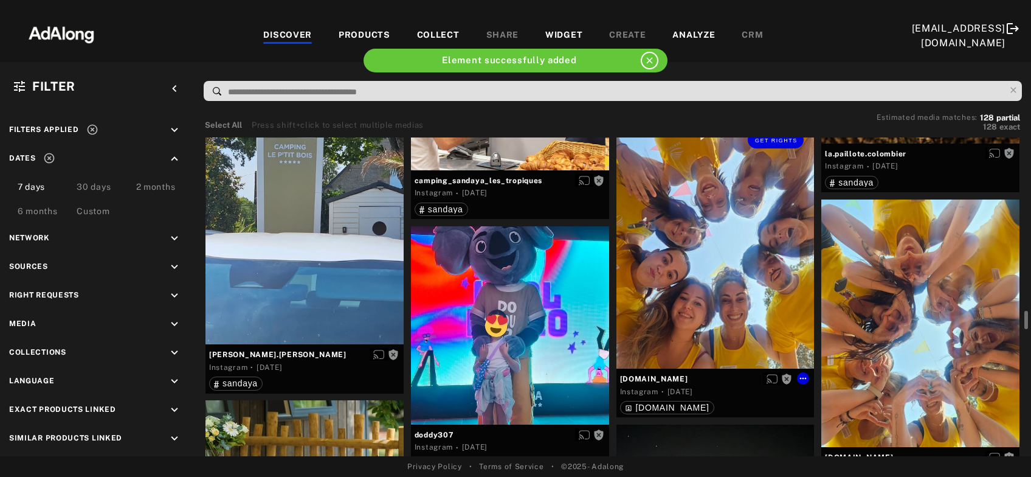
drag, startPoint x: 710, startPoint y: 267, endPoint x: 775, endPoint y: 298, distance: 72.1
click at [711, 267] on div "Get rights" at bounding box center [715, 244] width 198 height 247
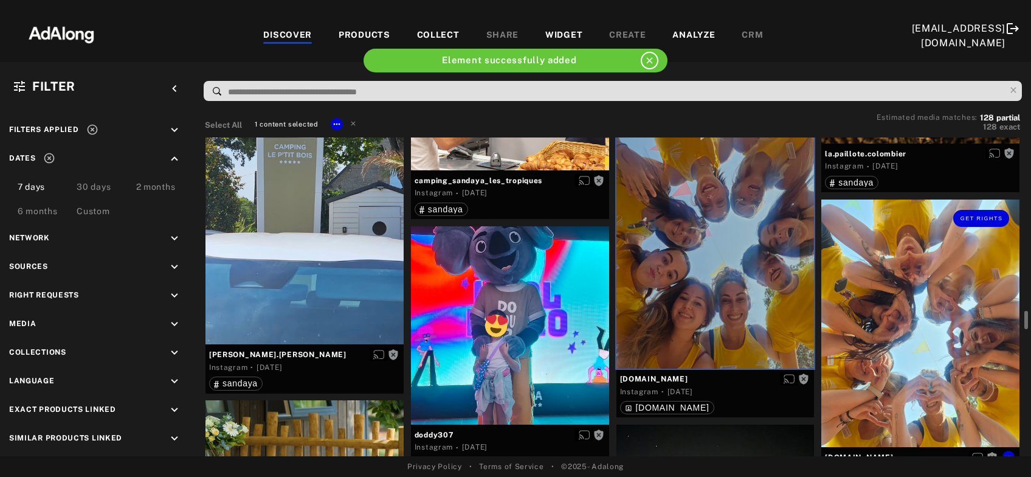
click at [883, 330] on div "Get rights" at bounding box center [920, 322] width 198 height 247
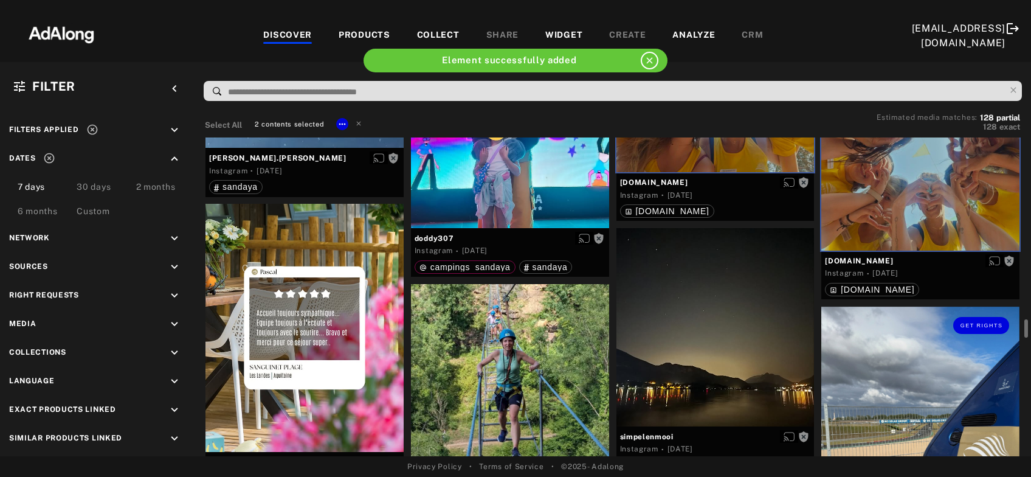
scroll to position [4193, 0]
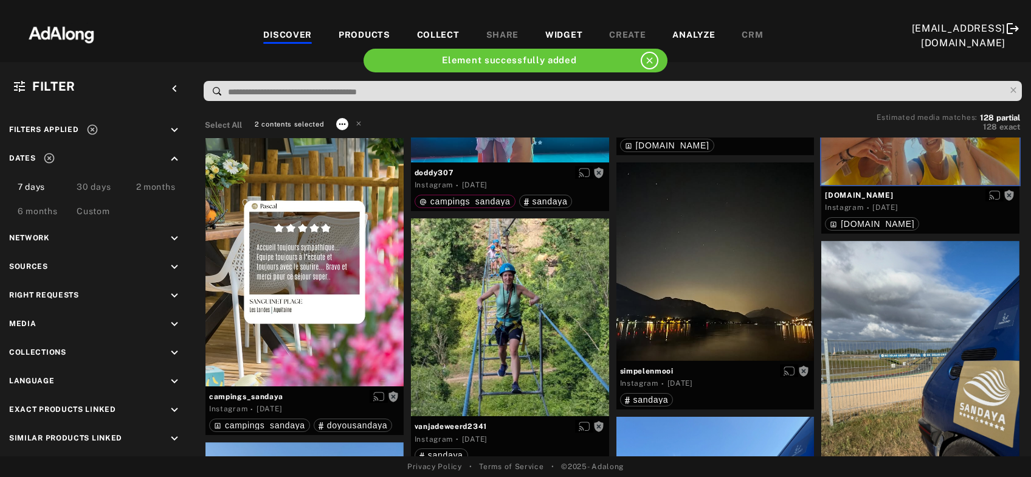
click at [339, 121] on icon at bounding box center [342, 124] width 10 height 10
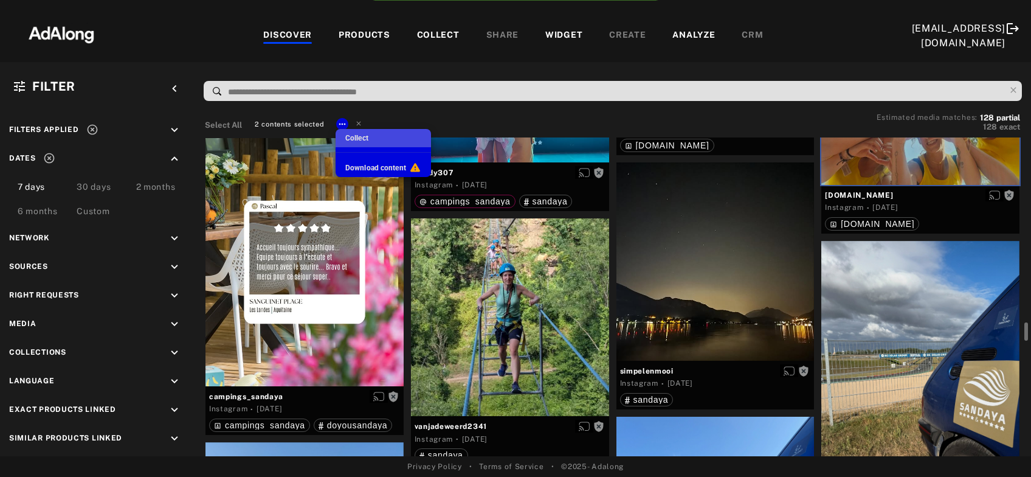
click at [357, 137] on span "Collect" at bounding box center [356, 138] width 23 height 9
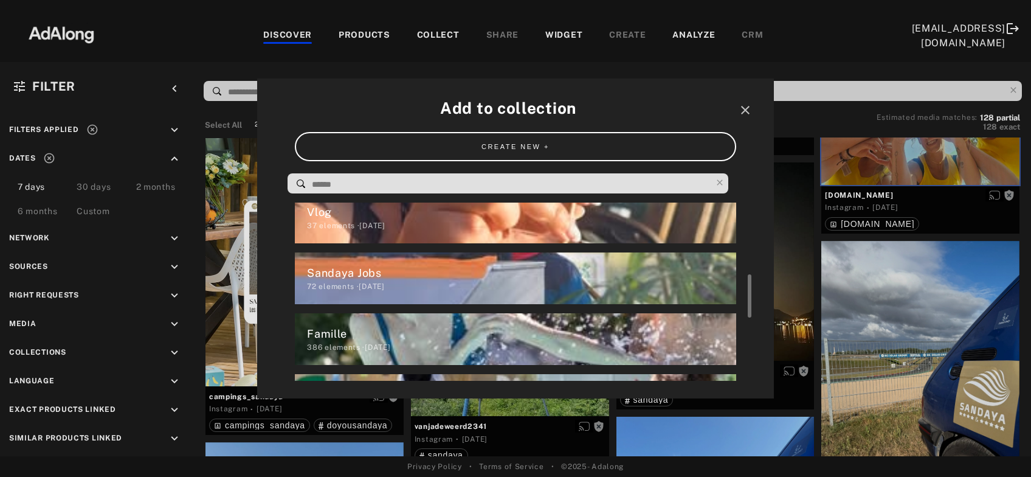
scroll to position [213, 0]
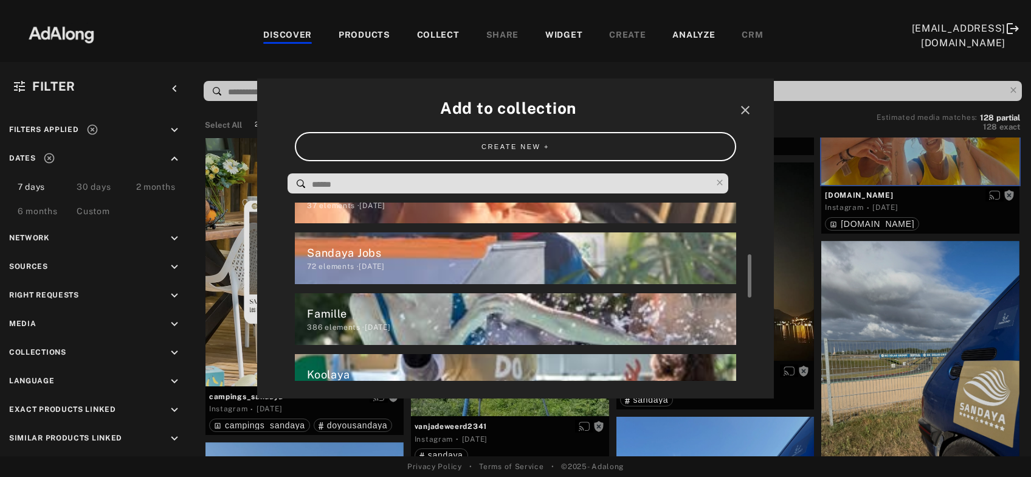
click at [382, 251] on div "Sandaya Jobs" at bounding box center [521, 252] width 429 height 16
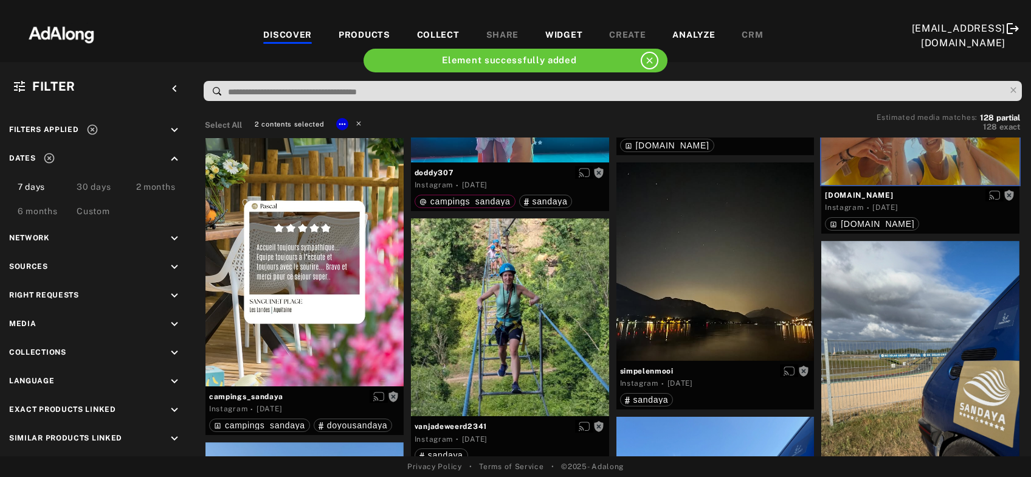
click at [362, 123] on icon at bounding box center [358, 123] width 9 height 9
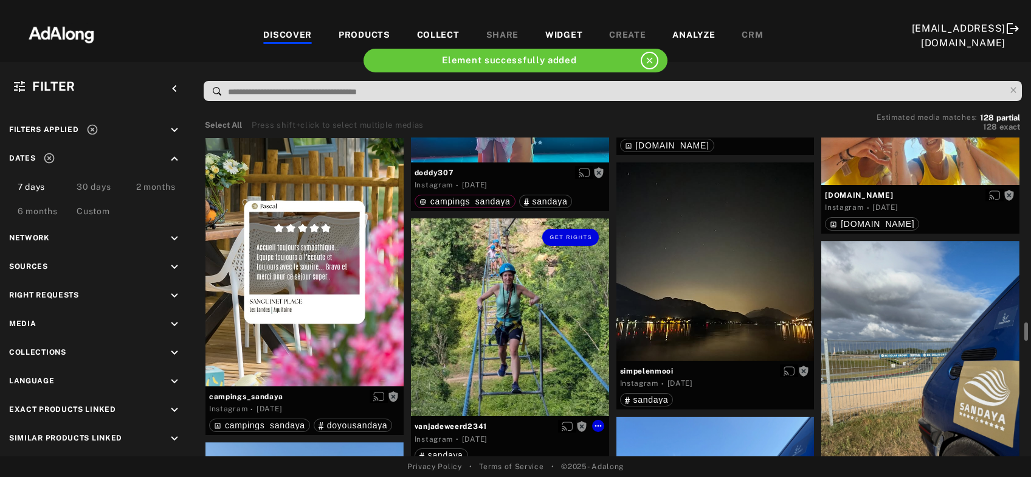
click at [495, 307] on div "Get rights" at bounding box center [510, 317] width 198 height 198
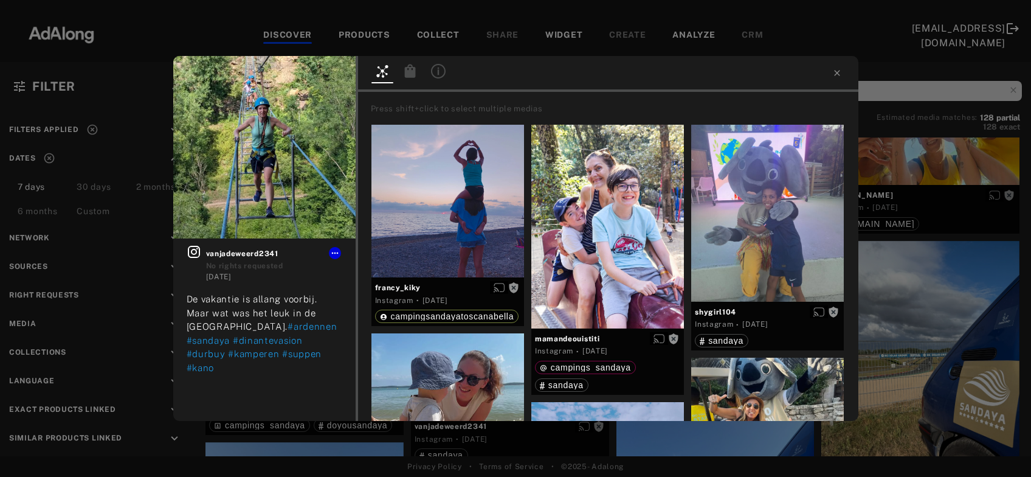
click at [934, 313] on div "Get rights vanjadeweerd2341 No rights requested 4 days ago De vakantie is allan…" at bounding box center [515, 238] width 1031 height 477
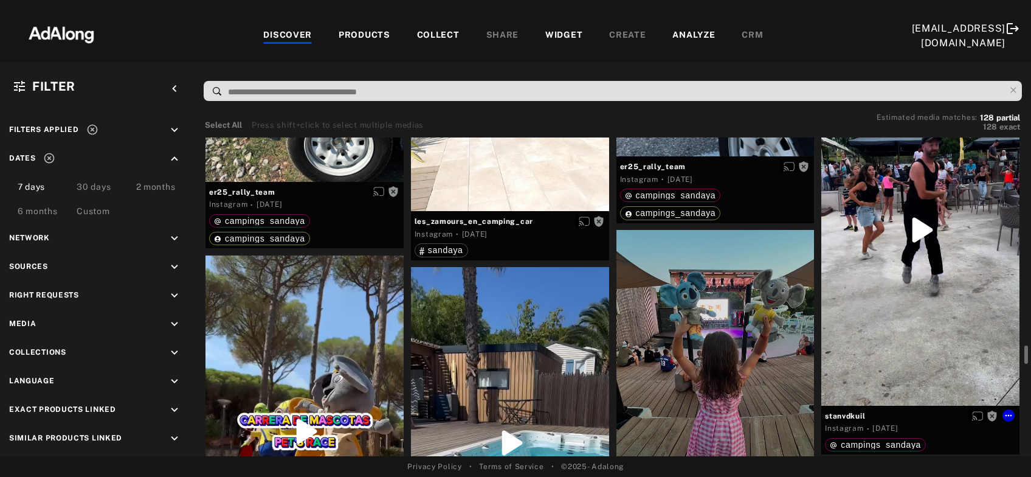
scroll to position [4782, 0]
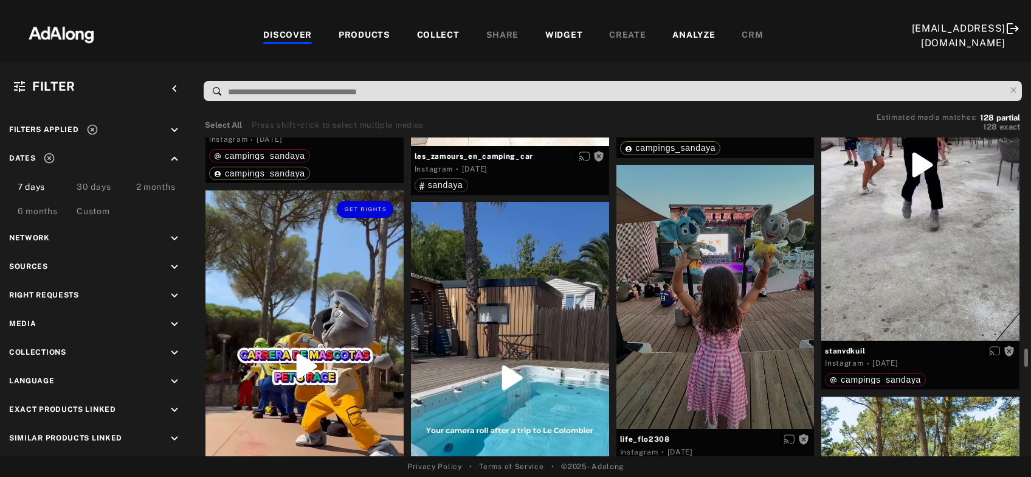
click at [343, 395] on div "Get rights" at bounding box center [304, 365] width 198 height 351
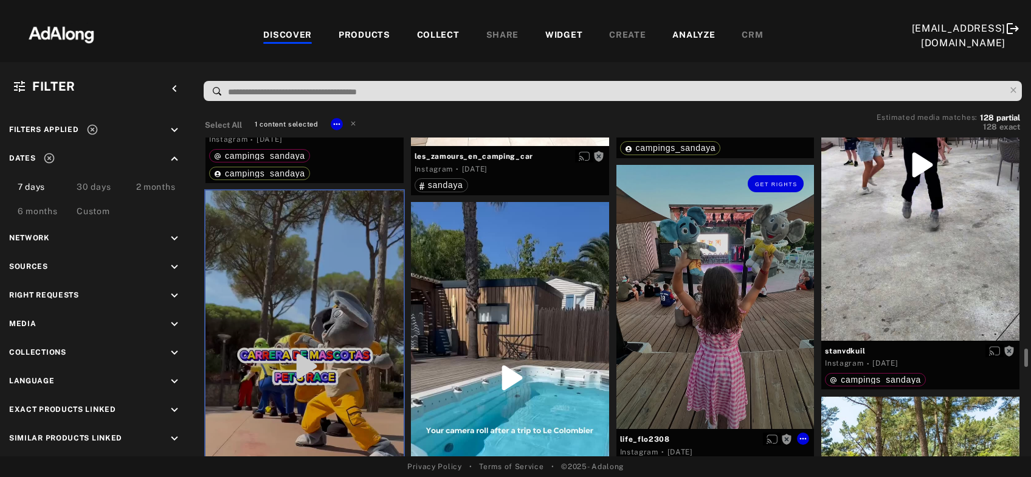
click at [760, 320] on div "Get rights" at bounding box center [715, 297] width 198 height 264
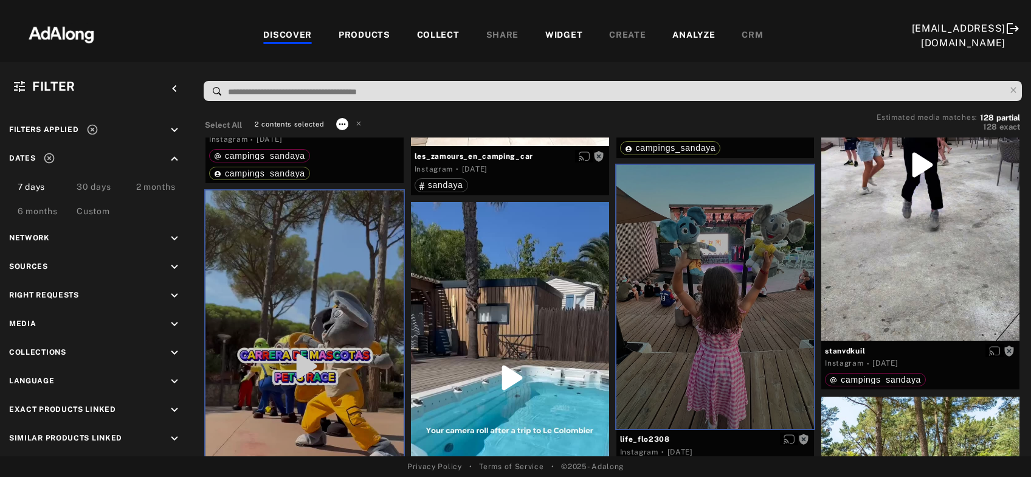
click at [345, 119] on icon at bounding box center [342, 124] width 10 height 10
click at [354, 137] on span "Collect" at bounding box center [356, 138] width 23 height 9
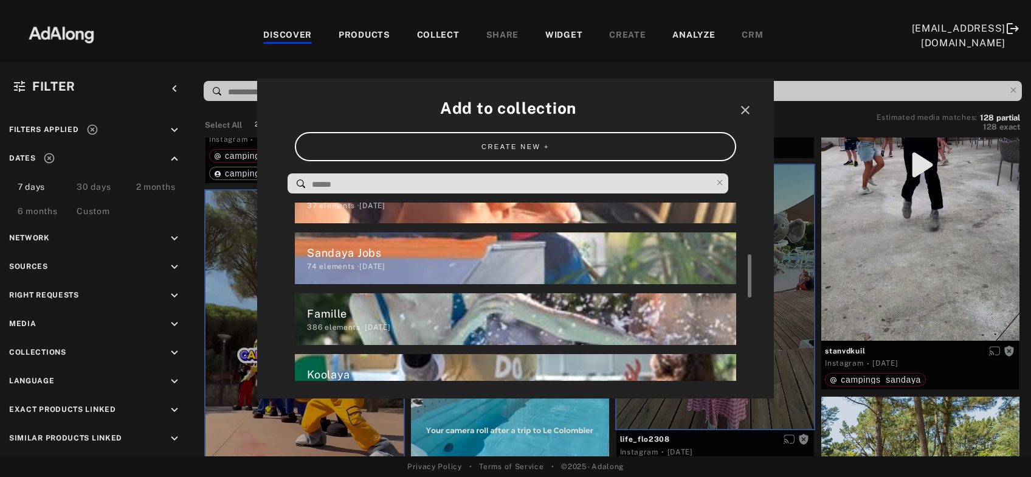
click at [355, 371] on div "Koolaya" at bounding box center [521, 374] width 429 height 16
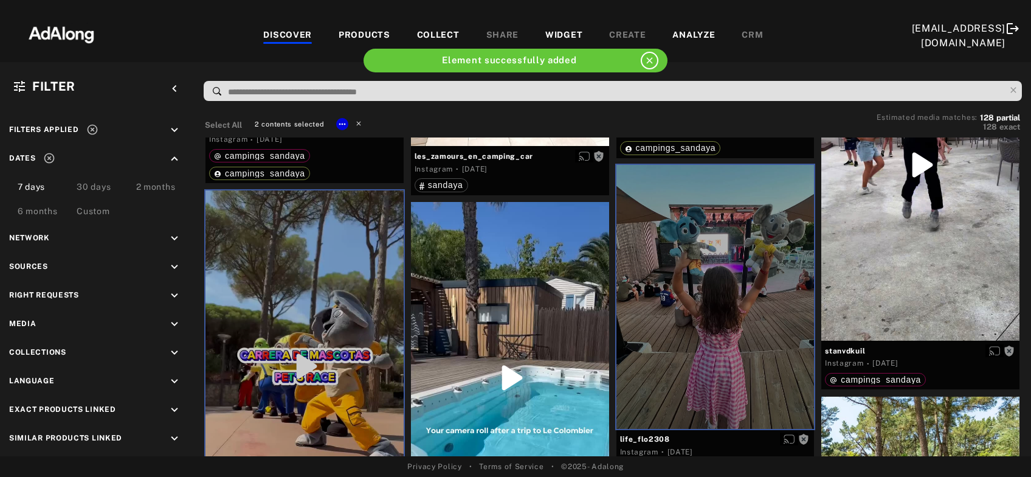
click at [357, 125] on icon at bounding box center [358, 123] width 9 height 9
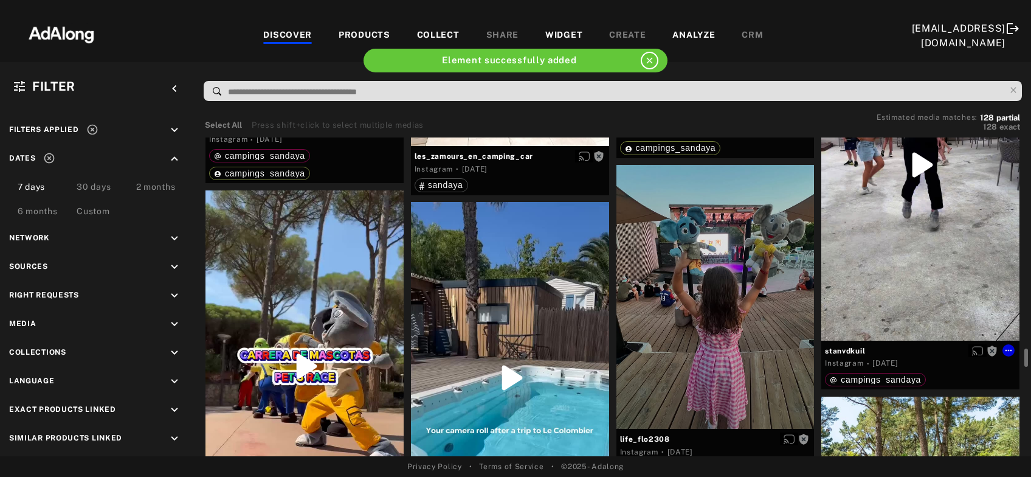
click at [951, 249] on div "Get rights" at bounding box center [920, 164] width 198 height 351
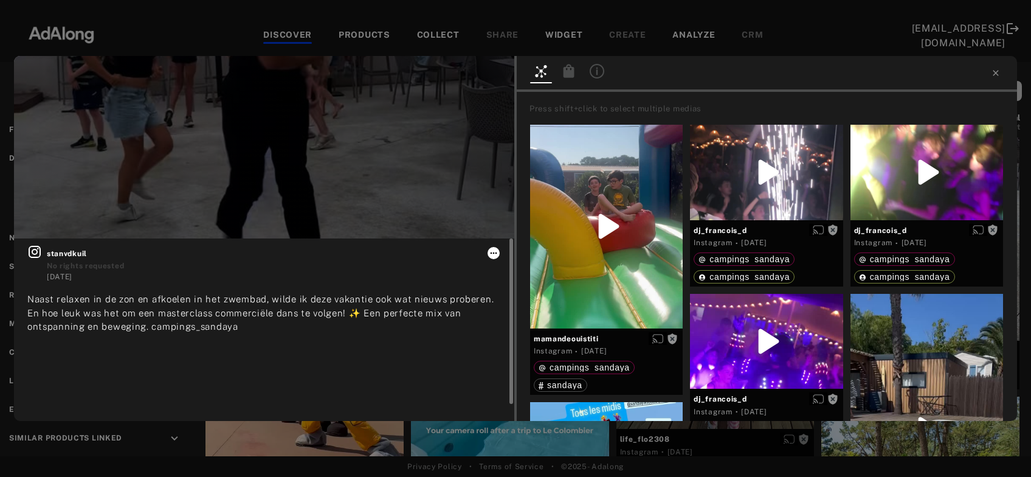
click at [495, 254] on icon at bounding box center [494, 253] width 7 height 2
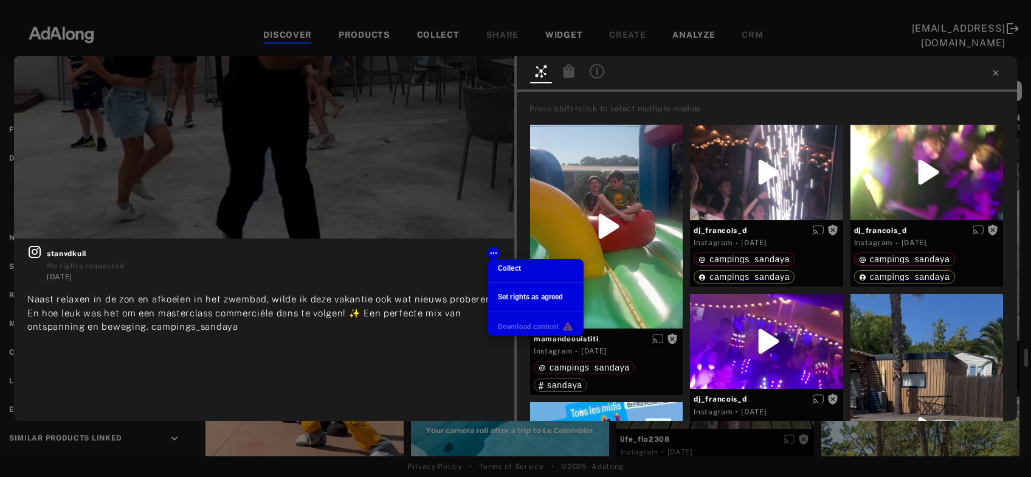
scroll to position [213, 0]
click at [517, 271] on span "Collect" at bounding box center [509, 268] width 23 height 9
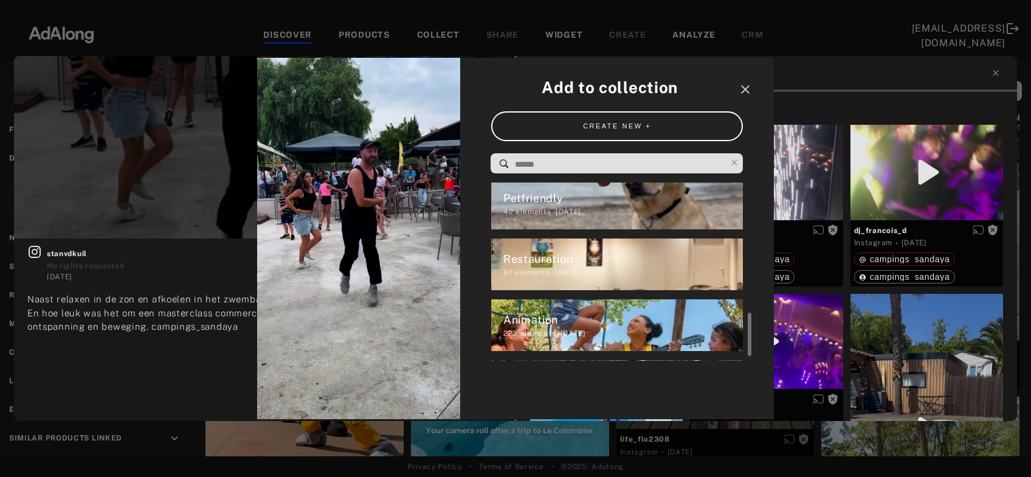
scroll to position [470, 0]
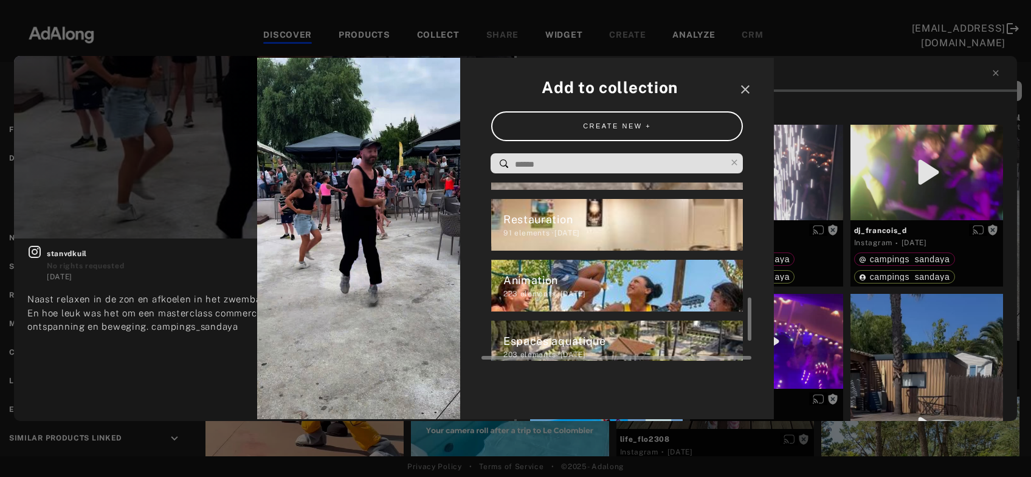
click at [554, 277] on div "Animation" at bounding box center [623, 280] width 240 height 16
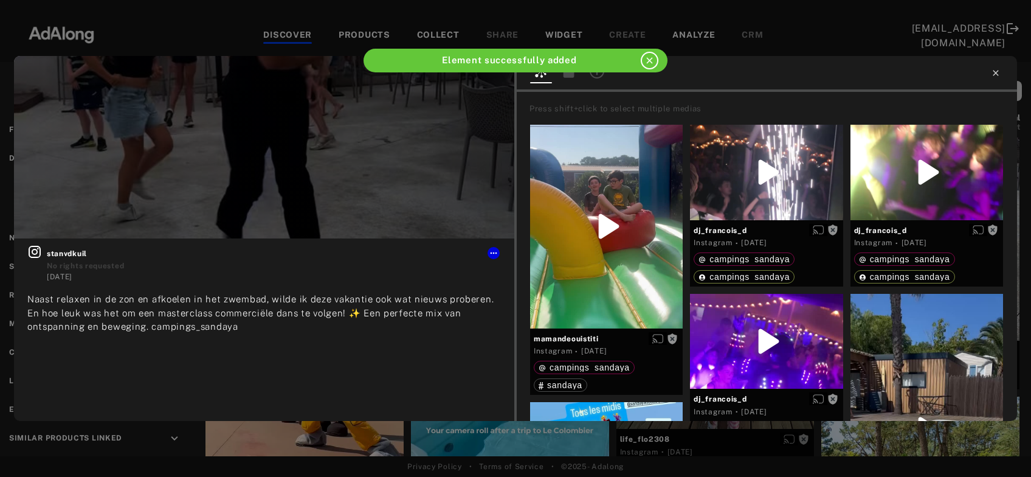
click at [996, 71] on icon at bounding box center [996, 73] width 10 height 10
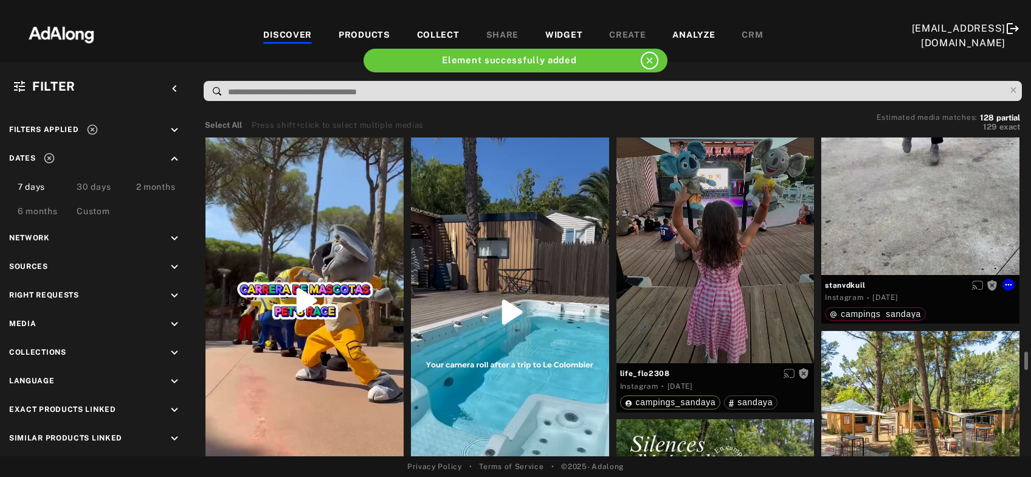
scroll to position [4913, 0]
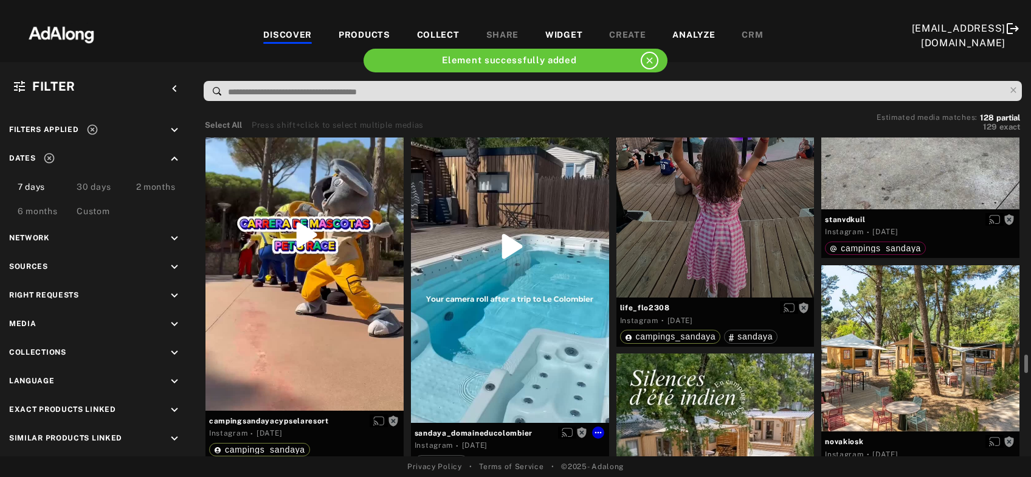
click at [551, 272] on div "Get rights" at bounding box center [510, 246] width 198 height 351
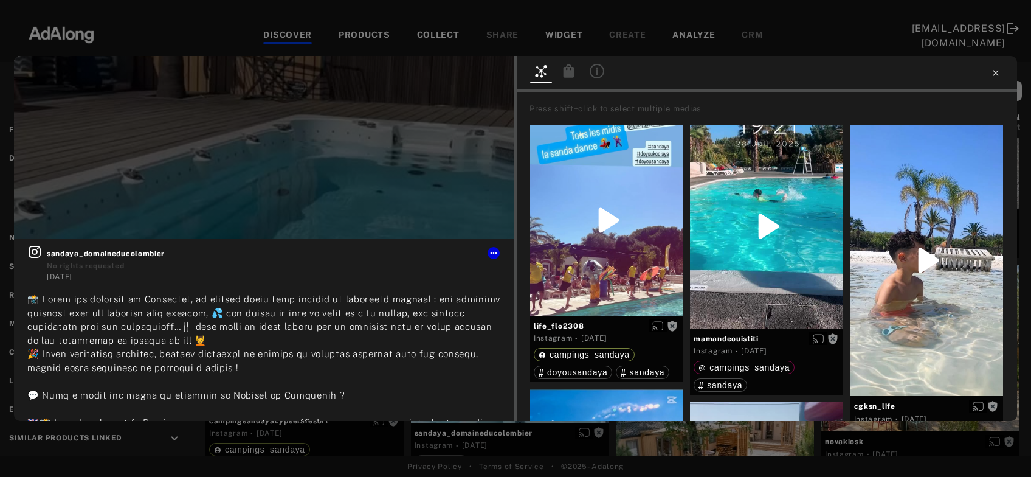
click at [995, 73] on icon at bounding box center [996, 73] width 10 height 10
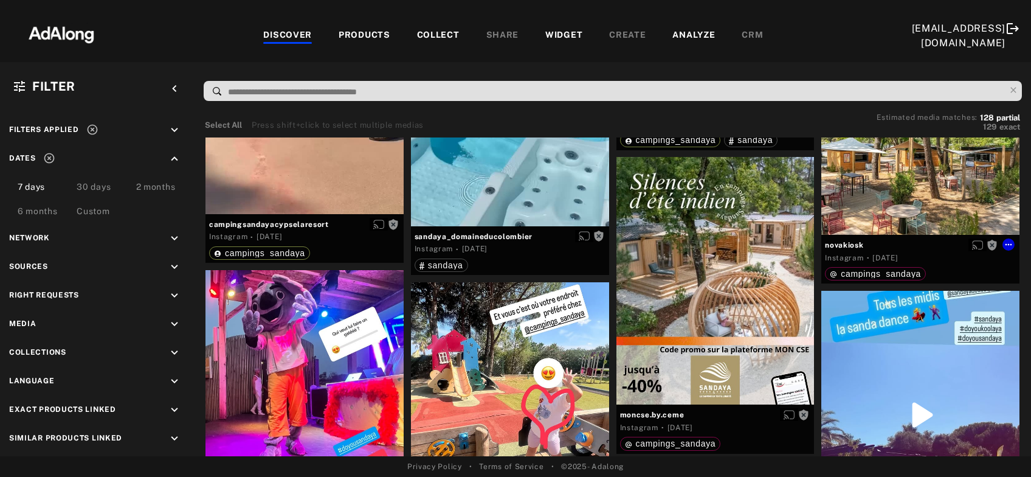
scroll to position [5241, 0]
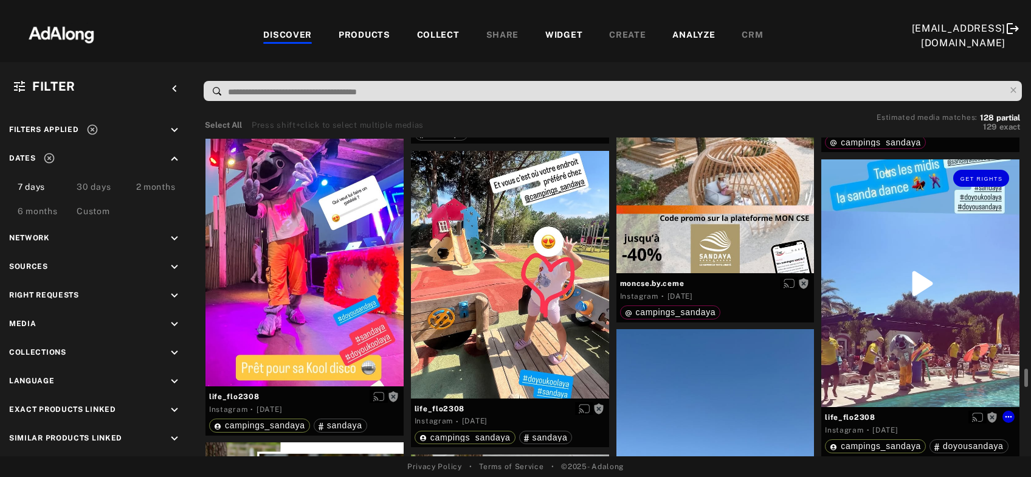
click at [942, 323] on div "Get rights" at bounding box center [920, 282] width 198 height 247
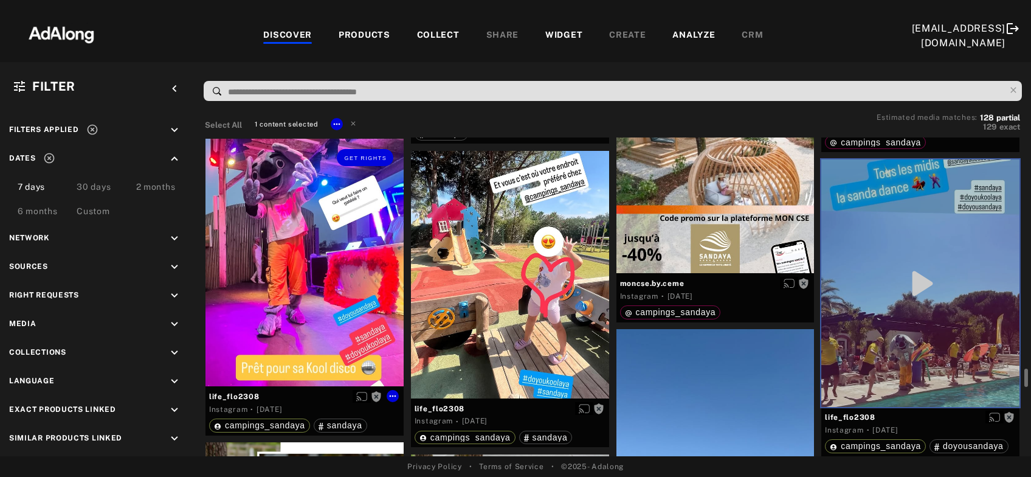
click at [365, 302] on div "Get rights" at bounding box center [304, 263] width 198 height 248
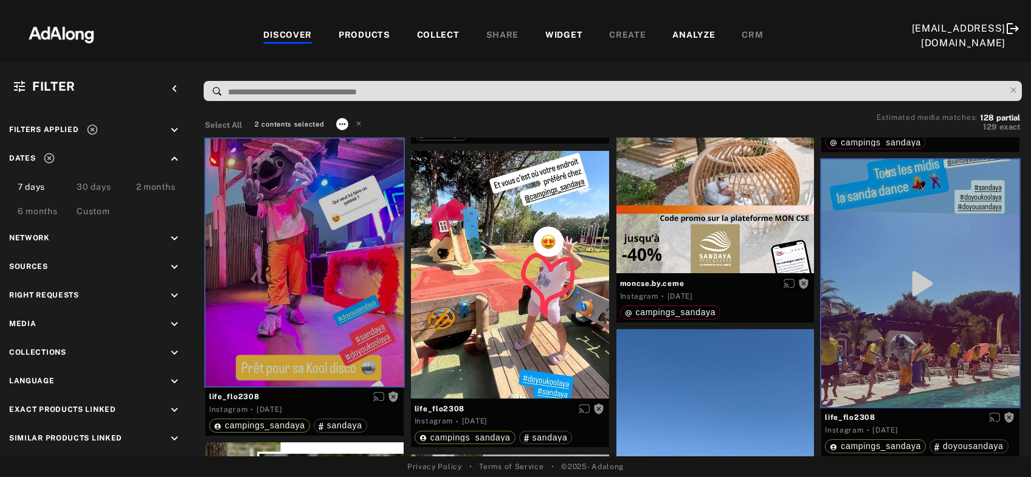
click at [347, 126] on icon at bounding box center [342, 124] width 10 height 10
click at [353, 142] on span "Collect" at bounding box center [356, 138] width 23 height 9
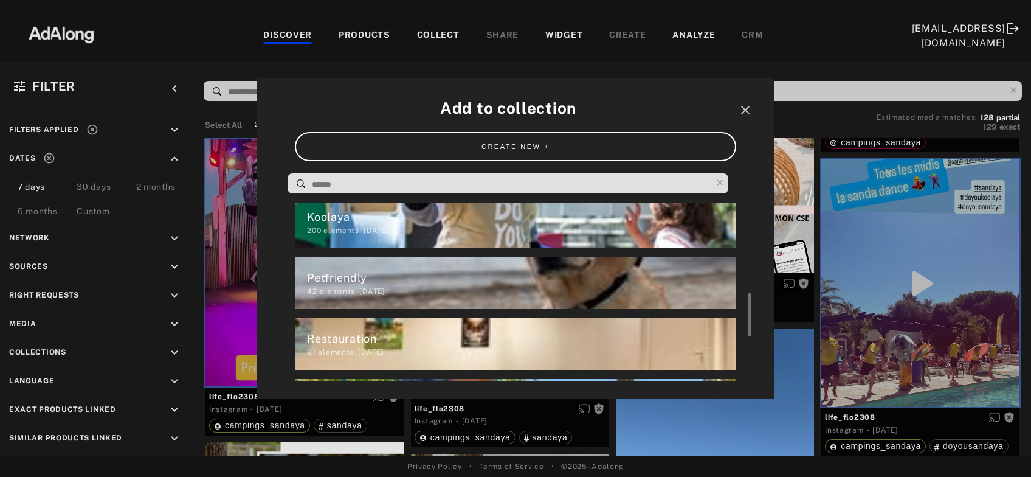
scroll to position [331, 0]
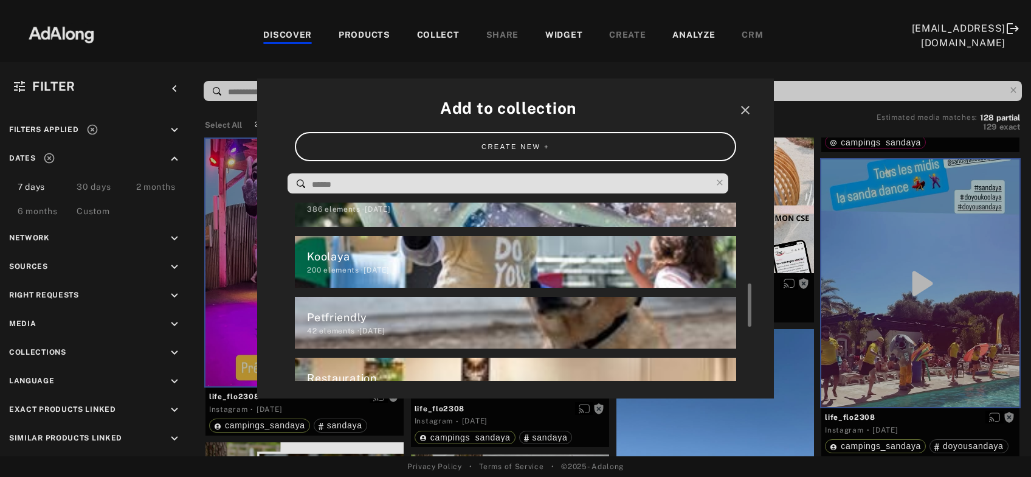
click at [378, 263] on div "Koolaya" at bounding box center [521, 256] width 429 height 16
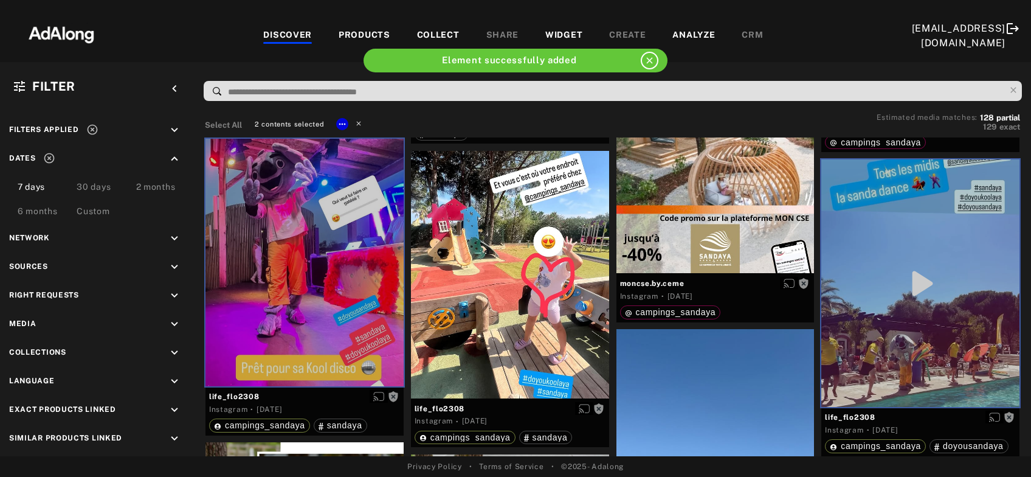
click at [357, 122] on icon at bounding box center [358, 123] width 9 height 9
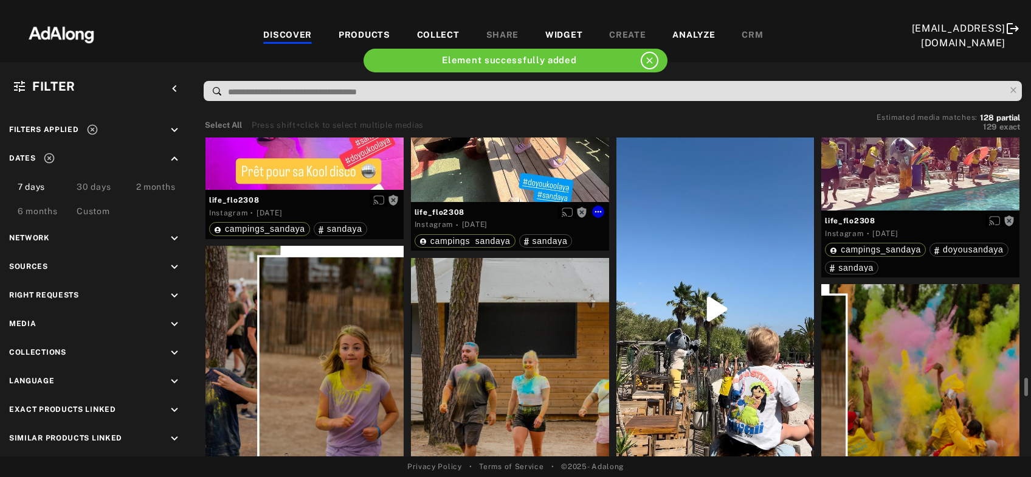
scroll to position [5569, 0]
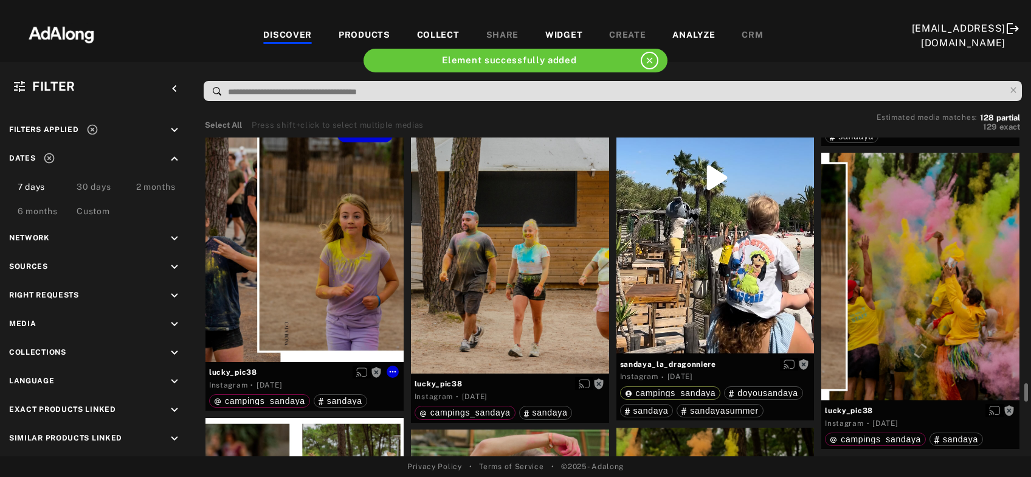
click at [334, 263] on div "Get rights" at bounding box center [304, 237] width 198 height 247
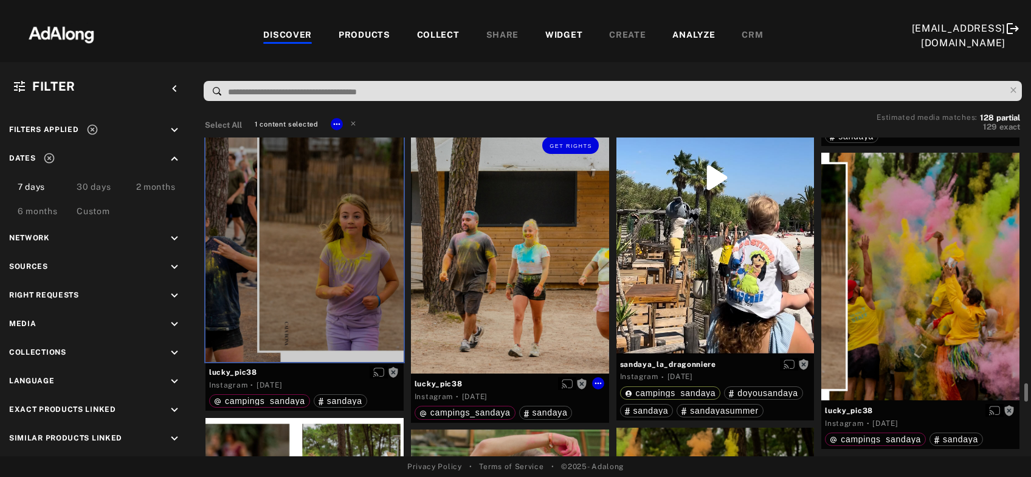
click at [516, 269] on div "Get rights" at bounding box center [510, 249] width 198 height 247
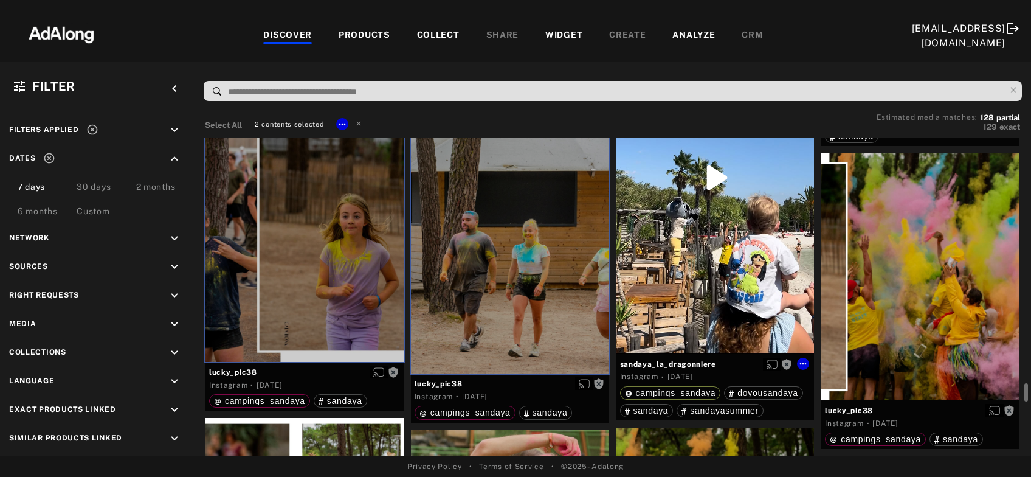
click at [702, 288] on div "Get rights" at bounding box center [715, 177] width 198 height 352
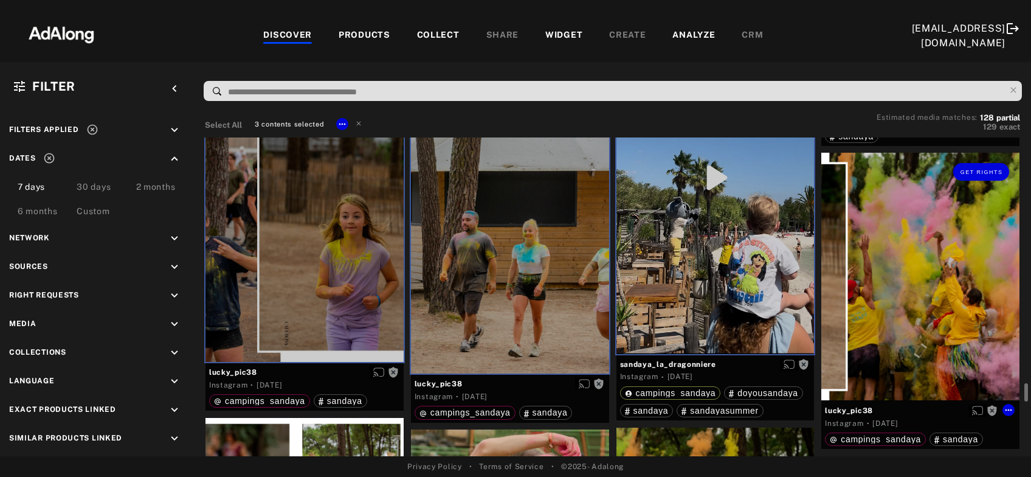
click at [877, 294] on div "Get rights" at bounding box center [920, 276] width 198 height 247
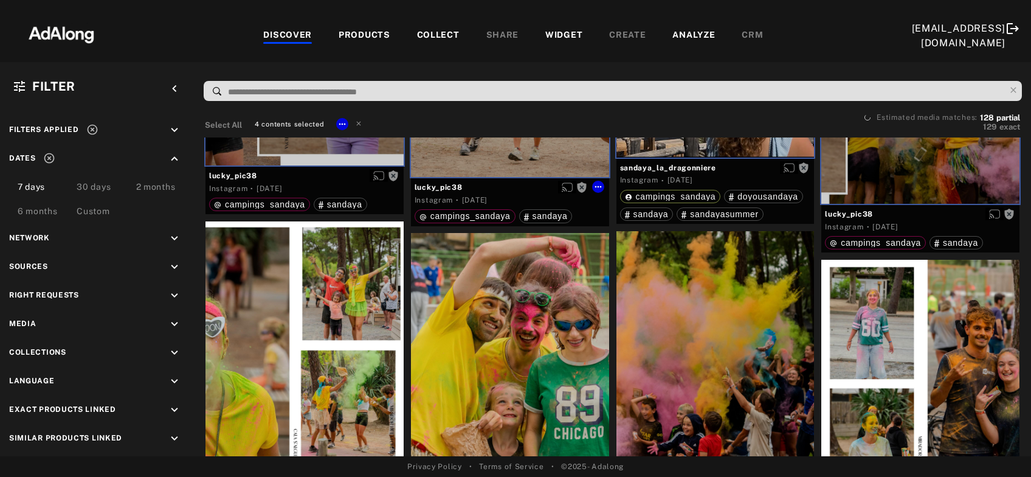
scroll to position [5831, 0]
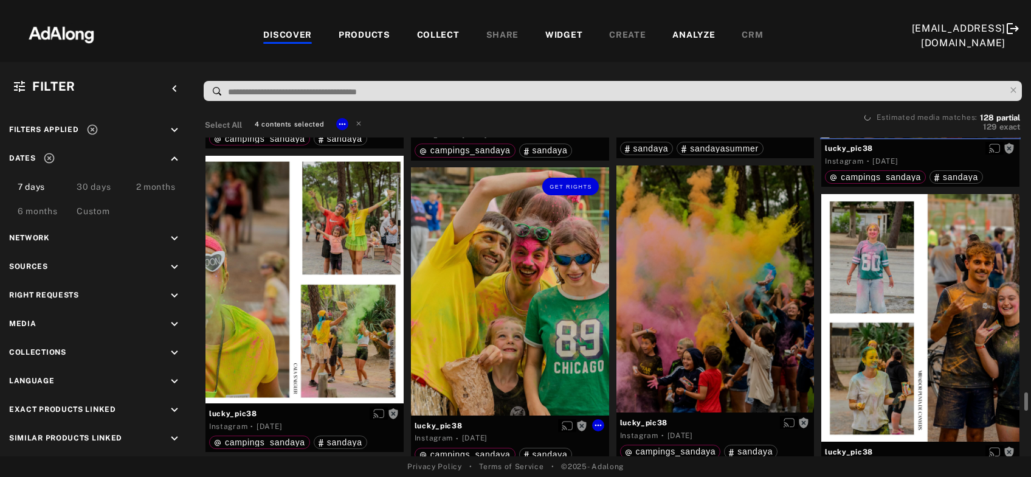
drag, startPoint x: 519, startPoint y: 312, endPoint x: 659, endPoint y: 316, distance: 140.5
click at [522, 314] on div "Get rights" at bounding box center [510, 290] width 198 height 247
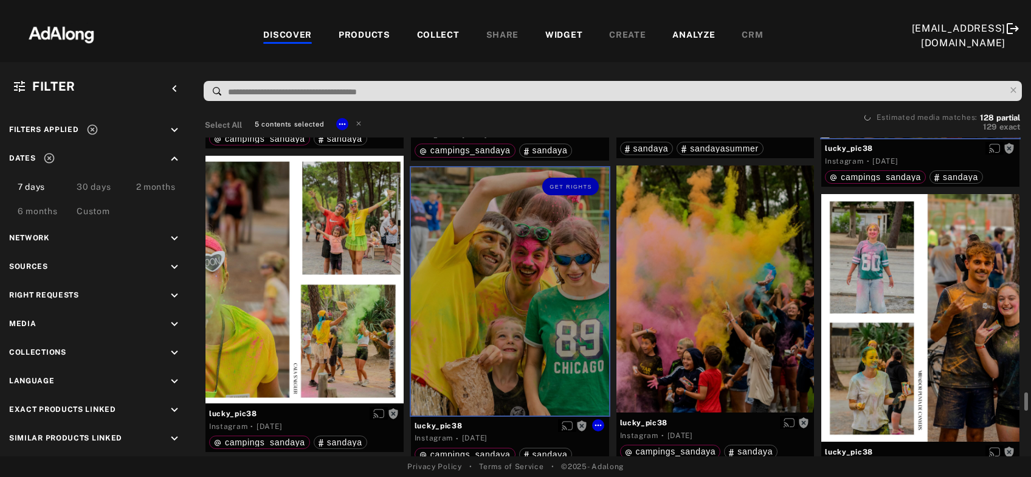
click at [708, 316] on div at bounding box center [715, 288] width 198 height 247
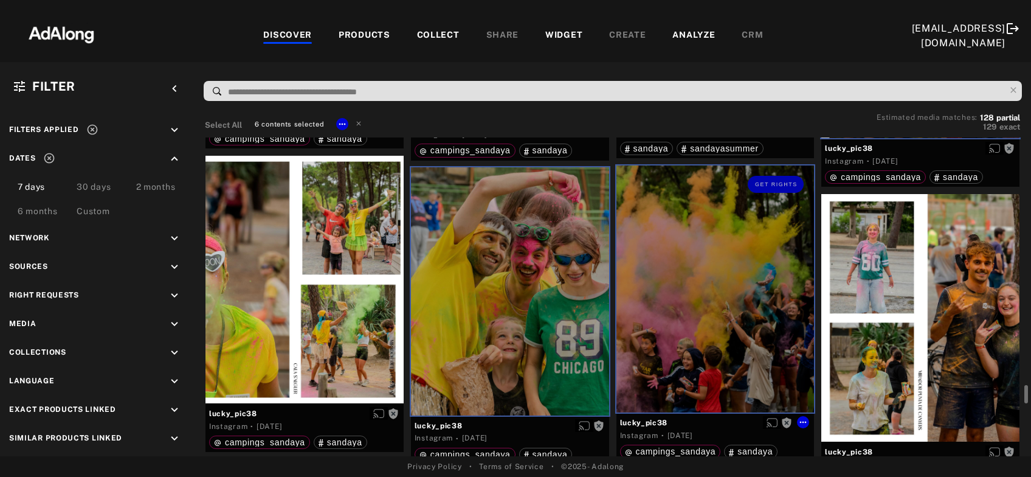
click at [288, 302] on div at bounding box center [304, 279] width 198 height 247
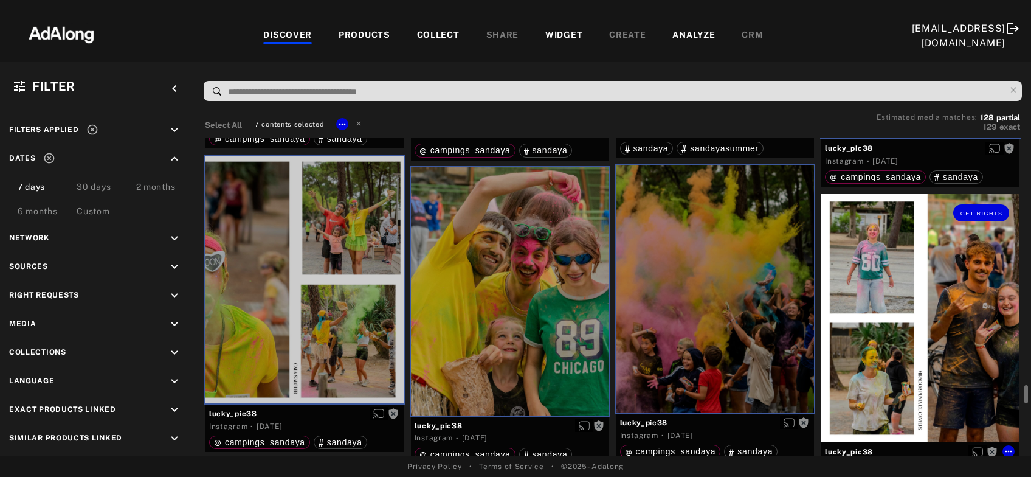
click at [913, 311] on div "Get rights" at bounding box center [920, 317] width 198 height 247
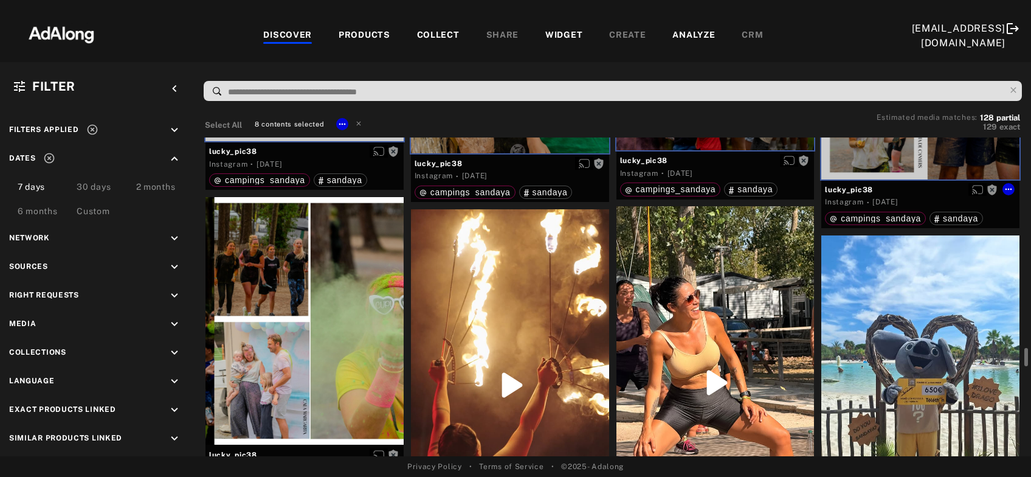
scroll to position [6158, 0]
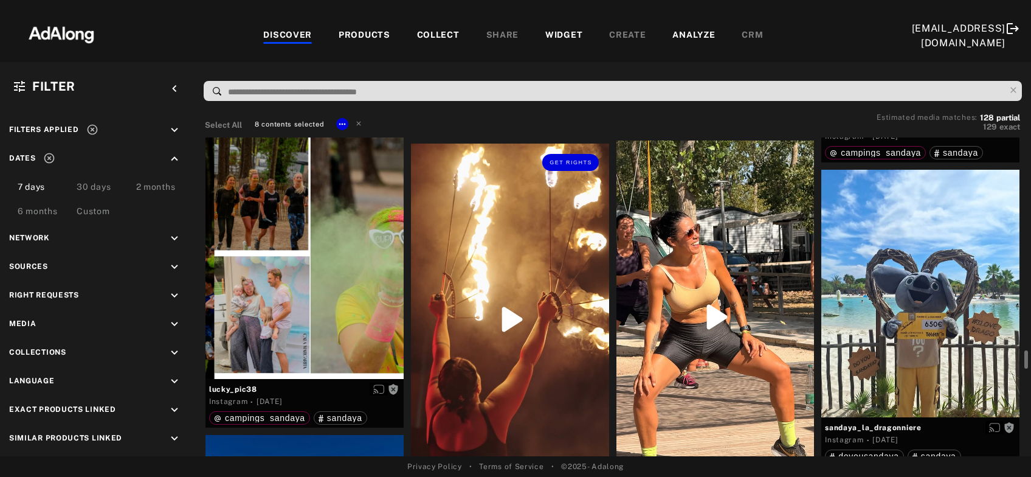
click at [565, 323] on div "Get rights" at bounding box center [510, 319] width 198 height 352
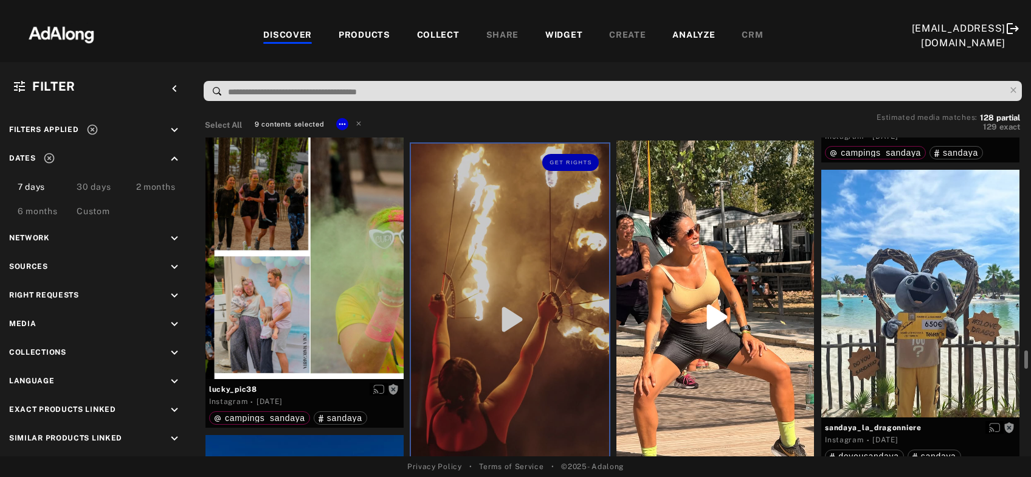
click at [311, 263] on div at bounding box center [304, 254] width 198 height 247
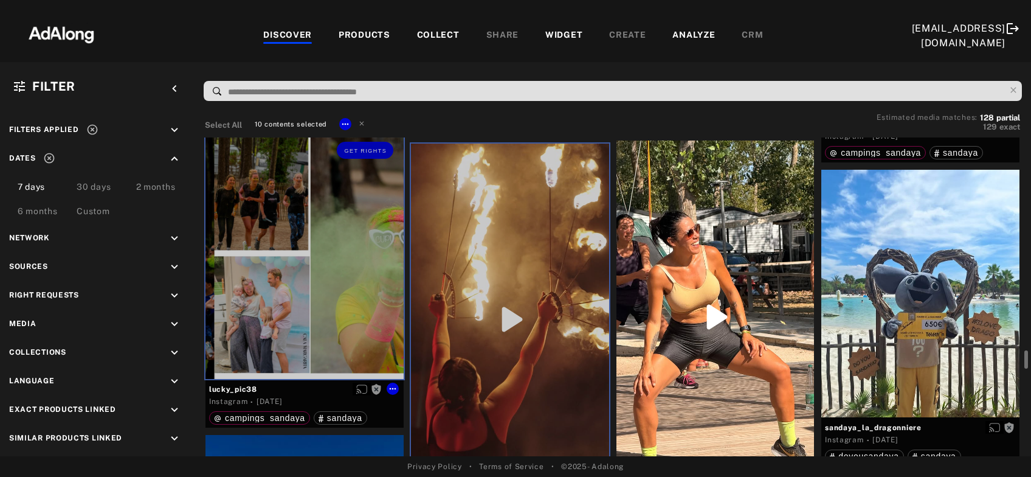
click at [677, 269] on div at bounding box center [715, 316] width 198 height 352
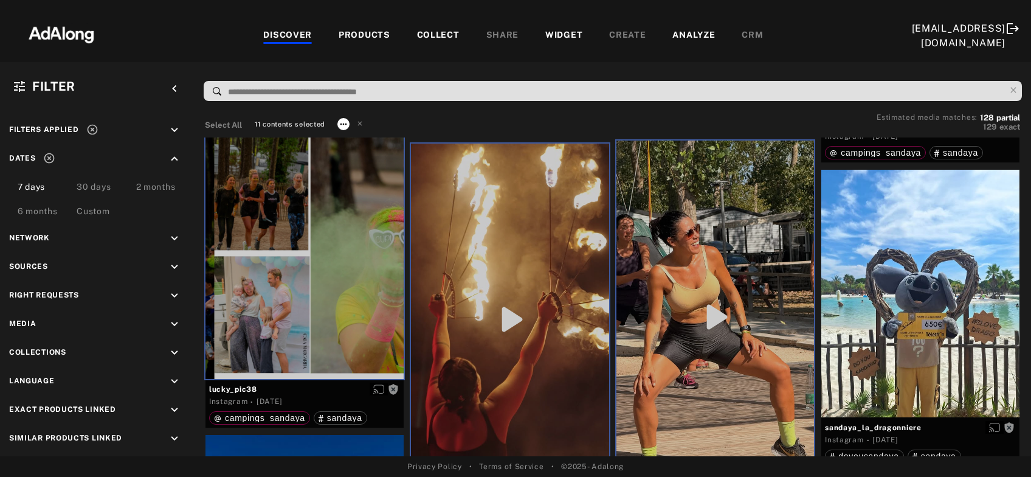
click at [346, 123] on icon at bounding box center [343, 124] width 7 height 2
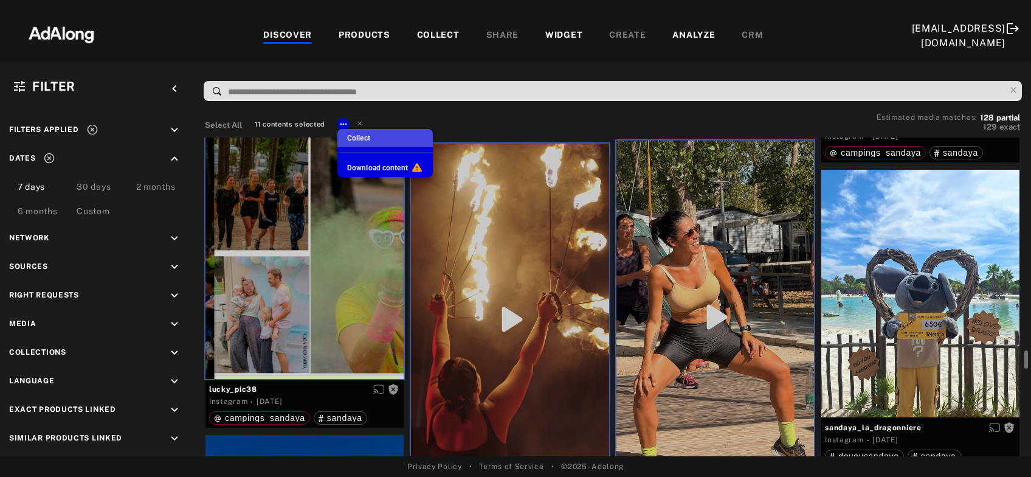
click at [353, 136] on span "Collect" at bounding box center [358, 138] width 23 height 9
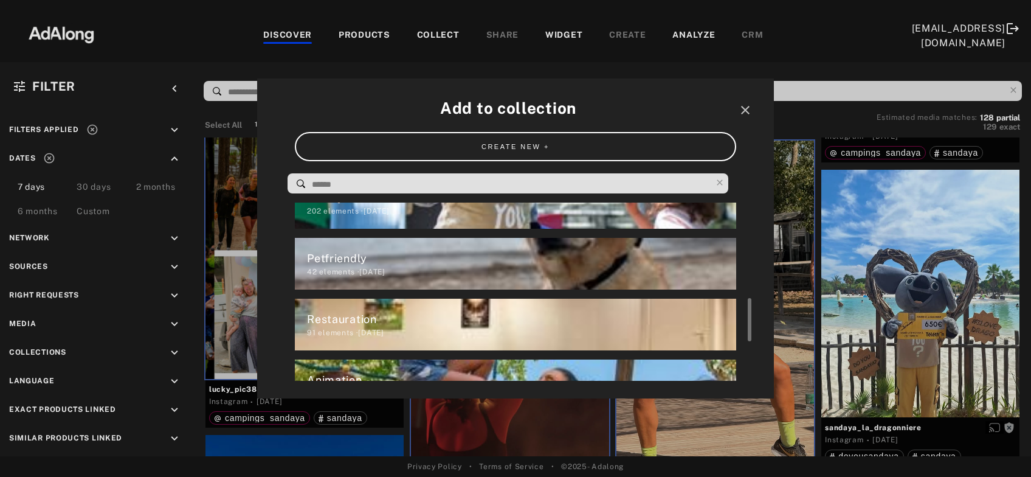
scroll to position [450, 0]
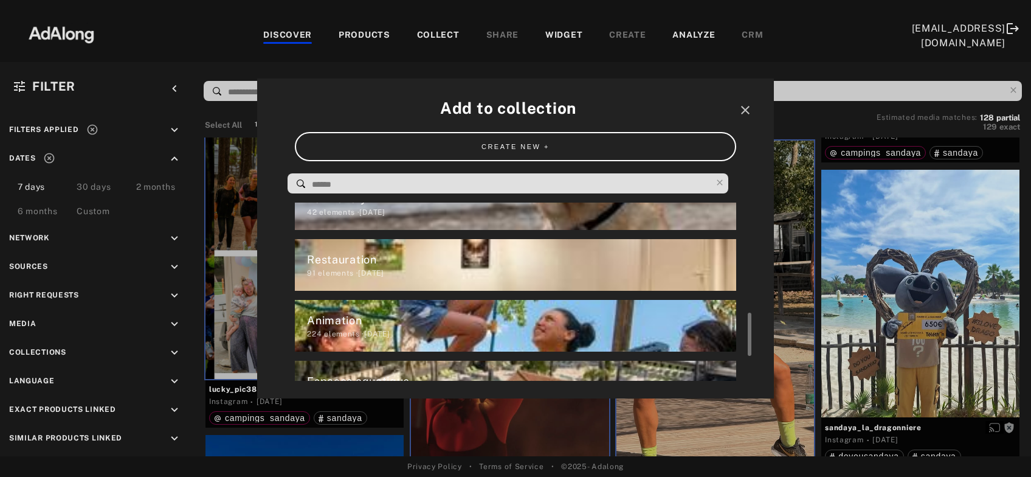
click at [352, 318] on div "Animation" at bounding box center [521, 320] width 429 height 16
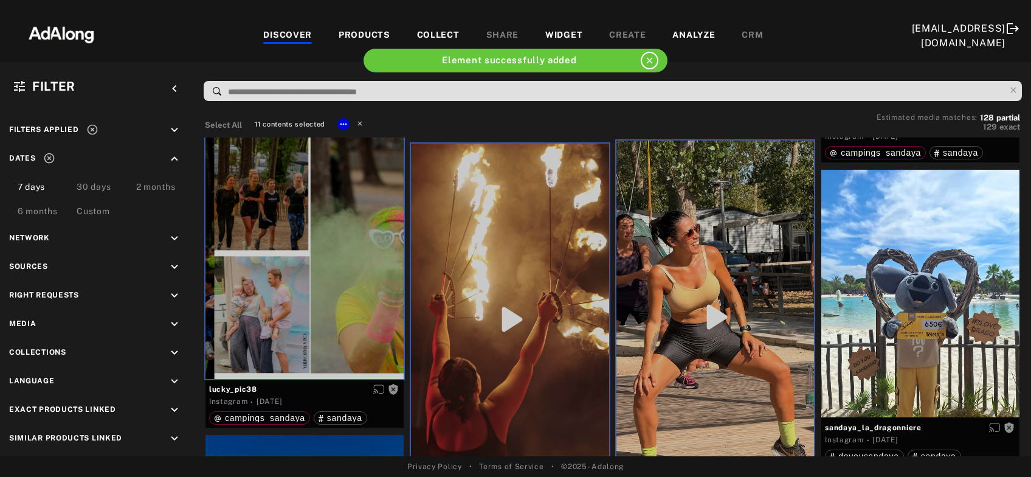
click at [361, 123] on icon at bounding box center [360, 123] width 9 height 9
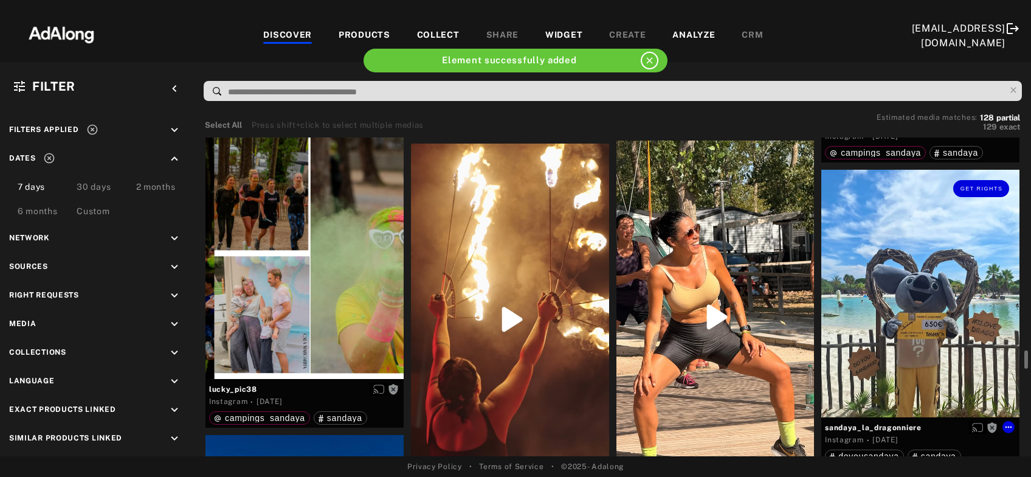
scroll to position [6355, 0]
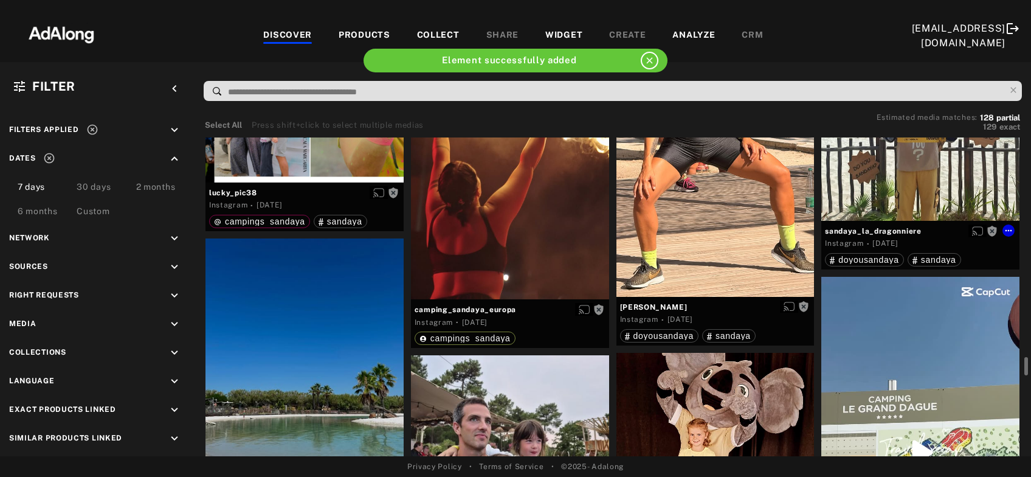
click at [902, 178] on div "Get rights" at bounding box center [920, 96] width 198 height 247
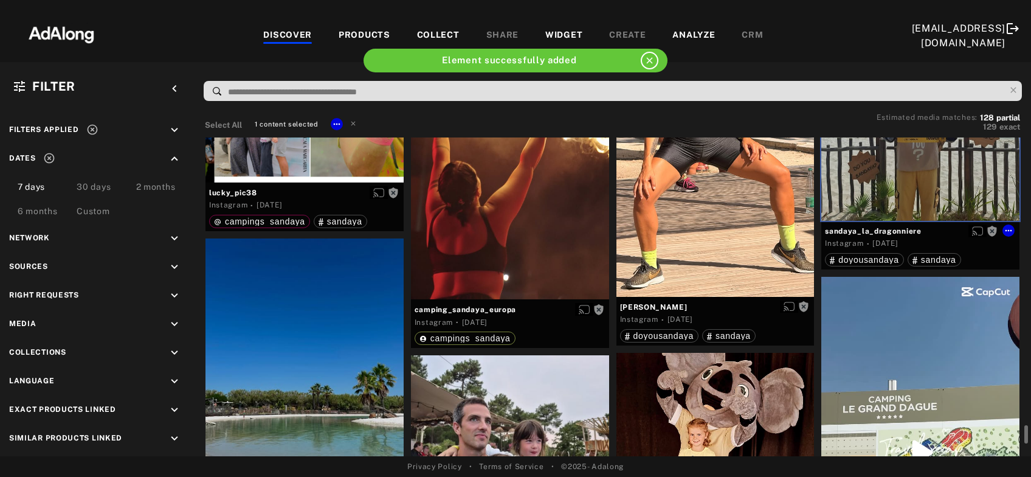
scroll to position [6551, 0]
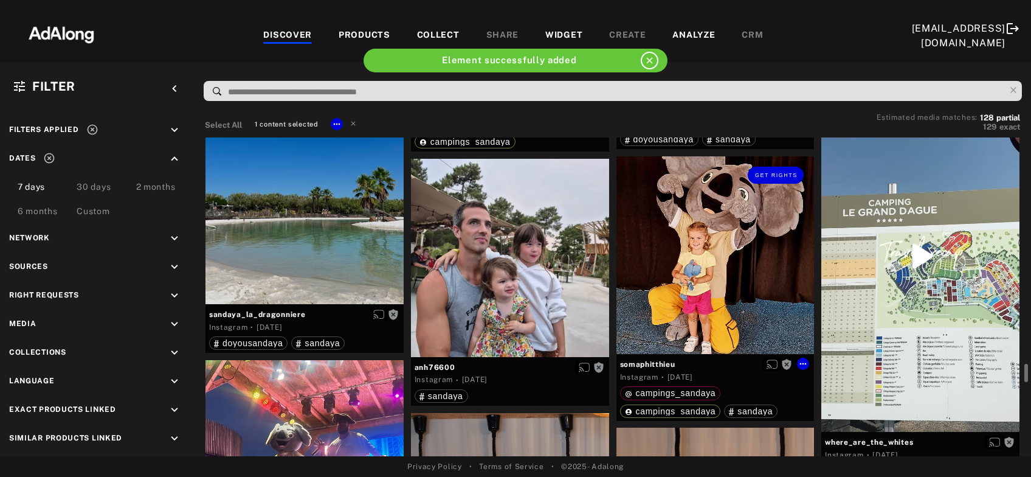
click at [686, 286] on div "Get rights" at bounding box center [715, 255] width 198 height 198
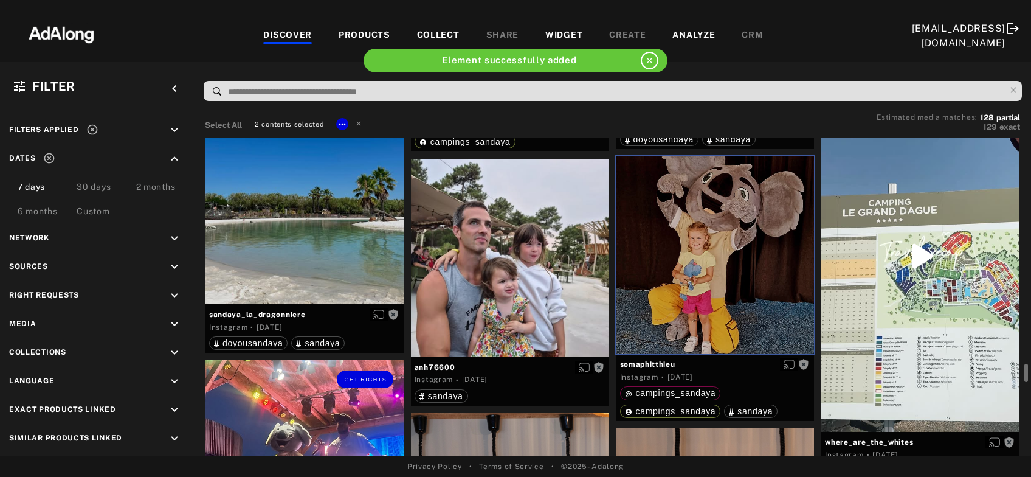
click at [275, 417] on div "Get rights" at bounding box center [304, 483] width 198 height 247
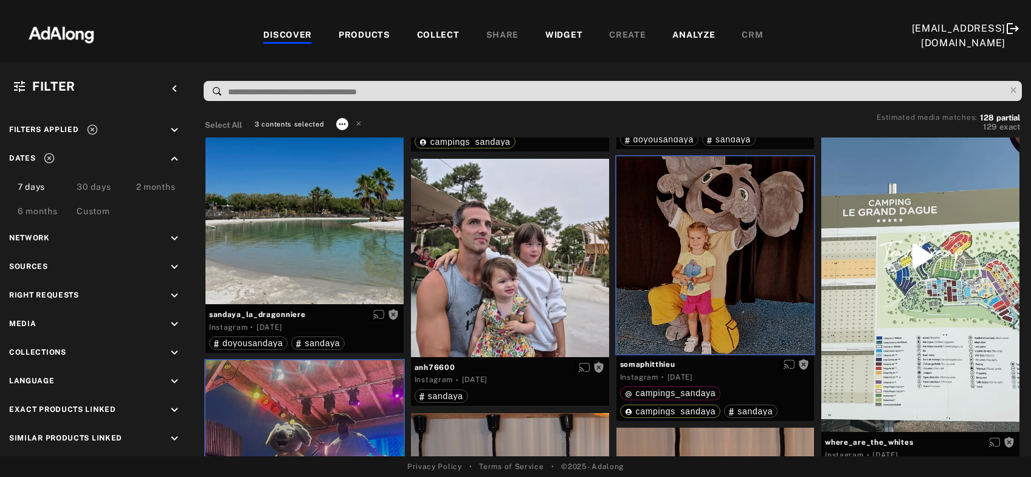
click at [343, 124] on icon at bounding box center [342, 124] width 10 height 10
click at [354, 133] on div "Collect" at bounding box center [357, 138] width 23 height 11
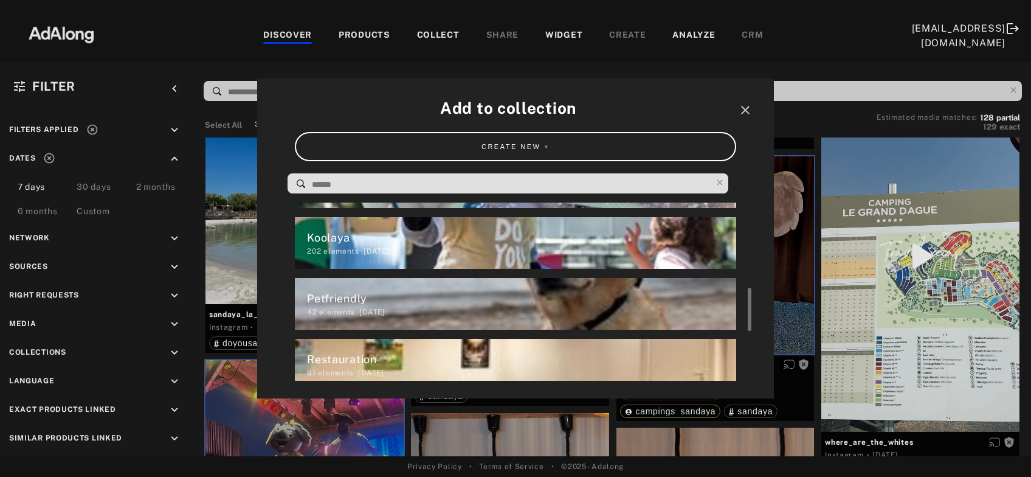
scroll to position [311, 0]
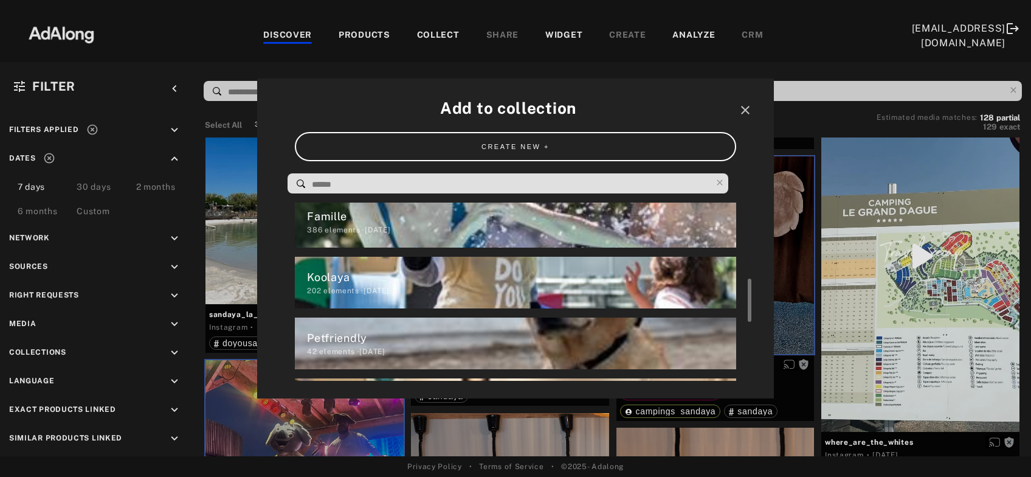
click at [383, 283] on div "Koolaya" at bounding box center [521, 277] width 429 height 16
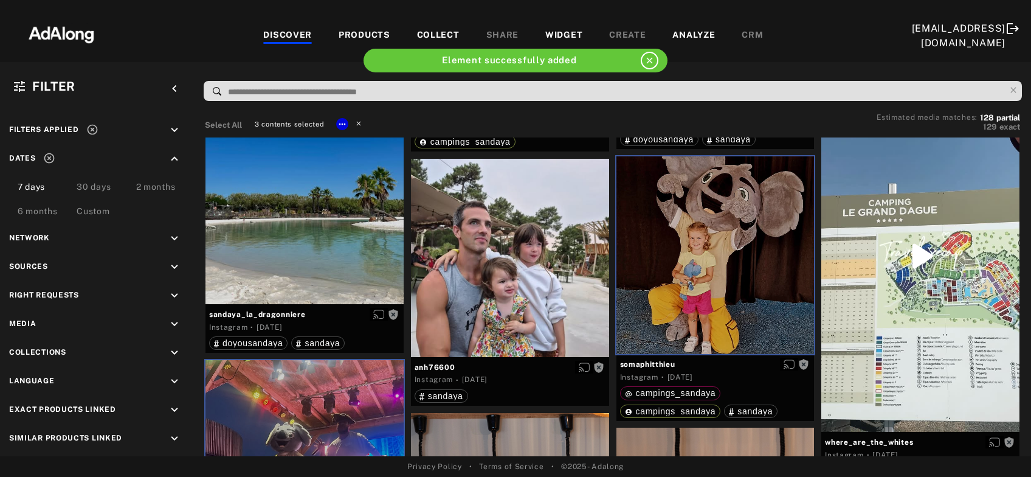
click at [358, 123] on icon at bounding box center [358, 123] width 9 height 9
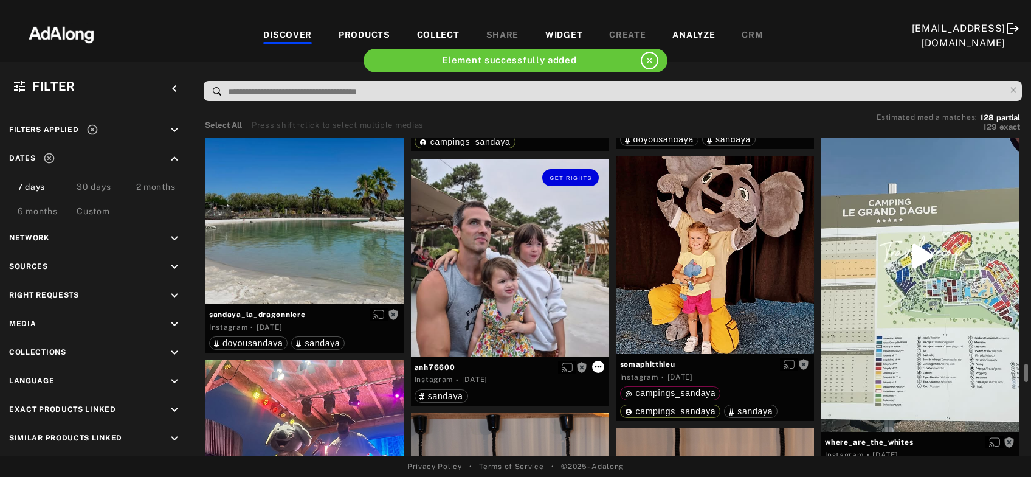
click at [601, 366] on icon at bounding box center [598, 367] width 10 height 10
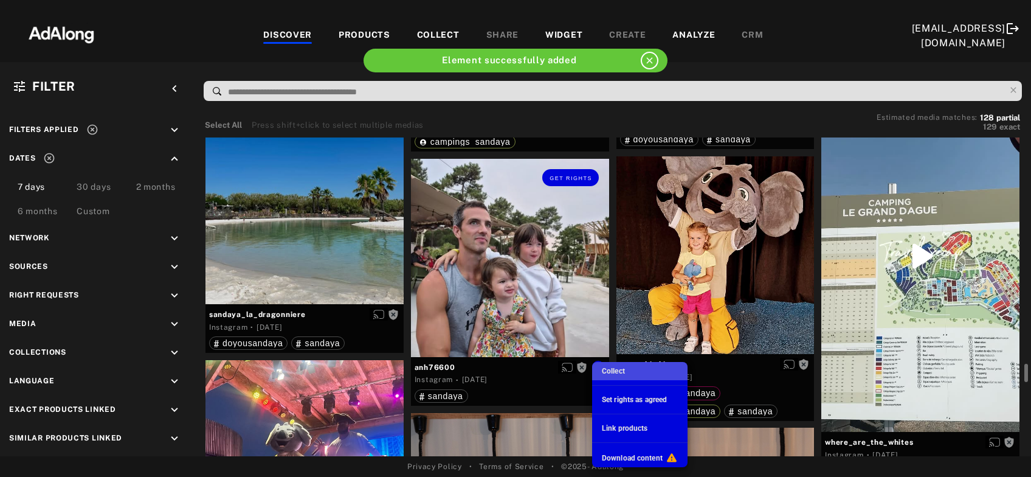
click at [610, 373] on span "Collect" at bounding box center [613, 371] width 23 height 9
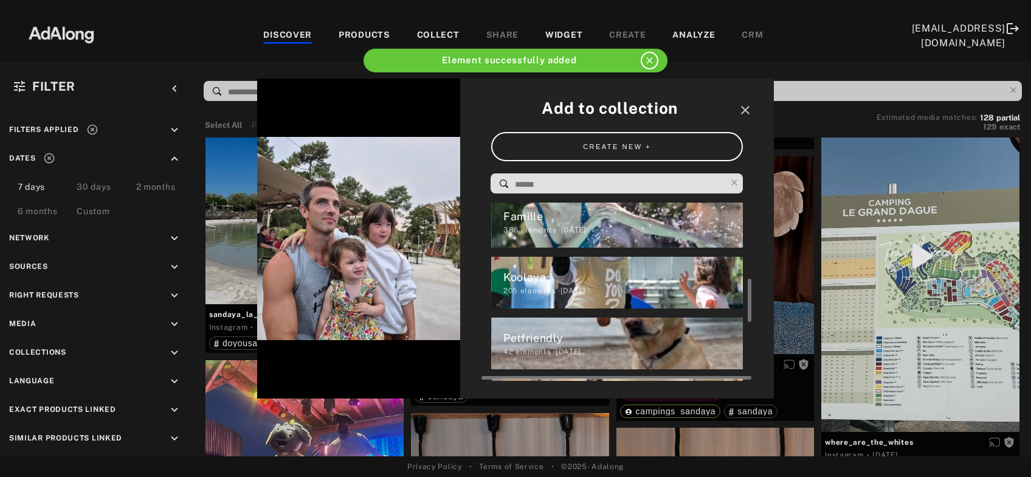
click at [599, 215] on div "Famille" at bounding box center [623, 216] width 240 height 16
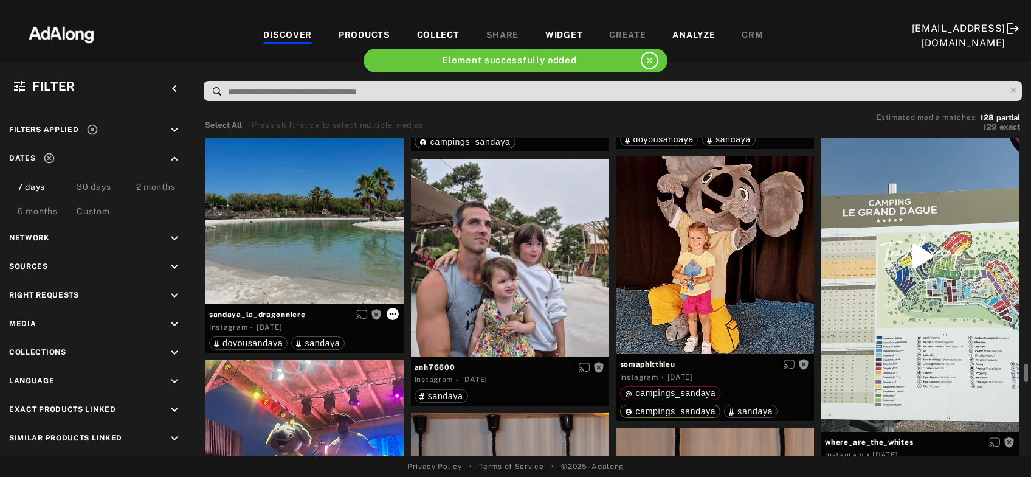
click at [396, 314] on icon at bounding box center [393, 314] width 10 height 10
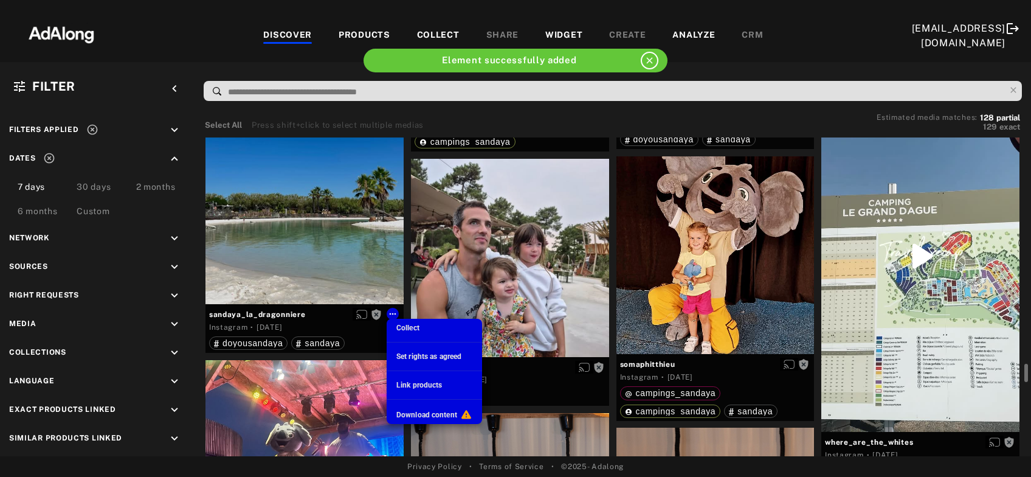
click at [404, 330] on span "Collect" at bounding box center [407, 327] width 23 height 9
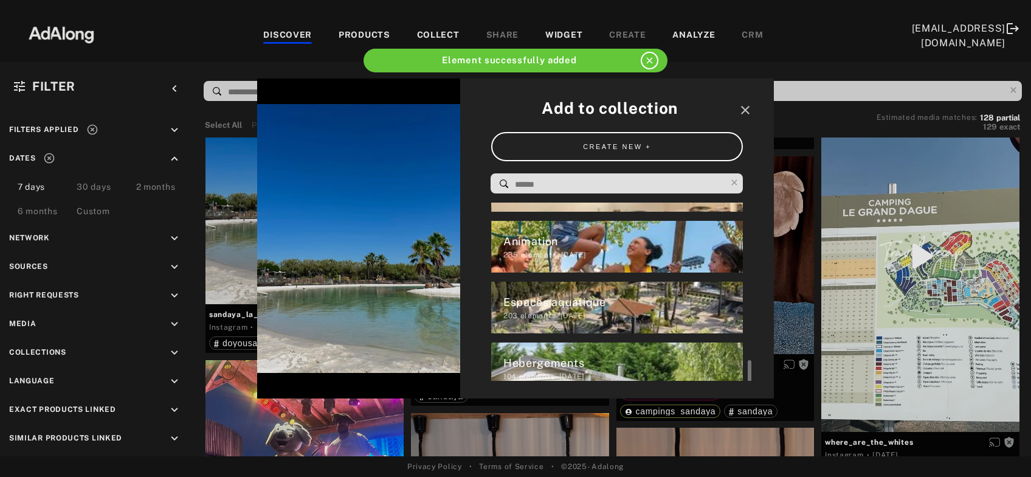
scroll to position [551, 0]
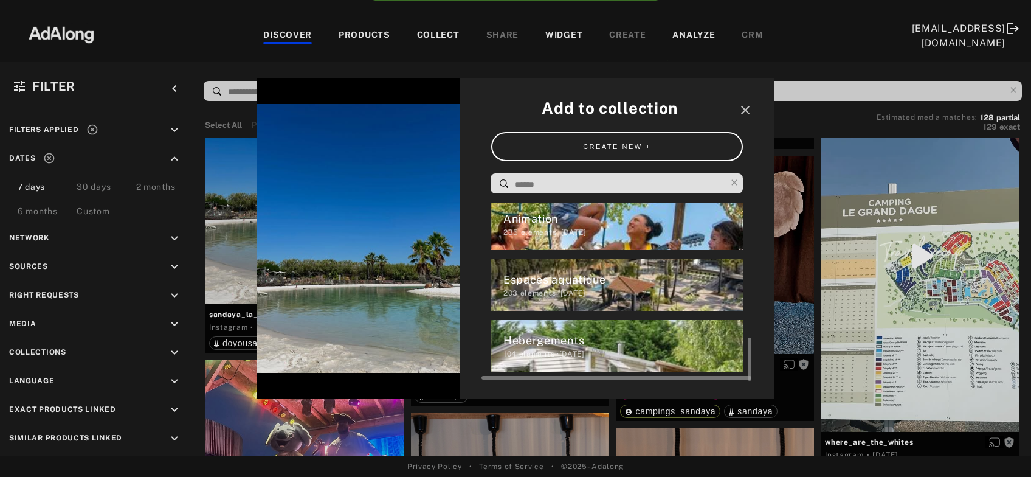
click at [592, 300] on div "Espaces aquatique 203 elements · 2025.03.28" at bounding box center [617, 285] width 252 height 52
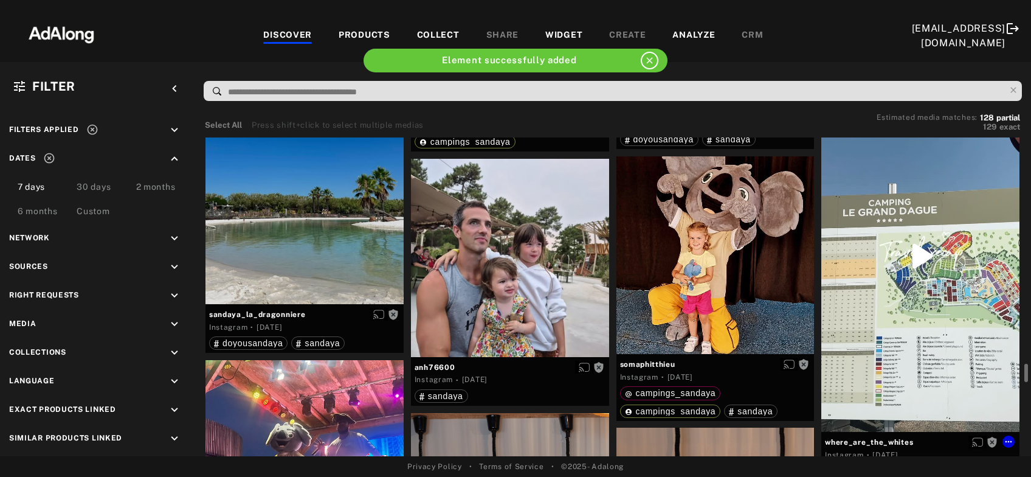
click at [920, 260] on div "Get rights" at bounding box center [920, 255] width 198 height 351
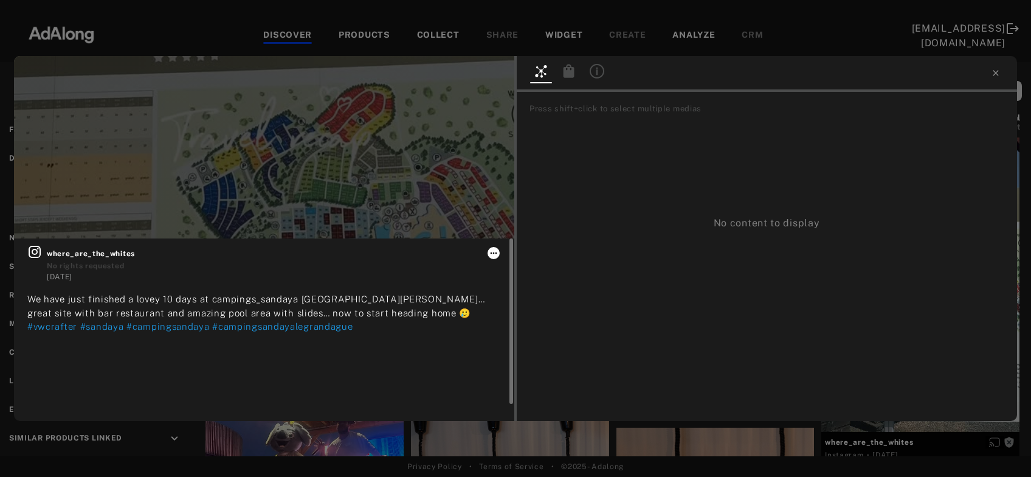
click at [494, 252] on icon at bounding box center [494, 253] width 10 height 10
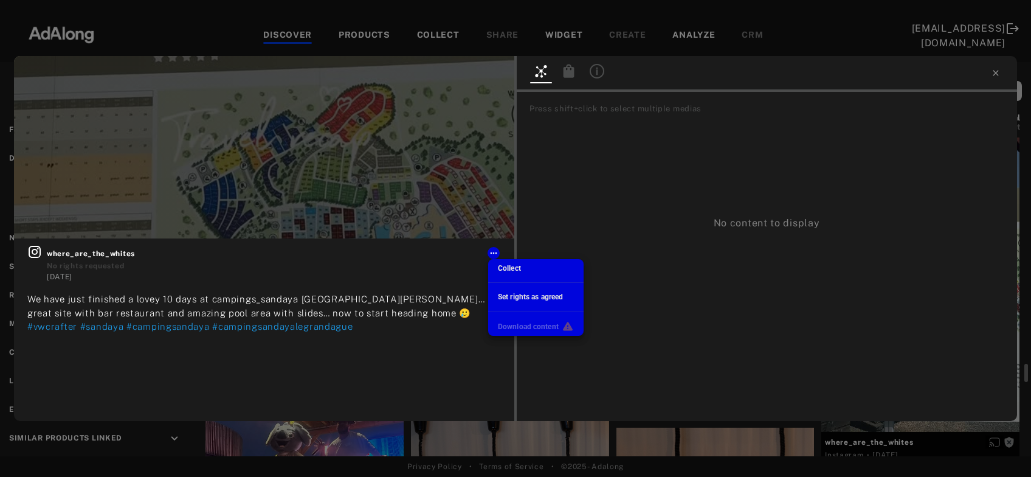
scroll to position [551, 0]
click at [508, 269] on span "Collect" at bounding box center [509, 268] width 23 height 9
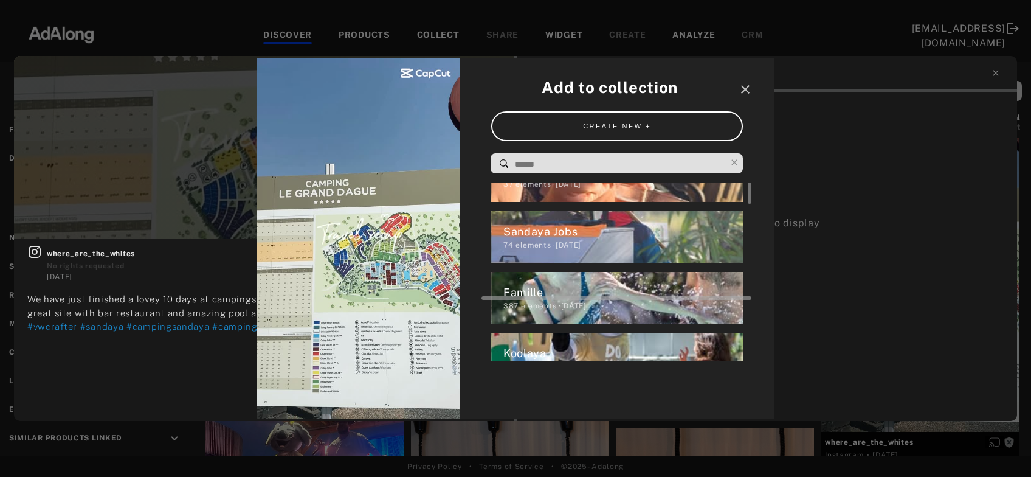
scroll to position [155, 0]
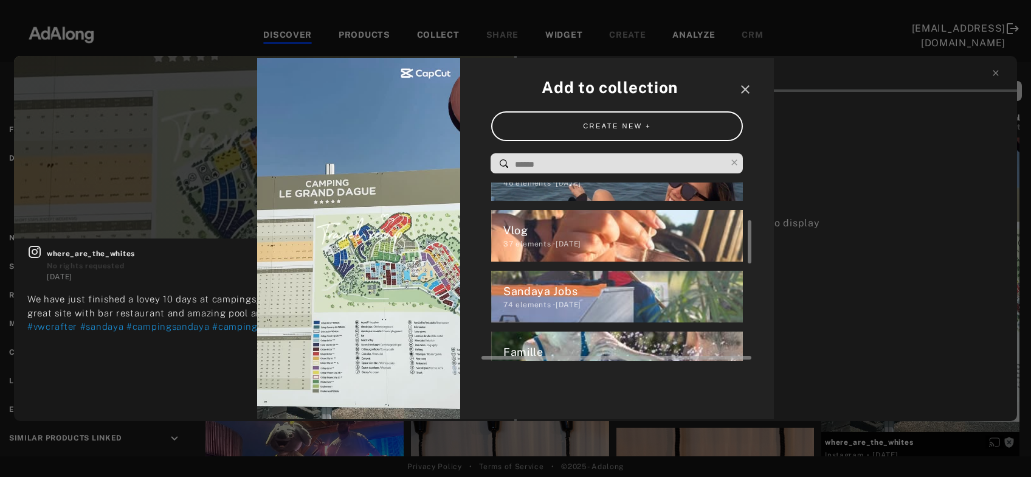
click at [593, 241] on div "37 elements · 2025.06.19" at bounding box center [623, 243] width 240 height 11
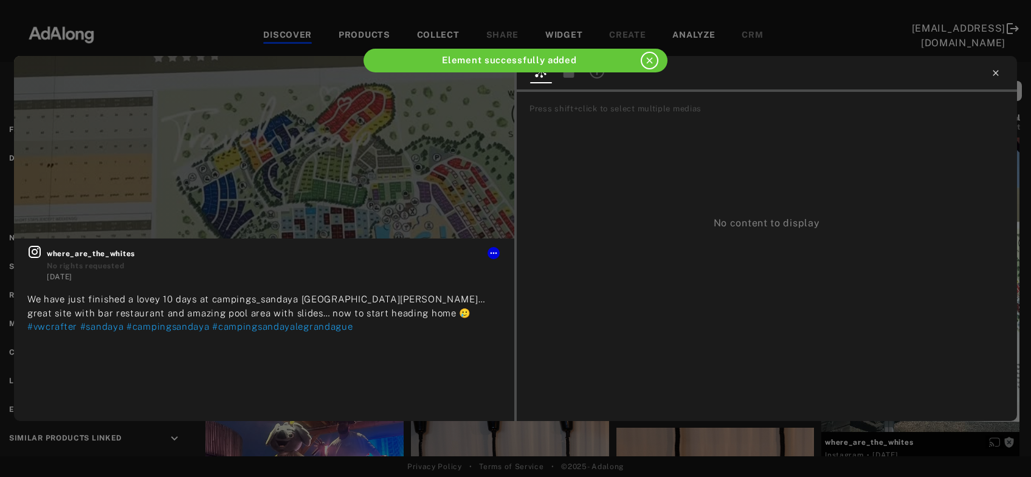
click at [994, 75] on icon at bounding box center [995, 72] width 5 height 5
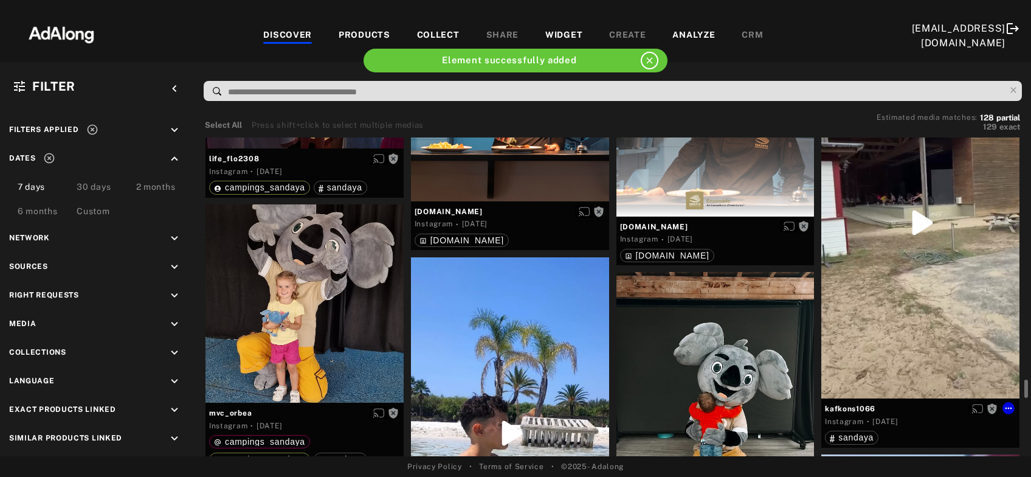
scroll to position [6879, 0]
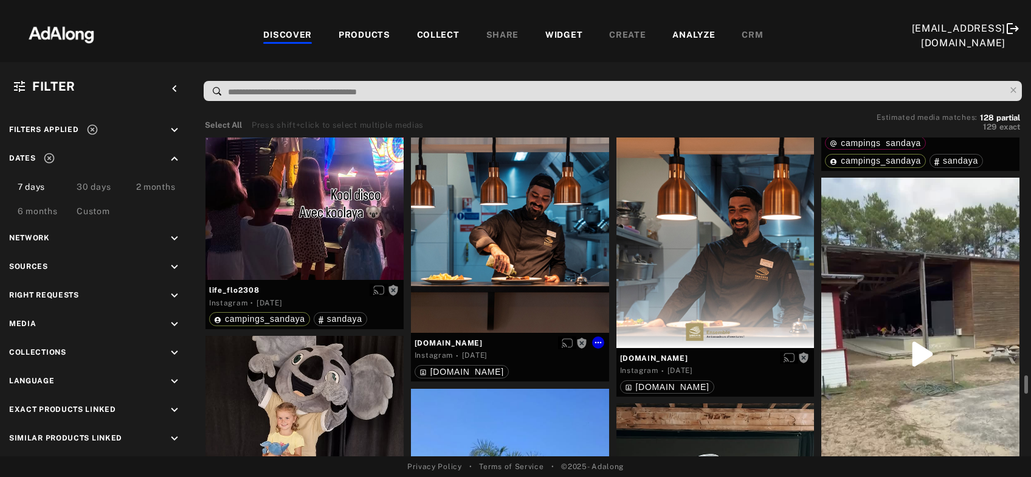
drag, startPoint x: 494, startPoint y: 266, endPoint x: 702, endPoint y: 272, distance: 208.0
click at [494, 267] on div "Get rights" at bounding box center [510, 208] width 198 height 247
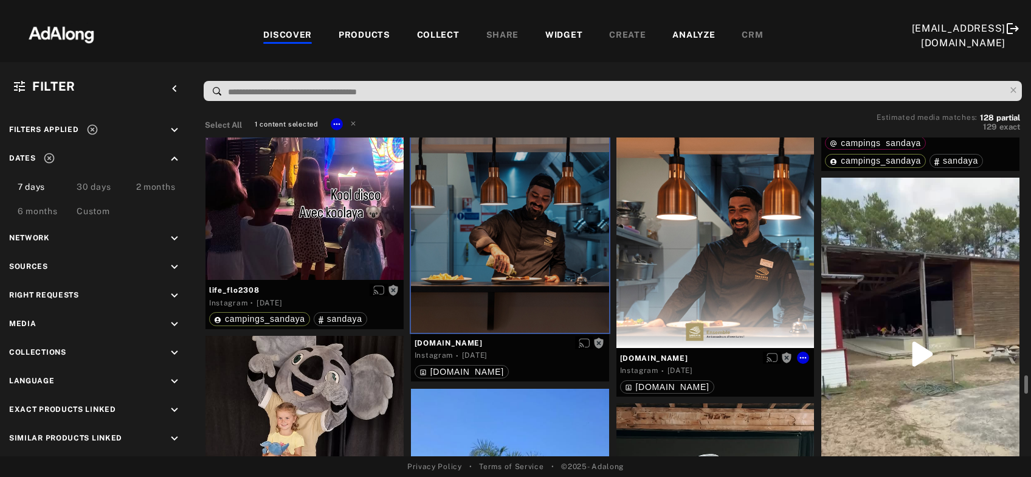
click at [706, 272] on div "Get rights" at bounding box center [715, 223] width 198 height 247
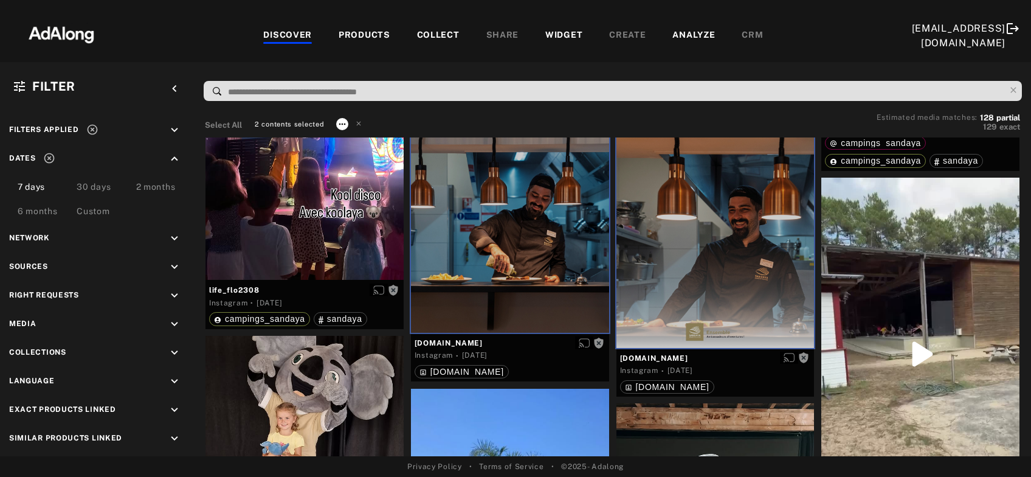
click at [340, 126] on icon at bounding box center [342, 124] width 10 height 10
click at [466, 119] on div at bounding box center [515, 238] width 1031 height 477
click at [340, 125] on icon at bounding box center [342, 124] width 10 height 10
click at [344, 134] on li "Collect" at bounding box center [383, 138] width 95 height 18
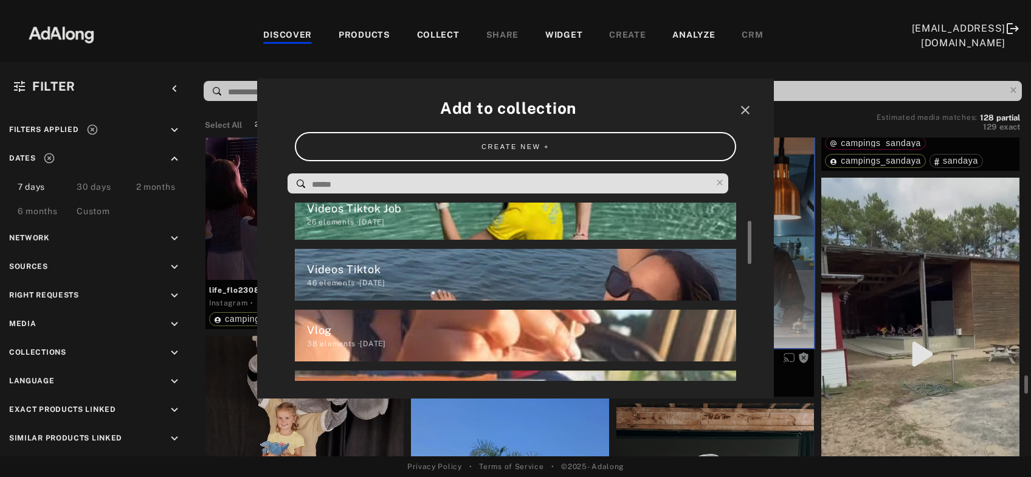
scroll to position [16, 0]
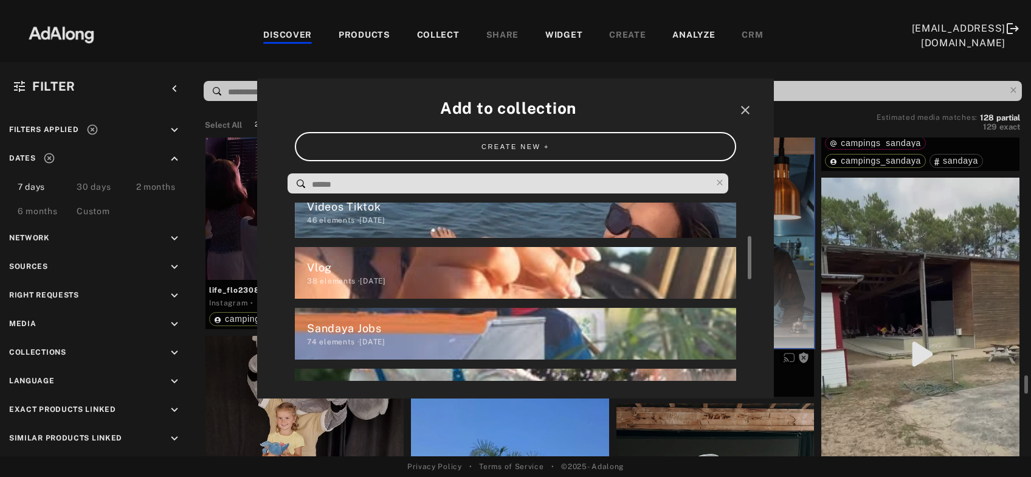
click at [447, 269] on div "Vlog" at bounding box center [521, 267] width 429 height 16
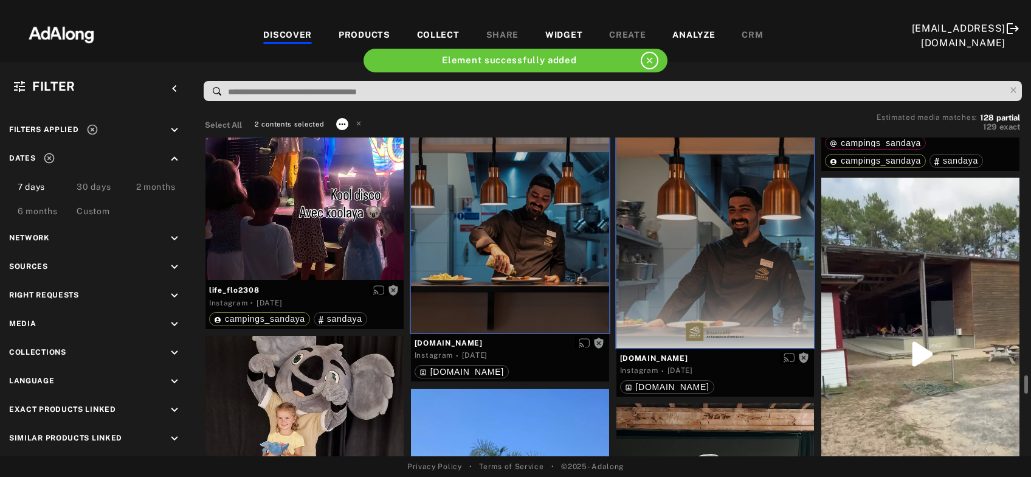
click at [344, 122] on icon at bounding box center [342, 124] width 10 height 10
click at [358, 139] on span "Collect" at bounding box center [356, 138] width 23 height 9
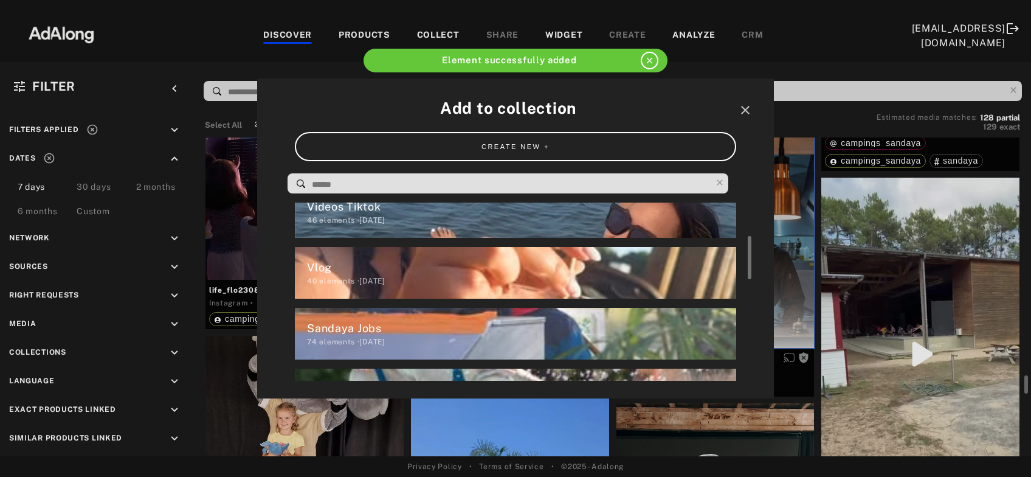
scroll to position [6879, 0]
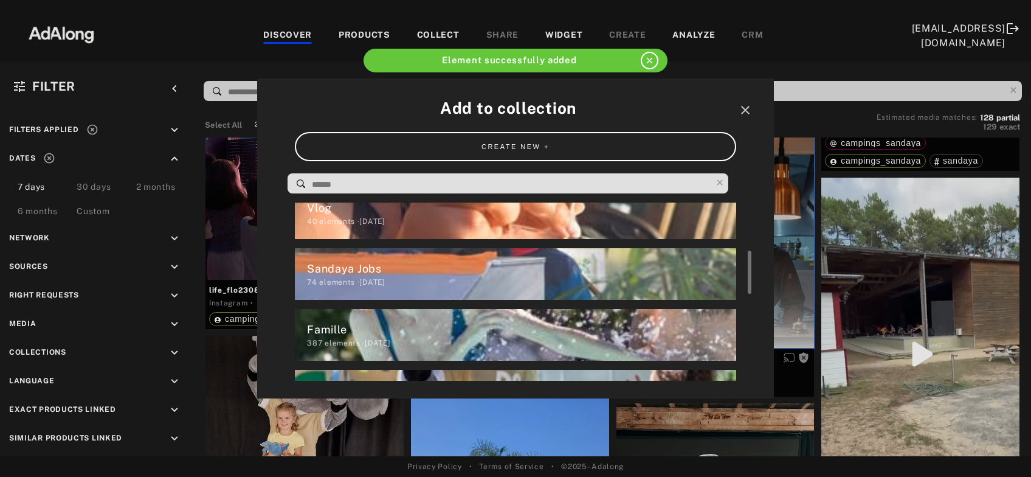
click at [468, 275] on div "Sandaya Jobs" at bounding box center [521, 268] width 429 height 16
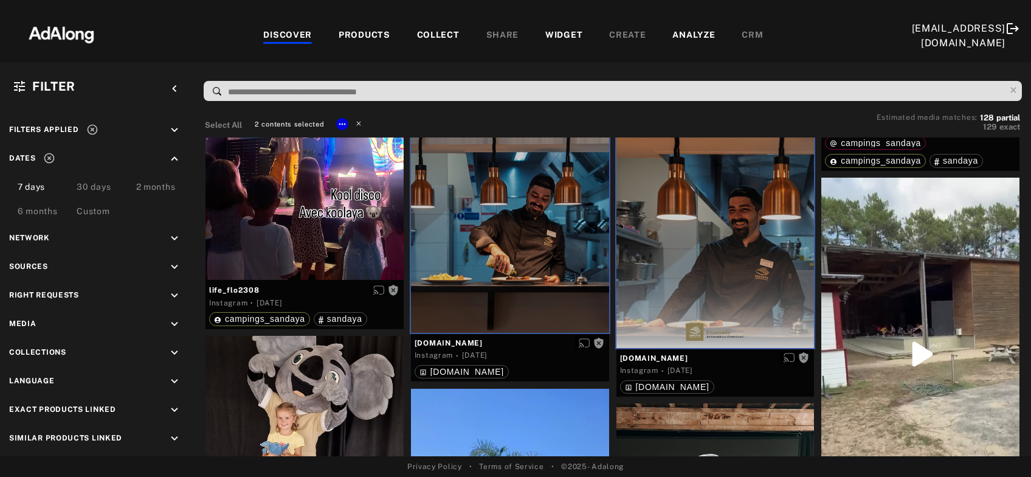
click at [358, 124] on icon at bounding box center [358, 123] width 9 height 9
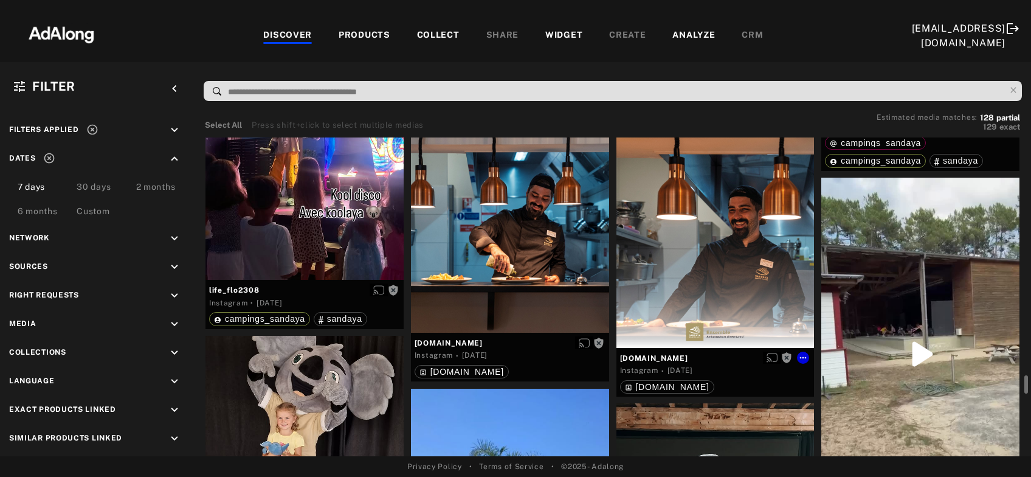
scroll to position [7010, 0]
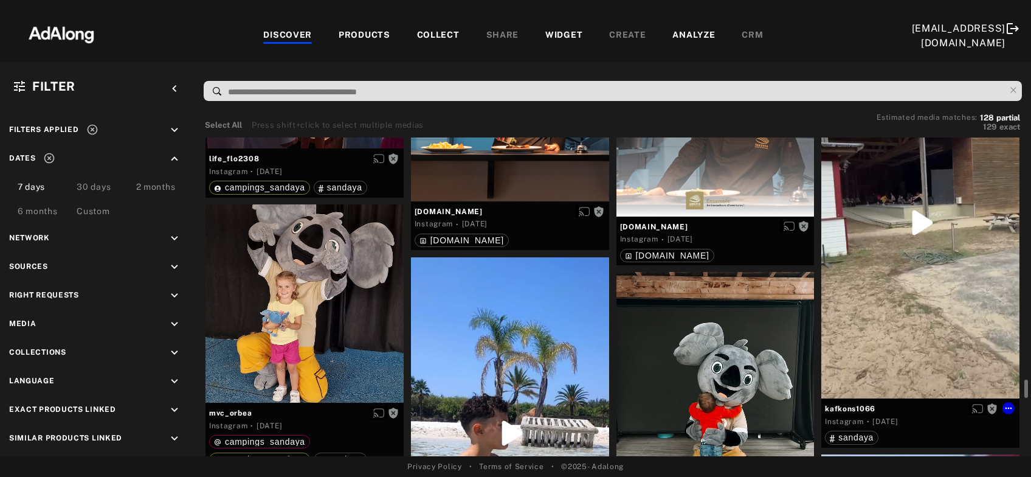
click at [946, 250] on div "Get rights" at bounding box center [920, 222] width 198 height 352
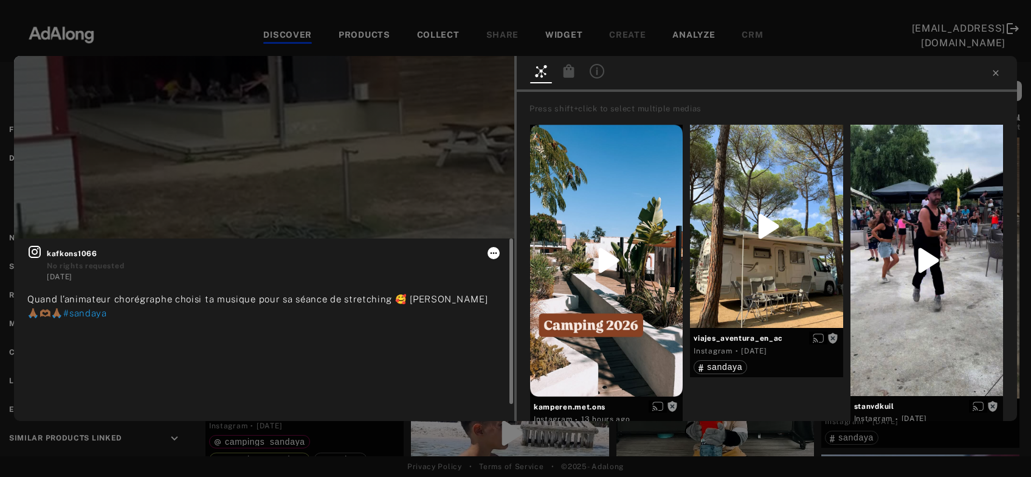
click at [492, 254] on icon at bounding box center [494, 253] width 10 height 10
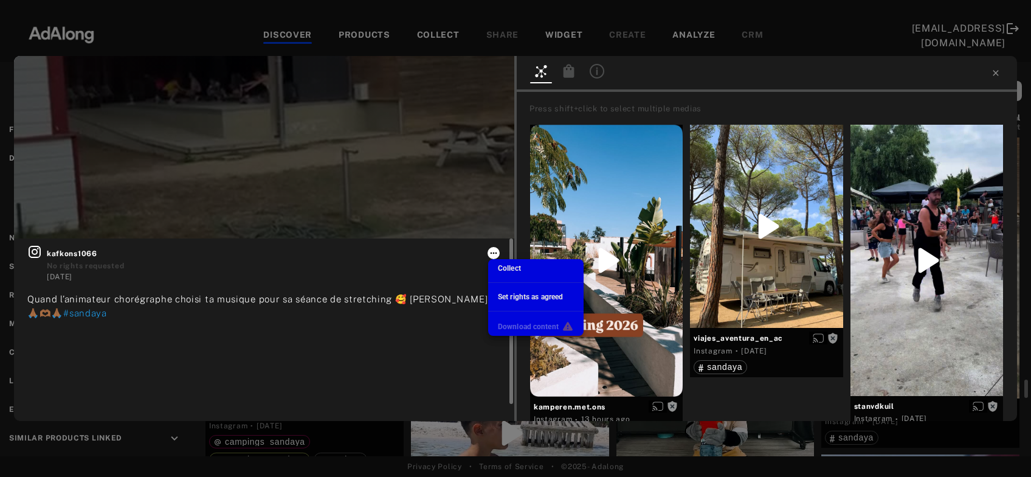
scroll to position [198, 0]
click at [504, 266] on span "Collect" at bounding box center [509, 268] width 23 height 9
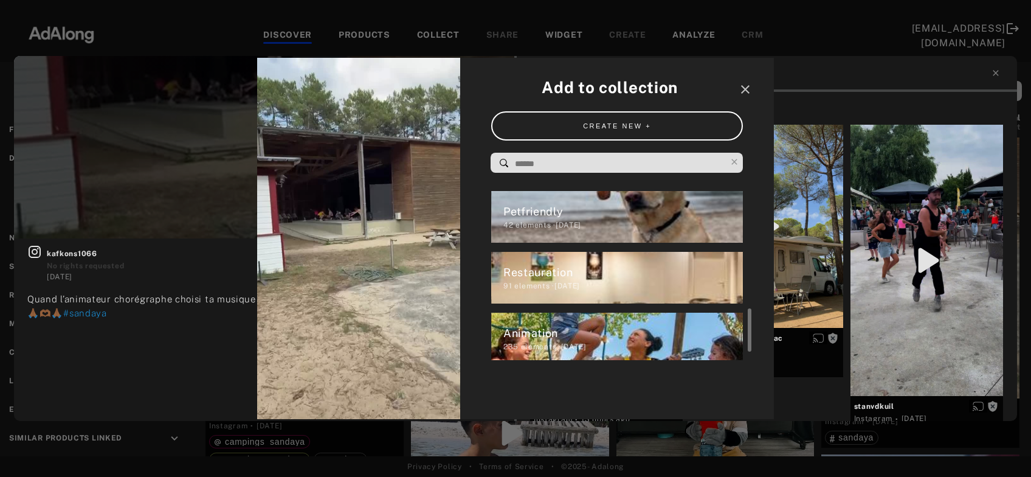
scroll to position [456, 0]
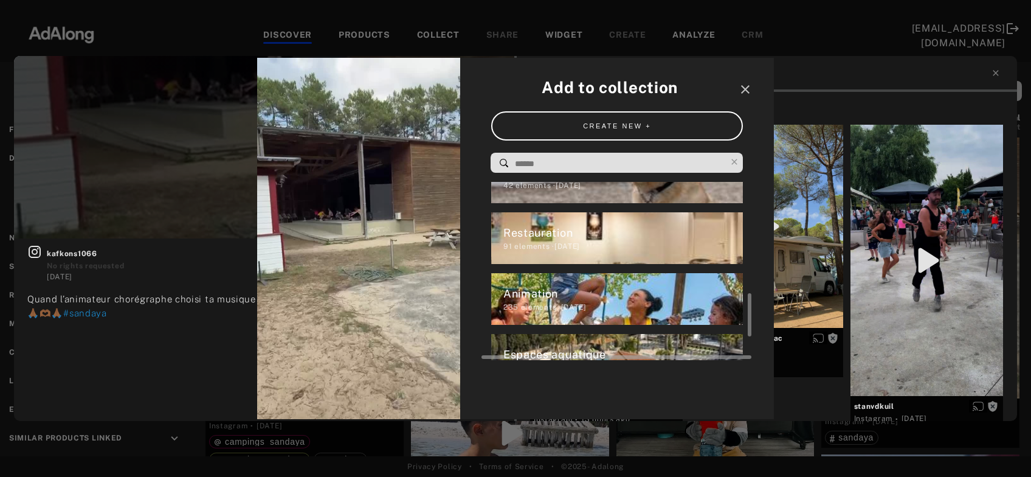
click at [550, 294] on div "Animation" at bounding box center [623, 293] width 240 height 16
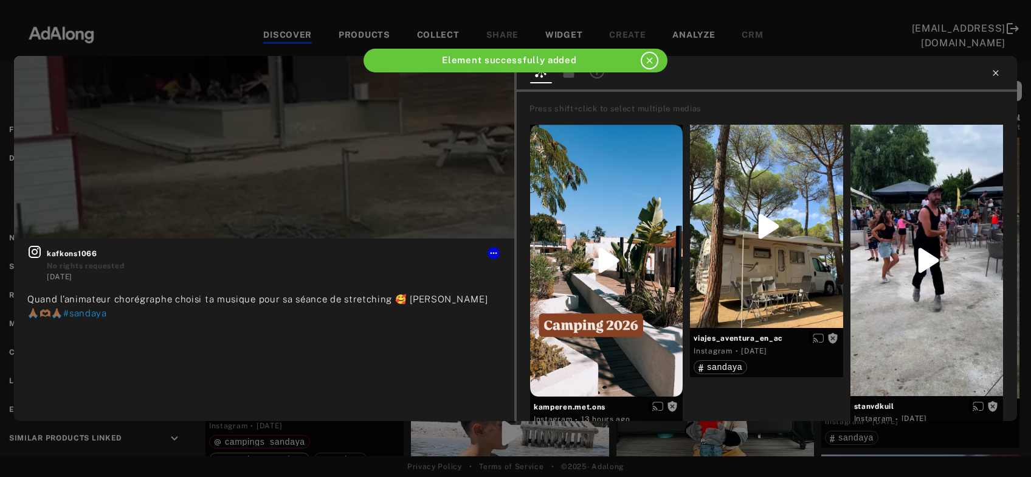
click at [997, 72] on icon at bounding box center [996, 73] width 10 height 10
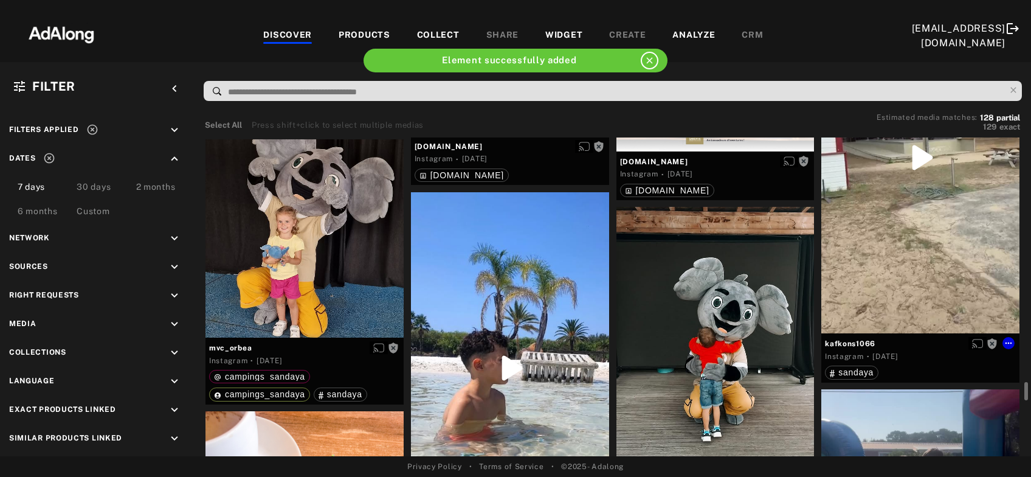
scroll to position [7141, 0]
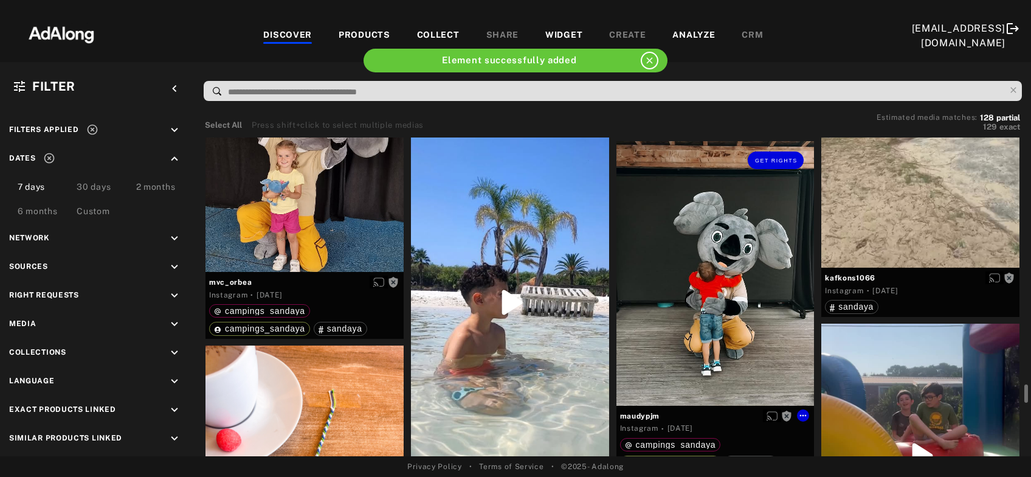
click at [726, 312] on div "Get rights" at bounding box center [715, 273] width 198 height 264
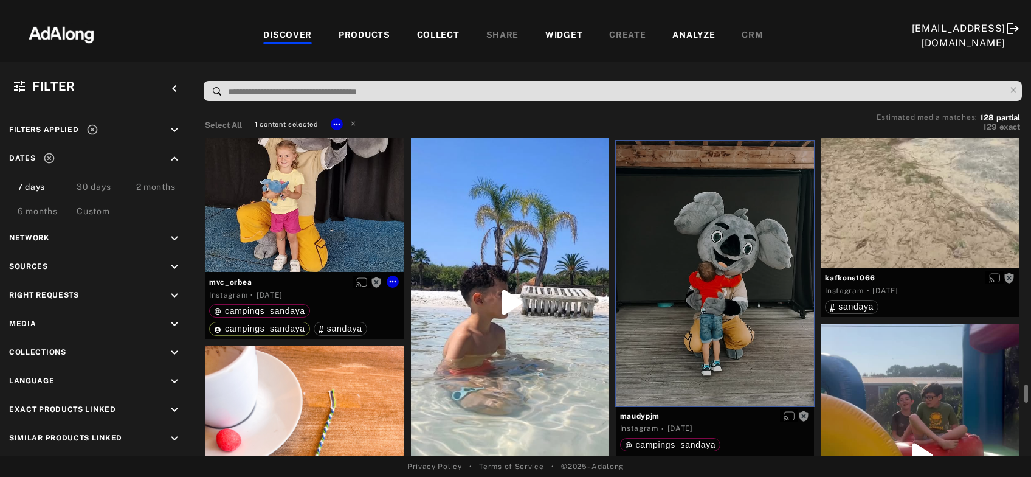
click at [292, 216] on div "Get rights" at bounding box center [304, 173] width 198 height 198
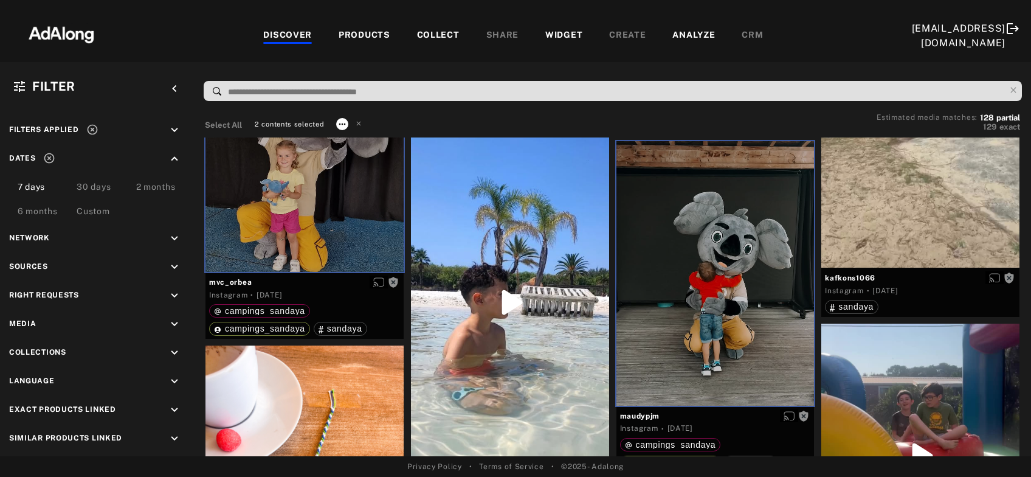
click at [340, 126] on icon at bounding box center [342, 124] width 10 height 10
click at [344, 138] on li "Collect" at bounding box center [383, 138] width 95 height 18
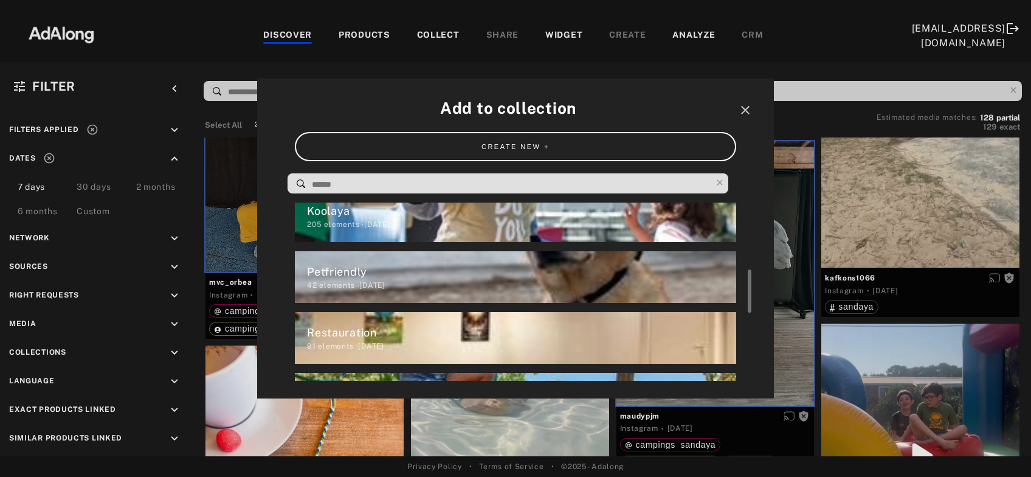
scroll to position [357, 0]
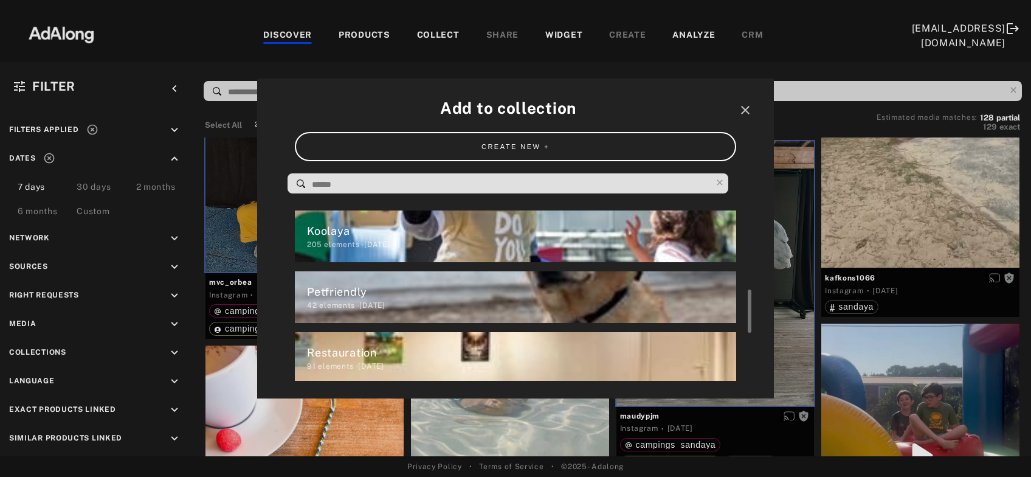
click at [378, 240] on div "205 elements · 2025.03.28" at bounding box center [521, 244] width 429 height 11
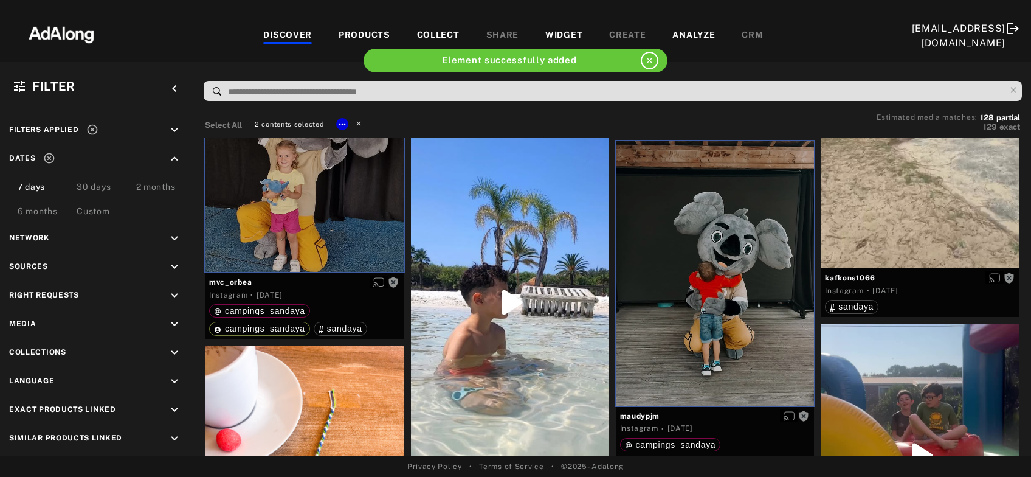
click at [360, 120] on icon at bounding box center [358, 123] width 9 height 9
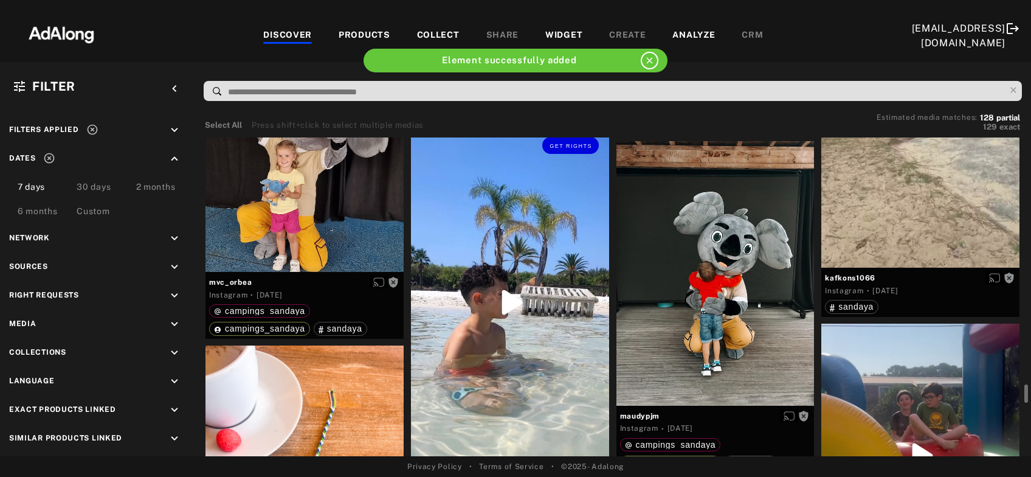
scroll to position [7206, 0]
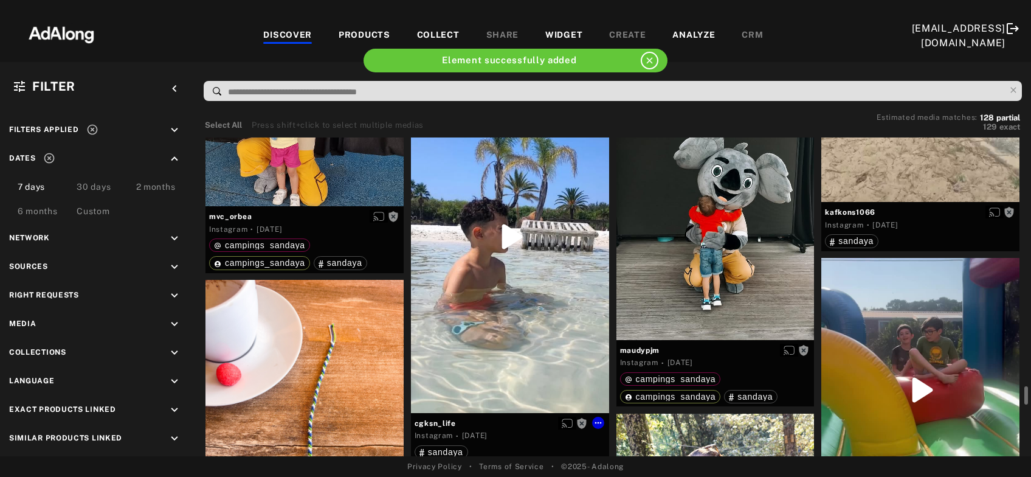
click at [504, 271] on div "Get rights" at bounding box center [510, 237] width 198 height 352
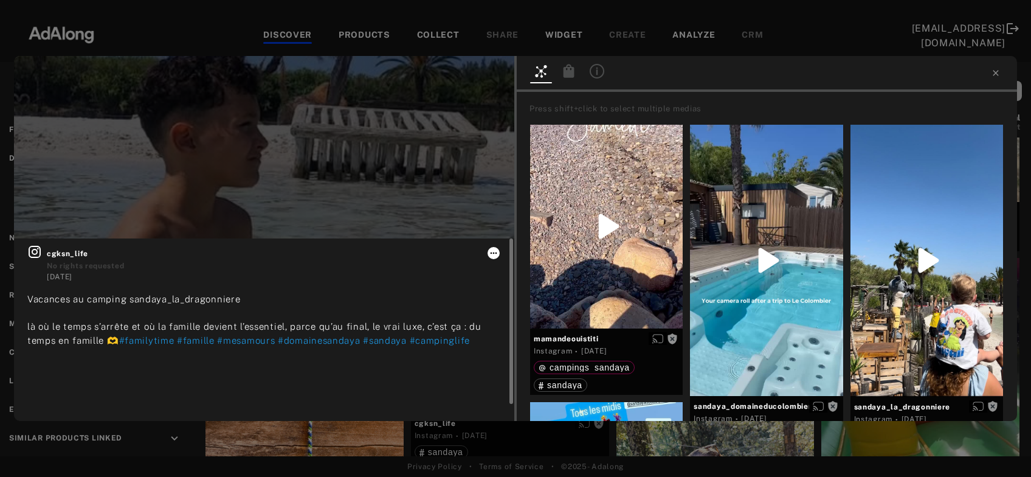
click at [492, 253] on icon at bounding box center [494, 253] width 7 height 2
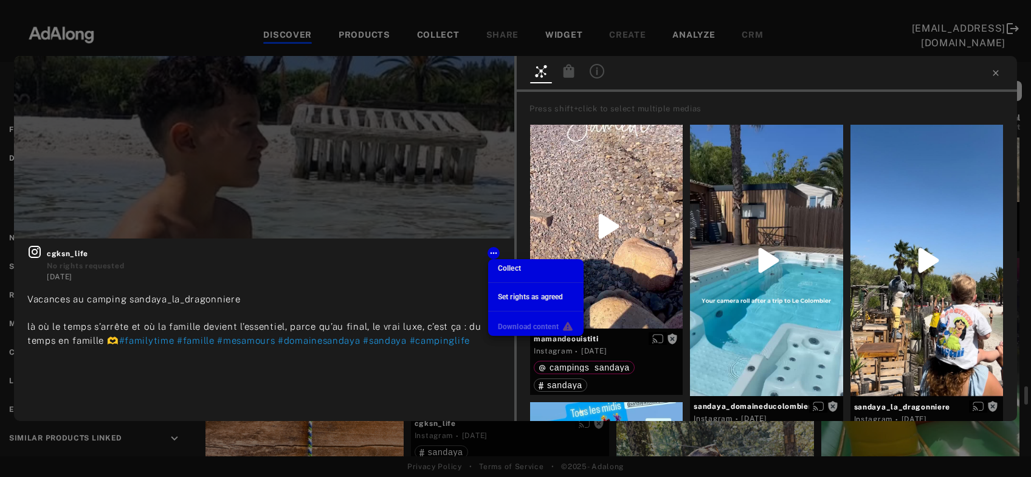
scroll to position [357, 0]
click at [505, 269] on span "Collect" at bounding box center [509, 268] width 23 height 9
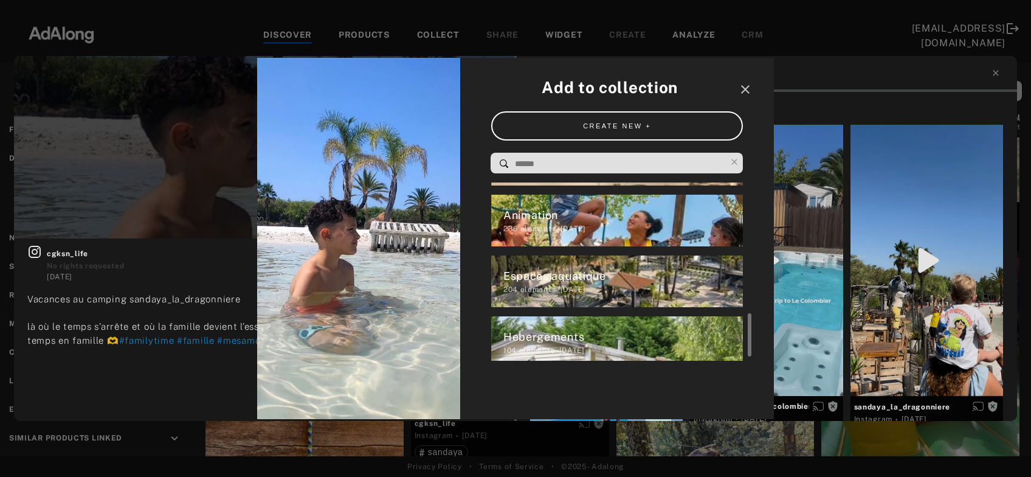
scroll to position [551, 0]
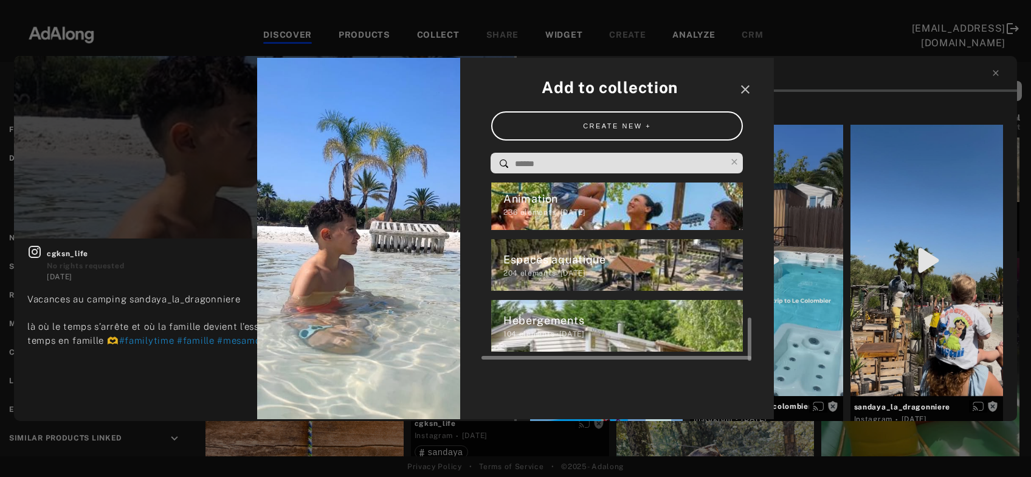
click at [505, 269] on span "204" at bounding box center [510, 273] width 15 height 9
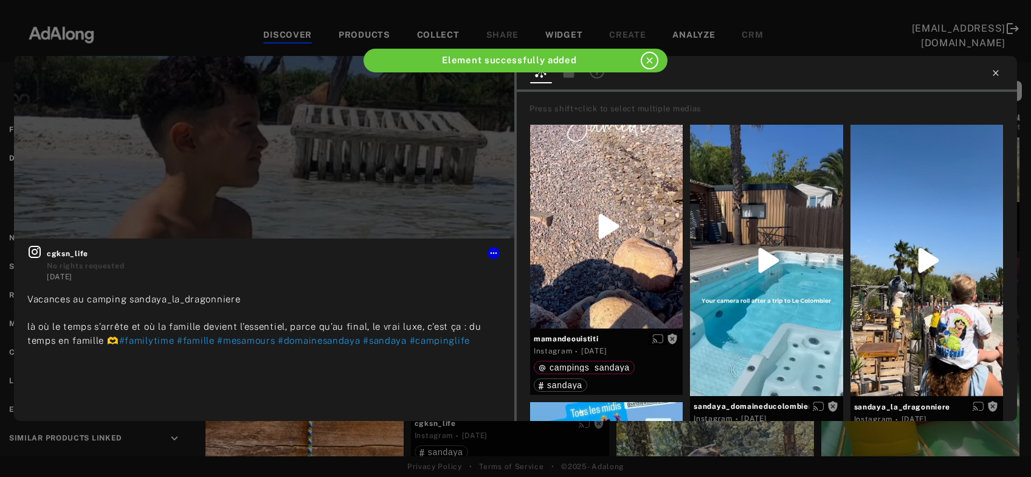
click at [995, 72] on icon at bounding box center [995, 72] width 5 height 5
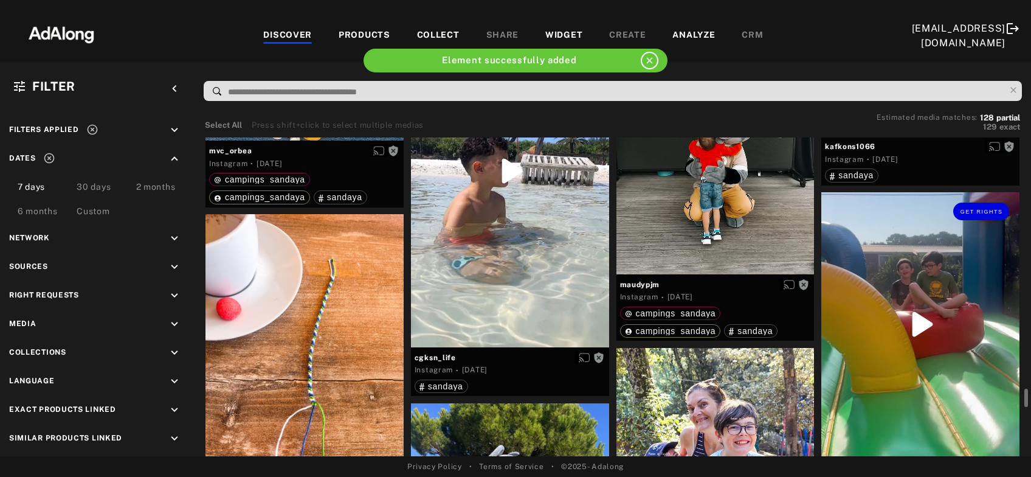
scroll to position [7337, 0]
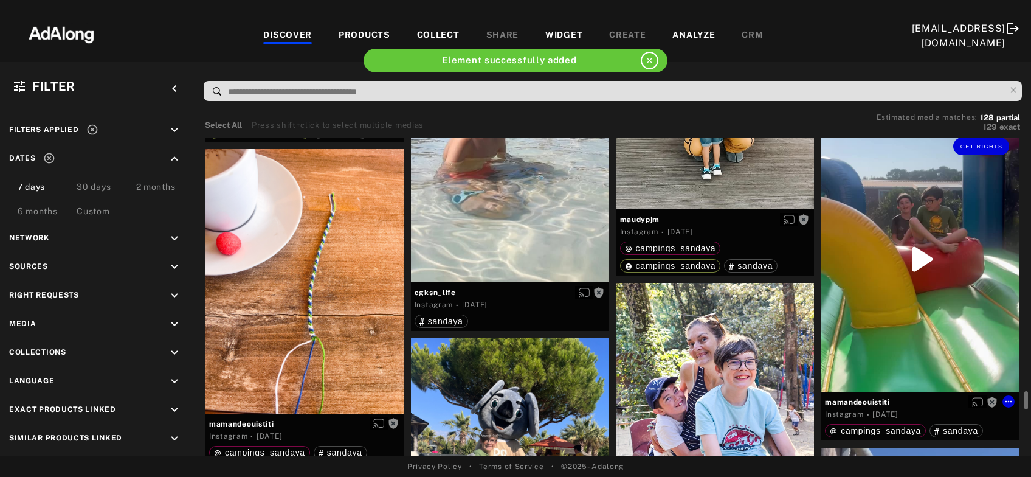
click at [931, 264] on div "Get rights" at bounding box center [920, 259] width 198 height 264
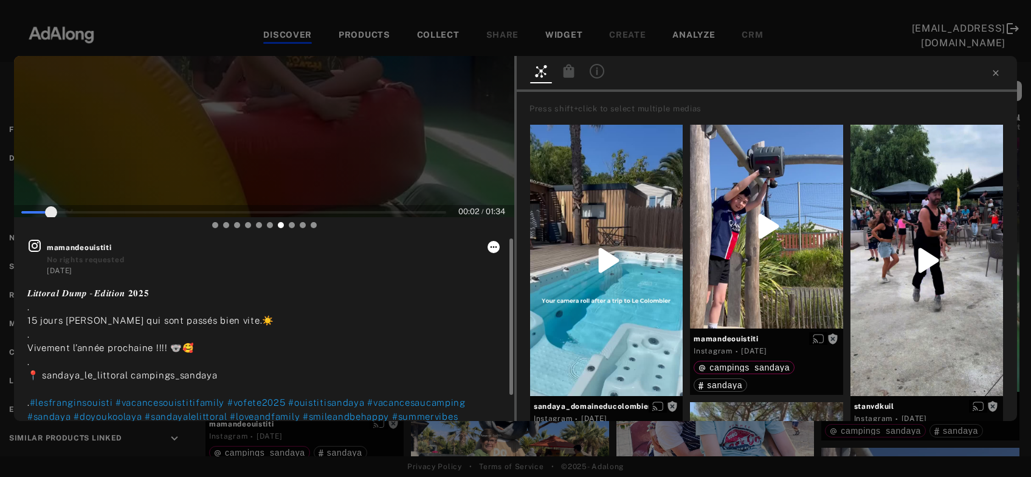
click at [492, 249] on icon at bounding box center [494, 247] width 10 height 10
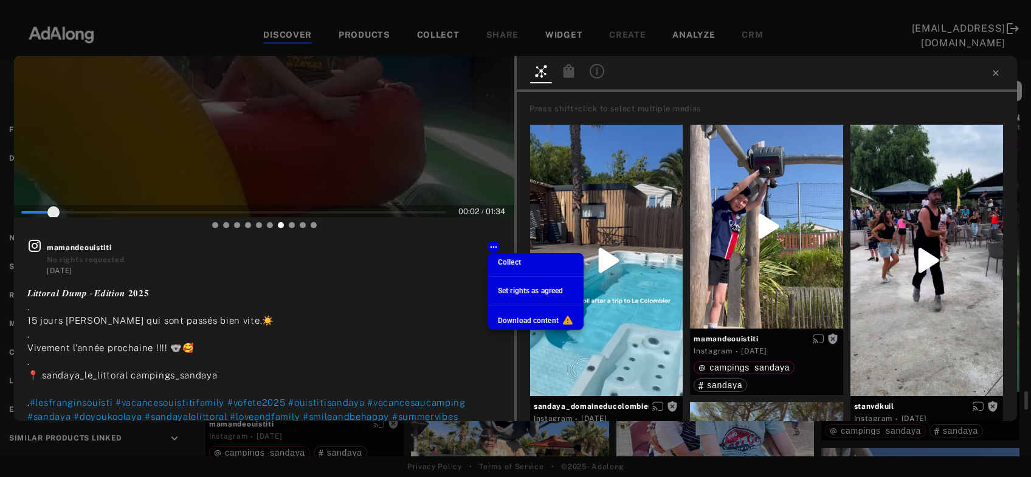
scroll to position [551, 0]
click at [505, 263] on span "Collect" at bounding box center [509, 262] width 23 height 9
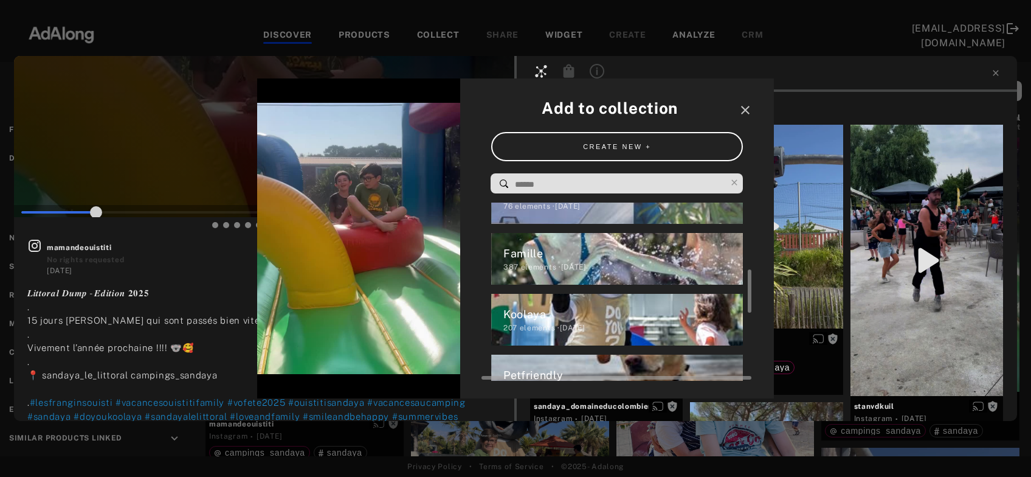
scroll to position [234, 0]
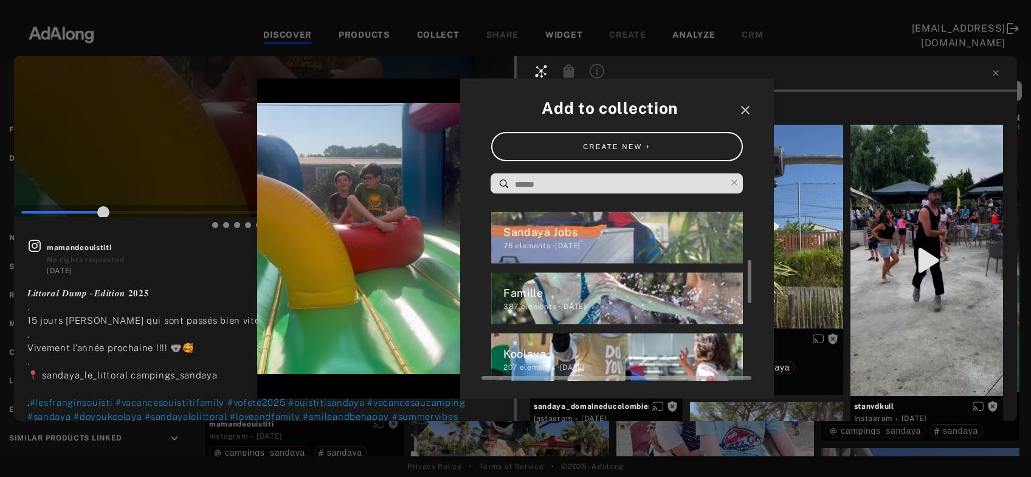
click at [536, 297] on div "Famille" at bounding box center [623, 293] width 240 height 16
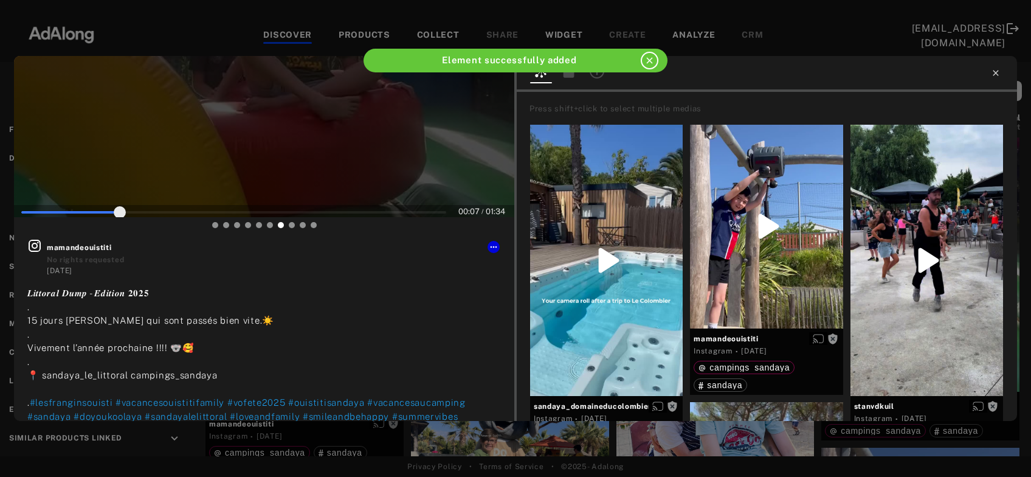
type input "**"
click at [995, 75] on icon at bounding box center [996, 73] width 10 height 10
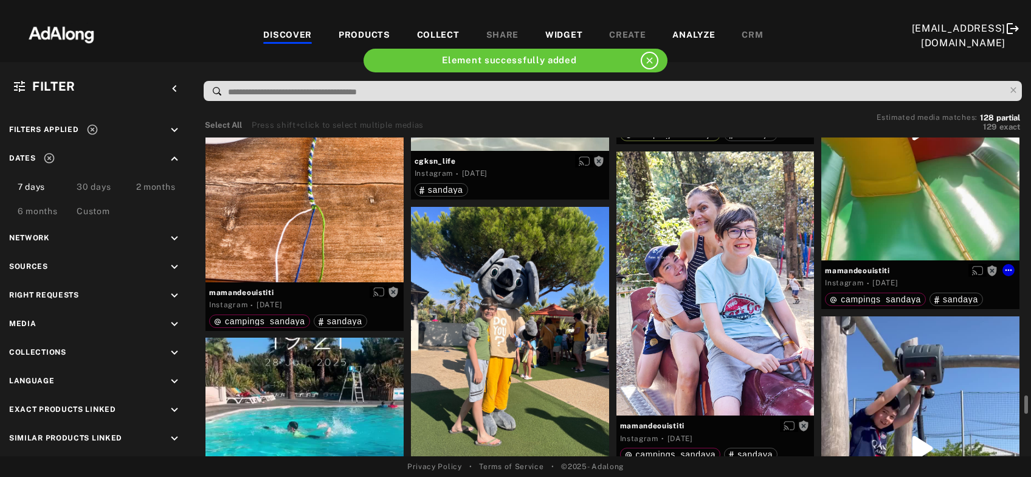
scroll to position [7534, 0]
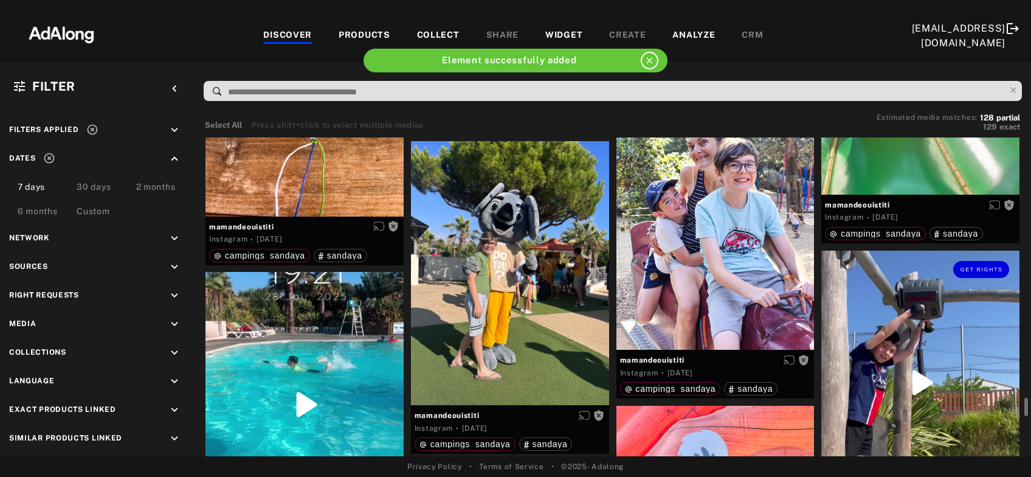
click at [923, 373] on div "Get rights" at bounding box center [920, 382] width 198 height 264
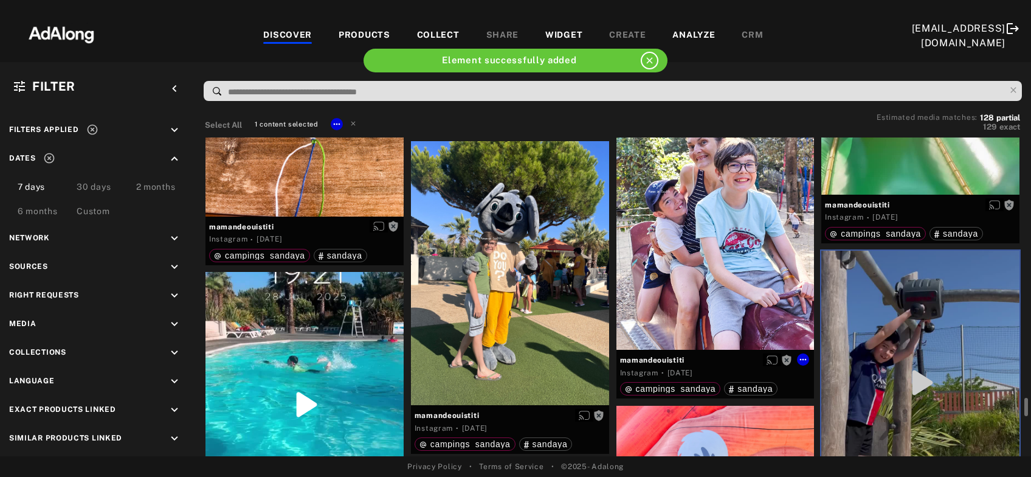
click at [752, 279] on div "Get rights" at bounding box center [715, 218] width 198 height 264
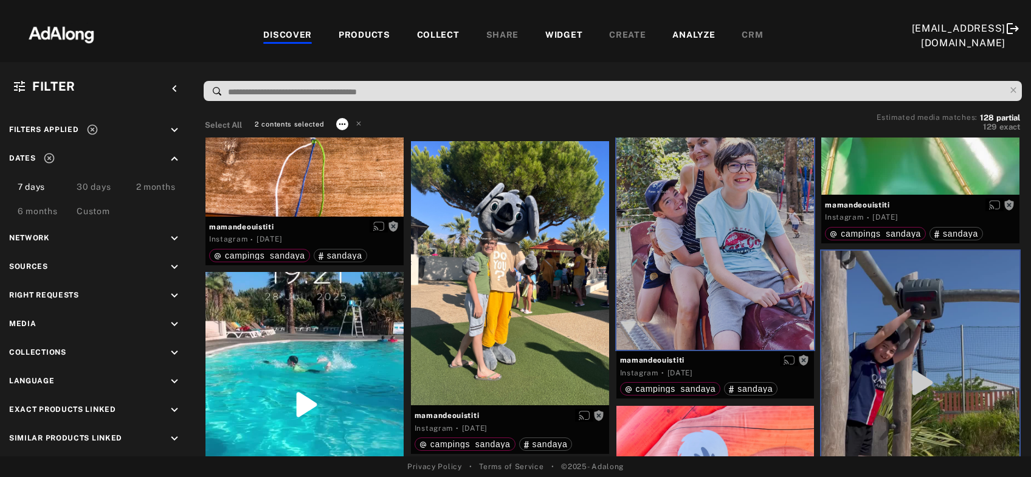
click at [339, 126] on icon at bounding box center [342, 124] width 10 height 10
click at [343, 136] on li "Collect" at bounding box center [383, 138] width 95 height 18
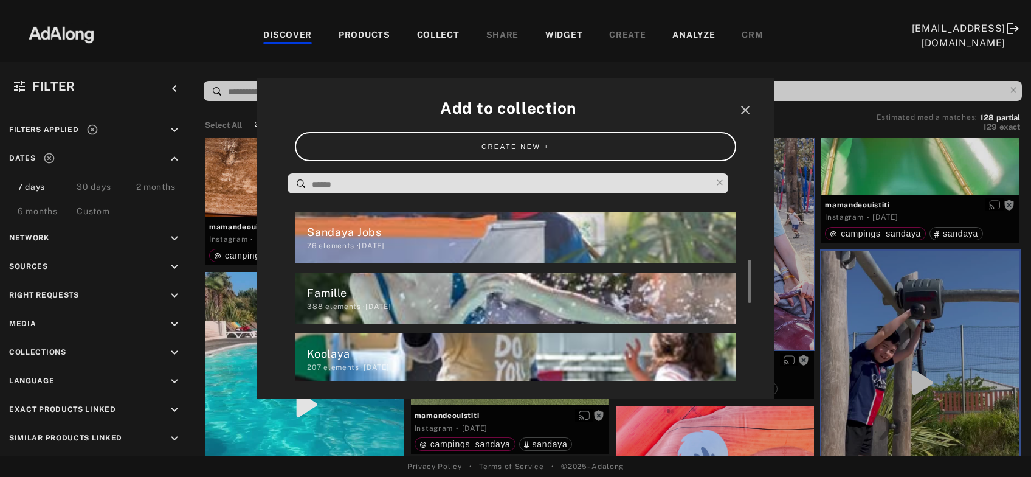
click at [316, 298] on div "Famille" at bounding box center [521, 293] width 429 height 16
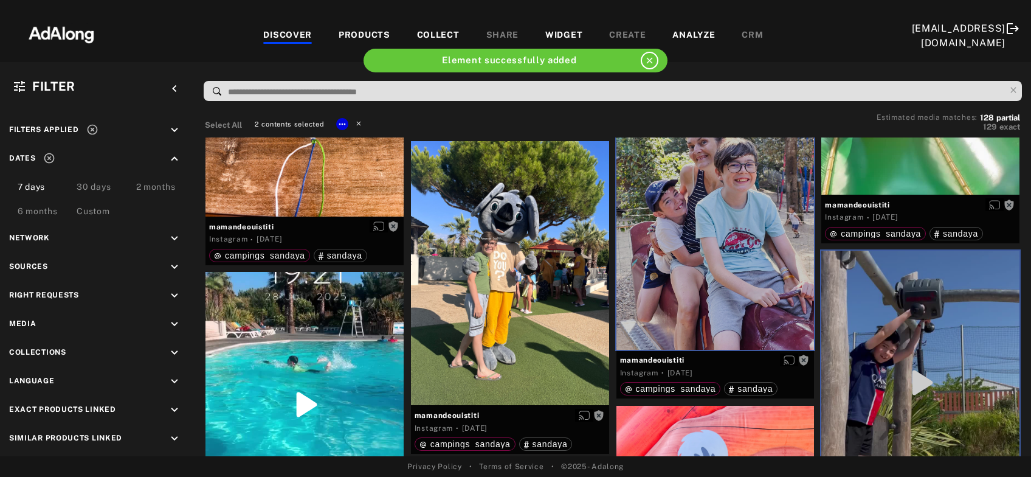
click at [361, 122] on icon at bounding box center [358, 123] width 9 height 9
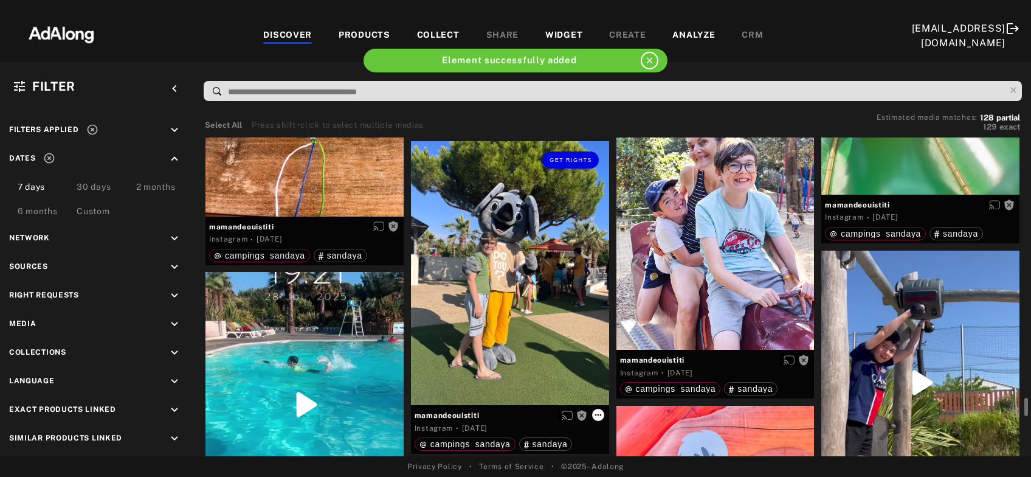
click at [601, 413] on icon at bounding box center [598, 415] width 10 height 10
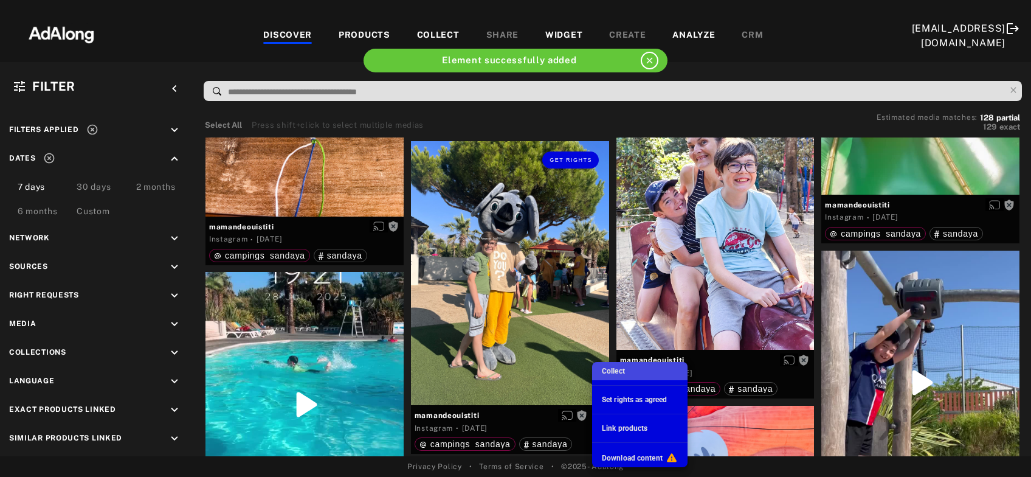
click at [615, 371] on span "Collect" at bounding box center [613, 371] width 23 height 9
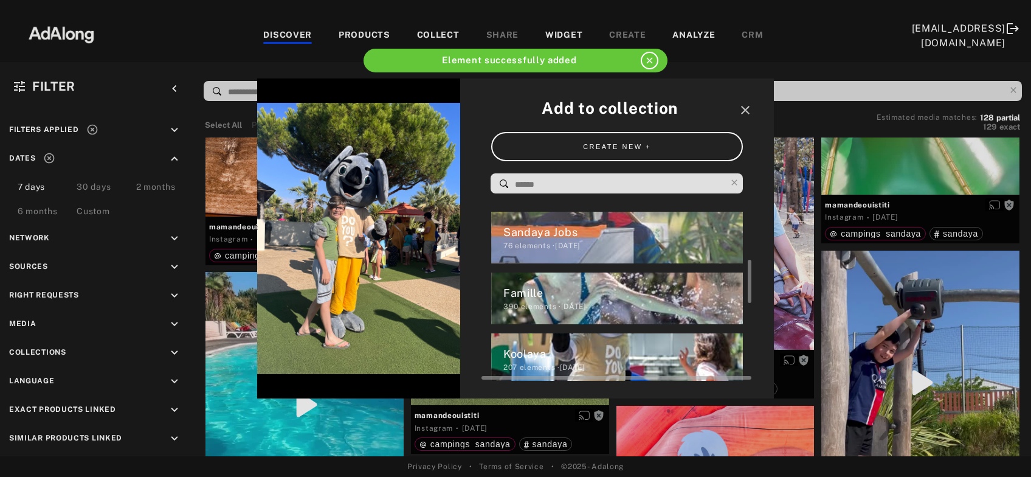
click at [574, 357] on div "Koolaya" at bounding box center [623, 353] width 240 height 16
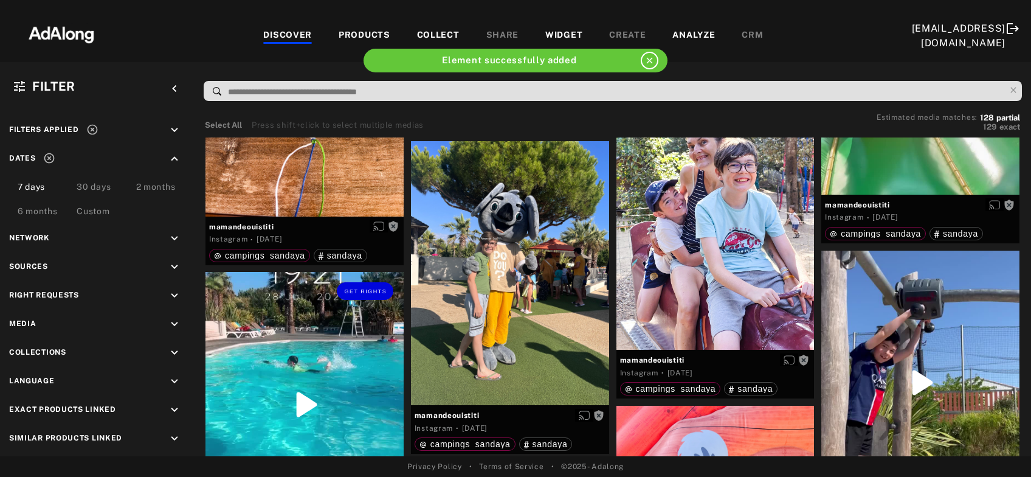
scroll to position [7665, 0]
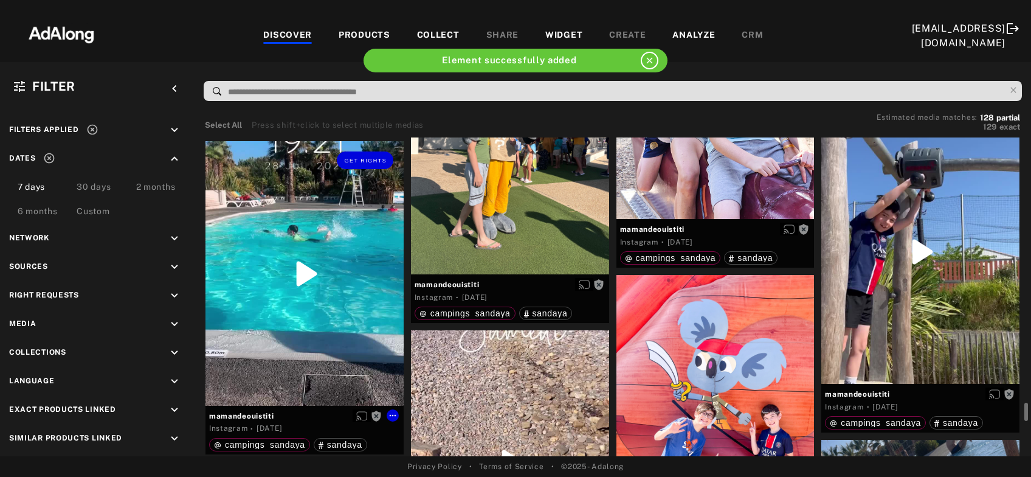
click at [318, 273] on div "Get rights" at bounding box center [304, 273] width 198 height 264
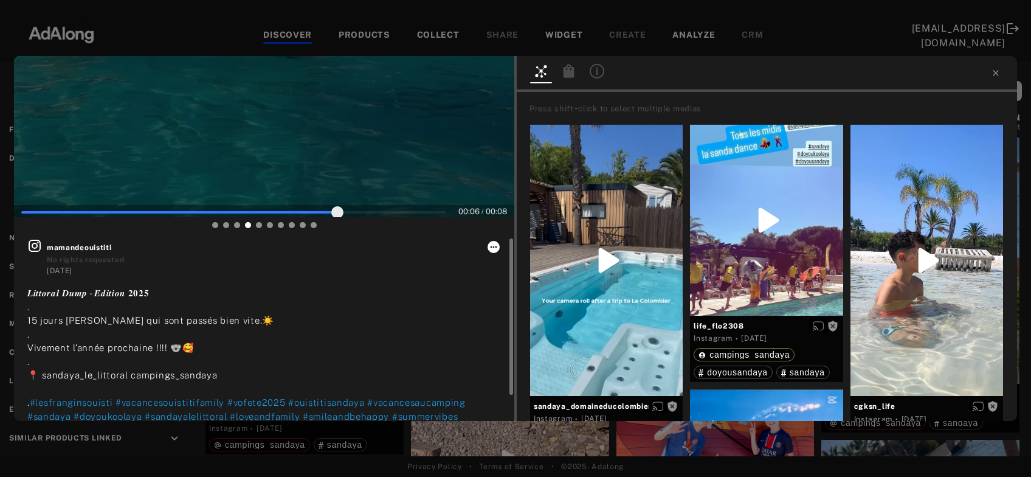
click at [496, 245] on icon at bounding box center [494, 247] width 10 height 10
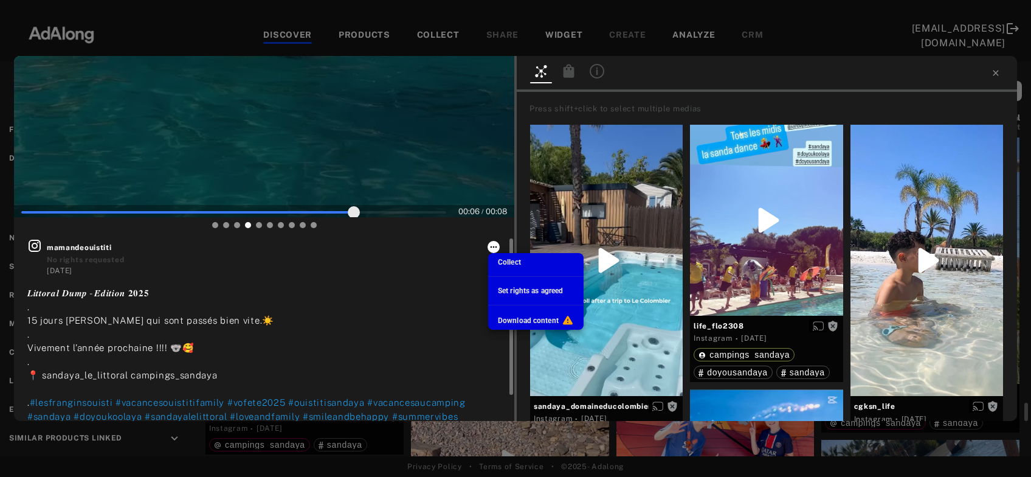
scroll to position [234, 0]
click at [514, 260] on span "Collect" at bounding box center [509, 262] width 23 height 9
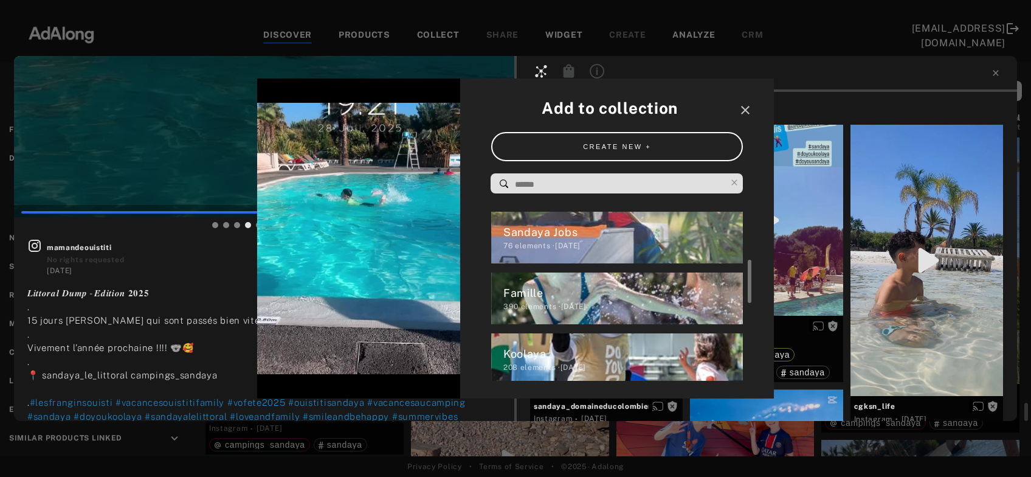
scroll to position [7665, 0]
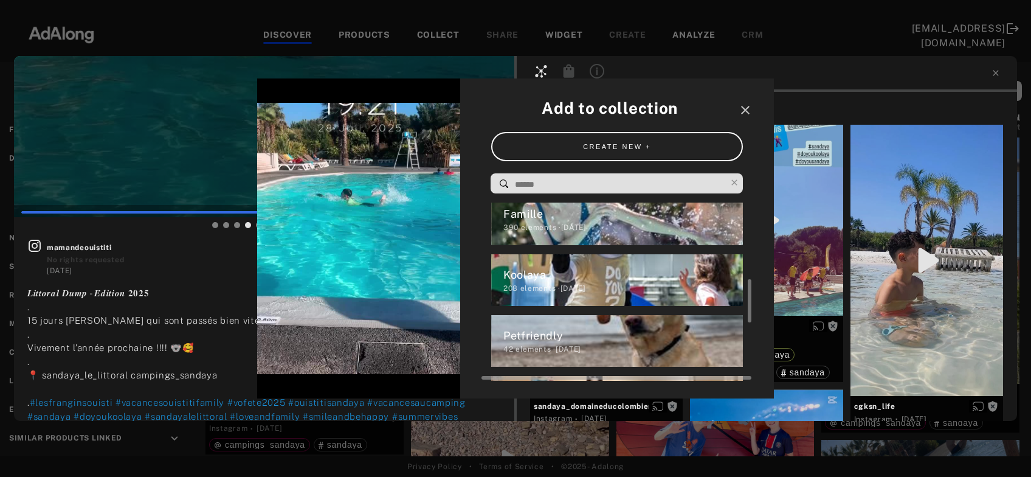
type input "***"
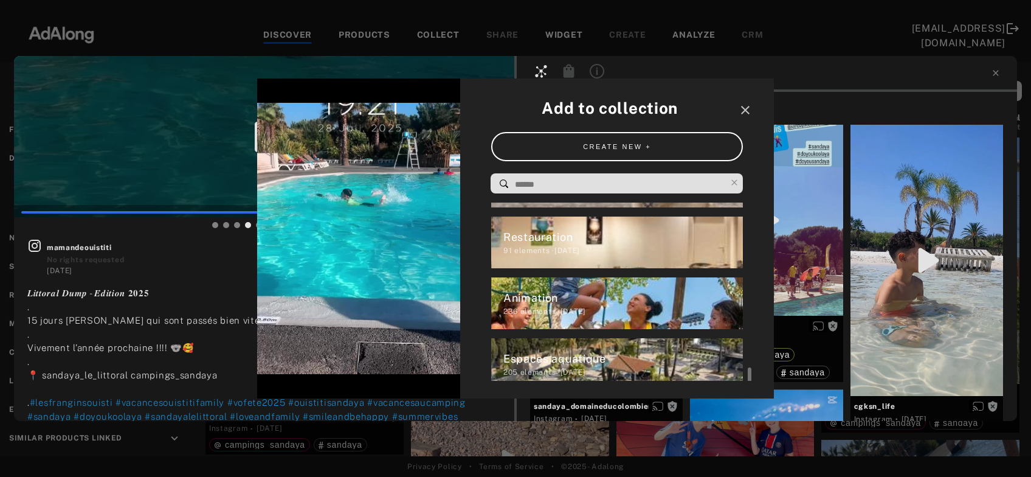
scroll to position [512, 0]
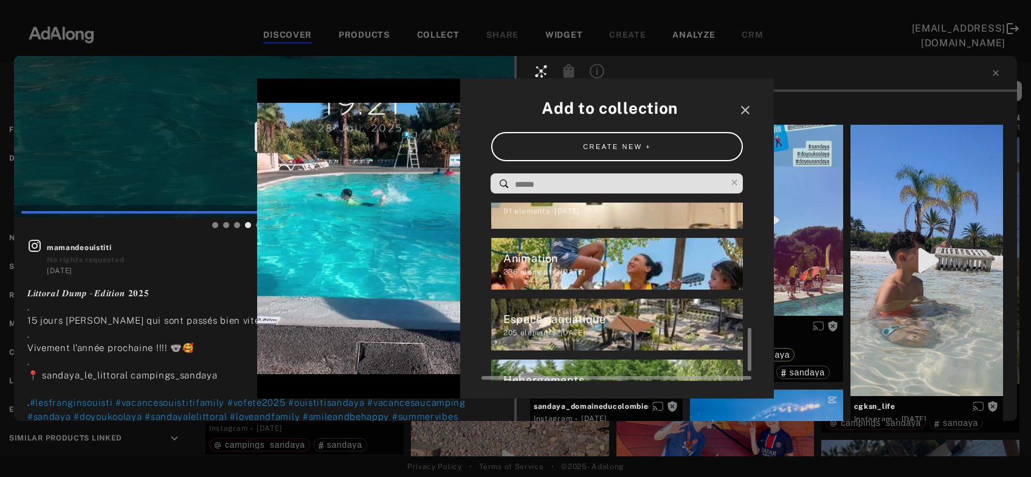
click at [574, 325] on div "Espaces aquatique" at bounding box center [623, 319] width 240 height 16
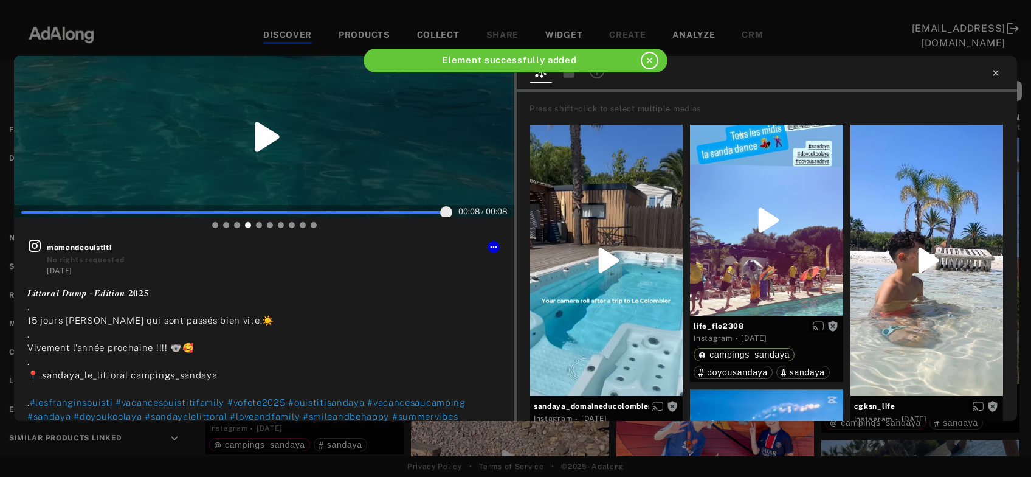
click at [996, 71] on icon at bounding box center [996, 73] width 10 height 10
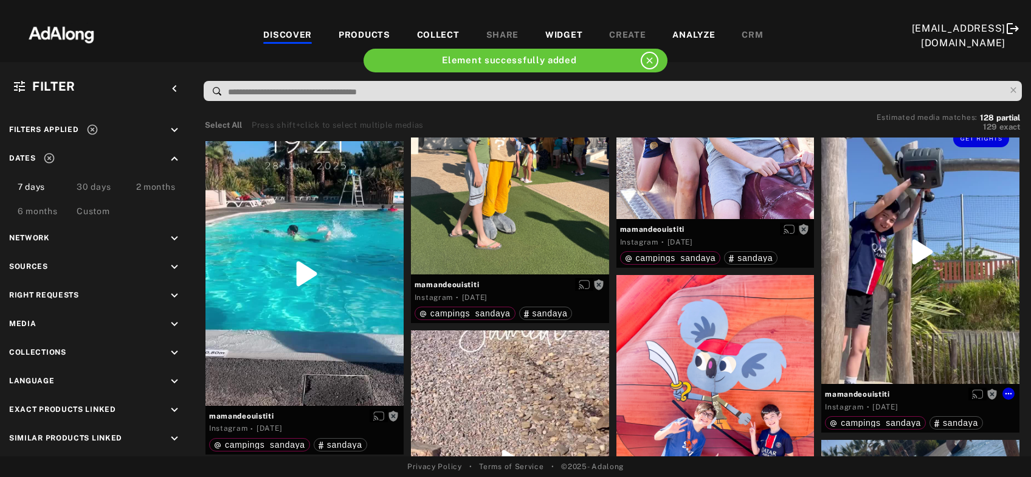
scroll to position [7862, 0]
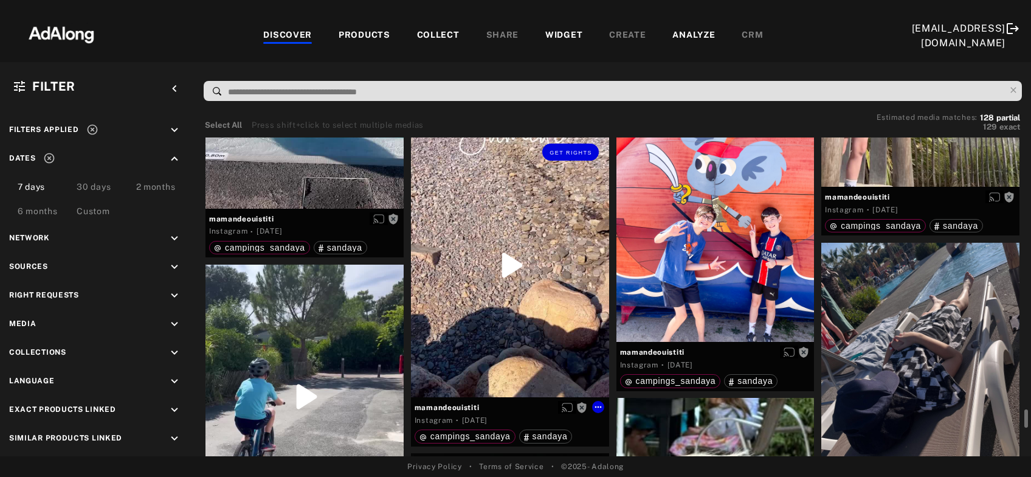
click at [502, 274] on div "Get rights" at bounding box center [510, 265] width 198 height 264
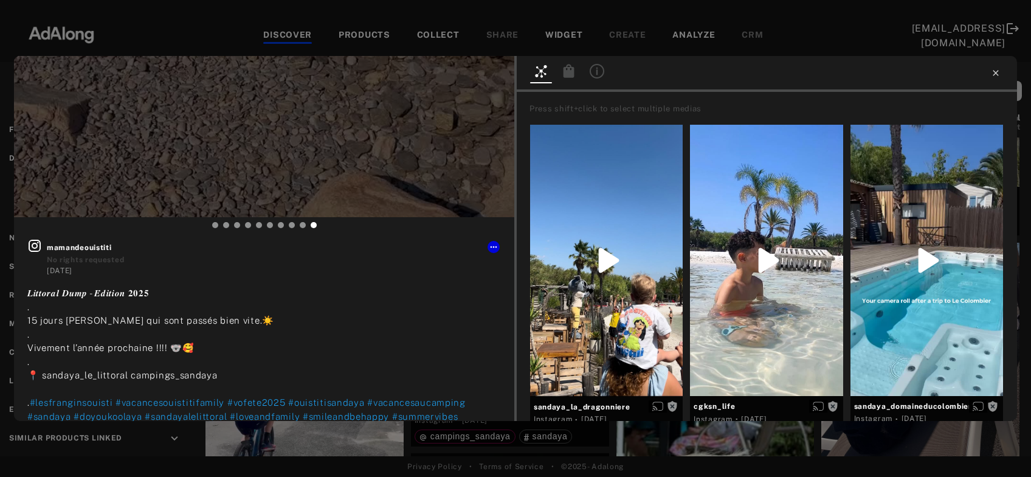
type input "**"
click at [992, 74] on icon at bounding box center [996, 73] width 10 height 10
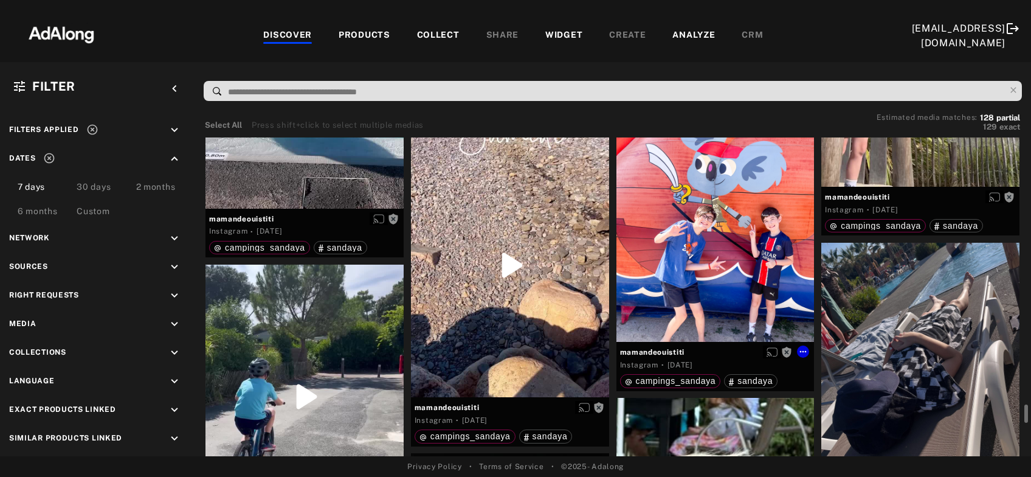
click at [730, 250] on div "Get rights" at bounding box center [715, 210] width 198 height 264
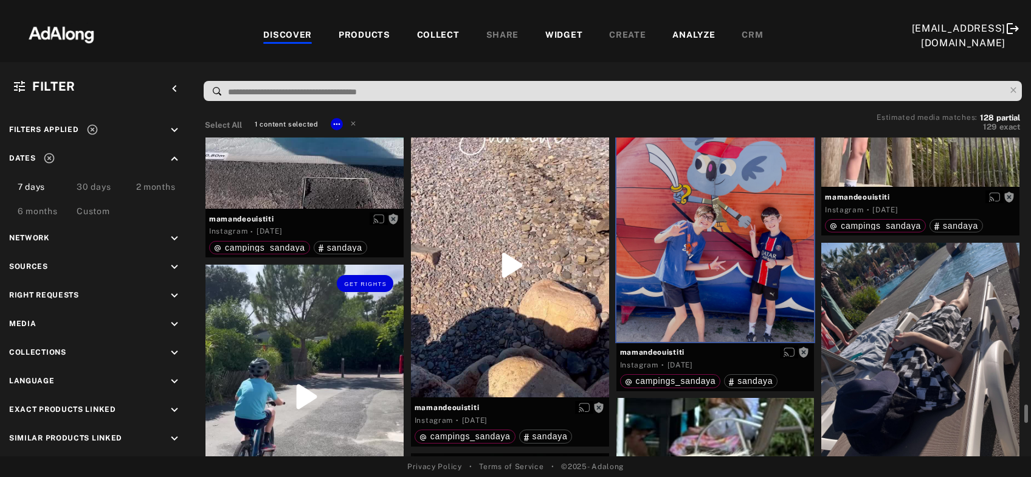
click at [333, 356] on div "Get rights" at bounding box center [304, 396] width 198 height 264
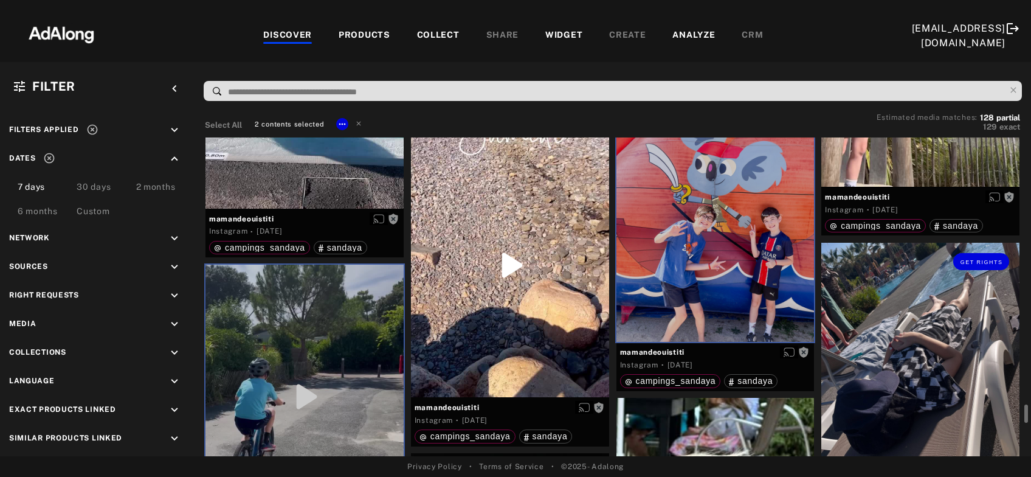
click at [968, 356] on div "Get rights" at bounding box center [920, 375] width 198 height 264
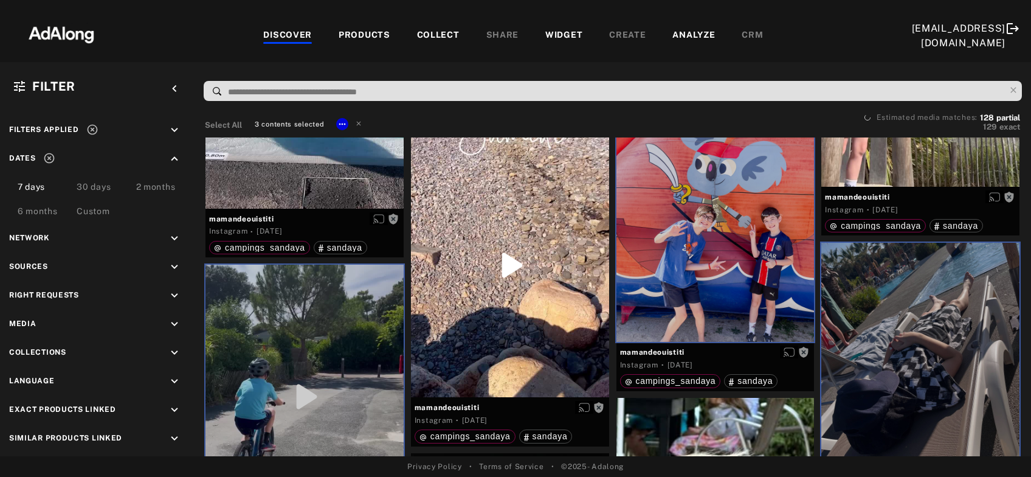
scroll to position [8189, 0]
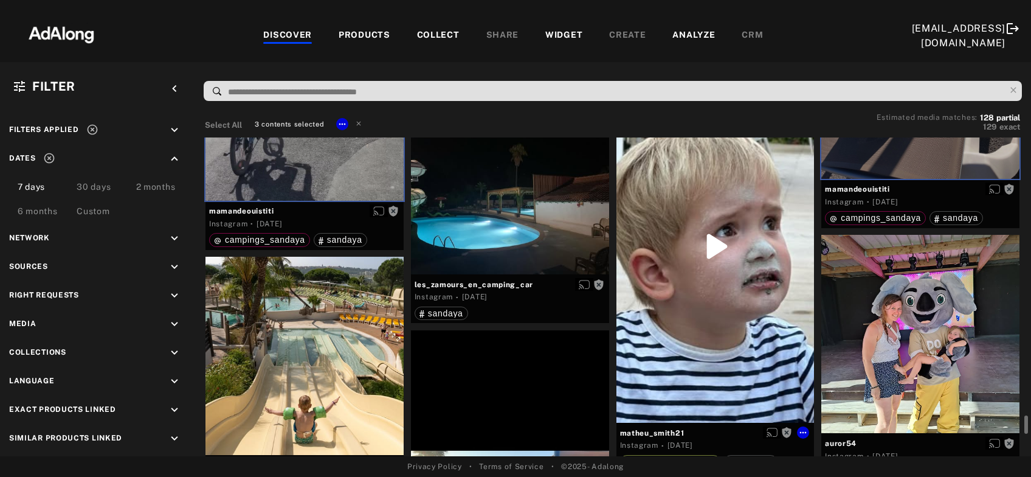
click at [719, 325] on div "Get rights" at bounding box center [715, 246] width 198 height 352
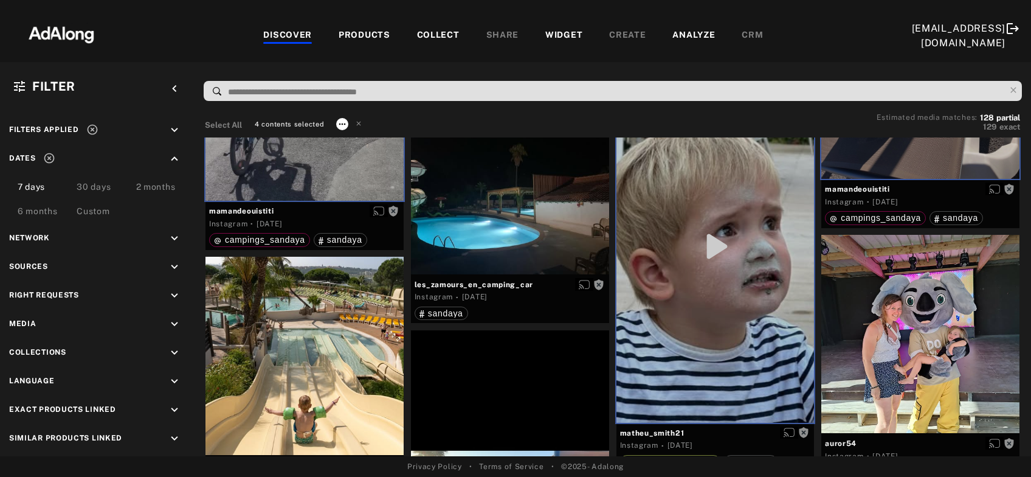
click at [339, 122] on icon at bounding box center [342, 124] width 10 height 10
click at [356, 137] on span "Collect" at bounding box center [357, 138] width 23 height 9
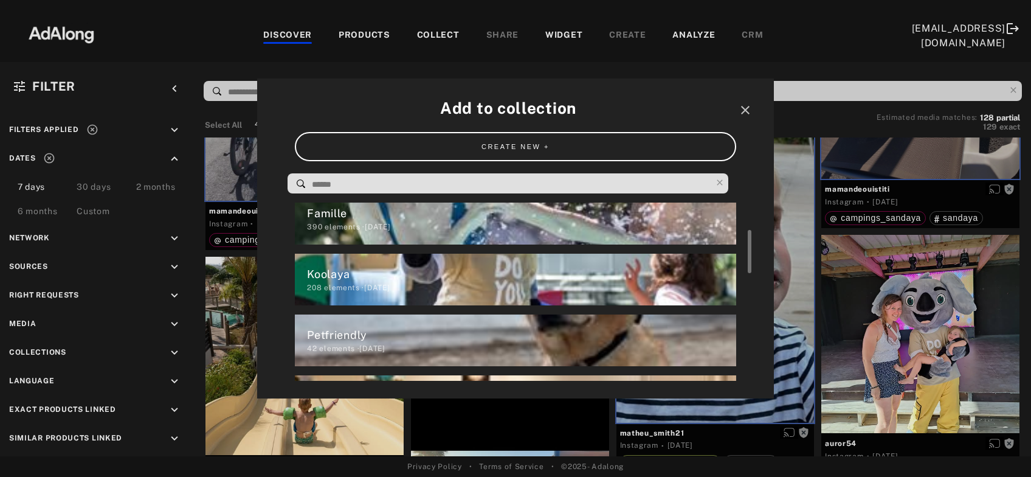
scroll to position [274, 0]
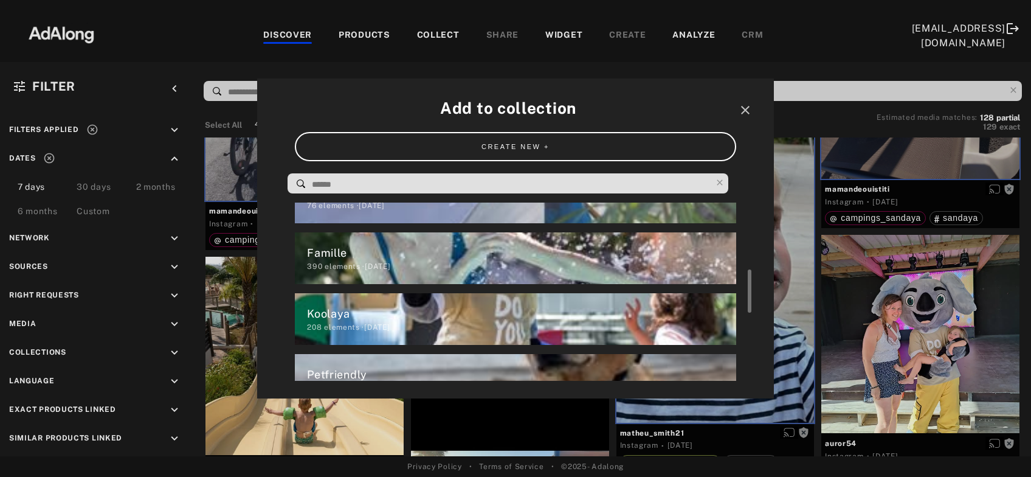
click at [342, 263] on div "390 elements · 2025.03.28" at bounding box center [521, 266] width 429 height 11
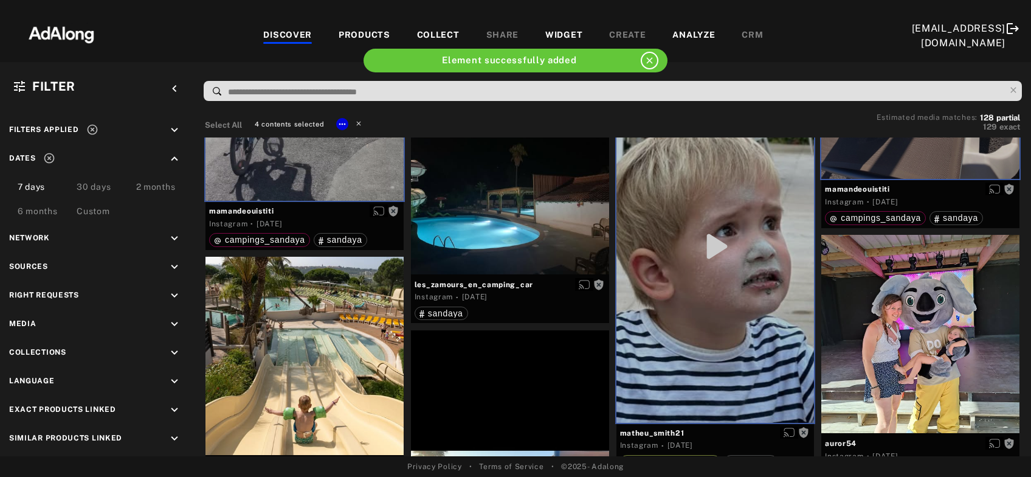
click at [357, 119] on icon at bounding box center [358, 123] width 9 height 9
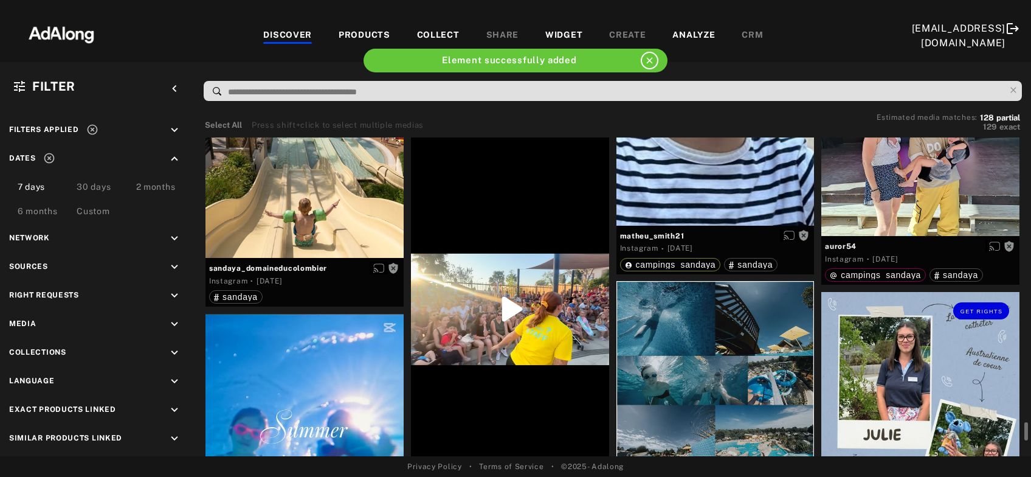
scroll to position [8255, 0]
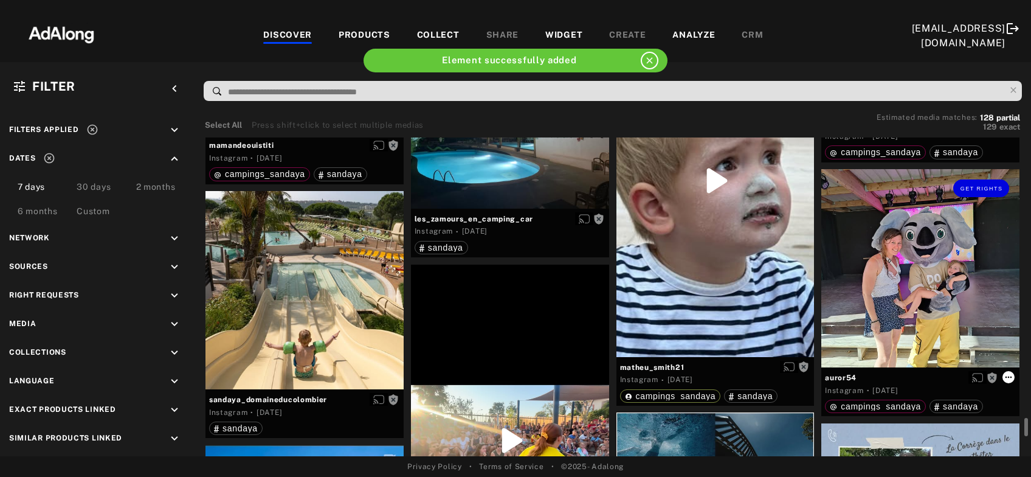
click at [1011, 374] on icon at bounding box center [1009, 377] width 10 height 10
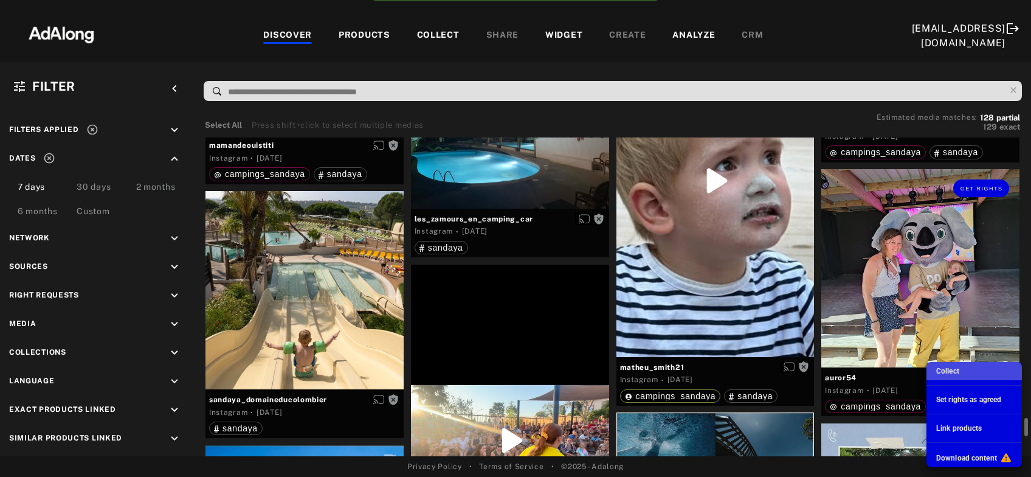
click at [952, 374] on span "Collect" at bounding box center [947, 371] width 23 height 9
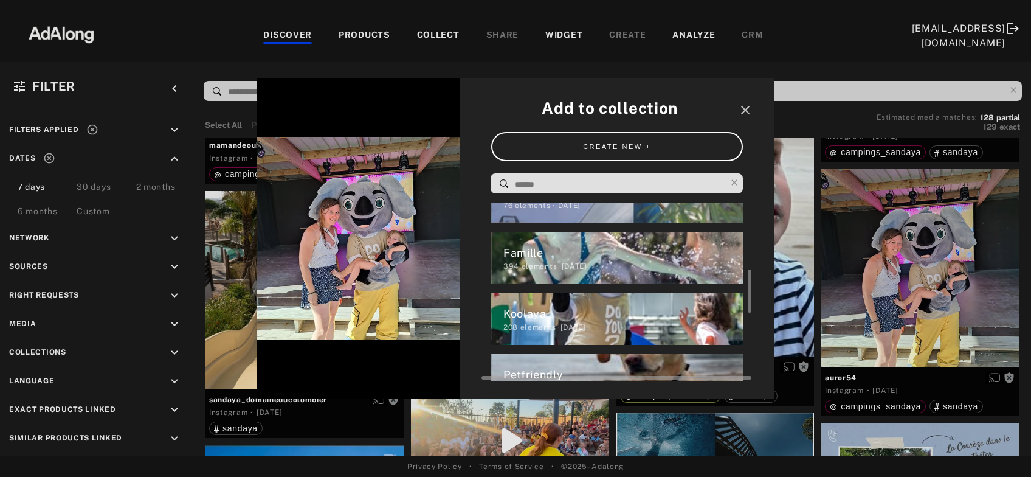
click at [540, 309] on div "Koolaya" at bounding box center [623, 313] width 240 height 16
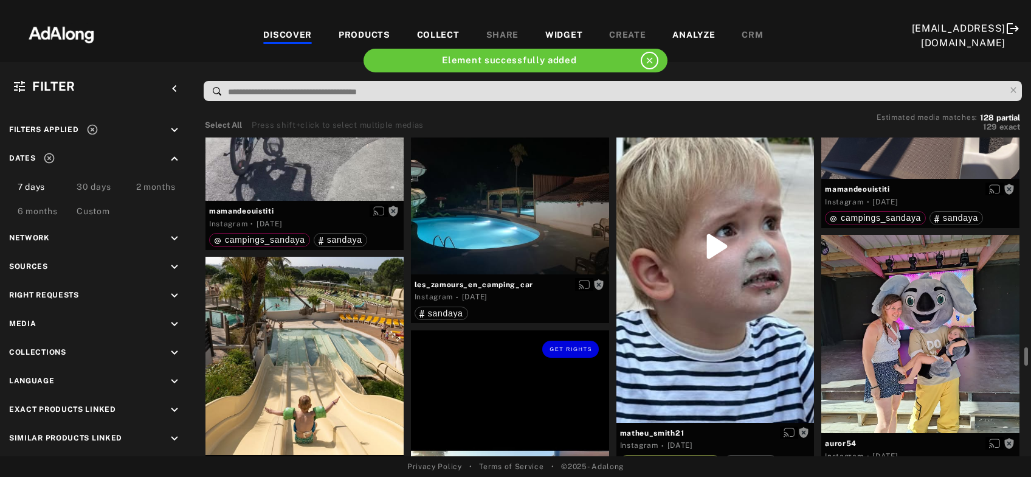
scroll to position [8124, 0]
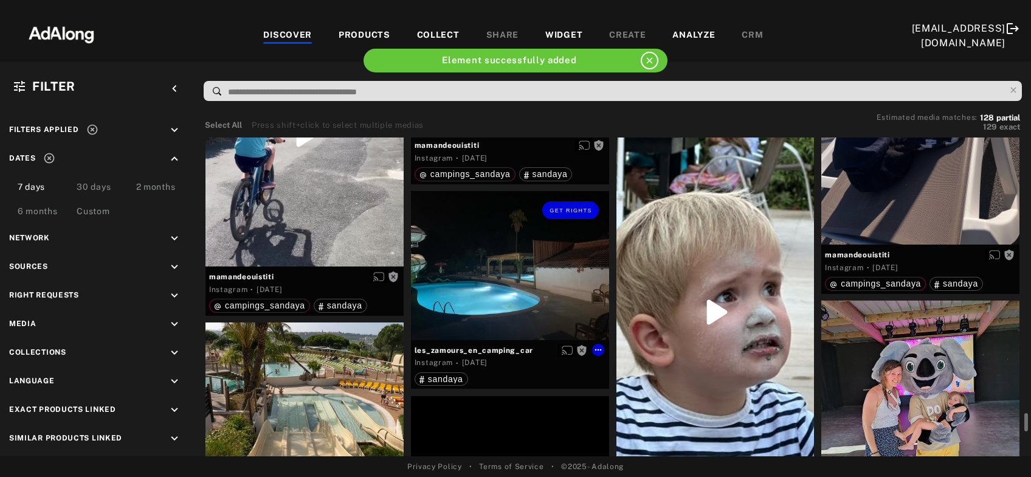
click at [536, 274] on div "Get rights" at bounding box center [510, 265] width 198 height 148
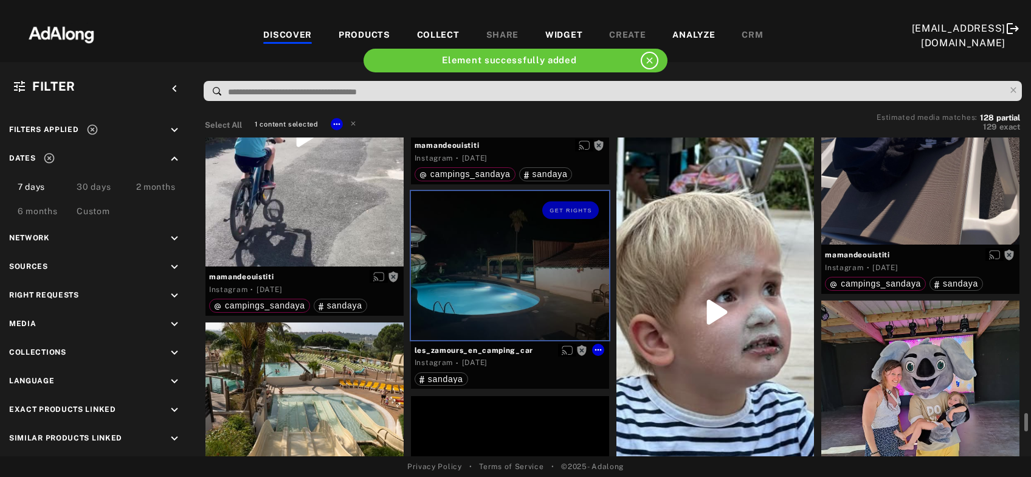
click at [536, 274] on div "Get rights" at bounding box center [510, 265] width 198 height 148
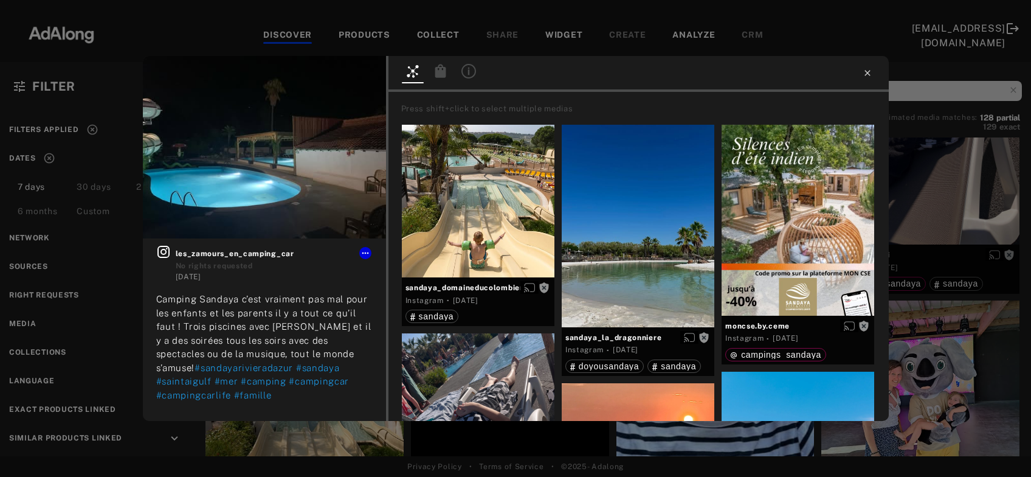
click at [868, 72] on icon at bounding box center [866, 72] width 5 height 5
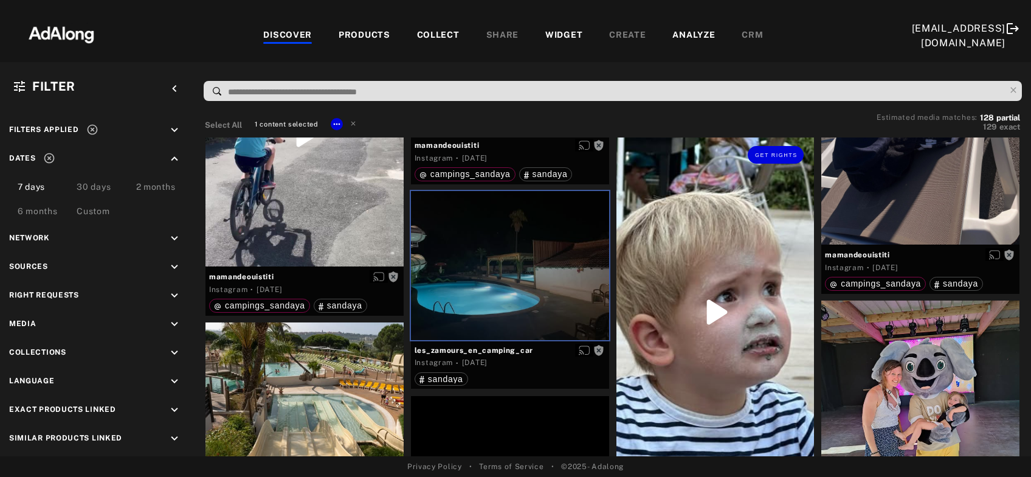
scroll to position [8255, 0]
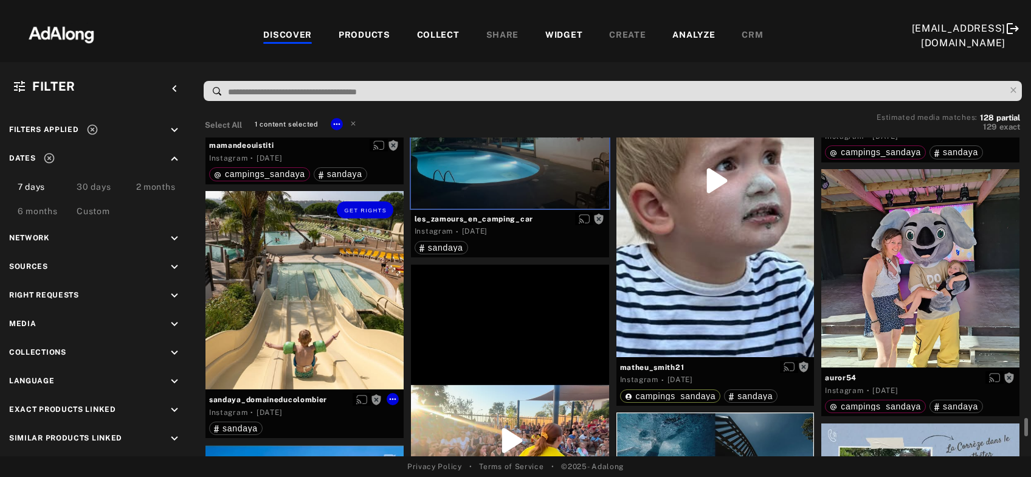
click at [335, 302] on div "Get rights" at bounding box center [304, 290] width 198 height 198
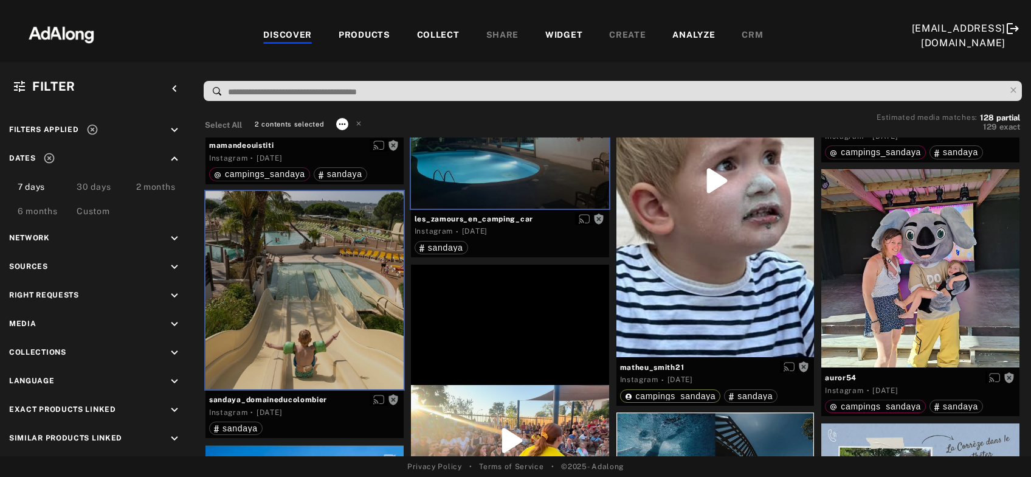
click at [343, 126] on icon at bounding box center [342, 124] width 10 height 10
click at [354, 137] on span "Collect" at bounding box center [356, 138] width 23 height 9
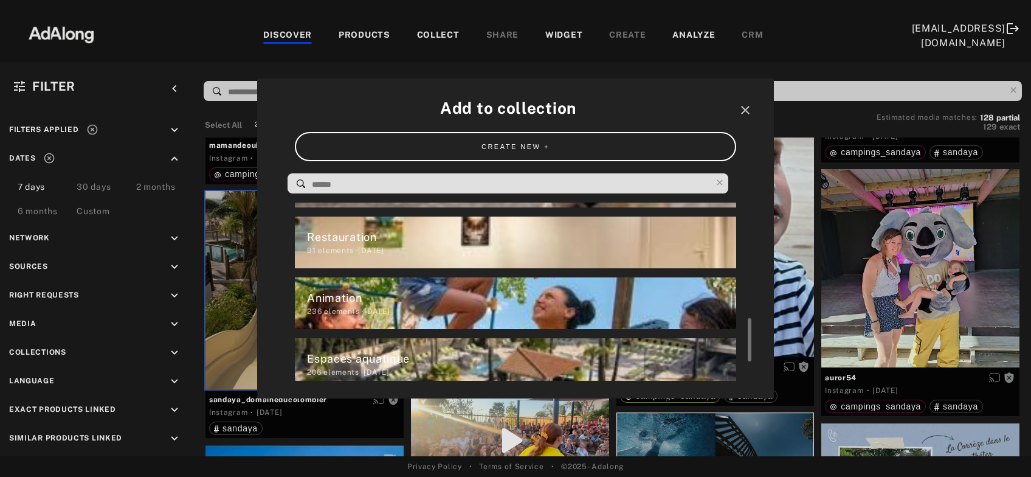
scroll to position [551, 0]
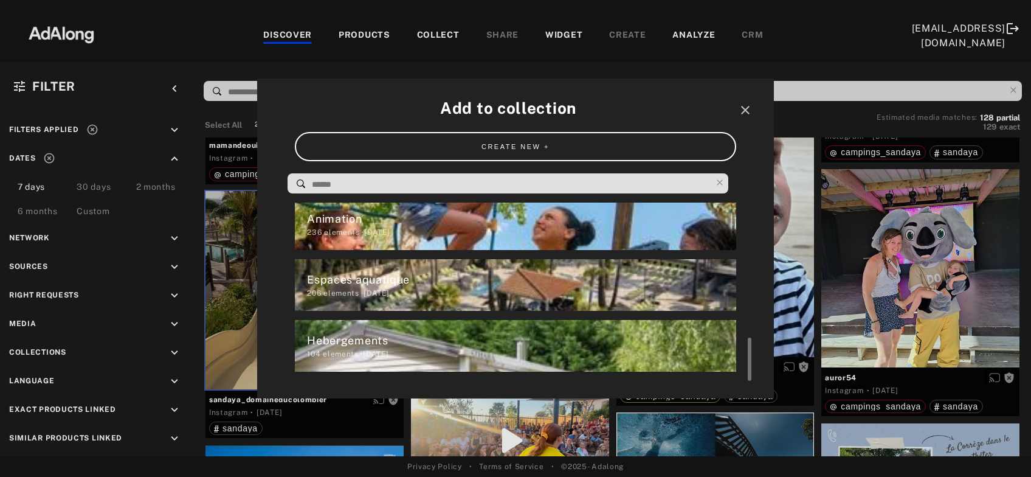
click at [393, 292] on div "206 elements · 2025.03.28" at bounding box center [521, 293] width 429 height 11
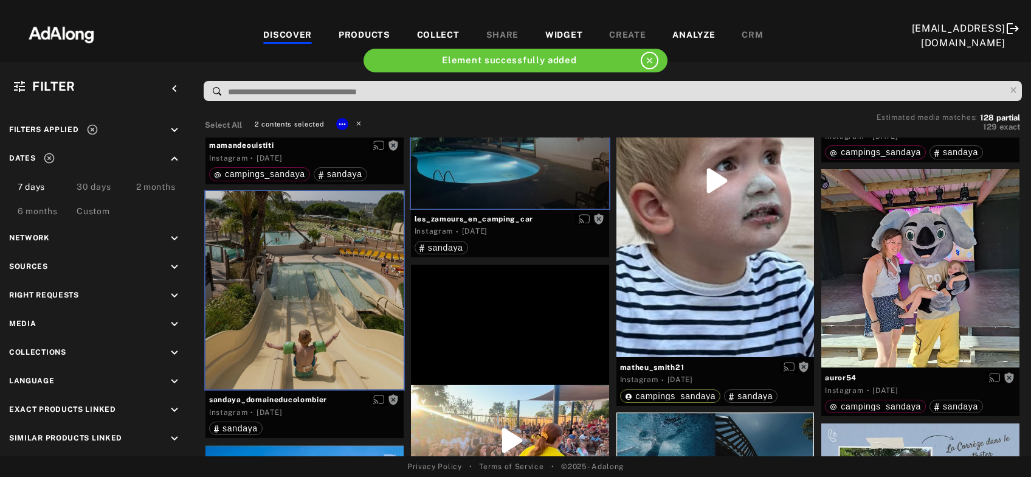
click at [359, 119] on icon at bounding box center [358, 123] width 9 height 9
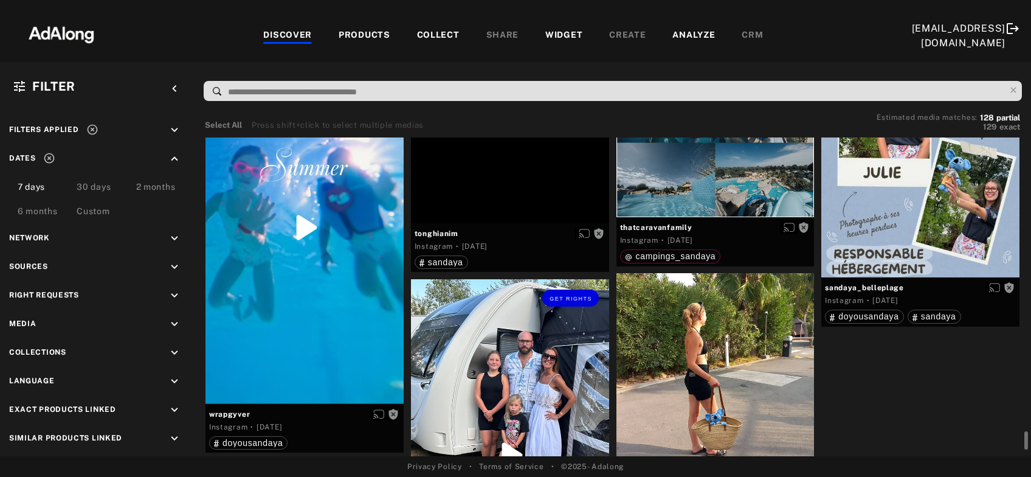
scroll to position [8517, 0]
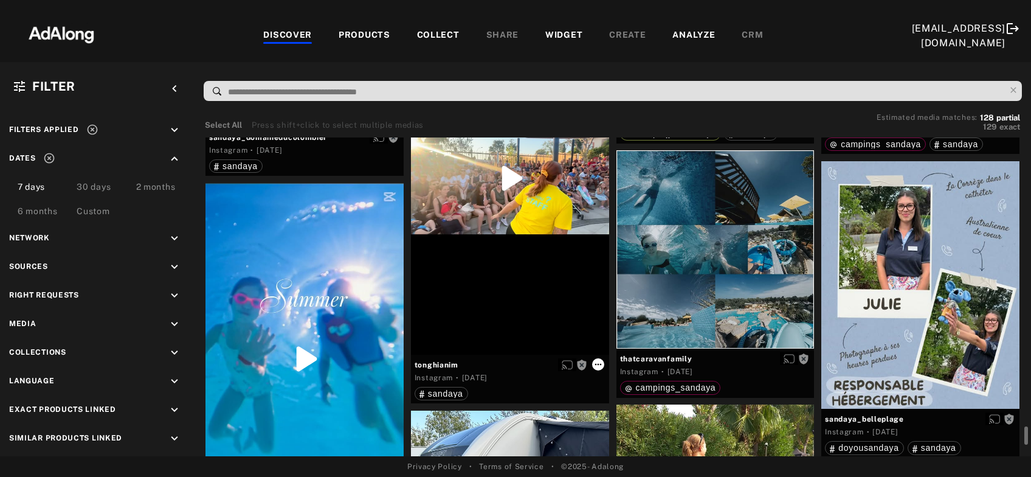
click at [596, 364] on icon at bounding box center [598, 364] width 10 height 10
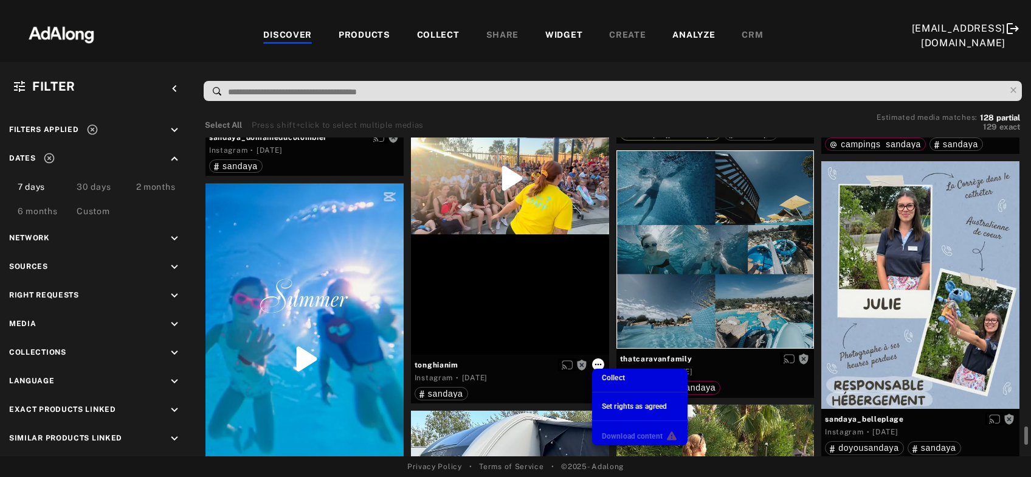
scroll to position [551, 0]
click at [610, 379] on span "Collect" at bounding box center [613, 377] width 23 height 9
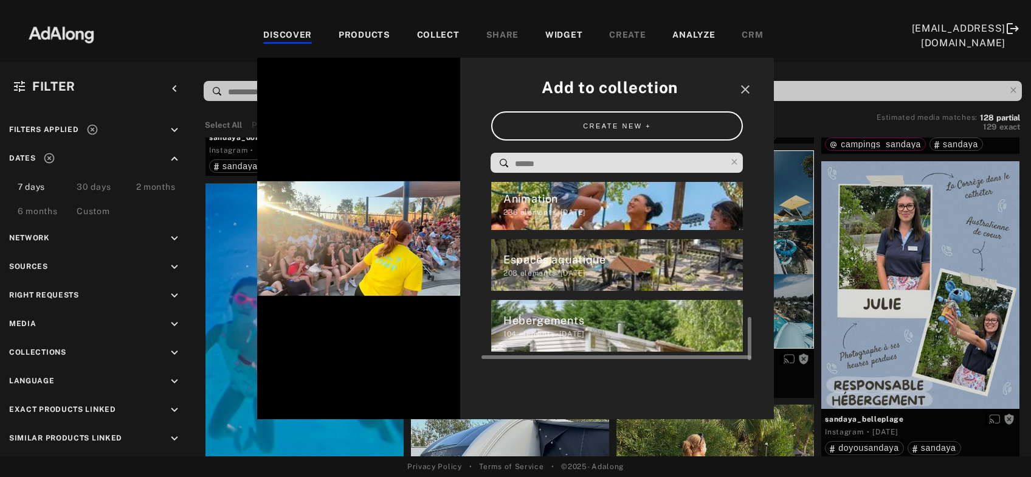
scroll to position [492, 0]
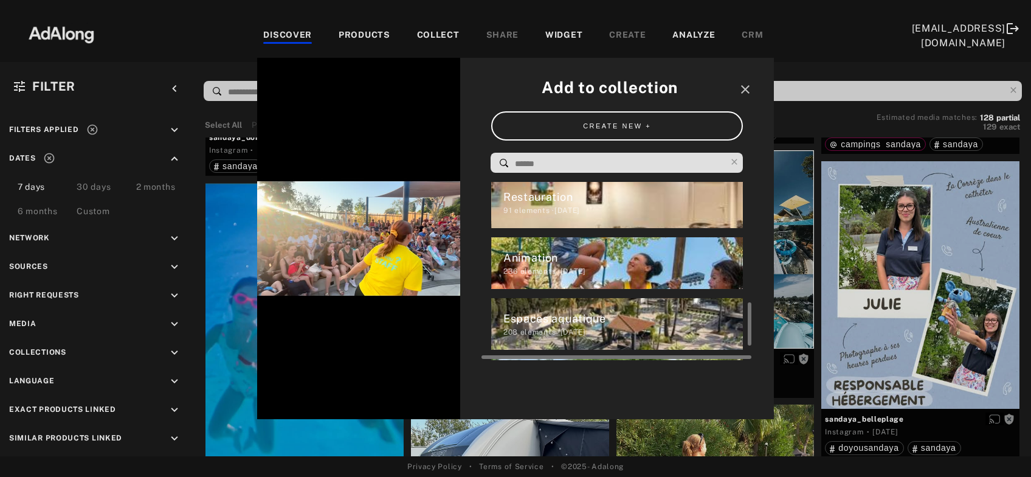
click at [559, 272] on div "236 elements · 2025.03.28" at bounding box center [623, 271] width 240 height 11
click at [559, 272] on div "Add to collection close CREATE NEW + AUTO_FAMILLE 0 elements · 2025.07.03 Video…" at bounding box center [515, 238] width 517 height 361
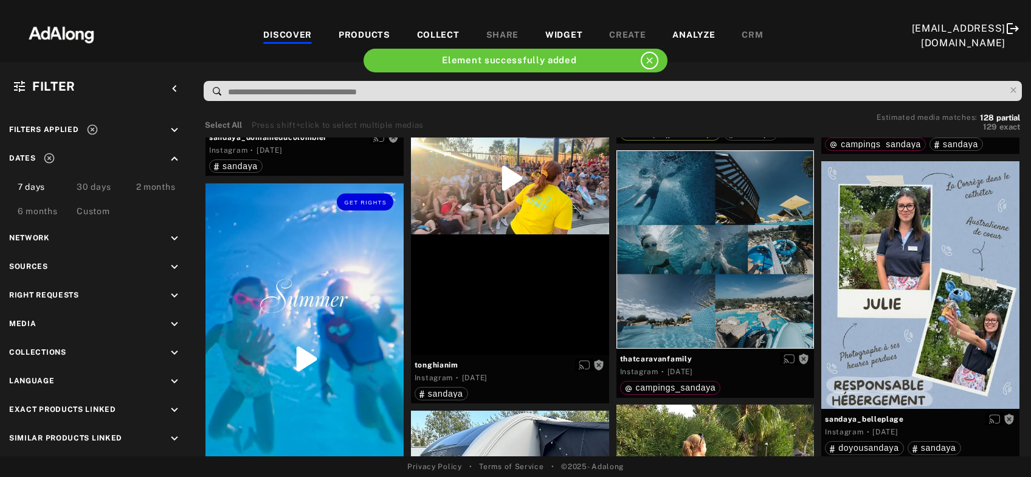
scroll to position [8648, 0]
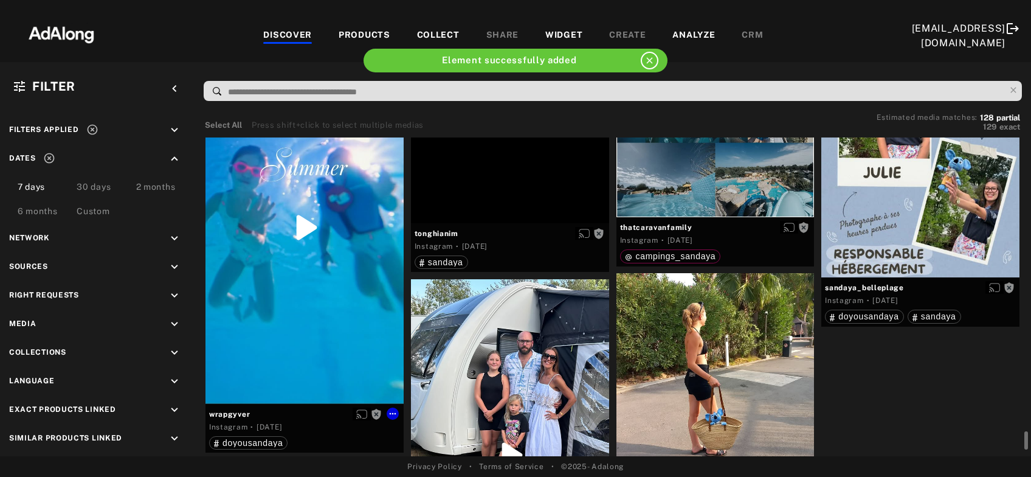
click at [350, 266] on div "Get rights" at bounding box center [304, 228] width 198 height 352
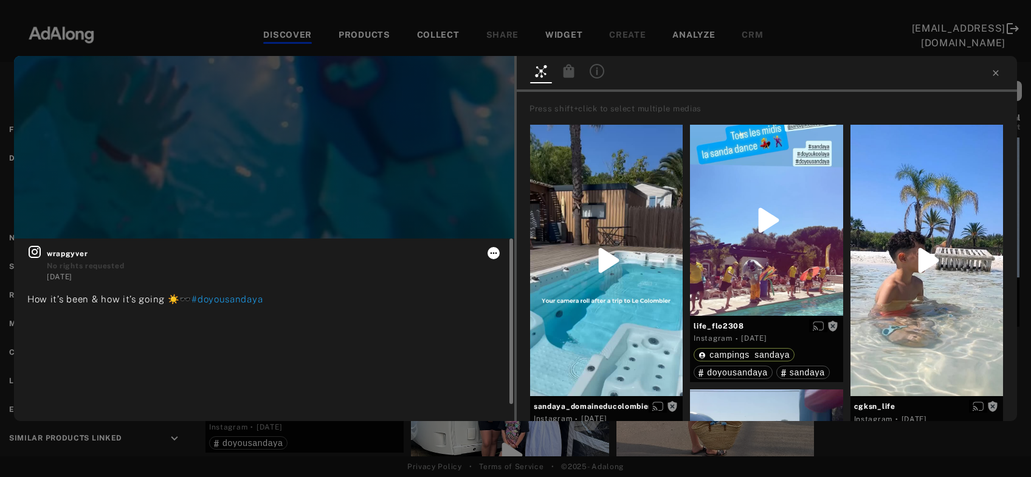
click at [492, 252] on icon at bounding box center [494, 253] width 10 height 10
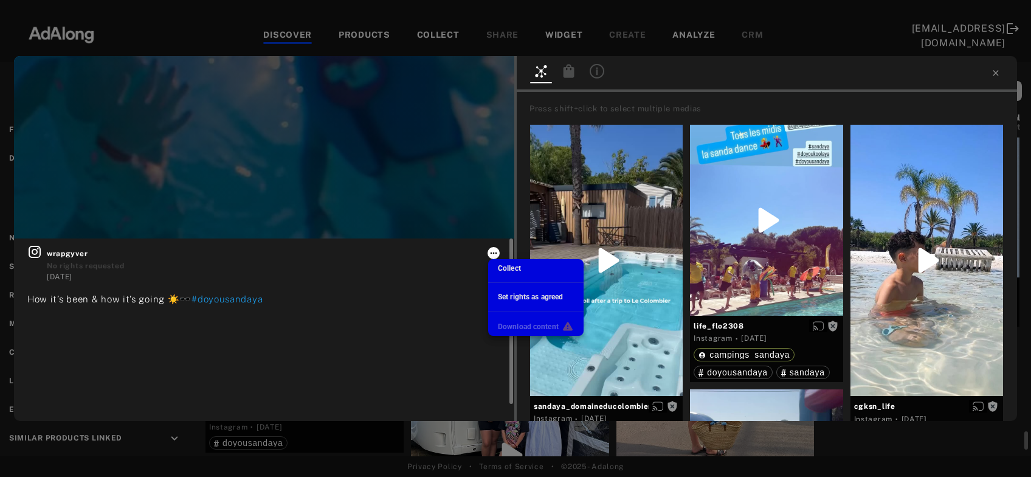
scroll to position [492, 0]
click at [511, 270] on span "Collect" at bounding box center [509, 268] width 23 height 9
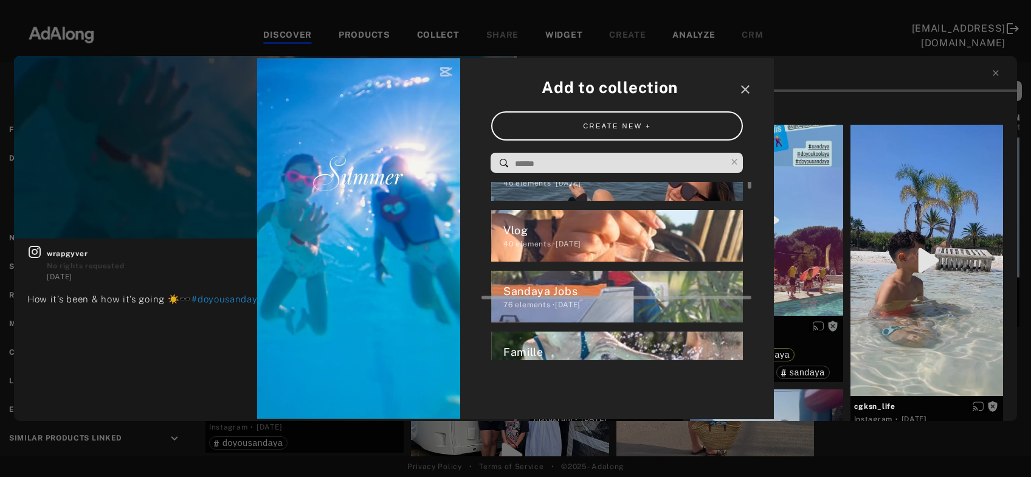
scroll to position [95, 0]
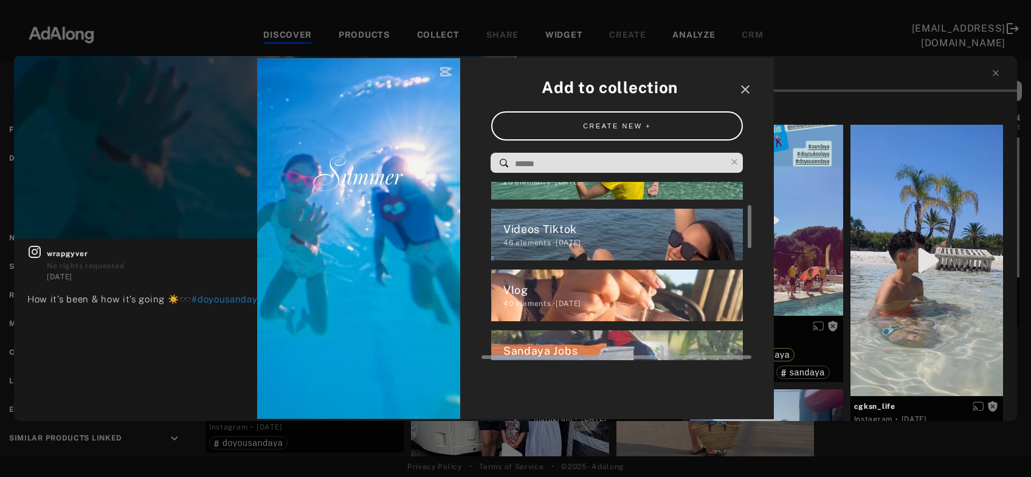
click at [564, 300] on div "40 elements · 2025.06.19" at bounding box center [623, 303] width 240 height 11
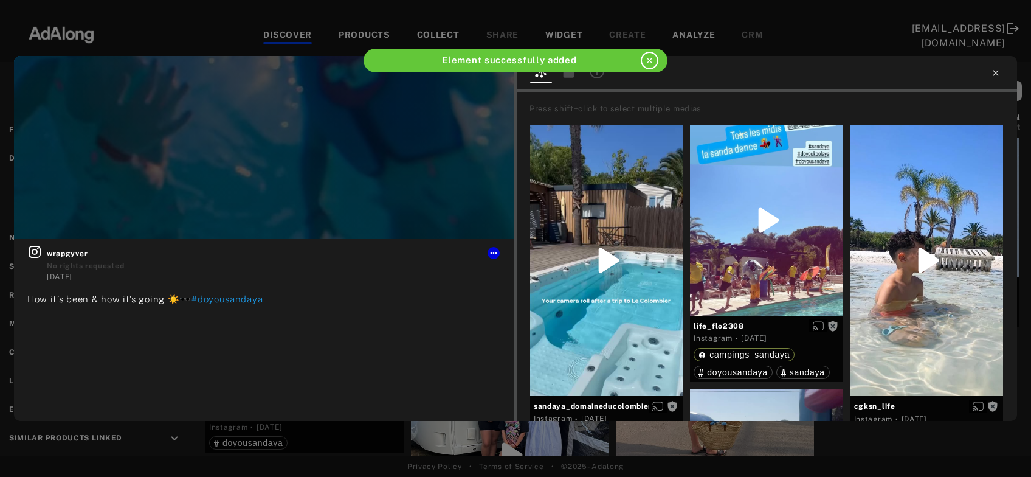
click at [995, 74] on icon at bounding box center [995, 72] width 5 height 5
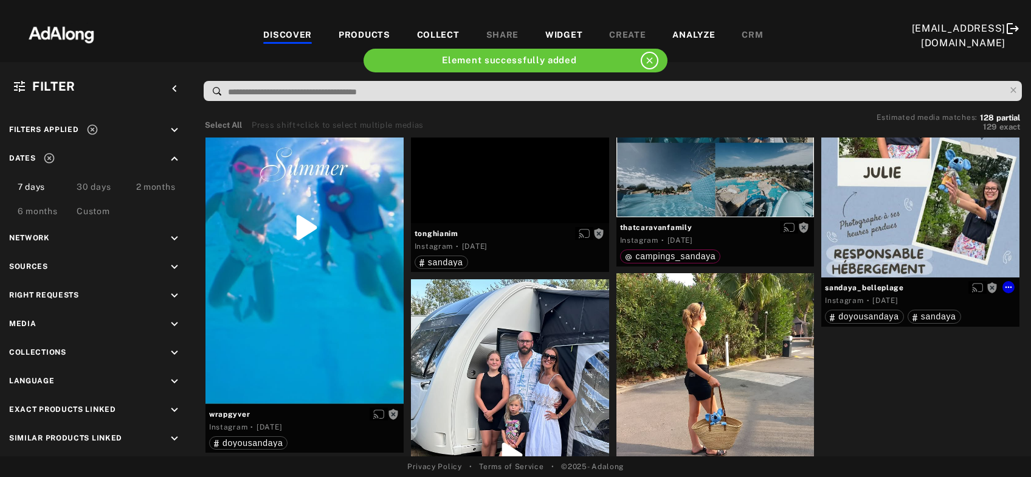
scroll to position [8714, 0]
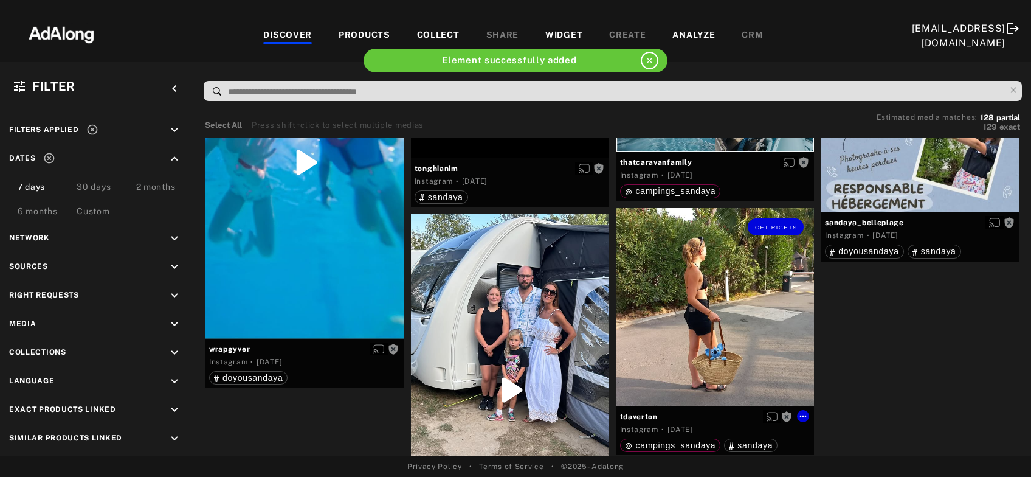
click at [723, 323] on div "Get rights" at bounding box center [715, 307] width 198 height 198
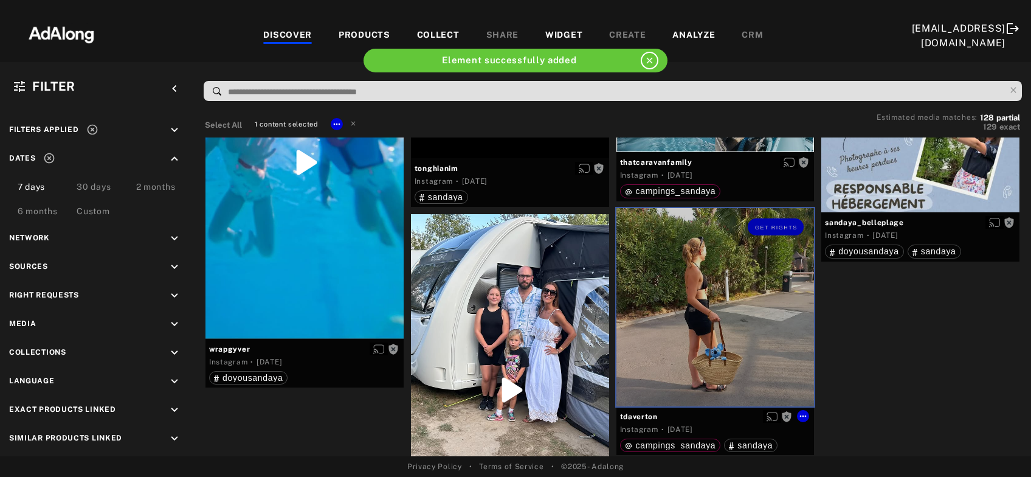
click at [534, 339] on div at bounding box center [510, 390] width 198 height 352
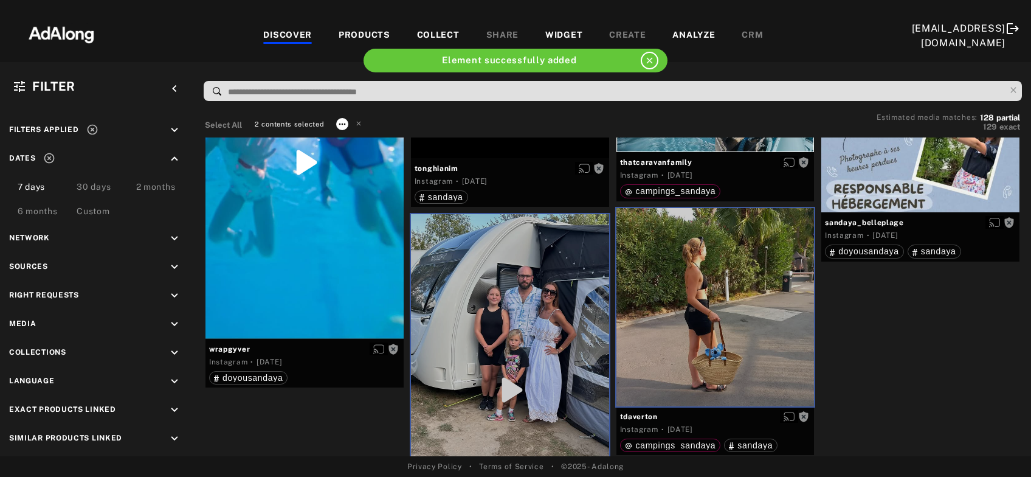
click at [344, 123] on icon at bounding box center [342, 124] width 7 height 2
click at [354, 137] on span "Collect" at bounding box center [356, 138] width 23 height 9
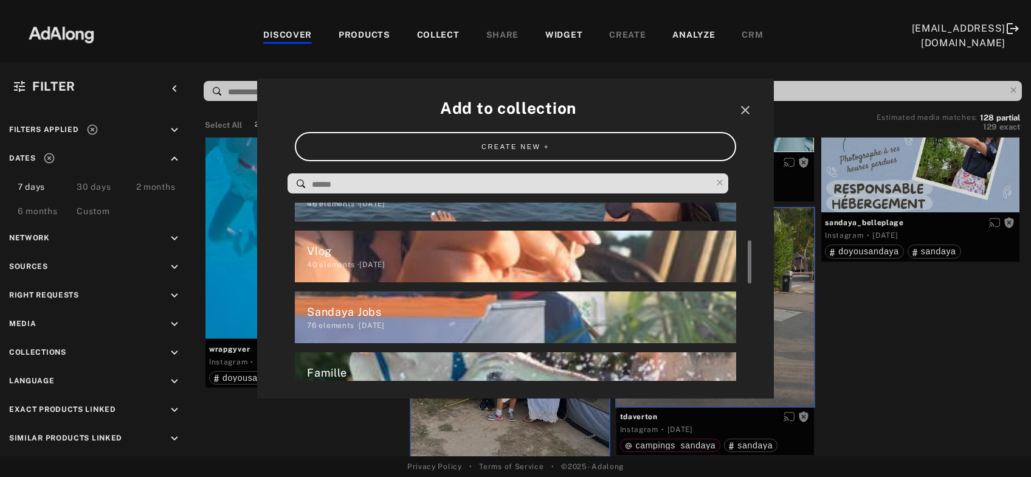
scroll to position [194, 0]
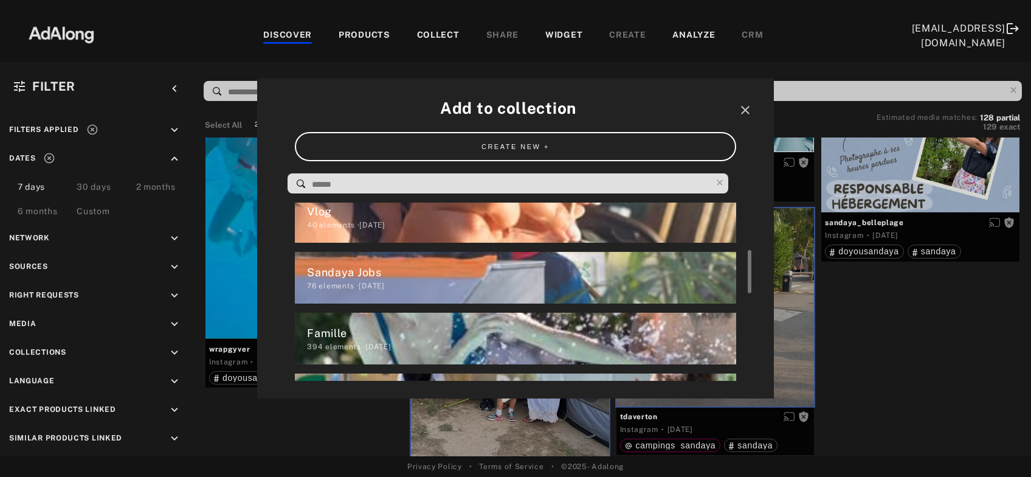
click at [325, 344] on div "394 elements · 2025.03.28" at bounding box center [521, 346] width 429 height 11
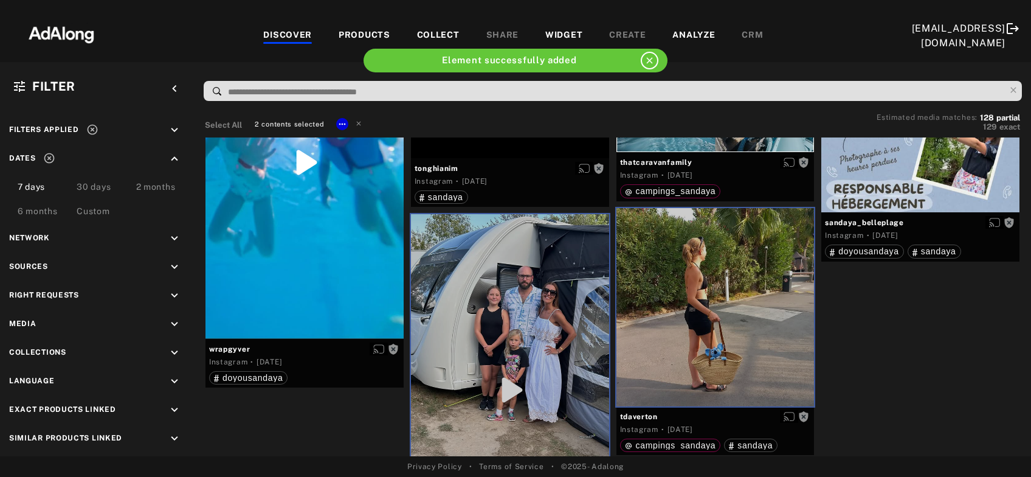
click at [433, 35] on div "COLLECT" at bounding box center [438, 36] width 43 height 15
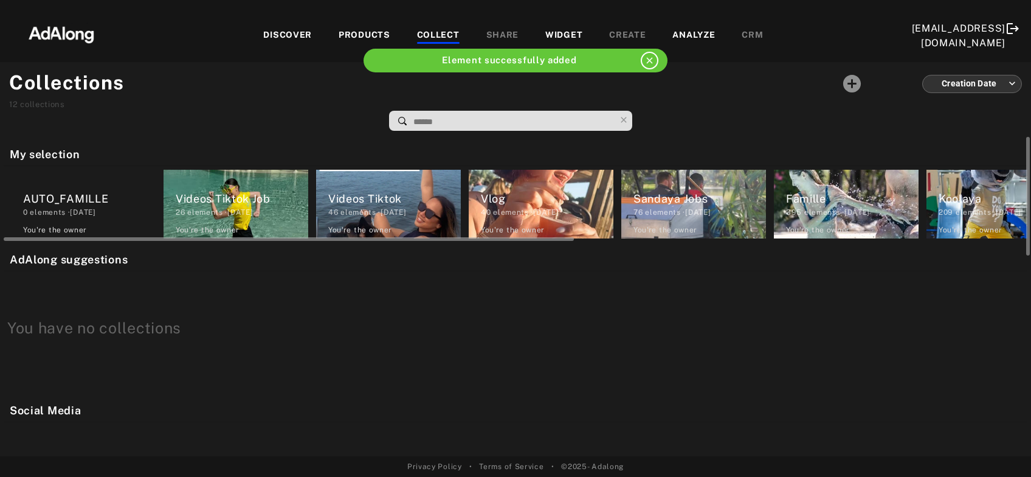
click at [542, 198] on div "Vlog" at bounding box center [547, 198] width 133 height 16
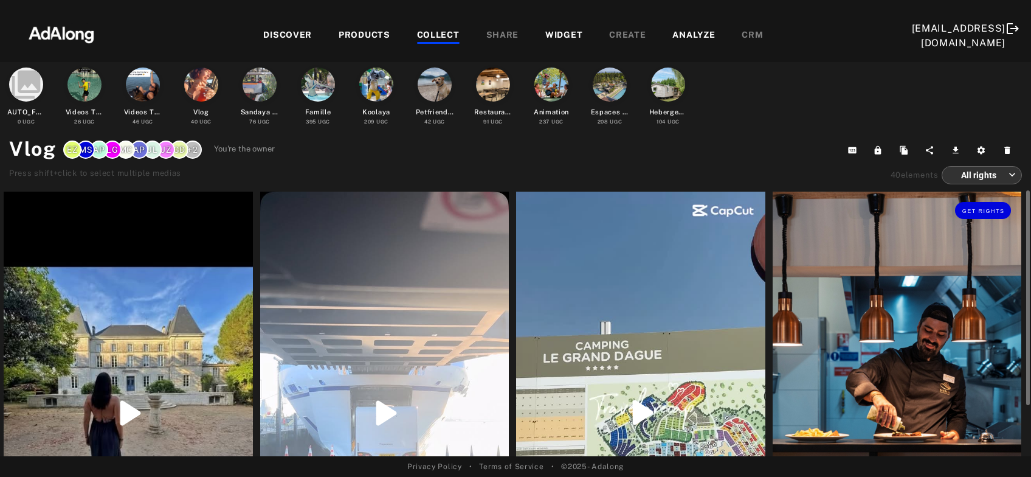
click at [856, 338] on div "Get rights" at bounding box center [897, 346] width 249 height 311
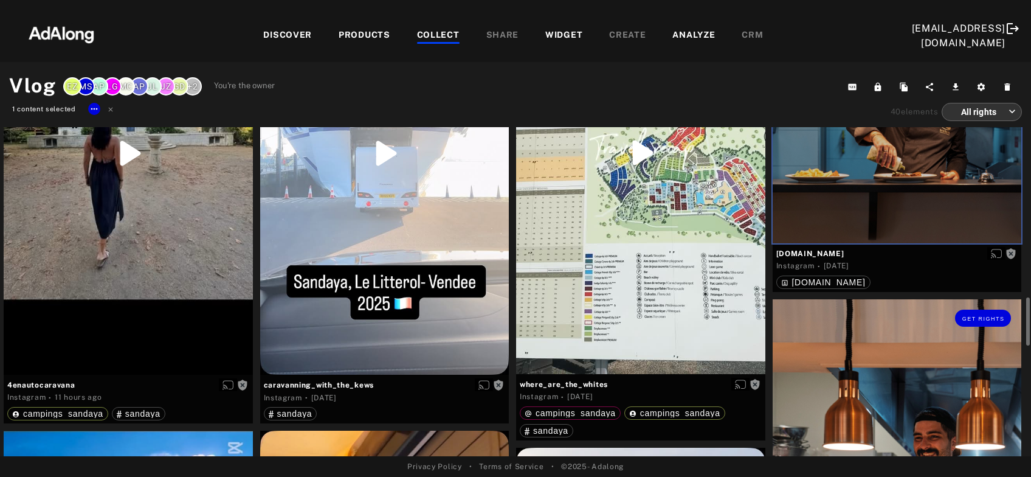
scroll to position [393, 0]
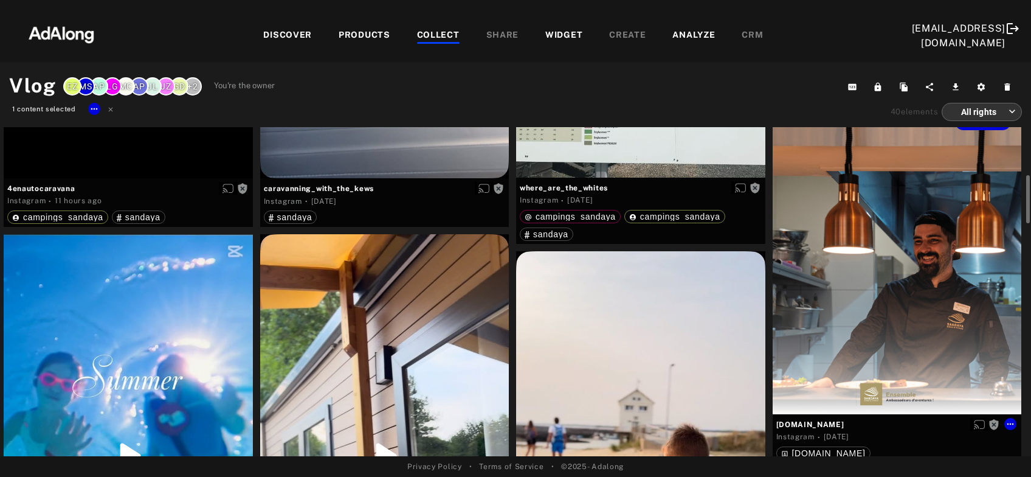
click at [856, 338] on div "Get rights" at bounding box center [897, 258] width 249 height 311
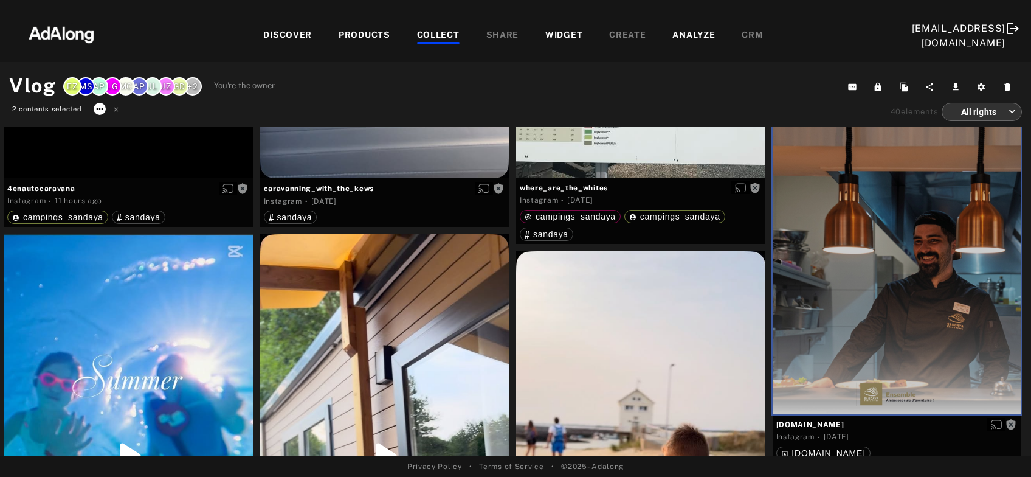
click at [97, 112] on icon at bounding box center [100, 109] width 10 height 10
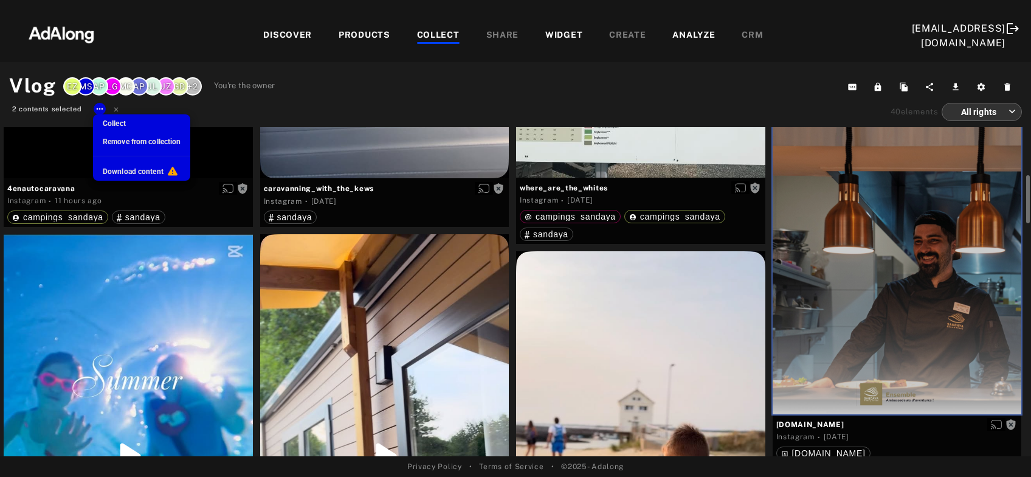
click at [122, 142] on span "Remove from collection" at bounding box center [142, 141] width 78 height 9
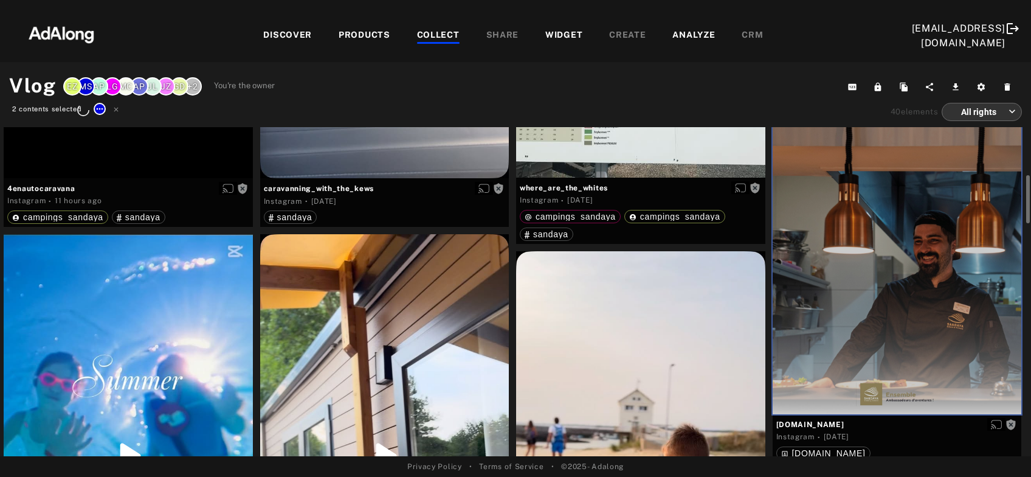
scroll to position [393, 0]
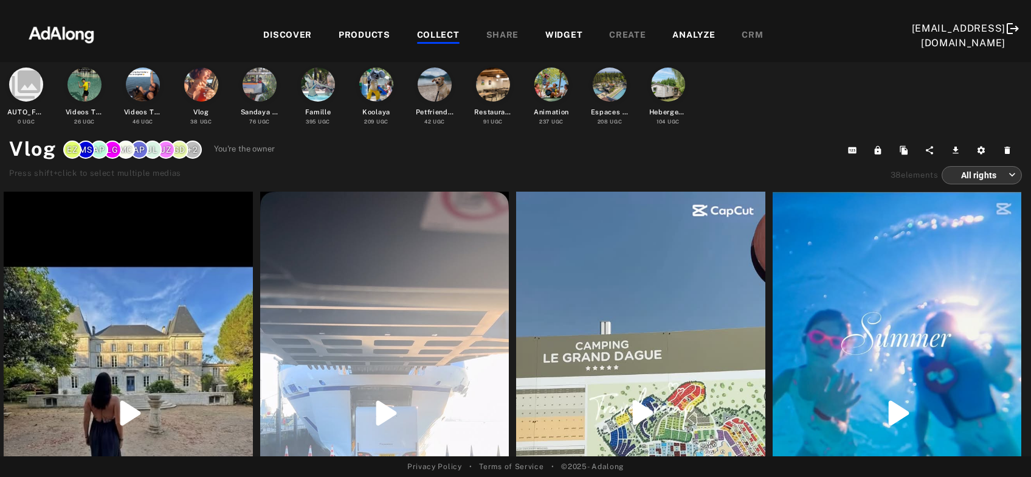
click at [427, 36] on div "COLLECT" at bounding box center [438, 36] width 43 height 15
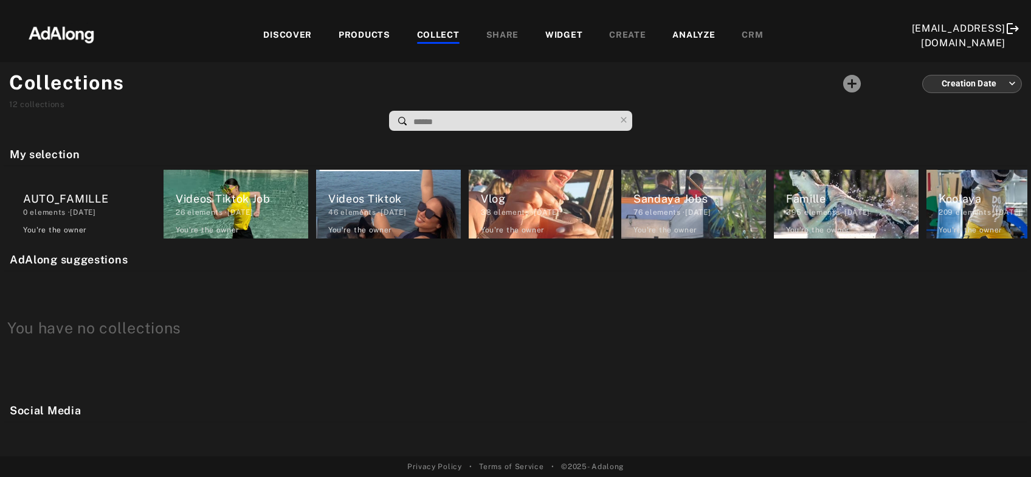
click at [281, 30] on div "DISCOVER" at bounding box center [287, 36] width 49 height 15
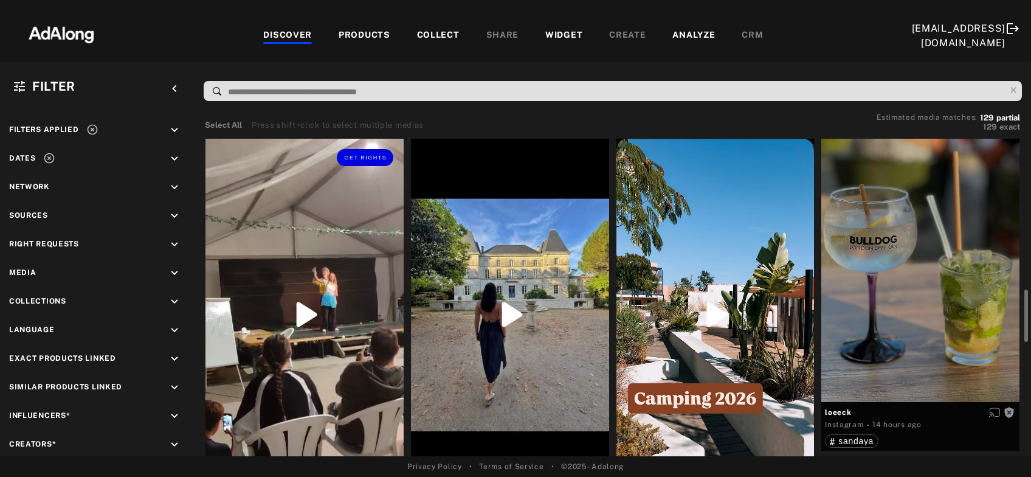
scroll to position [131, 0]
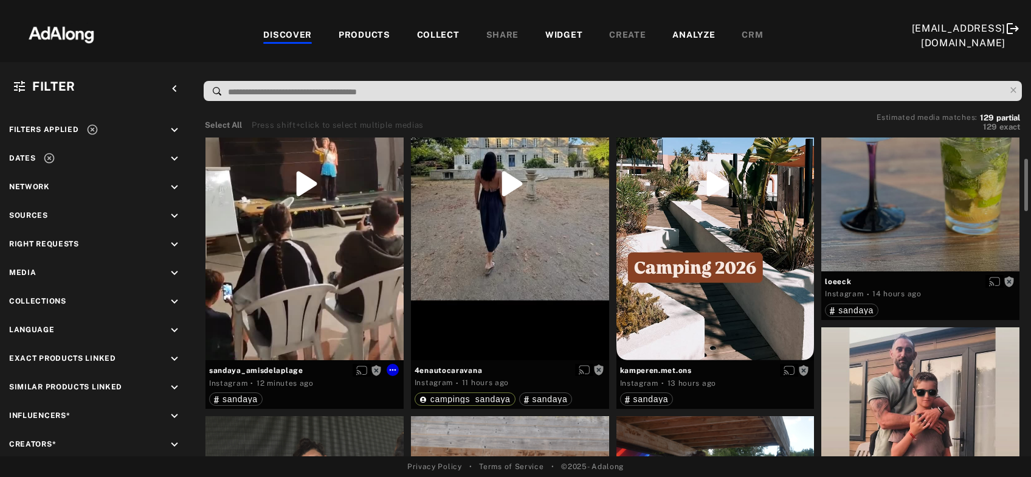
click at [357, 262] on div "Get rights" at bounding box center [304, 184] width 198 height 352
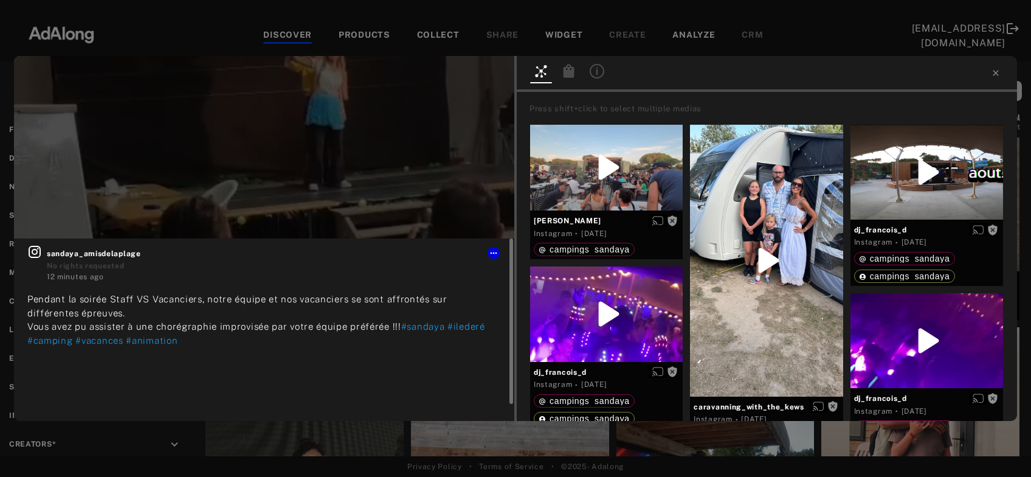
click at [32, 254] on icon at bounding box center [34, 251] width 15 height 15
click at [495, 252] on icon at bounding box center [494, 253] width 10 height 10
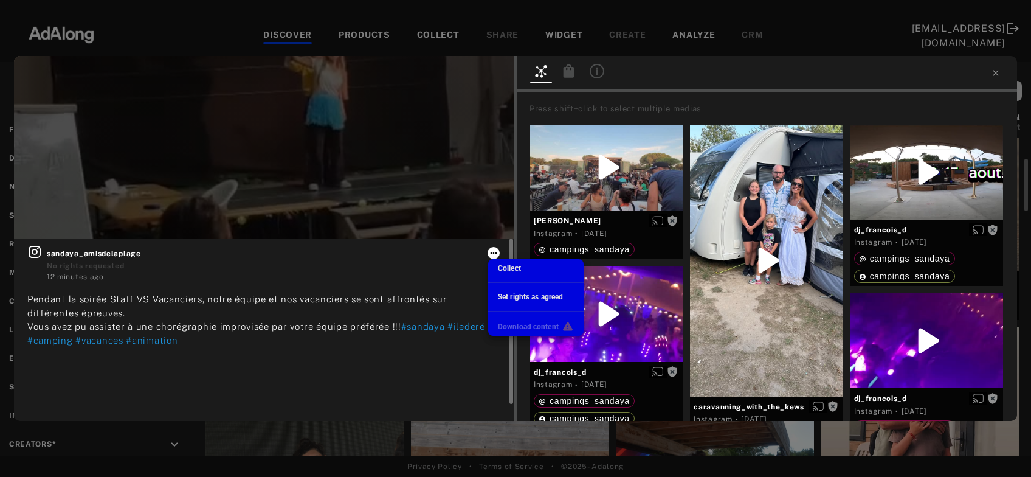
scroll to position [194, 0]
click at [505, 263] on div "Collect" at bounding box center [509, 268] width 23 height 11
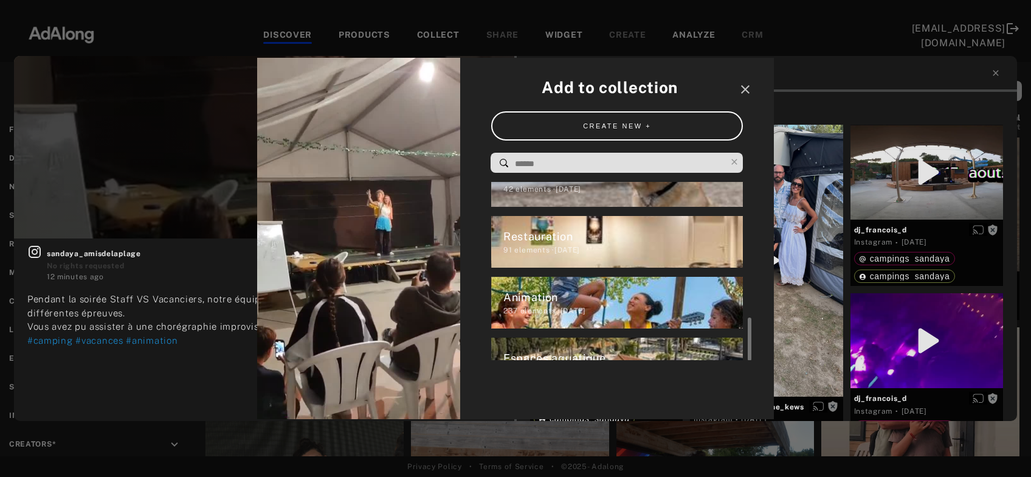
scroll to position [492, 0]
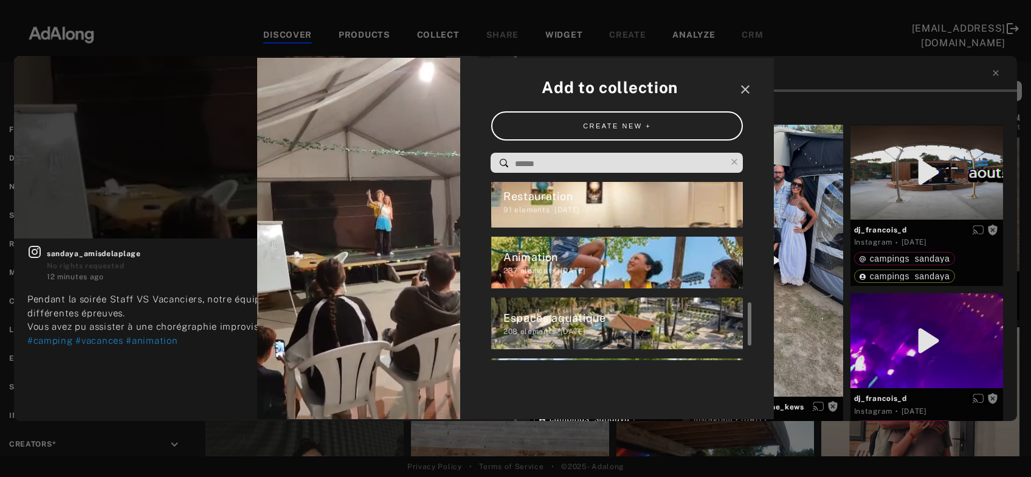
click at [505, 263] on div "Animation" at bounding box center [623, 257] width 240 height 16
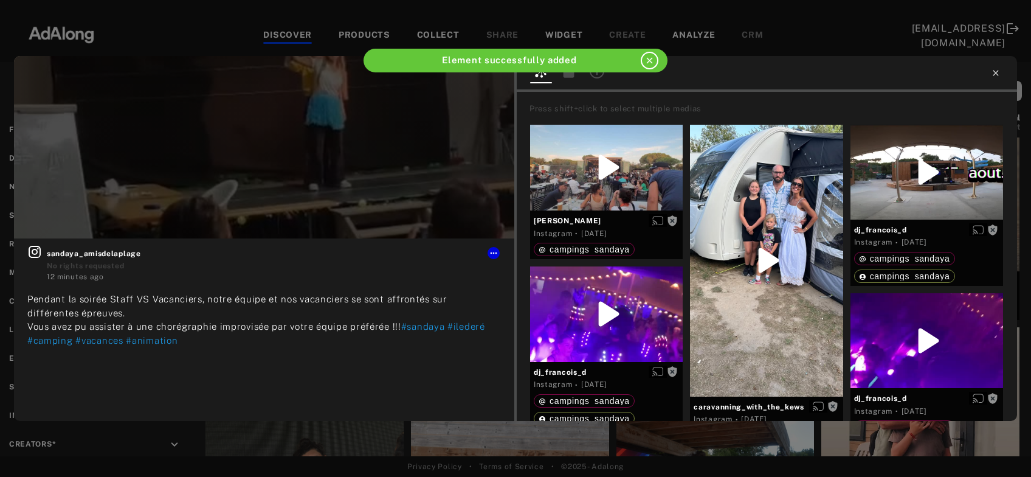
click at [998, 72] on icon at bounding box center [996, 73] width 10 height 10
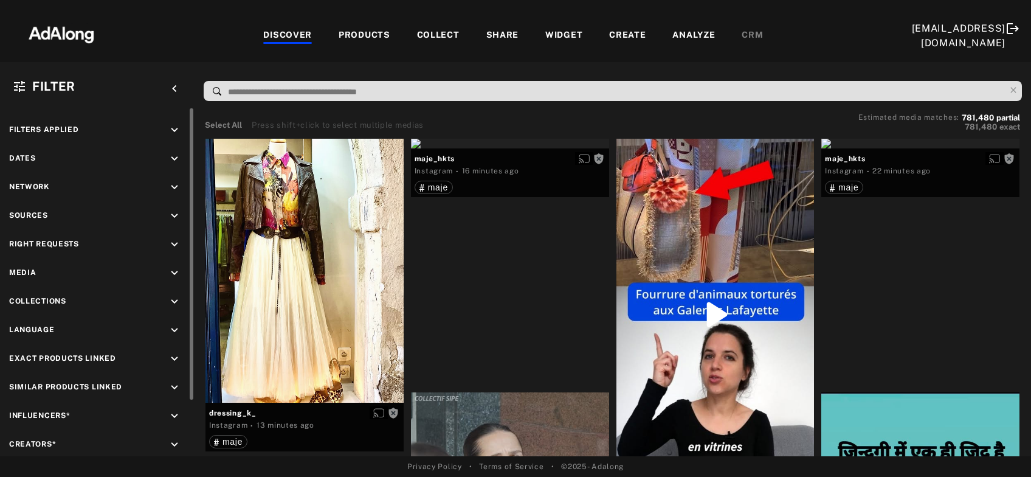
click at [177, 239] on icon "keyboard_arrow_down" at bounding box center [174, 244] width 13 height 13
click at [22, 274] on icon at bounding box center [22, 273] width 9 height 9
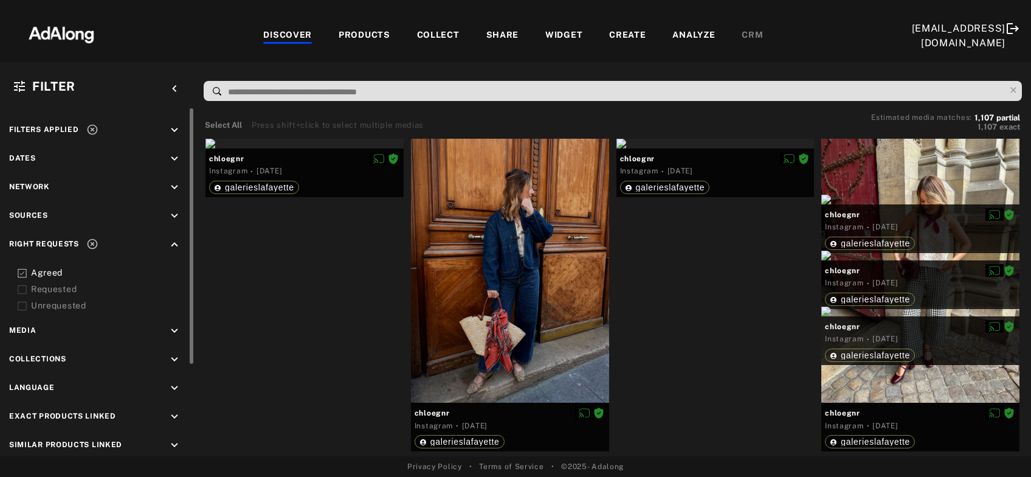
click at [22, 287] on icon at bounding box center [22, 289] width 9 height 9
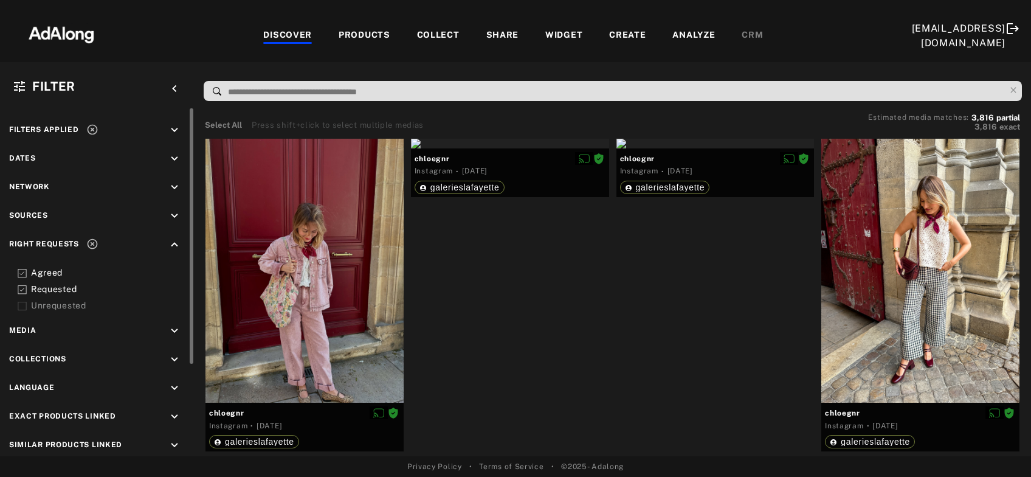
click at [90, 131] on icon at bounding box center [92, 130] width 10 height 10
click at [257, 91] on input at bounding box center [616, 92] width 778 height 16
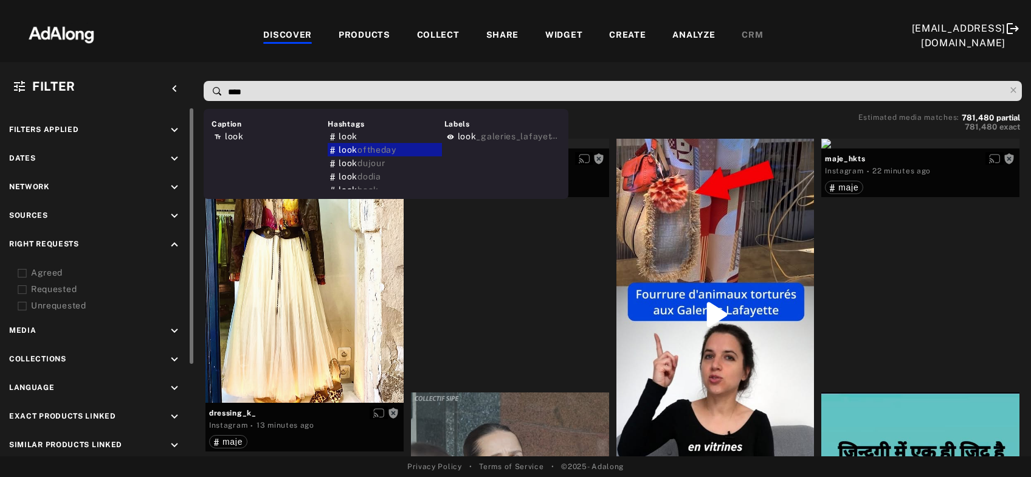
type input "****"
click at [471, 137] on span "look" at bounding box center [467, 136] width 19 height 10
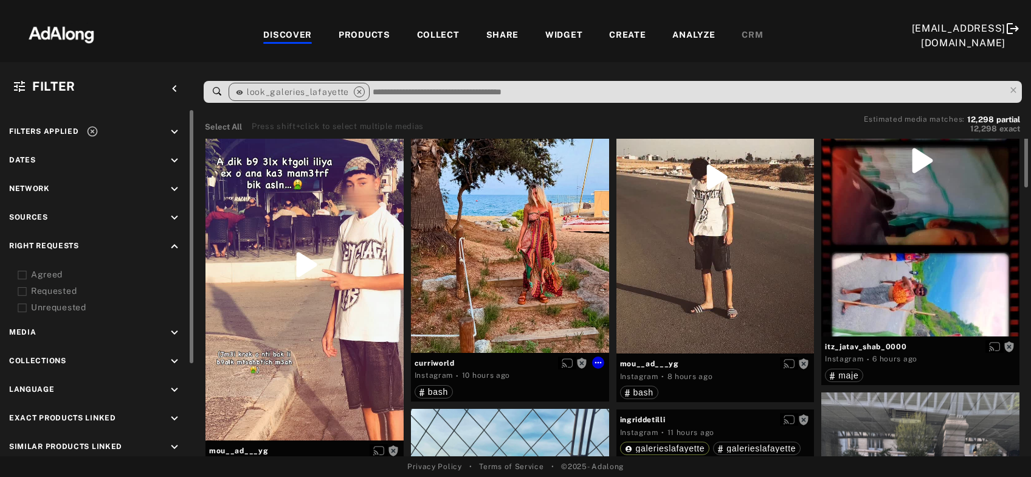
scroll to position [393, 0]
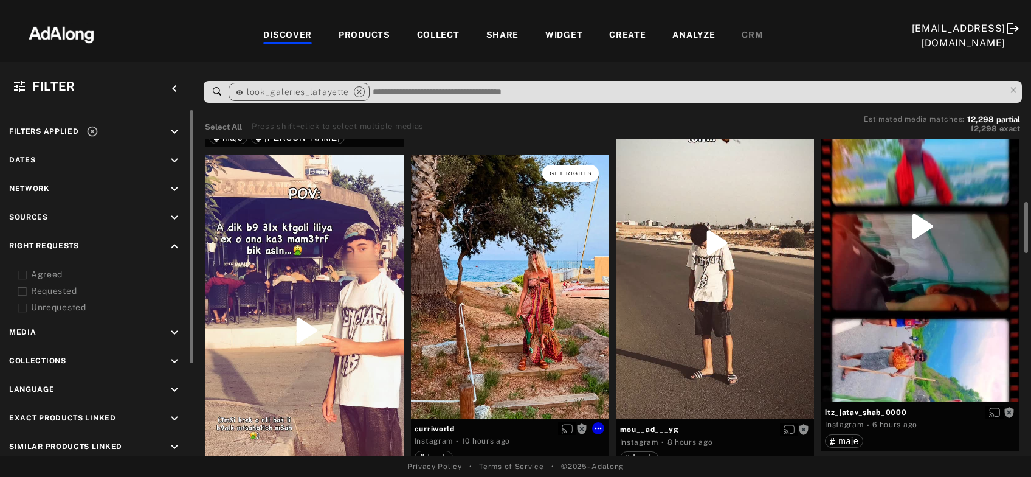
click at [580, 178] on button "Get rights" at bounding box center [570, 173] width 56 height 17
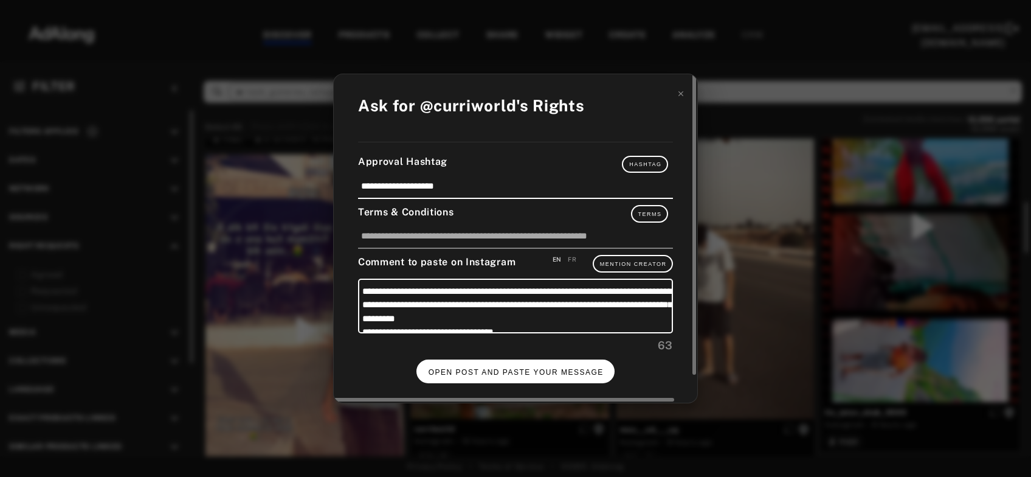
click at [501, 368] on span "OPEN POST AND PASTE YOUR MESSAGE" at bounding box center [516, 372] width 175 height 9
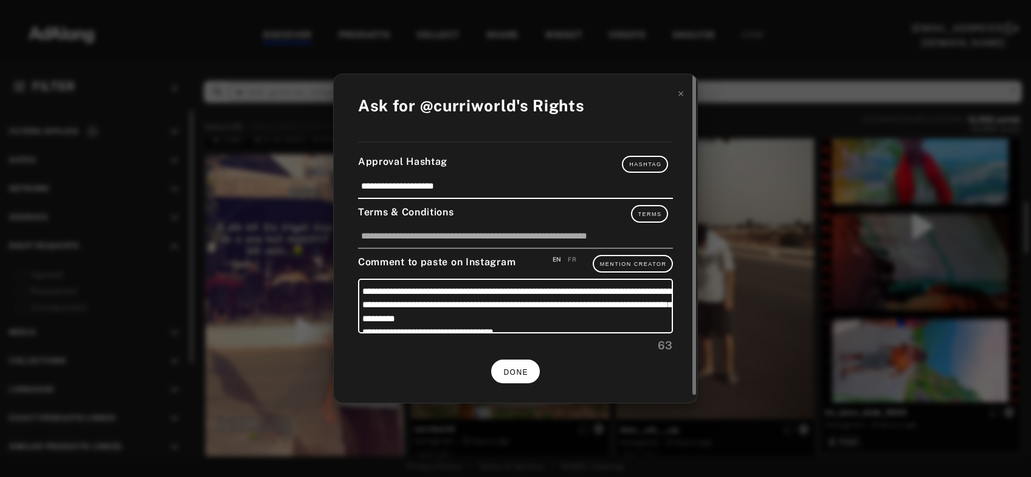
scroll to position [393, 0]
click at [520, 368] on span "DONE" at bounding box center [515, 372] width 25 height 9
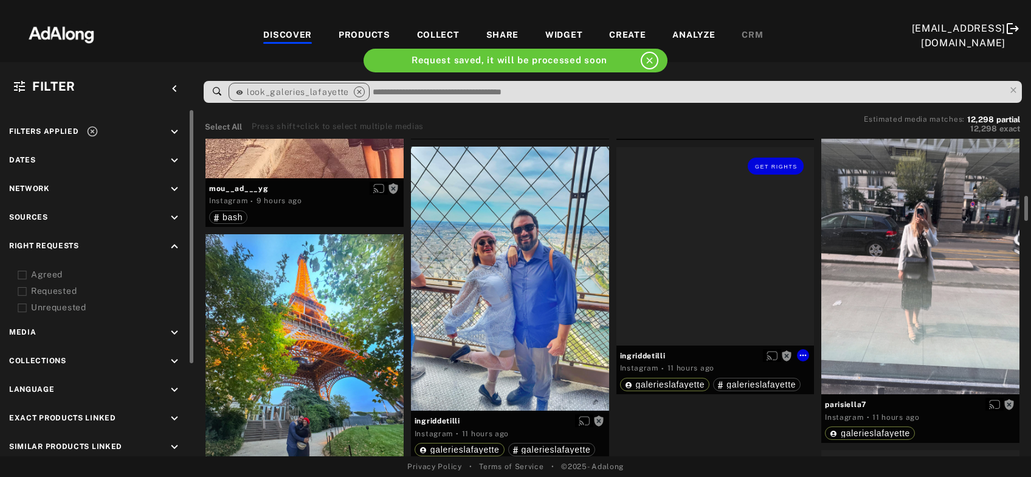
scroll to position [787, 0]
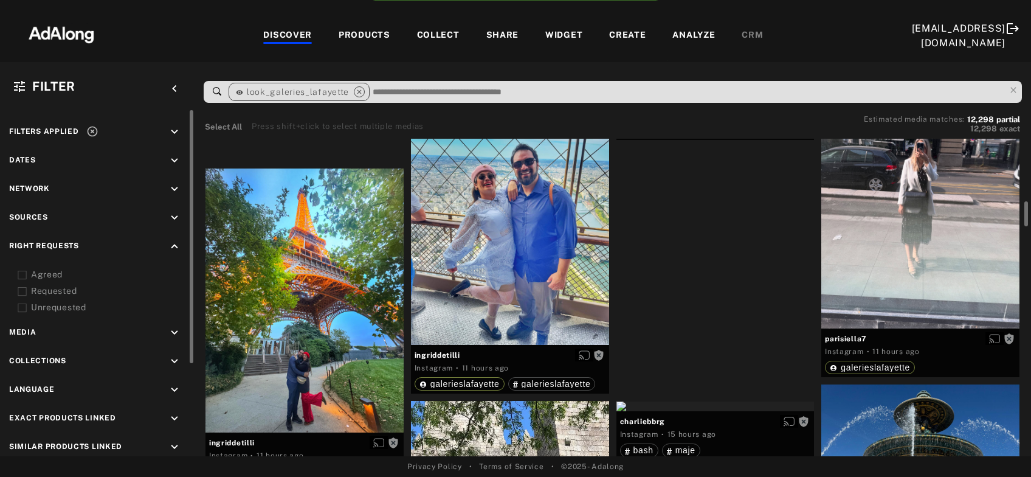
click at [694, 91] on div "Get rights" at bounding box center [715, 86] width 198 height 10
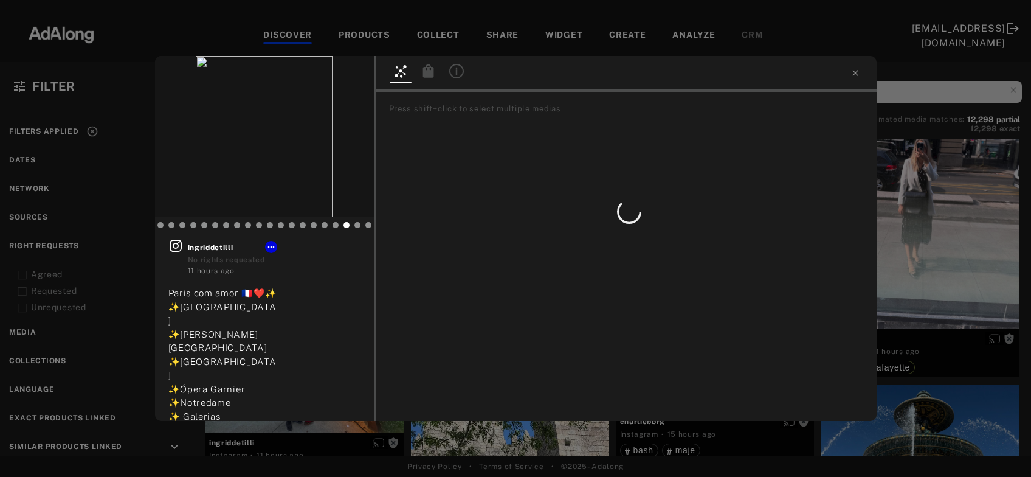
click at [932, 251] on div "Get rights ingriddetilli No rights requested 11 hours ago Paris com amor 🇫🇷❤️✨ …" at bounding box center [515, 238] width 1031 height 477
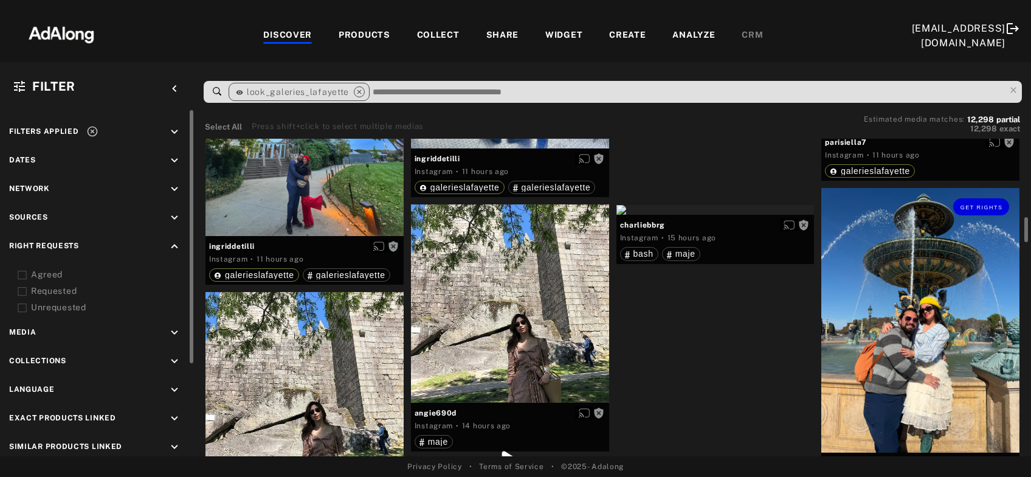
scroll to position [1049, 0]
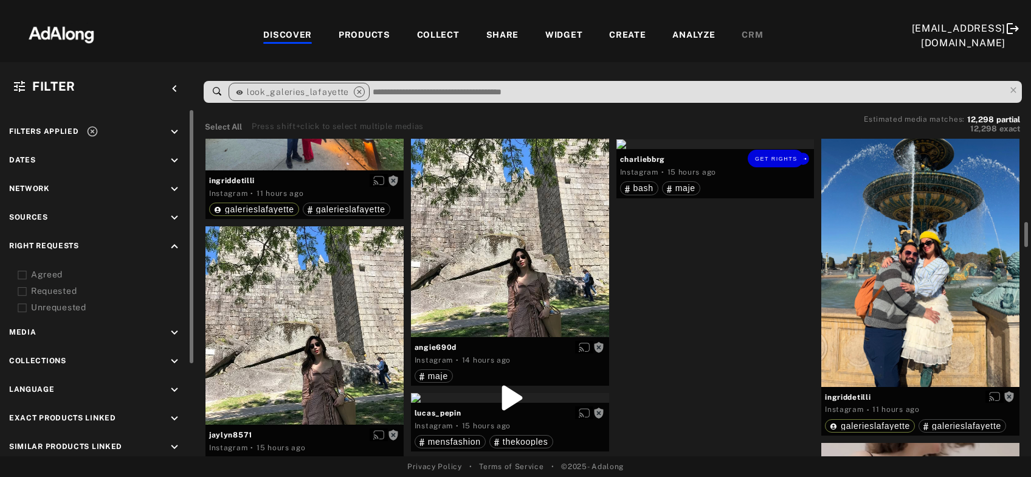
click at [698, 149] on div "Get rights" at bounding box center [715, 144] width 198 height 10
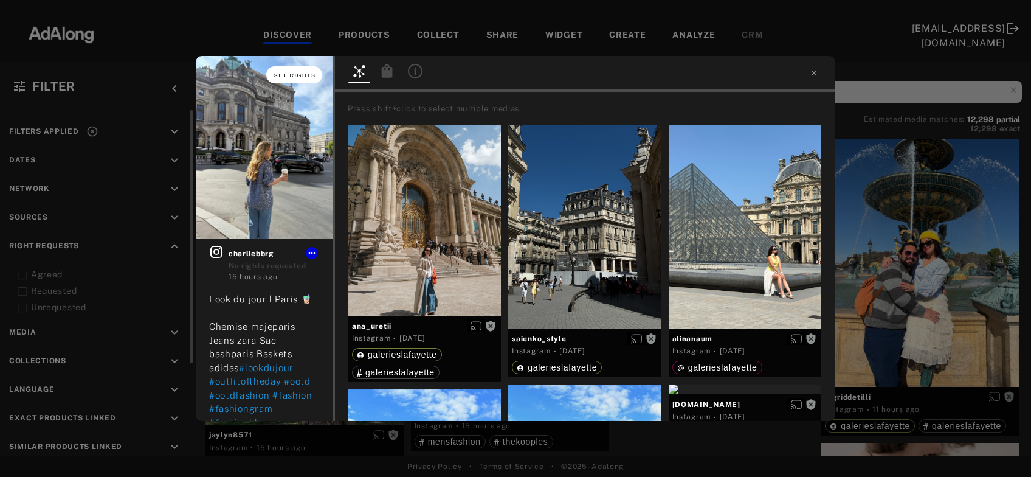
click at [283, 73] on span "Get rights" at bounding box center [295, 75] width 43 height 6
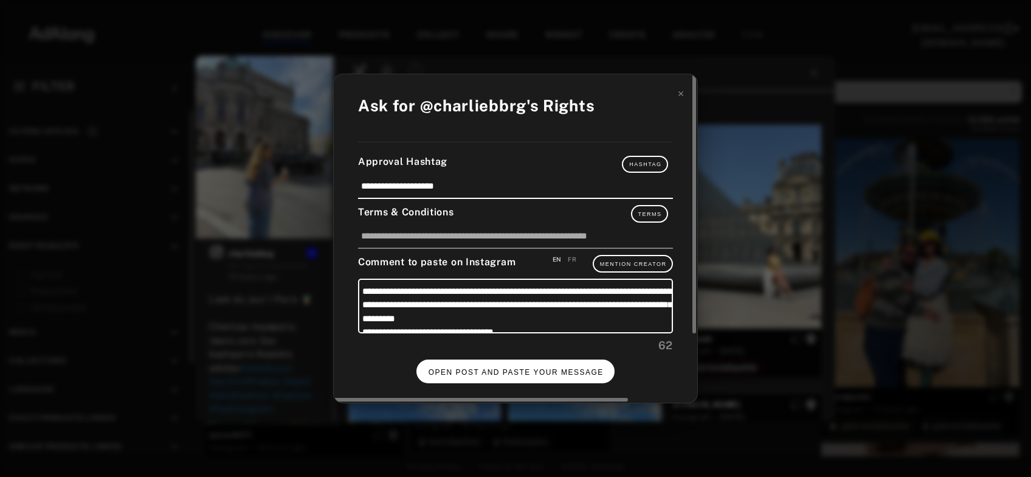
click at [511, 368] on span "OPEN POST AND PASTE YOUR MESSAGE" at bounding box center [516, 372] width 175 height 9
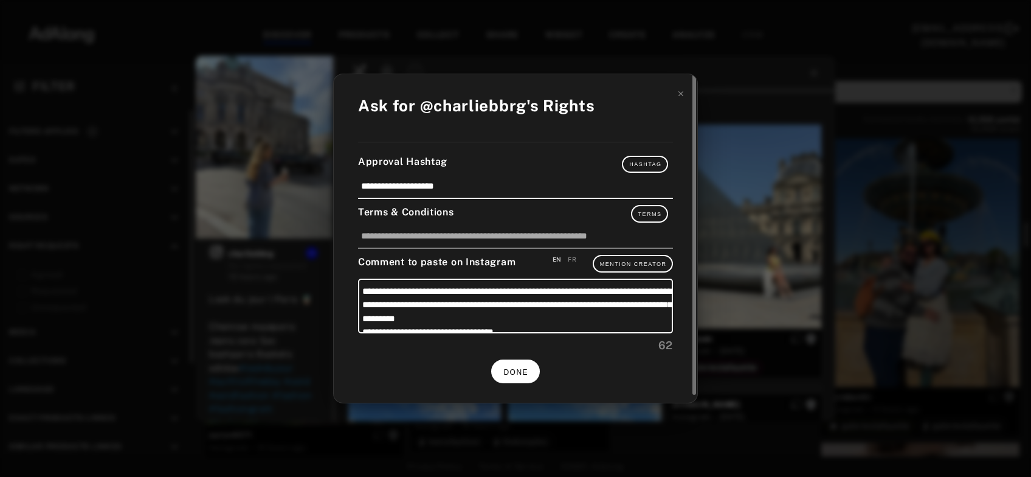
scroll to position [1049, 0]
click at [522, 370] on span "DONE" at bounding box center [515, 372] width 25 height 9
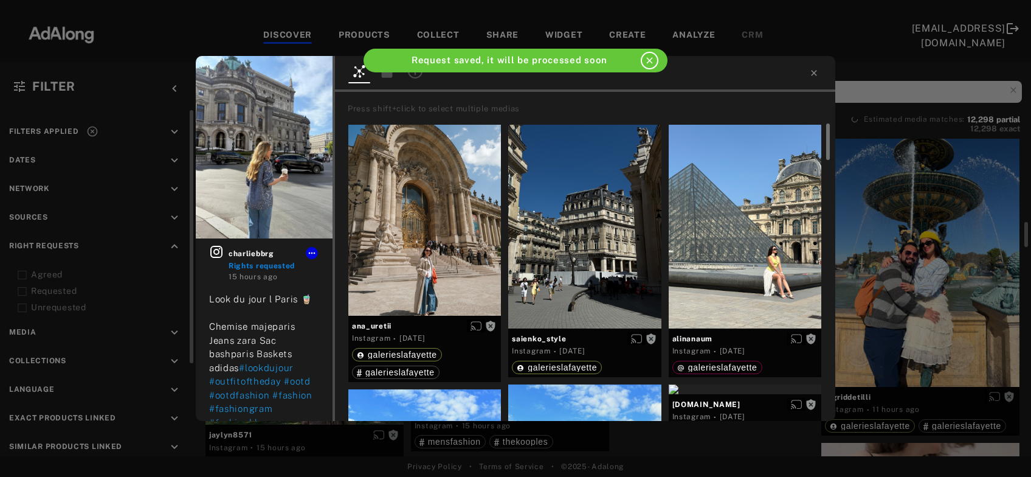
scroll to position [1049, 0]
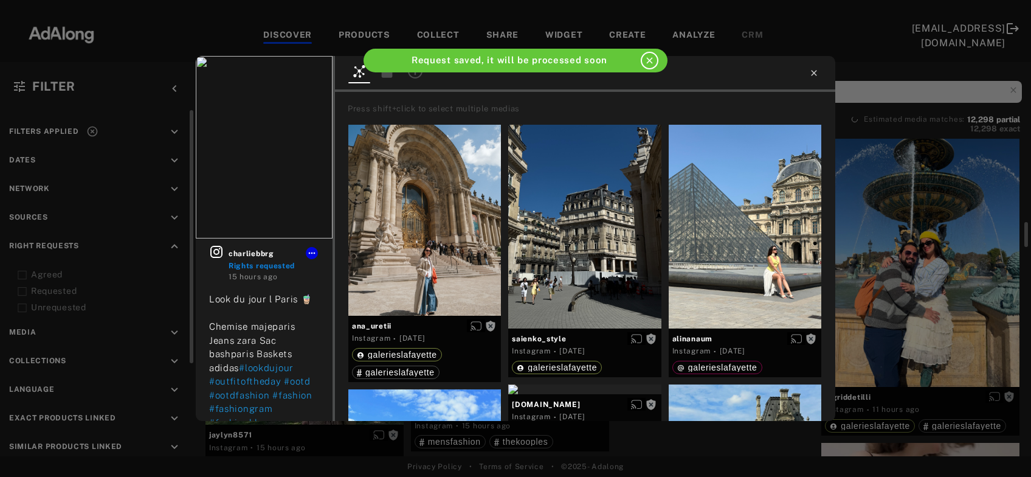
click at [814, 74] on icon at bounding box center [813, 72] width 5 height 5
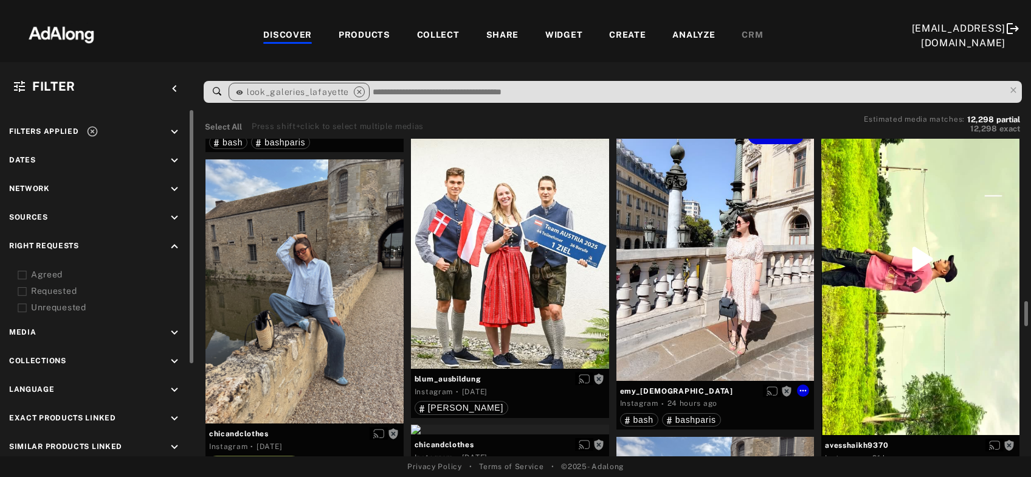
scroll to position [2097, 0]
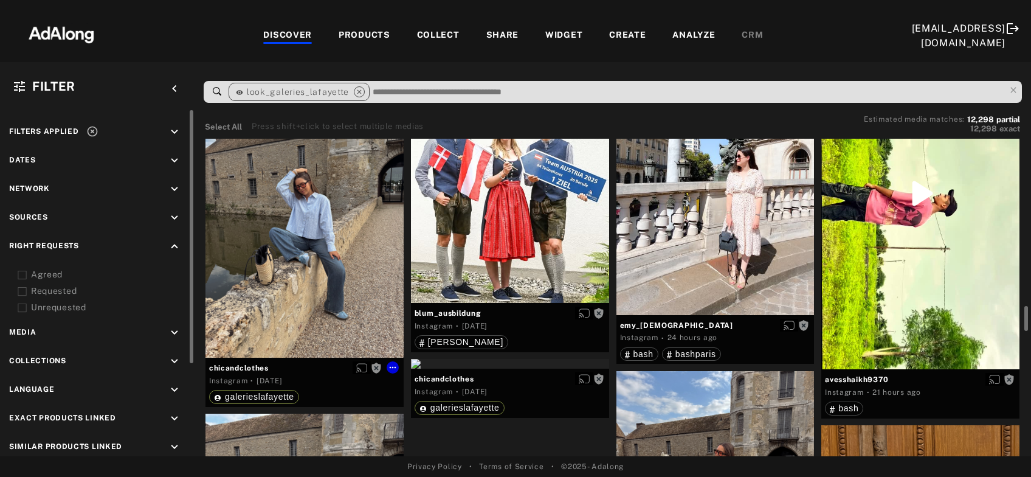
click at [284, 292] on div "Get rights" at bounding box center [304, 226] width 198 height 264
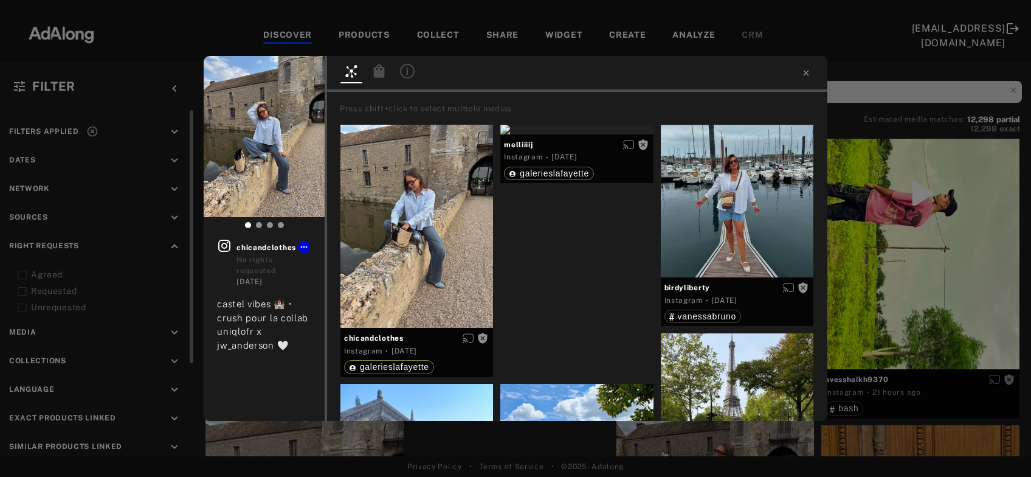
click at [922, 258] on div "Get rights chicandclothes No rights requested 1 day ago castel vibes 🏰 • crush …" at bounding box center [515, 238] width 1031 height 477
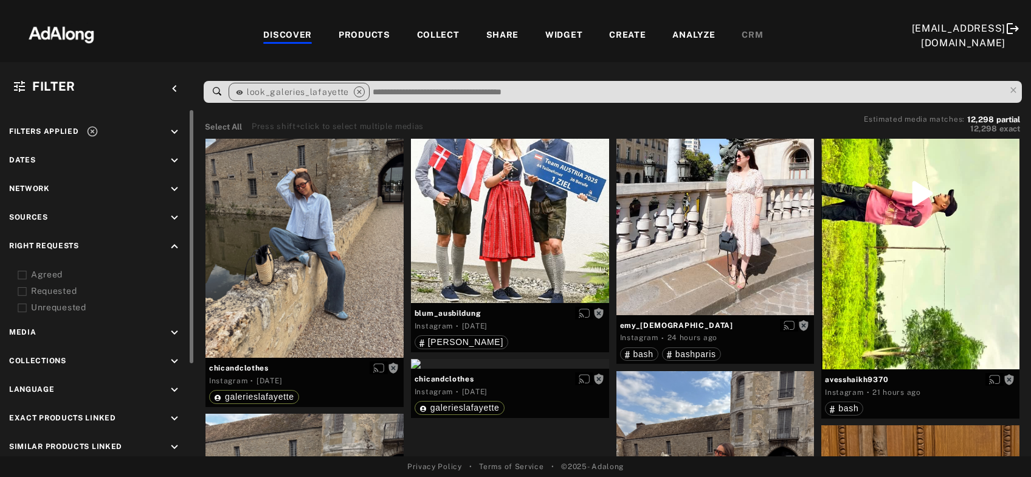
scroll to position [2031, 0]
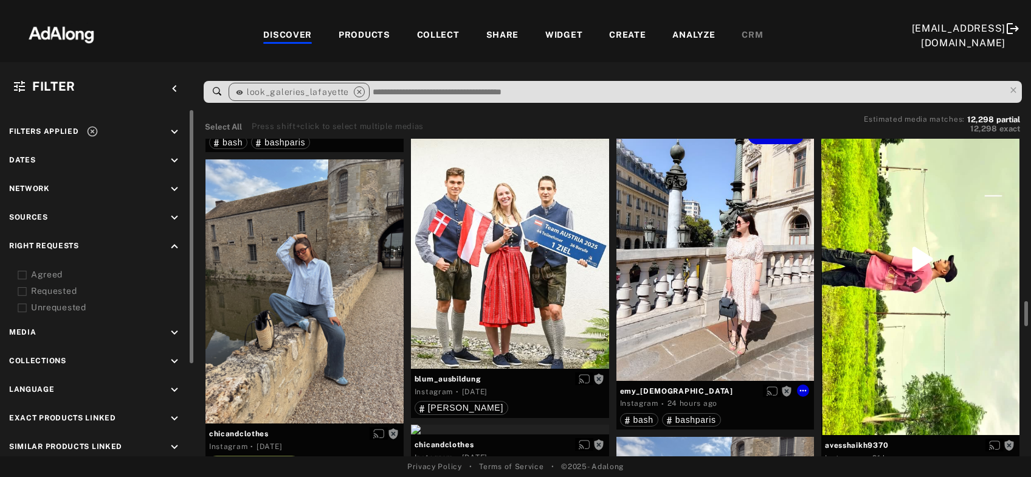
click at [721, 269] on div "Get rights" at bounding box center [715, 248] width 198 height 264
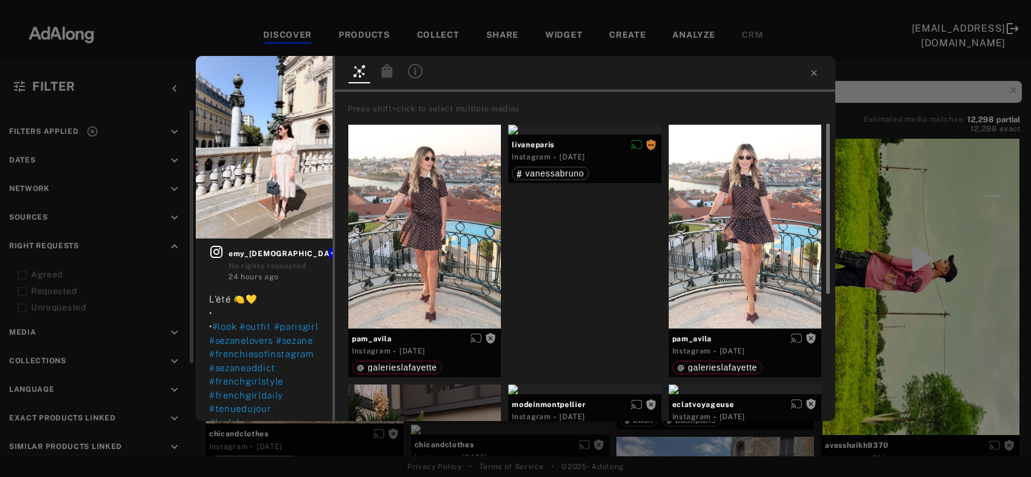
click at [297, 72] on button "Get rights" at bounding box center [294, 74] width 56 height 17
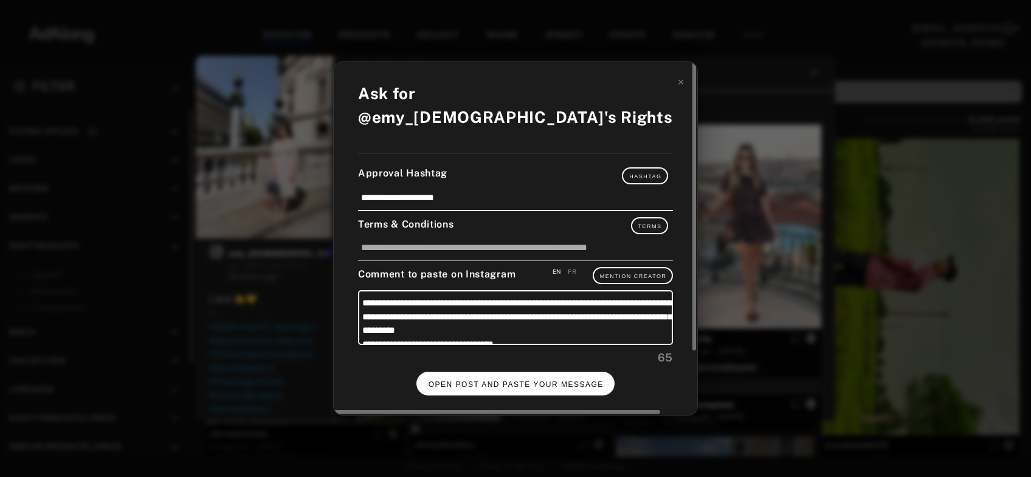
click at [500, 380] on span "OPEN POST AND PASTE YOUR MESSAGE" at bounding box center [516, 384] width 175 height 9
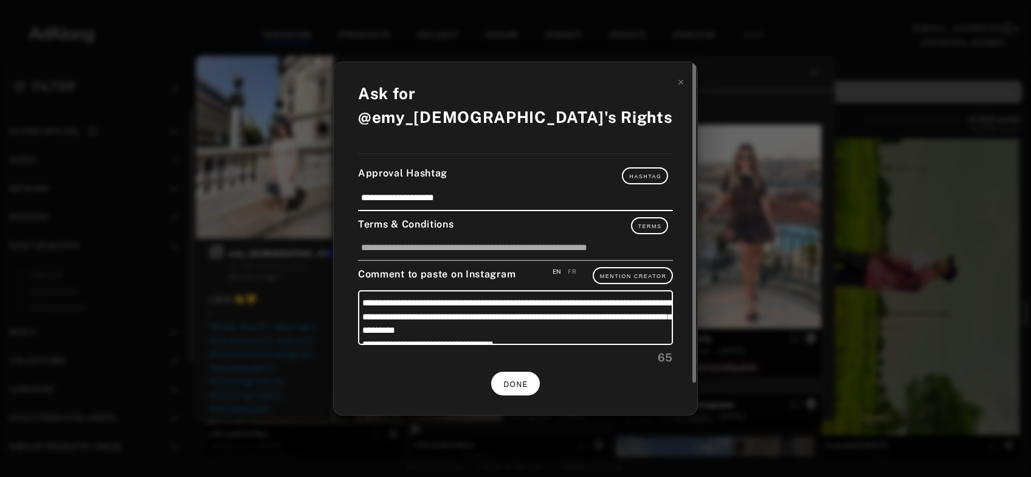
scroll to position [2031, 0]
click at [682, 86] on icon at bounding box center [681, 82] width 9 height 9
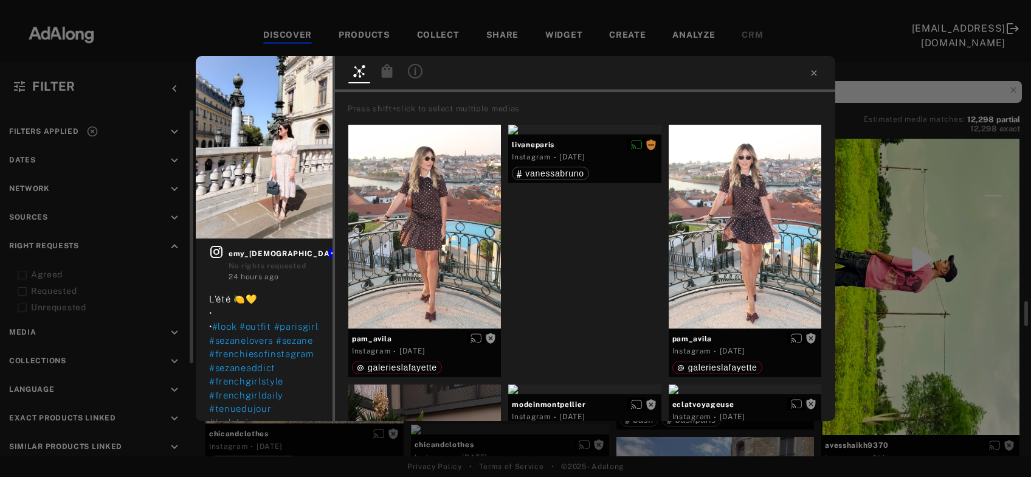
scroll to position [2031, 0]
click at [302, 73] on span "Get rights" at bounding box center [295, 75] width 43 height 6
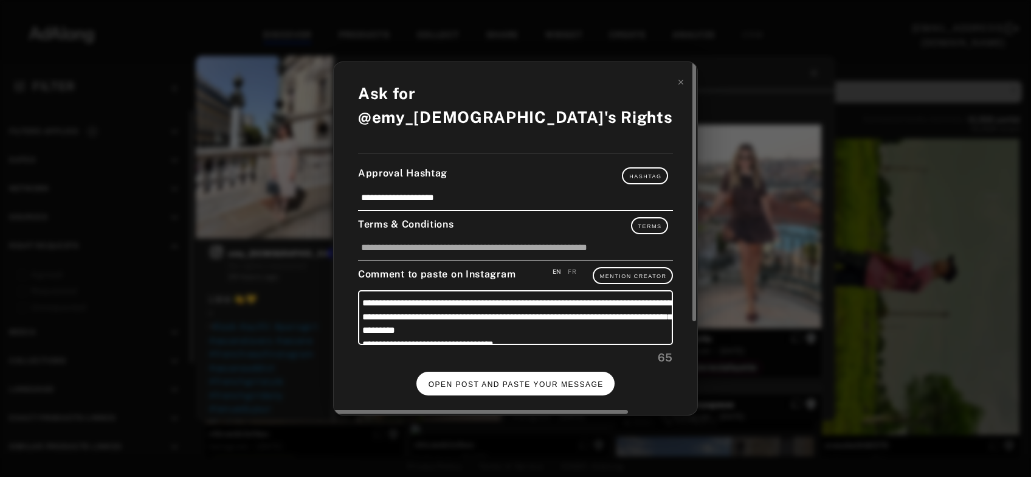
click at [519, 380] on span "OPEN POST AND PASTE YOUR MESSAGE" at bounding box center [516, 384] width 175 height 9
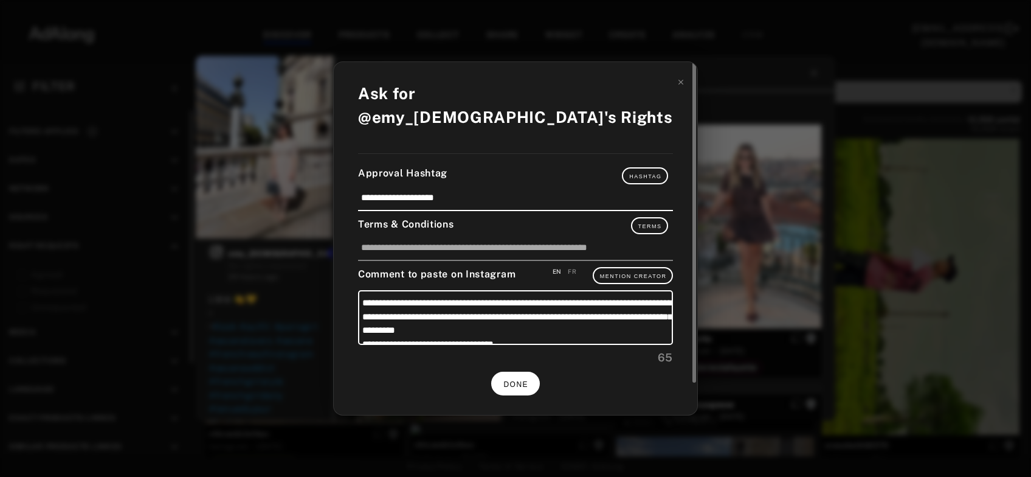
click at [530, 371] on button "DONE" at bounding box center [515, 383] width 49 height 24
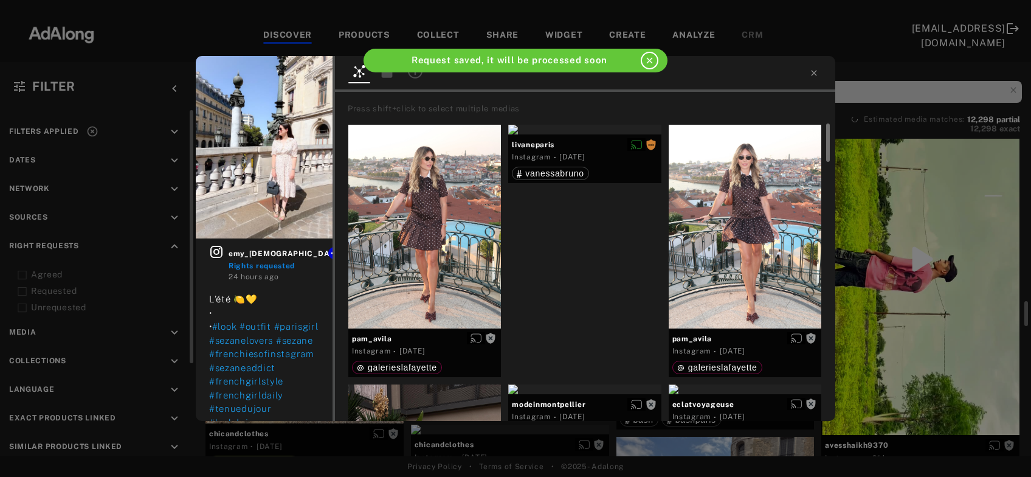
scroll to position [2031, 0]
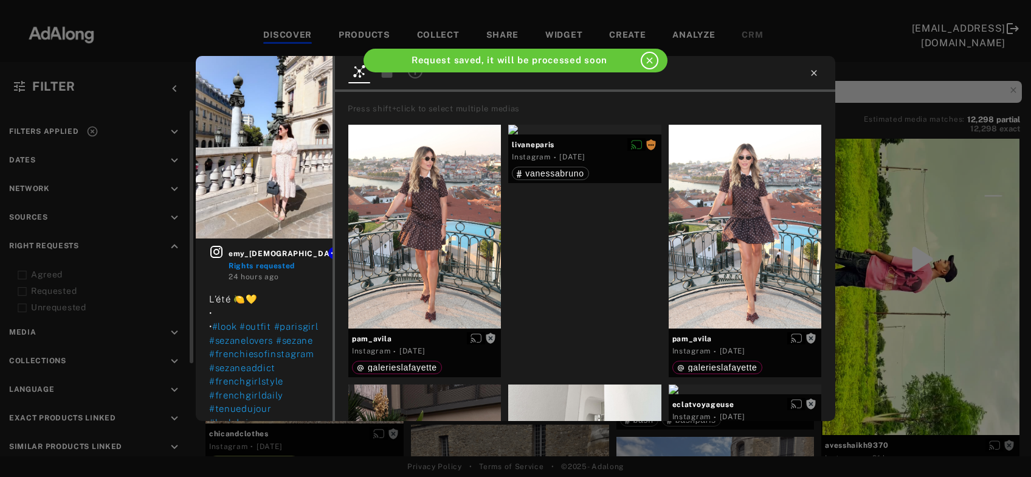
click at [813, 73] on icon at bounding box center [813, 72] width 5 height 5
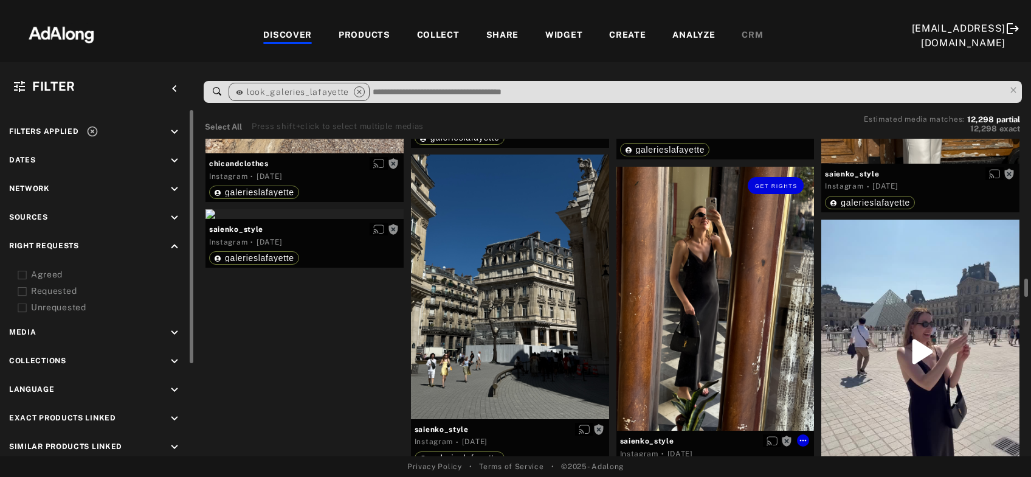
scroll to position [2490, 0]
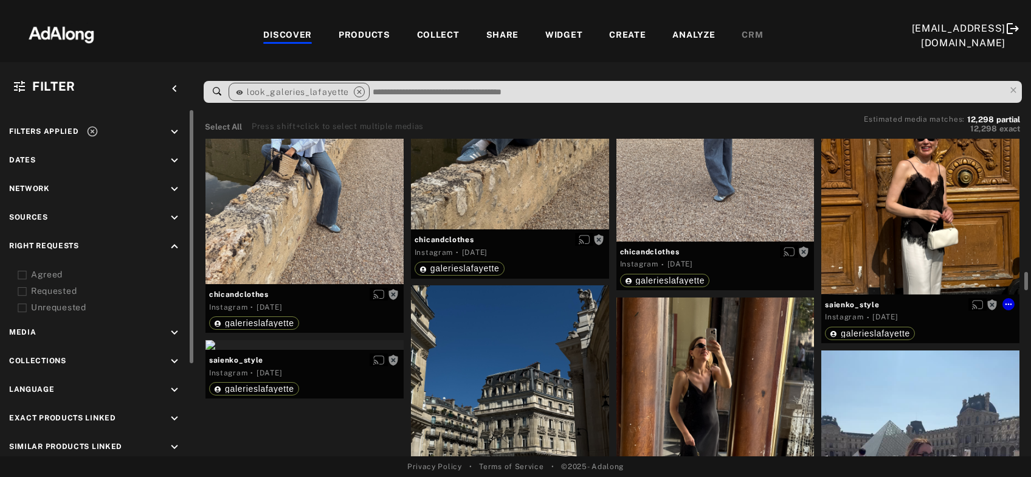
click at [901, 210] on div "Get rights" at bounding box center [920, 163] width 198 height 263
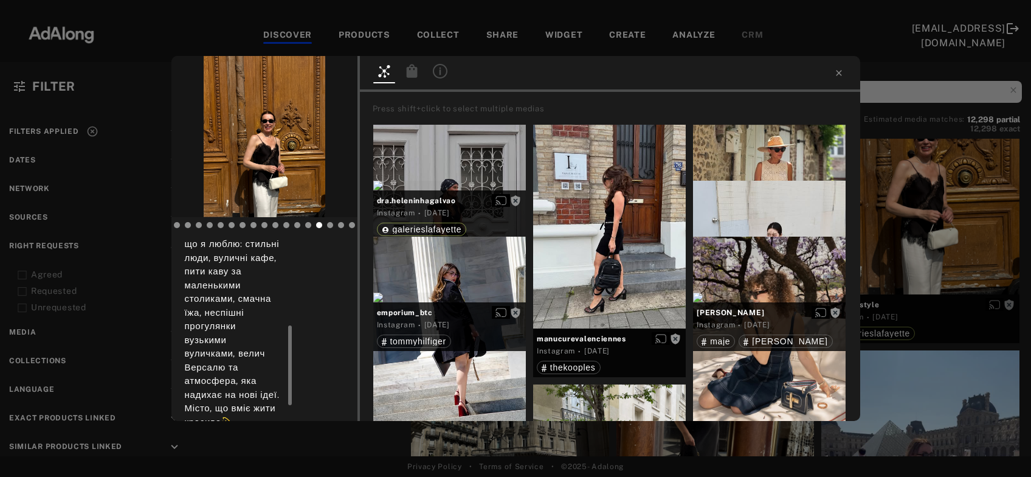
scroll to position [232, 0]
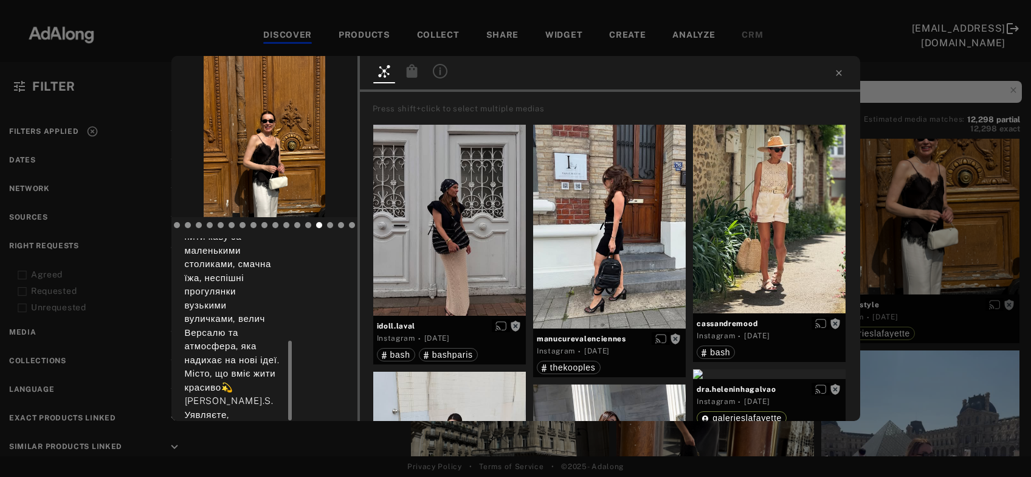
click at [912, 202] on div "Get rights saienko_style No rights requested 1 day ago В Парижі я провела чотир…" at bounding box center [515, 238] width 1031 height 477
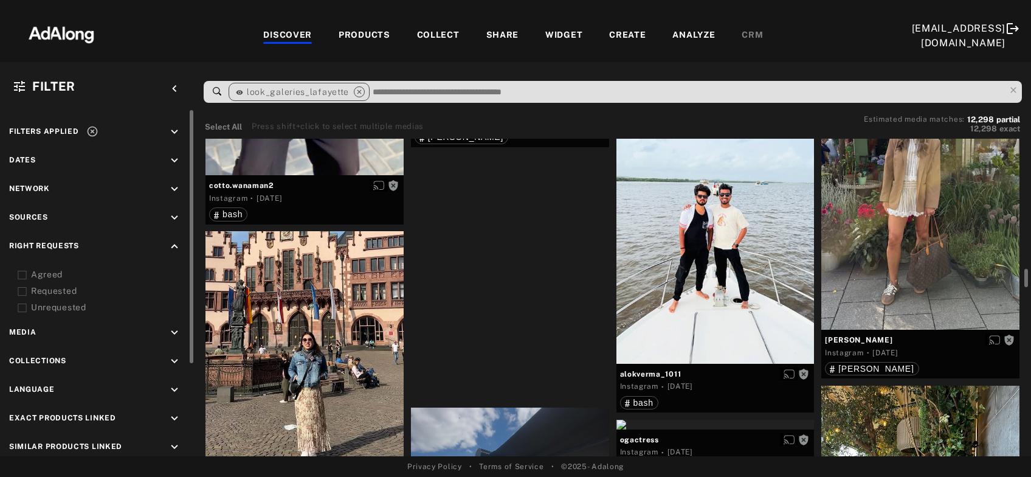
scroll to position [3669, 0]
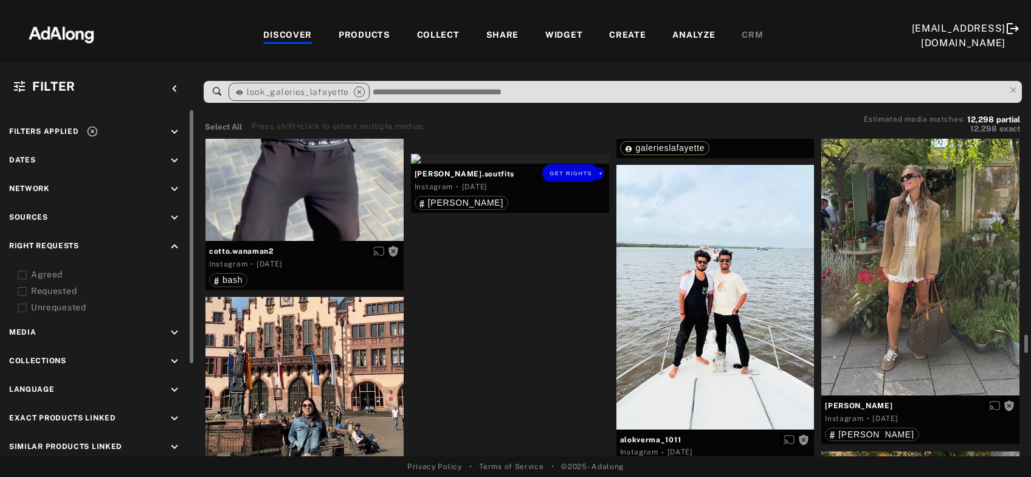
click at [498, 164] on div "Get rights" at bounding box center [510, 159] width 198 height 10
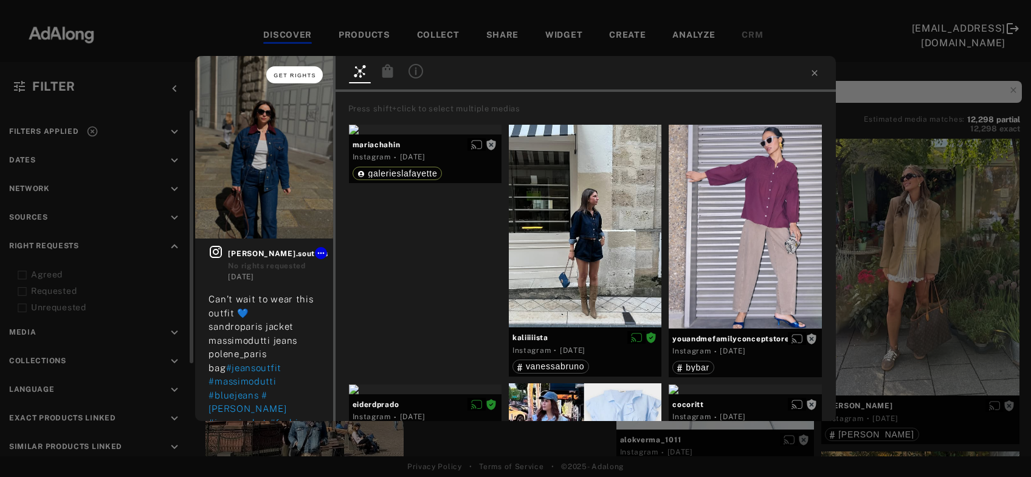
click at [301, 71] on button "Get rights" at bounding box center [294, 74] width 56 height 17
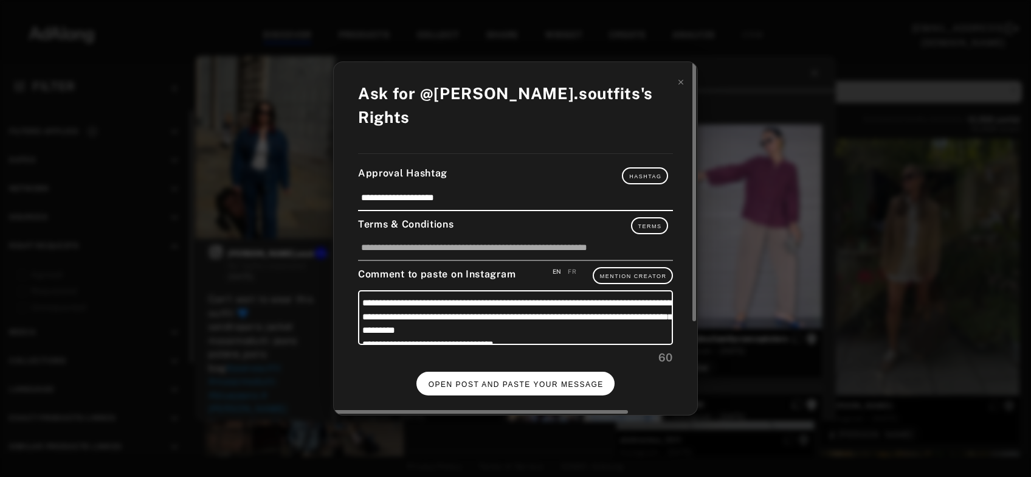
click at [508, 380] on span "OPEN POST AND PASTE YOUR MESSAGE" at bounding box center [516, 384] width 175 height 9
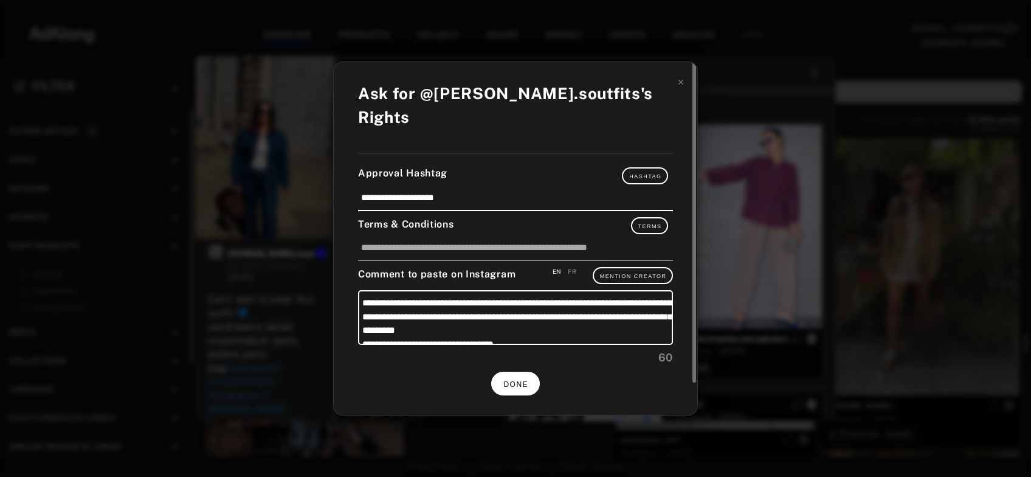
scroll to position [3669, 0]
click at [518, 380] on span "DONE" at bounding box center [515, 384] width 25 height 9
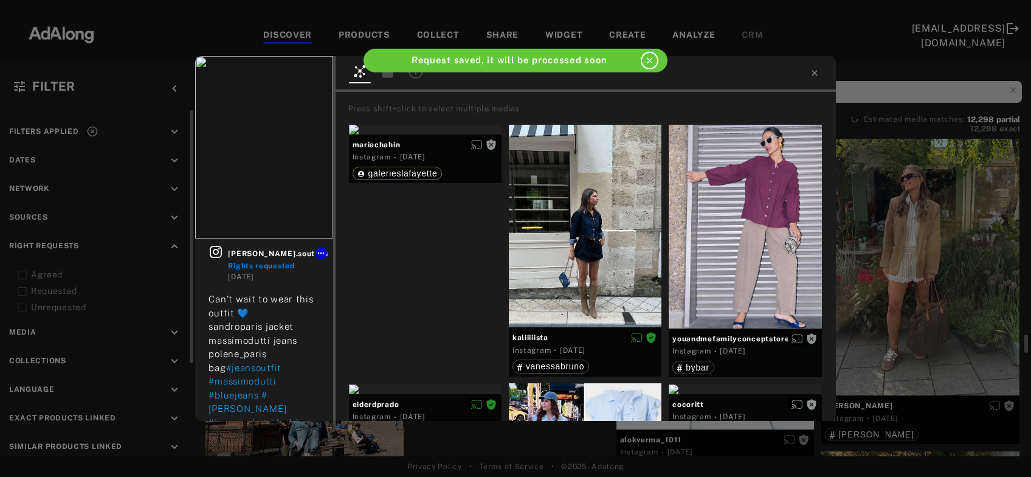
scroll to position [3669, 0]
click at [812, 73] on icon at bounding box center [815, 73] width 10 height 10
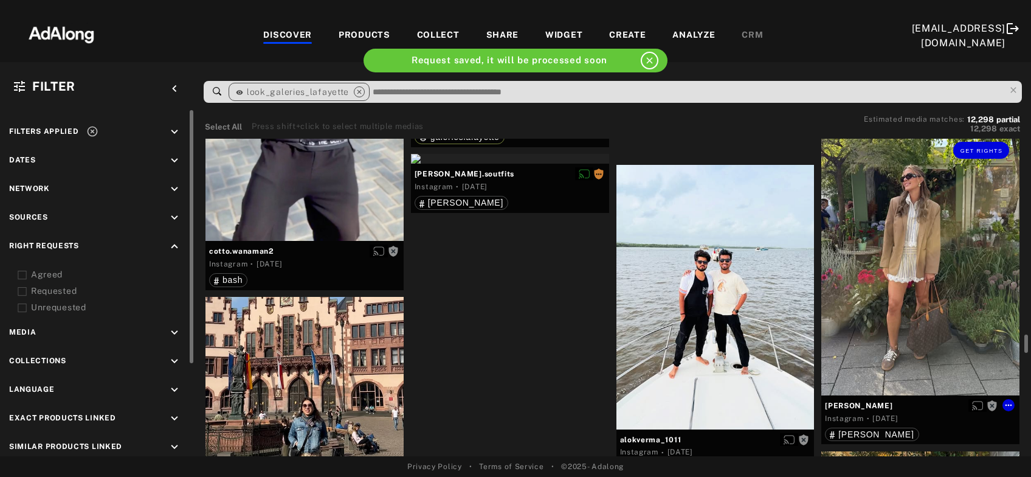
click at [907, 283] on div "Get rights" at bounding box center [920, 263] width 198 height 264
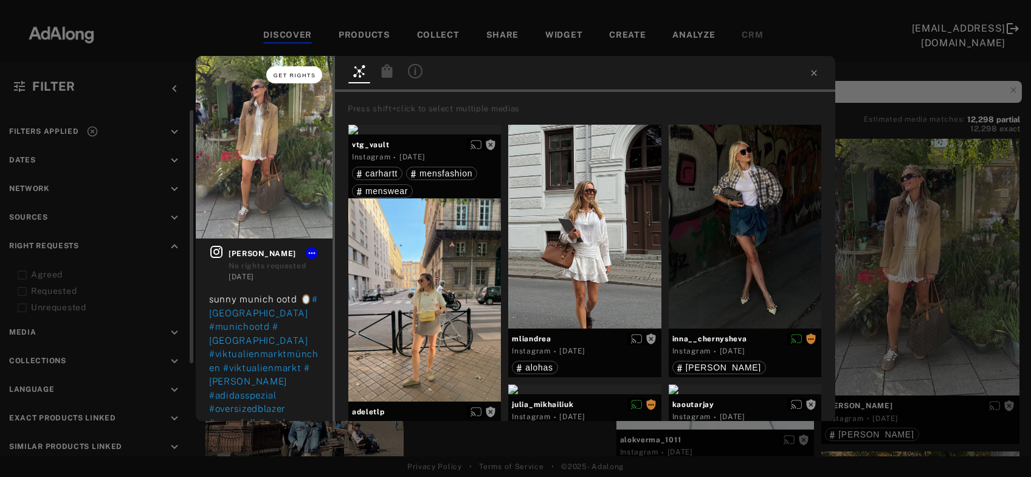
click at [309, 74] on span "Get rights" at bounding box center [295, 75] width 43 height 6
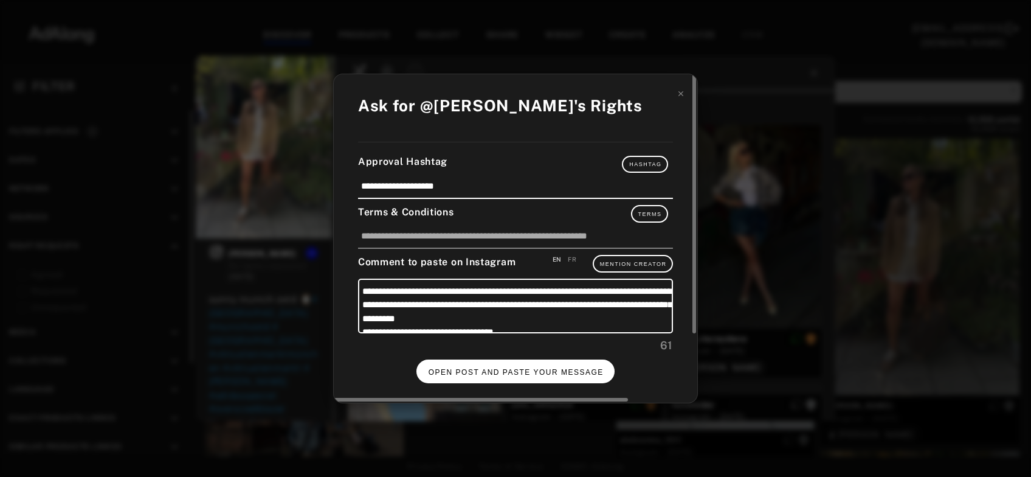
click at [534, 368] on span "OPEN POST AND PASTE YOUR MESSAGE" at bounding box center [516, 372] width 175 height 9
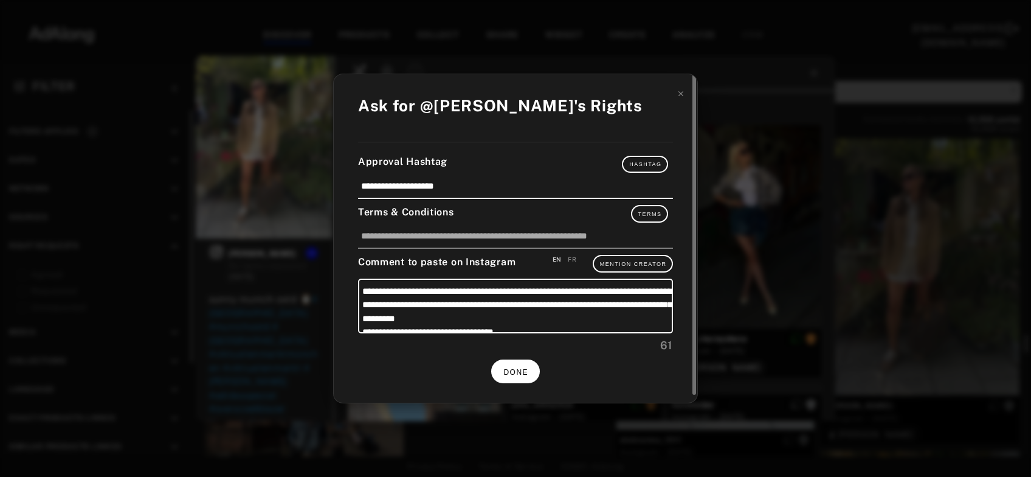
scroll to position [3669, 0]
click at [961, 193] on div "**********" at bounding box center [515, 238] width 1031 height 477
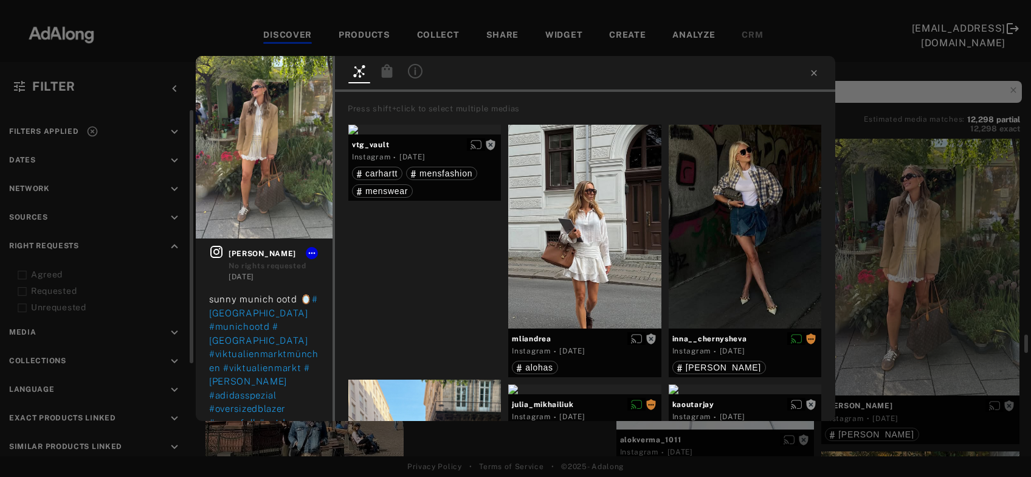
scroll to position [3669, 0]
click at [955, 223] on div "Get rights lara_theresa No rights requested 2 days ago sunny munich ootd 🪞 #mun…" at bounding box center [515, 238] width 1031 height 477
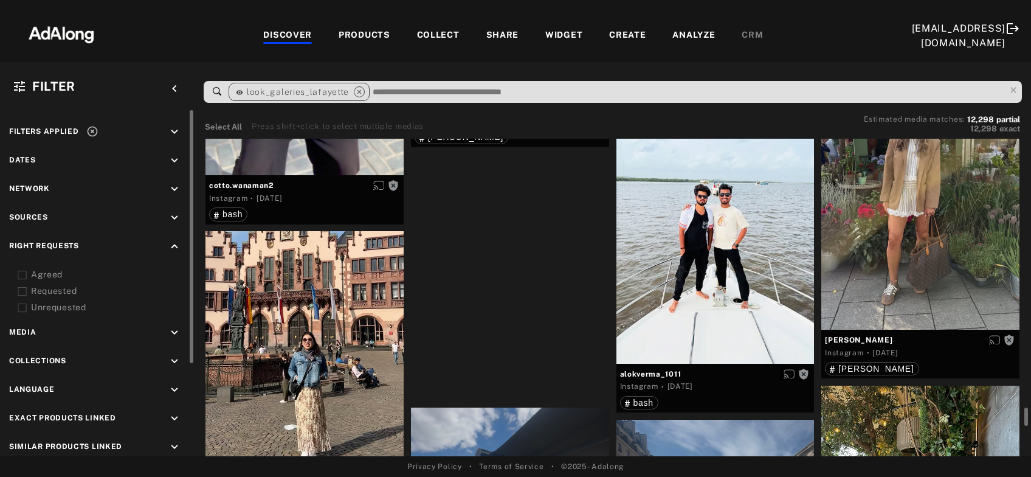
scroll to position [3800, 0]
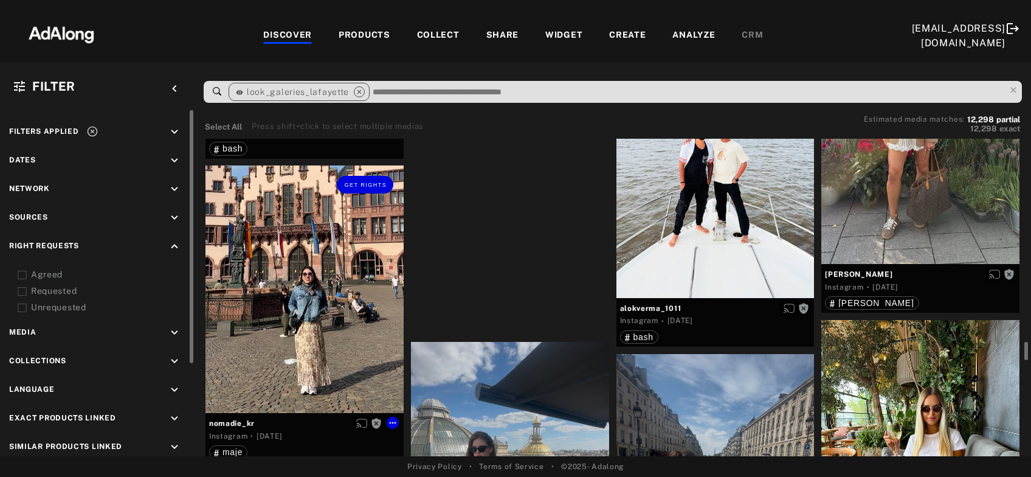
click at [292, 346] on div "Get rights" at bounding box center [304, 288] width 198 height 247
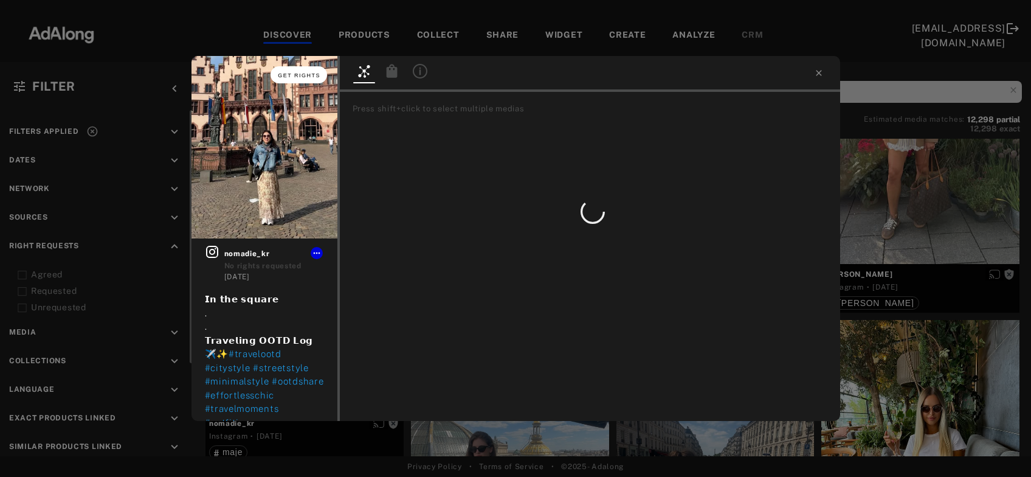
click at [305, 74] on span "Get rights" at bounding box center [299, 75] width 43 height 6
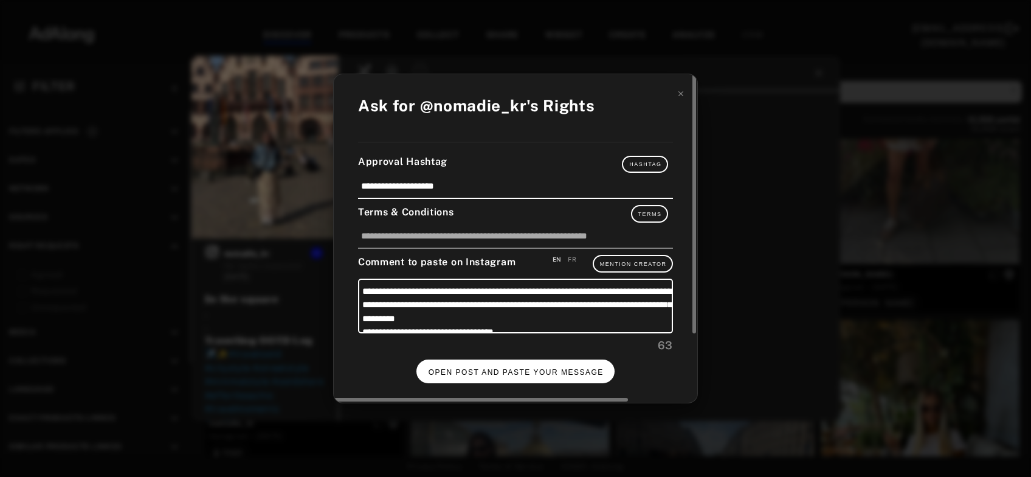
click at [510, 368] on span "OPEN POST AND PASTE YOUR MESSAGE" at bounding box center [516, 372] width 175 height 9
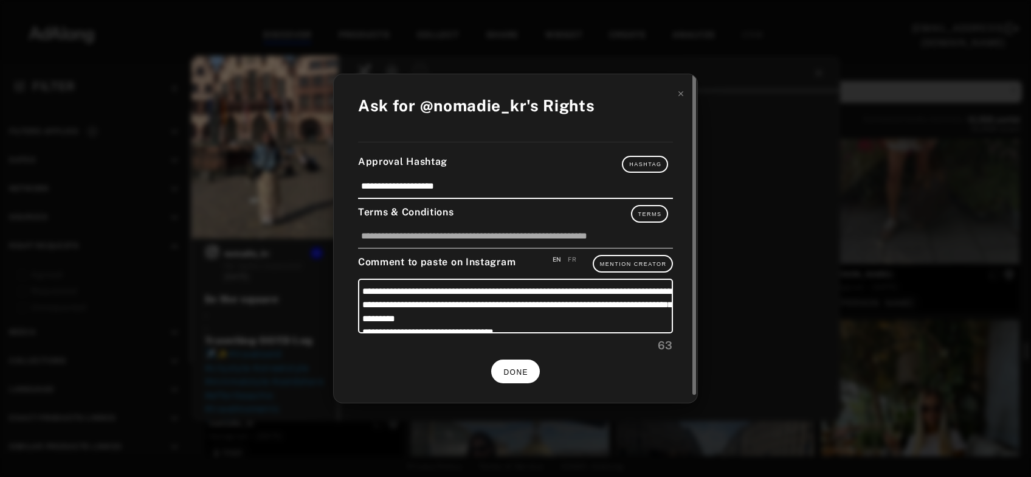
scroll to position [3800, 0]
click at [509, 362] on button "DONE" at bounding box center [515, 371] width 49 height 24
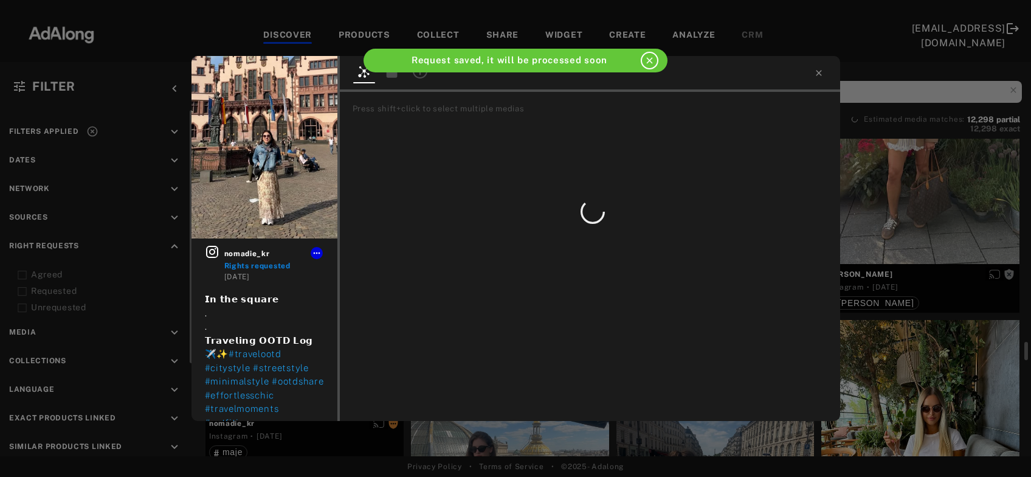
scroll to position [3800, 0]
click at [819, 74] on icon at bounding box center [818, 72] width 5 height 5
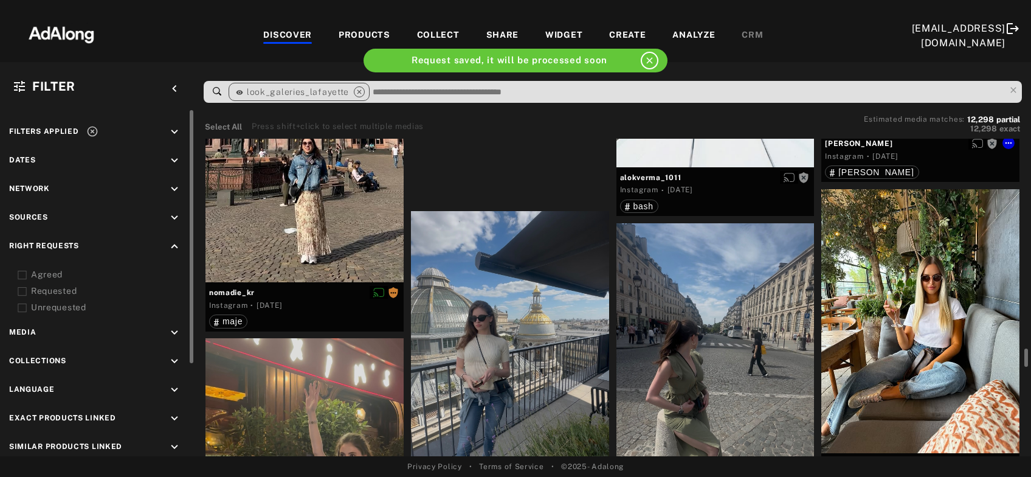
scroll to position [3997, 0]
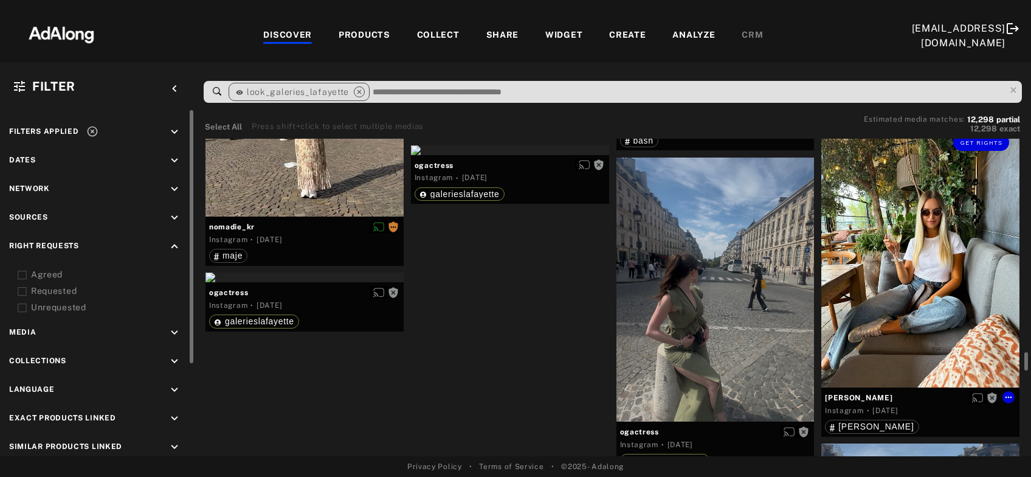
click at [911, 291] on div "Get rights" at bounding box center [920, 255] width 198 height 264
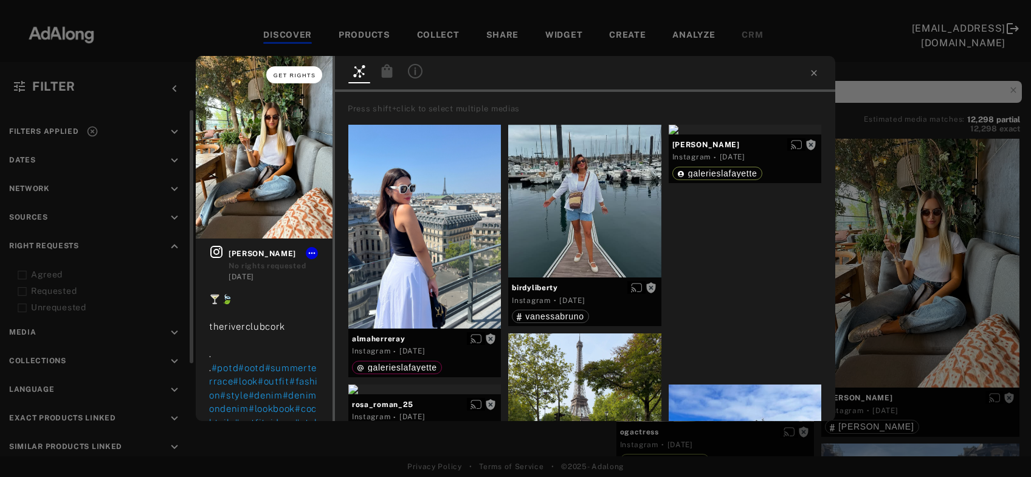
click at [289, 73] on span "Get rights" at bounding box center [295, 75] width 43 height 6
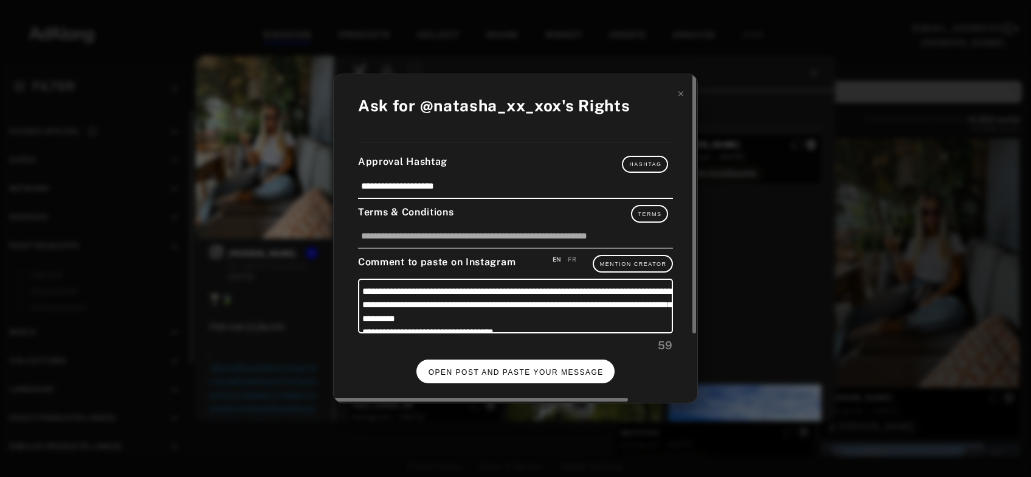
click at [512, 370] on span "OPEN POST AND PASTE YOUR MESSAGE" at bounding box center [516, 372] width 175 height 9
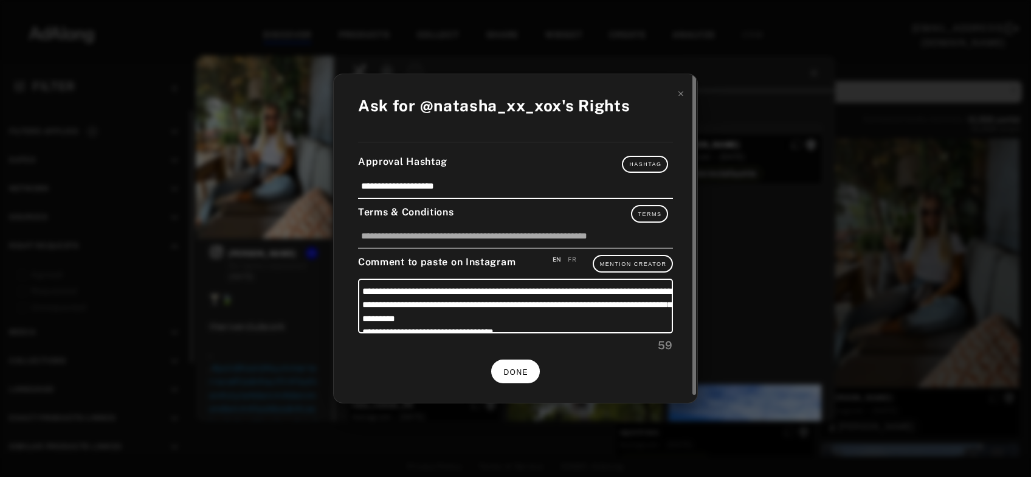
scroll to position [3997, 0]
click at [524, 369] on span "DONE" at bounding box center [515, 372] width 25 height 9
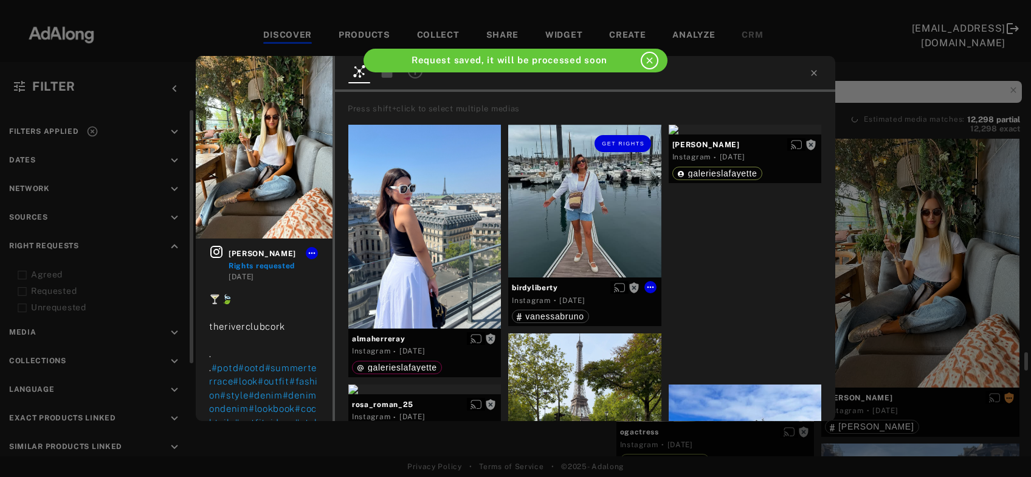
scroll to position [3997, 0]
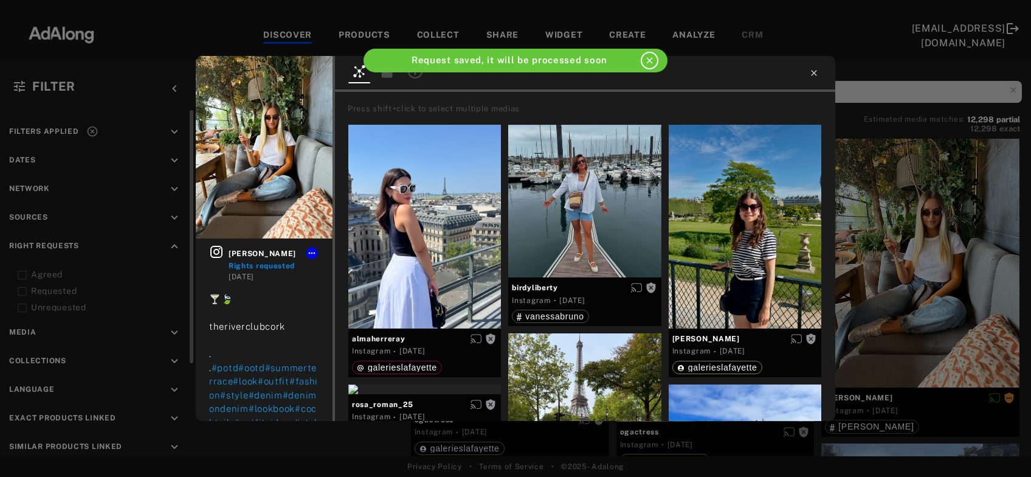
click at [816, 72] on icon at bounding box center [814, 73] width 10 height 10
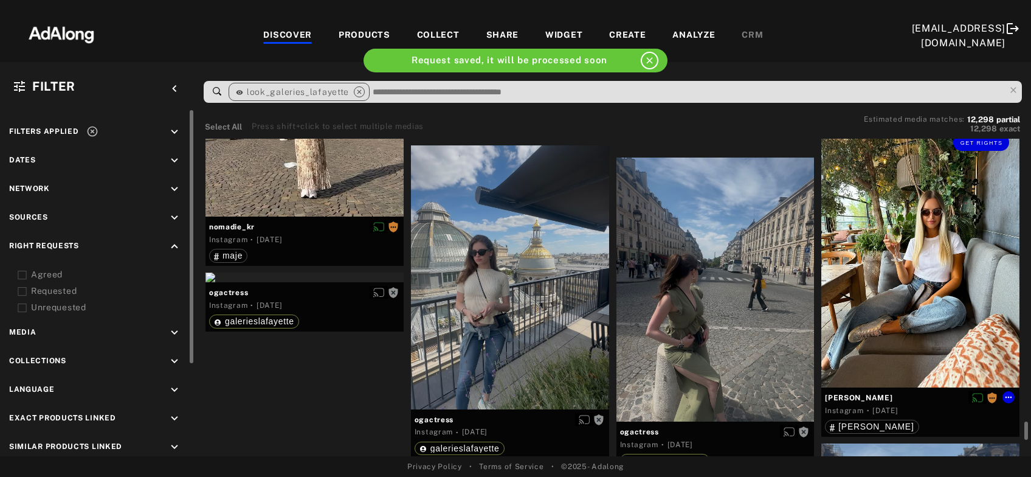
scroll to position [4062, 0]
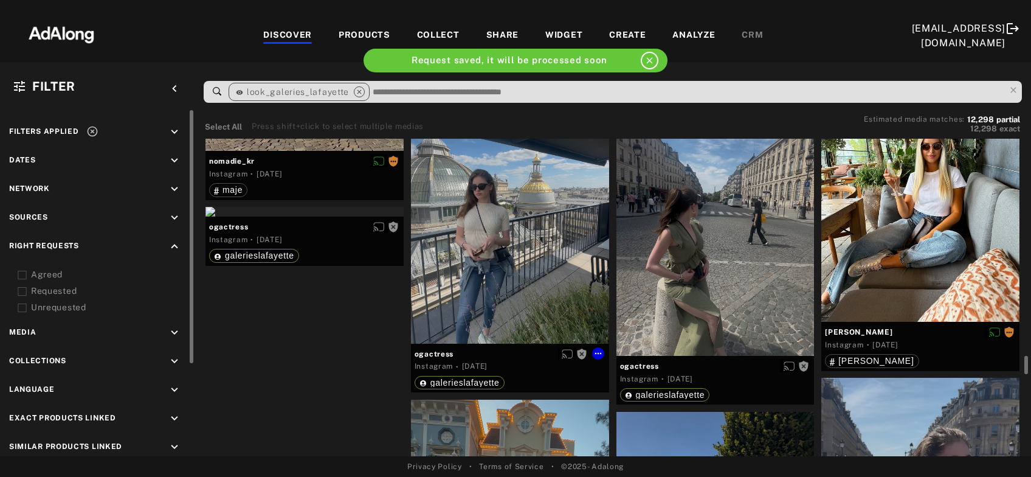
click at [565, 287] on div "Get rights" at bounding box center [510, 212] width 198 height 264
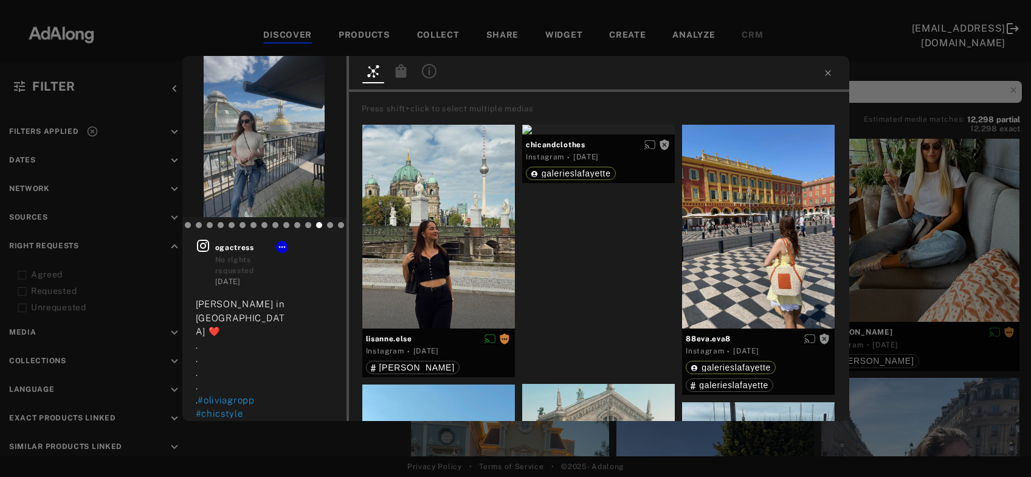
click at [937, 258] on div "Get rights ogactress No rights requested 2 days ago Olivia in Paris ❤️ . . . . …" at bounding box center [515, 238] width 1031 height 477
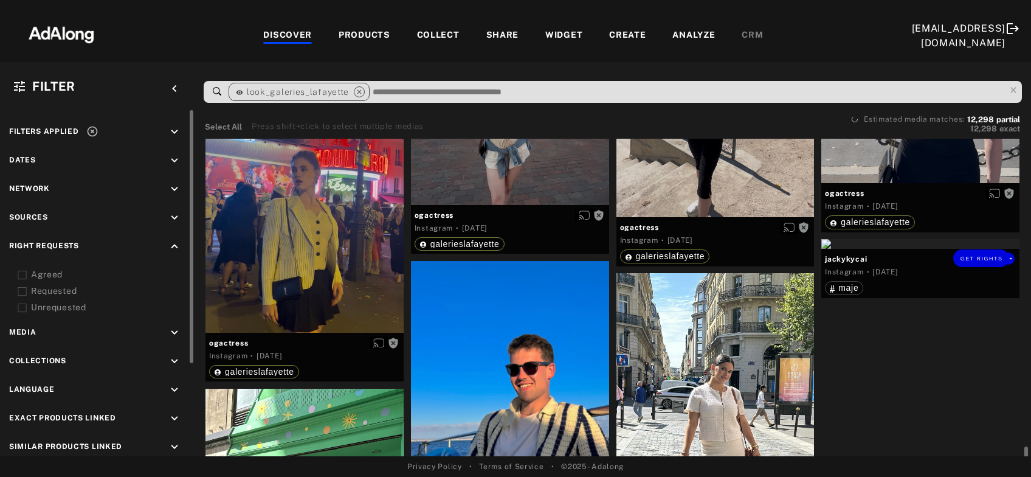
scroll to position [4652, 0]
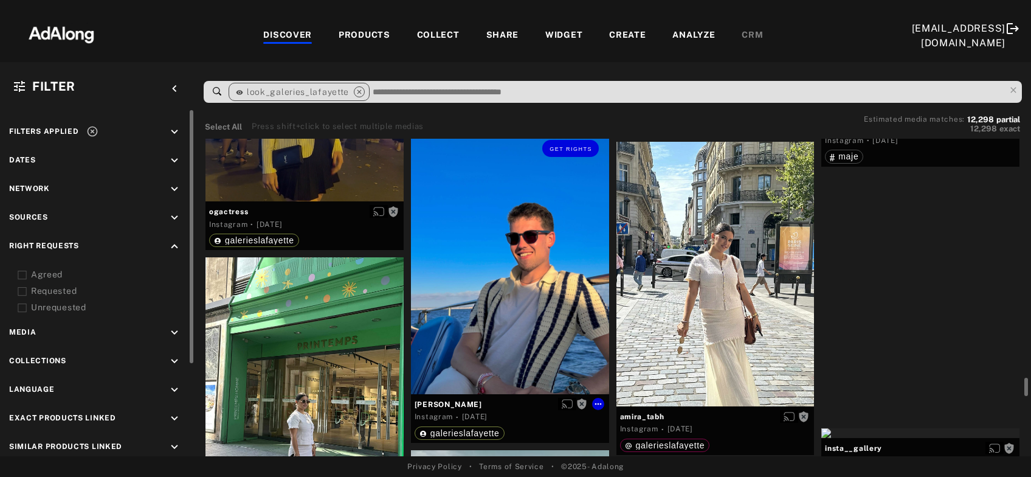
click at [555, 283] on div "Get rights" at bounding box center [510, 261] width 198 height 264
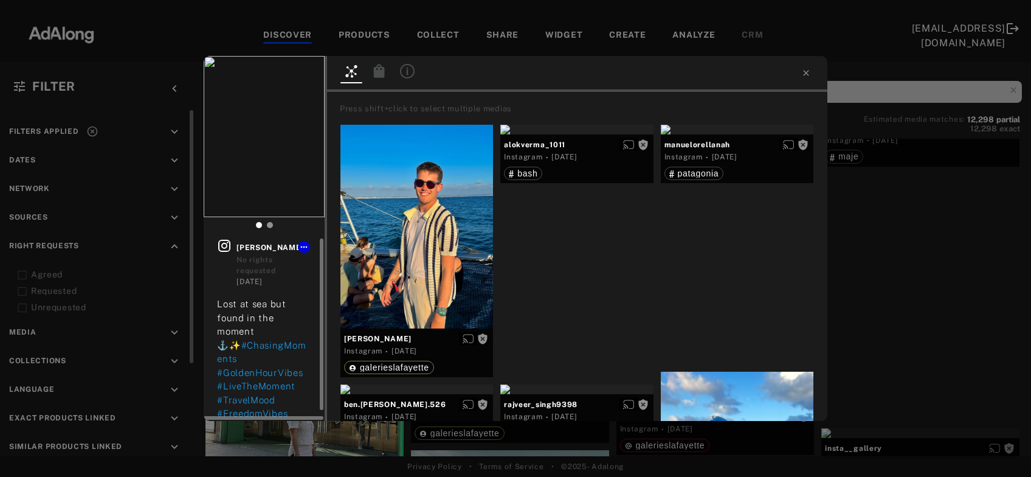
click at [221, 246] on icon at bounding box center [224, 245] width 15 height 15
click at [963, 200] on div "Get rights adrien_poupon No rights requested 2 days ago Lost at sea but found i…" at bounding box center [515, 238] width 1031 height 477
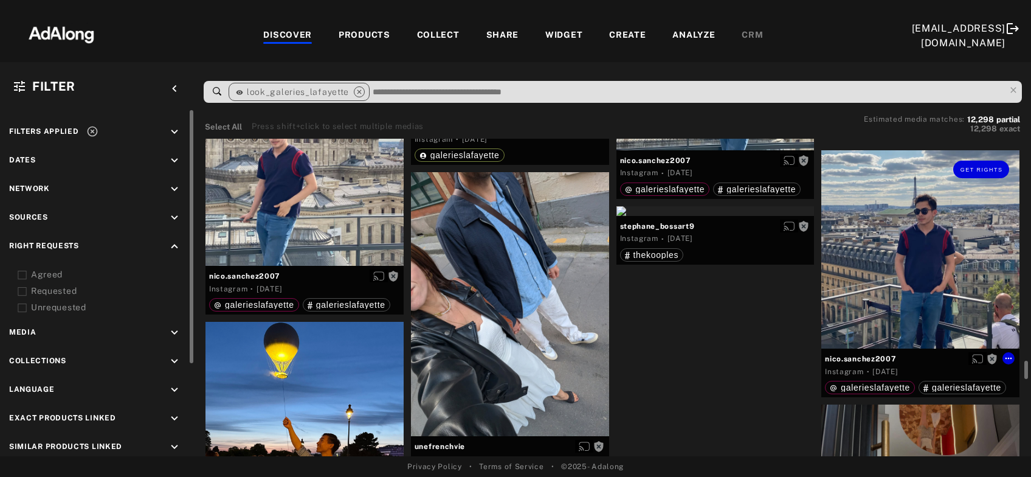
scroll to position [5634, 0]
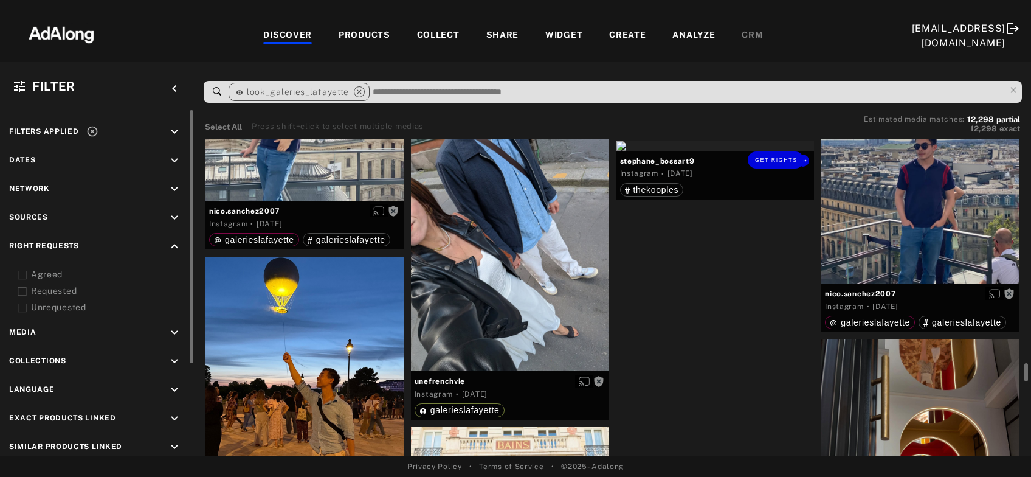
click at [742, 151] on div "Get rights" at bounding box center [715, 146] width 198 height 10
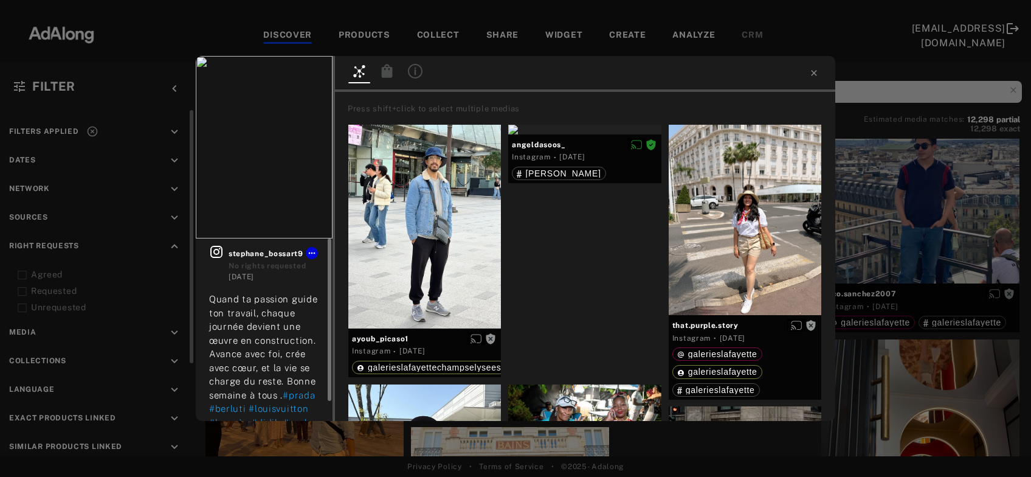
scroll to position [22, 0]
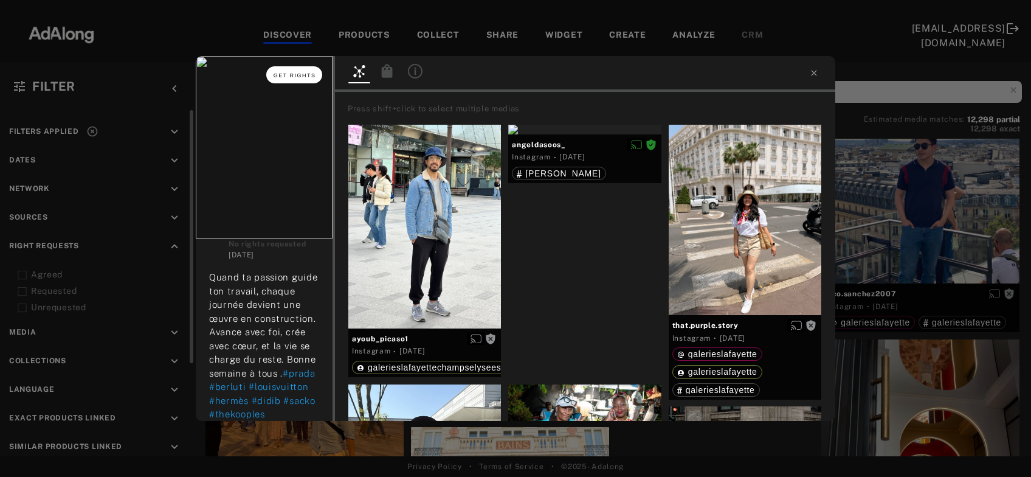
click at [317, 75] on button "Get rights" at bounding box center [294, 74] width 56 height 17
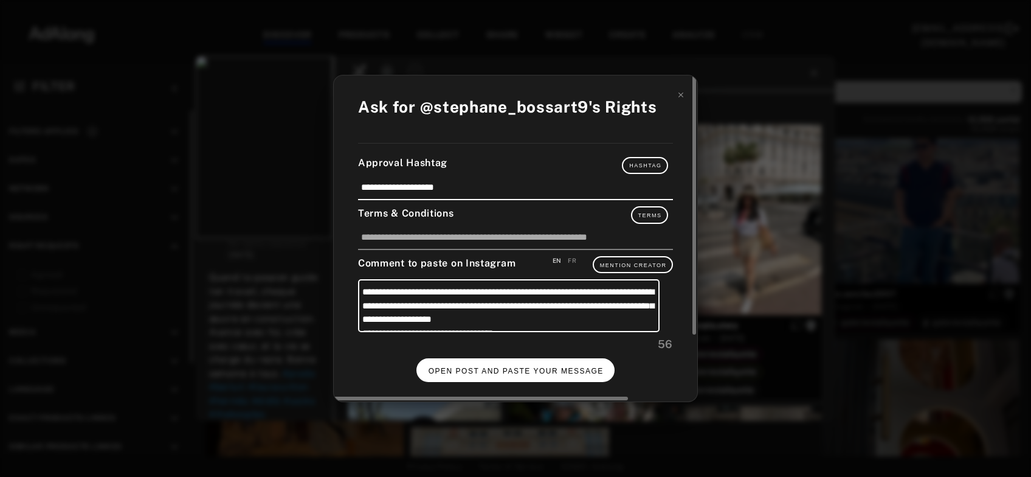
click at [491, 367] on span "OPEN POST AND PASTE YOUR MESSAGE" at bounding box center [516, 371] width 175 height 9
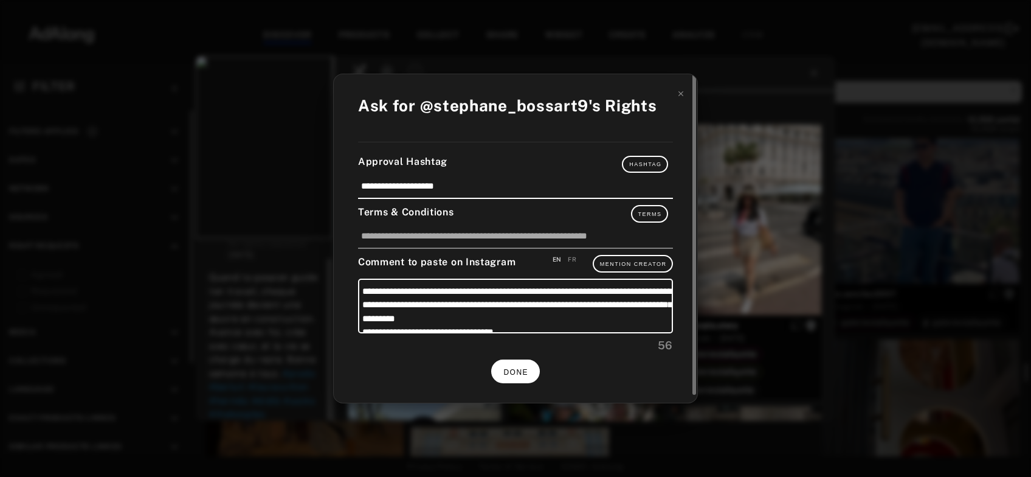
scroll to position [22, 0]
click at [954, 252] on div "**********" at bounding box center [515, 238] width 1031 height 477
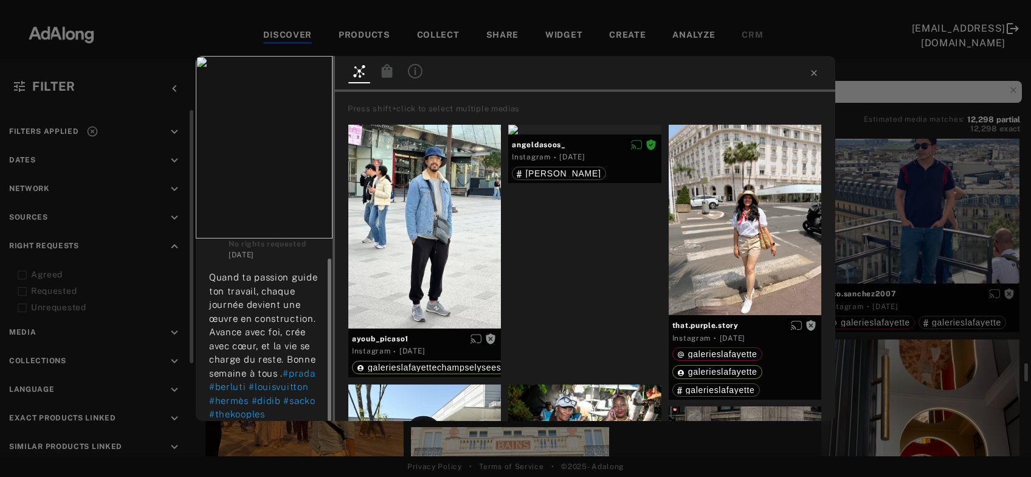
scroll to position [22, 0]
click at [954, 252] on div "Get rights stephane_bossart9 No rights requested 2 days ago Quand ta passion gu…" at bounding box center [515, 238] width 1031 height 477
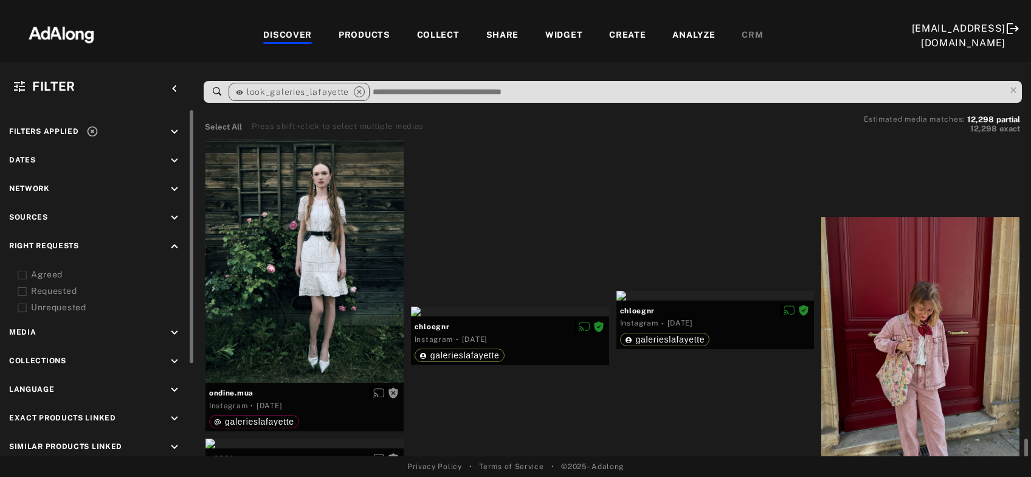
scroll to position [7469, 0]
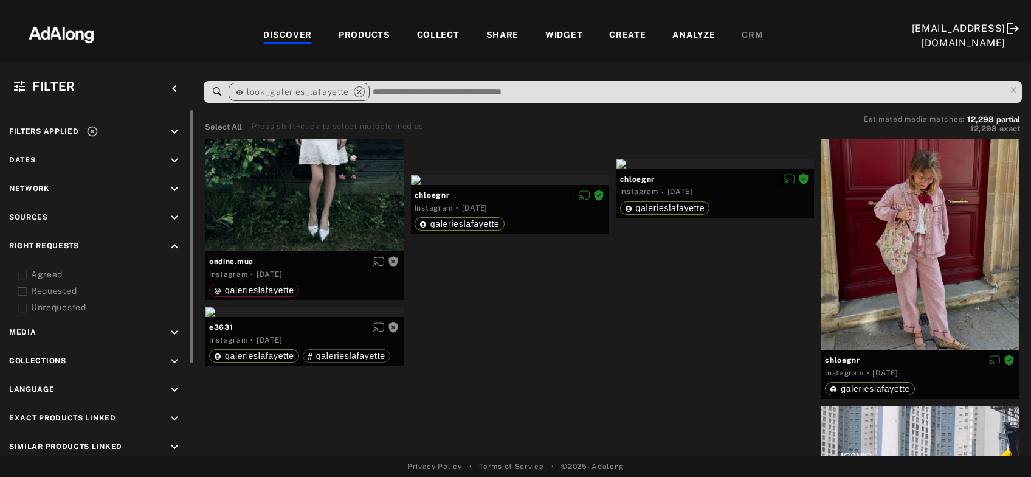
click at [89, 133] on icon at bounding box center [92, 131] width 12 height 12
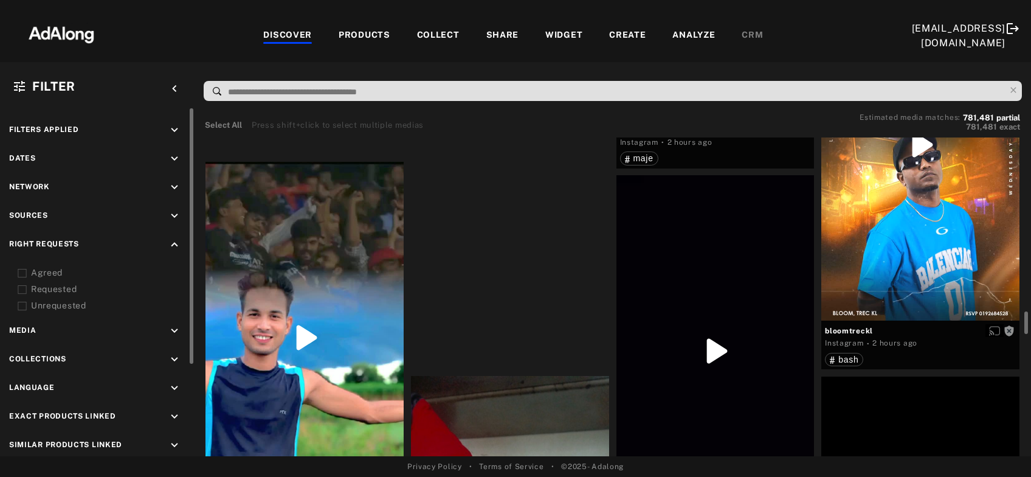
scroll to position [2358, 0]
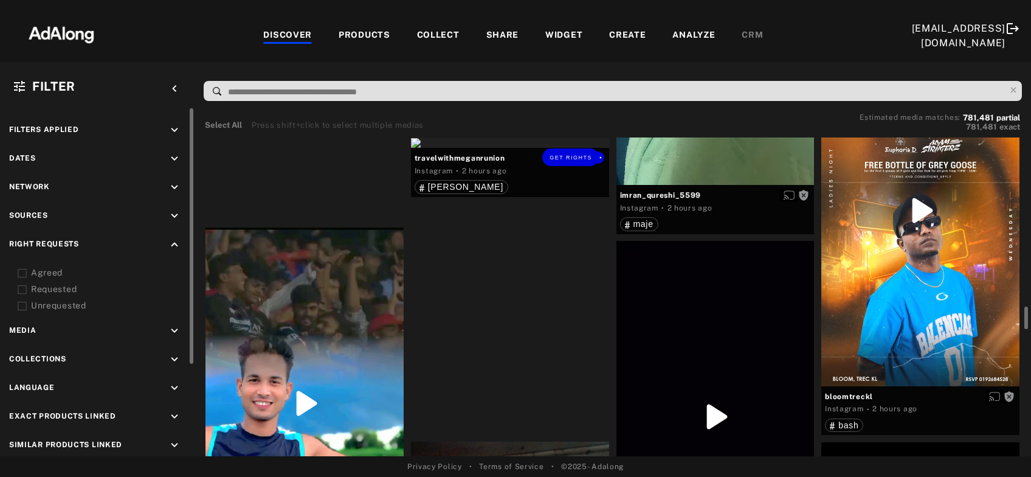
click at [525, 148] on div "Get rights" at bounding box center [510, 143] width 198 height 10
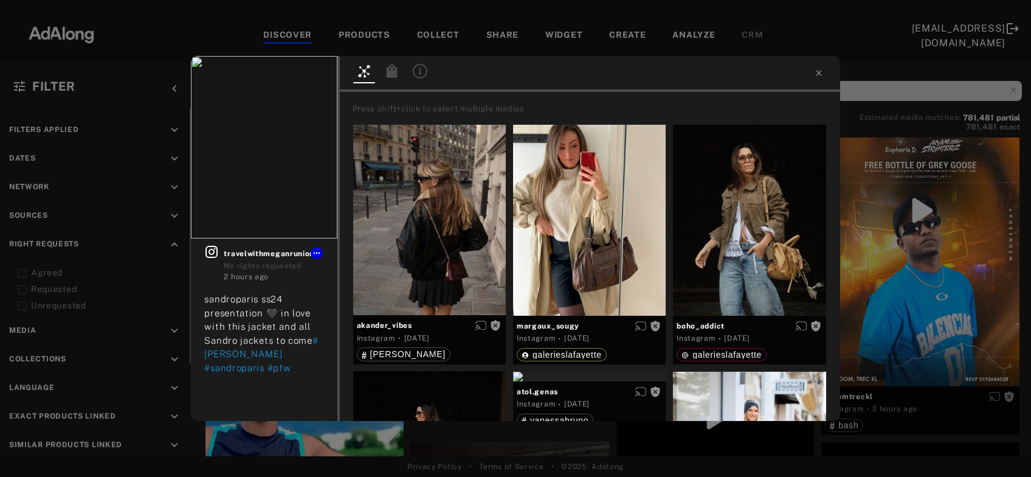
click at [920, 276] on div "Get rights travelwithmeganrunion No rights requested 2 hours ago sandroparis ss…" at bounding box center [515, 238] width 1031 height 477
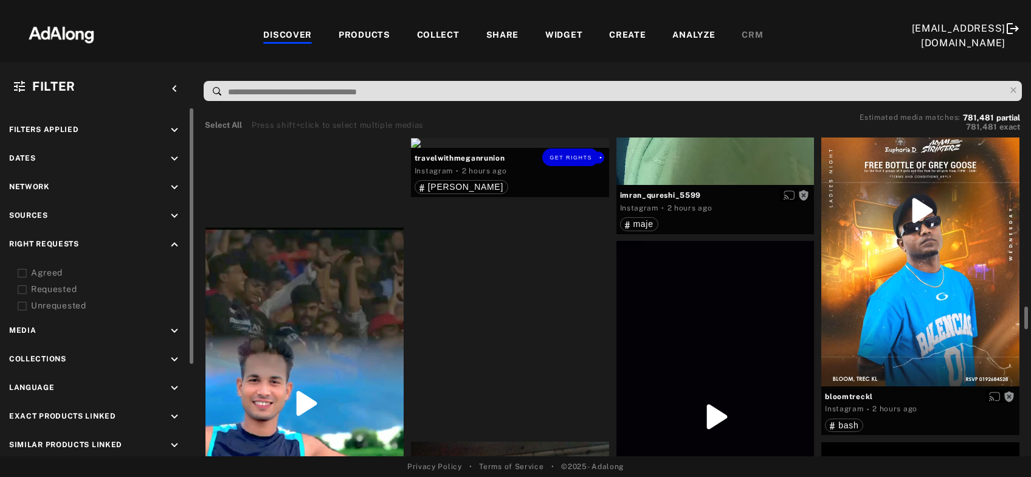
click at [545, 148] on div "Get rights" at bounding box center [510, 143] width 198 height 10
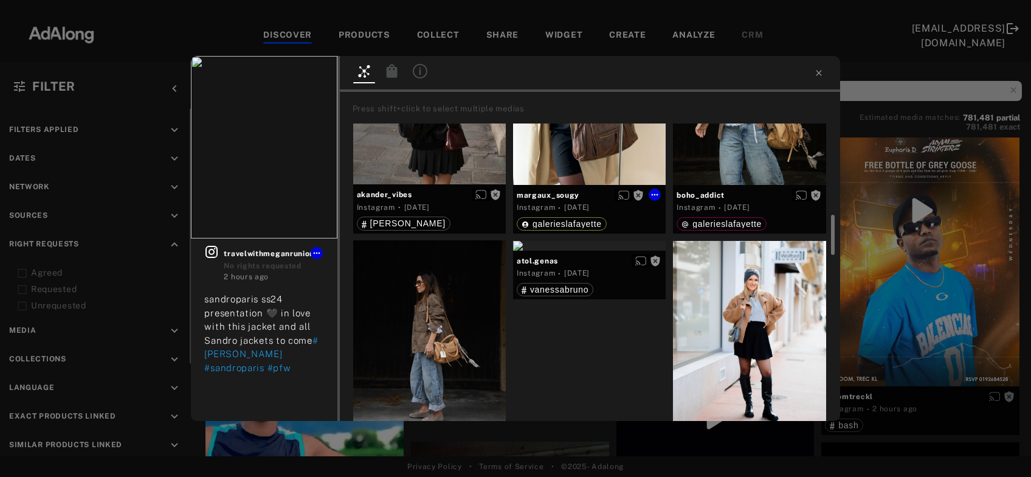
scroll to position [196, 0]
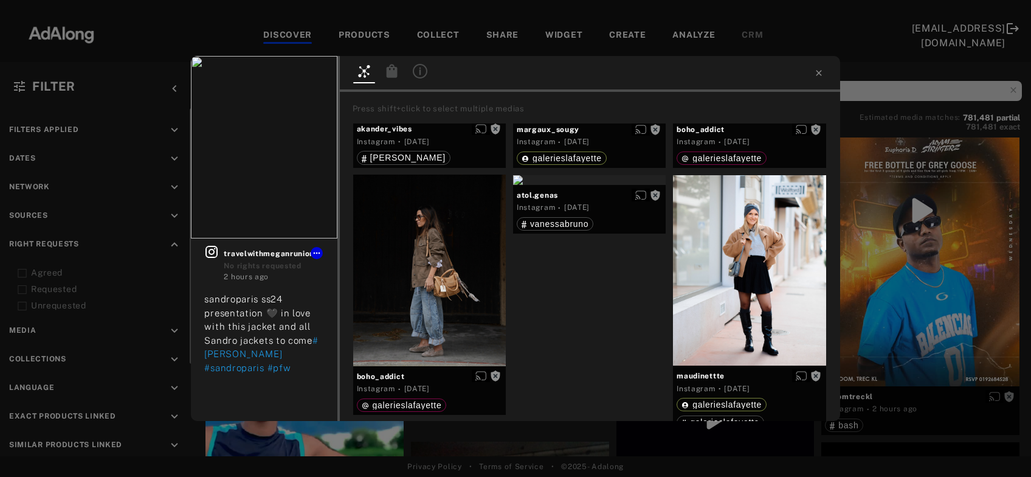
click at [956, 270] on div "Get rights travelwithmeganrunion No rights requested 2 hours ago sandroparis ss…" at bounding box center [515, 238] width 1031 height 477
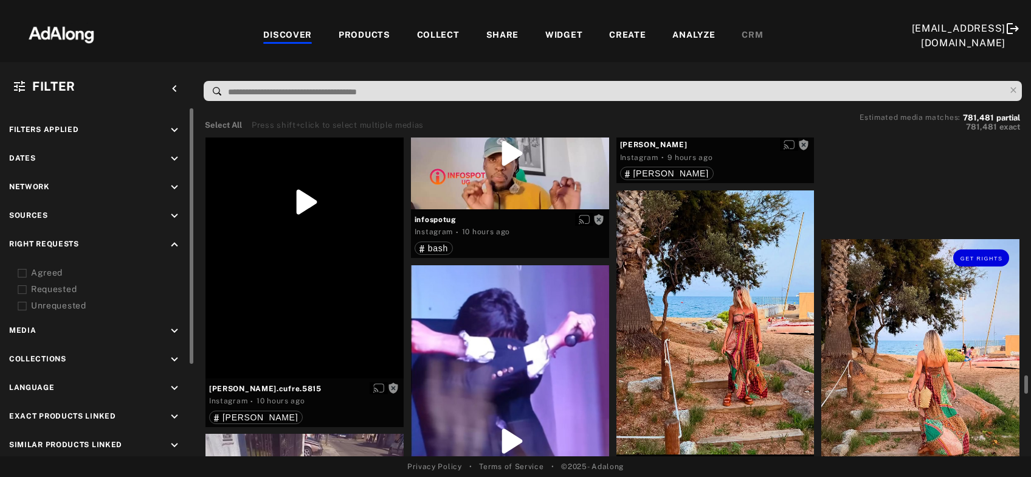
scroll to position [6487, 0]
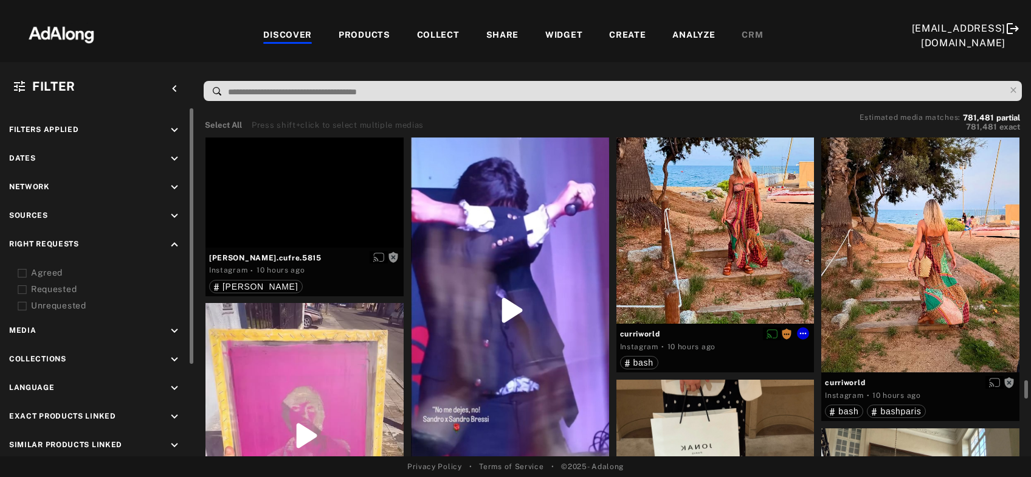
click at [715, 263] on div "Get rights" at bounding box center [715, 192] width 198 height 264
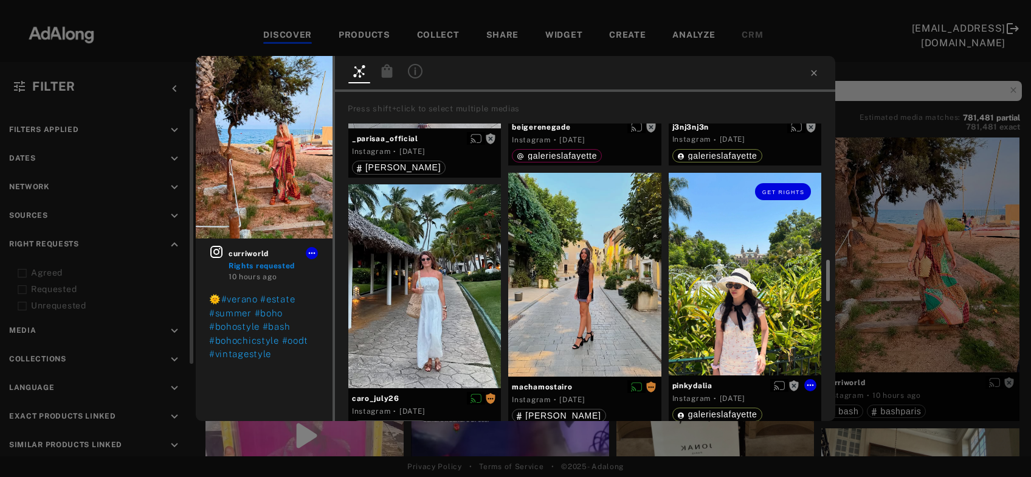
scroll to position [524, 0]
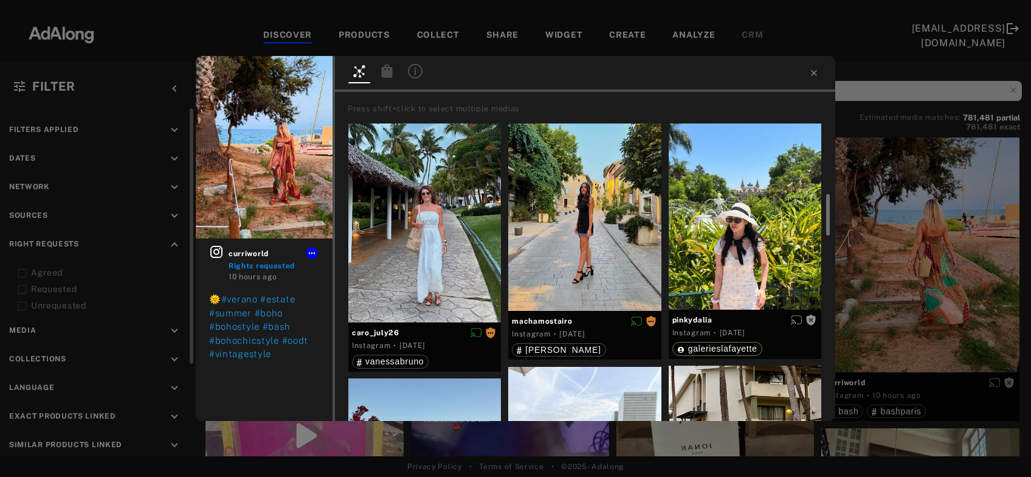
click at [953, 257] on div "curriworld Rights requested 10 hours ago 🌞 #verano #estate #summer #boho #bohos…" at bounding box center [515, 238] width 1031 height 477
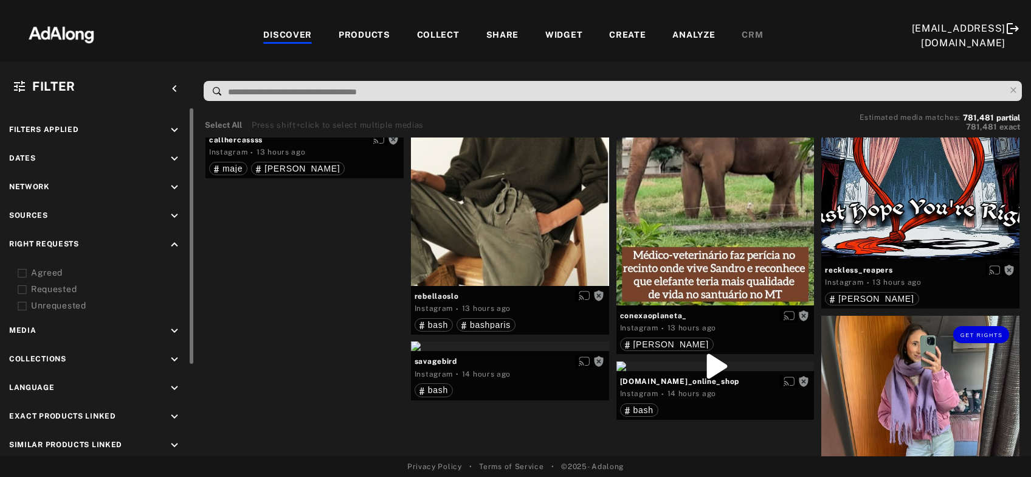
scroll to position [10027, 0]
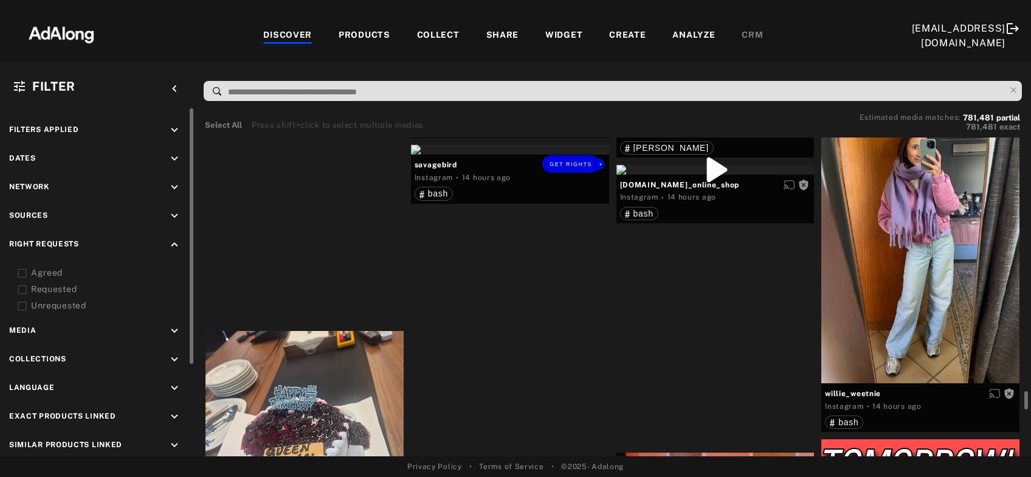
click at [536, 154] on div "Get rights" at bounding box center [510, 150] width 198 height 10
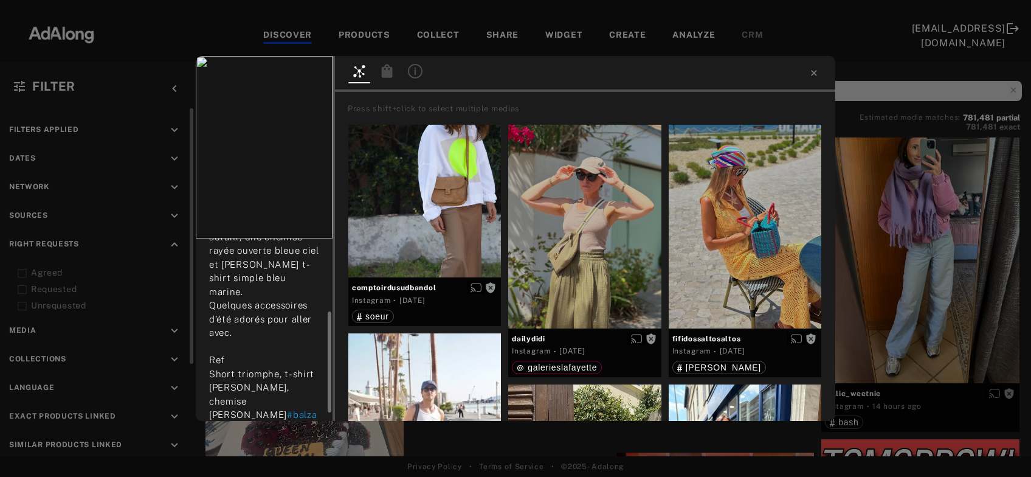
scroll to position [145, 0]
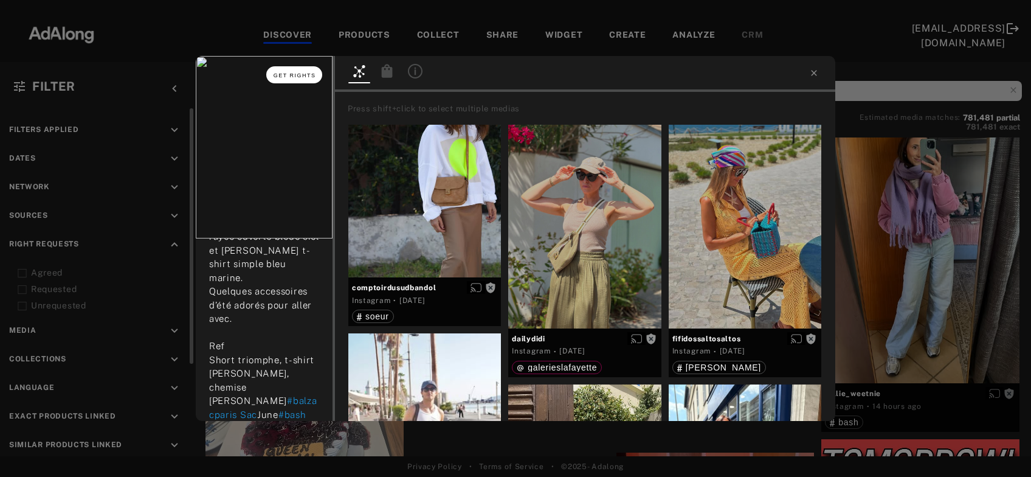
click at [307, 76] on span "Get rights" at bounding box center [295, 75] width 43 height 6
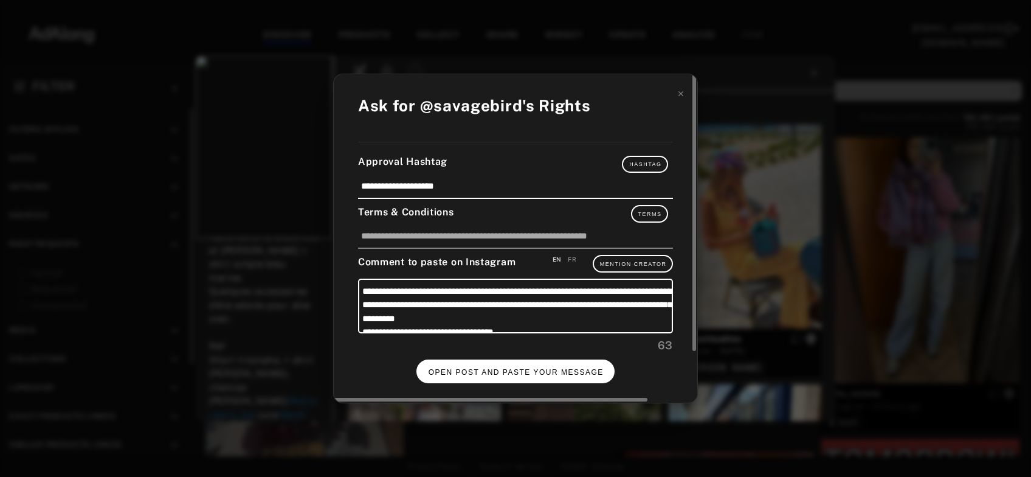
click at [508, 372] on span "OPEN POST AND PASTE YOUR MESSAGE" at bounding box center [516, 372] width 175 height 9
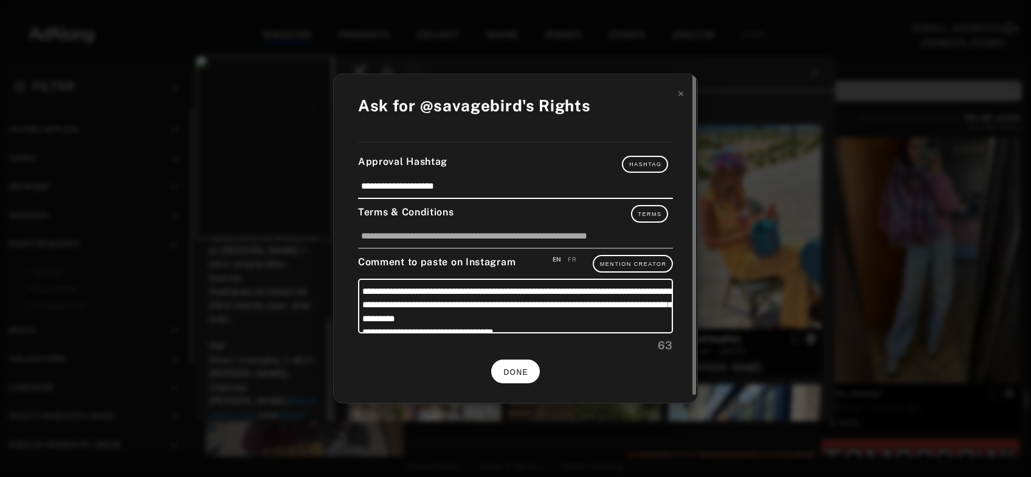
scroll to position [145, 0]
click at [932, 187] on div "**********" at bounding box center [515, 238] width 1031 height 477
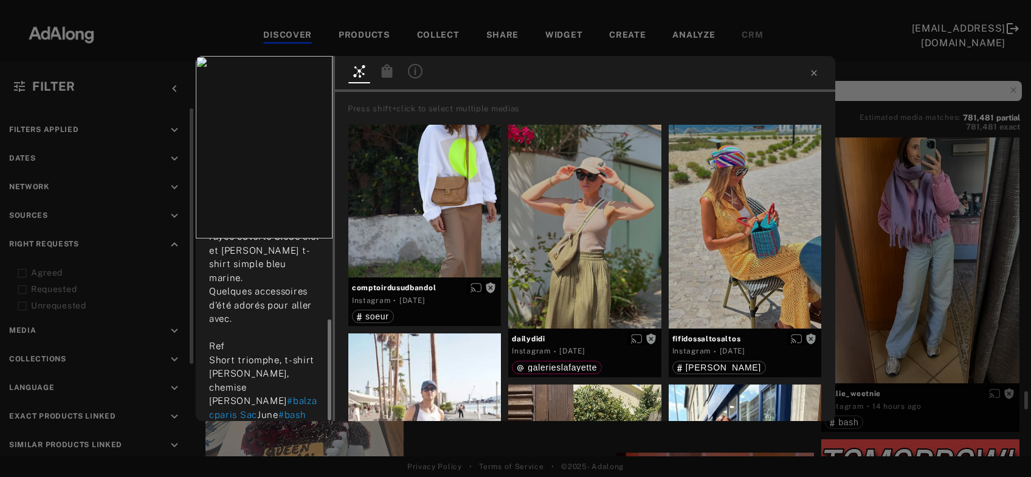
scroll to position [145, 0]
click at [936, 230] on div "Get rights savagebird No rights requested 14 hours ago Profiter encore des shor…" at bounding box center [515, 238] width 1031 height 477
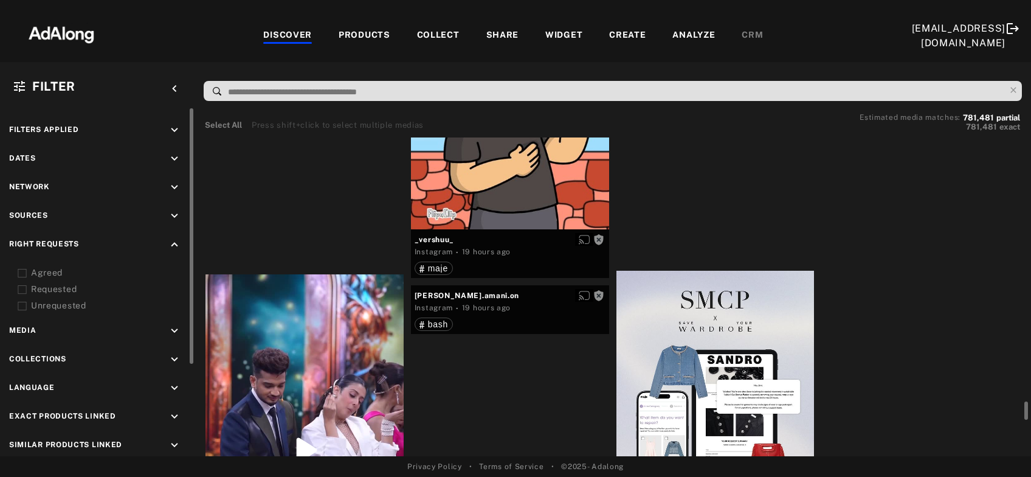
scroll to position [17763, 0]
